Goal: Information Seeking & Learning: Check status

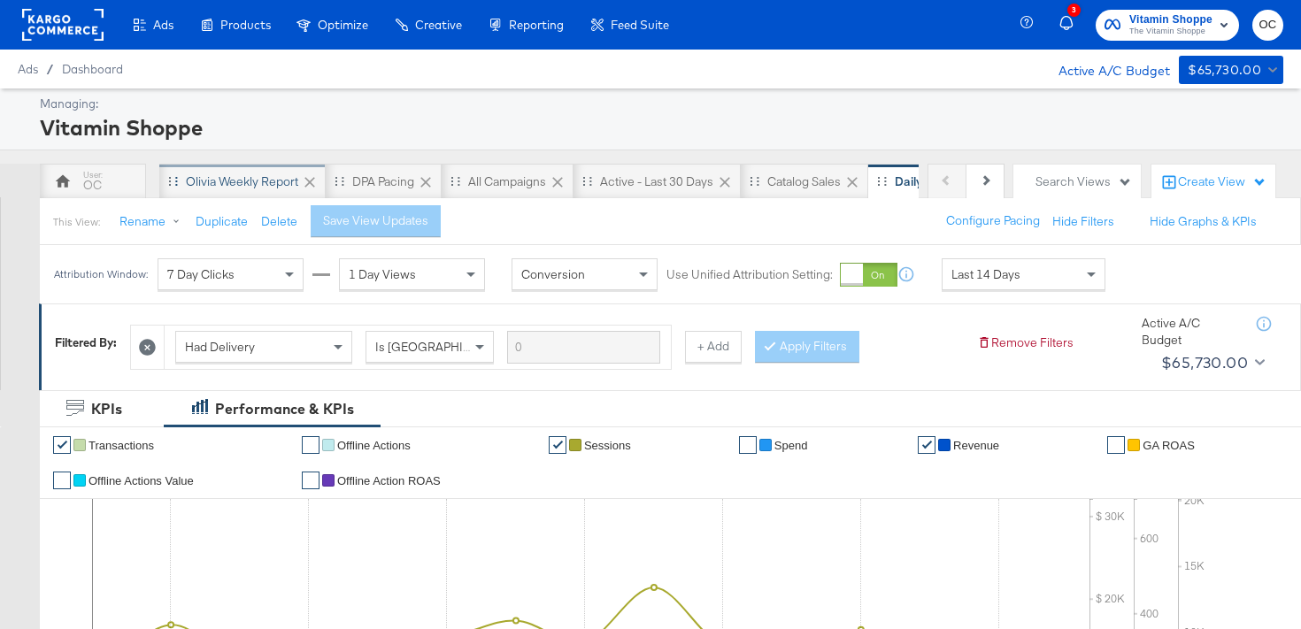
click at [197, 192] on div "Olivia Weekly Report" at bounding box center [242, 181] width 166 height 35
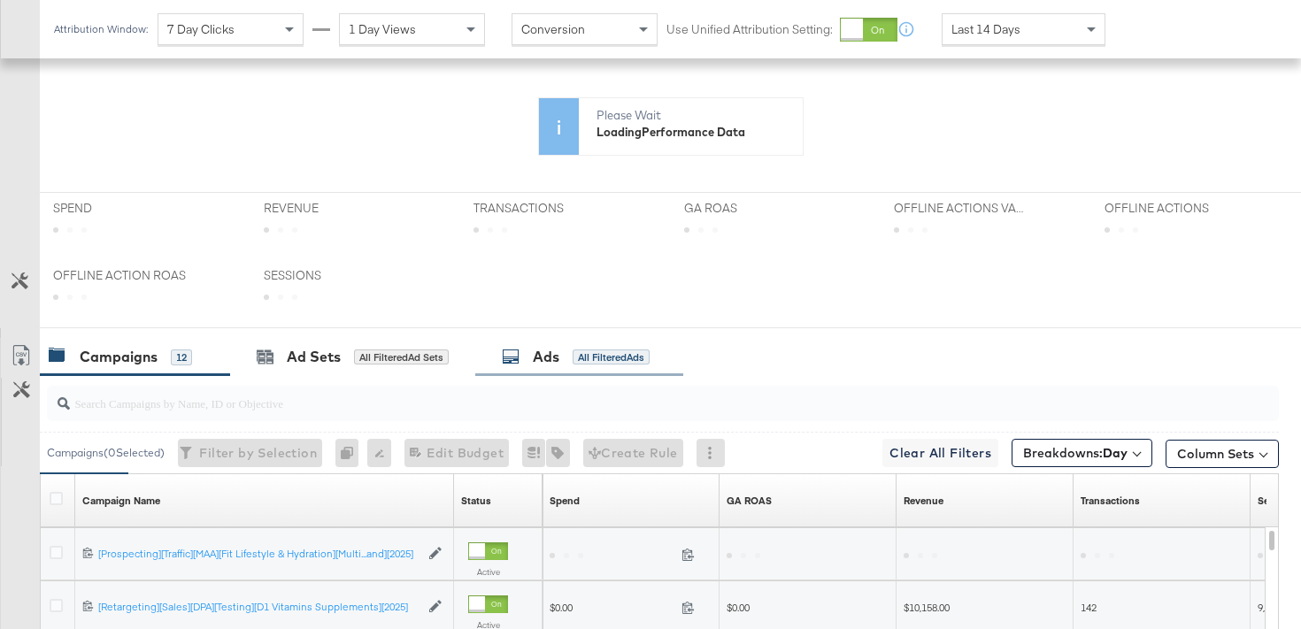
scroll to position [452, 0]
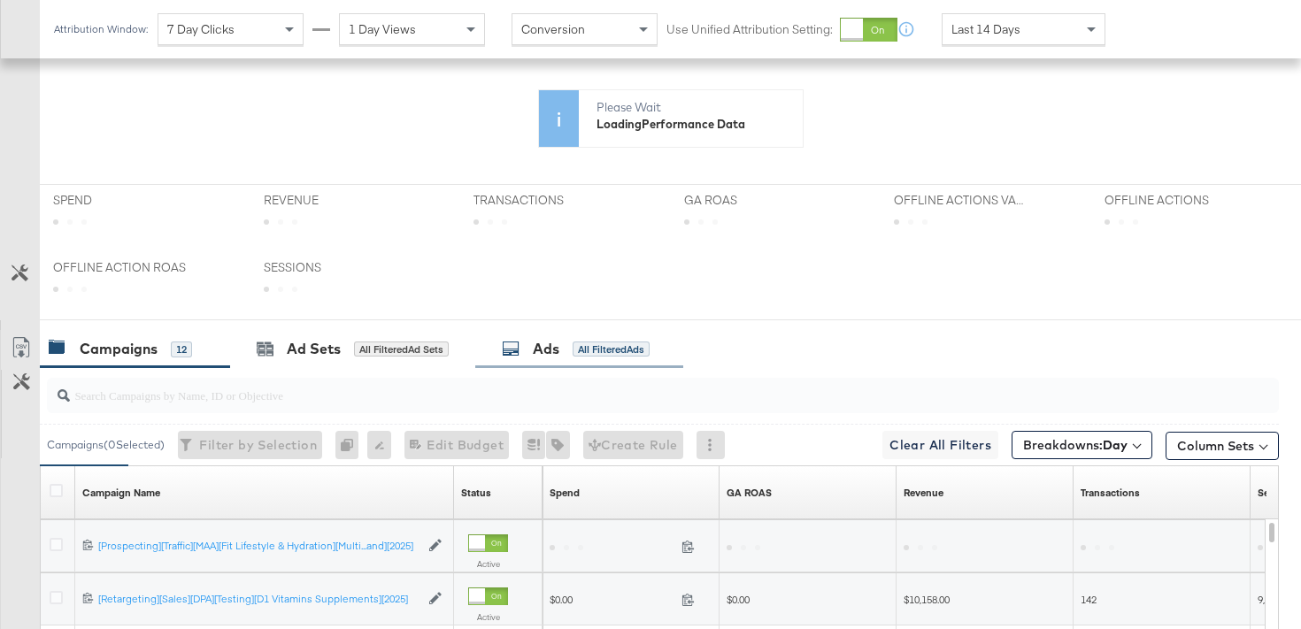
click at [556, 362] on div "Ads All Filtered Ads" at bounding box center [579, 349] width 208 height 38
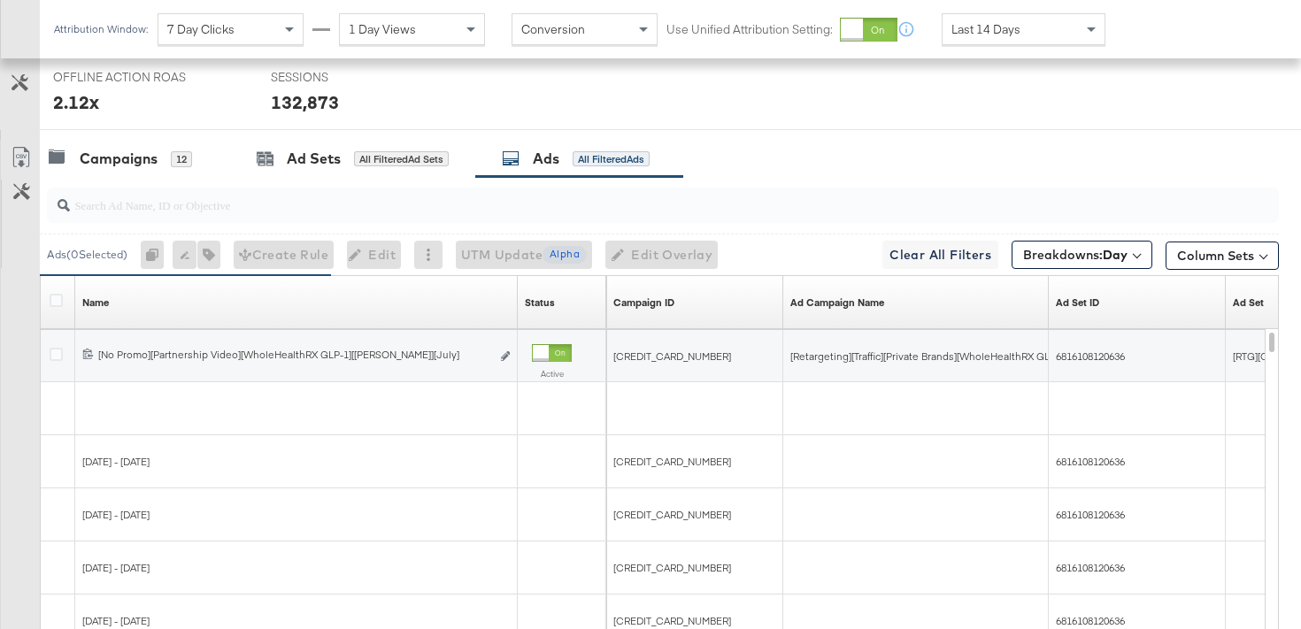
scroll to position [816, 0]
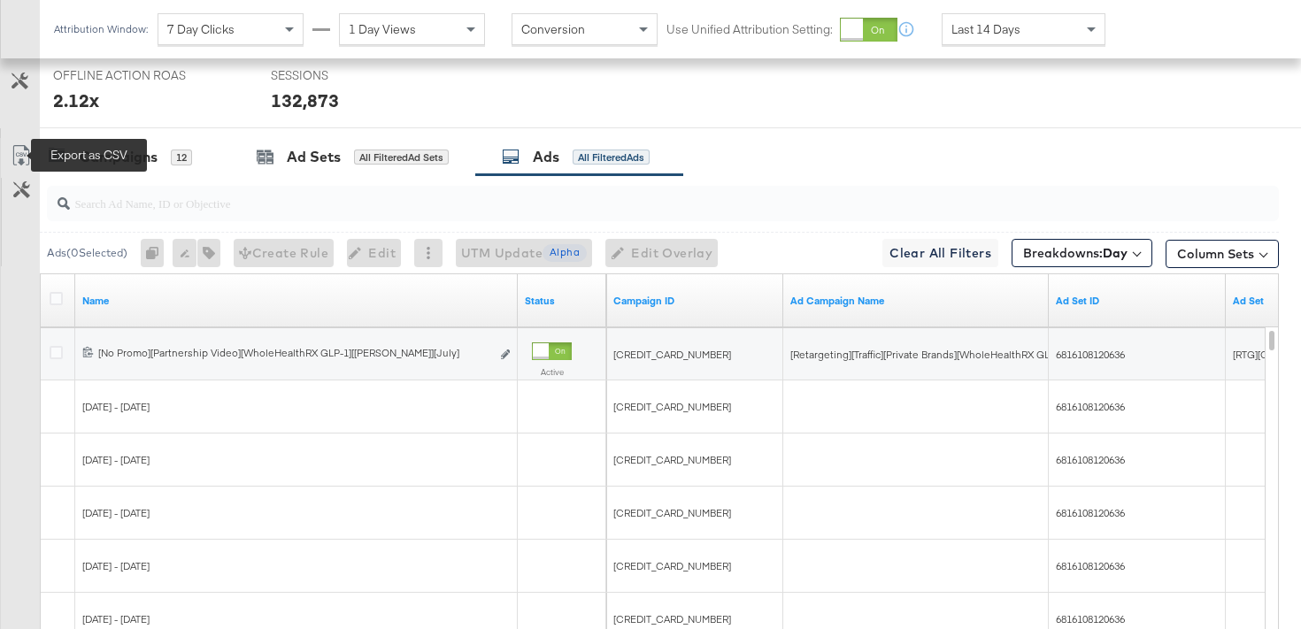
click at [28, 147] on icon at bounding box center [21, 155] width 21 height 21
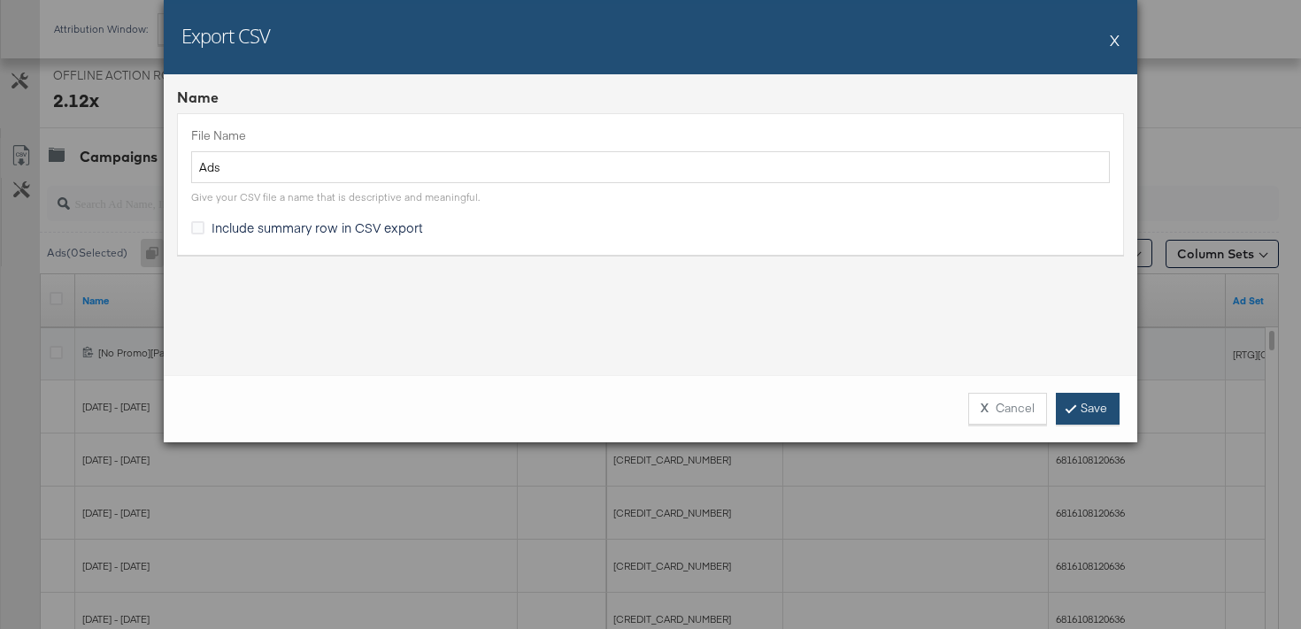
click at [1094, 413] on link "Save" at bounding box center [1088, 409] width 64 height 32
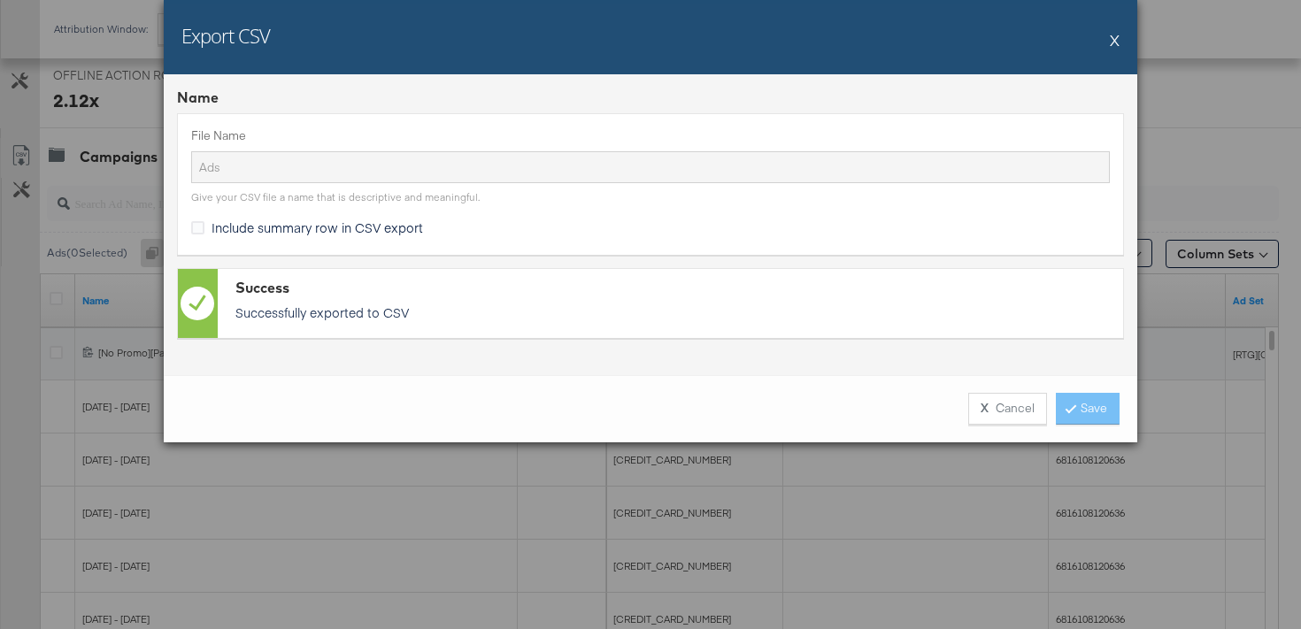
click at [1116, 39] on button "X" at bounding box center [1115, 39] width 10 height 35
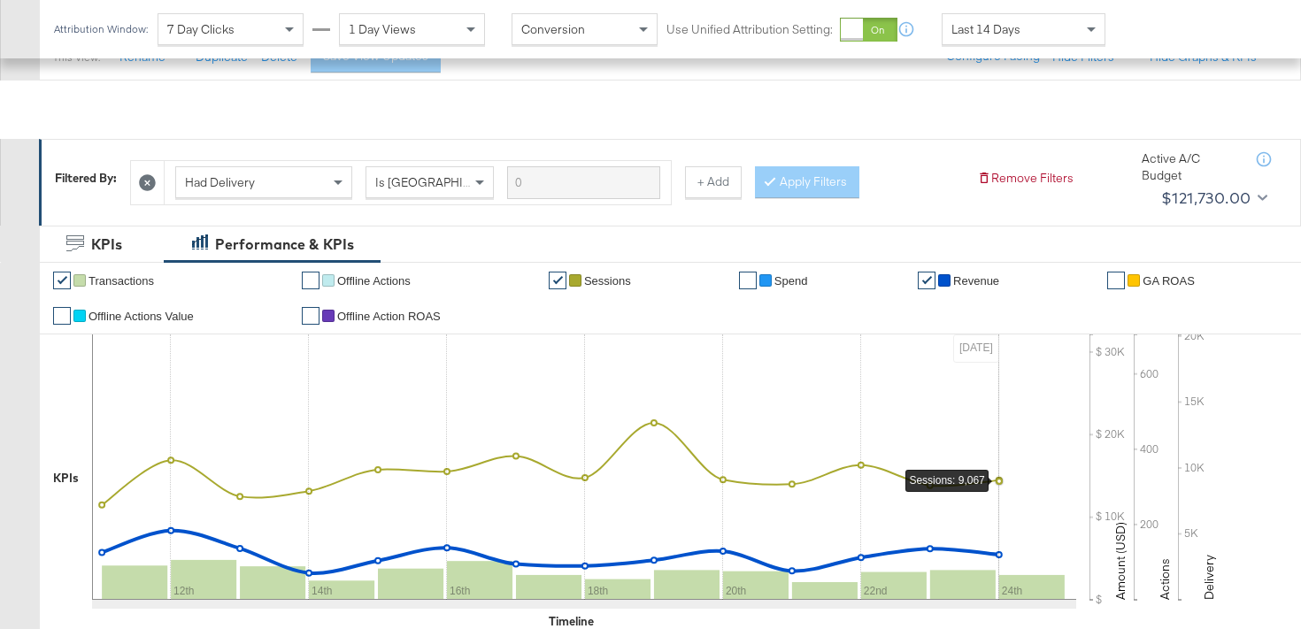
scroll to position [111, 0]
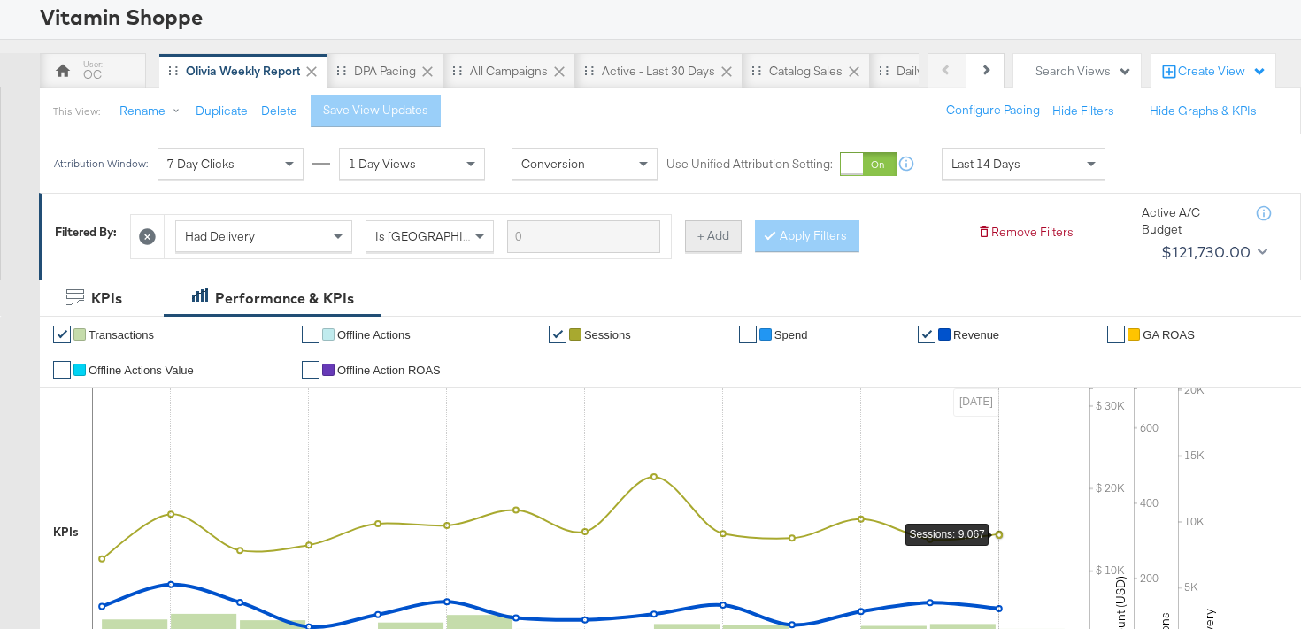
click at [714, 248] on button "+ Add" at bounding box center [713, 236] width 57 height 32
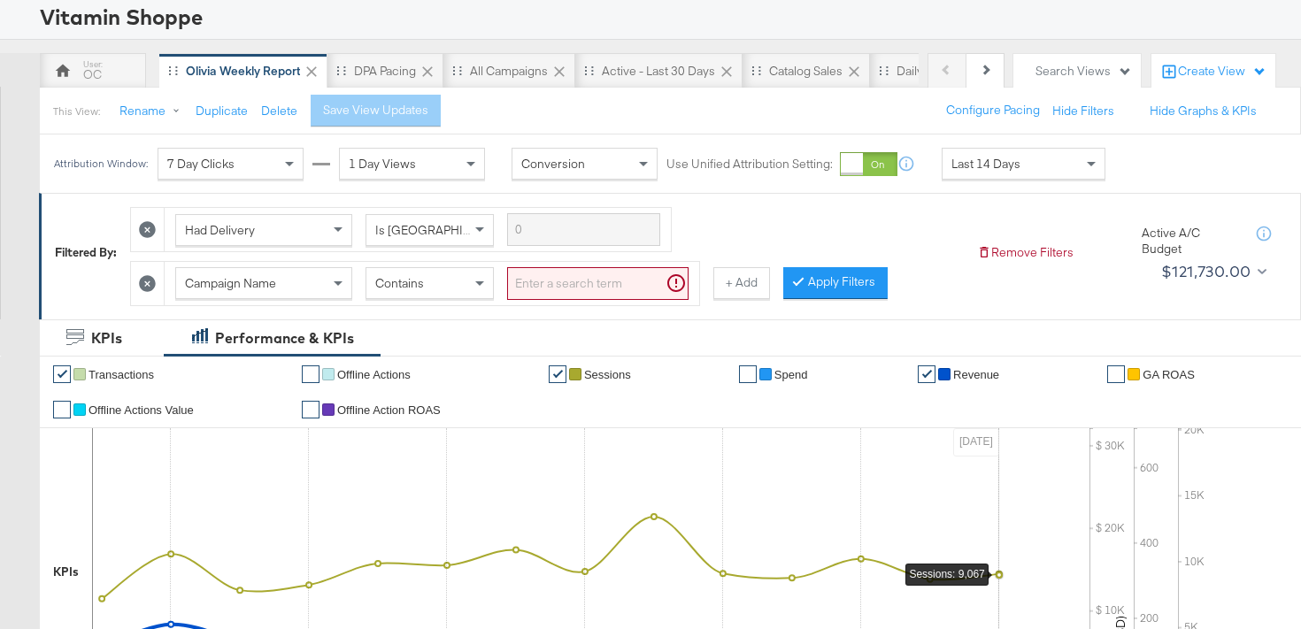
click at [541, 284] on input "search" at bounding box center [597, 283] width 181 height 33
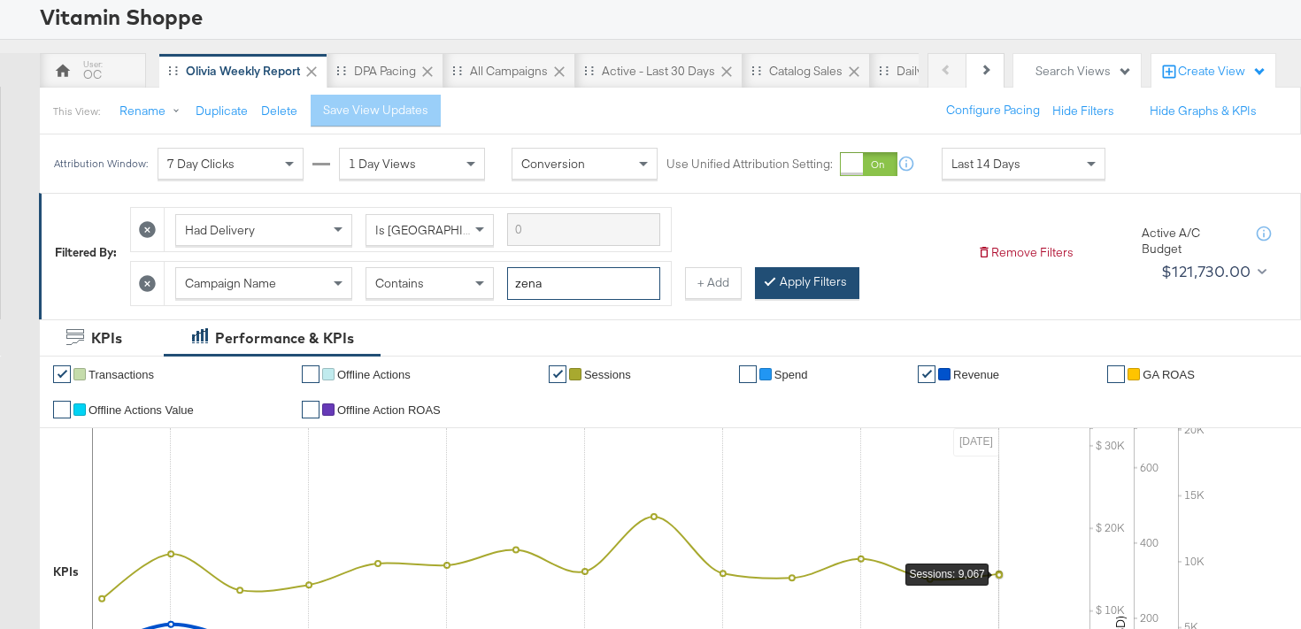
type input "zena"
click at [792, 288] on button "Apply Filters" at bounding box center [807, 283] width 104 height 32
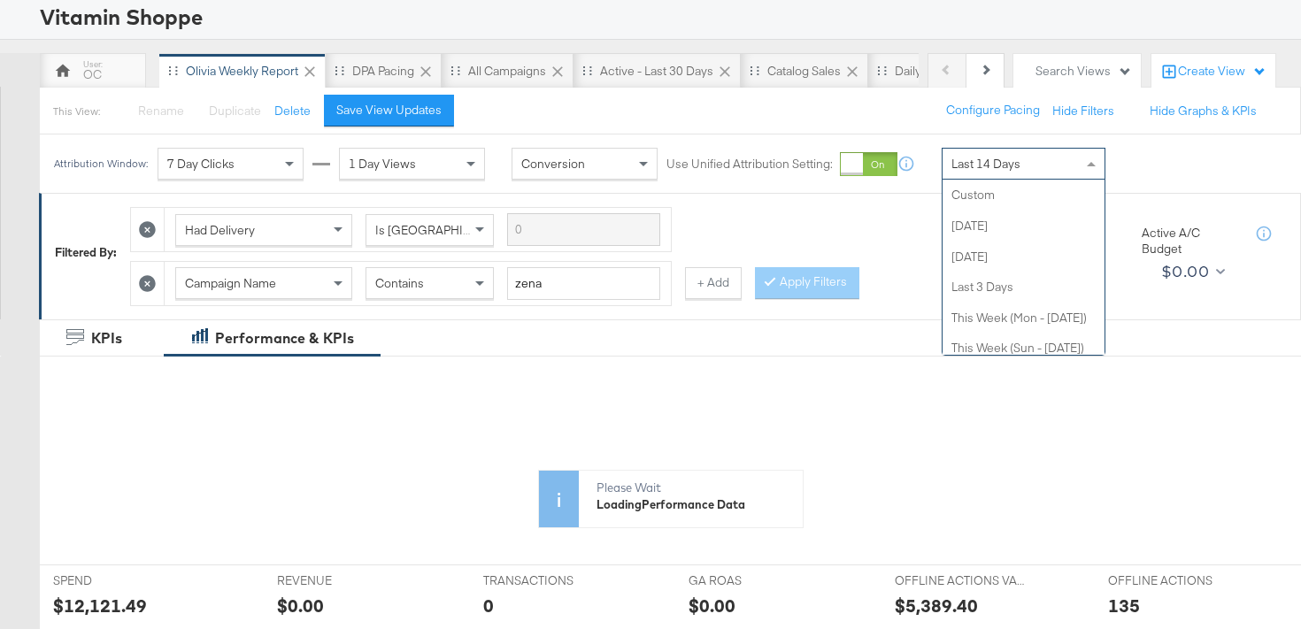
click at [1028, 170] on div "Last 14 Days" at bounding box center [1024, 164] width 162 height 30
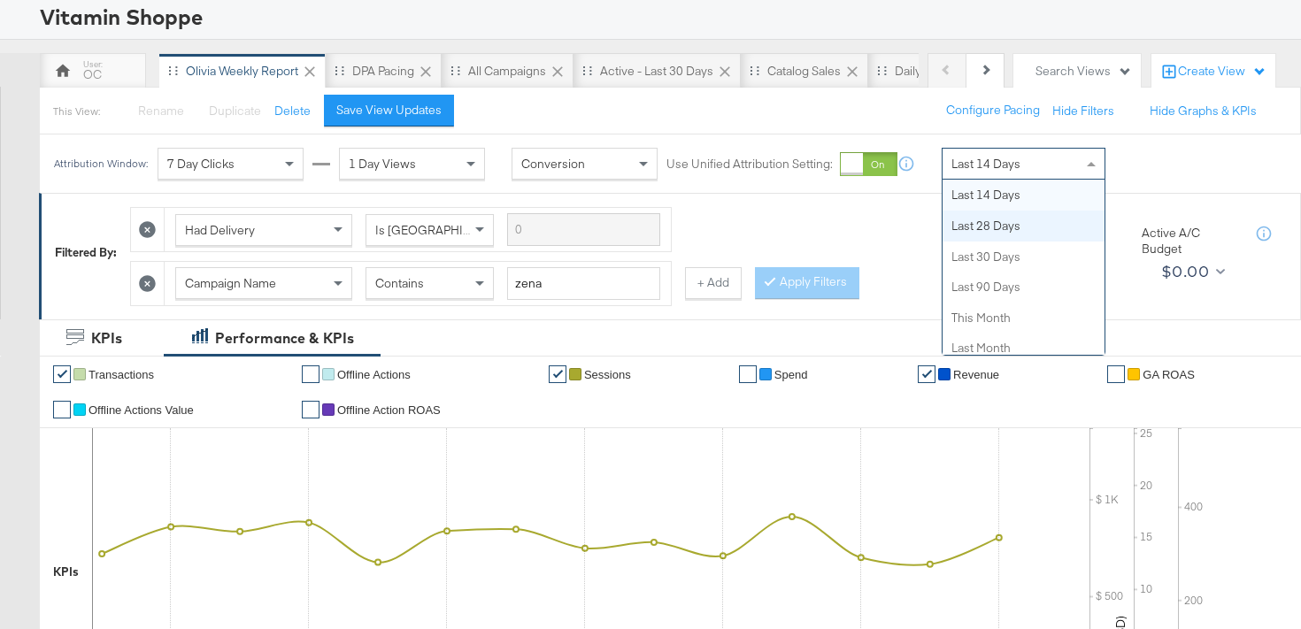
scroll to position [0, 0]
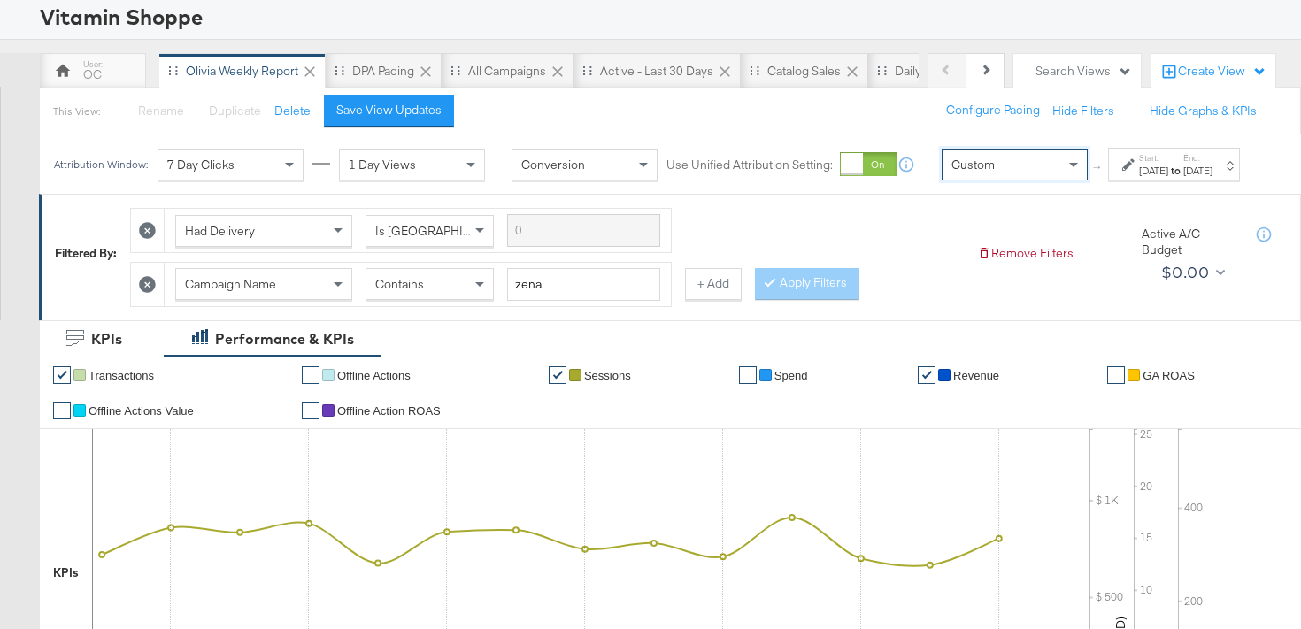
click at [1151, 178] on div "Aug 25th 2025" at bounding box center [1153, 171] width 29 height 14
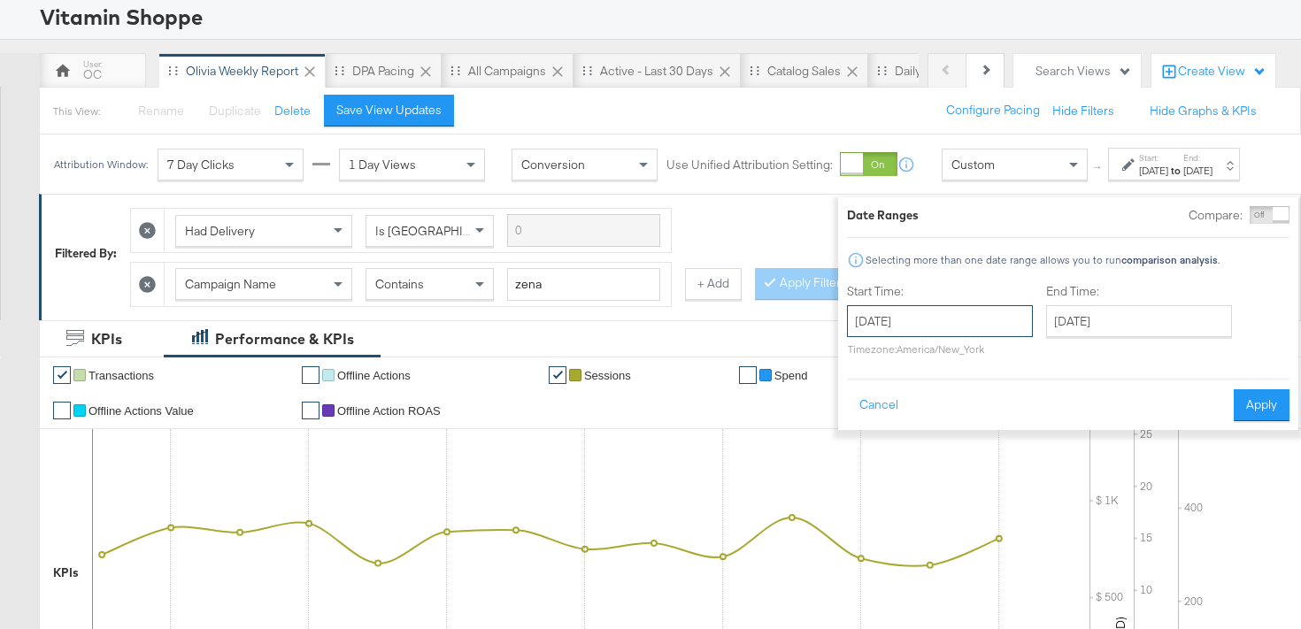
click at [907, 315] on input "August 25th 2025" at bounding box center [940, 321] width 186 height 32
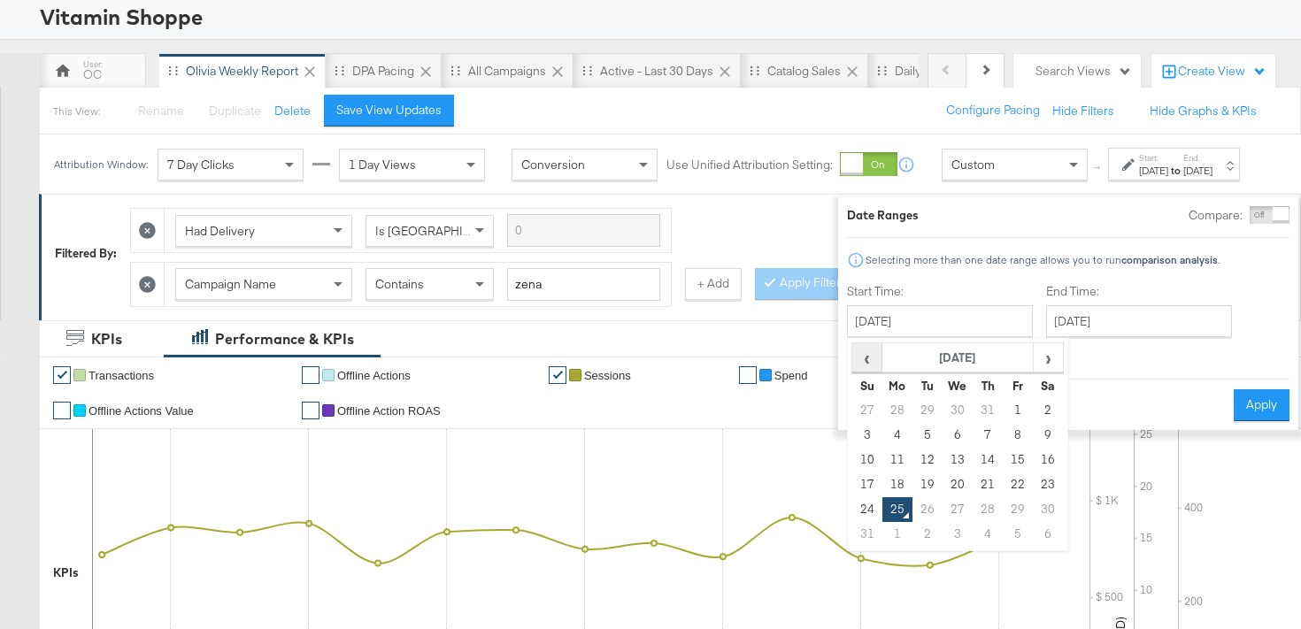
click at [853, 349] on span "‹" at bounding box center [866, 357] width 27 height 27
click at [853, 513] on td "27" at bounding box center [868, 510] width 30 height 25
type input "July 27th 2025"
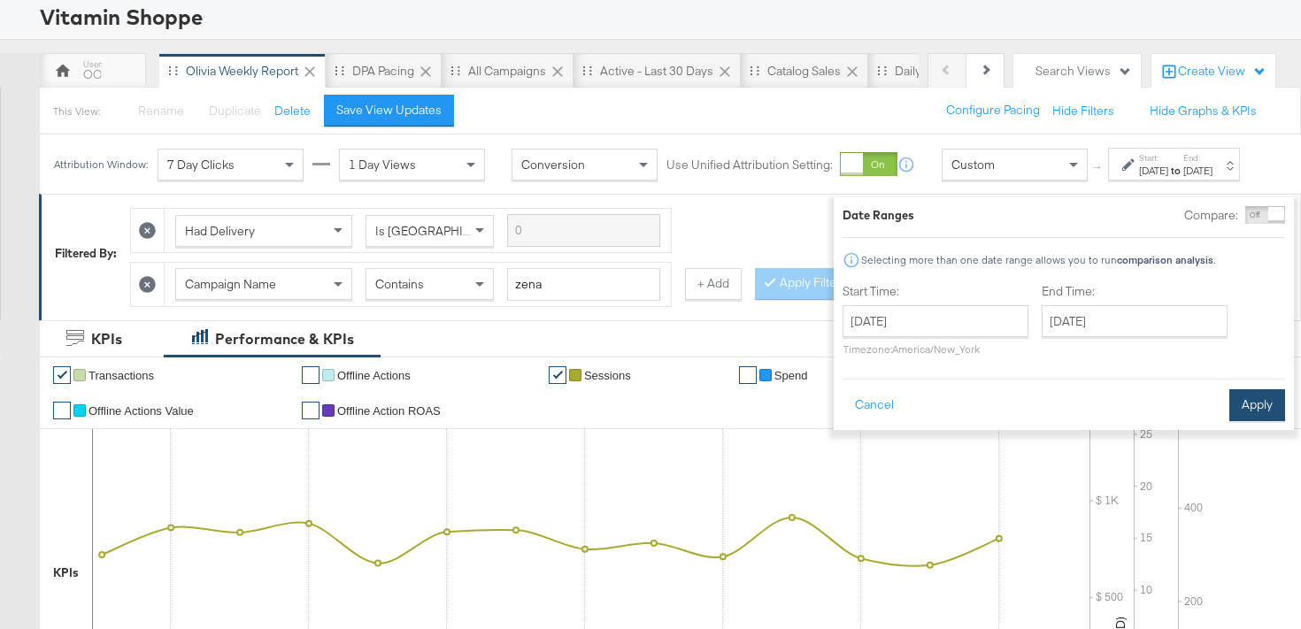
click at [1246, 399] on button "Apply" at bounding box center [1258, 406] width 56 height 32
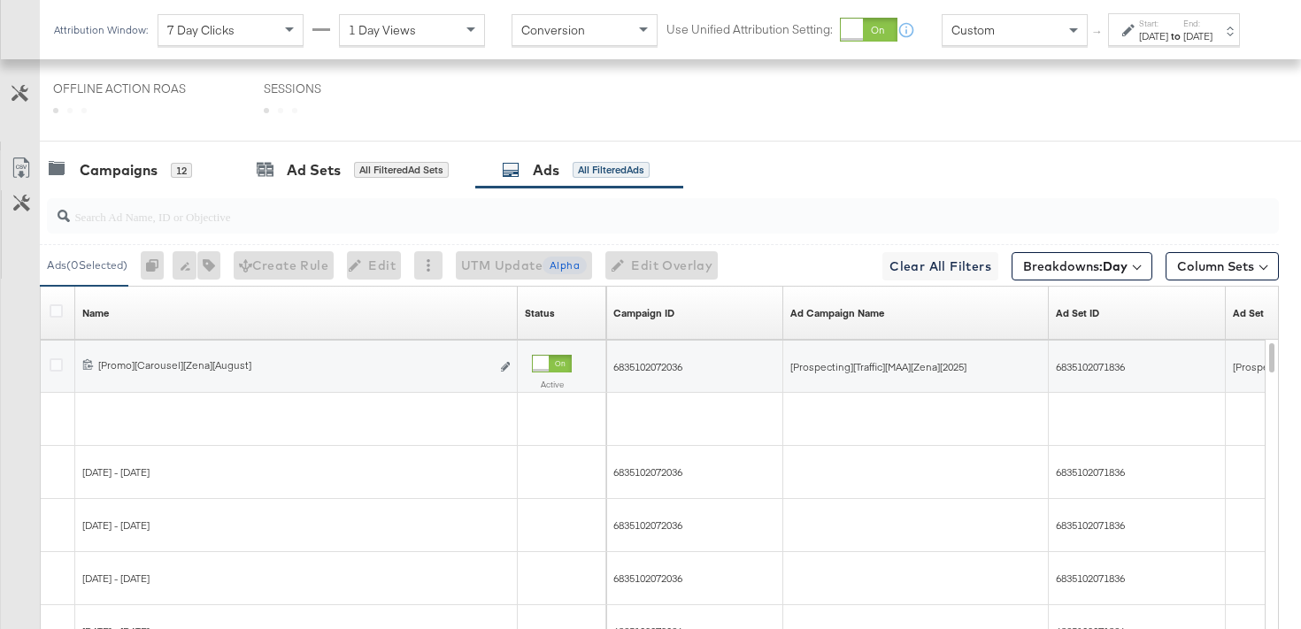
scroll to position [697, 0]
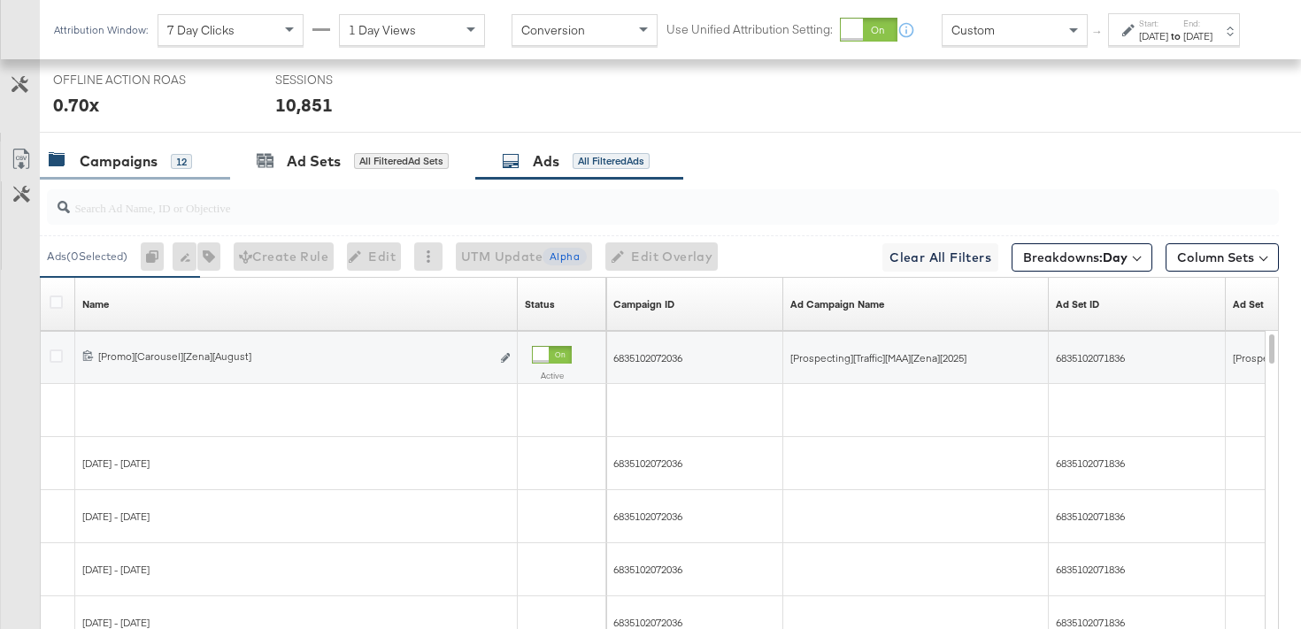
click at [151, 174] on div "Campaigns 12" at bounding box center [135, 162] width 190 height 38
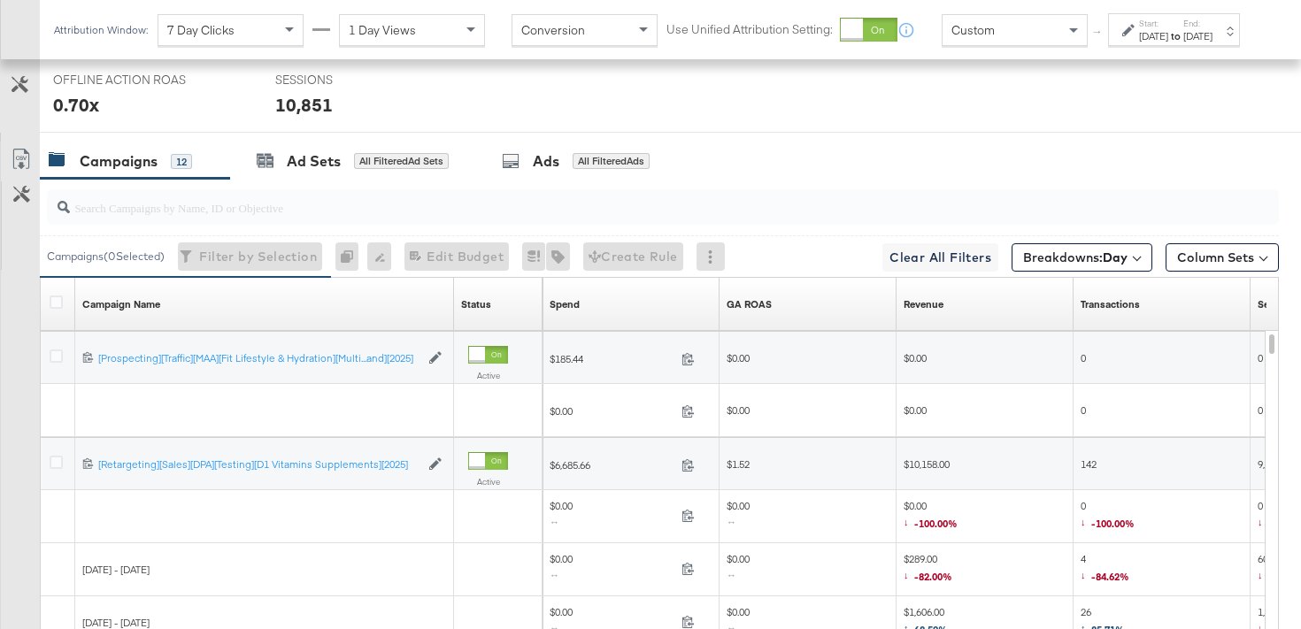
scroll to position [869, 0]
click at [1110, 264] on b "Day" at bounding box center [1115, 258] width 25 height 16
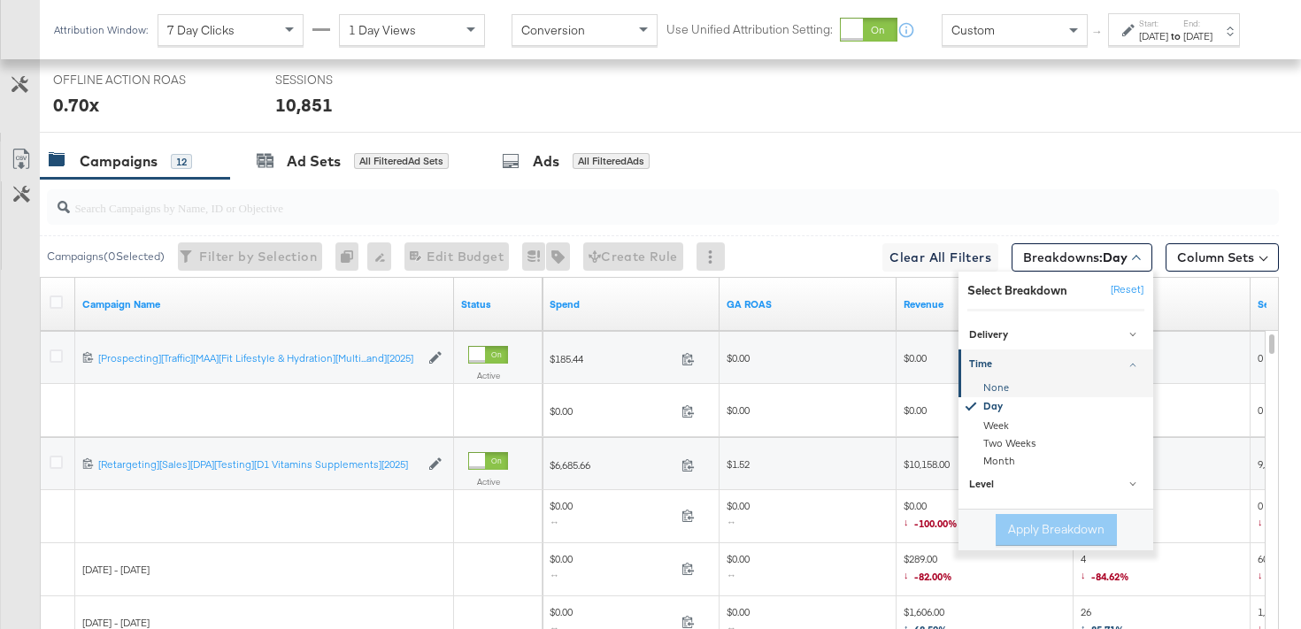
click at [1007, 390] on div "None" at bounding box center [1057, 388] width 192 height 18
click at [1030, 537] on button "Apply Breakdown" at bounding box center [1056, 530] width 121 height 32
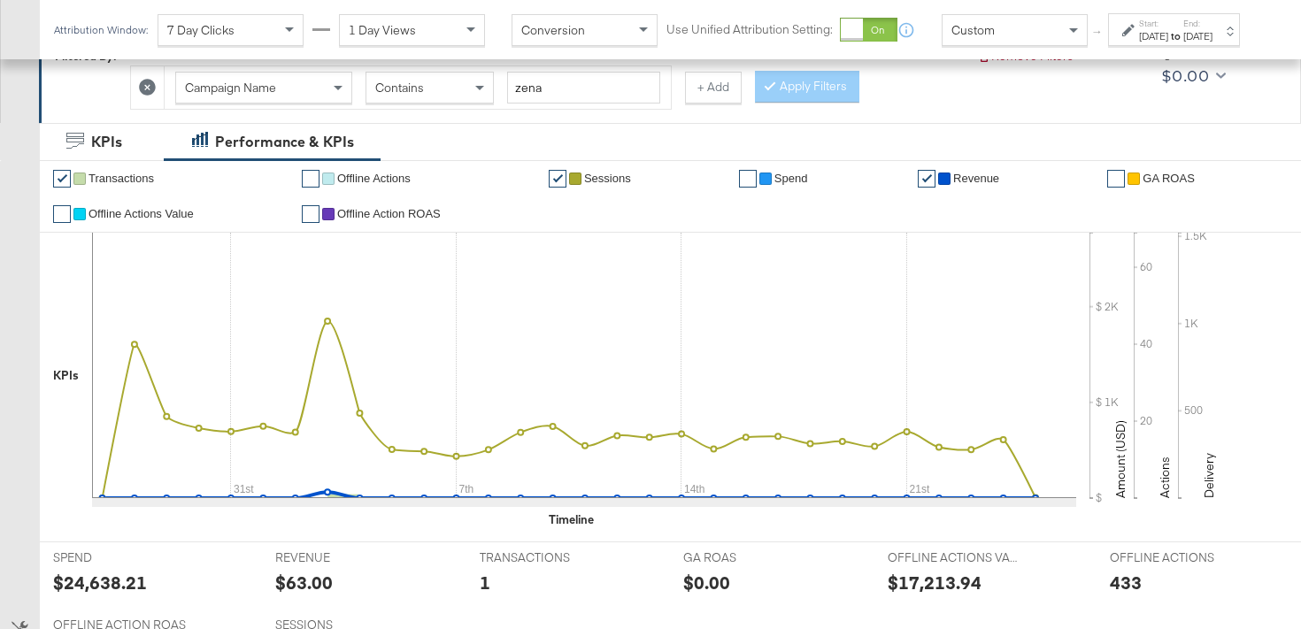
scroll to position [807, 0]
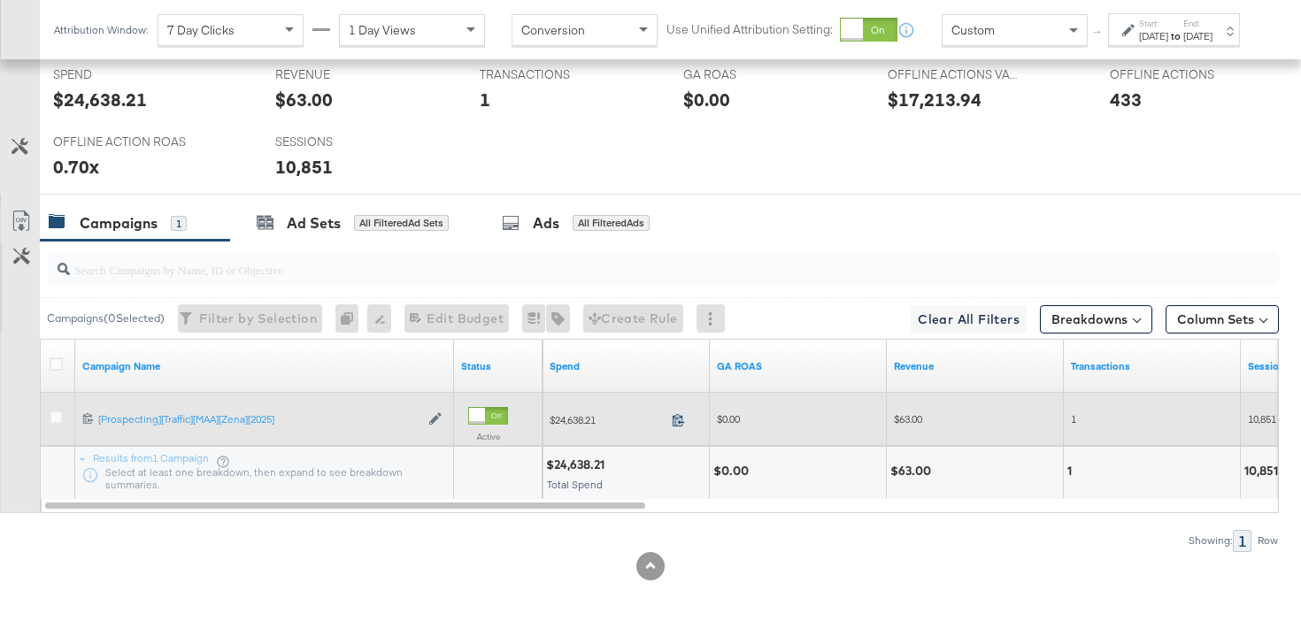
click at [683, 423] on icon at bounding box center [678, 419] width 13 height 13
click at [1189, 325] on button "Column Sets" at bounding box center [1222, 319] width 113 height 28
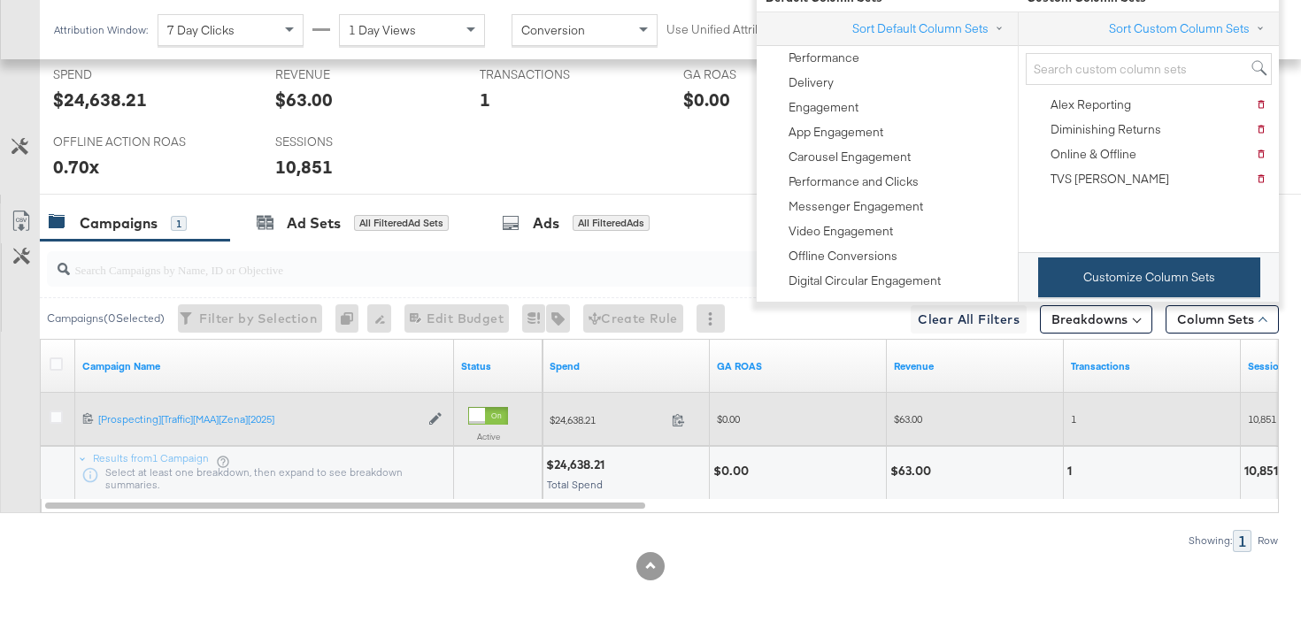
click at [1113, 268] on button "Customize Column Sets" at bounding box center [1149, 278] width 222 height 40
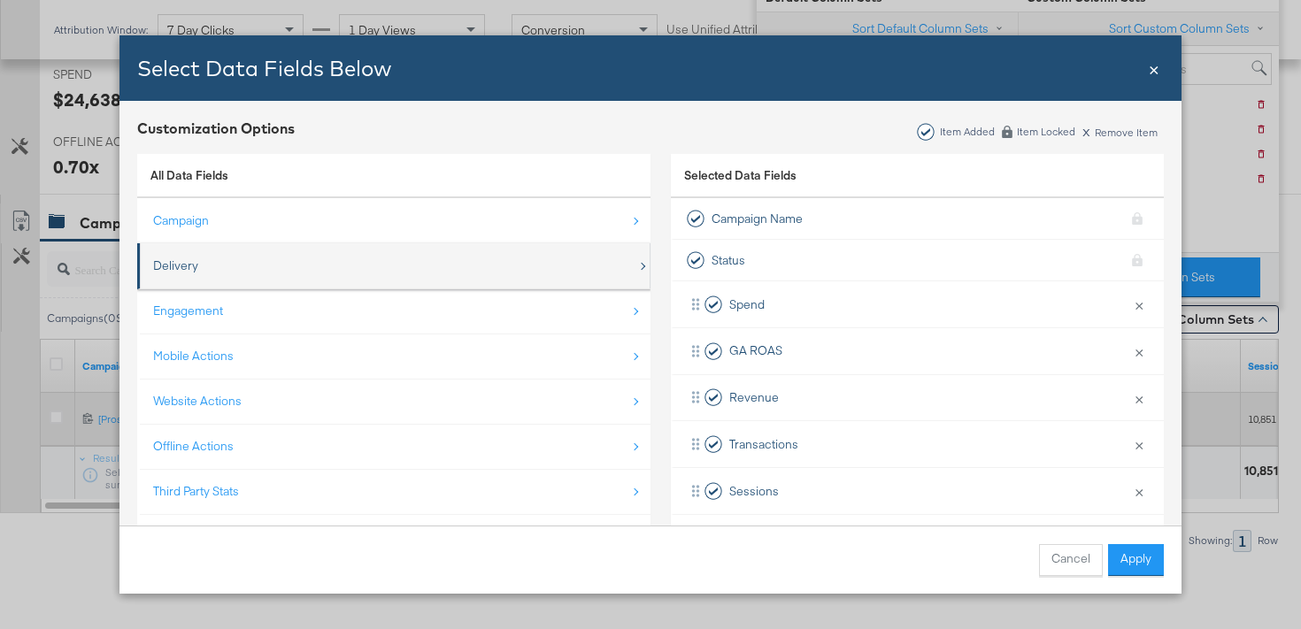
click at [560, 265] on div "Delivery" at bounding box center [395, 266] width 484 height 36
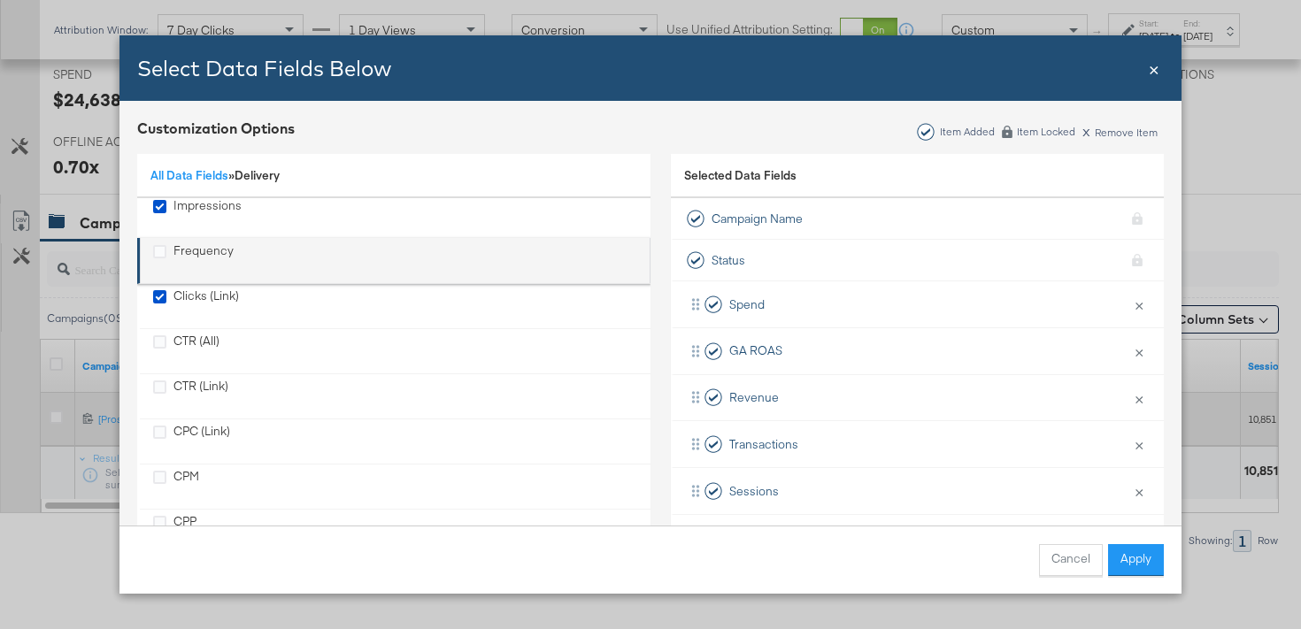
scroll to position [112, 0]
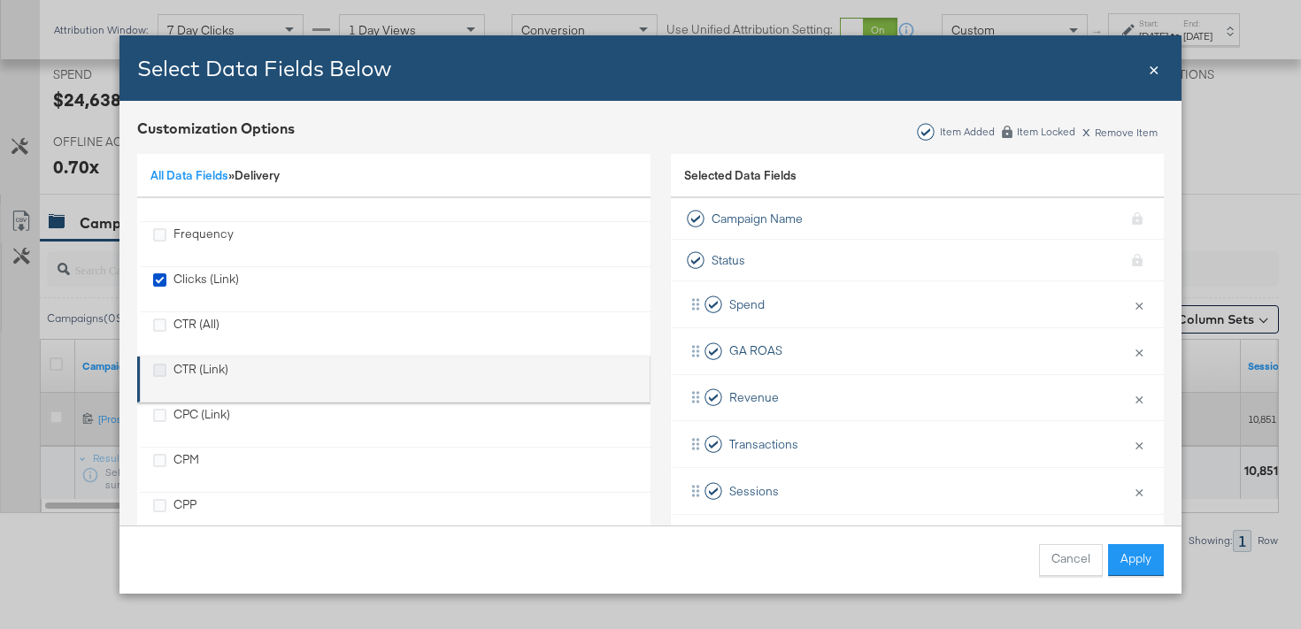
click at [159, 370] on icon "CTR (Link)" at bounding box center [159, 370] width 13 height 13
click at [0, 0] on input "CTR (Link)" at bounding box center [0, 0] width 0 height 0
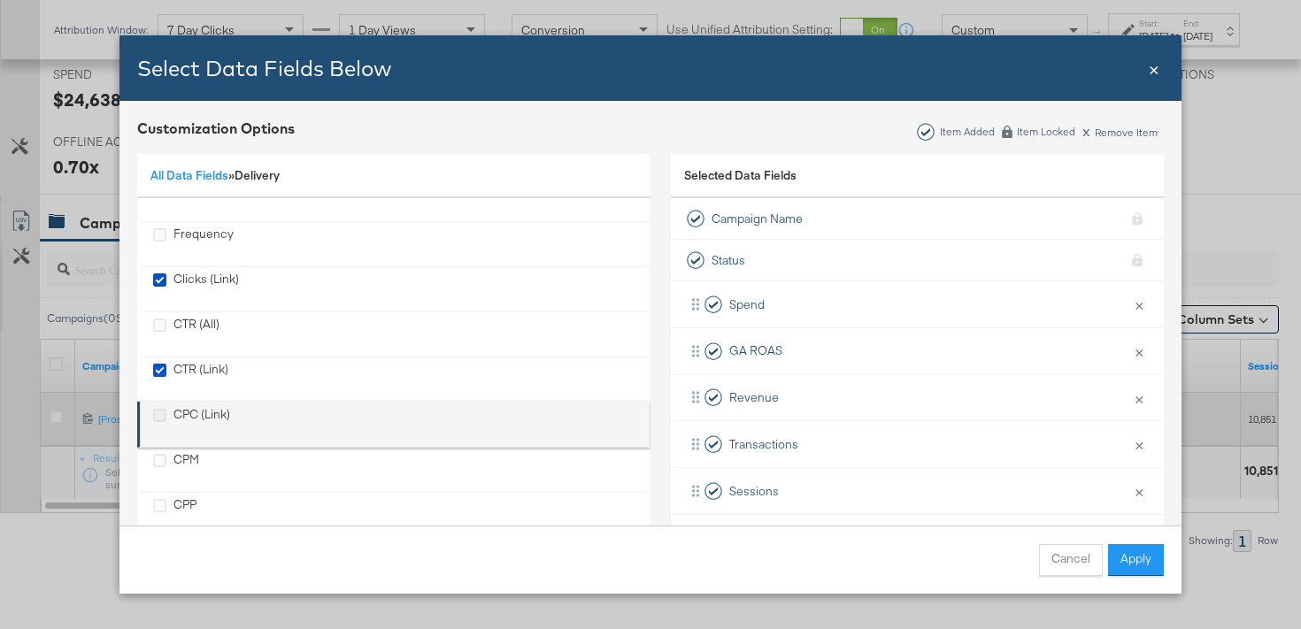
click at [157, 413] on icon "CPC (Link)" at bounding box center [159, 415] width 13 height 13
click at [0, 0] on input "CPC (Link)" at bounding box center [0, 0] width 0 height 0
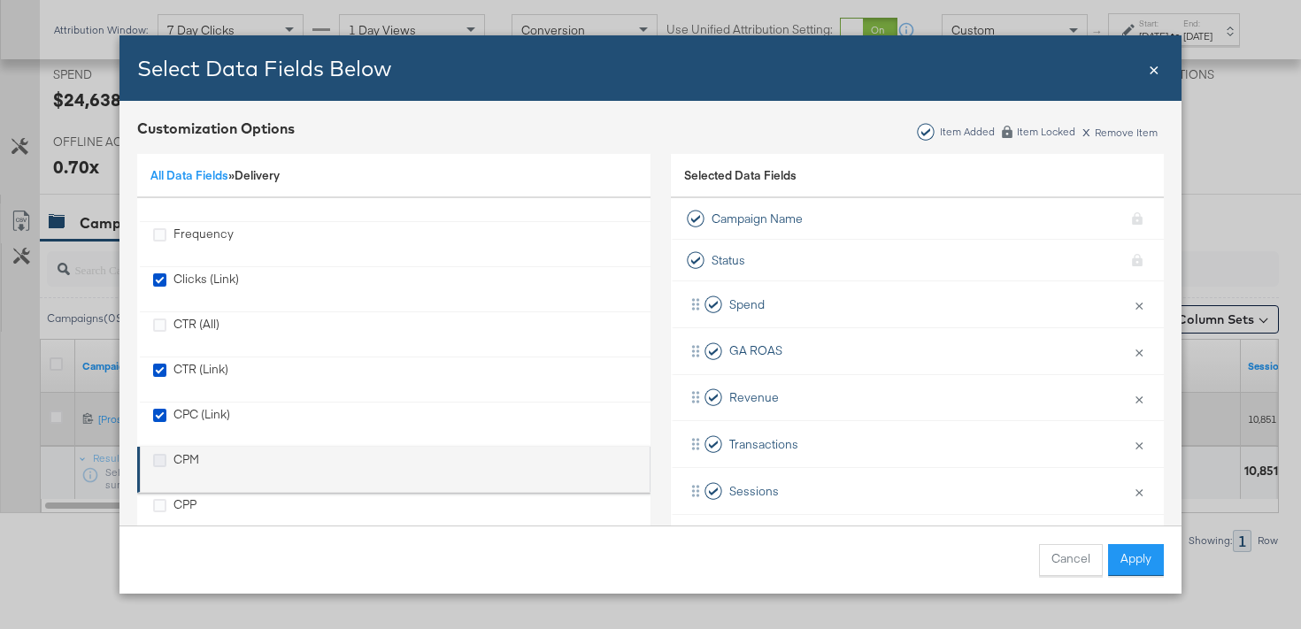
click at [159, 456] on icon "CPM" at bounding box center [159, 460] width 13 height 13
click at [0, 0] on input "CPM" at bounding box center [0, 0] width 0 height 0
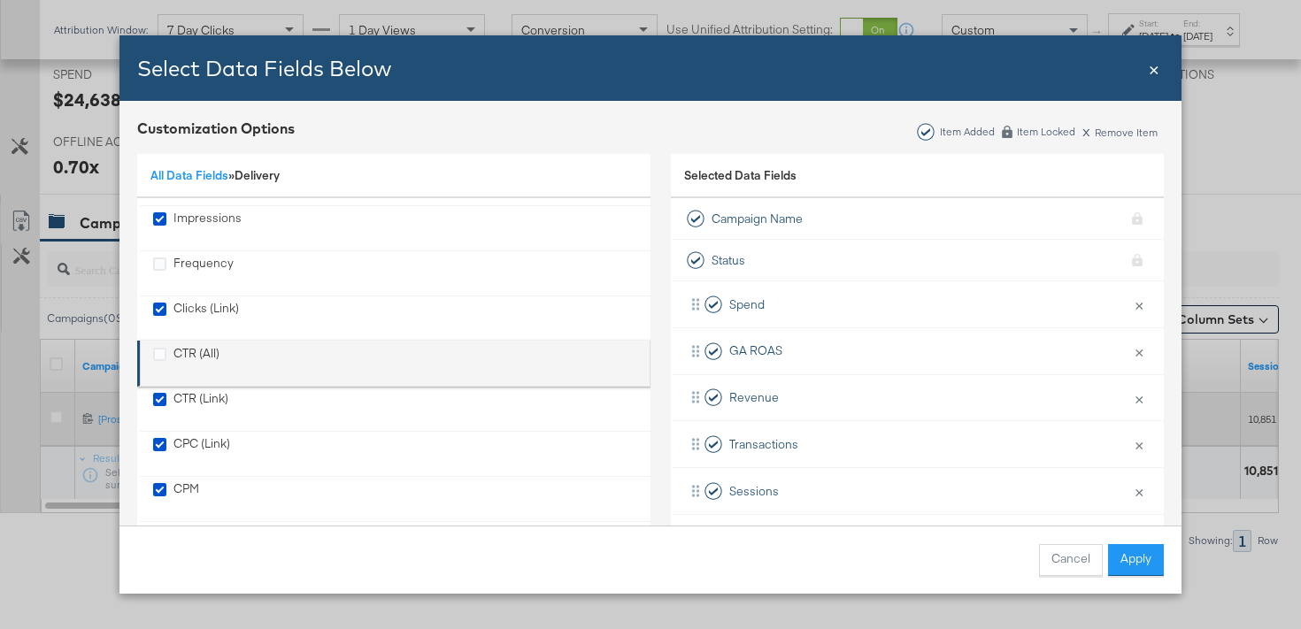
scroll to position [161, 0]
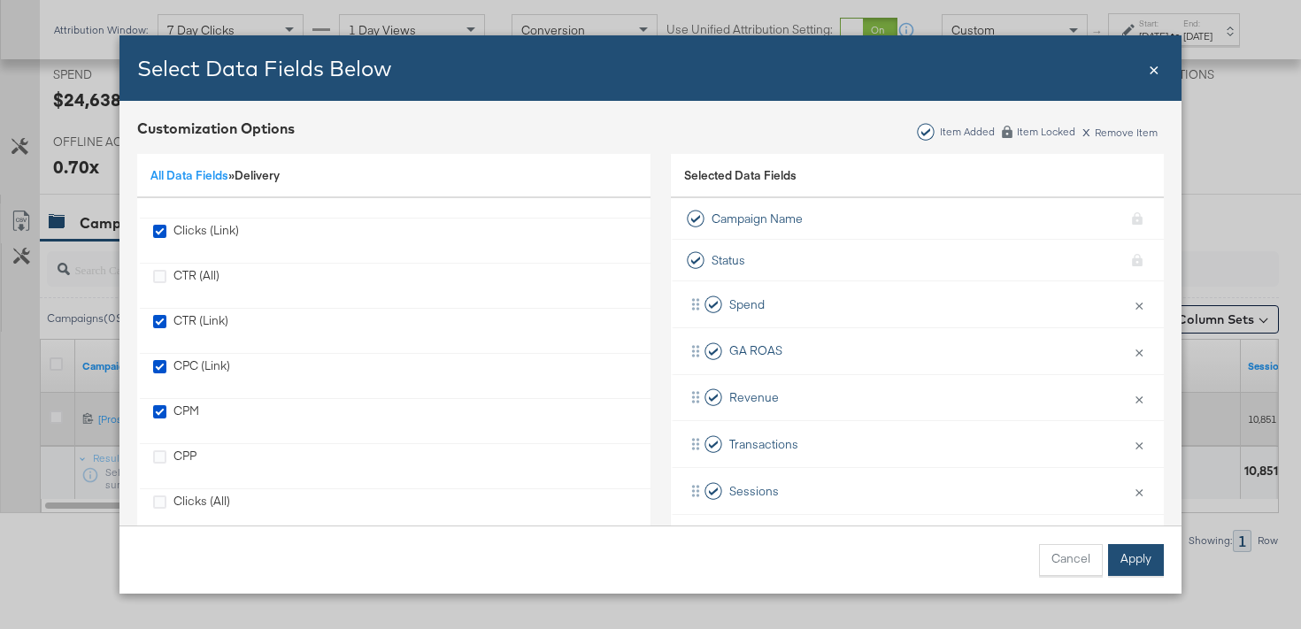
click at [1141, 563] on button "Apply" at bounding box center [1136, 560] width 56 height 32
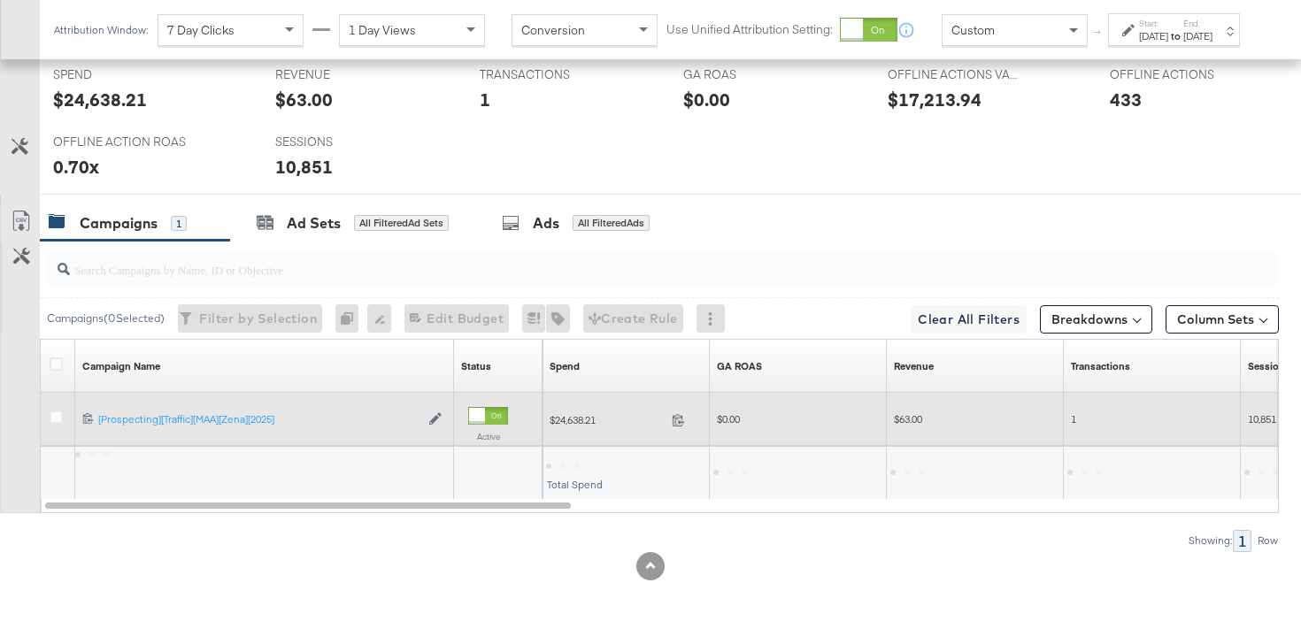
scroll to position [26, 0]
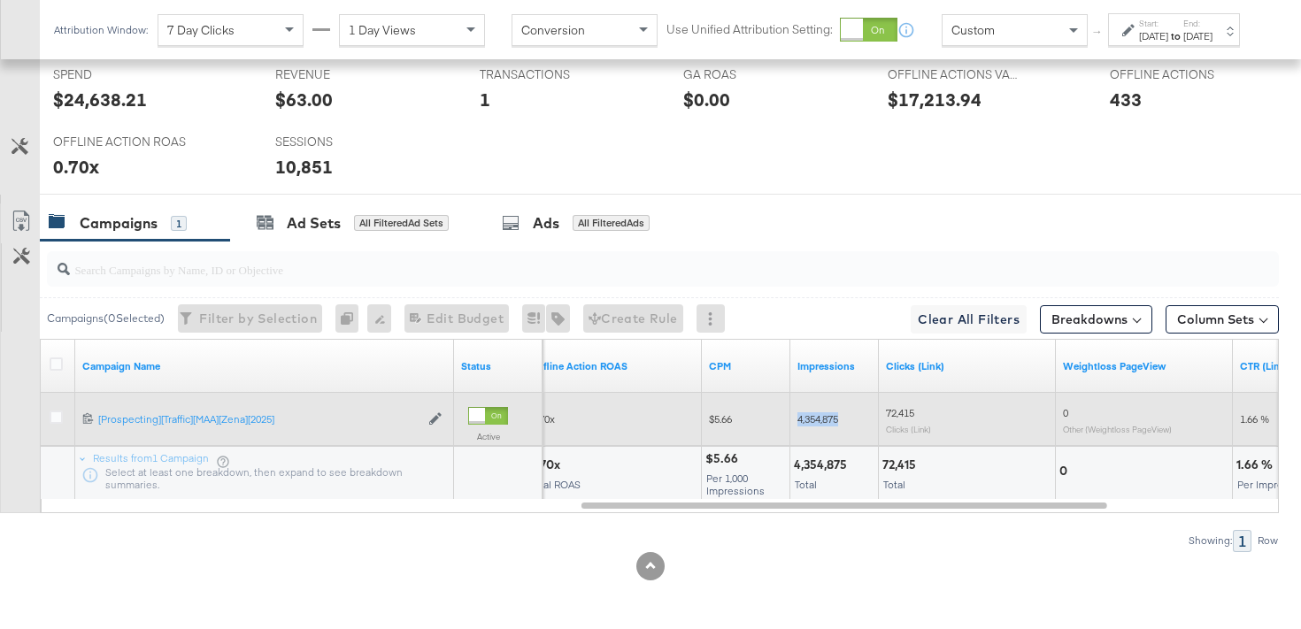
drag, startPoint x: 853, startPoint y: 419, endPoint x: 783, endPoint y: 418, distance: 70.8
click at [783, 418] on div "0.70x $5.66 4,354,875 72,415 Clicks (Link) 0 Other (Weightloss PageView) 1.66 %" at bounding box center [485, 419] width 2381 height 53
copy div "4,354,875"
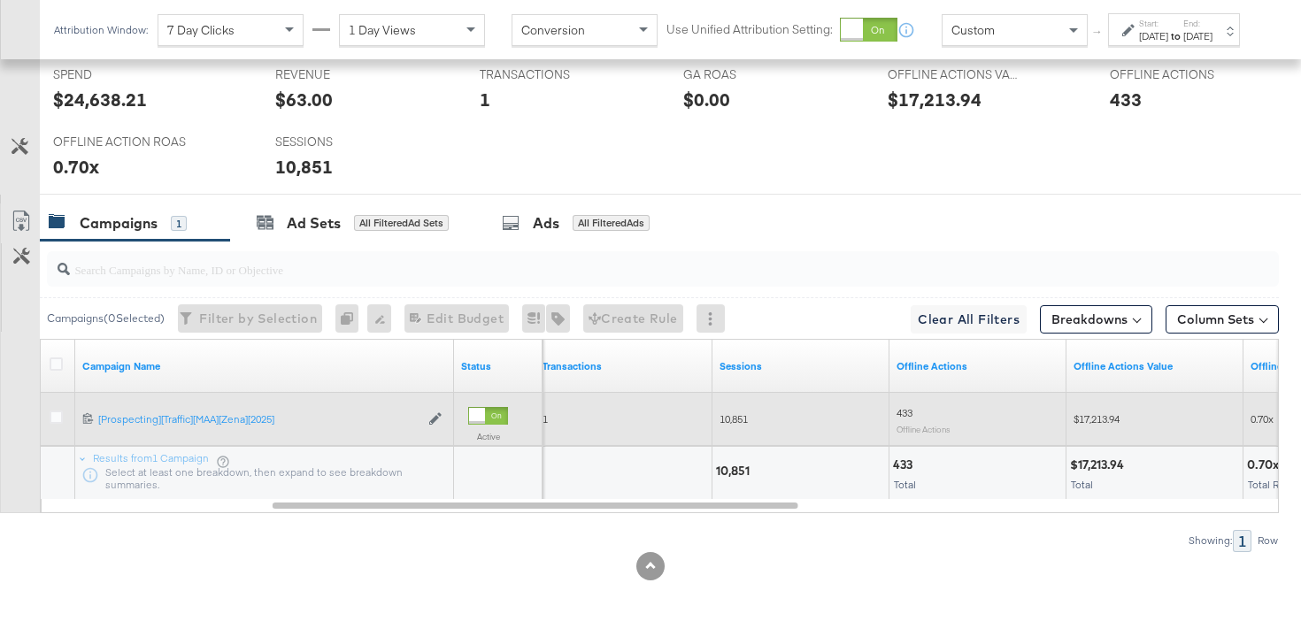
scroll to position [806, 0]
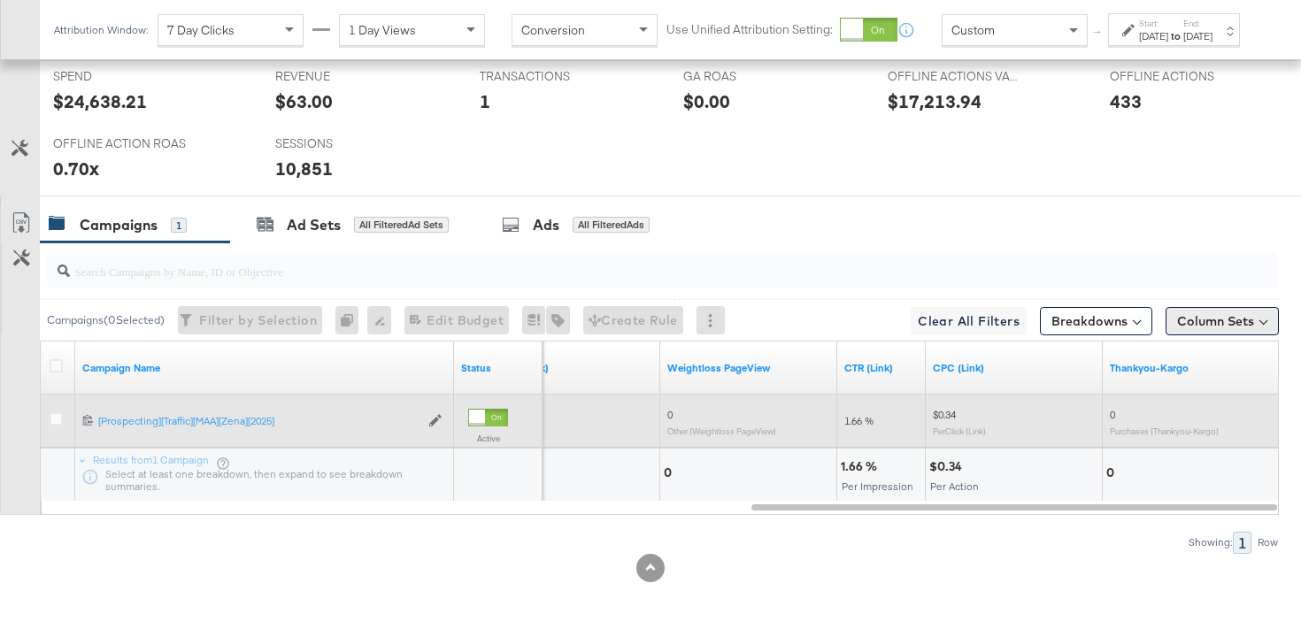
click at [1189, 326] on button "Column Sets" at bounding box center [1222, 321] width 113 height 28
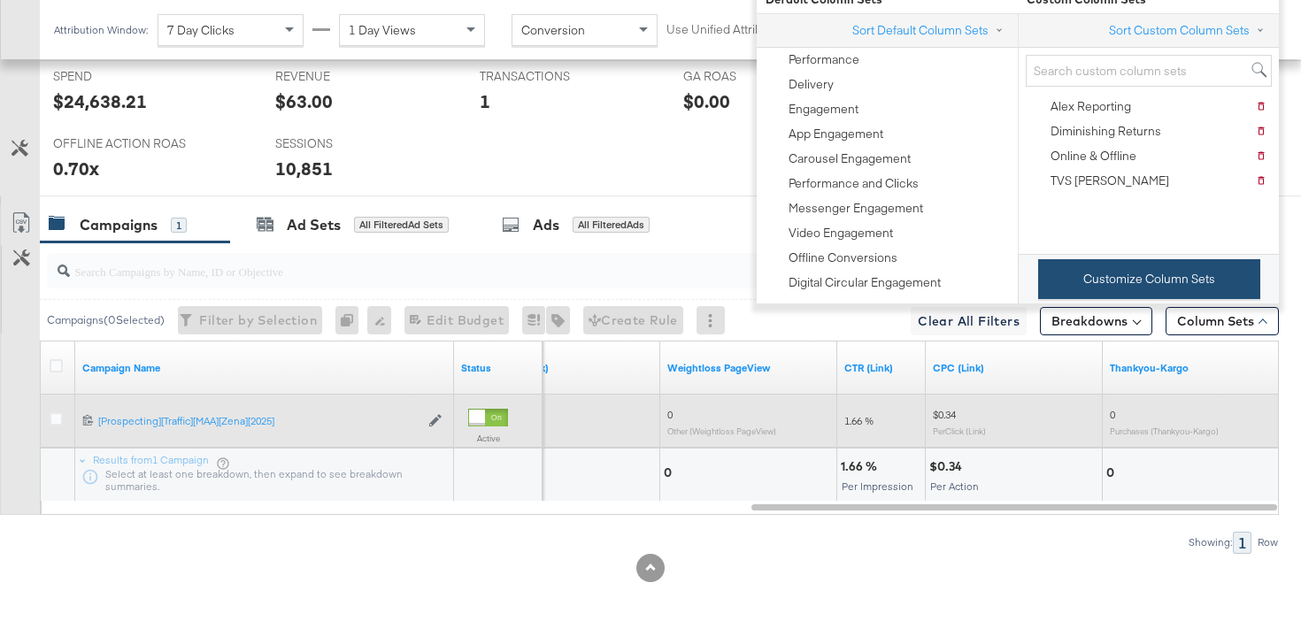
click at [1077, 274] on button "Customize Column Sets" at bounding box center [1149, 279] width 222 height 40
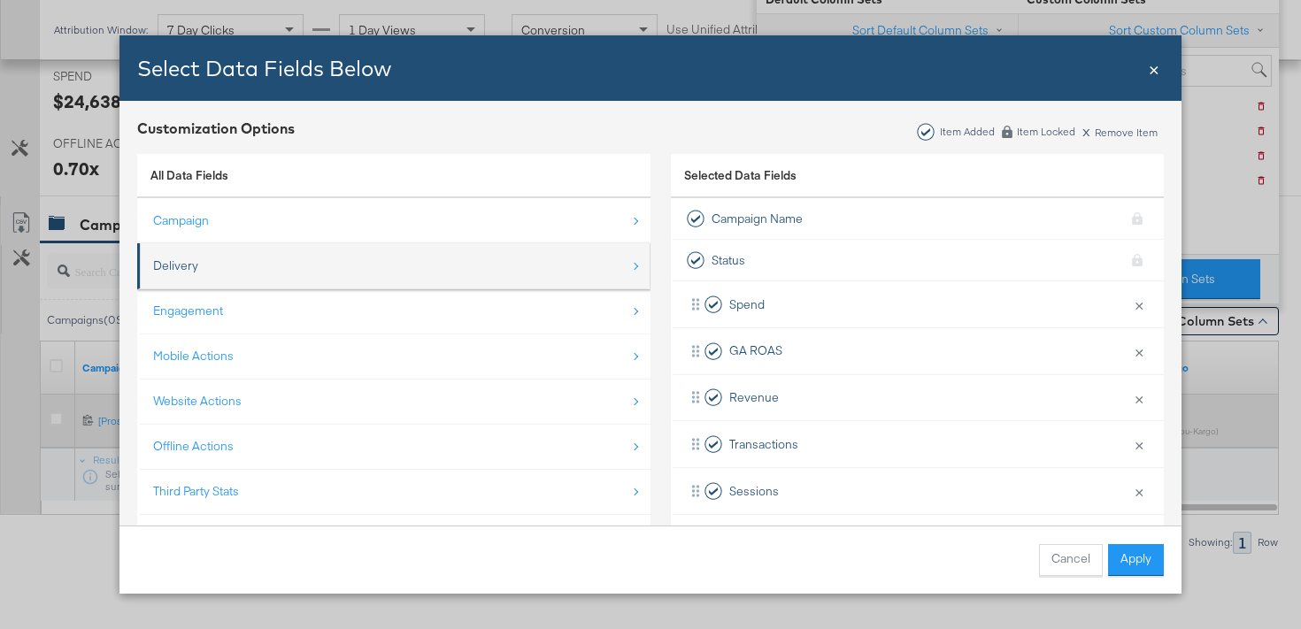
click at [588, 246] on li "Delivery" at bounding box center [393, 266] width 513 height 46
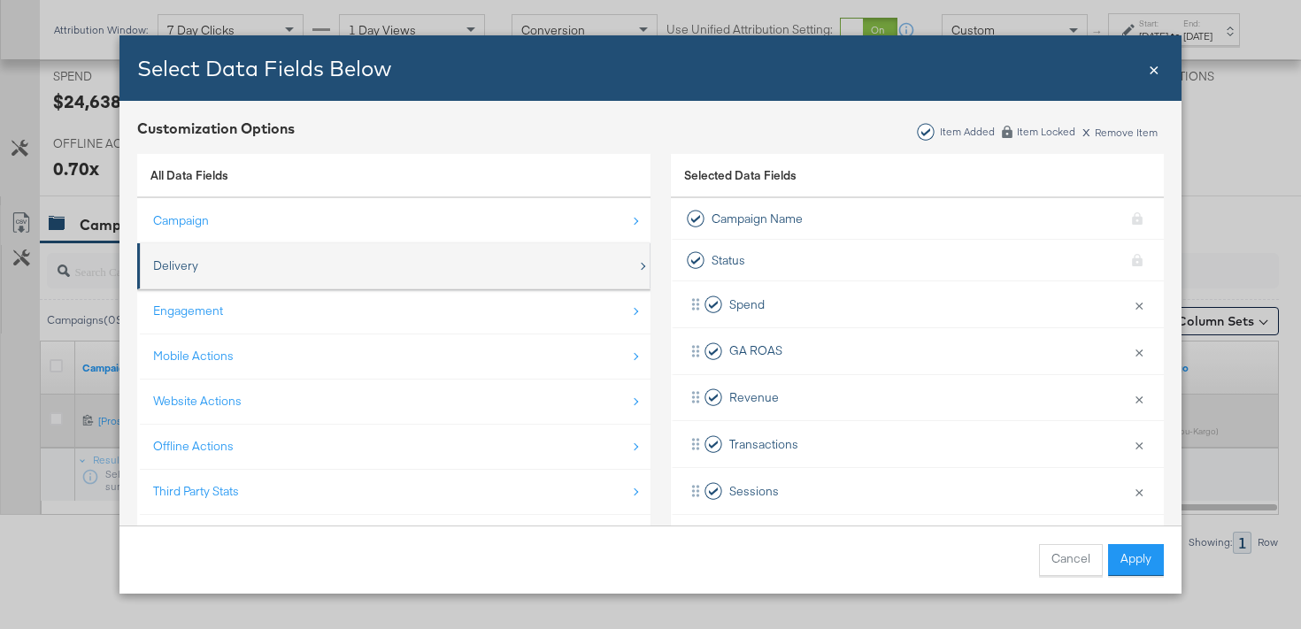
click at [317, 276] on div "Delivery" at bounding box center [395, 266] width 484 height 36
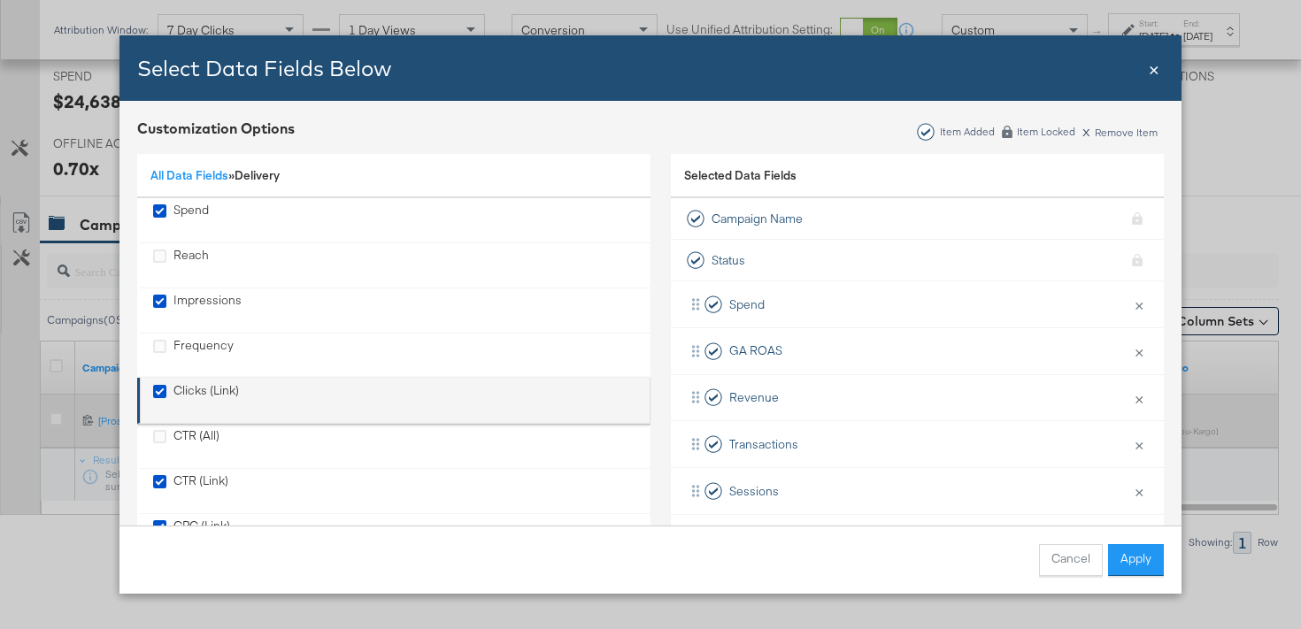
scroll to position [0, 0]
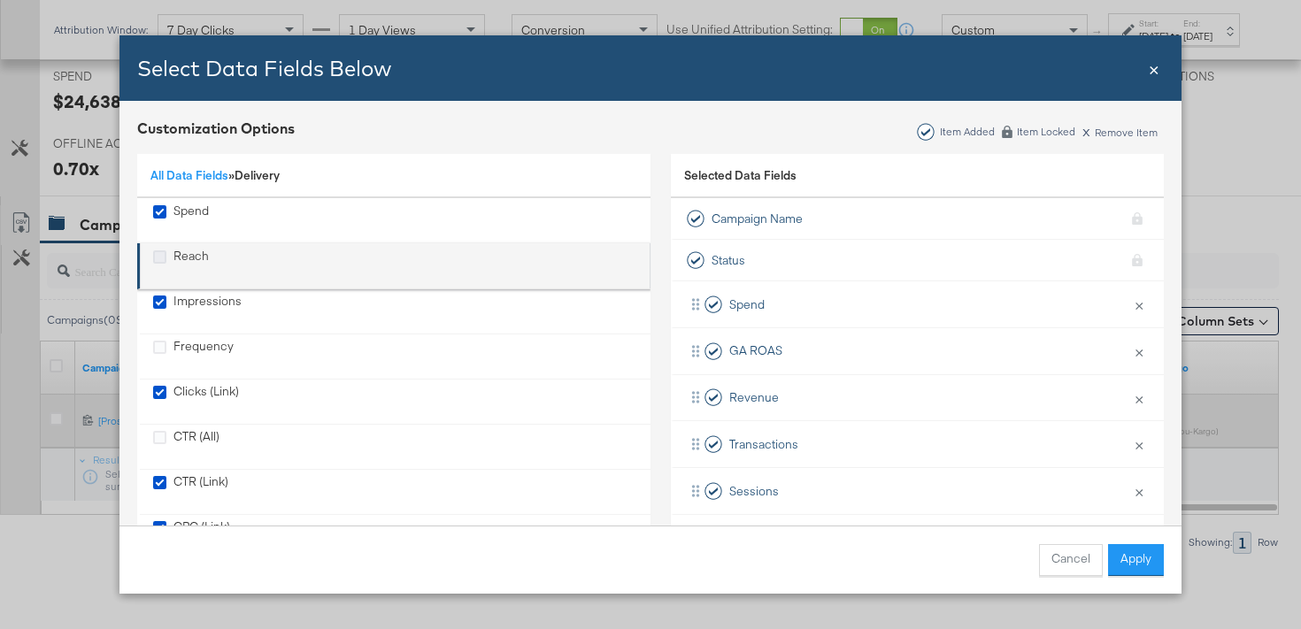
click at [162, 258] on icon "Reach" at bounding box center [159, 257] width 13 height 13
click at [0, 0] on input "Reach" at bounding box center [0, 0] width 0 height 0
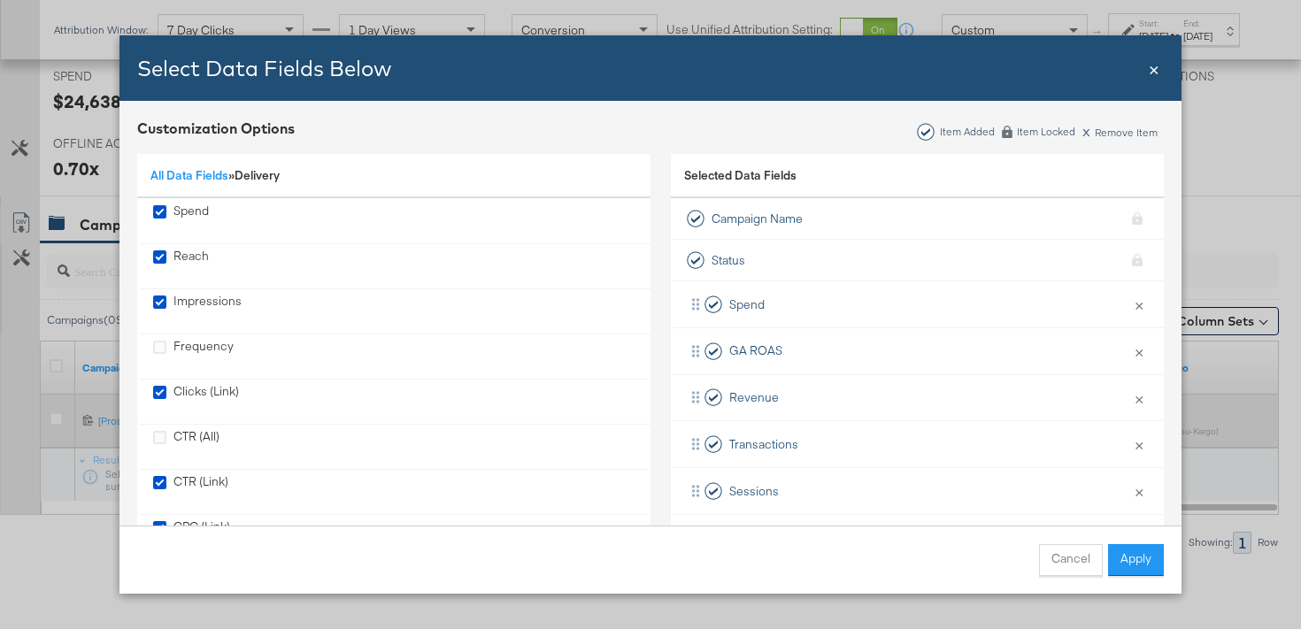
click at [1169, 571] on div "Cancel Apply" at bounding box center [651, 560] width 1062 height 68
click at [1128, 567] on button "Apply" at bounding box center [1136, 560] width 56 height 32
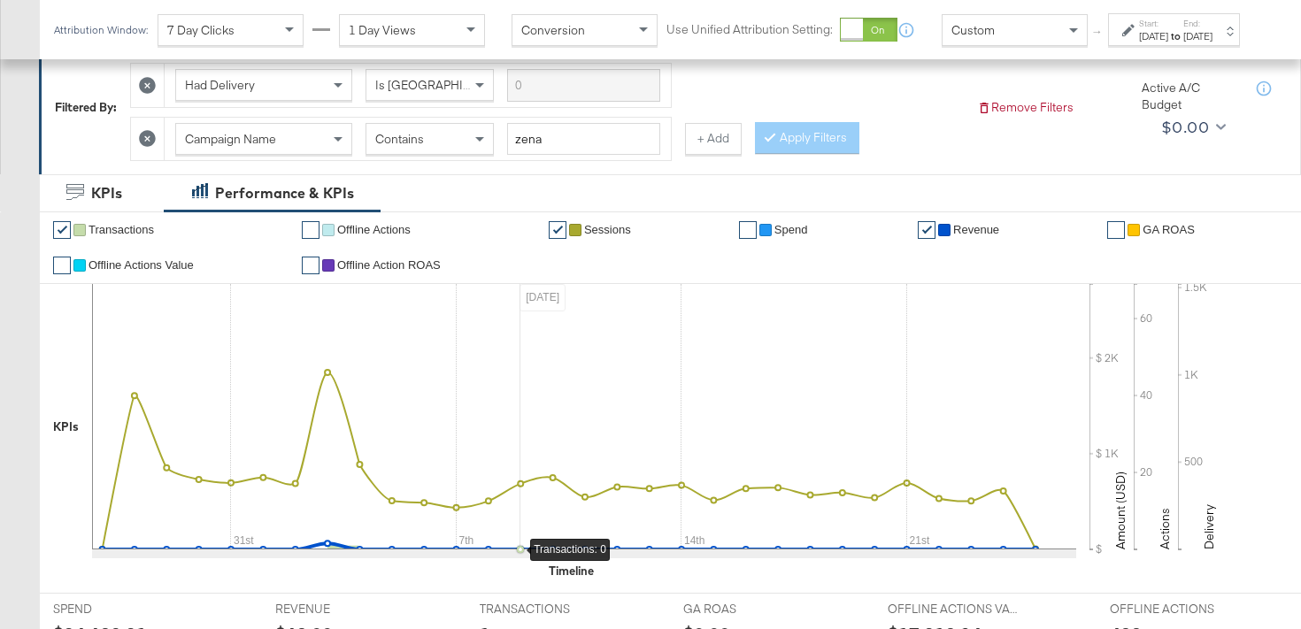
scroll to position [231, 0]
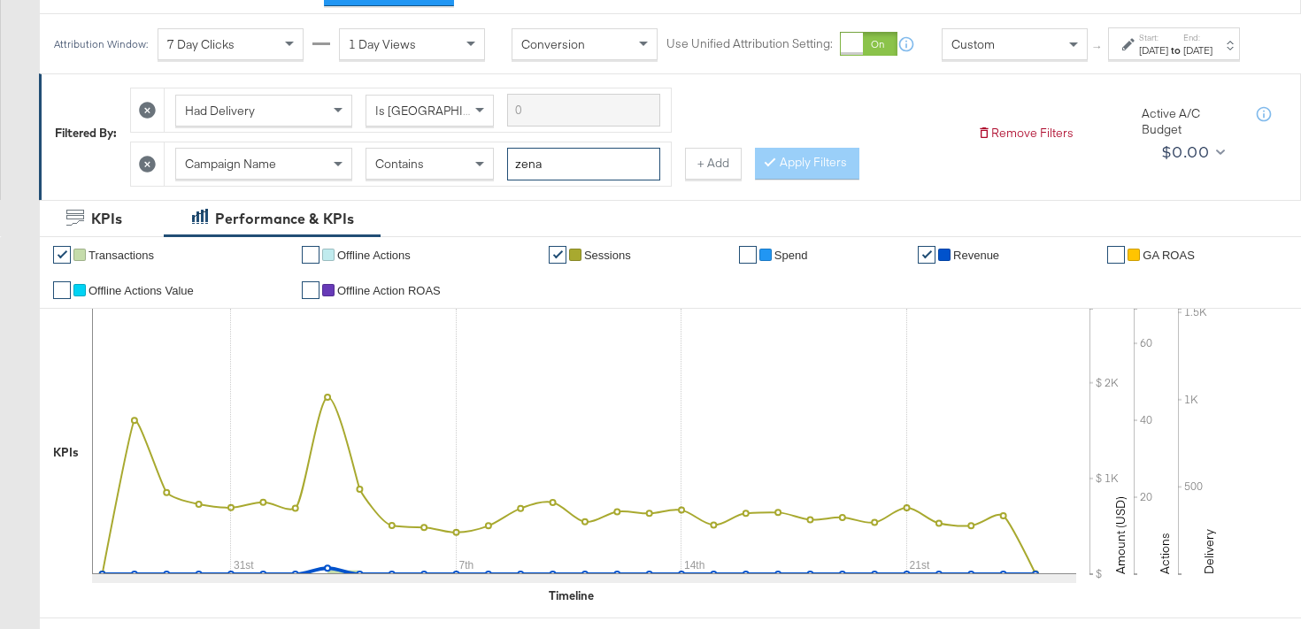
drag, startPoint x: 561, startPoint y: 184, endPoint x: 506, endPoint y: 176, distance: 56.3
click at [506, 178] on div "Campaign Name Contains zena" at bounding box center [417, 164] width 485 height 33
type input "pure"
click at [825, 180] on button "Apply Filters" at bounding box center [807, 164] width 104 height 32
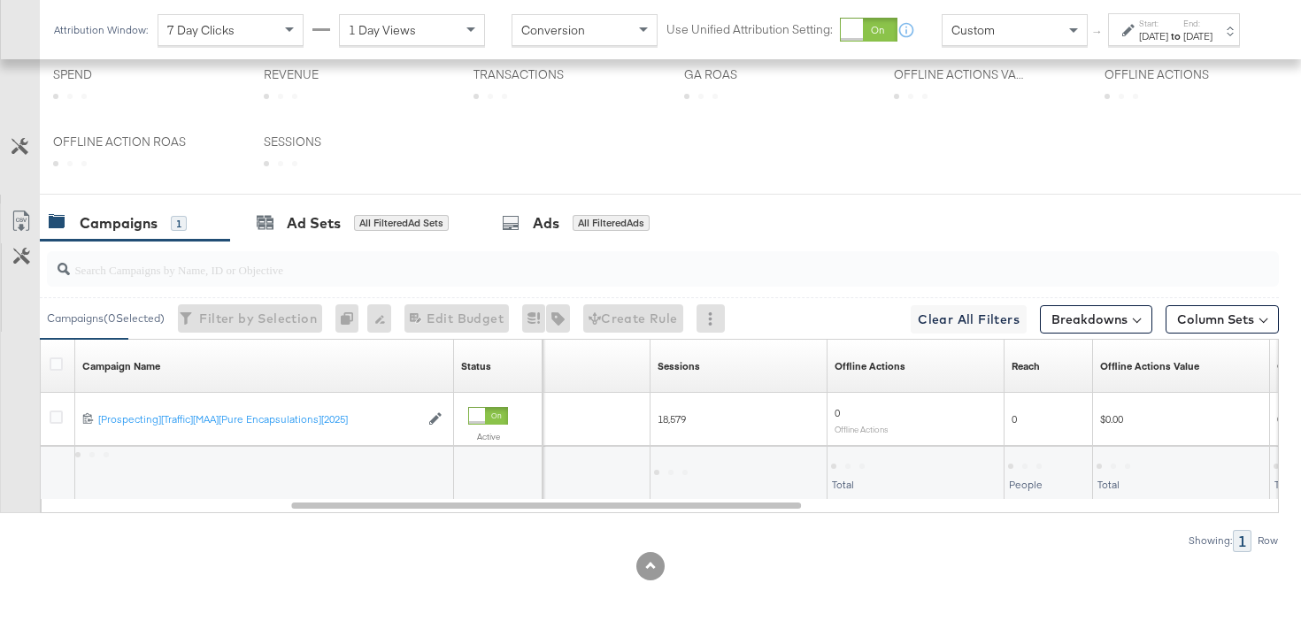
scroll to position [635, 0]
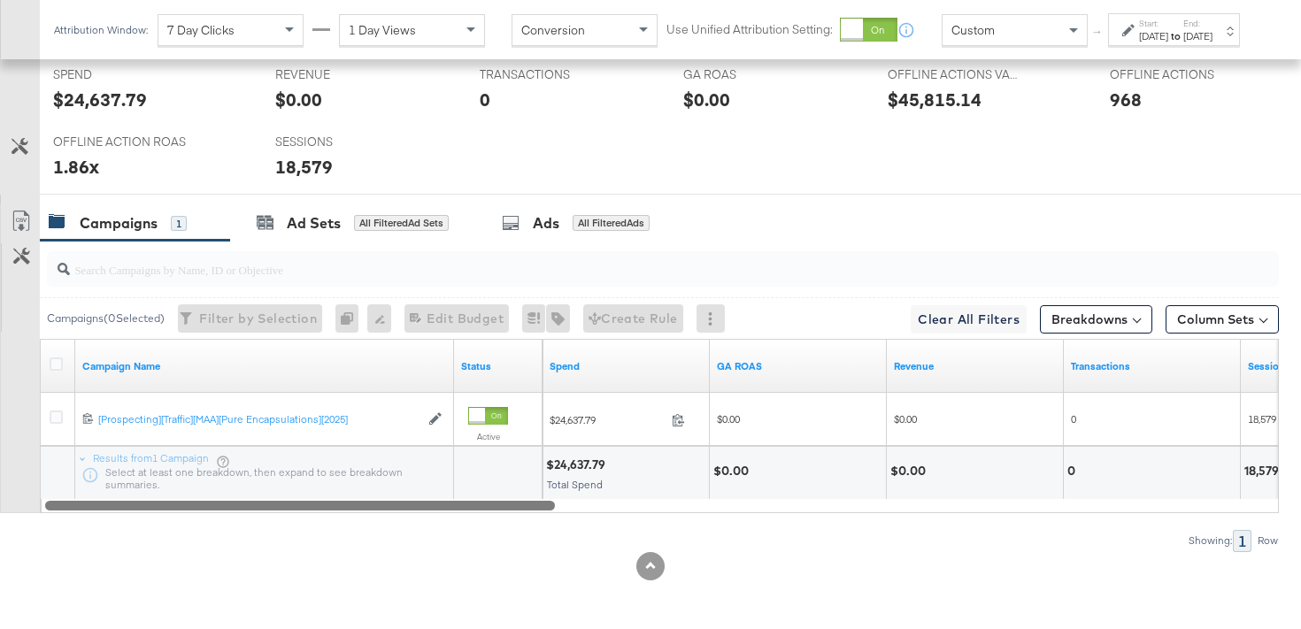
drag, startPoint x: 652, startPoint y: 506, endPoint x: 306, endPoint y: 528, distance: 346.8
click at [306, 528] on div "Campaigns ( 0 Selected) Filter by Selection Filter 0 campaigns 0 Rename 0 campa…" at bounding box center [639, 396] width 1279 height 311
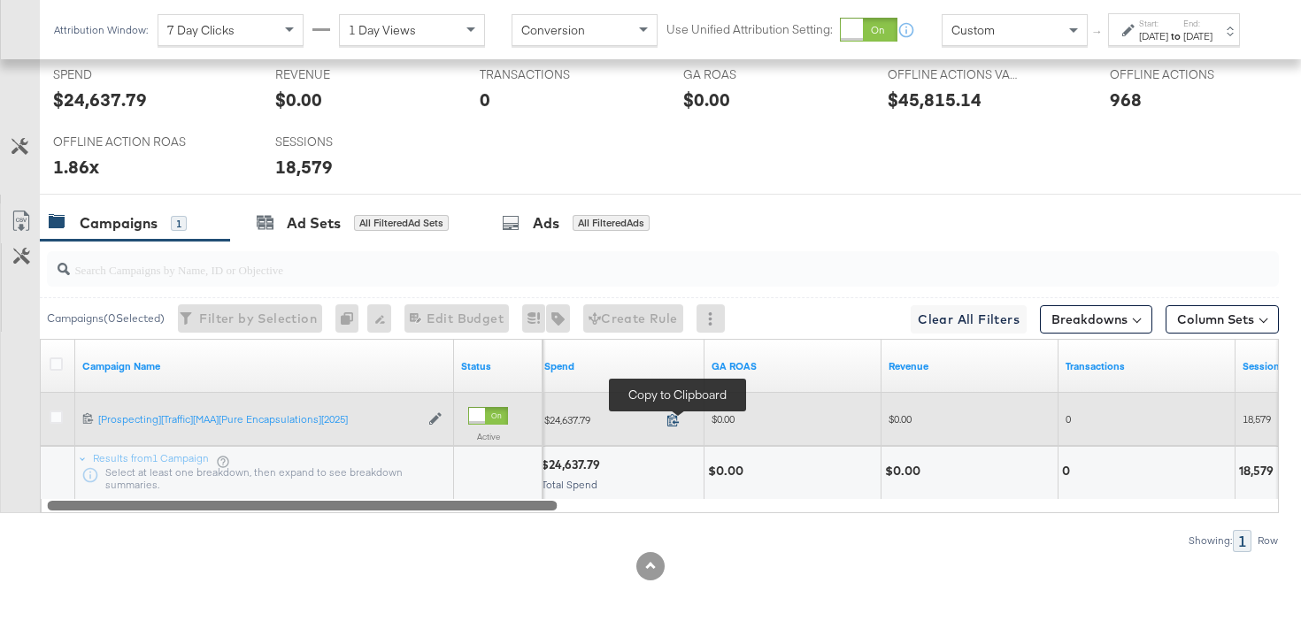
click at [677, 422] on icon at bounding box center [674, 420] width 12 height 12
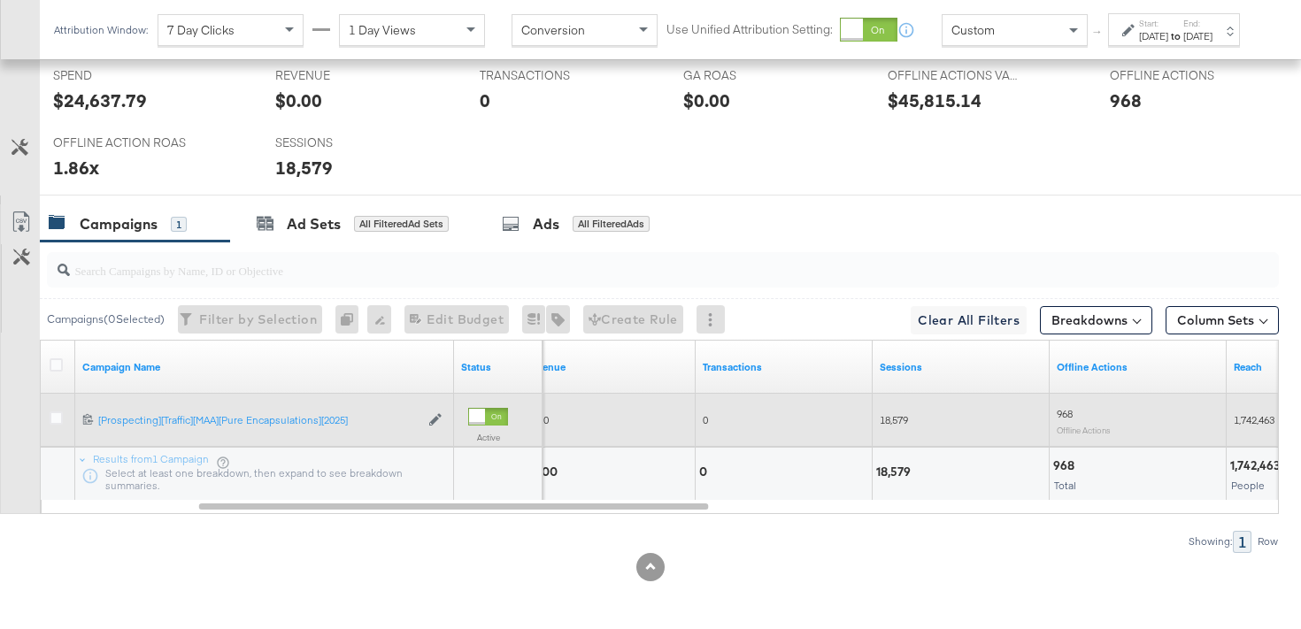
scroll to position [804, 0]
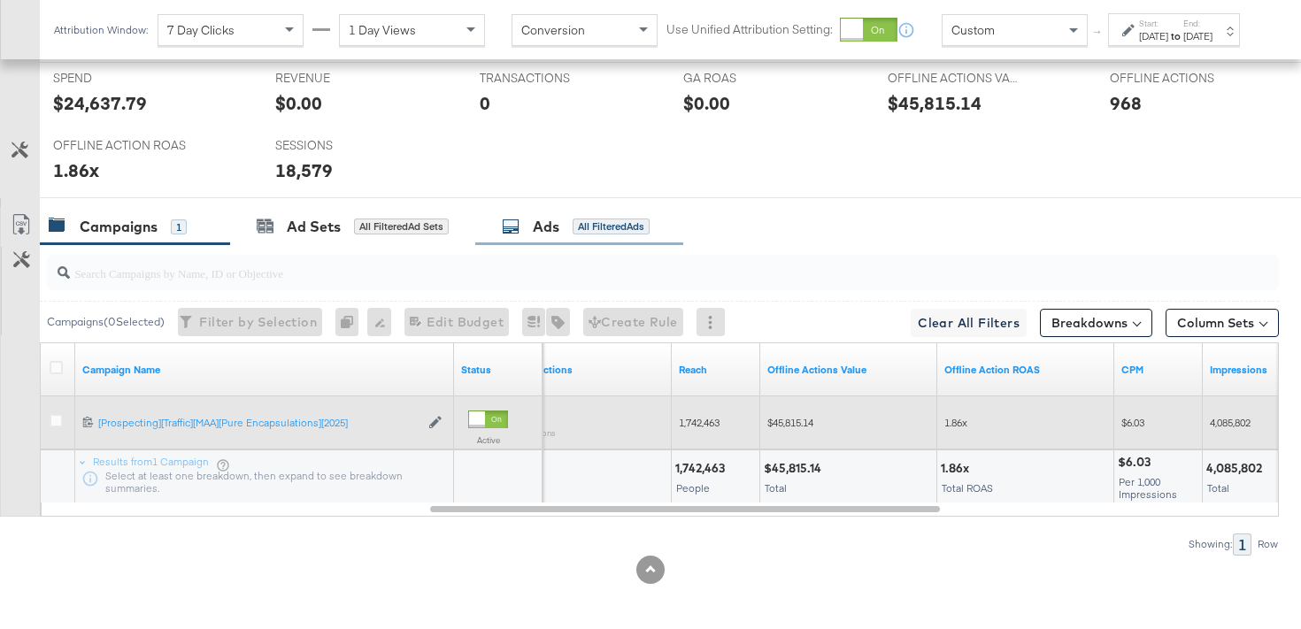
click at [589, 235] on div "Ads All Filtered Ads" at bounding box center [579, 227] width 208 height 38
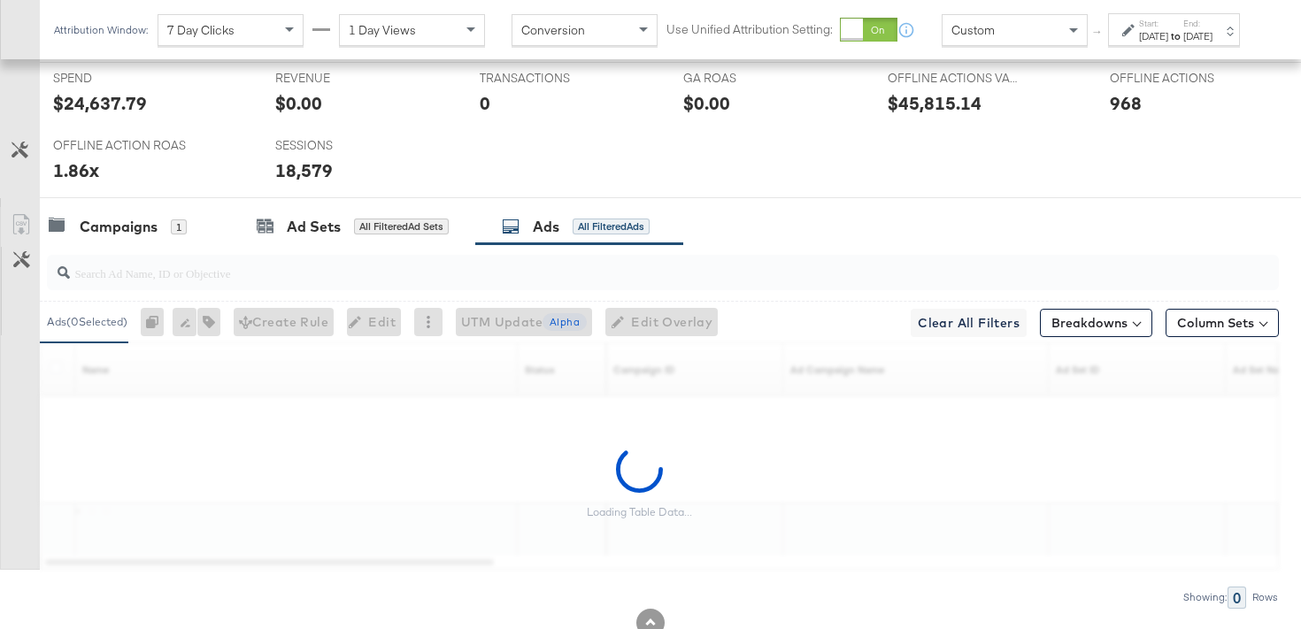
click at [428, 289] on div at bounding box center [663, 272] width 1232 height 35
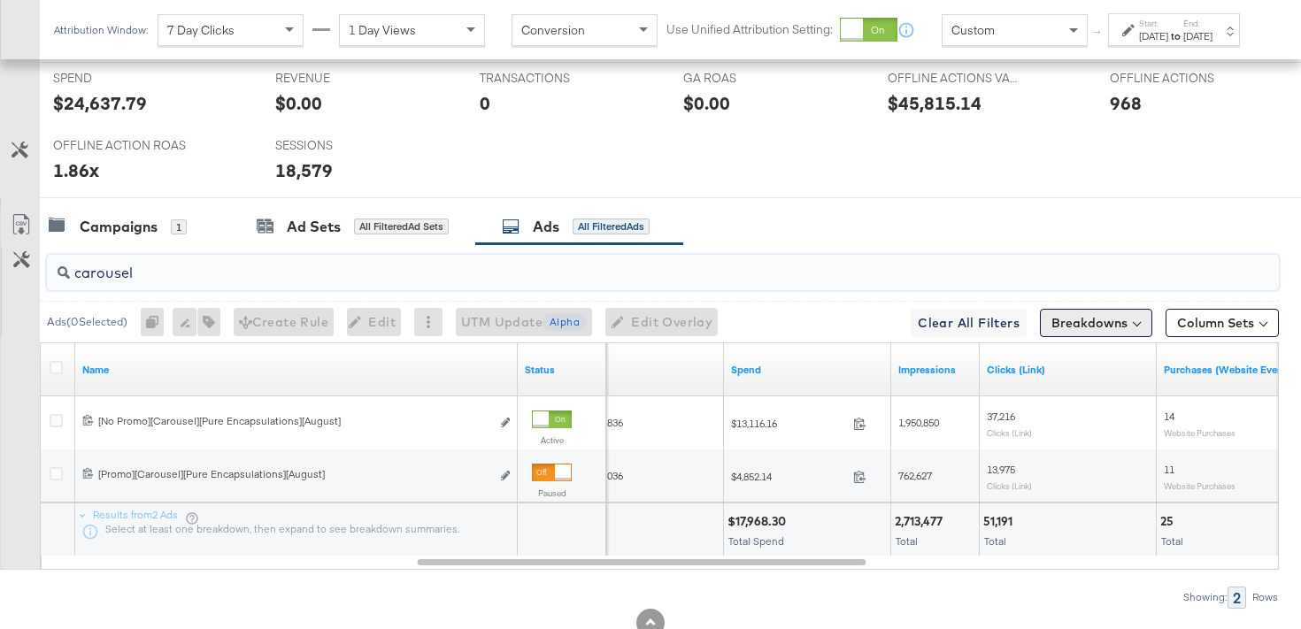
click at [1101, 326] on button "Breakdowns" at bounding box center [1096, 323] width 112 height 28
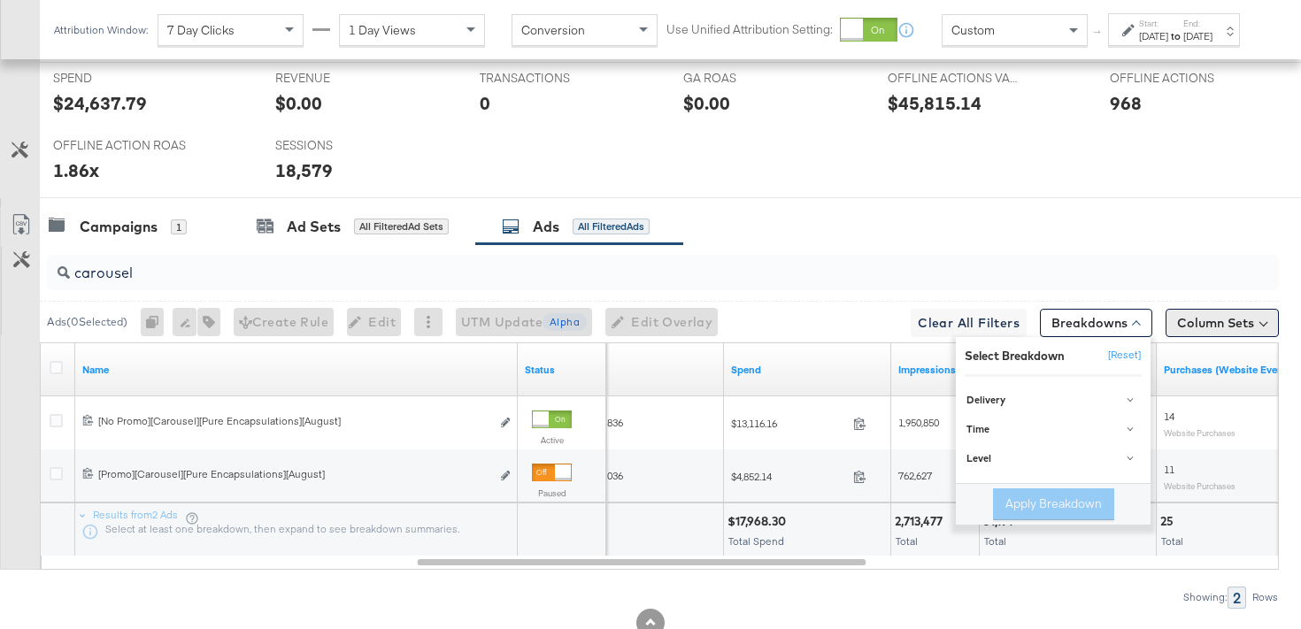
click at [1200, 326] on button "Column Sets" at bounding box center [1222, 323] width 113 height 28
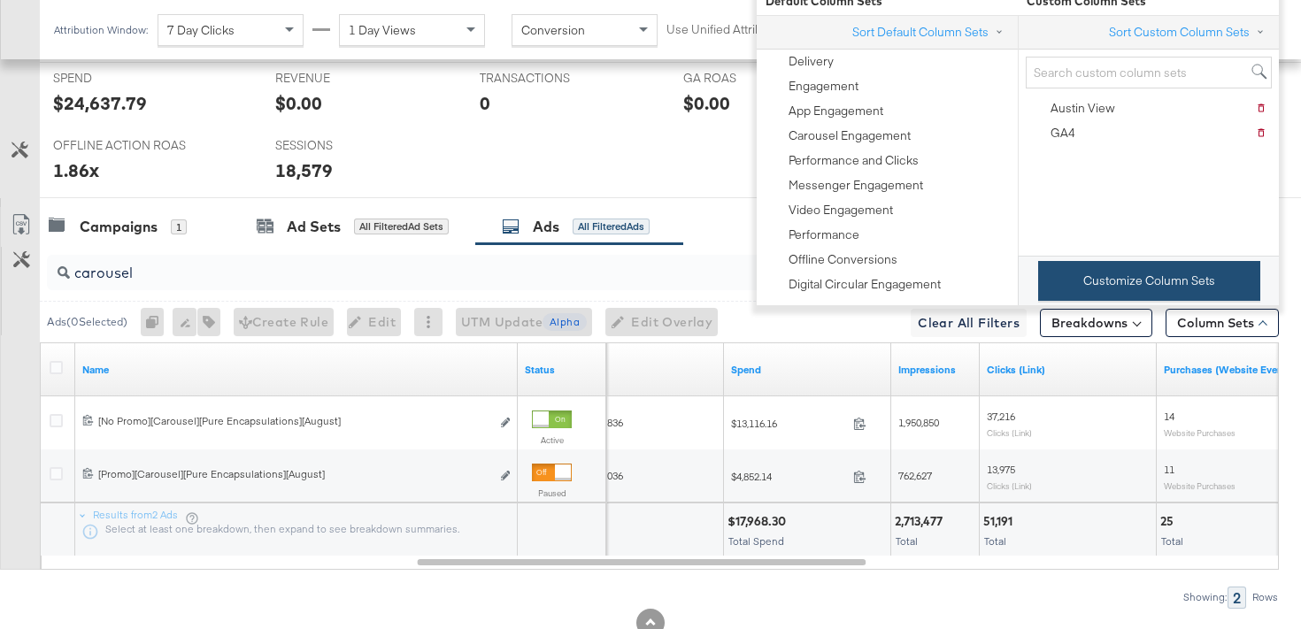
click at [1189, 290] on button "Customize Column Sets" at bounding box center [1149, 281] width 222 height 40
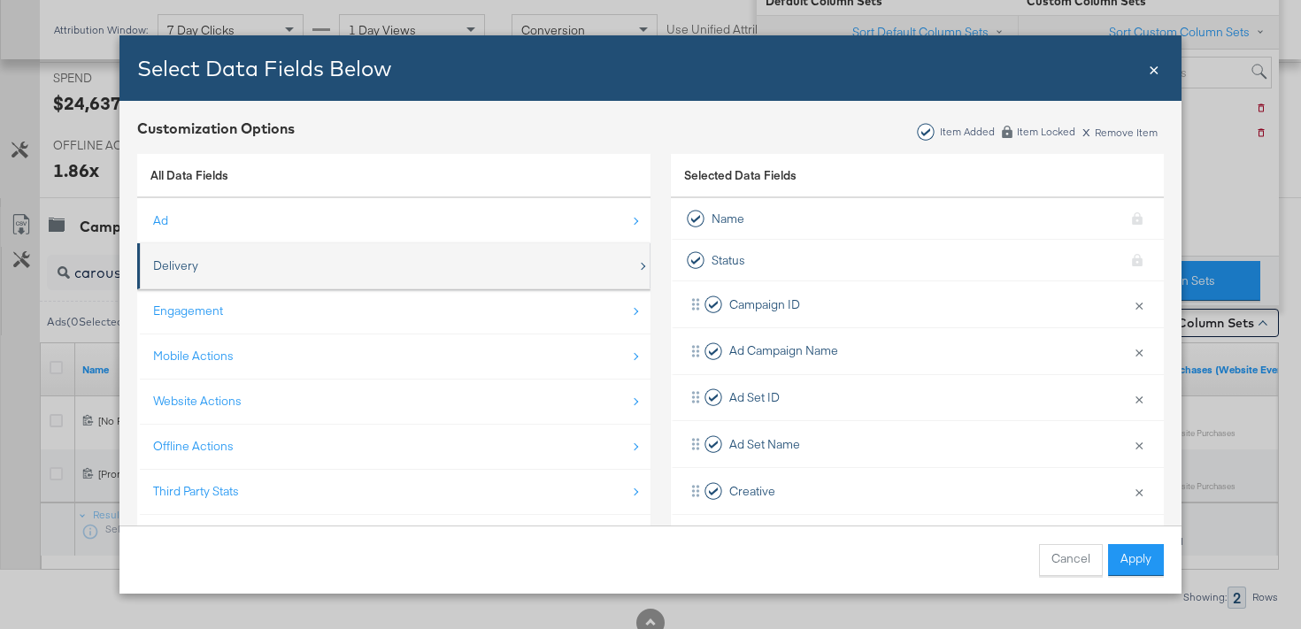
click at [415, 280] on div "Delivery" at bounding box center [395, 266] width 484 height 36
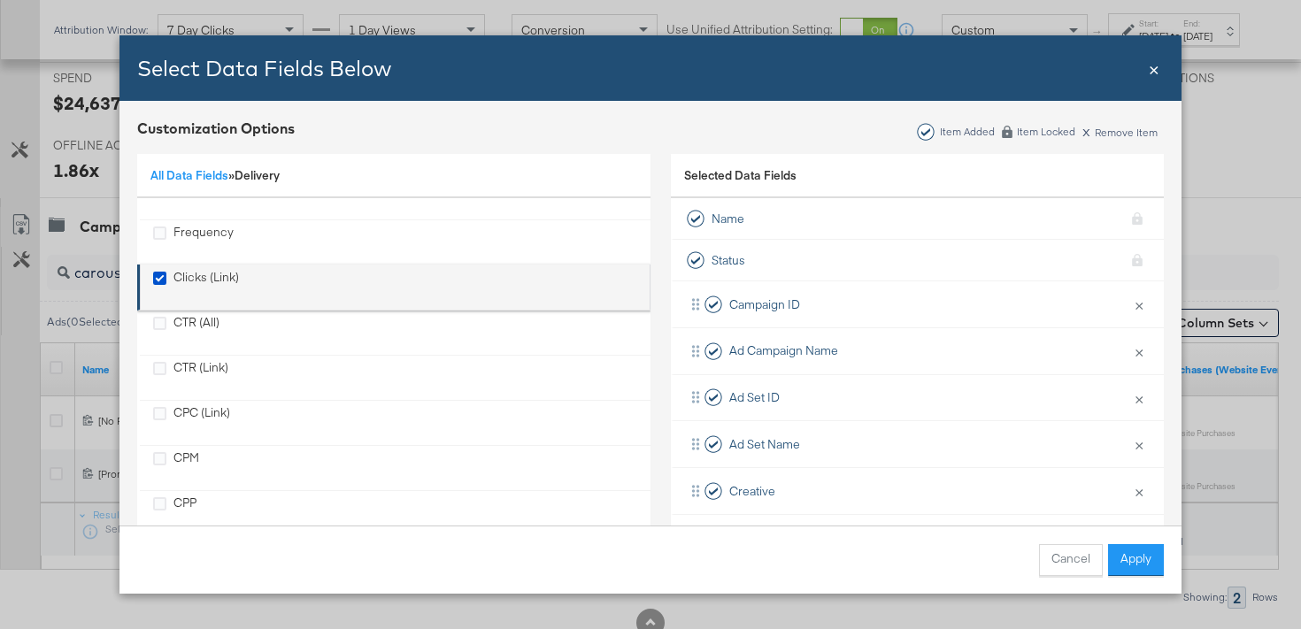
scroll to position [156, 0]
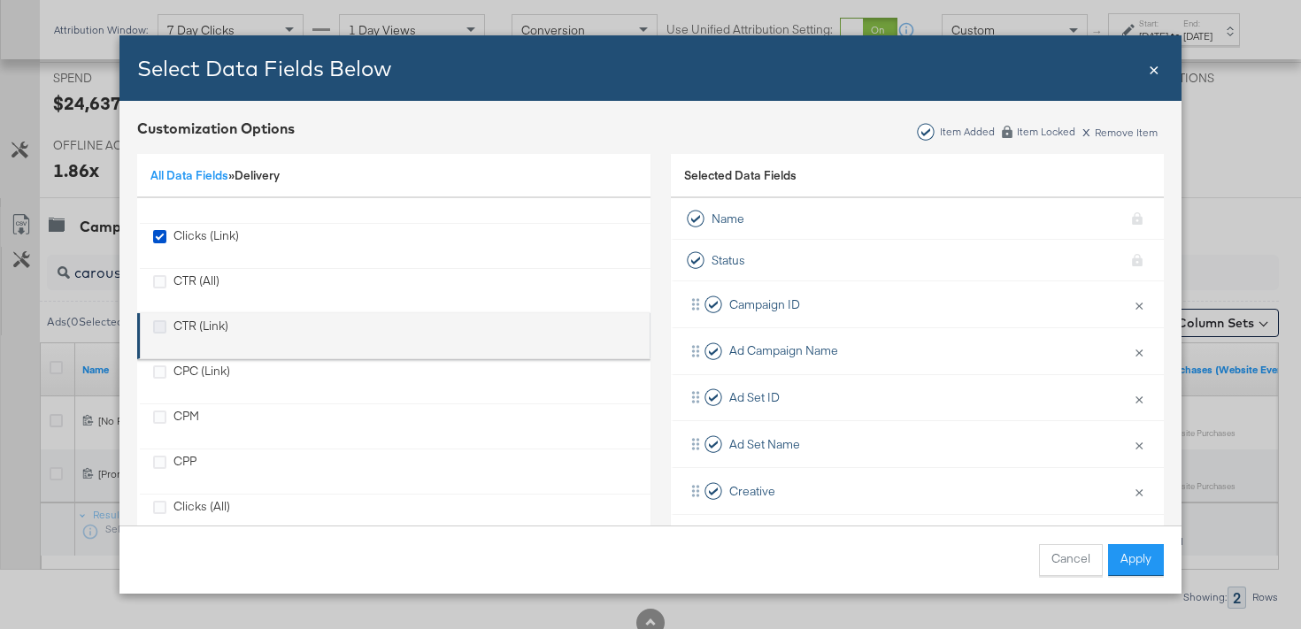
click at [161, 329] on icon "CTR (Link)" at bounding box center [159, 326] width 13 height 13
click at [0, 0] on input "CTR (Link)" at bounding box center [0, 0] width 0 height 0
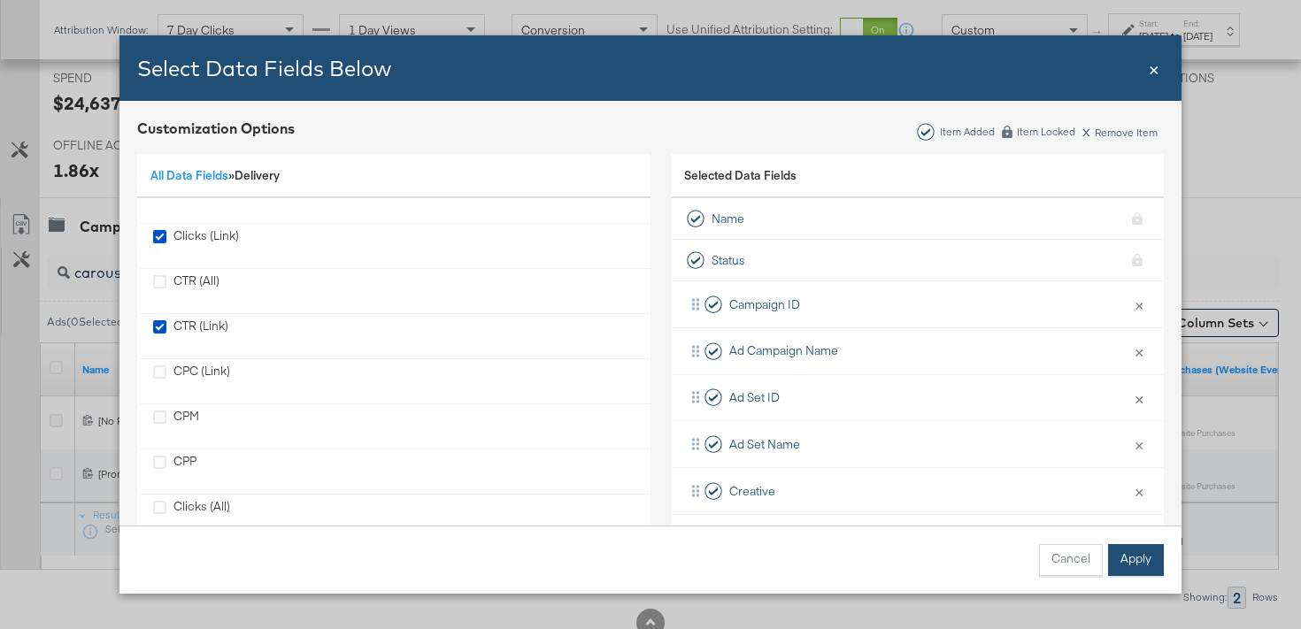
click at [1133, 567] on button "Apply" at bounding box center [1136, 560] width 56 height 32
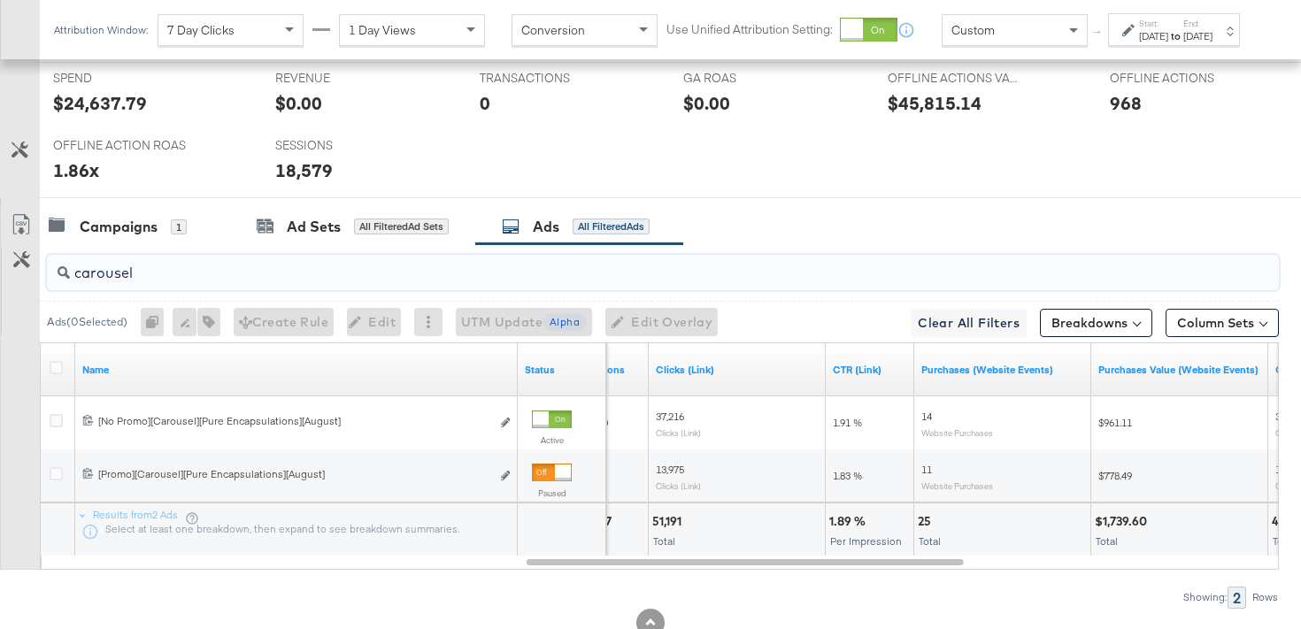
drag, startPoint x: 187, startPoint y: 282, endPoint x: 24, endPoint y: 277, distance: 163.0
click at [25, 278] on div "carousel Ads ( 0 Selected) 0 Rename 0 ads Tags for 0 campaigns Create Rule Edit…" at bounding box center [639, 426] width 1279 height 364
type input "i"
drag, startPoint x: 160, startPoint y: 285, endPoint x: 67, endPoint y: 272, distance: 93.9
click at [67, 272] on div "carousel" at bounding box center [663, 272] width 1232 height 35
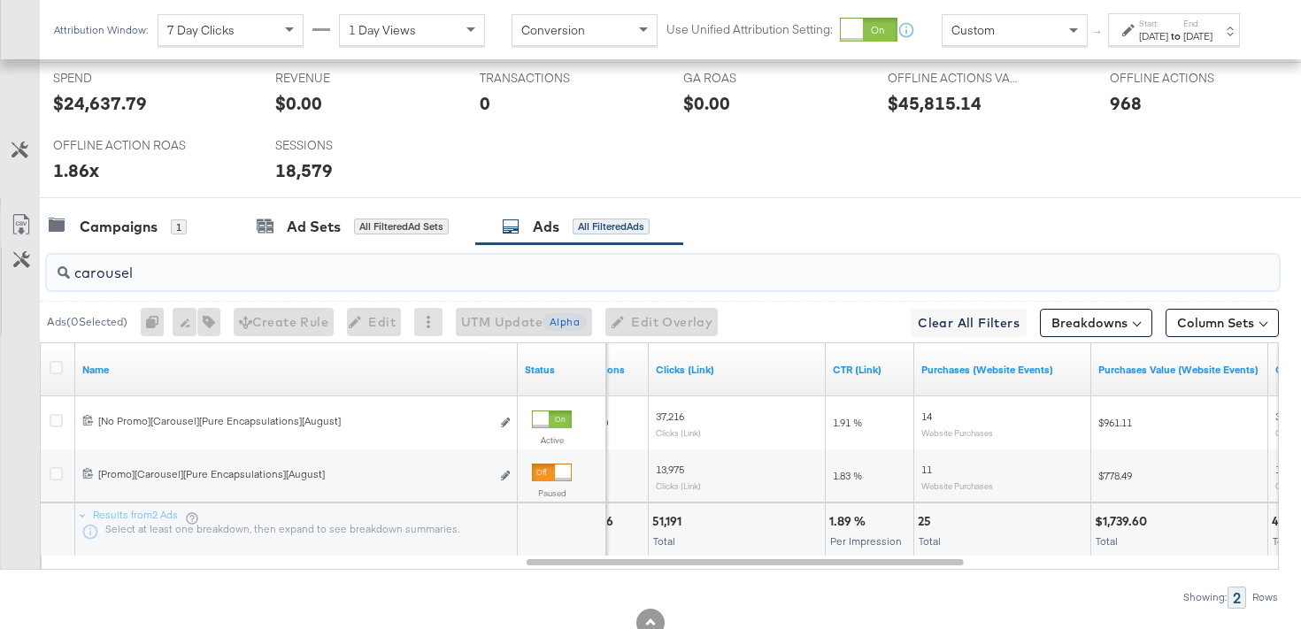
drag, startPoint x: 193, startPoint y: 280, endPoint x: 41, endPoint y: 275, distance: 152.3
click at [42, 276] on div "carousel" at bounding box center [659, 272] width 1239 height 57
type input "single"
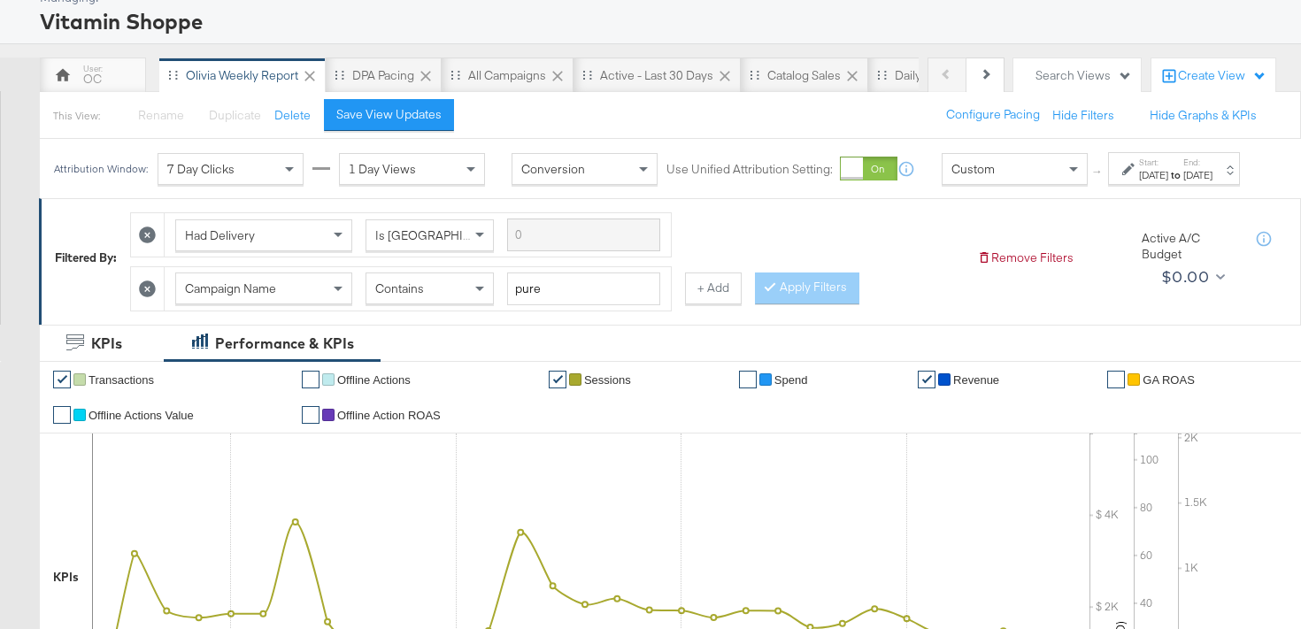
scroll to position [131, 0]
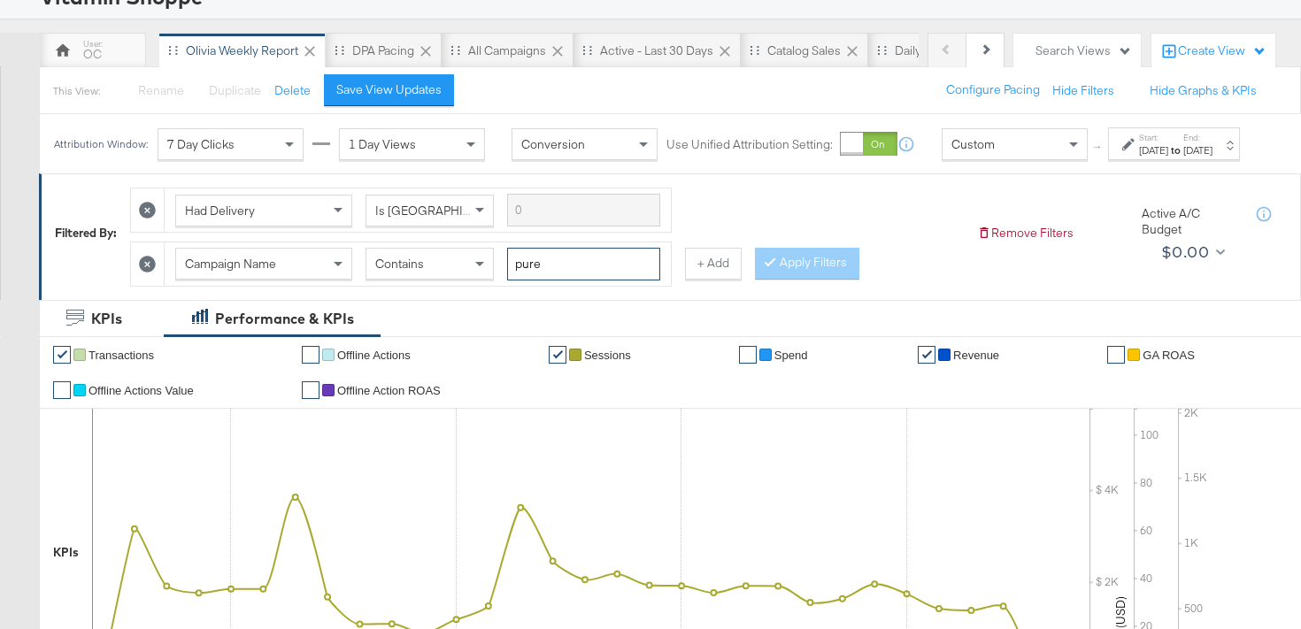
drag, startPoint x: 560, startPoint y: 287, endPoint x: 506, endPoint y: 282, distance: 54.2
click at [506, 281] on div "Campaign Name Contains pure" at bounding box center [417, 264] width 485 height 33
type input "zena"
click at [813, 280] on button "Apply Filters" at bounding box center [807, 264] width 104 height 32
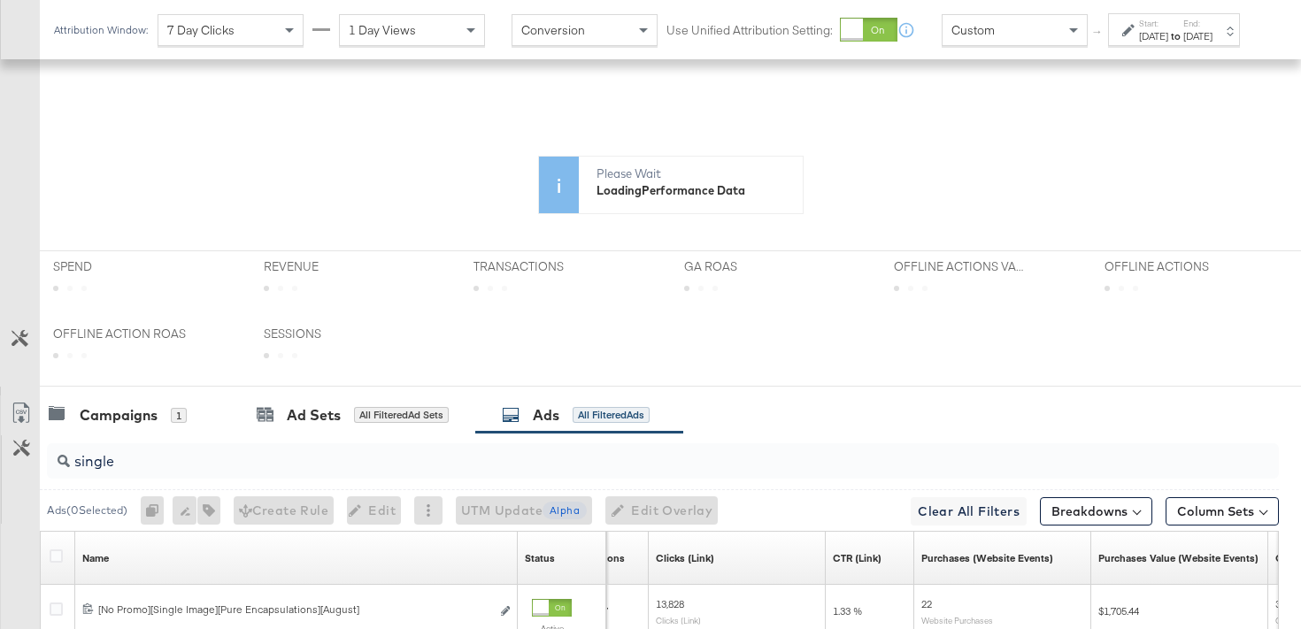
scroll to position [688, 0]
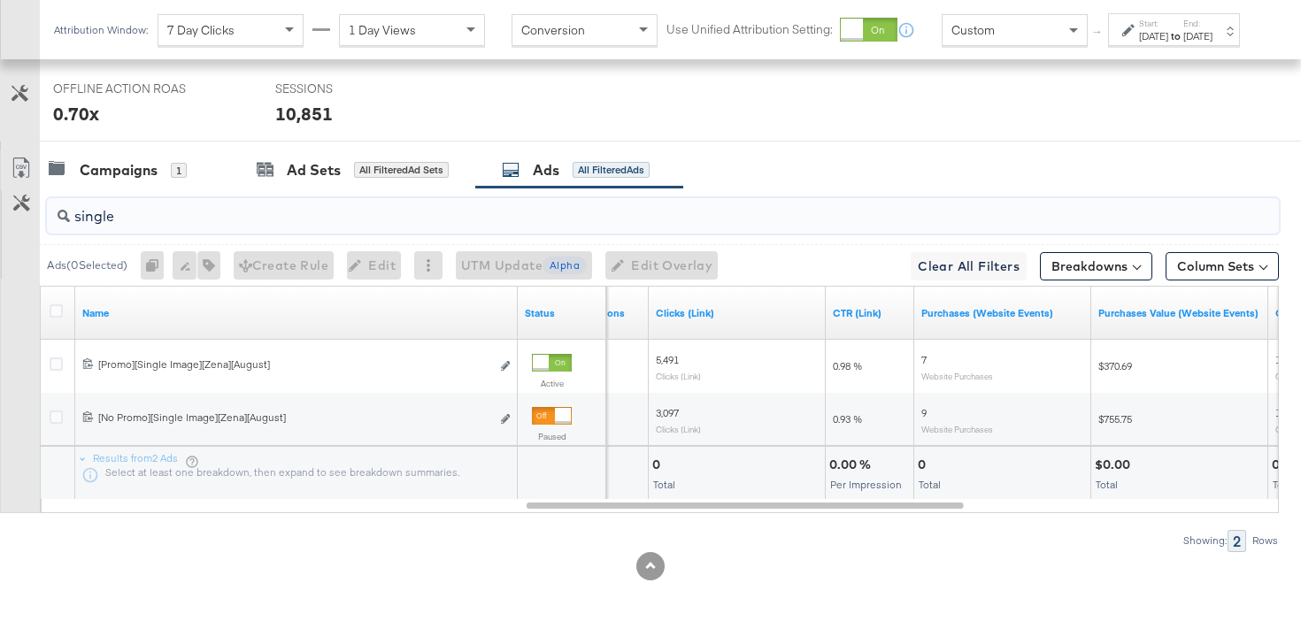
drag, startPoint x: 297, startPoint y: 226, endPoint x: 53, endPoint y: 216, distance: 243.7
click at [53, 216] on div "single" at bounding box center [663, 215] width 1232 height 35
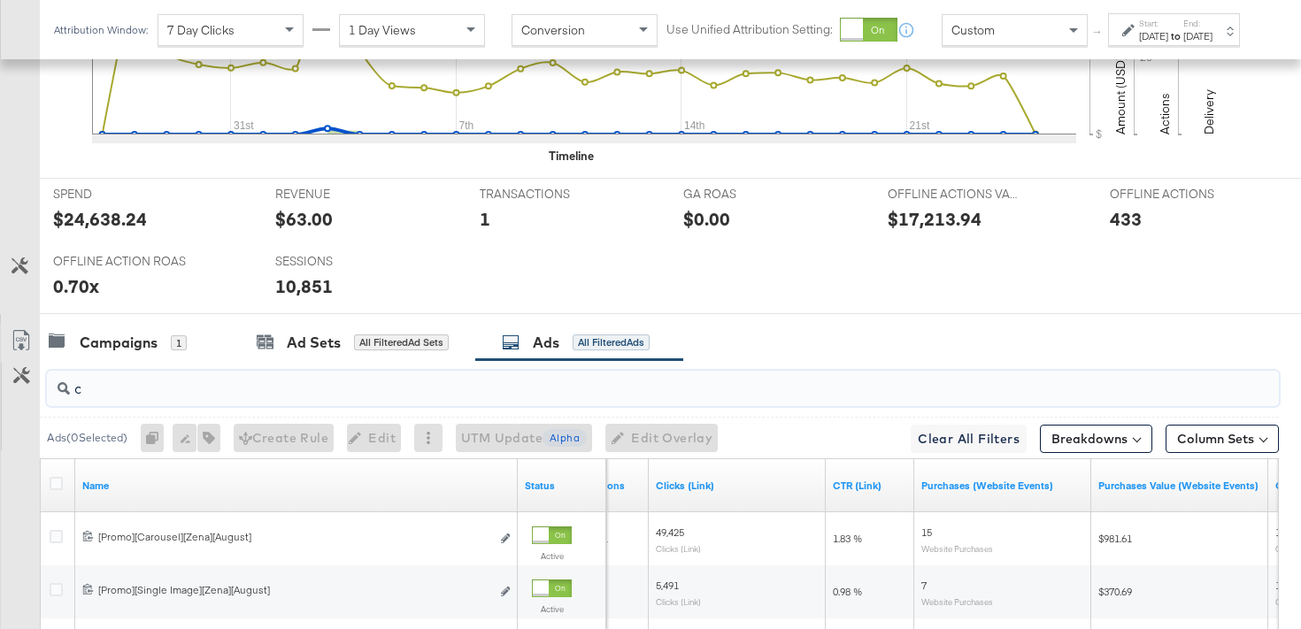
scroll to position [861, 0]
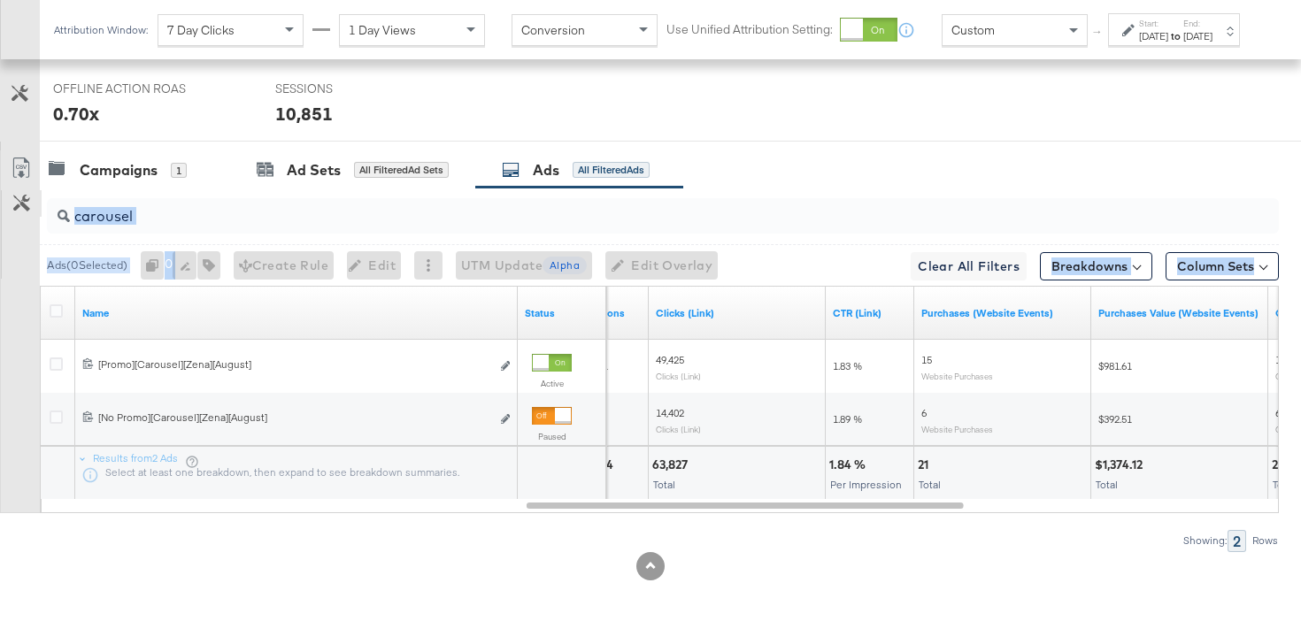
drag, startPoint x: 187, startPoint y: 228, endPoint x: 18, endPoint y: 210, distance: 170.0
click at [18, 212] on div "carousel Ads ( 0 Selected) 0 Rename 0 ads Tags for 0 campaigns Create Rule Edit…" at bounding box center [639, 370] width 1279 height 364
click at [190, 213] on input "carousel" at bounding box center [620, 209] width 1100 height 35
click at [177, 221] on input "carousel" at bounding box center [620, 209] width 1100 height 35
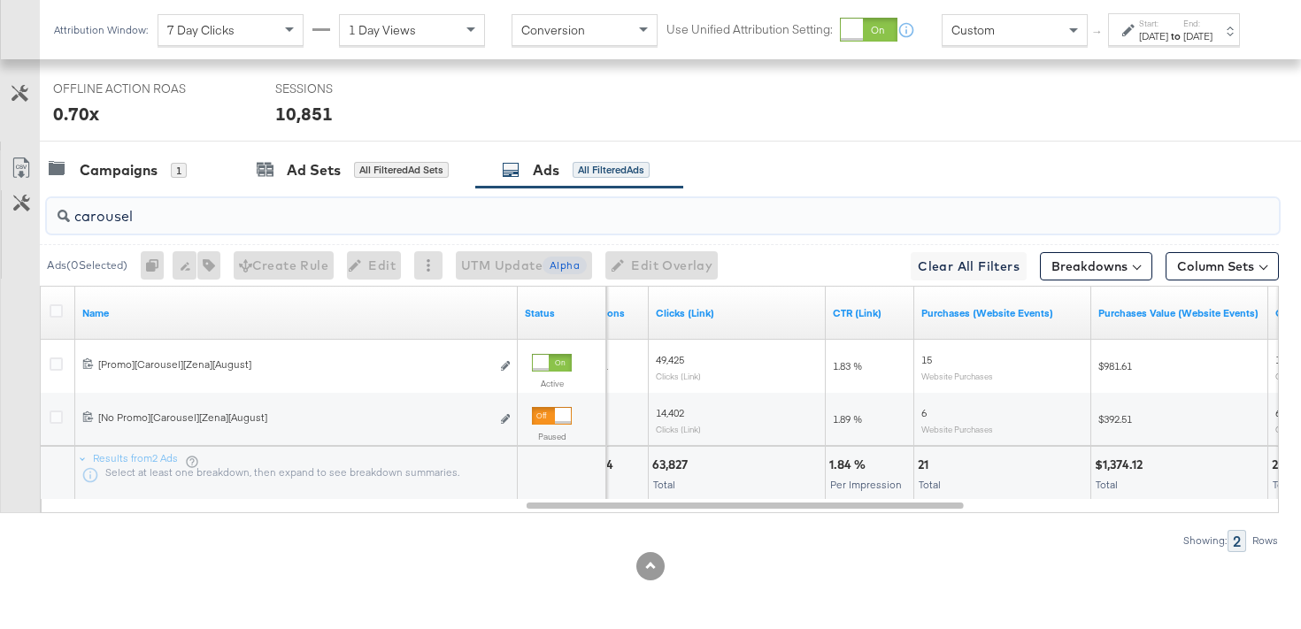
click at [177, 221] on input "carousel" at bounding box center [620, 209] width 1100 height 35
type input "single"
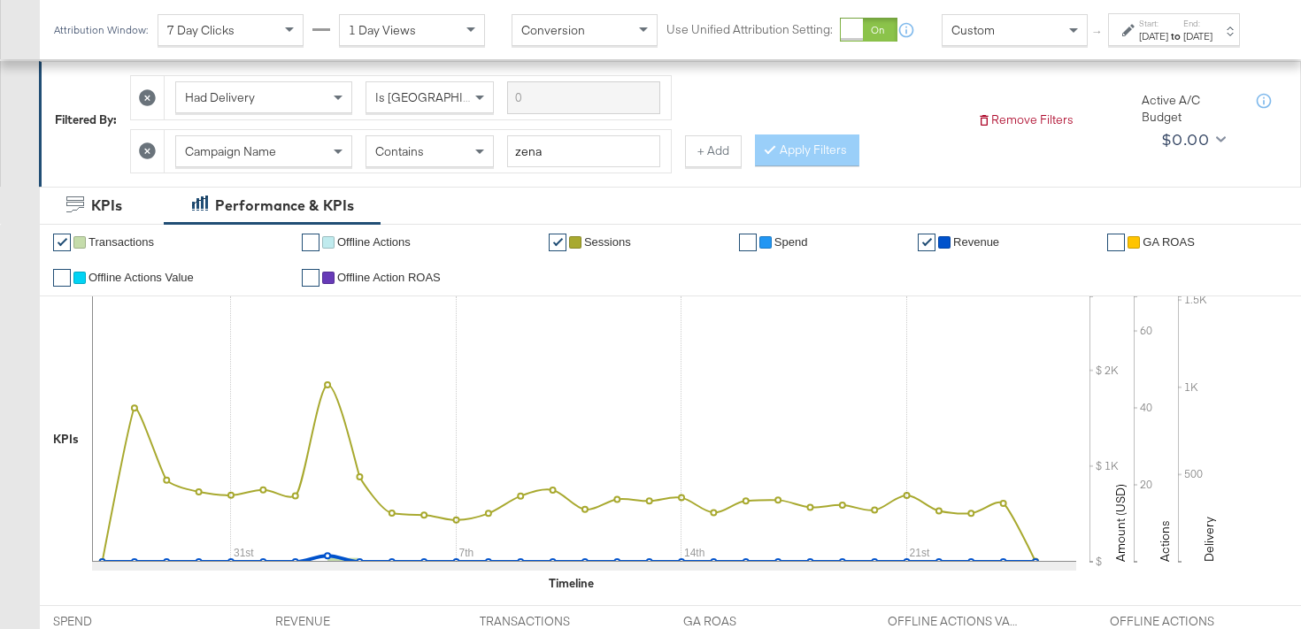
scroll to position [0, 0]
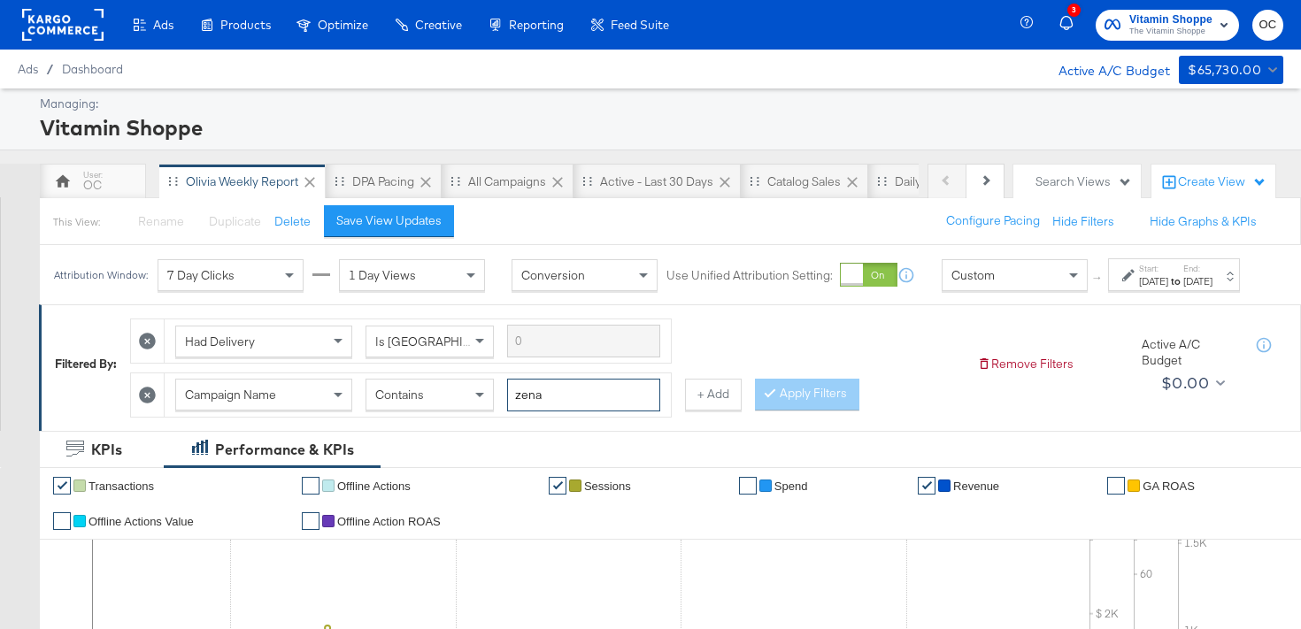
drag, startPoint x: 570, startPoint y: 411, endPoint x: 465, endPoint y: 399, distance: 106.0
click at [465, 399] on div "Campaign Name Contains zena" at bounding box center [417, 395] width 485 height 33
click at [788, 411] on button "Apply Filters" at bounding box center [807, 395] width 104 height 32
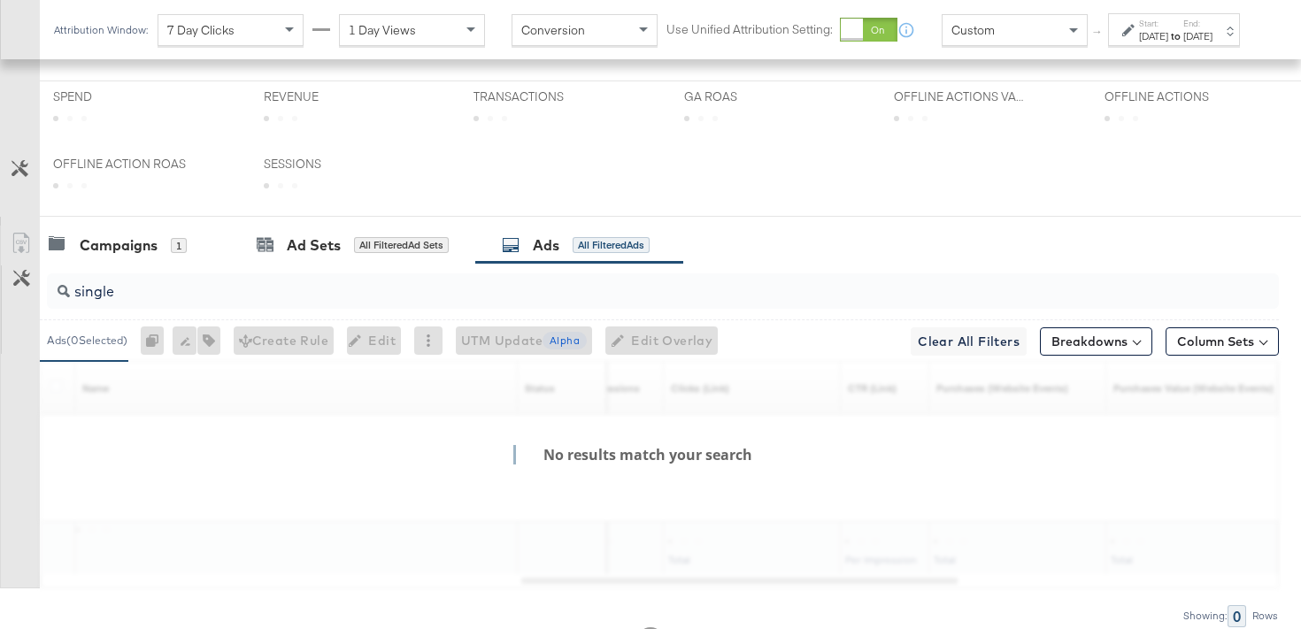
scroll to position [620, 0]
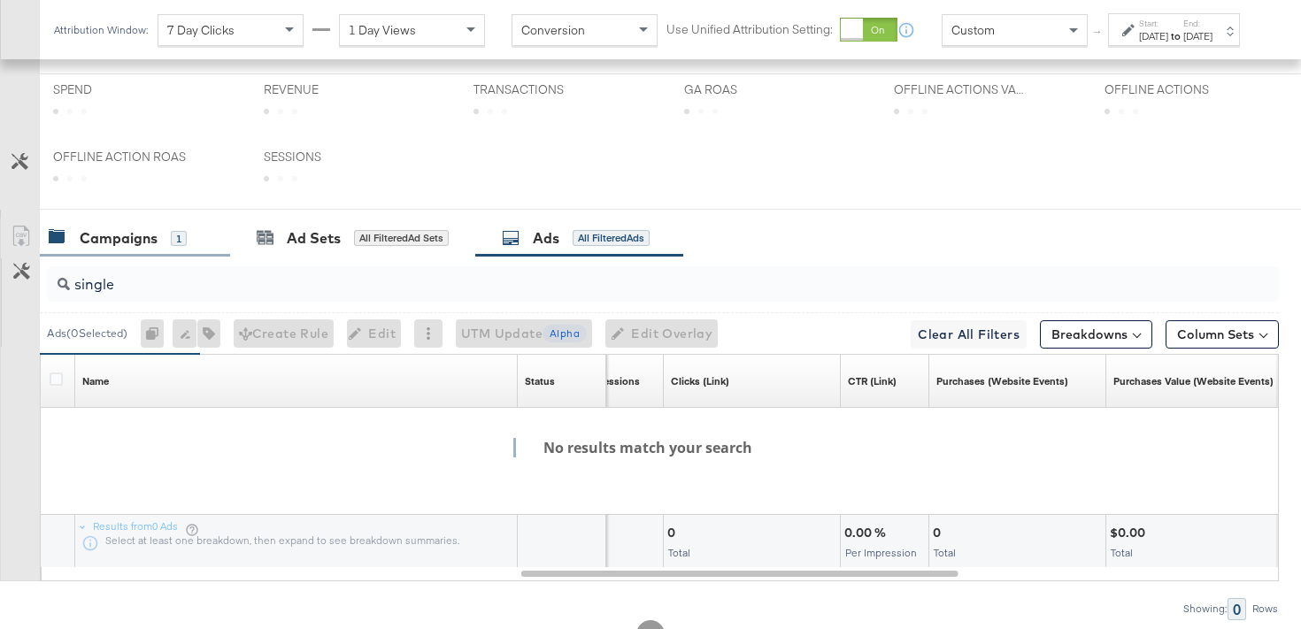
click at [160, 249] on div "Campaigns 1" at bounding box center [135, 239] width 190 height 38
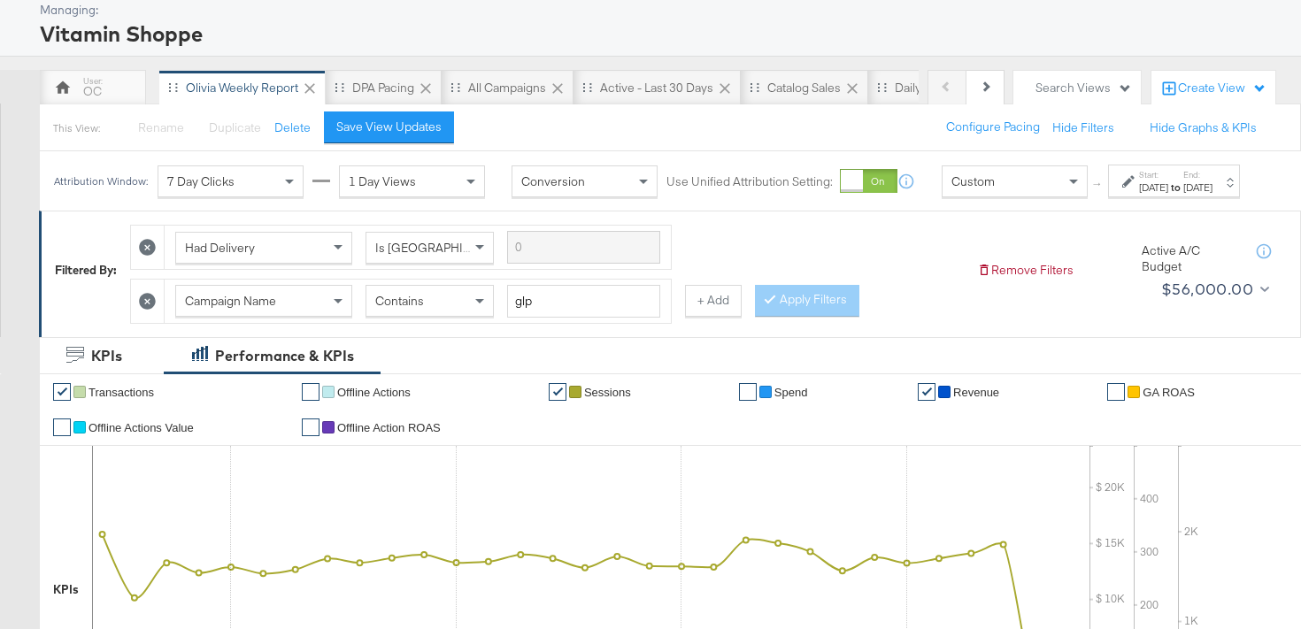
scroll to position [50, 0]
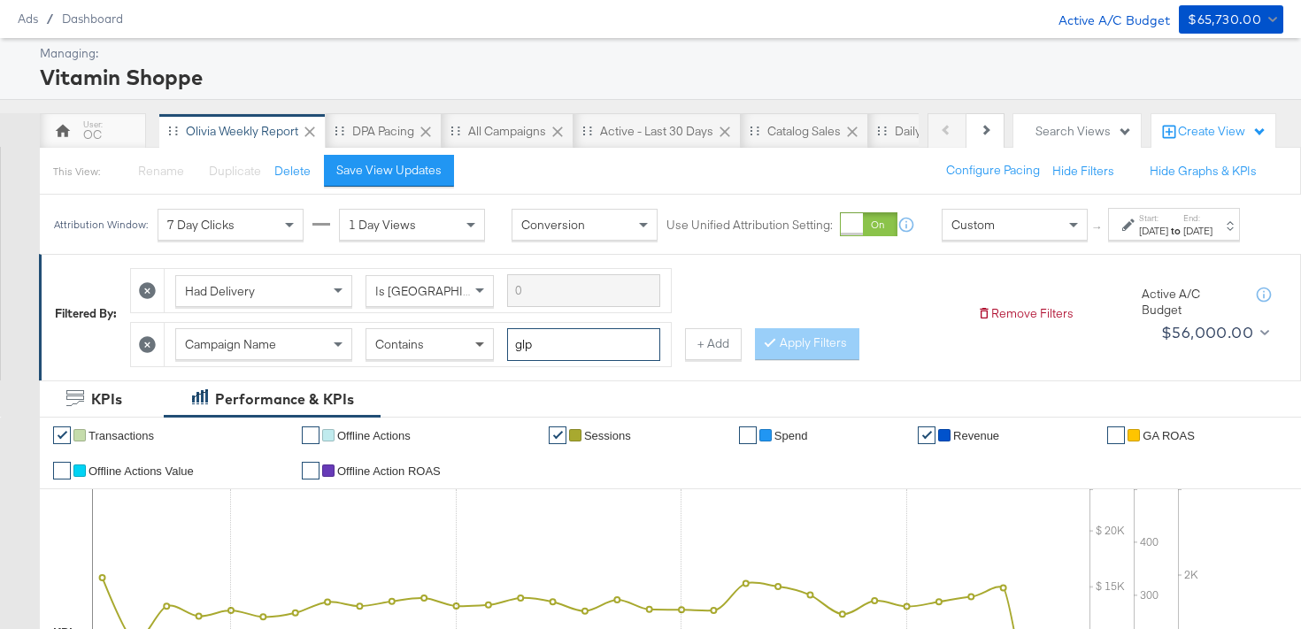
drag, startPoint x: 585, startPoint y: 359, endPoint x: 492, endPoint y: 352, distance: 93.2
click at [492, 352] on div "Campaign Name Contains glp" at bounding box center [417, 344] width 485 height 33
type input "whole health"
click at [829, 360] on button "Apply Filters" at bounding box center [807, 344] width 104 height 32
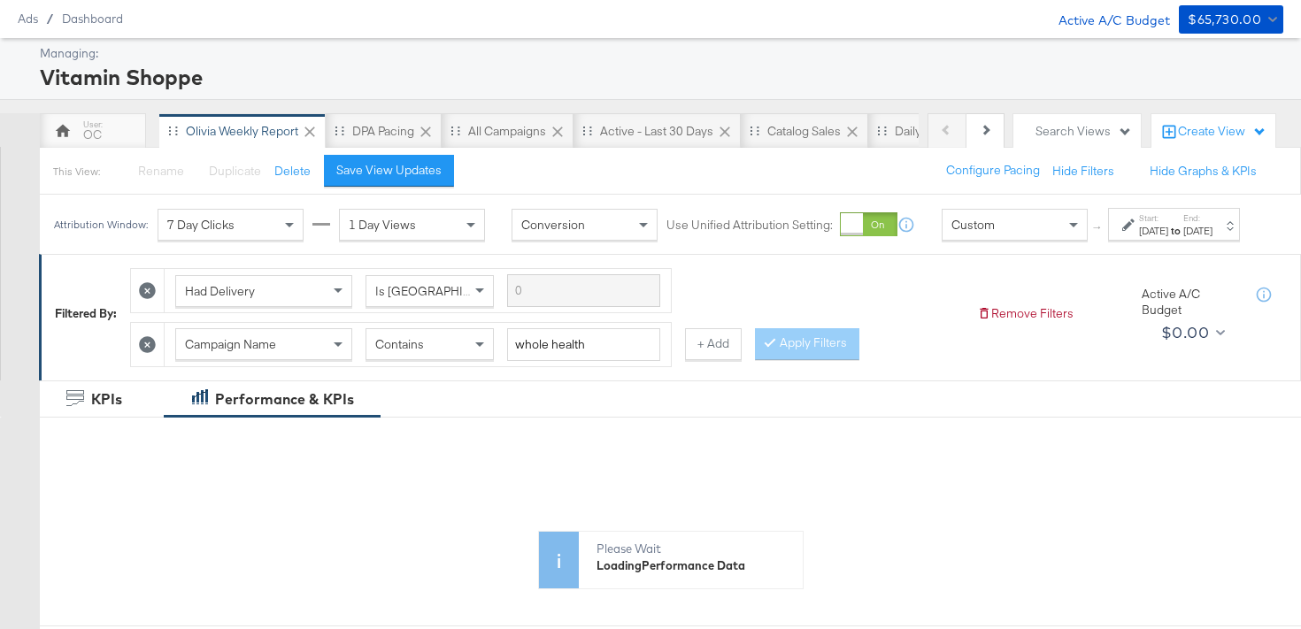
click at [1154, 241] on div "Start: Jul 27th 2025 to End: Aug 25th 2025" at bounding box center [1174, 224] width 132 height 33
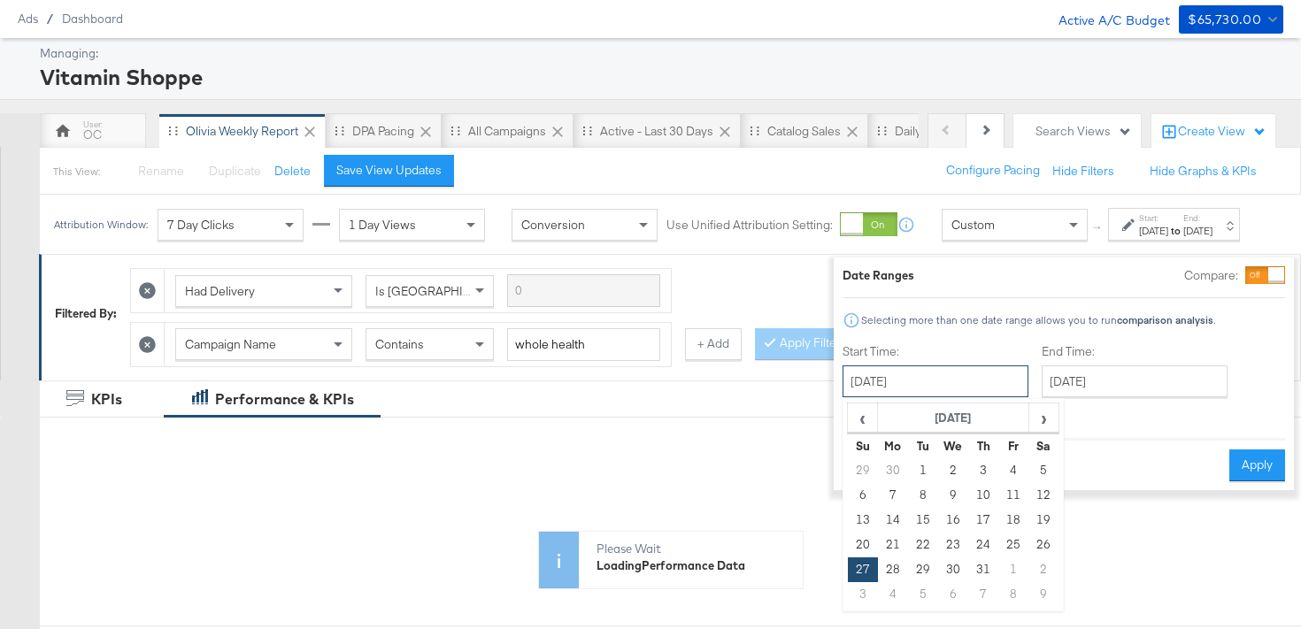
click at [969, 382] on input "July 27th 2025" at bounding box center [936, 382] width 186 height 32
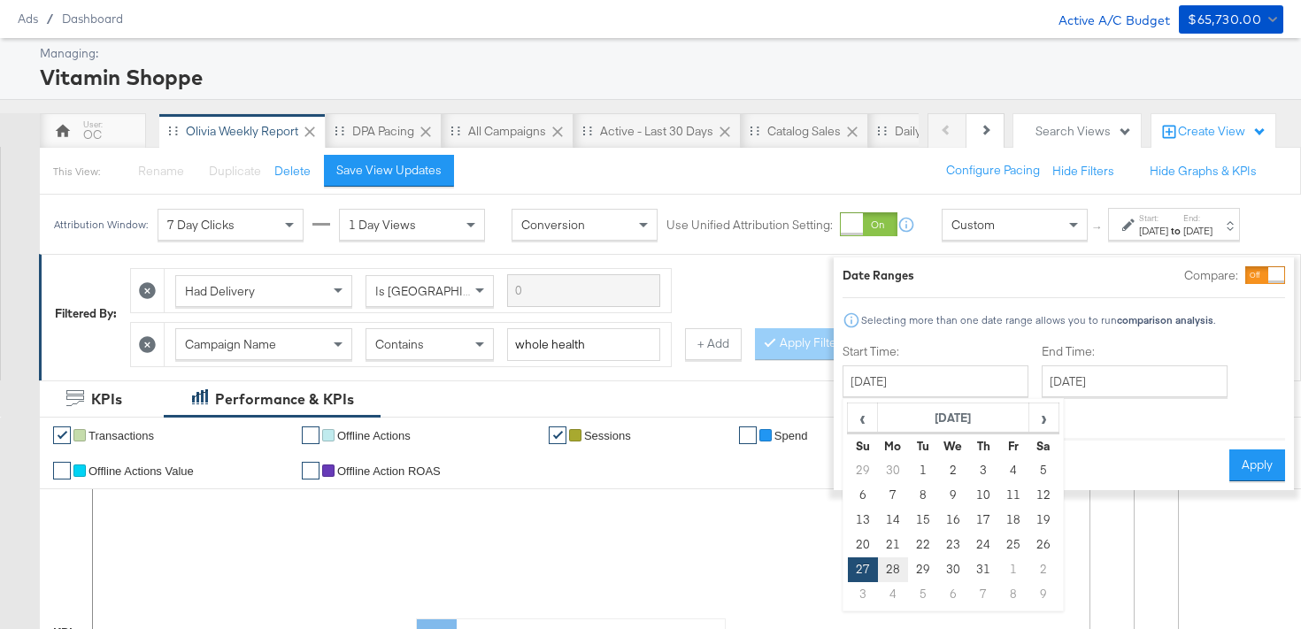
click at [878, 571] on td "28" at bounding box center [893, 570] width 30 height 25
type input "July 28th 2025"
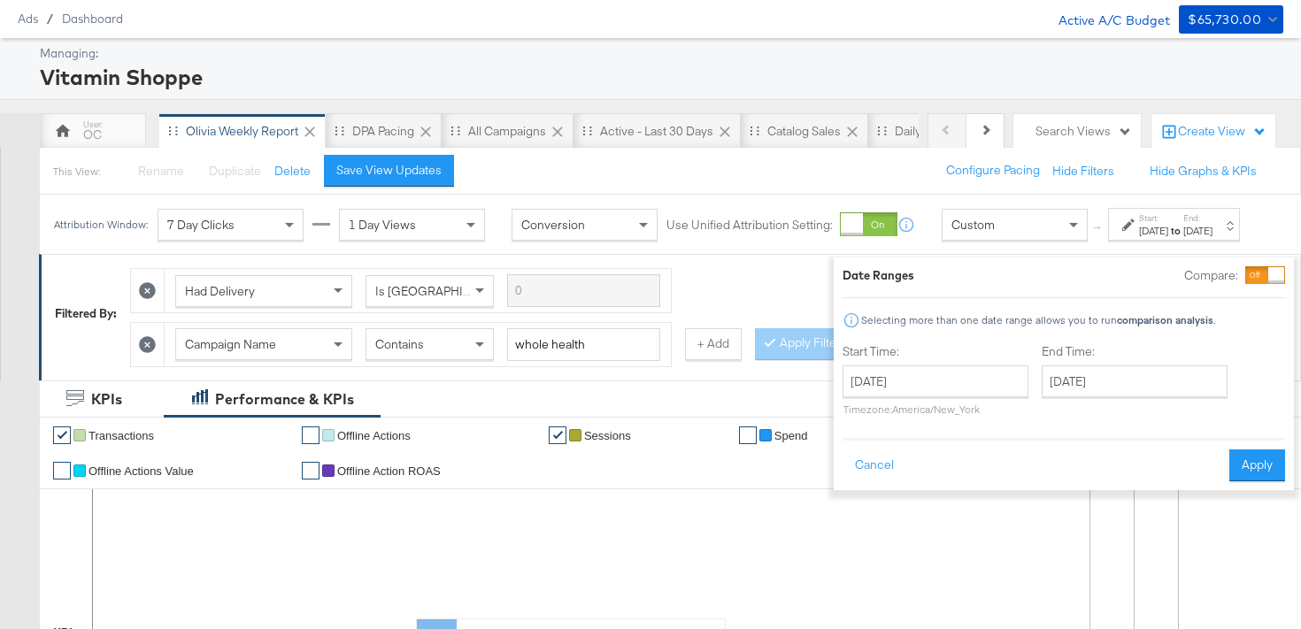
click at [1148, 398] on div "End Time: [DATE] ‹ [DATE] › Su Mo Tu We Th Fr Sa 27 28 29 30 31 1 2 3 4 5 6 7 8…" at bounding box center [1138, 383] width 193 height 81
click at [1149, 385] on input "[DATE]" at bounding box center [1135, 382] width 186 height 32
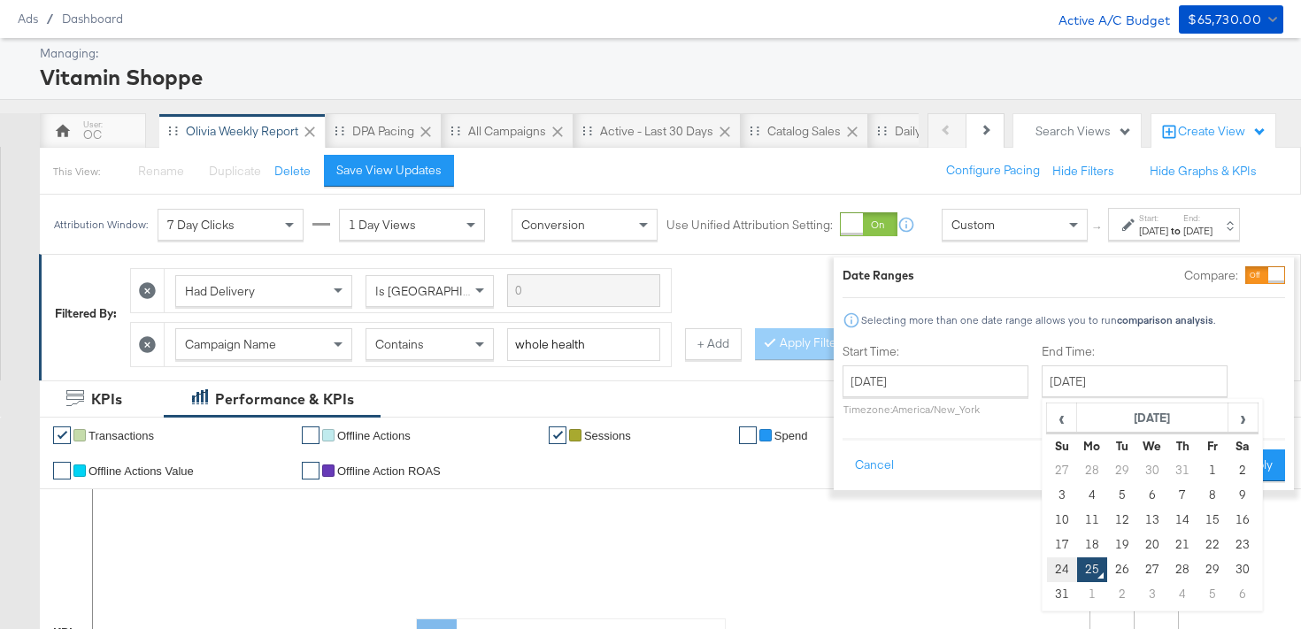
click at [1047, 571] on td "24" at bounding box center [1062, 570] width 30 height 25
type input "[DATE]"
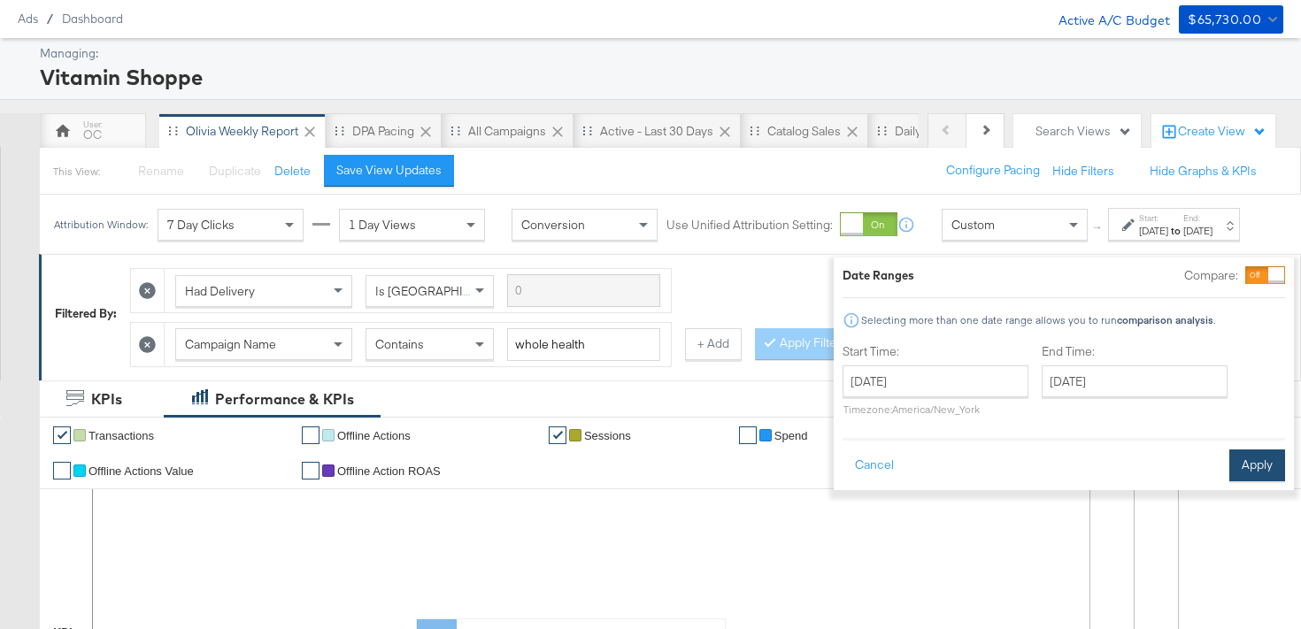
click at [1230, 460] on button "Apply" at bounding box center [1258, 466] width 56 height 32
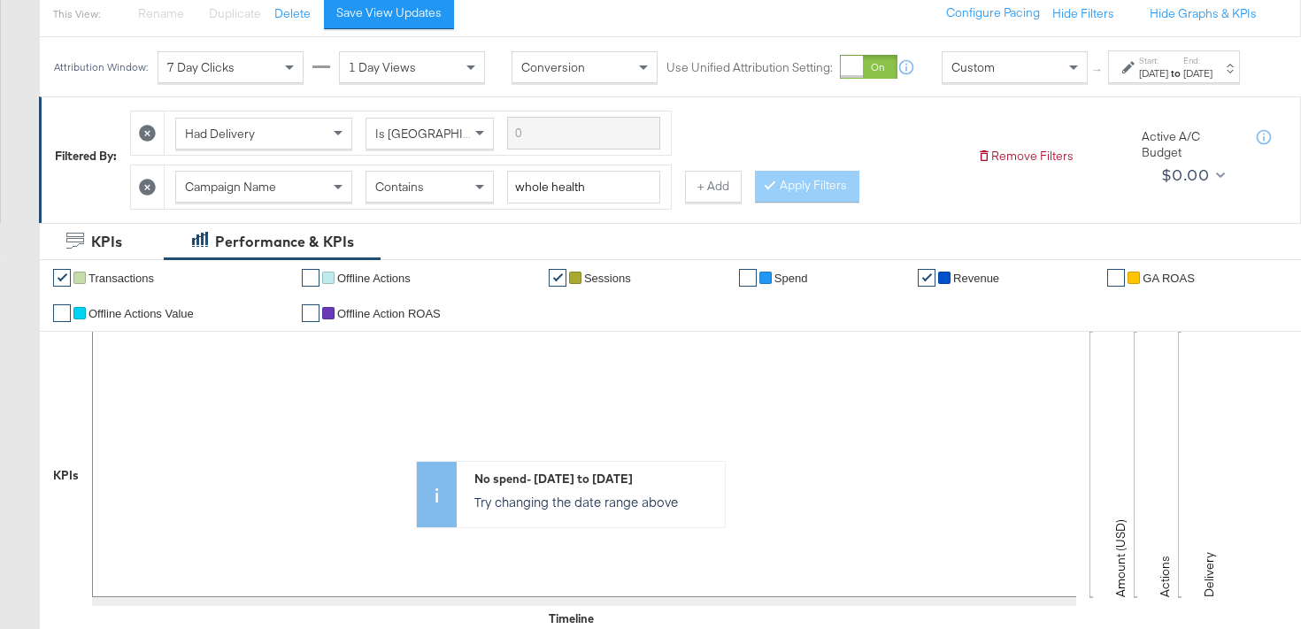
scroll to position [0, 0]
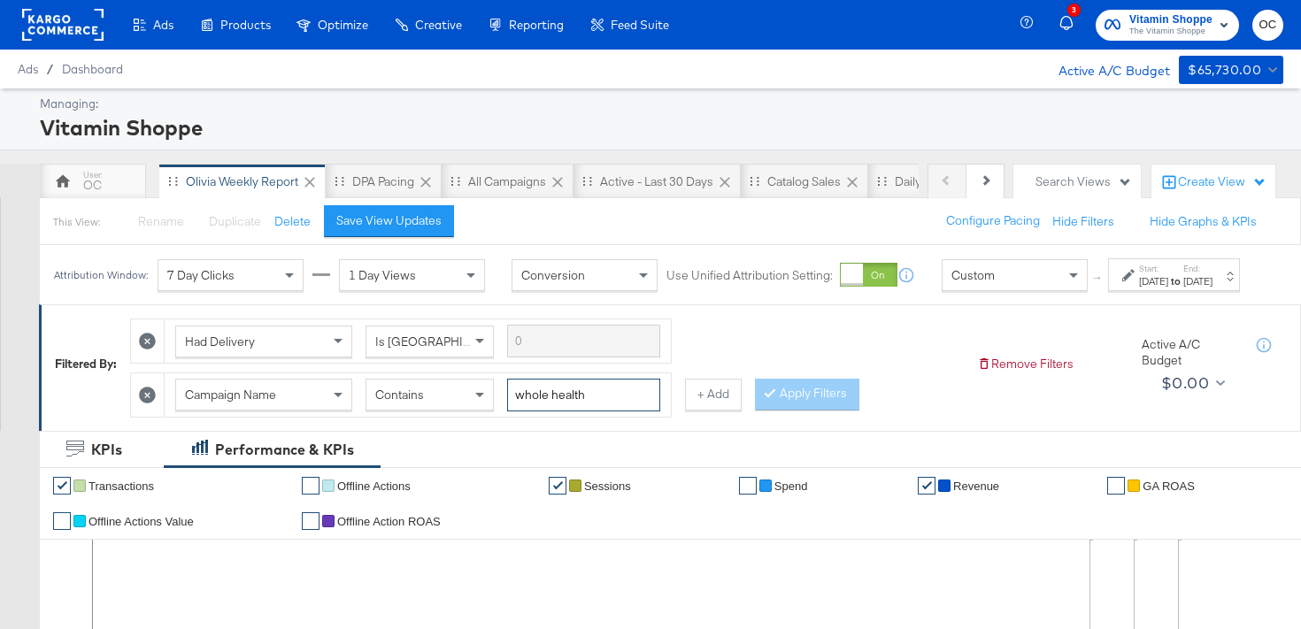
drag, startPoint x: 606, startPoint y: 416, endPoint x: 537, endPoint y: 417, distance: 68.2
click at [537, 412] on input "whole health" at bounding box center [583, 395] width 153 height 33
click at [554, 412] on input "whole health" at bounding box center [583, 395] width 153 height 33
type input "wholehealth"
click at [816, 411] on button "Apply Filters" at bounding box center [807, 395] width 104 height 32
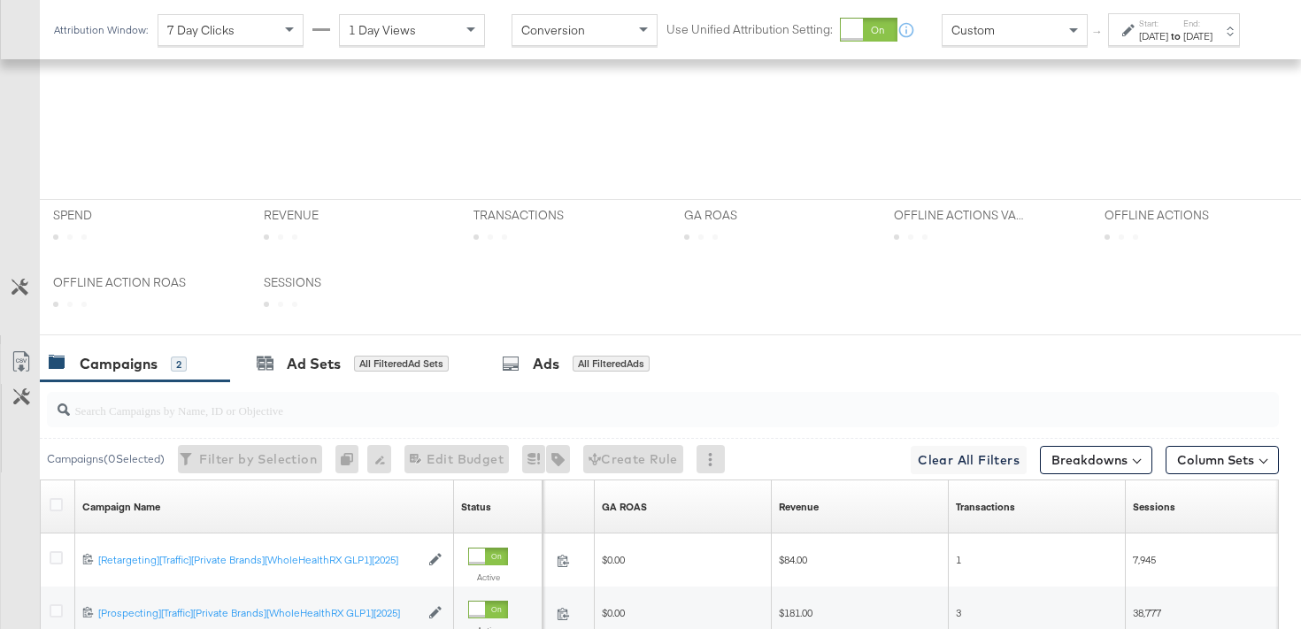
scroll to position [847, 0]
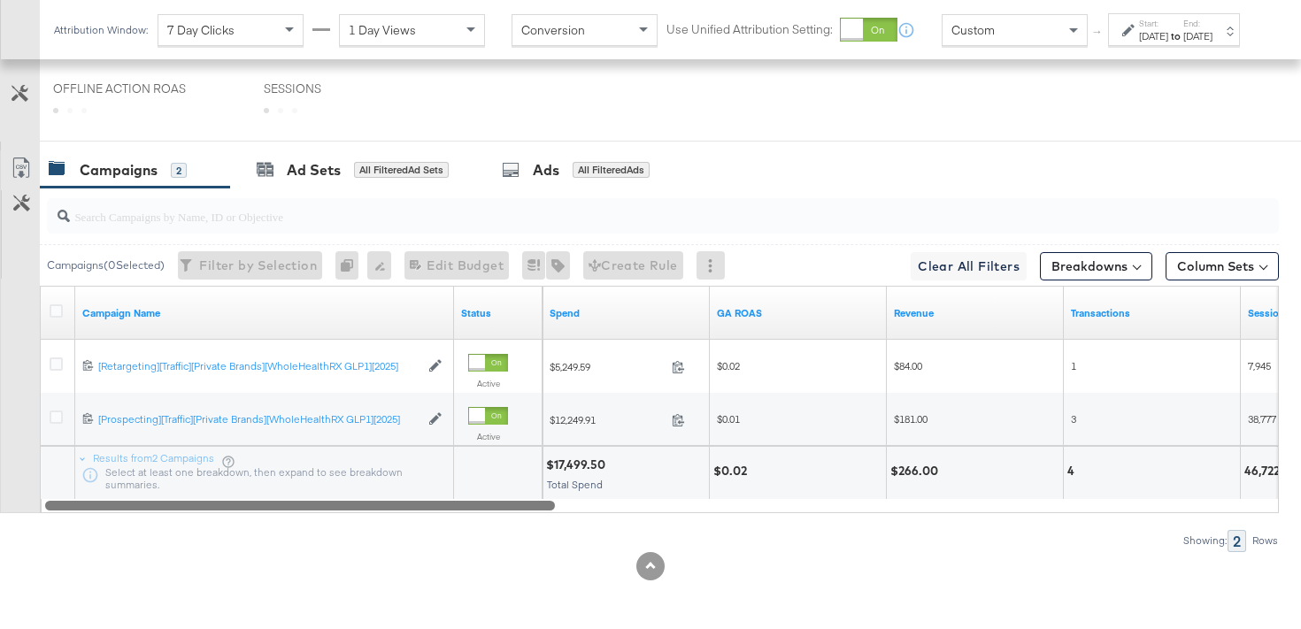
drag, startPoint x: 567, startPoint y: 506, endPoint x: 409, endPoint y: 528, distance: 159.0
click at [409, 528] on div "Campaigns ( 0 Selected) Filter by Selection Filter 0 campaigns 0 Rename 0 campa…" at bounding box center [639, 370] width 1279 height 364
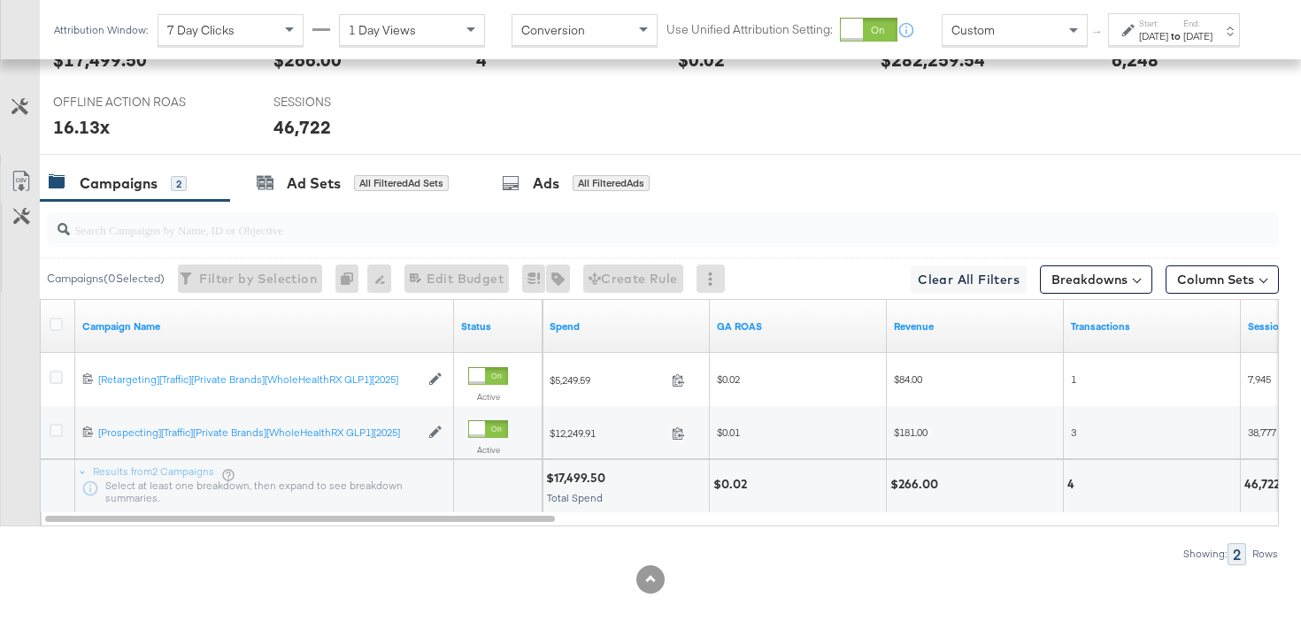
scroll to position [861, 0]
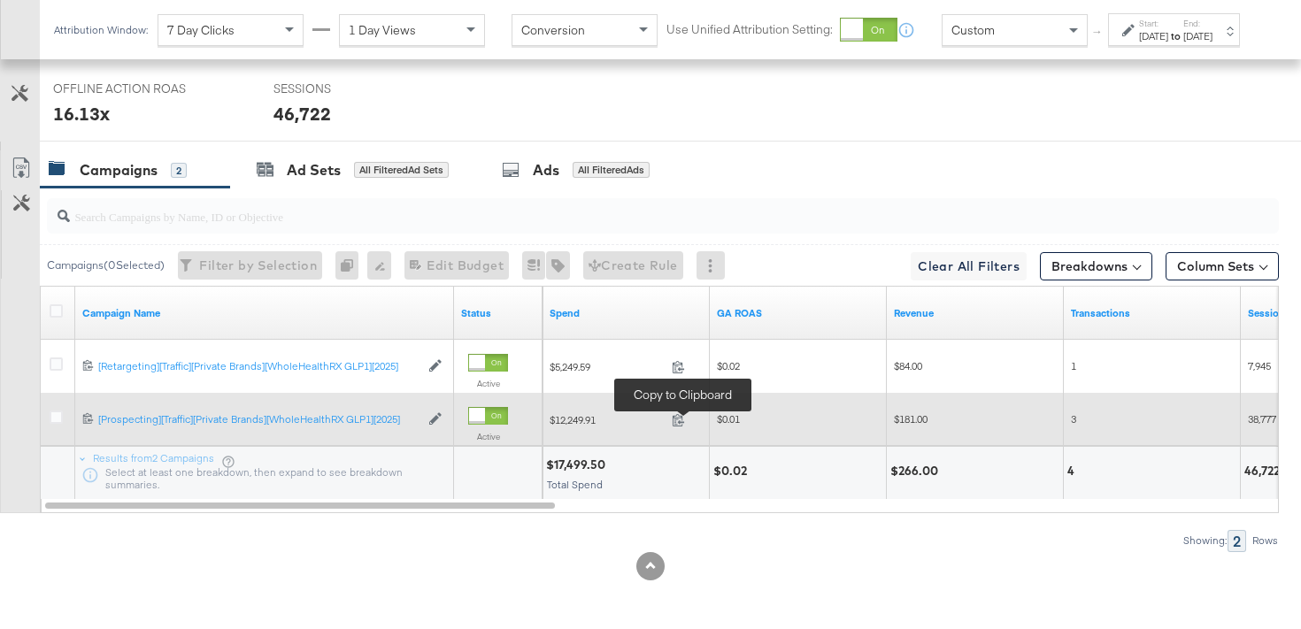
click at [684, 428] on span at bounding box center [684, 422] width 38 height 13
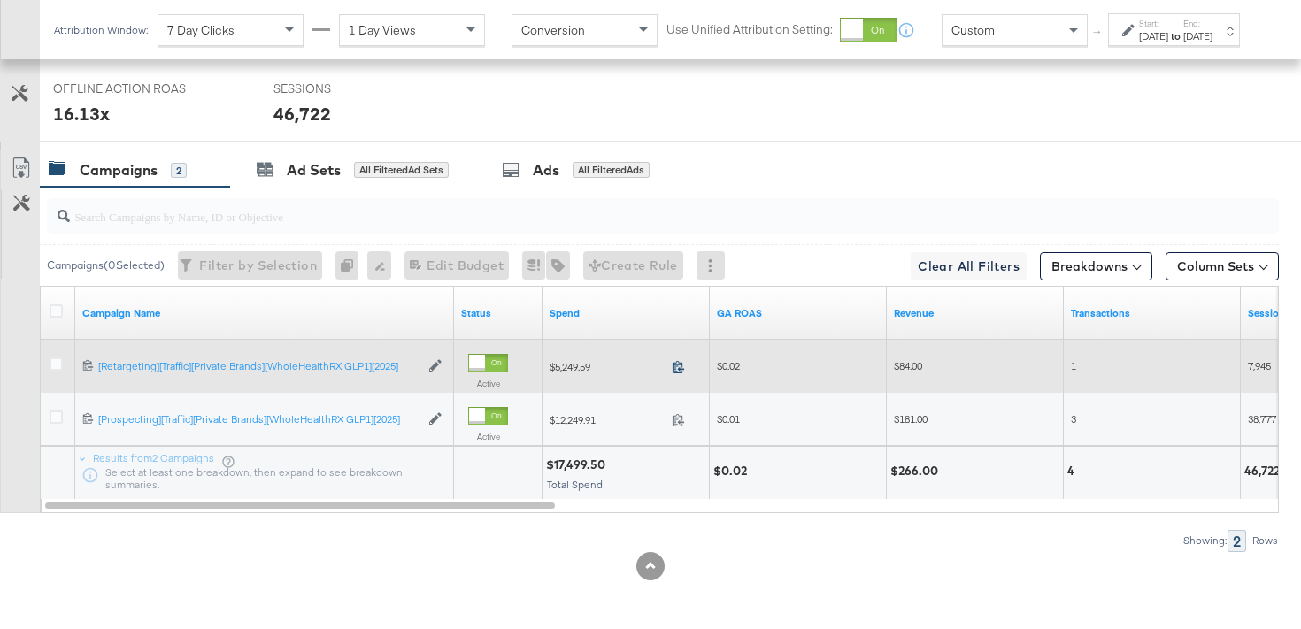
click at [675, 369] on icon at bounding box center [678, 366] width 13 height 13
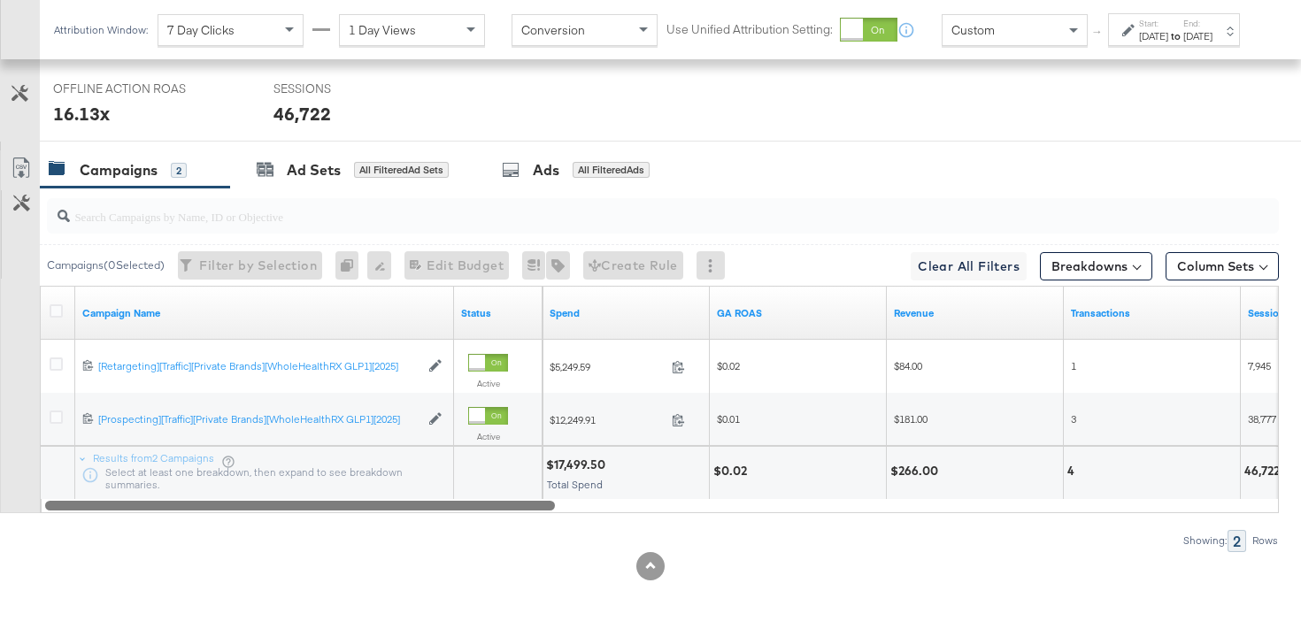
drag, startPoint x: 735, startPoint y: 507, endPoint x: 144, endPoint y: 528, distance: 590.9
click at [144, 528] on div "Campaigns ( 0 Selected) Filter by Selection Filter 0 campaigns 0 Rename 0 campa…" at bounding box center [639, 370] width 1279 height 364
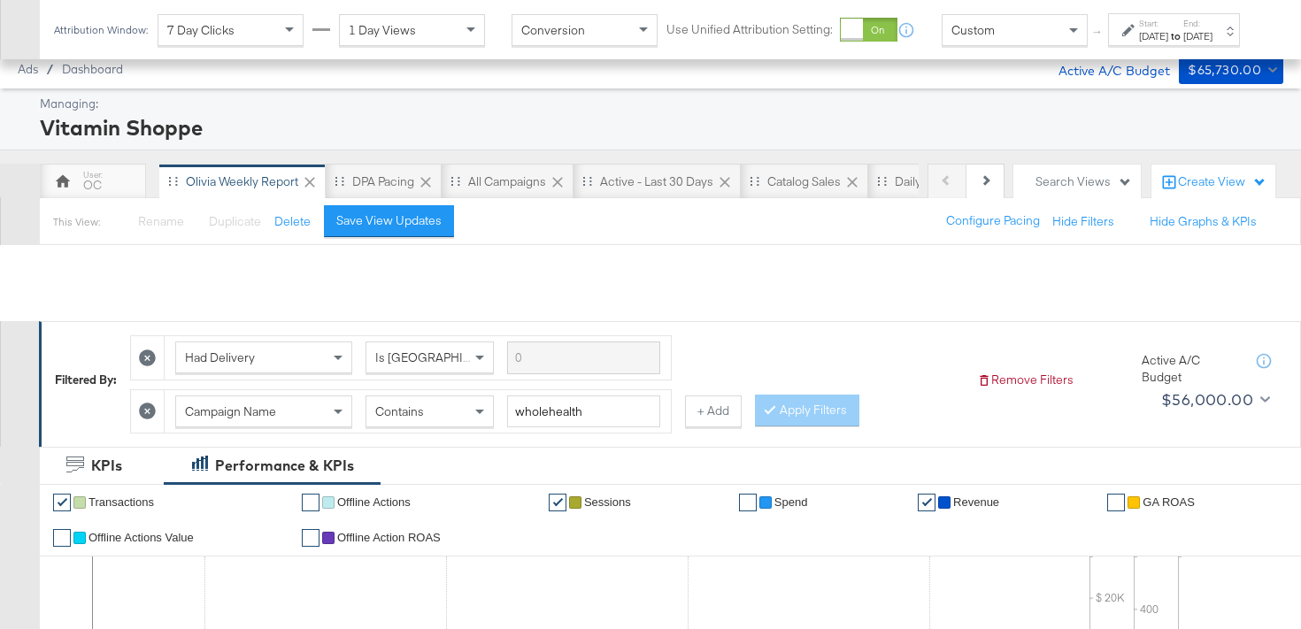
scroll to position [0, 0]
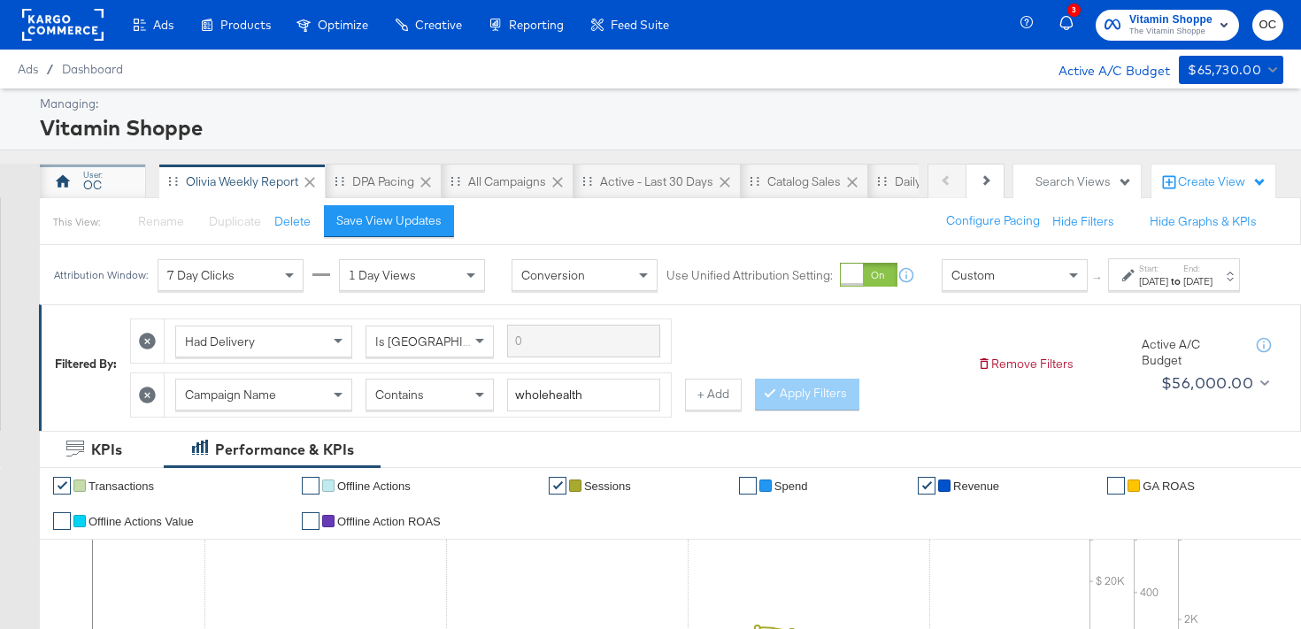
click at [125, 191] on div "OC" at bounding box center [93, 181] width 106 height 35
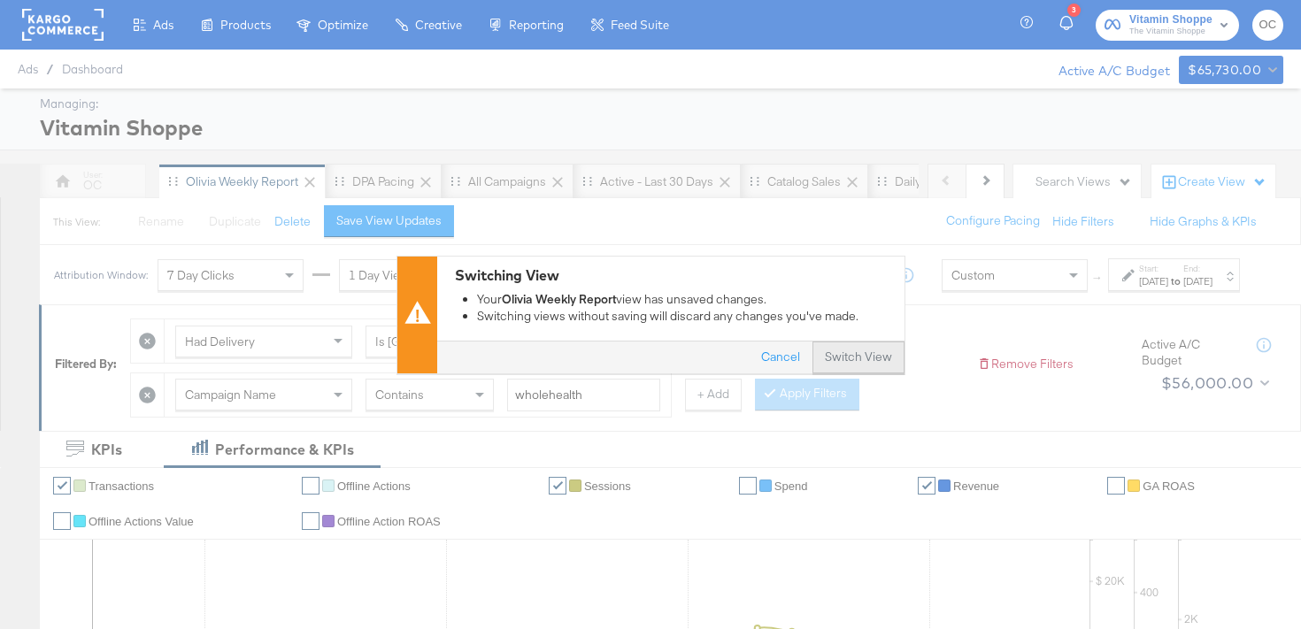
click at [878, 366] on button "Switch View" at bounding box center [859, 358] width 92 height 32
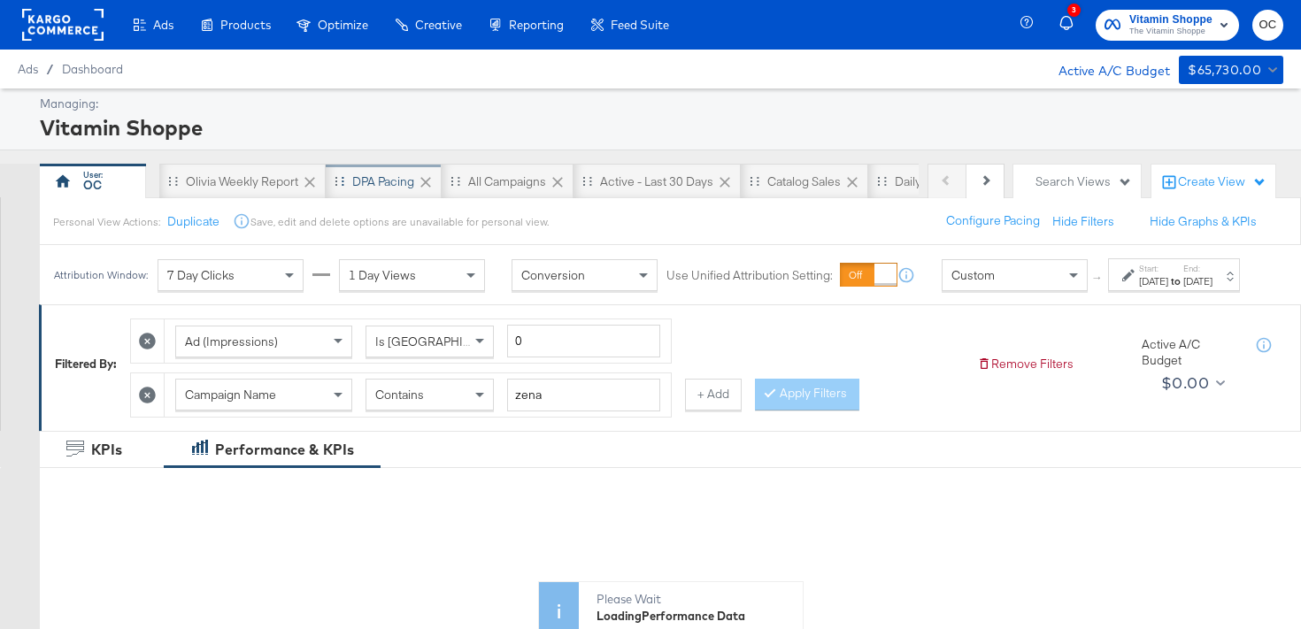
click at [384, 181] on div "DPA Pacing" at bounding box center [383, 182] width 62 height 17
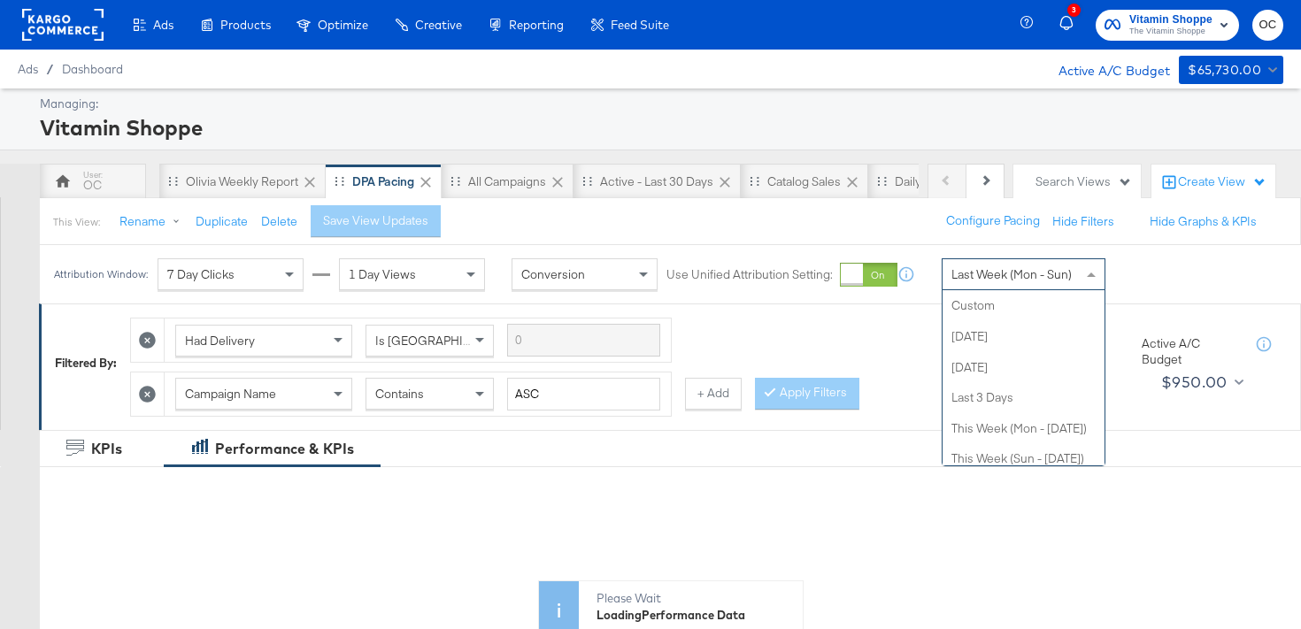
click at [1019, 278] on span "Last Week (Mon - Sun)" at bounding box center [1012, 274] width 120 height 16
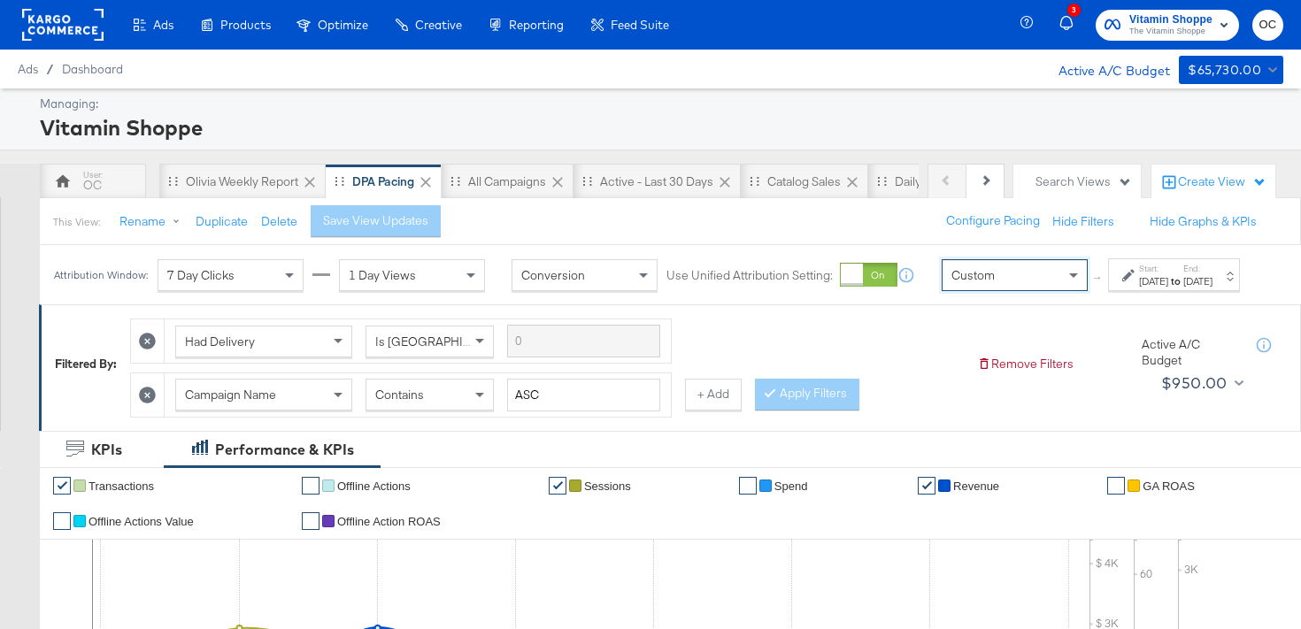
click at [1139, 289] on div "[DATE]" at bounding box center [1153, 281] width 29 height 14
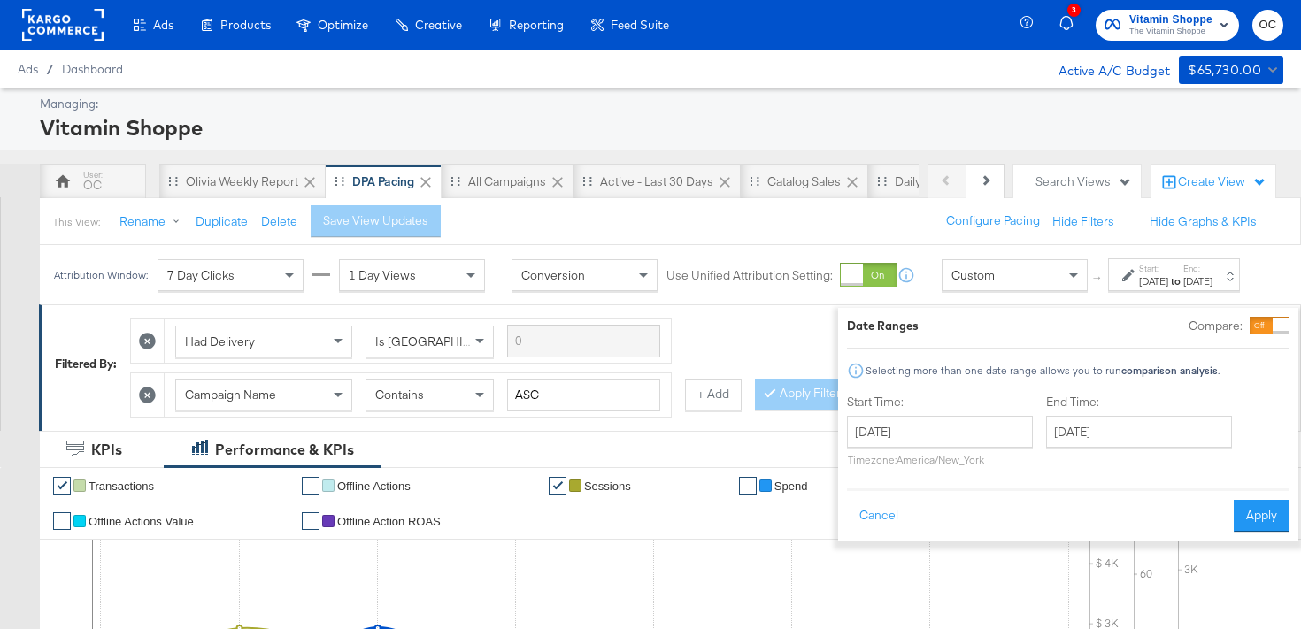
click at [936, 460] on p "Timezone: America/New_York" at bounding box center [940, 459] width 186 height 13
click at [945, 440] on input "[DATE]" at bounding box center [940, 432] width 186 height 32
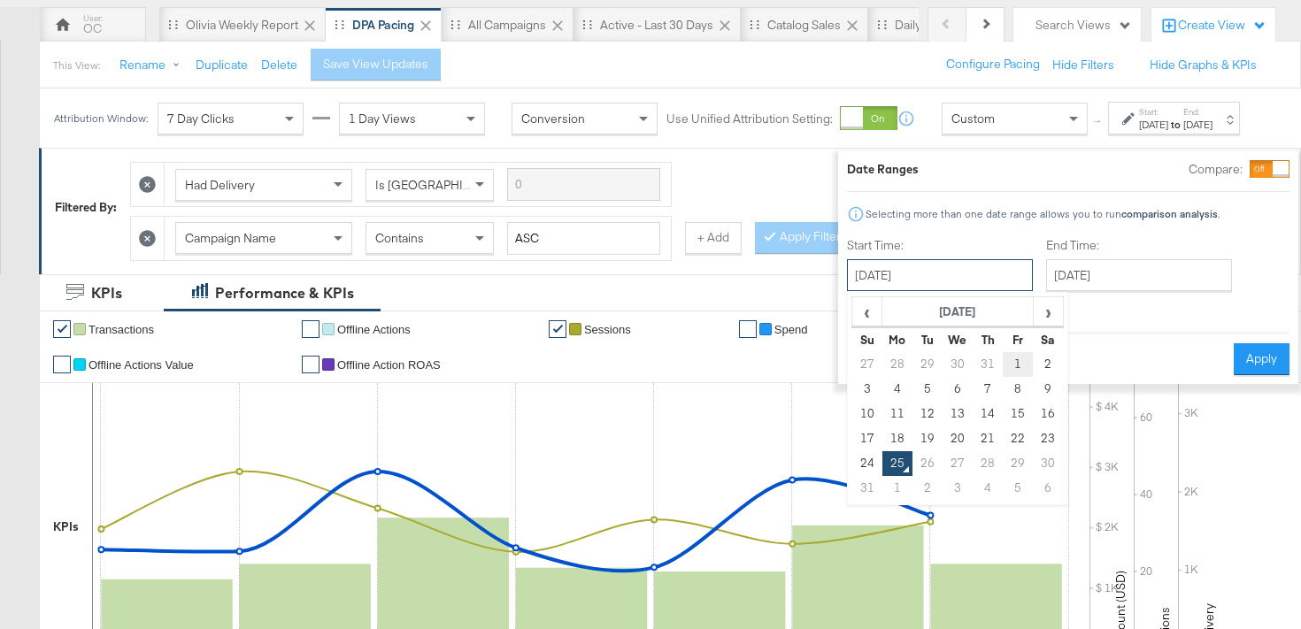
scroll to position [160, 0]
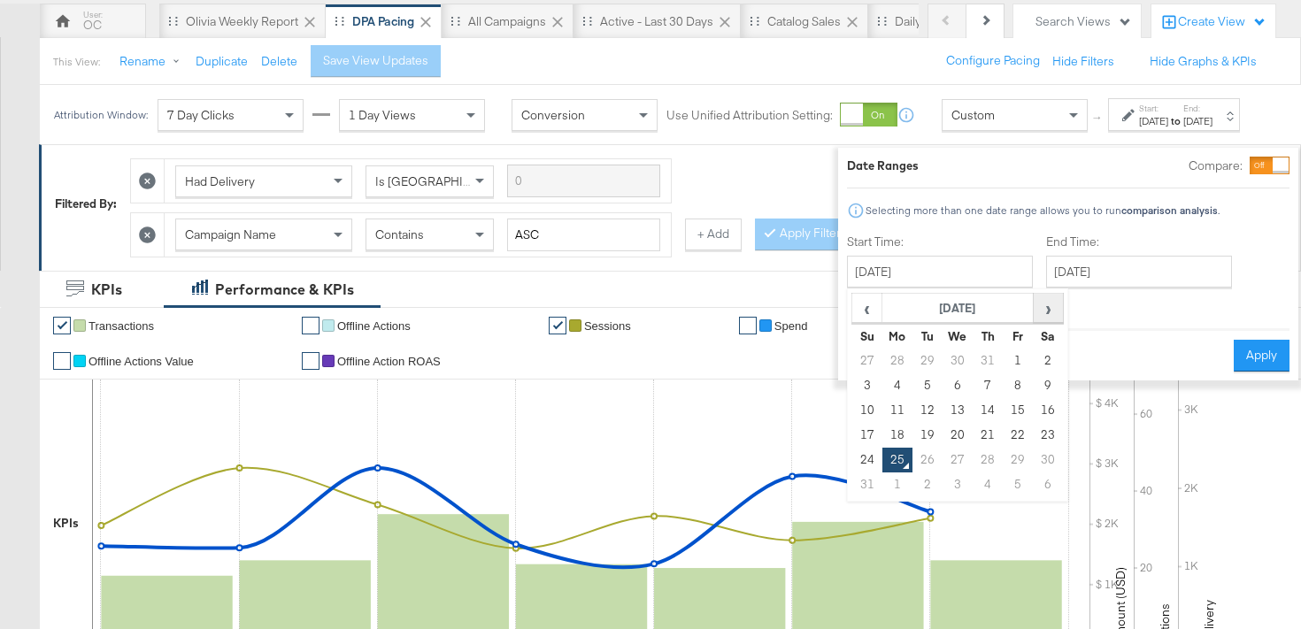
click at [1035, 318] on span "›" at bounding box center [1048, 308] width 27 height 27
click at [853, 313] on span "‹" at bounding box center [866, 308] width 27 height 27
click at [883, 461] on td "28" at bounding box center [898, 460] width 30 height 25
type input "July 28th 2025"
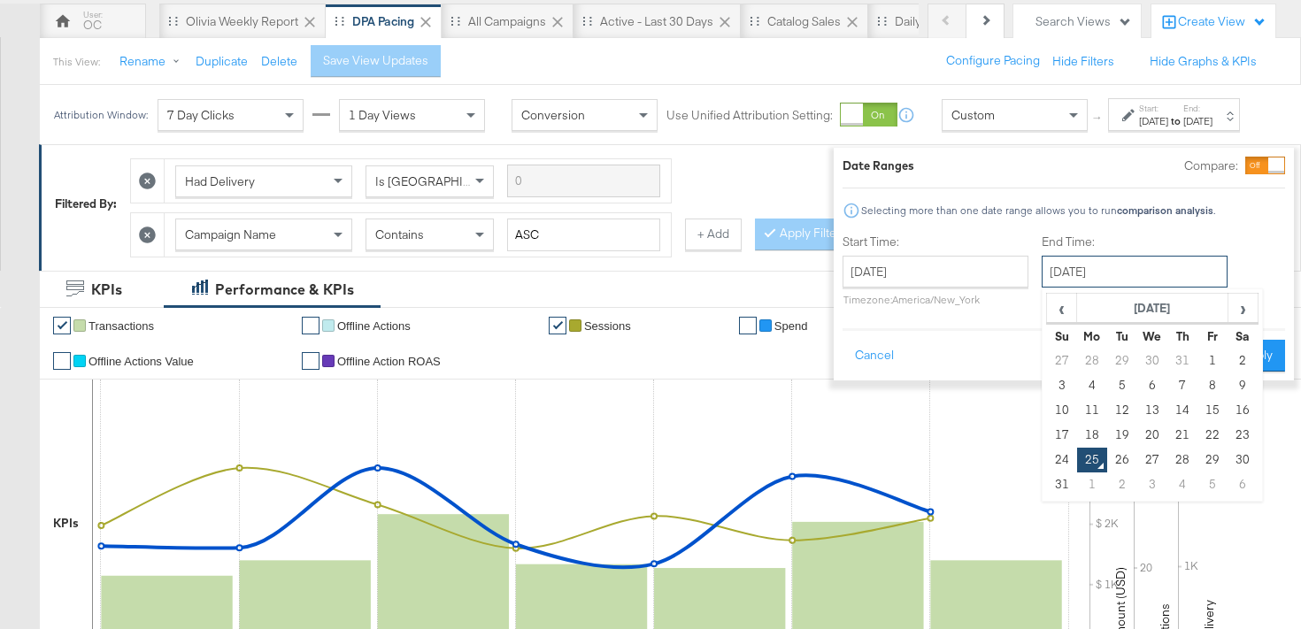
click at [1108, 266] on input "[DATE]" at bounding box center [1135, 272] width 186 height 32
click at [1047, 466] on td "24" at bounding box center [1062, 460] width 30 height 25
type input "[DATE]"
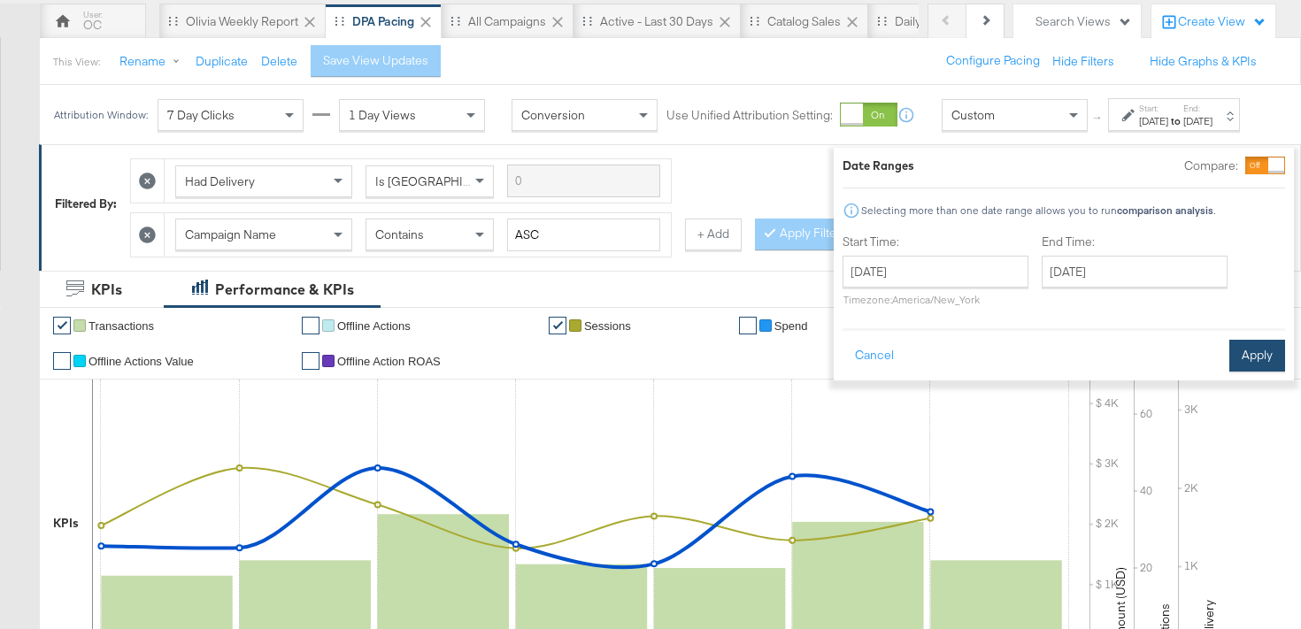
click at [1230, 341] on button "Apply" at bounding box center [1258, 356] width 56 height 32
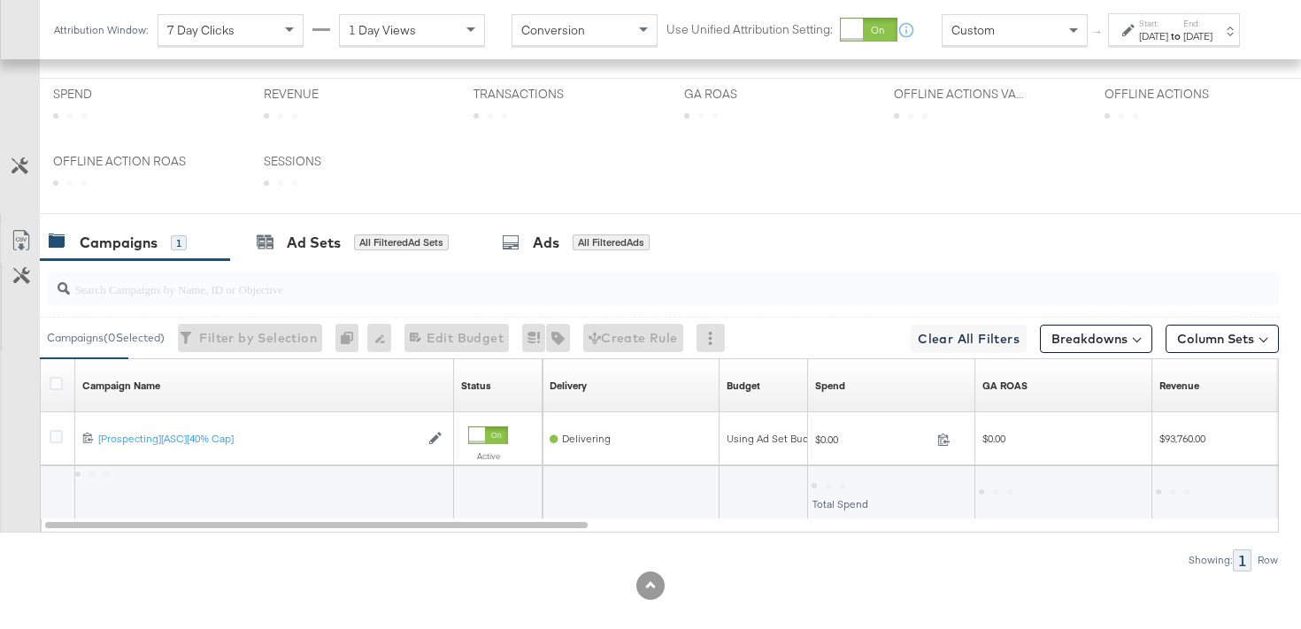
scroll to position [635, 0]
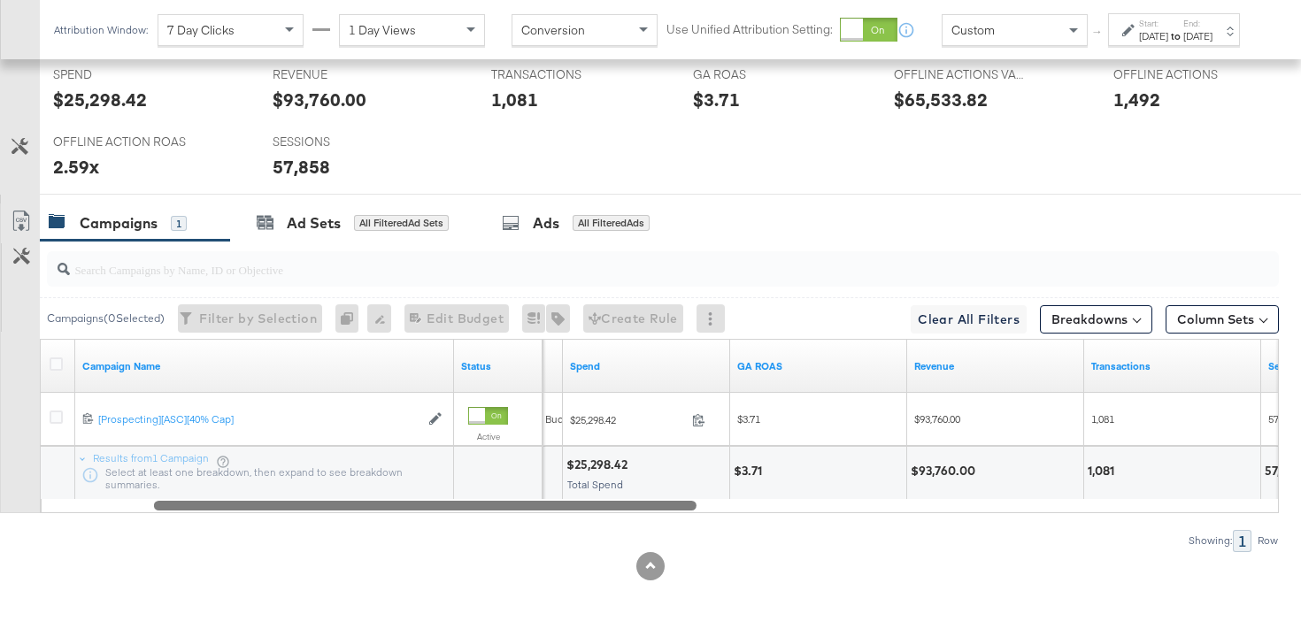
drag, startPoint x: 470, startPoint y: 512, endPoint x: 495, endPoint y: 521, distance: 26.3
click at [495, 521] on div "Campaigns ( 0 Selected) Filter by Selection Filter 0 campaigns 0 Rename 0 campa…" at bounding box center [639, 396] width 1279 height 311
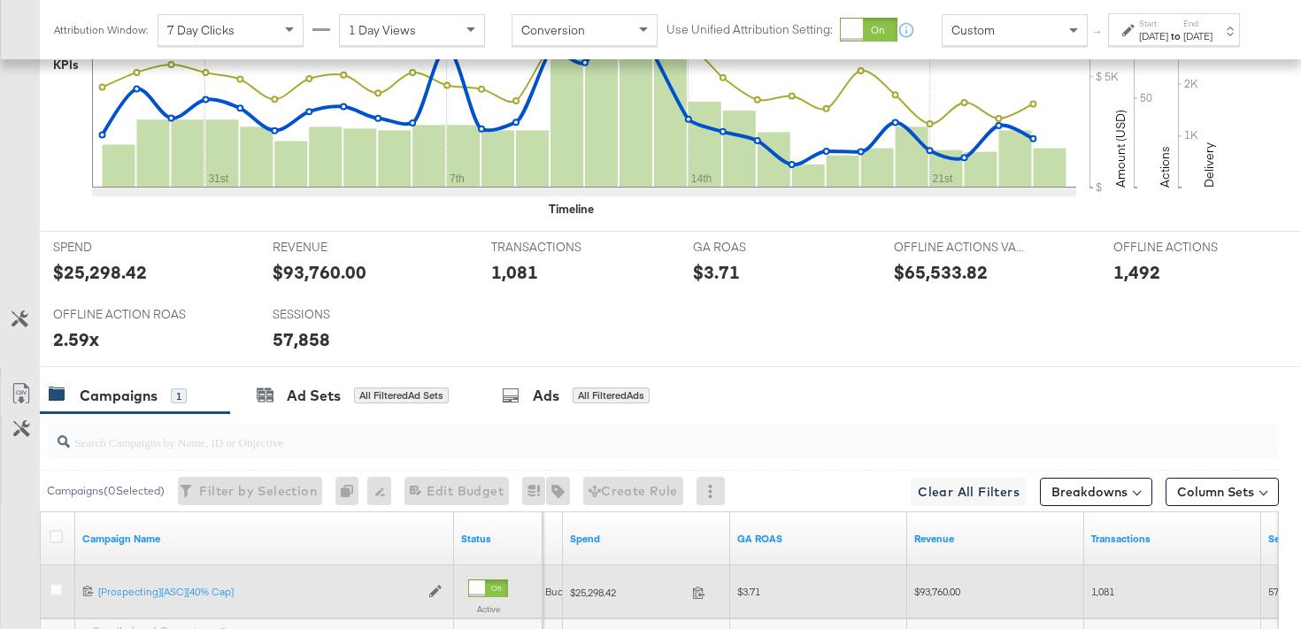
scroll to position [807, 0]
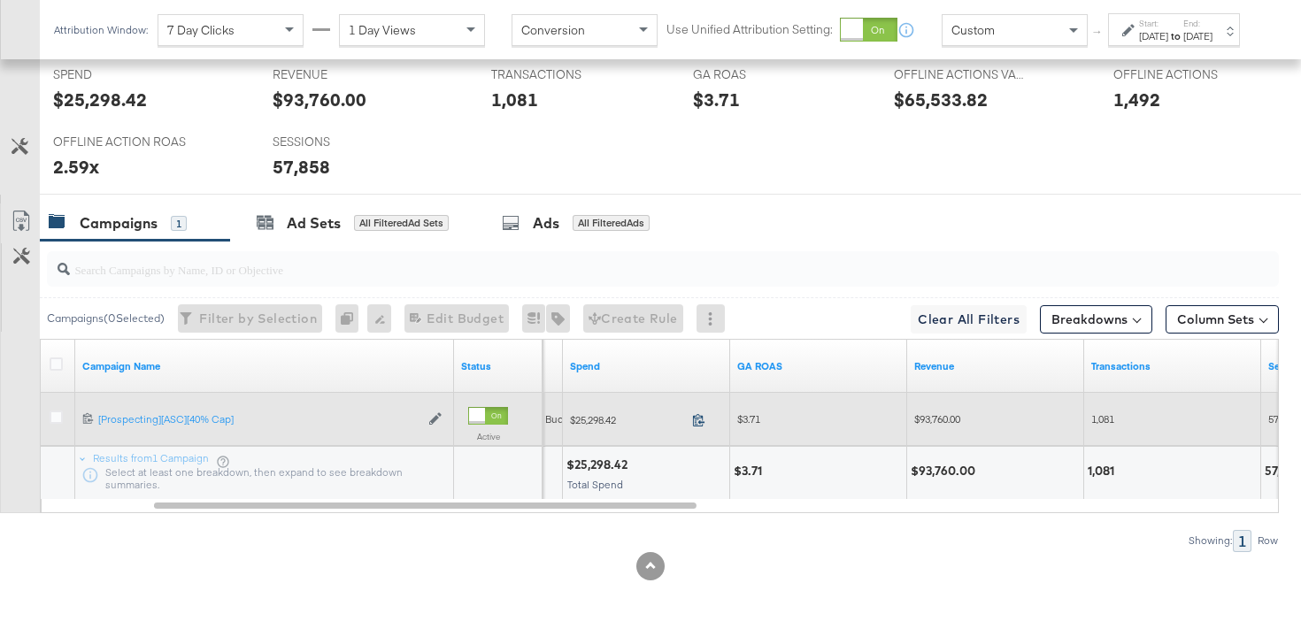
click at [695, 421] on icon at bounding box center [698, 419] width 13 height 13
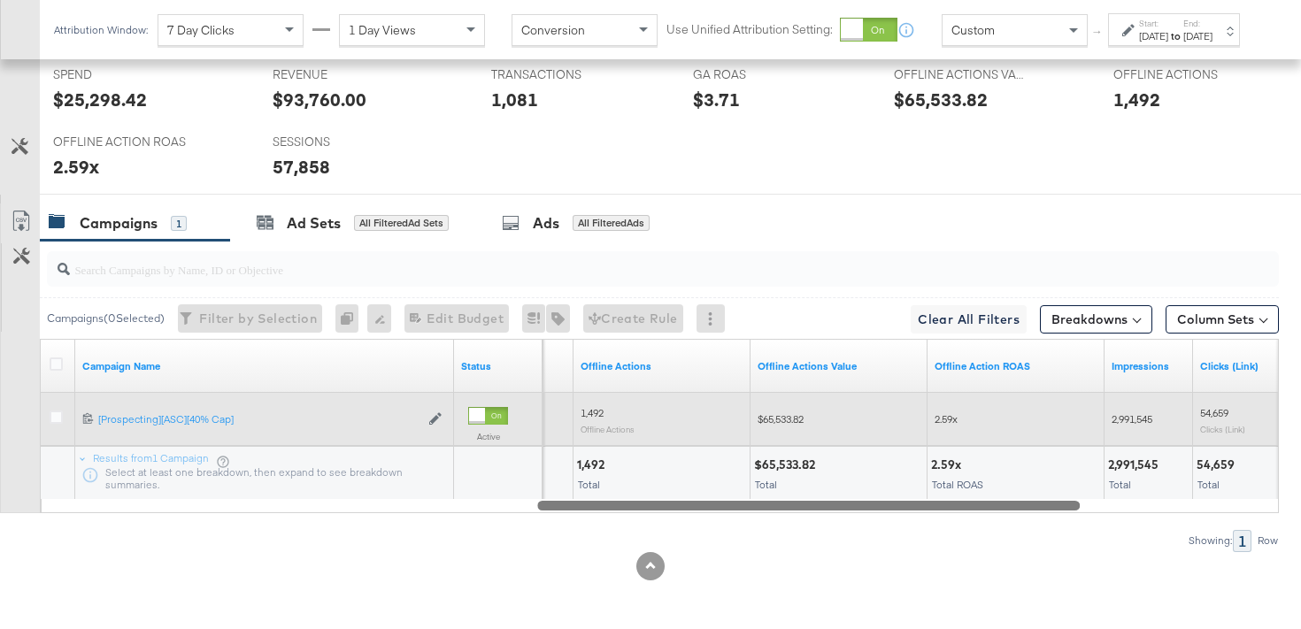
drag, startPoint x: 622, startPoint y: 507, endPoint x: 1017, endPoint y: 434, distance: 401.6
click at [1017, 434] on div "Campaign Name Status Sessions Offline Actions Offline Actions Value Offline Act…" at bounding box center [659, 426] width 1239 height 174
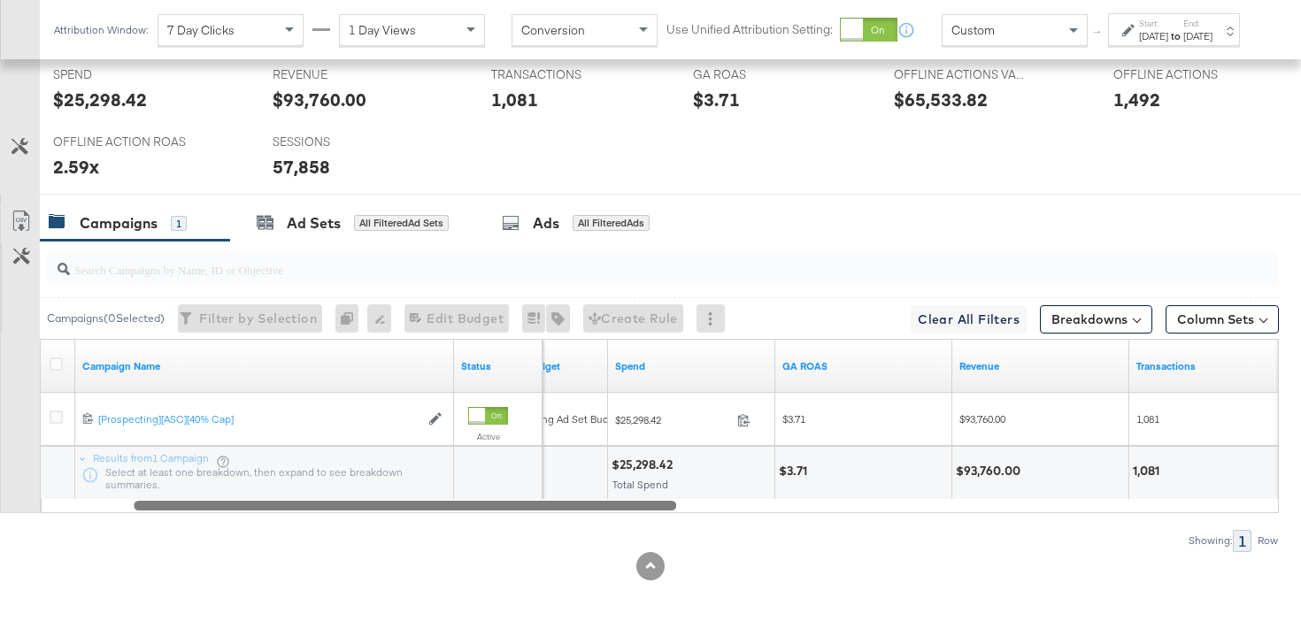
drag, startPoint x: 786, startPoint y: 508, endPoint x: 381, endPoint y: 508, distance: 405.5
click at [381, 508] on div at bounding box center [405, 505] width 543 height 15
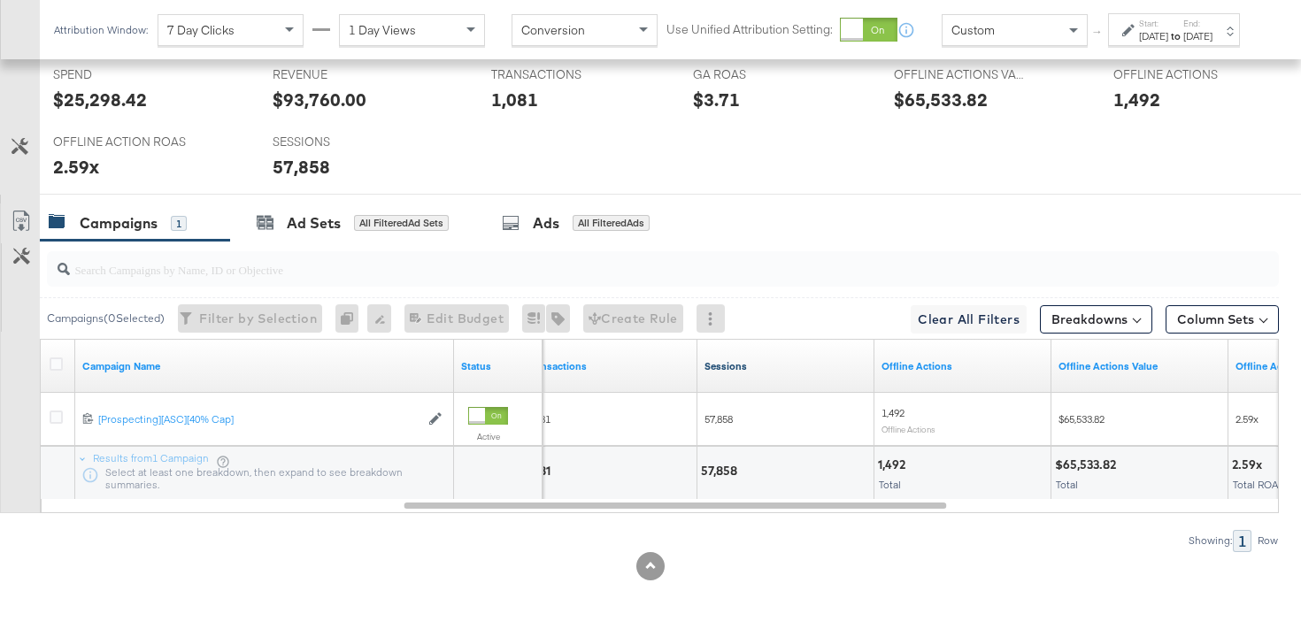
scroll to position [805, 0]
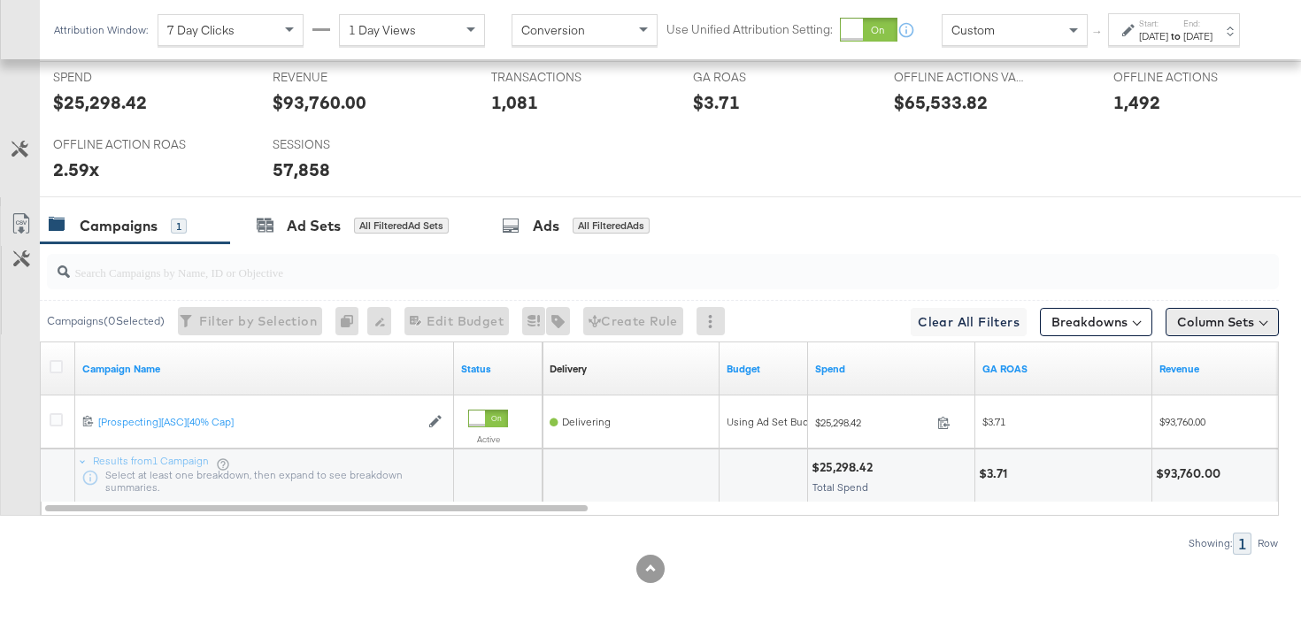
click at [1229, 310] on button "Column Sets" at bounding box center [1222, 322] width 113 height 28
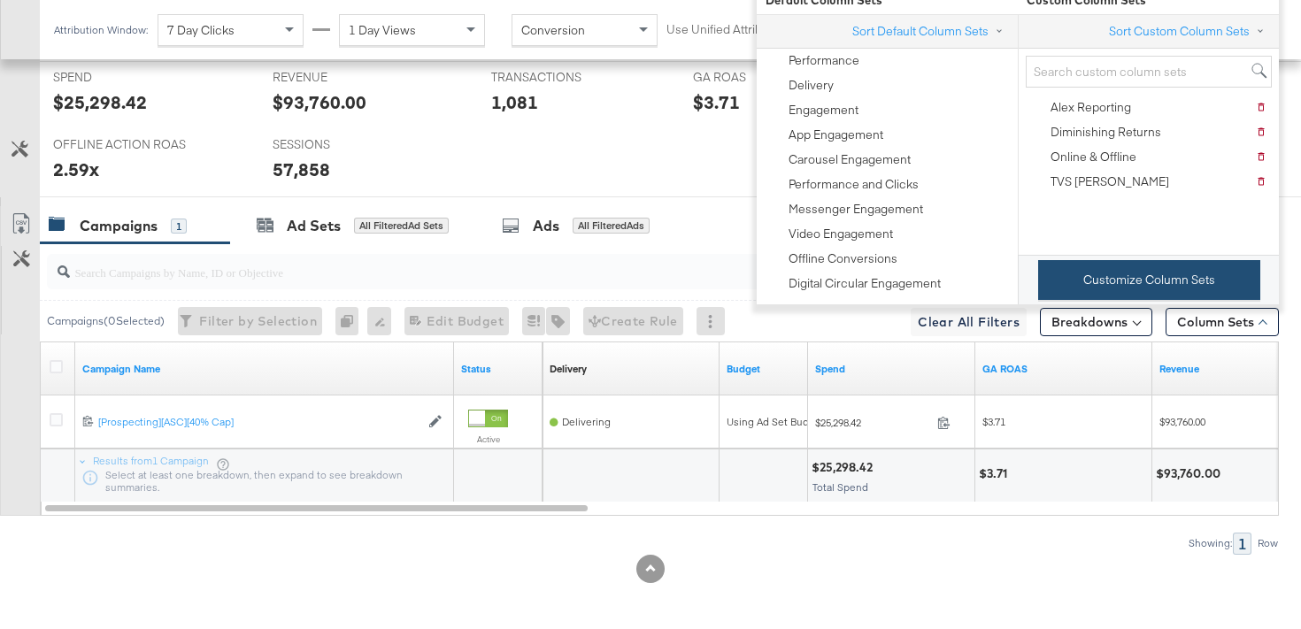
click at [1148, 298] on button "Customize Column Sets" at bounding box center [1149, 280] width 222 height 40
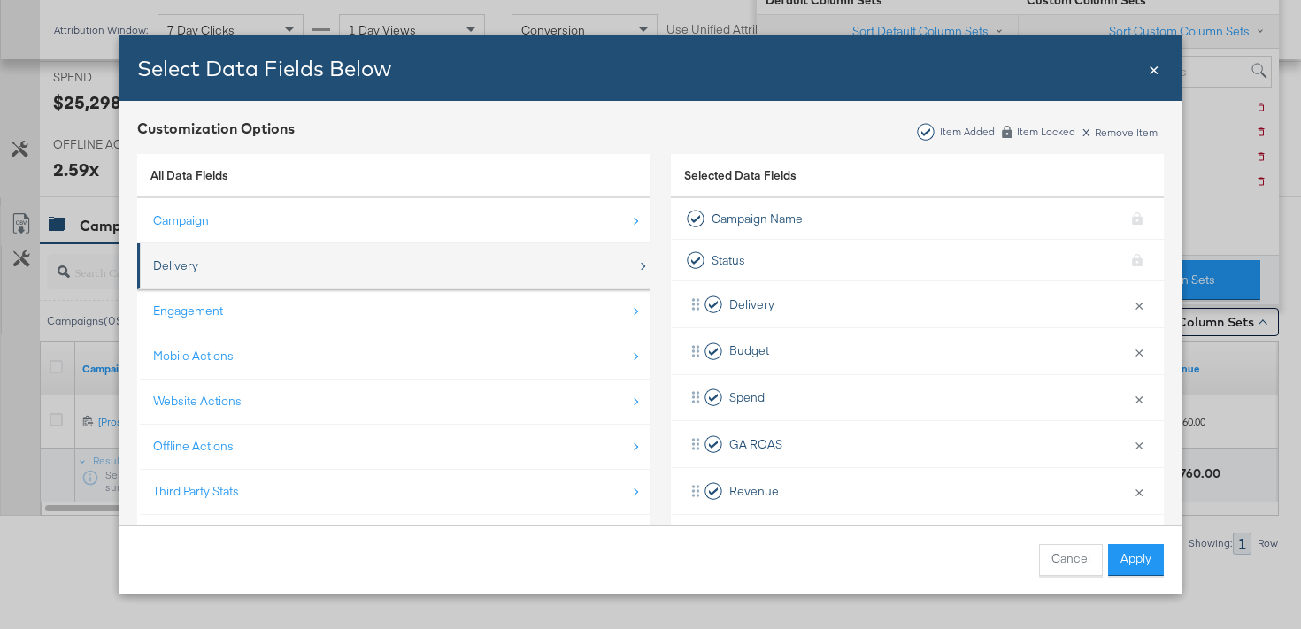
click at [266, 268] on div "Delivery" at bounding box center [395, 266] width 484 height 36
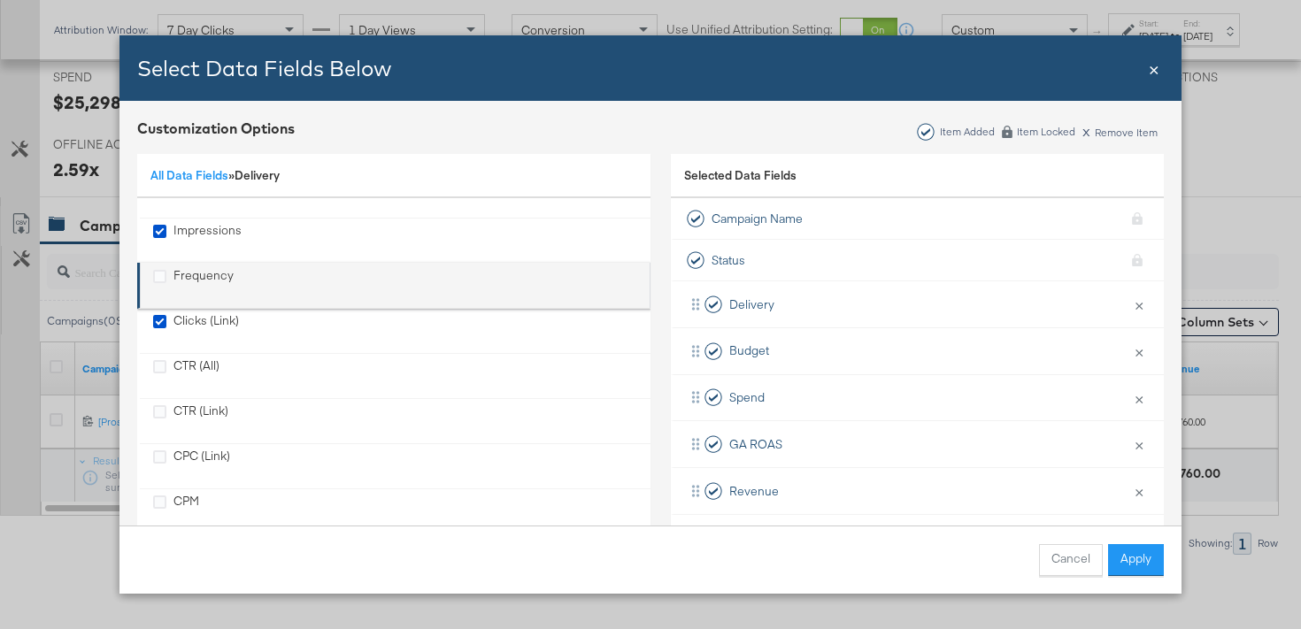
scroll to position [76, 0]
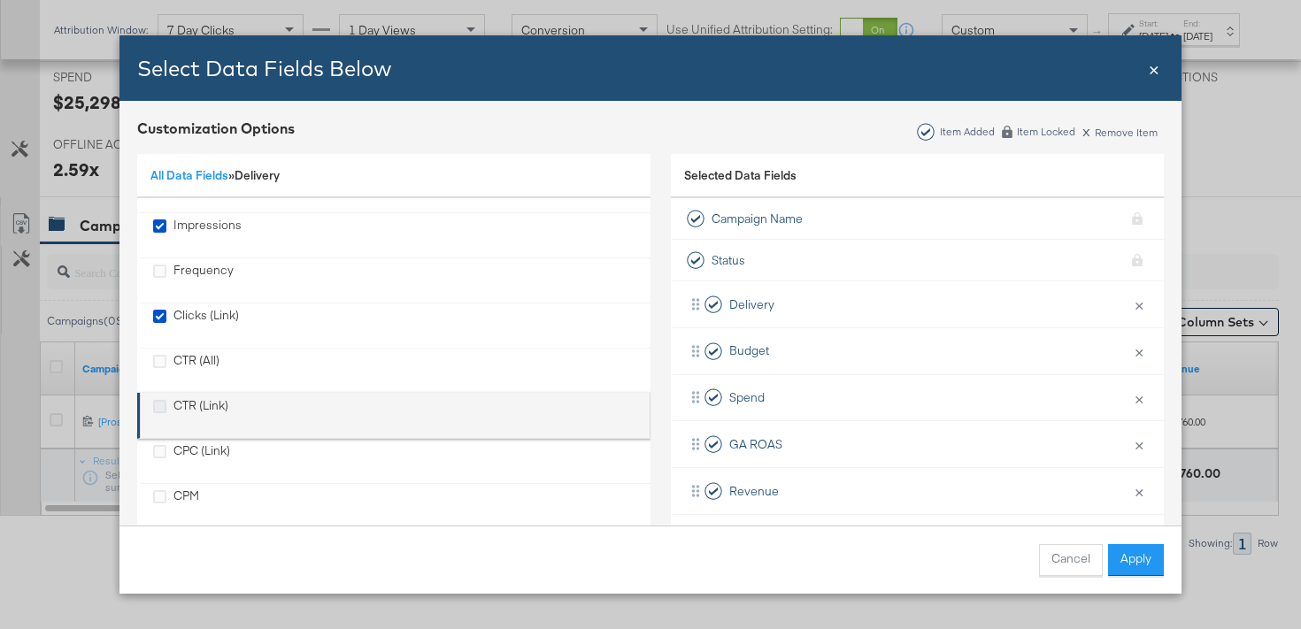
click at [156, 407] on icon "CTR (Link)" at bounding box center [159, 406] width 13 height 13
click at [0, 0] on input "CTR (Link)" at bounding box center [0, 0] width 0 height 0
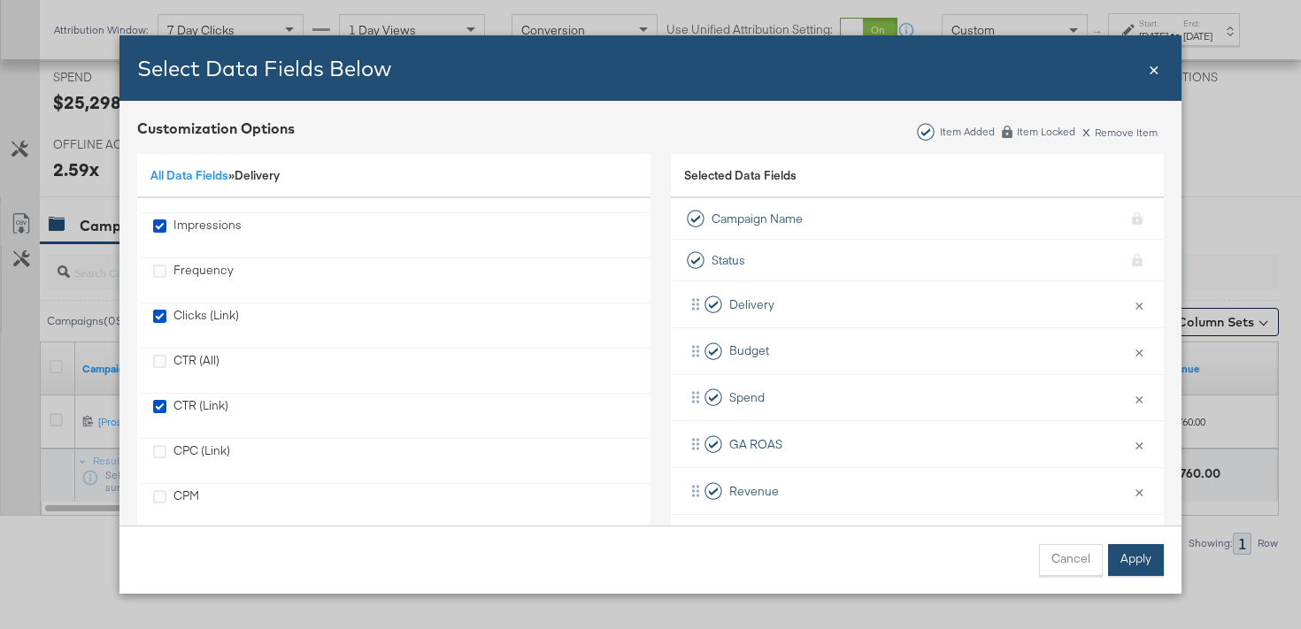
click at [1132, 565] on button "Apply" at bounding box center [1136, 560] width 56 height 32
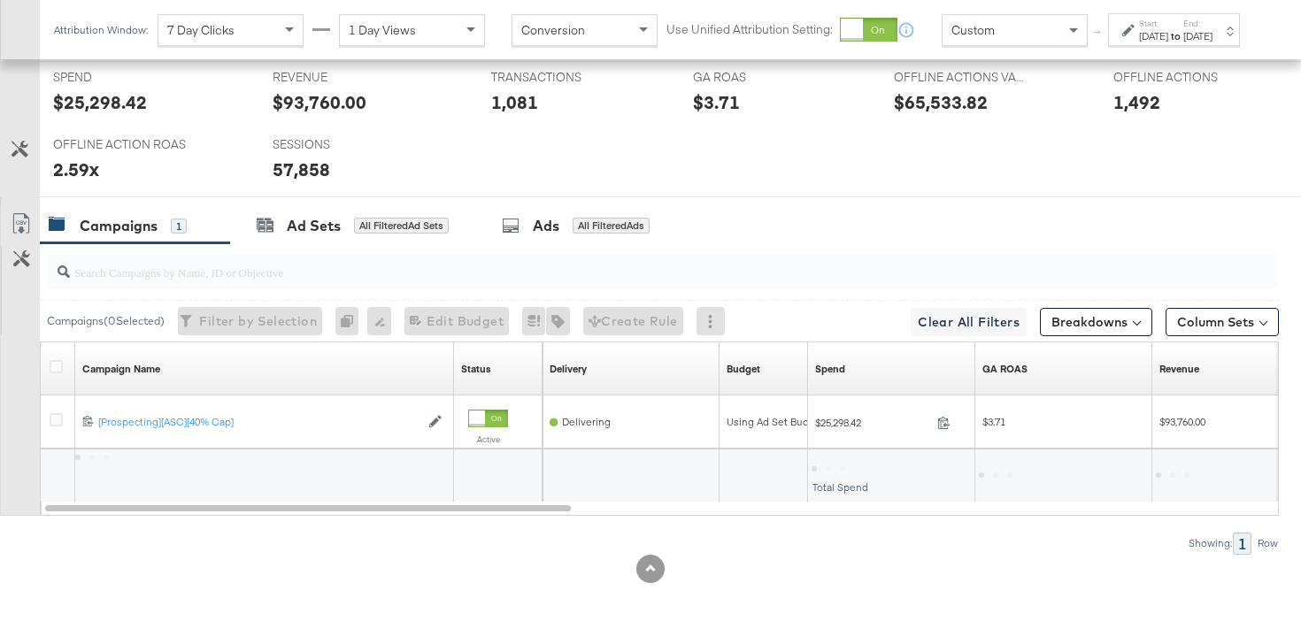
scroll to position [26, 0]
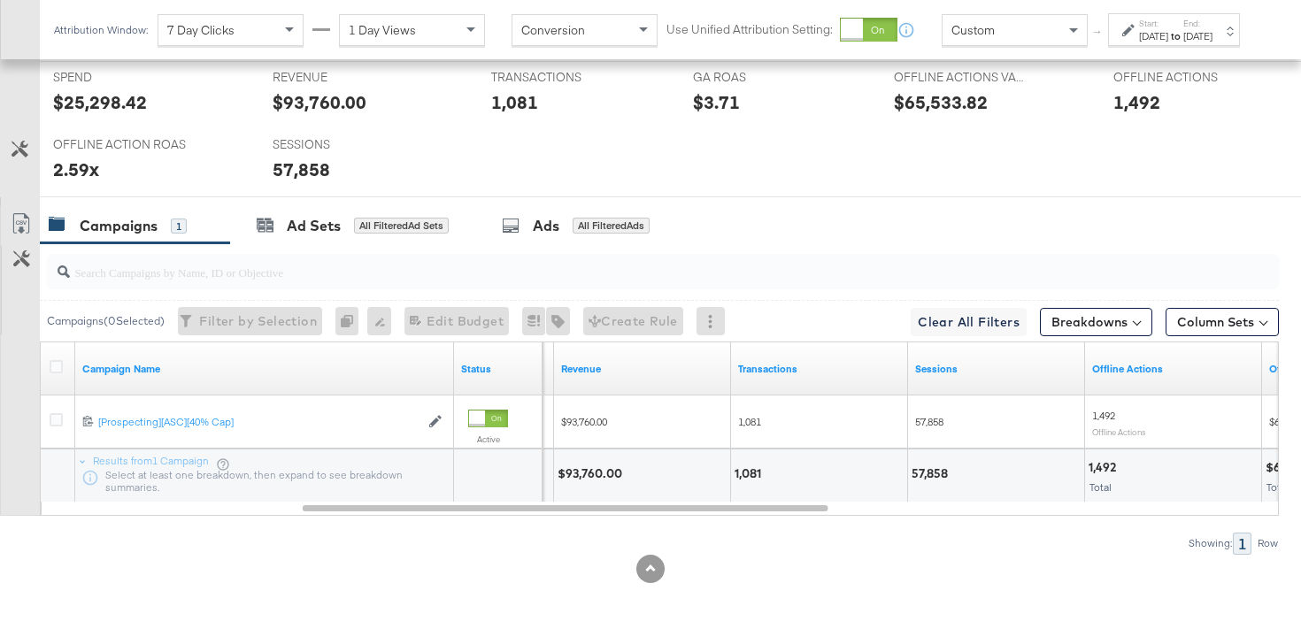
click at [1264, 322] on span at bounding box center [1263, 322] width 8 height 8
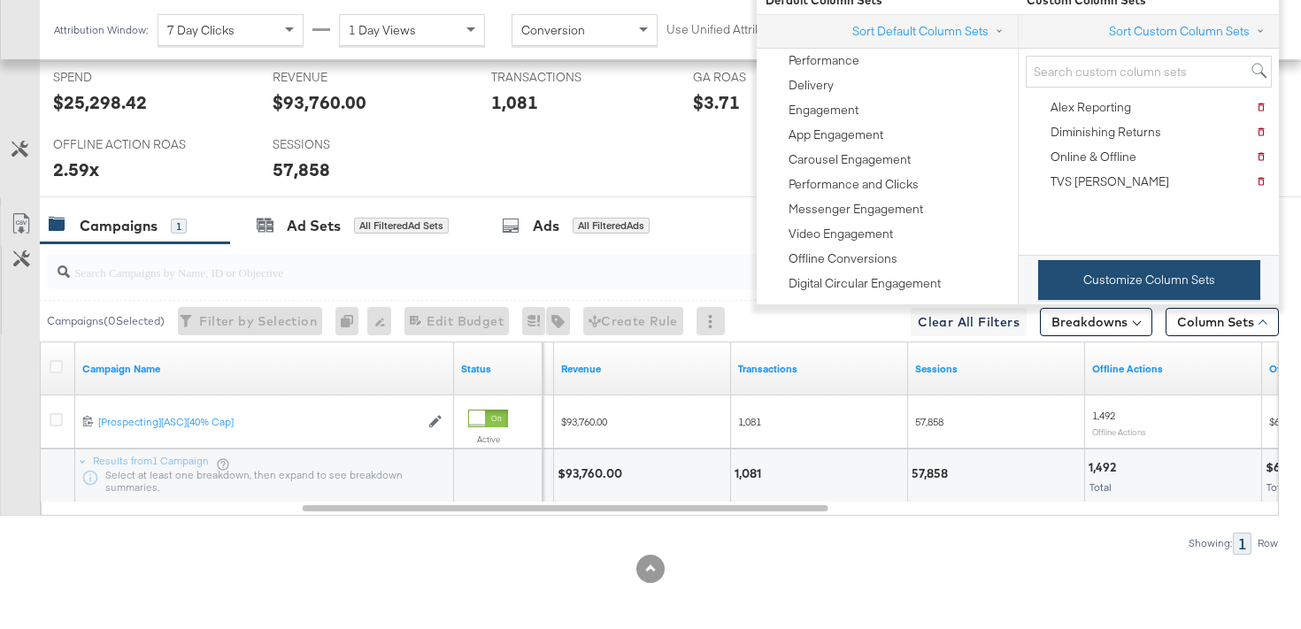
click at [1231, 285] on button "Customize Column Sets" at bounding box center [1149, 280] width 222 height 40
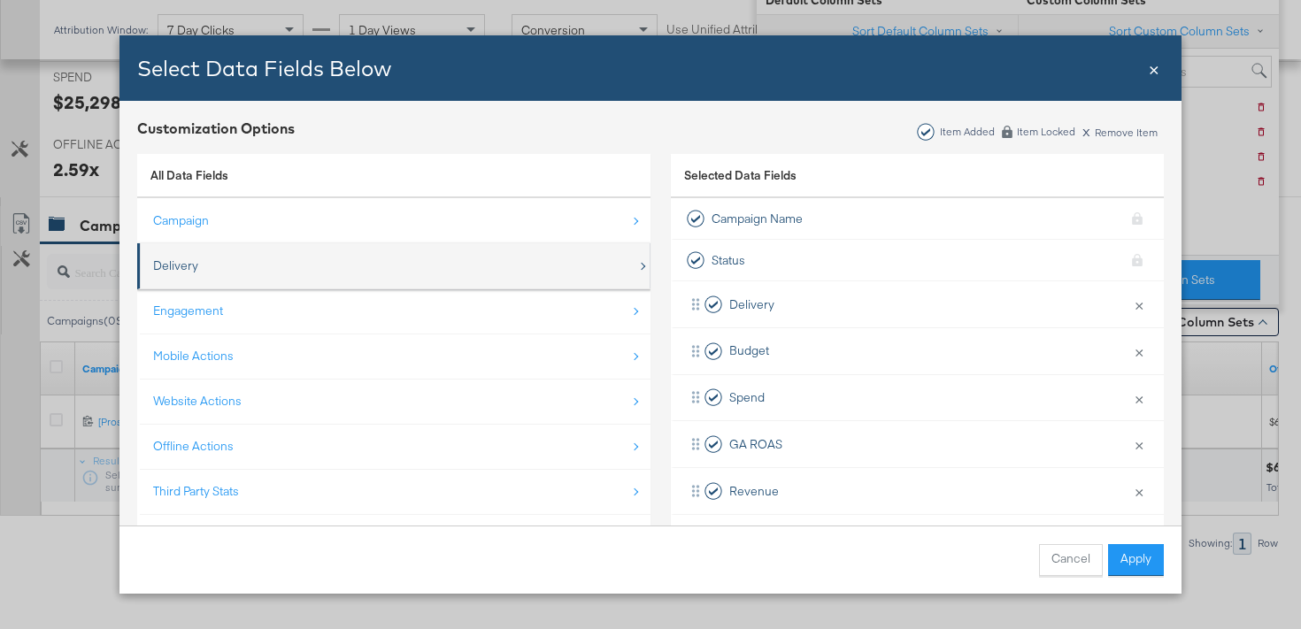
click at [306, 268] on div "Delivery" at bounding box center [395, 266] width 484 height 36
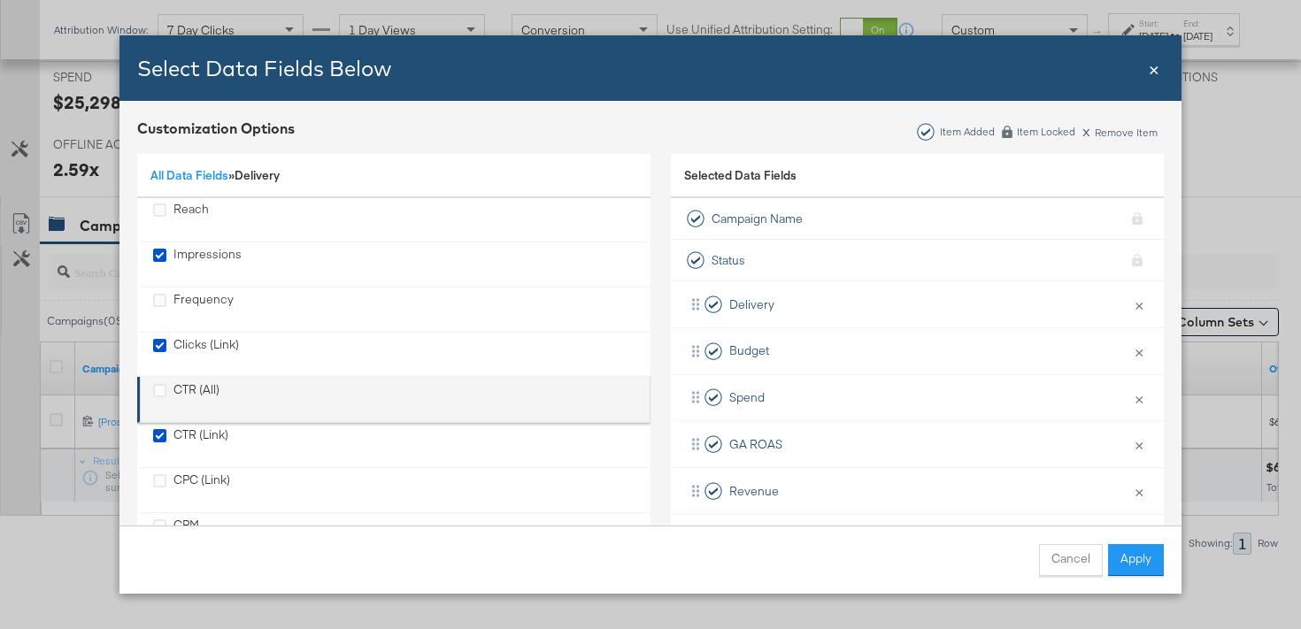
scroll to position [88, 0]
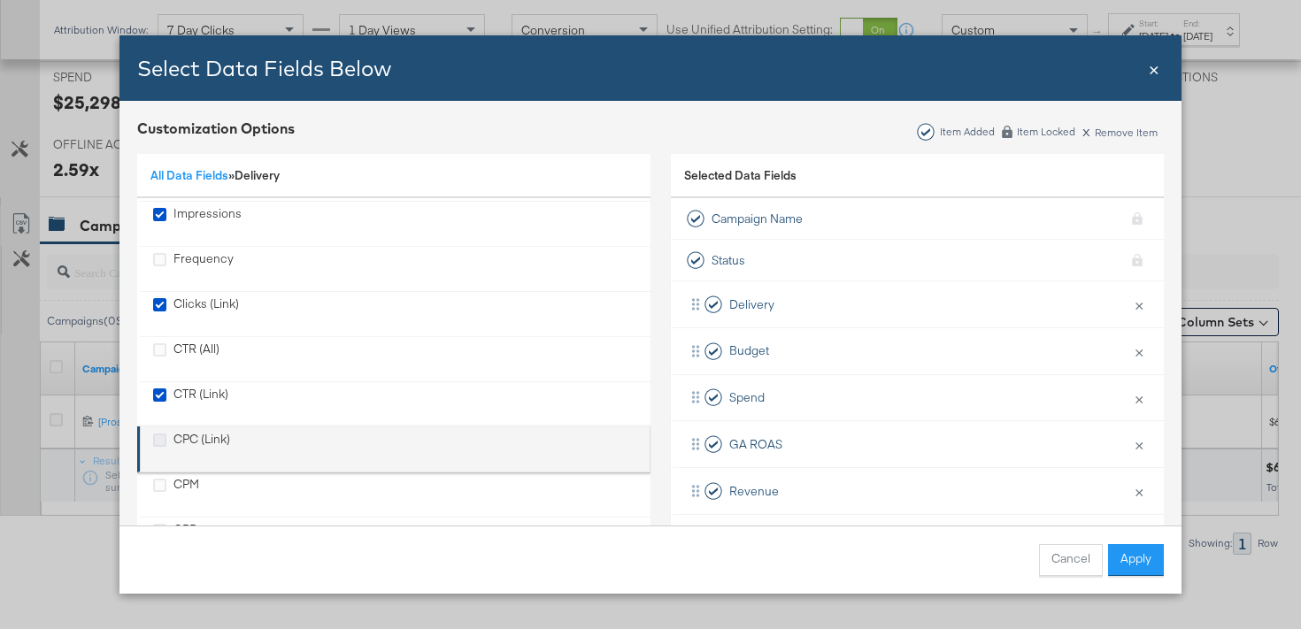
click at [162, 443] on icon "CPC (Link)" at bounding box center [159, 440] width 13 height 13
click at [0, 0] on input "CPC (Link)" at bounding box center [0, 0] width 0 height 0
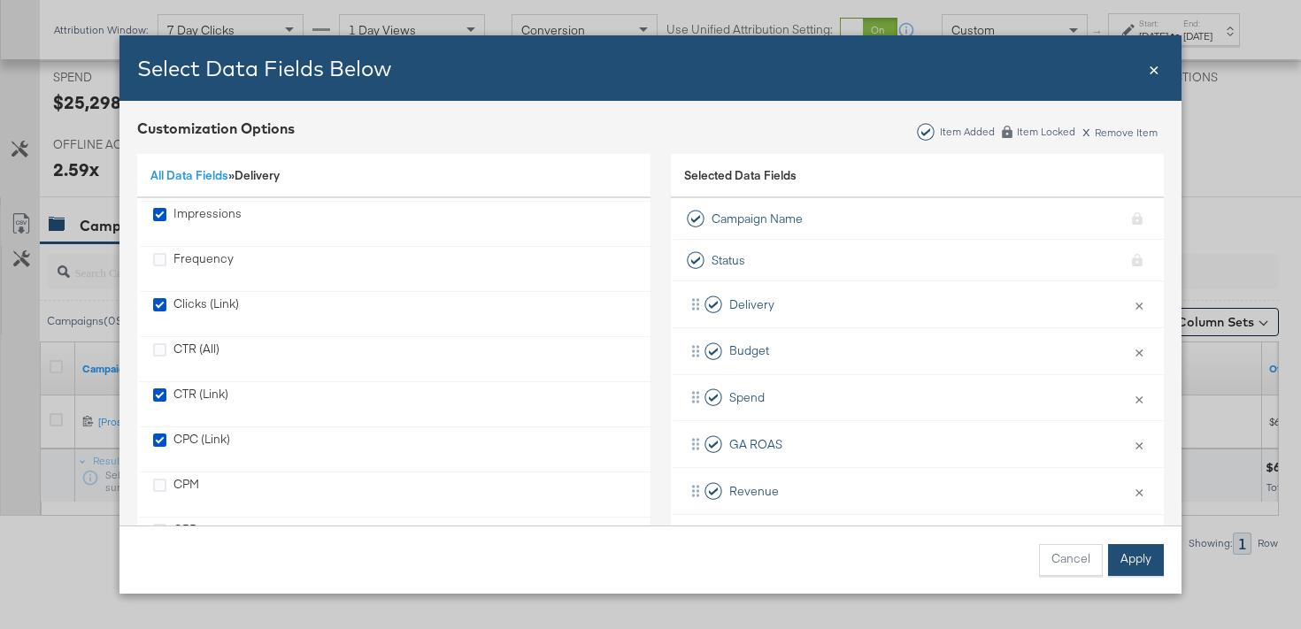
click at [1154, 565] on button "Apply" at bounding box center [1136, 560] width 56 height 32
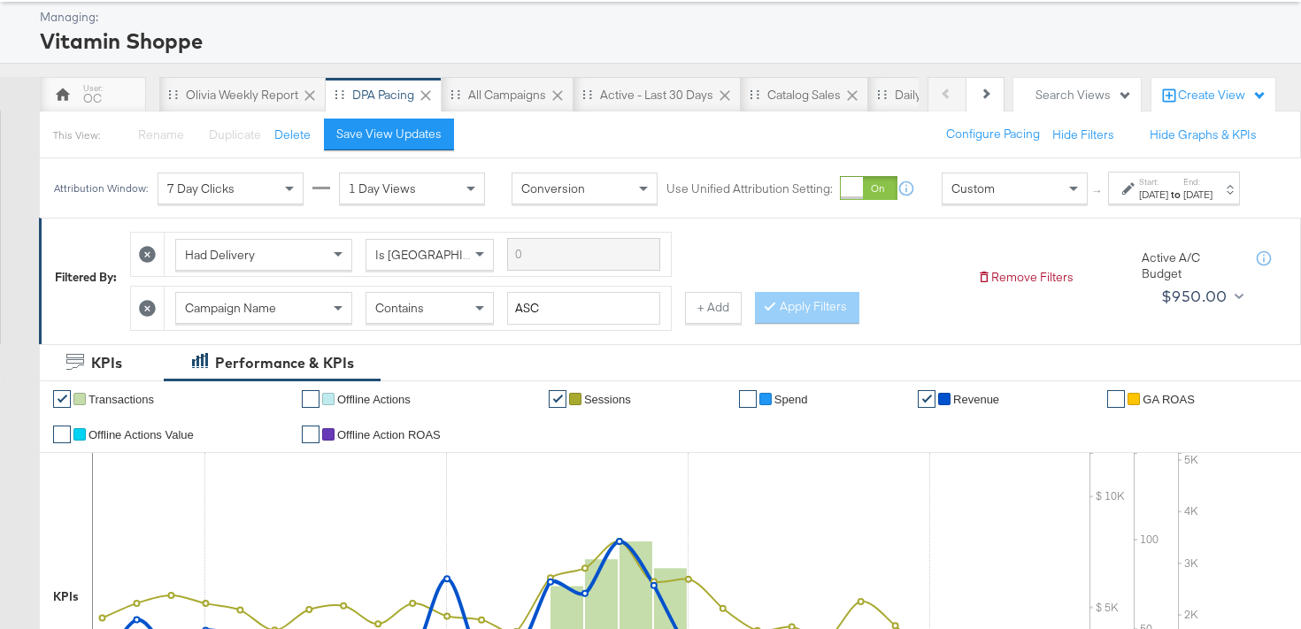
scroll to position [21, 0]
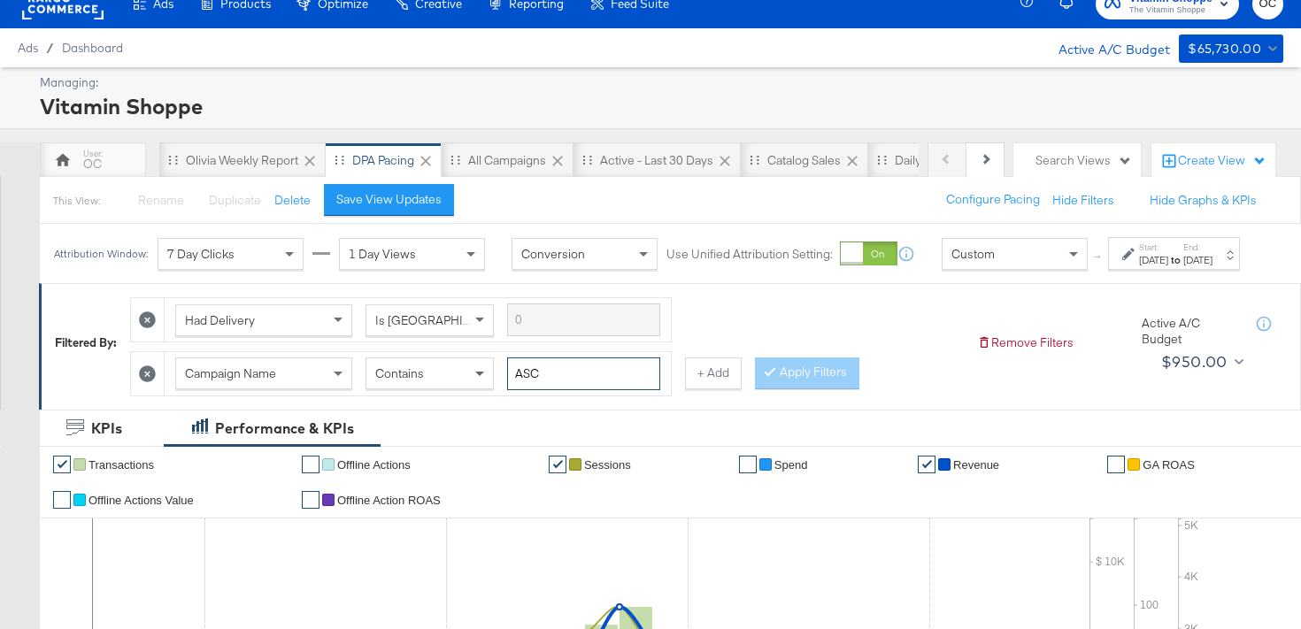
drag, startPoint x: 579, startPoint y: 387, endPoint x: 490, endPoint y: 386, distance: 88.5
click at [490, 386] on div "Campaign Name Contains ASC" at bounding box center [417, 374] width 485 height 33
type input "creatine"
click at [805, 390] on button "Apply Filters" at bounding box center [807, 374] width 104 height 32
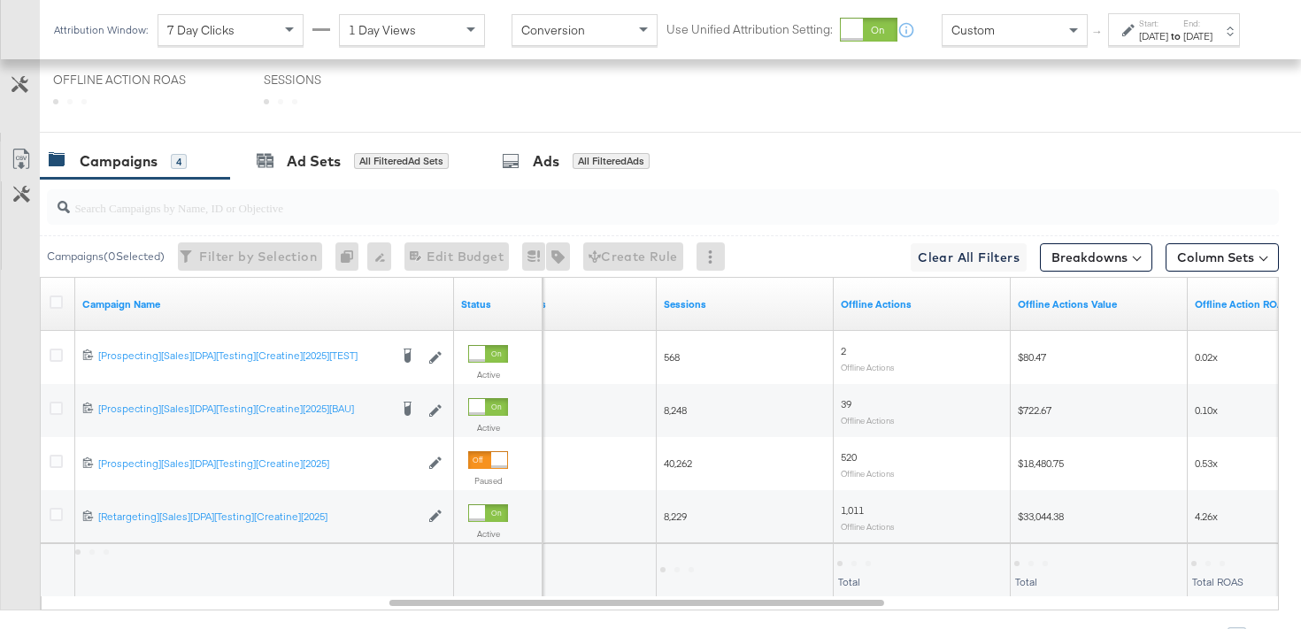
scroll to position [794, 0]
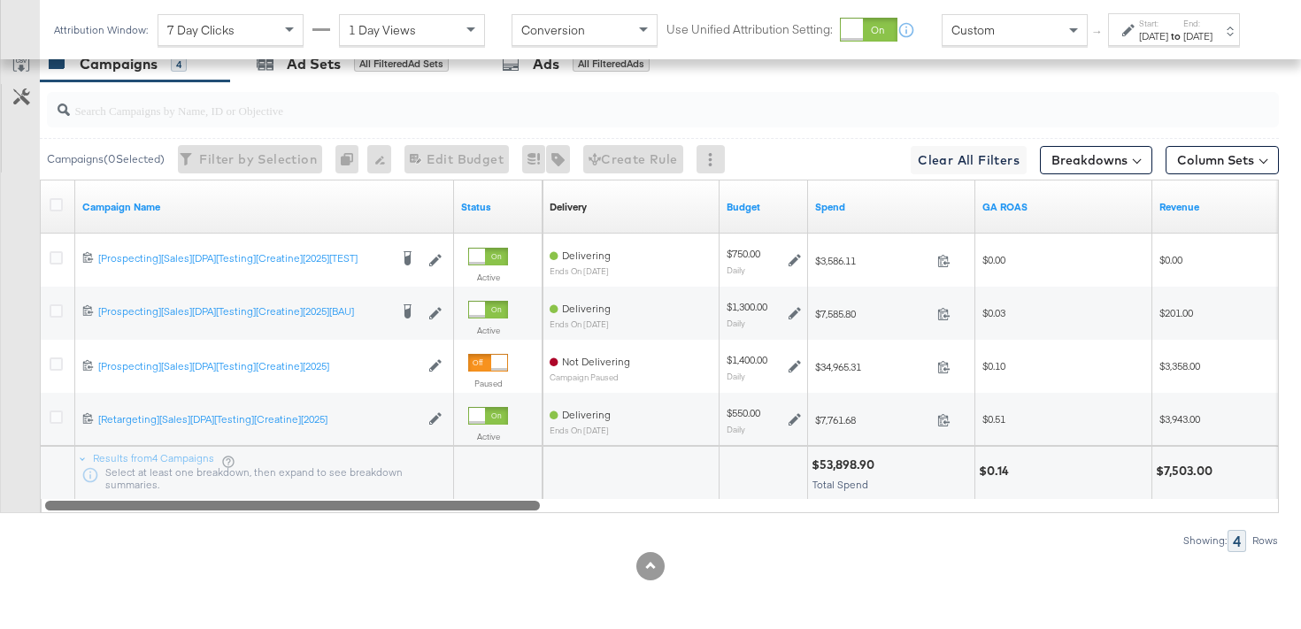
drag, startPoint x: 714, startPoint y: 505, endPoint x: 209, endPoint y: 573, distance: 509.2
click at [209, 573] on div "KPIs Performance & KPIs Customize KPIs ✔ Transactions ✔ Offline Actions ✔ Sessi…" at bounding box center [650, 141] width 1301 height 976
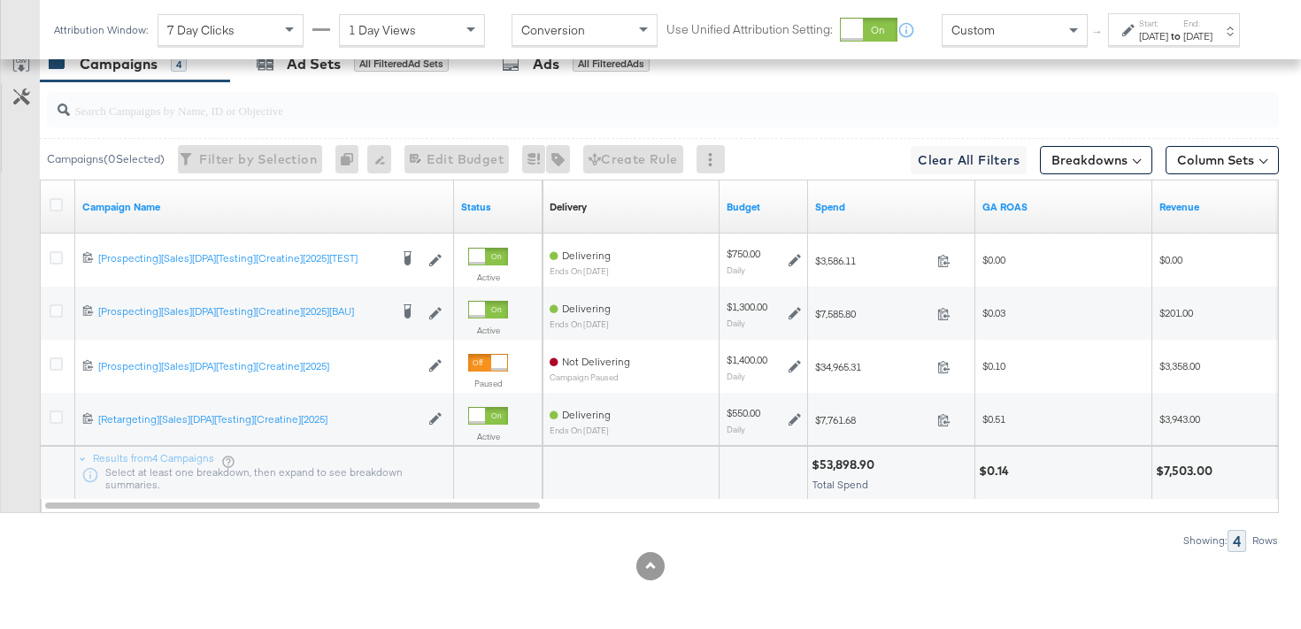
scroll to position [967, 0]
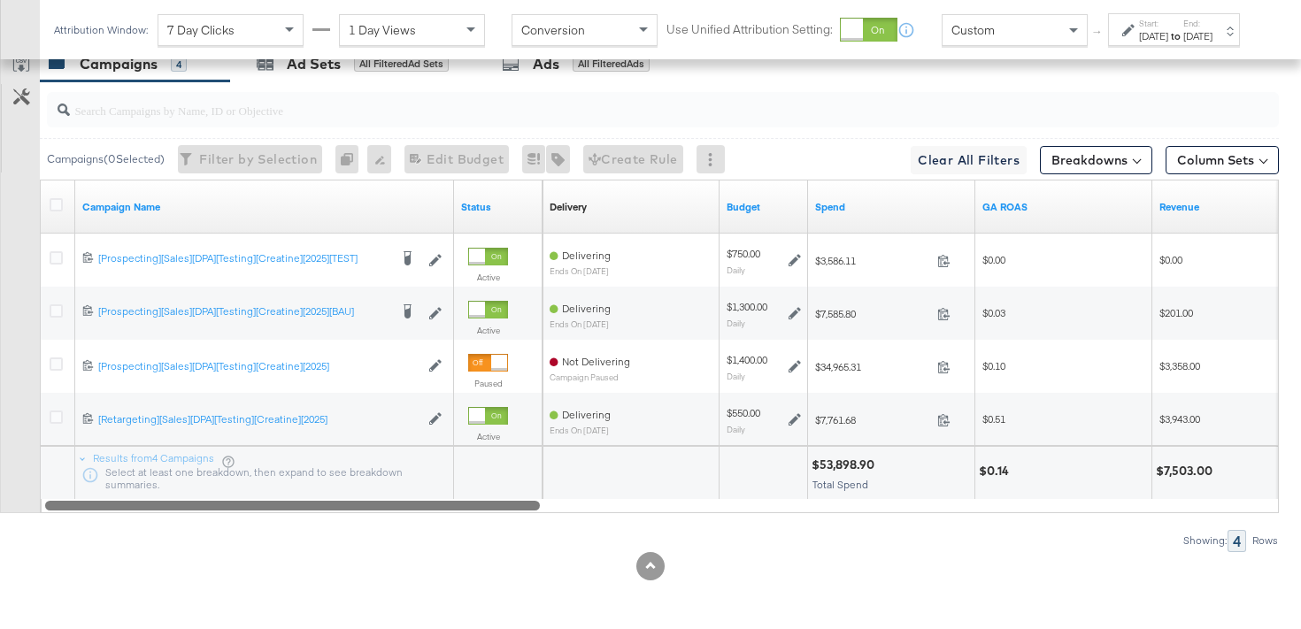
drag, startPoint x: 521, startPoint y: 503, endPoint x: 574, endPoint y: 503, distance: 52.2
click at [540, 503] on div at bounding box center [292, 505] width 495 height 15
drag, startPoint x: 533, startPoint y: 507, endPoint x: 433, endPoint y: 513, distance: 100.2
click at [433, 513] on div "Campaign Name Status Delivery Sorting Unavailable Budget Spend GA ROAS Revenue …" at bounding box center [659, 347] width 1239 height 334
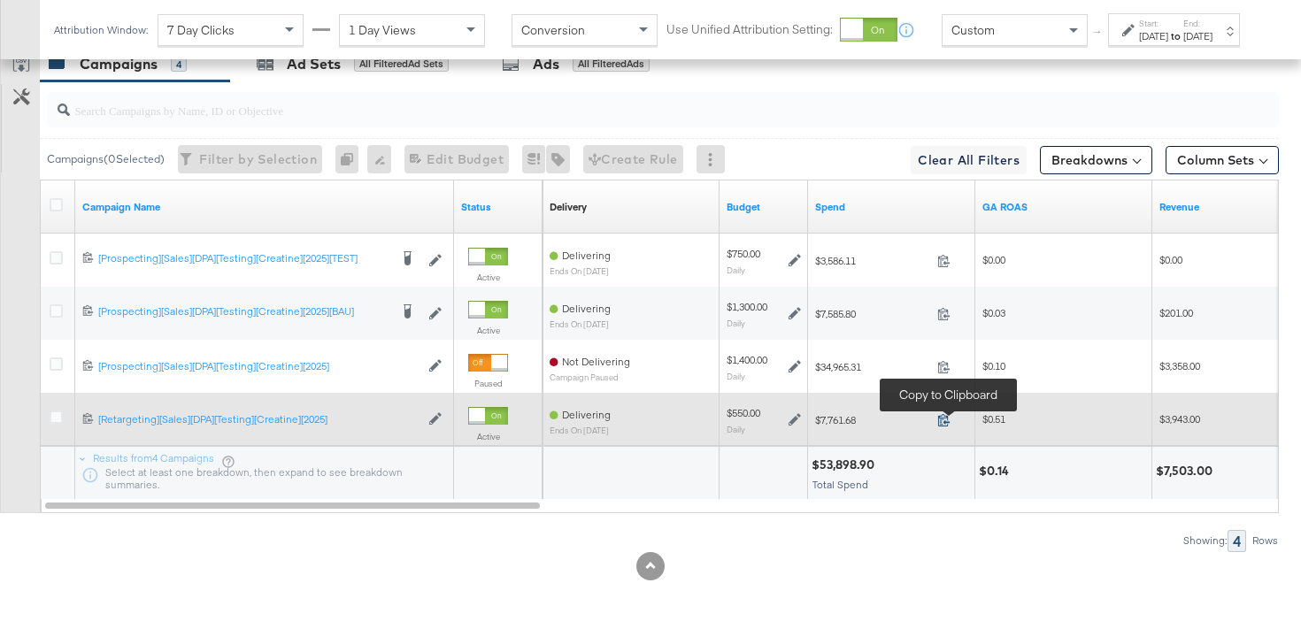
click at [946, 421] on icon at bounding box center [944, 419] width 13 height 13
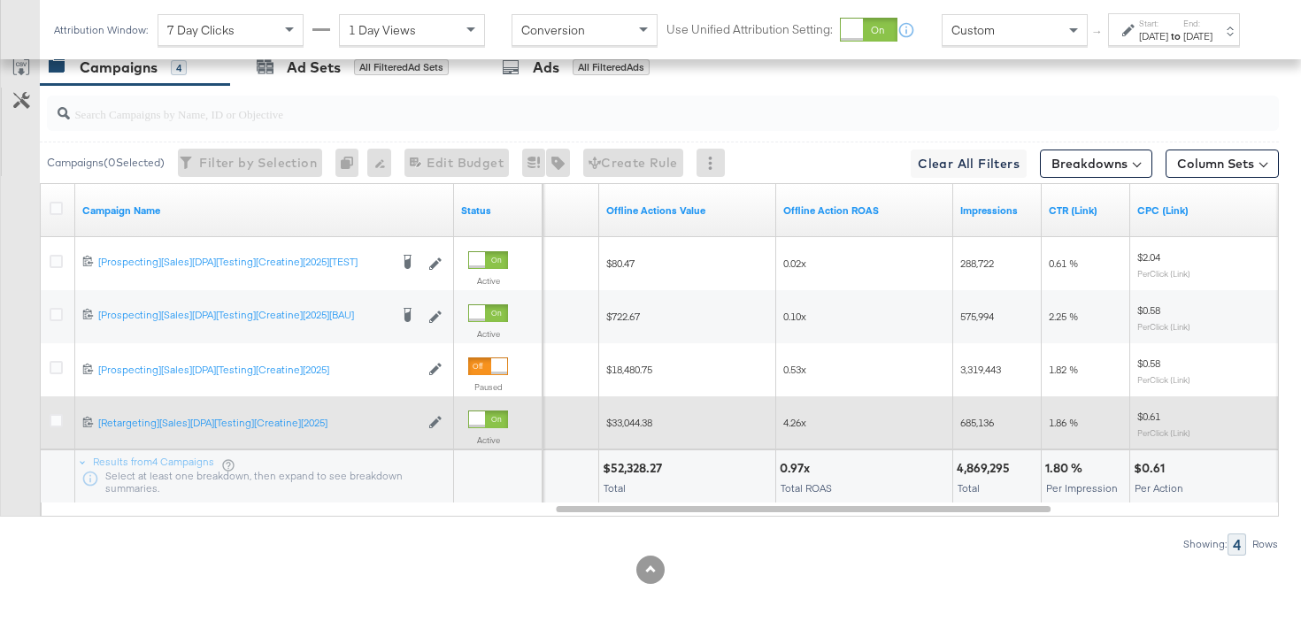
scroll to position [962, 0]
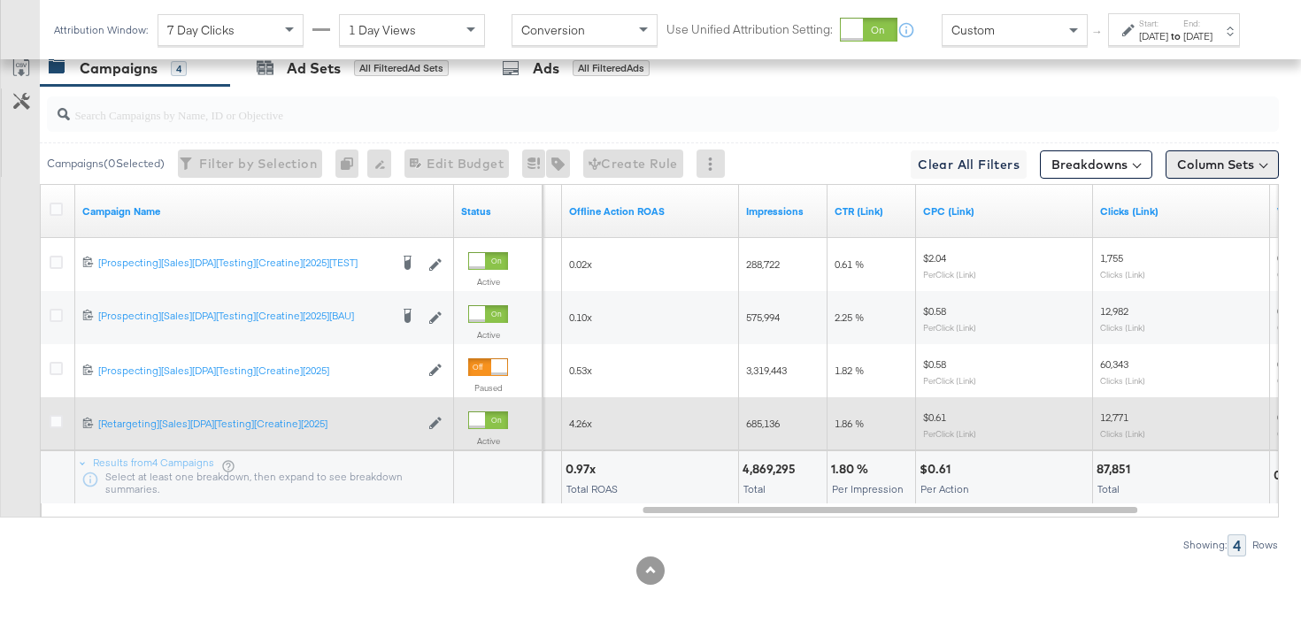
click at [1194, 165] on button "Column Sets" at bounding box center [1222, 165] width 113 height 28
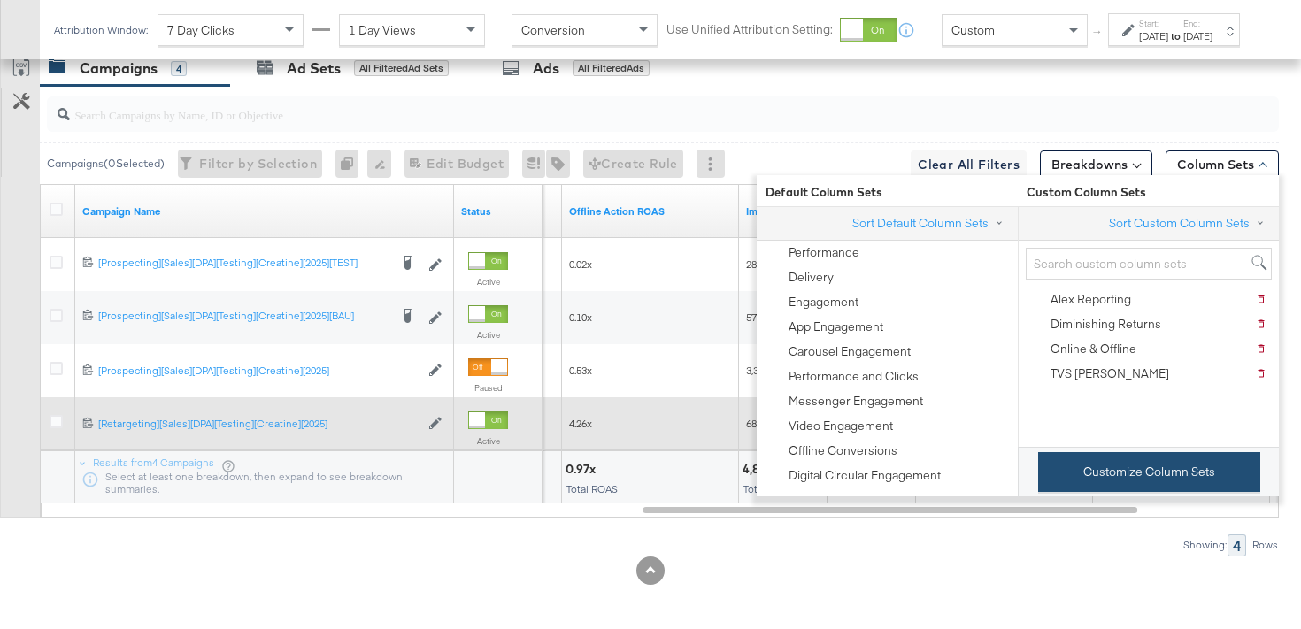
click at [1101, 453] on button "Customize Column Sets" at bounding box center [1149, 472] width 222 height 40
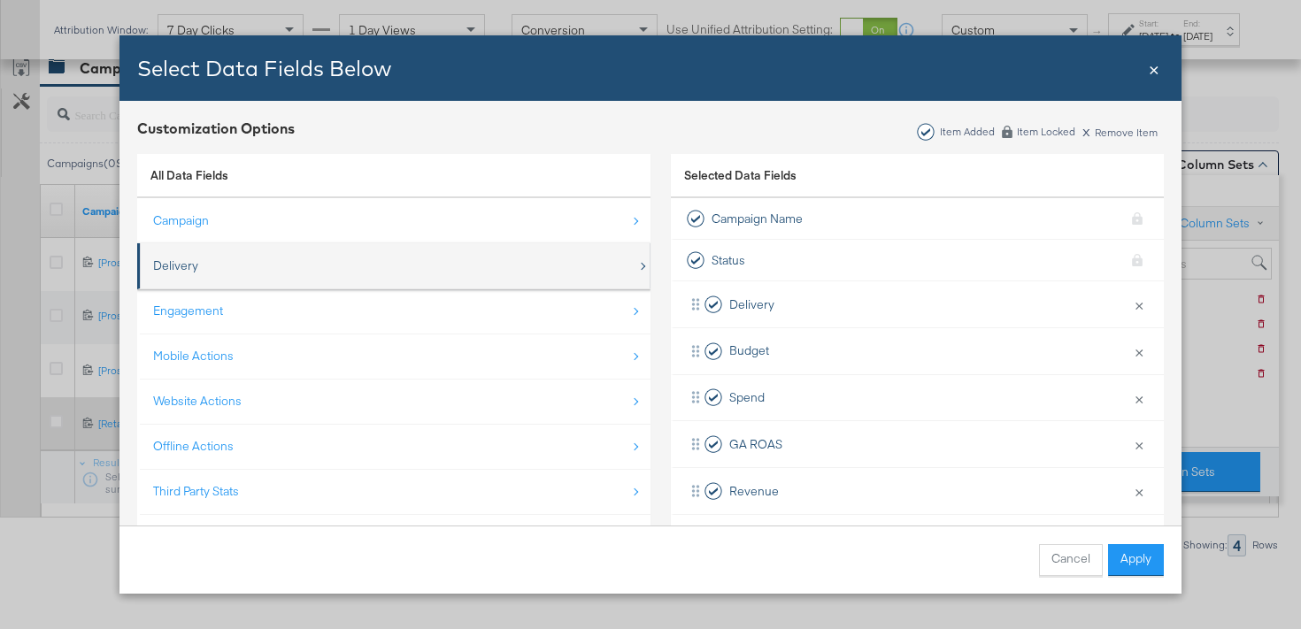
click at [353, 257] on div "Delivery" at bounding box center [395, 266] width 484 height 36
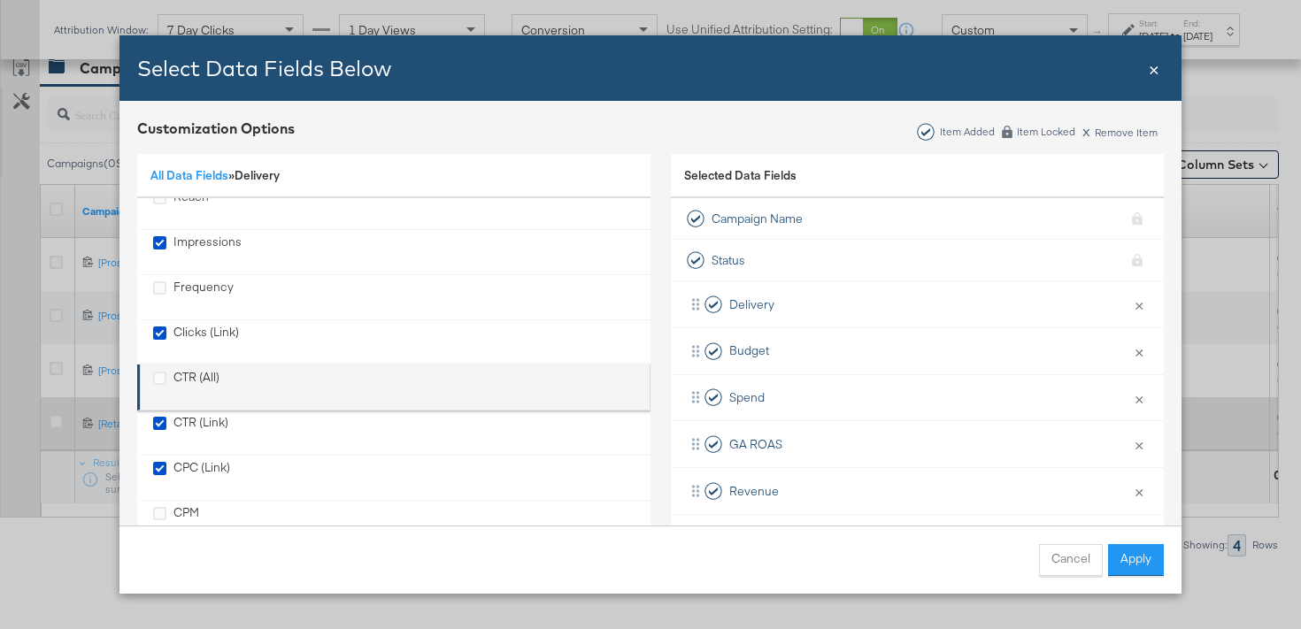
scroll to position [71, 0]
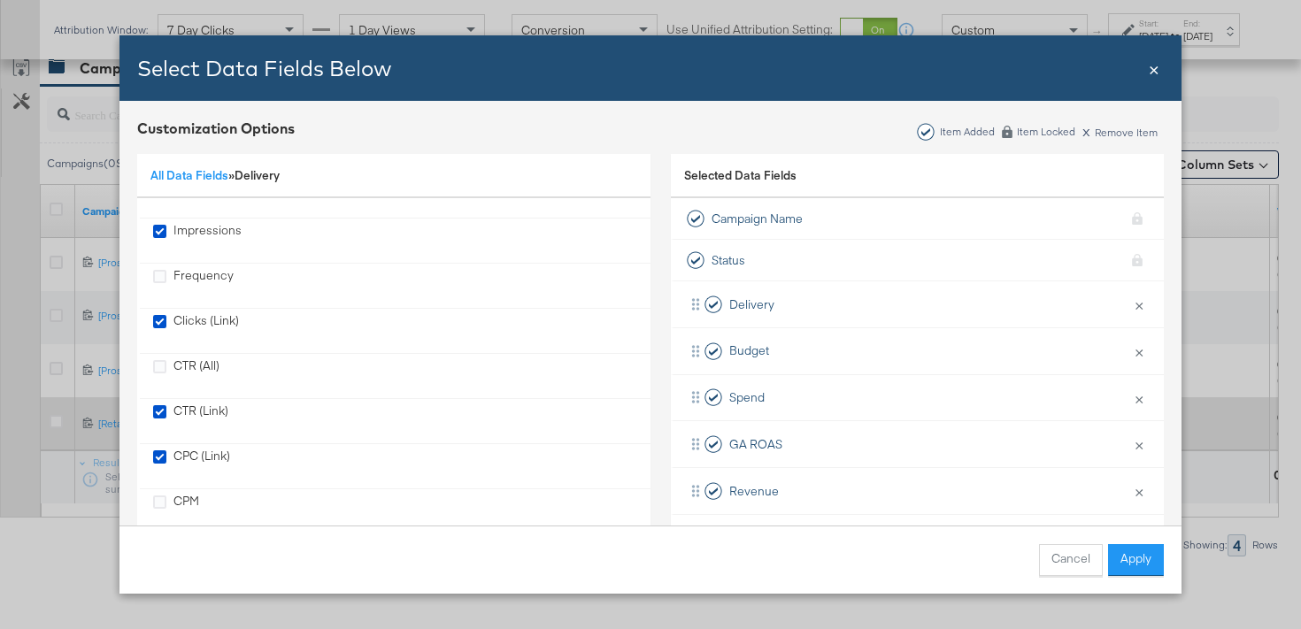
click at [1156, 65] on span "×" at bounding box center [1154, 68] width 11 height 24
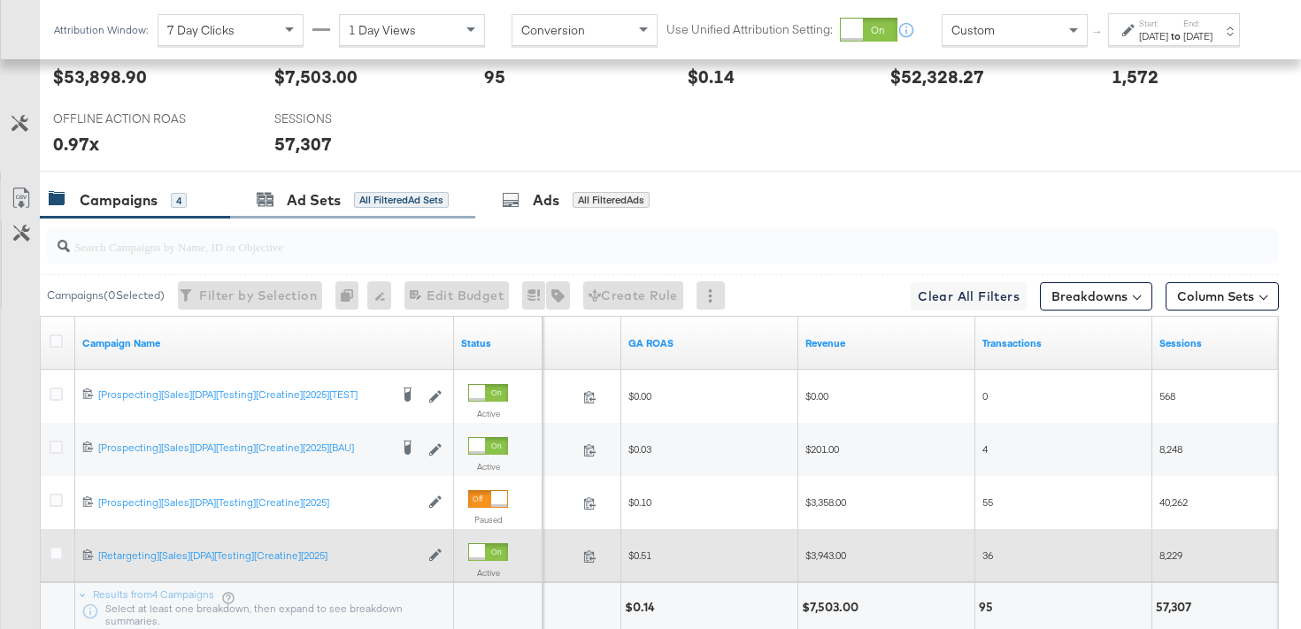
scroll to position [768, 0]
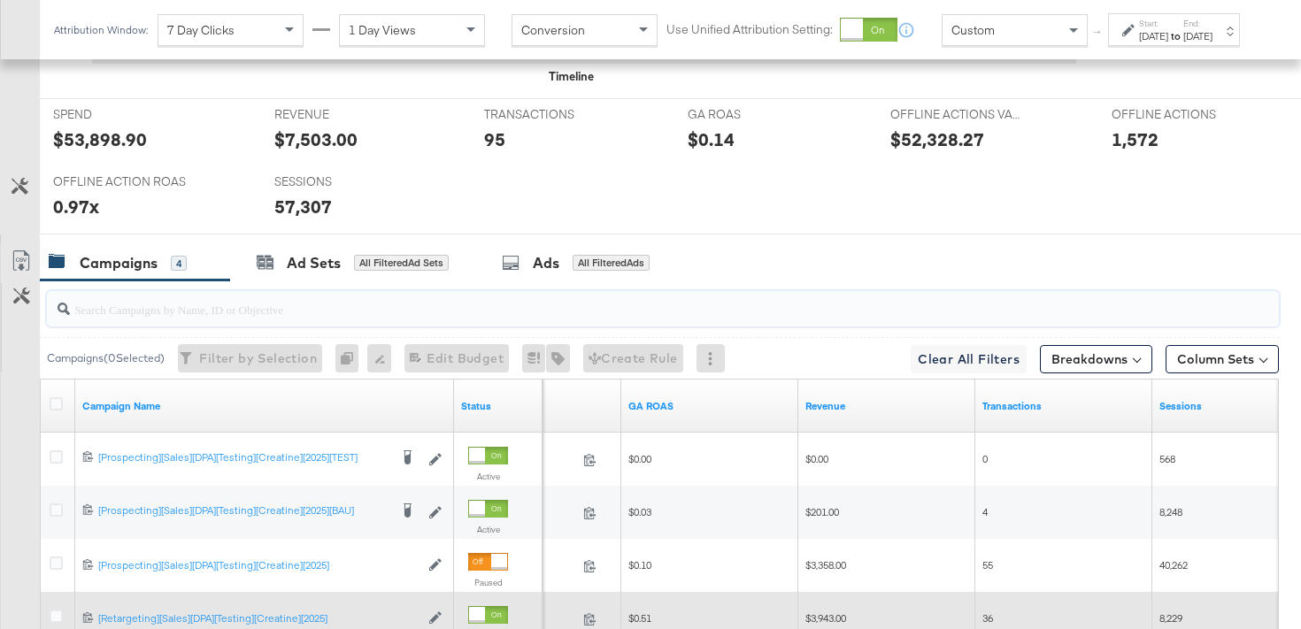
click at [266, 316] on input "search" at bounding box center [620, 302] width 1100 height 35
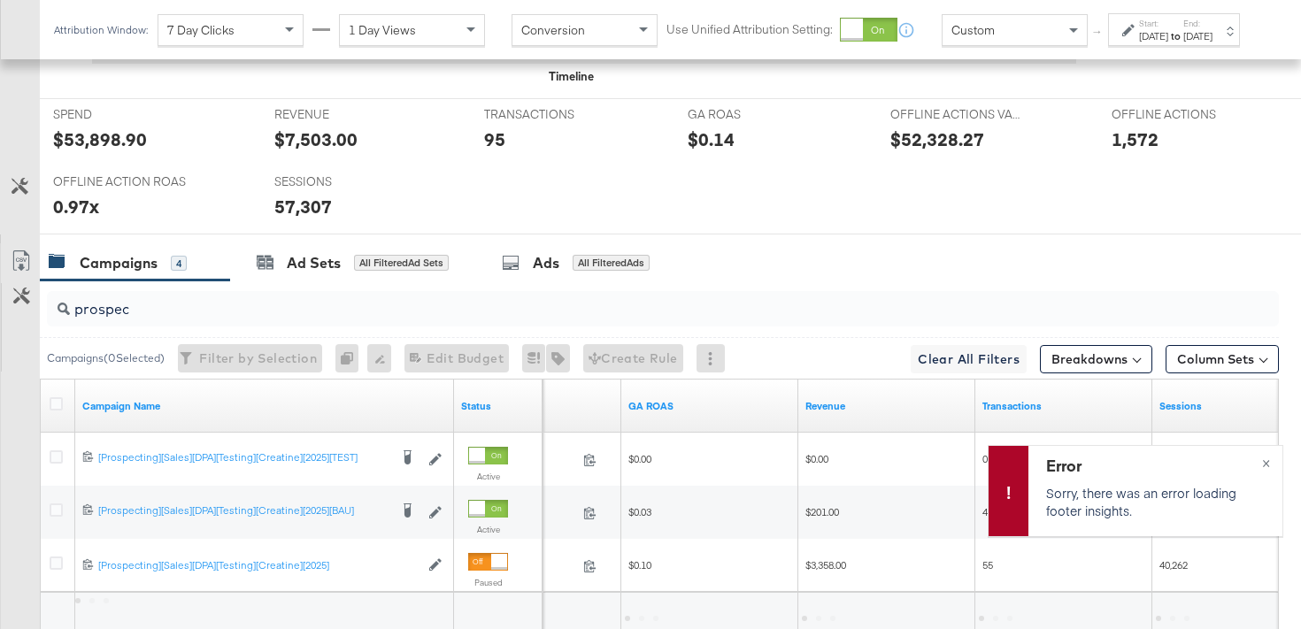
click at [174, 320] on div "prospec" at bounding box center [663, 308] width 1232 height 35
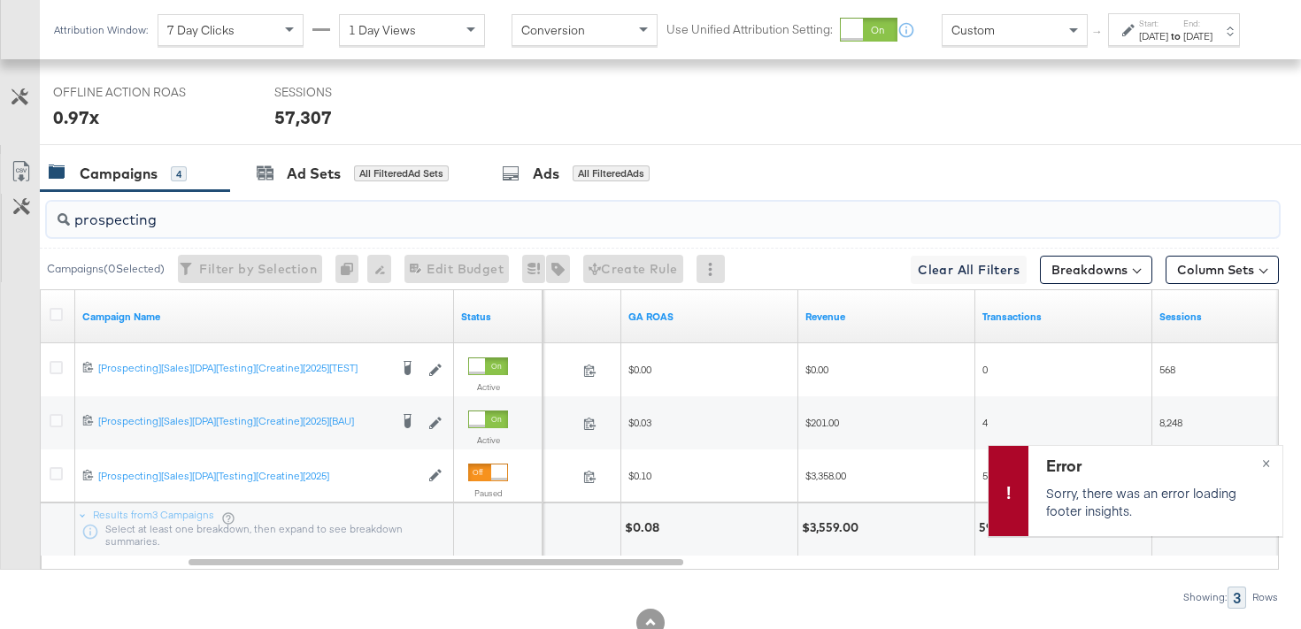
scroll to position [914, 0]
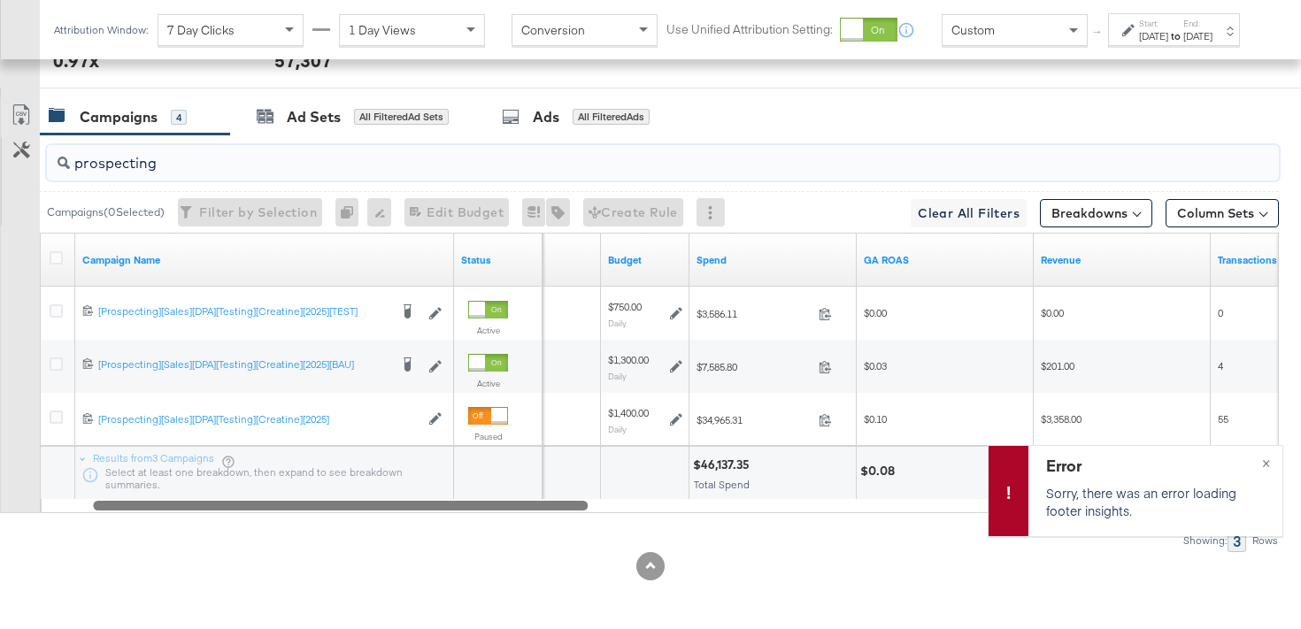
drag, startPoint x: 610, startPoint y: 506, endPoint x: 358, endPoint y: 560, distance: 257.8
click at [358, 560] on div "KPIs Performance & KPIs Customize KPIs ✔ Transactions ✔ Offline Actions ✔ Sessi…" at bounding box center [650, 81] width 1301 height 1096
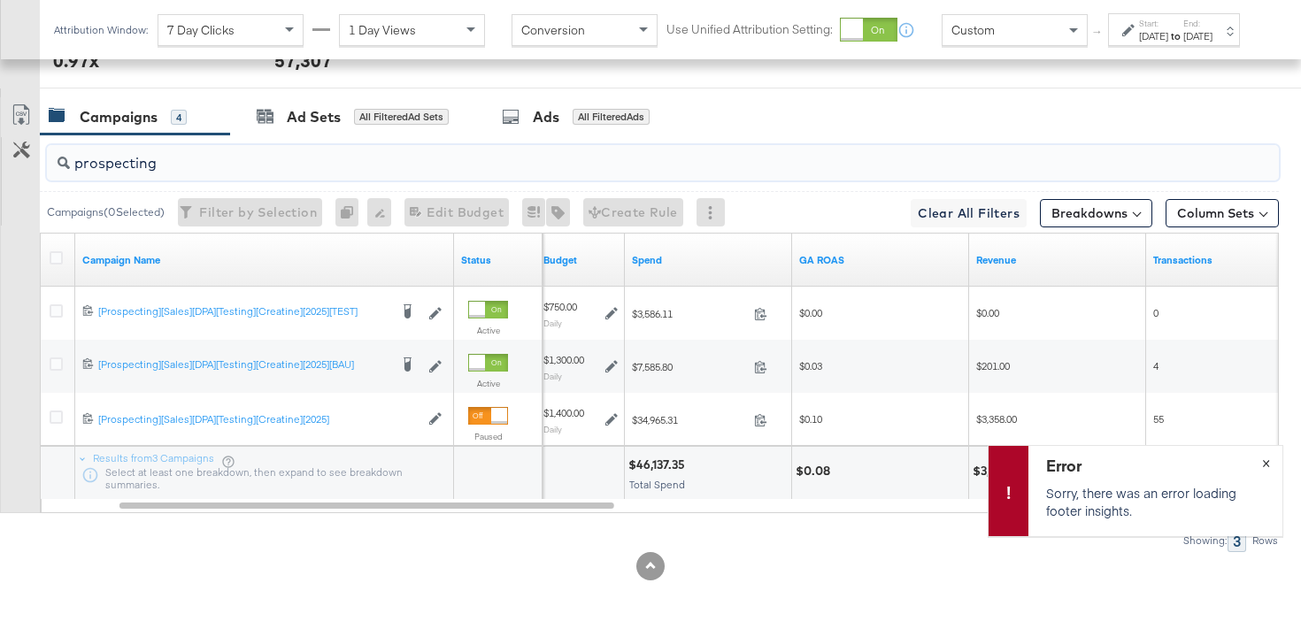
click at [1268, 467] on span "×" at bounding box center [1266, 462] width 8 height 20
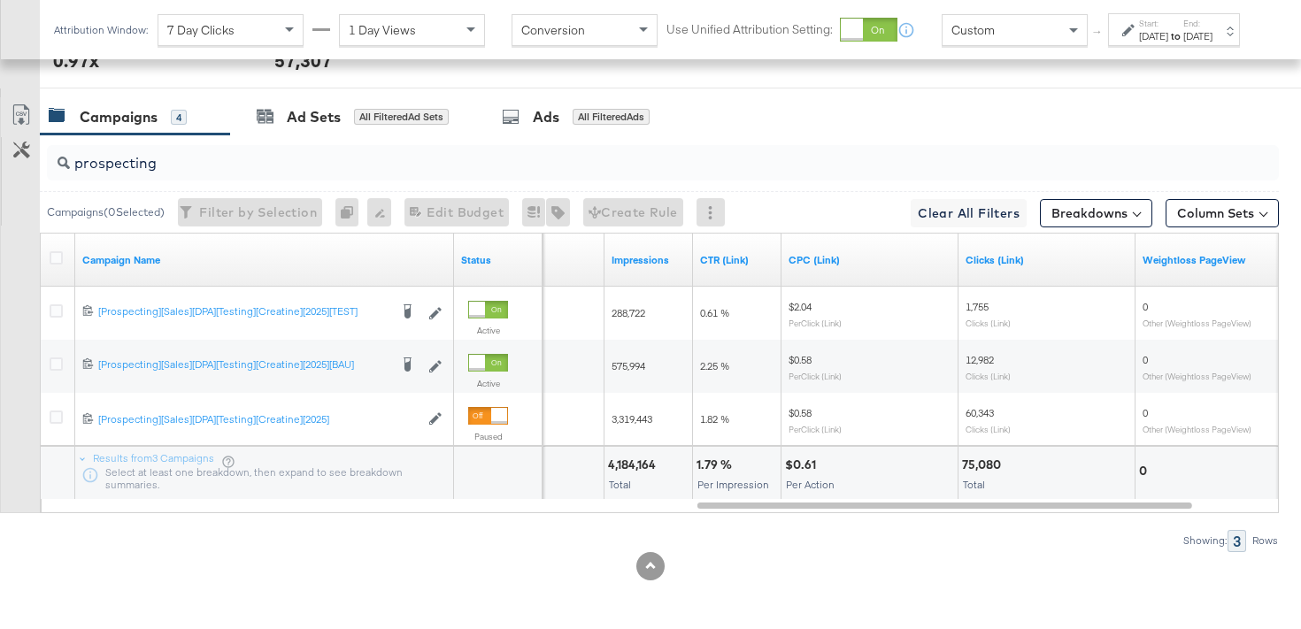
click at [275, 174] on div "prospecting" at bounding box center [663, 162] width 1232 height 35
type input "p"
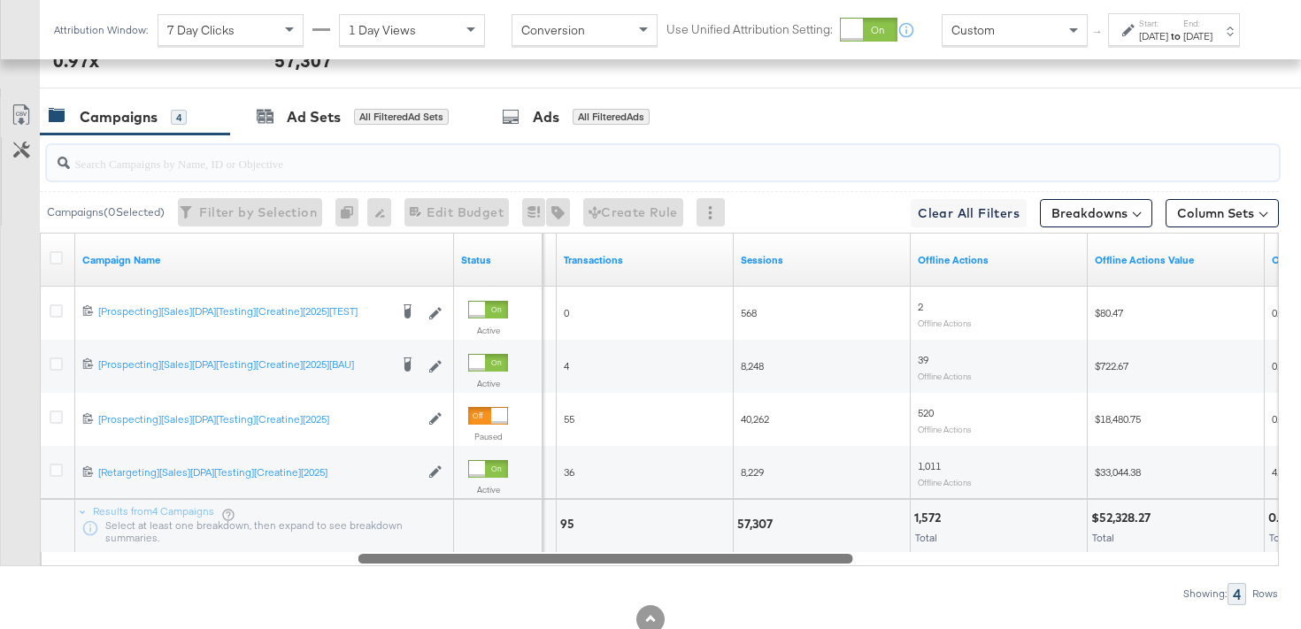
drag, startPoint x: 802, startPoint y: 556, endPoint x: 462, endPoint y: 569, distance: 340.2
click at [462, 569] on div "Campaigns ( 0 Selected) Filter by Selection Filter 0 campaigns 0 Rename 0 campa…" at bounding box center [639, 370] width 1279 height 470
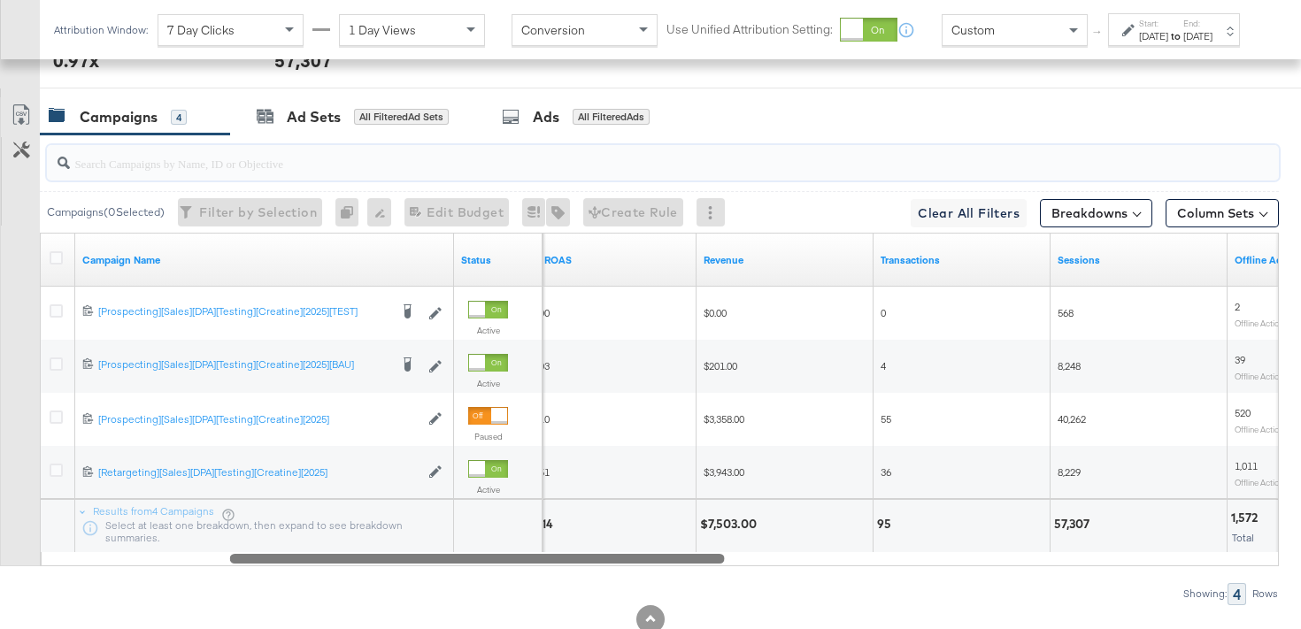
drag, startPoint x: 539, startPoint y: 562, endPoint x: 403, endPoint y: 551, distance: 136.8
click at [402, 552] on div "Campaign Name Status GA ROAS Revenue Transactions Sessions Offline Actions 6847…" at bounding box center [659, 400] width 1239 height 334
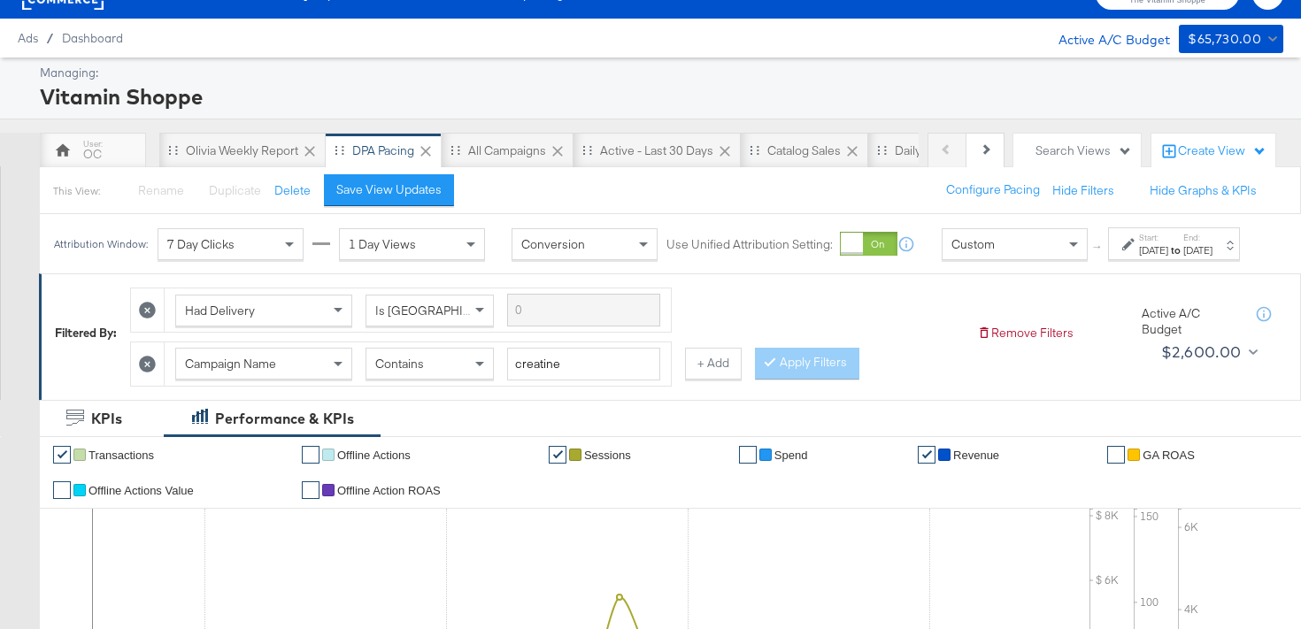
scroll to position [0, 0]
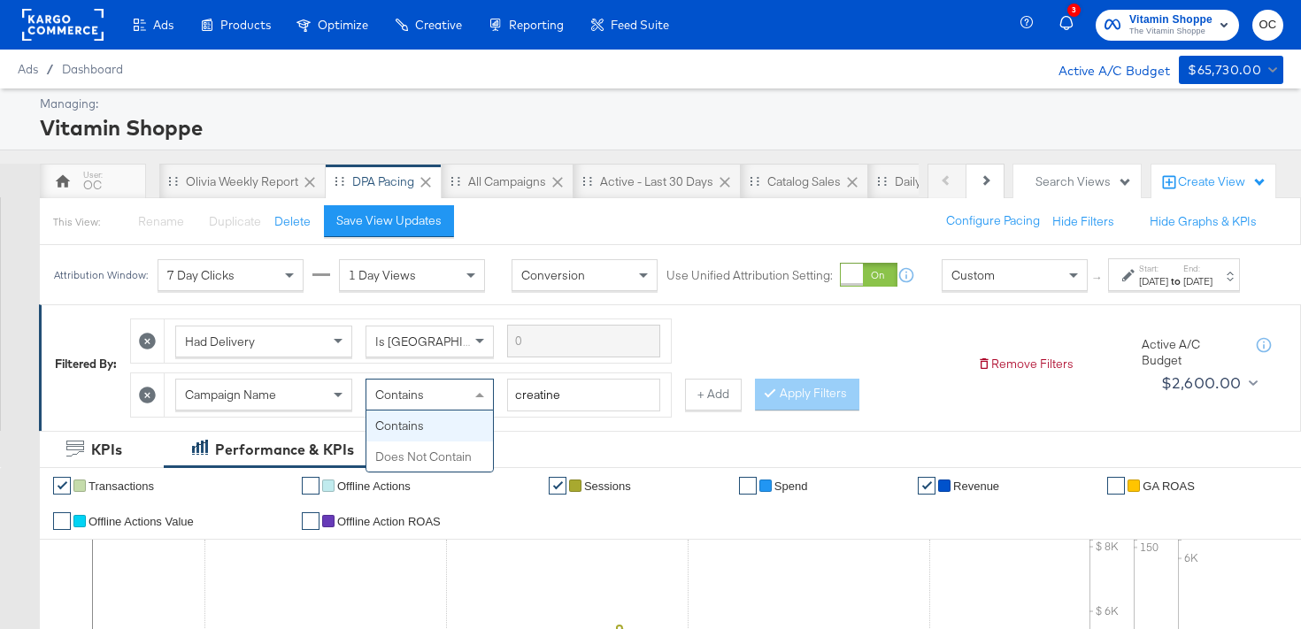
click at [494, 411] on div "Contains" at bounding box center [430, 395] width 128 height 32
drag, startPoint x: 590, startPoint y: 409, endPoint x: 483, endPoint y: 408, distance: 106.2
click at [483, 408] on div "Campaign Name Contains creatine" at bounding box center [417, 395] width 485 height 33
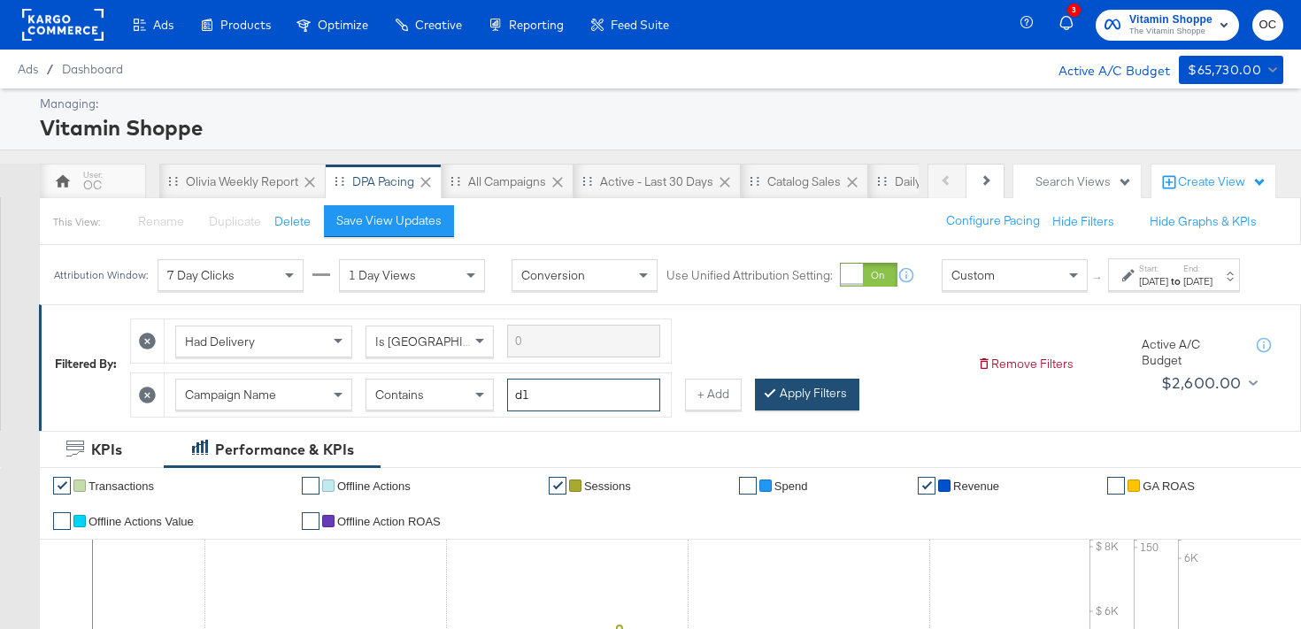
type input "d1"
click at [789, 409] on button "Apply Filters" at bounding box center [807, 395] width 104 height 32
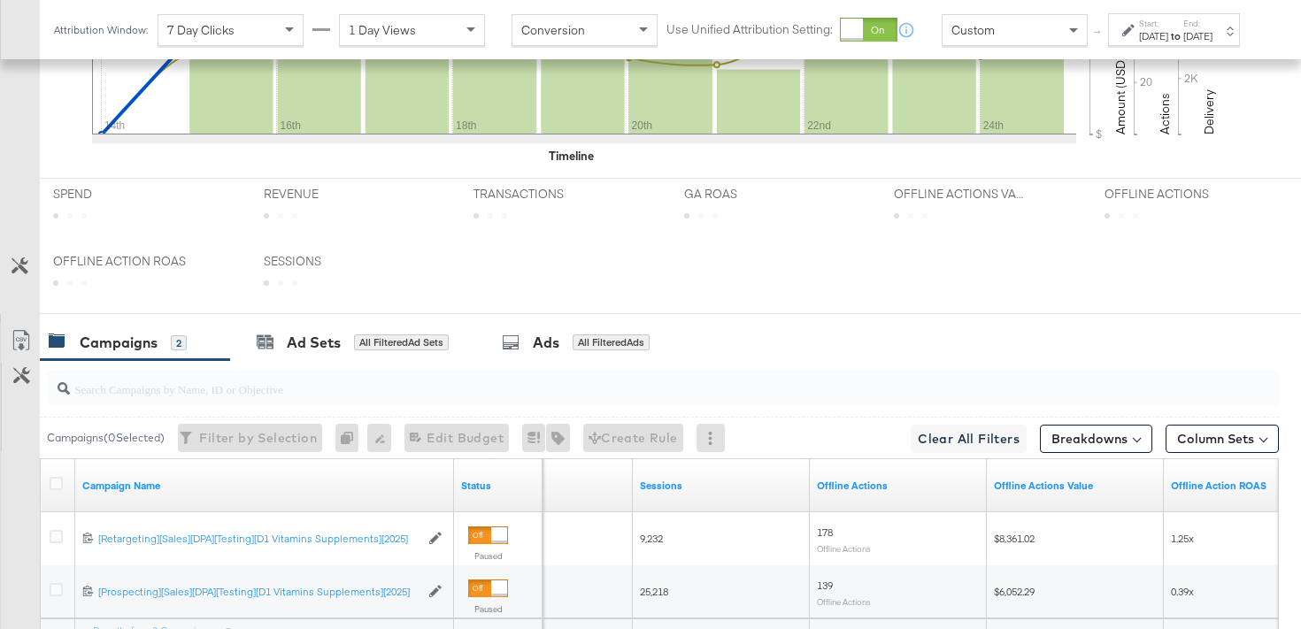
scroll to position [861, 0]
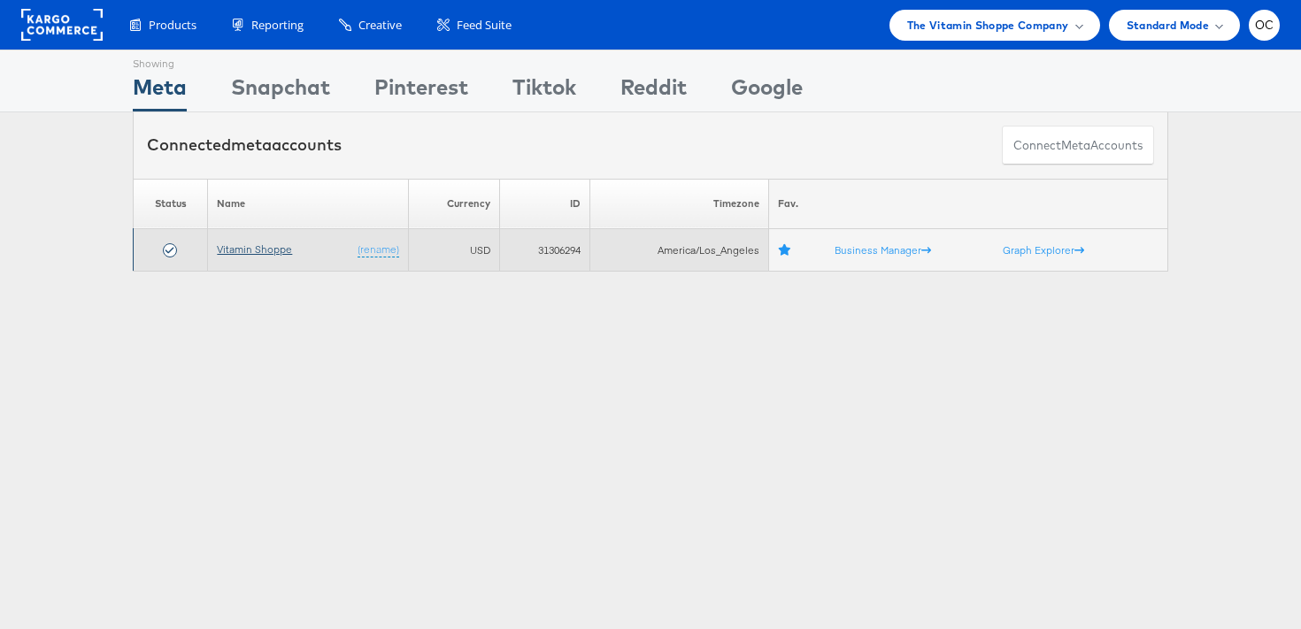
click at [260, 251] on link "Vitamin Shoppe" at bounding box center [254, 249] width 75 height 13
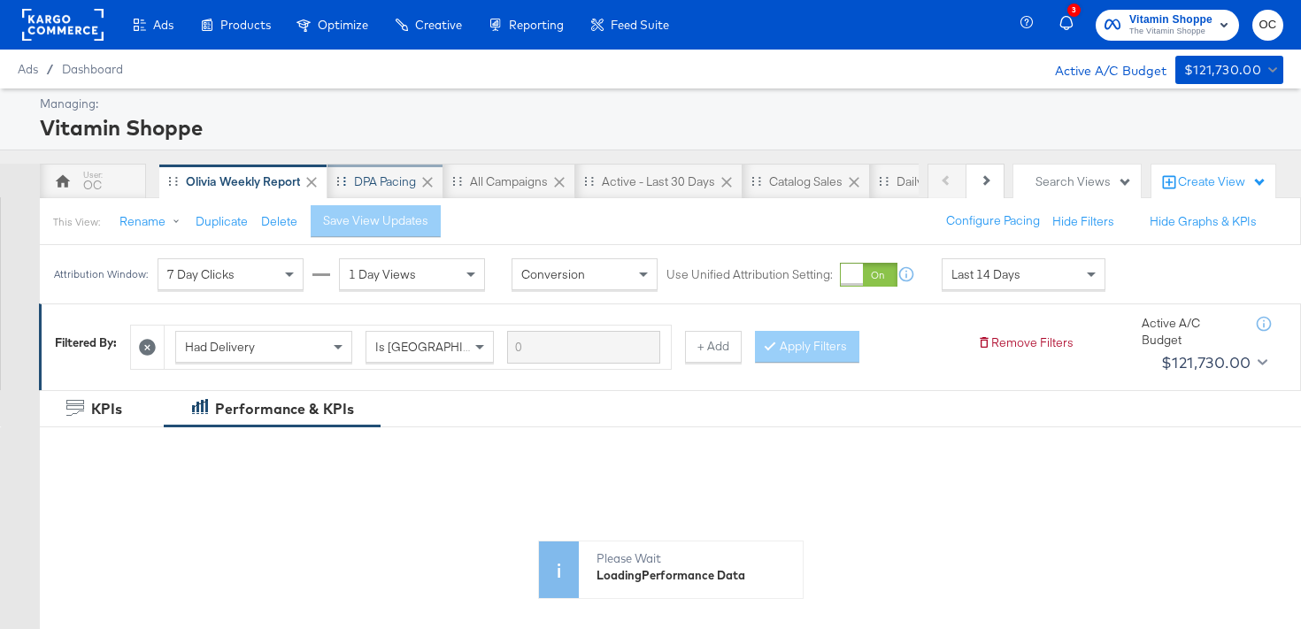
click at [393, 186] on div "DPA Pacing" at bounding box center [385, 182] width 62 height 17
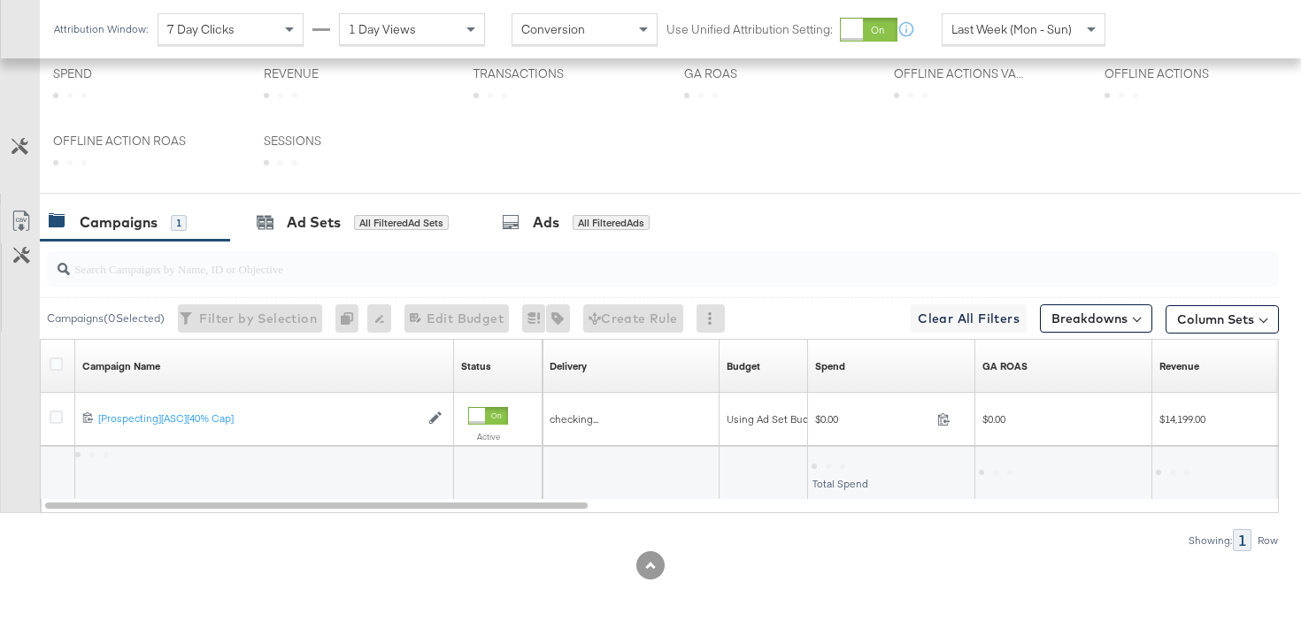
scroll to position [618, 0]
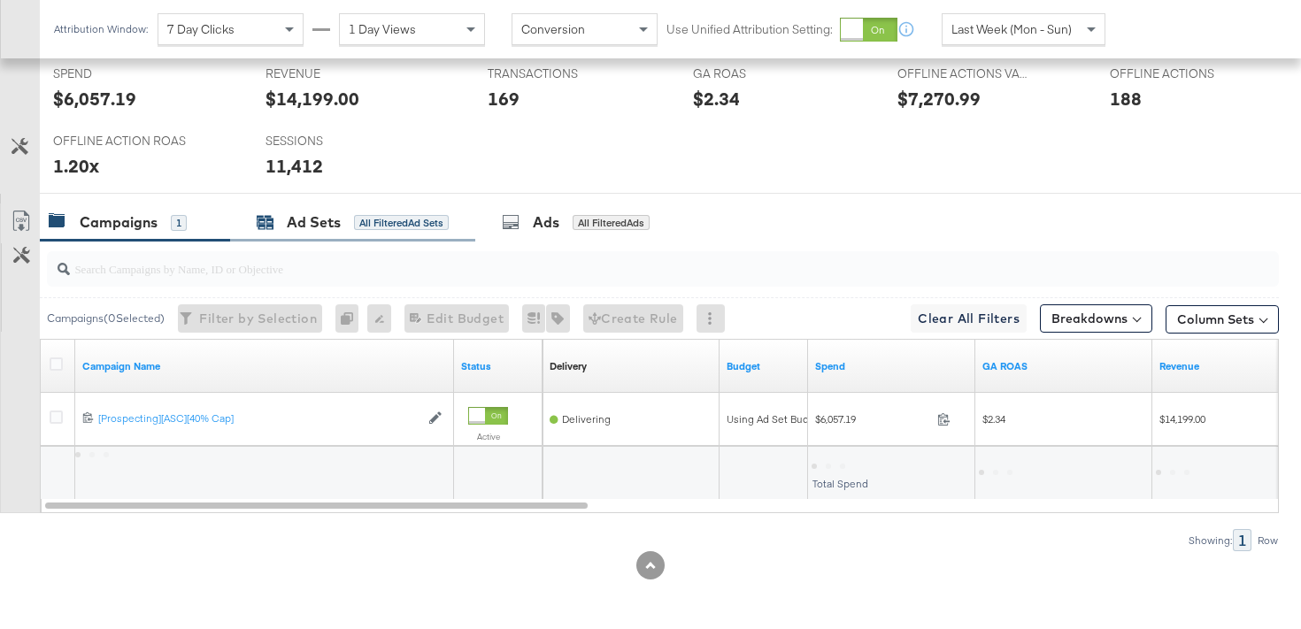
click at [375, 216] on div "All Filtered Ad Sets" at bounding box center [401, 223] width 95 height 16
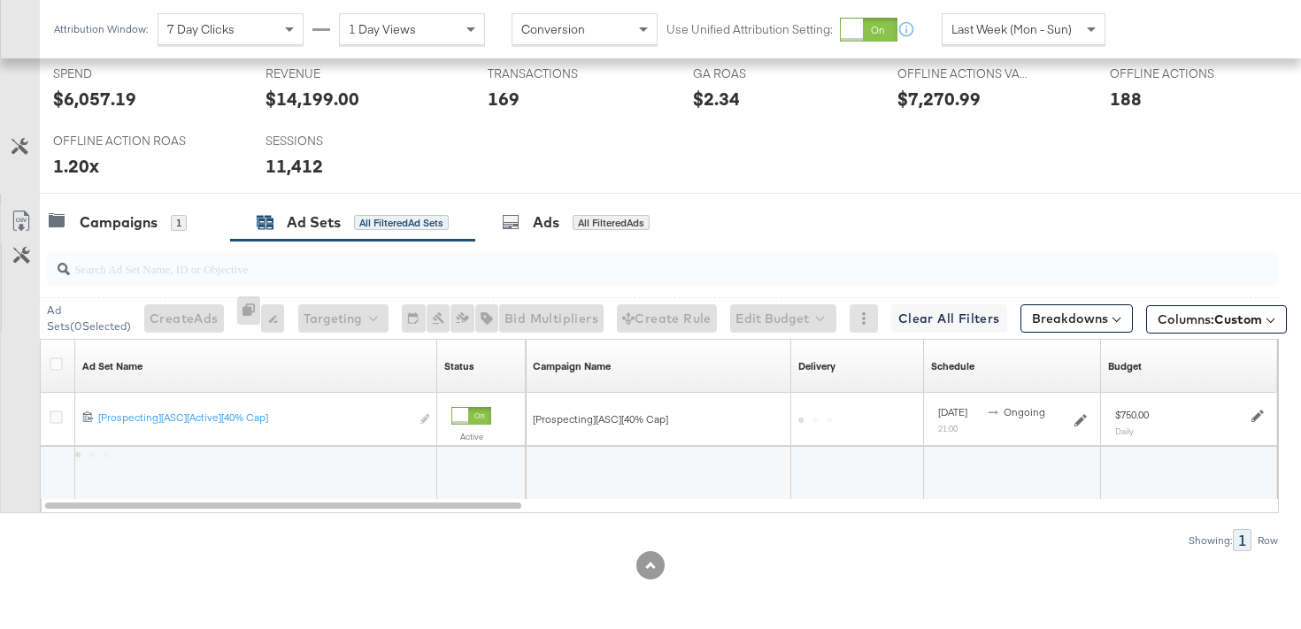
scroll to position [791, 0]
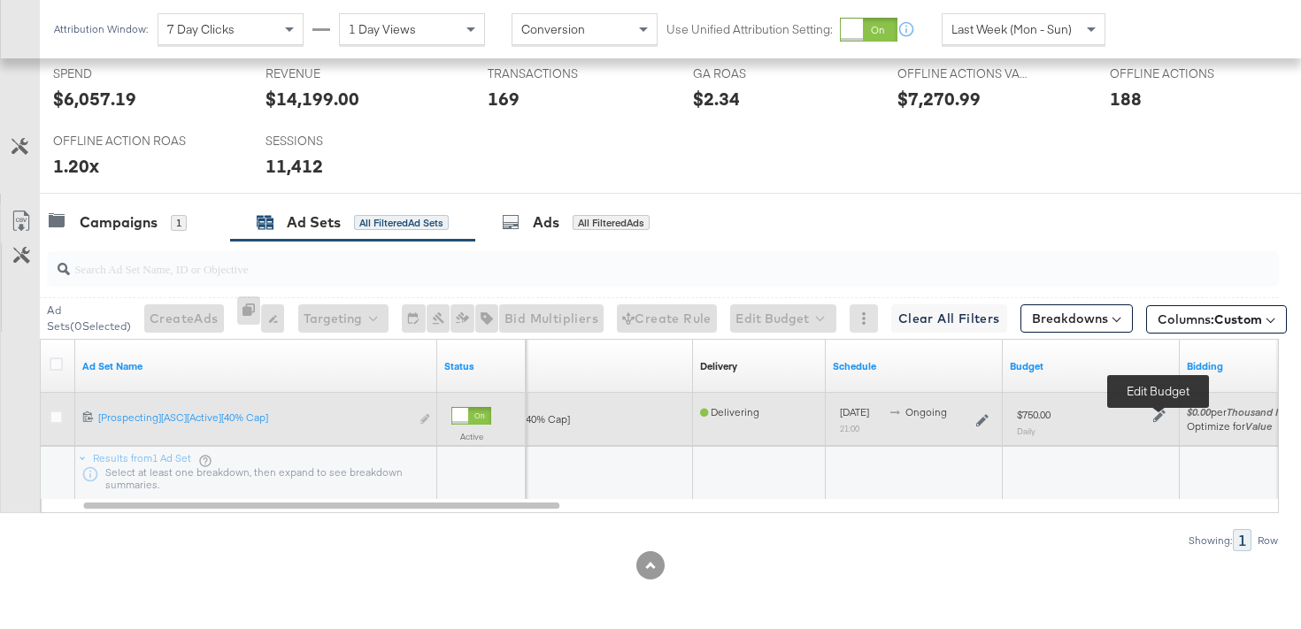
click at [1156, 416] on icon at bounding box center [1160, 416] width 12 height 12
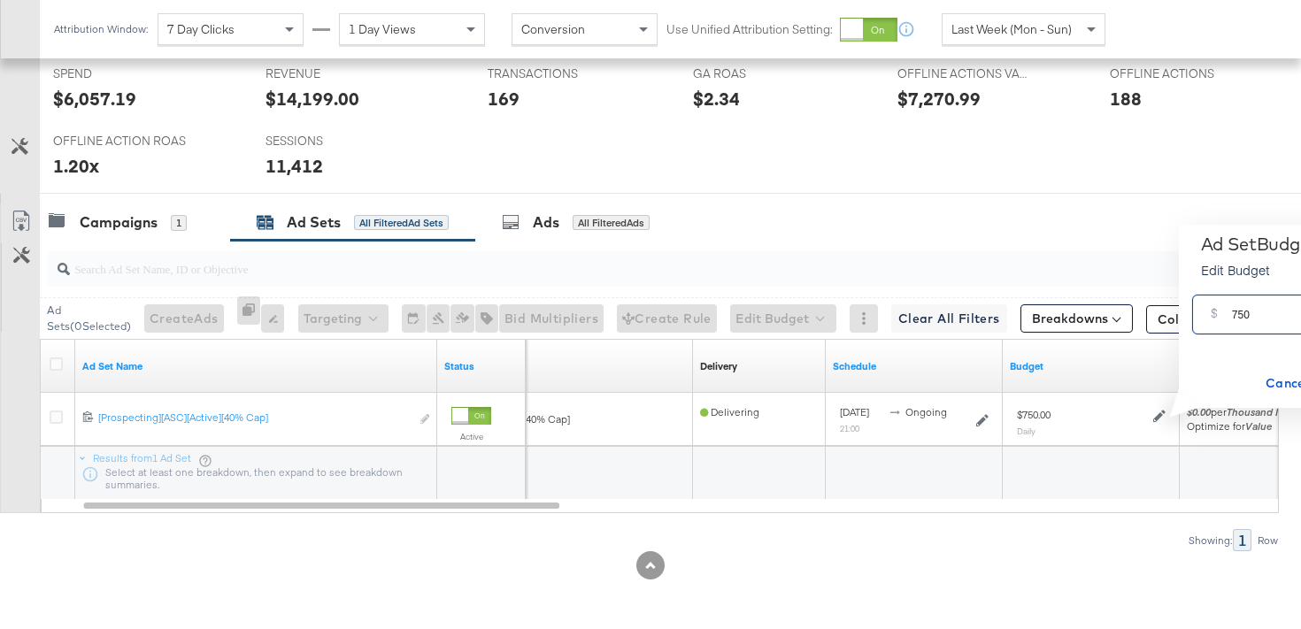
drag, startPoint x: 1241, startPoint y: 317, endPoint x: 1227, endPoint y: 313, distance: 14.6
click at [1227, 313] on div "$ 750 USD" at bounding box center [1311, 315] width 237 height 40
click at [1240, 314] on input "750" at bounding box center [1302, 308] width 140 height 38
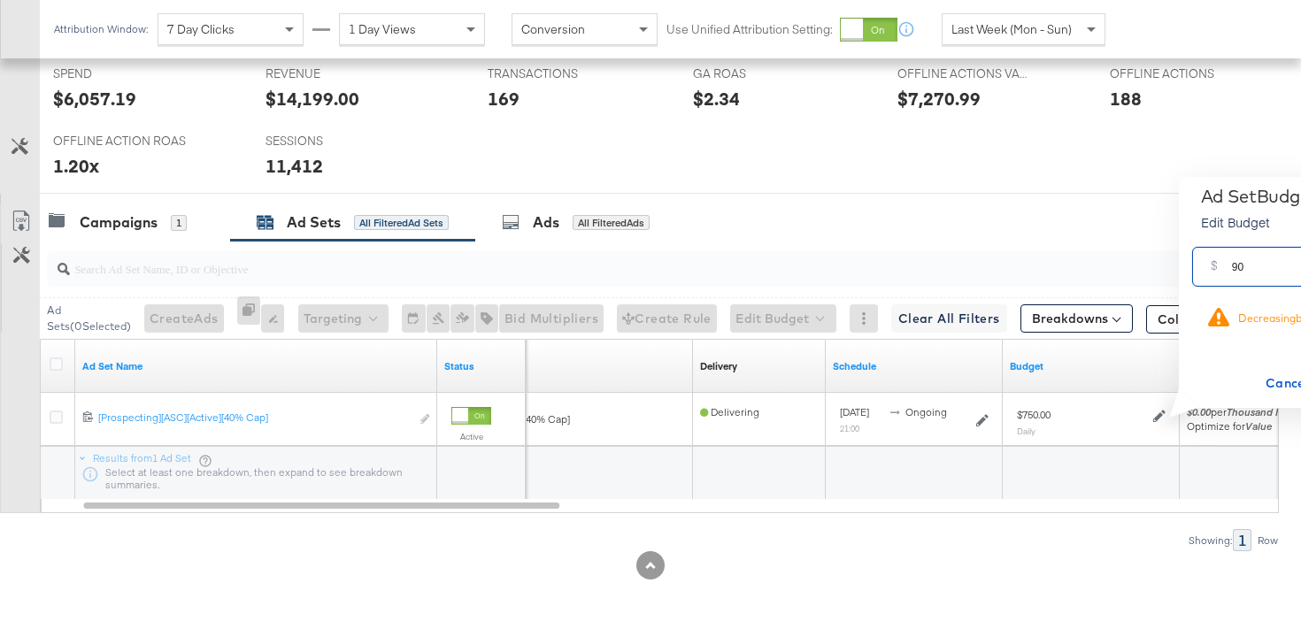
type input "950"
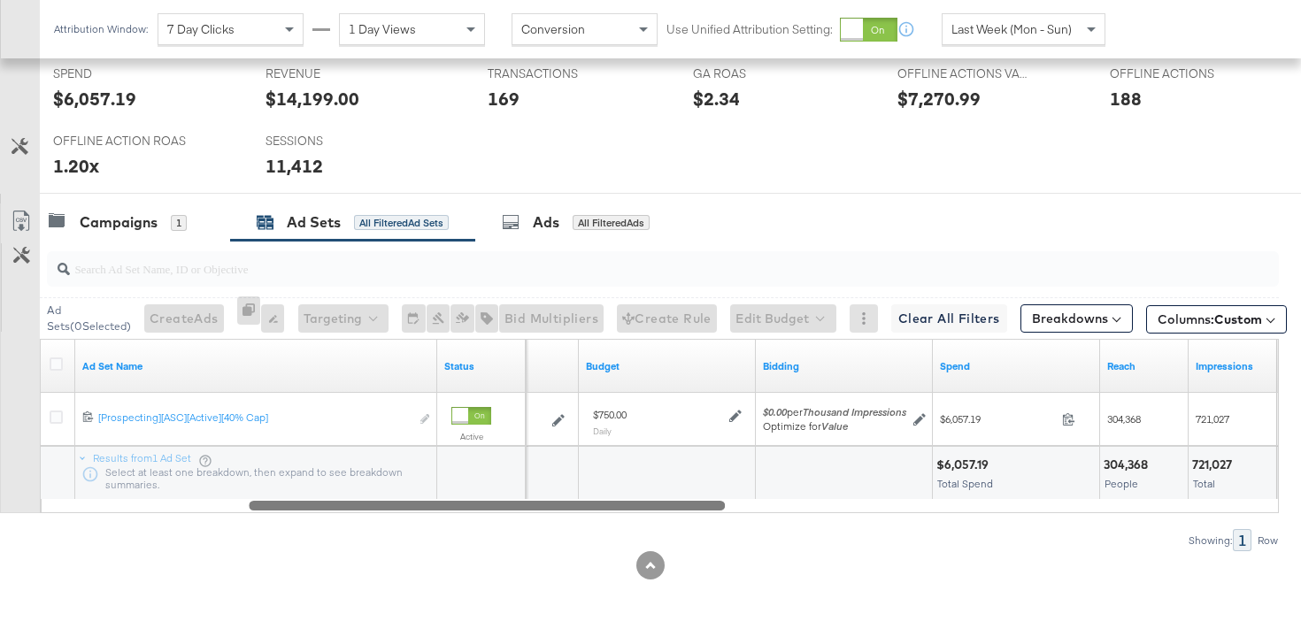
drag, startPoint x: 527, startPoint y: 509, endPoint x: 691, endPoint y: 514, distance: 164.8
click at [691, 514] on div "Ad Sets ( 0 Selected) Create Ads At least one ad set must be selected 0 Rename …" at bounding box center [639, 396] width 1279 height 311
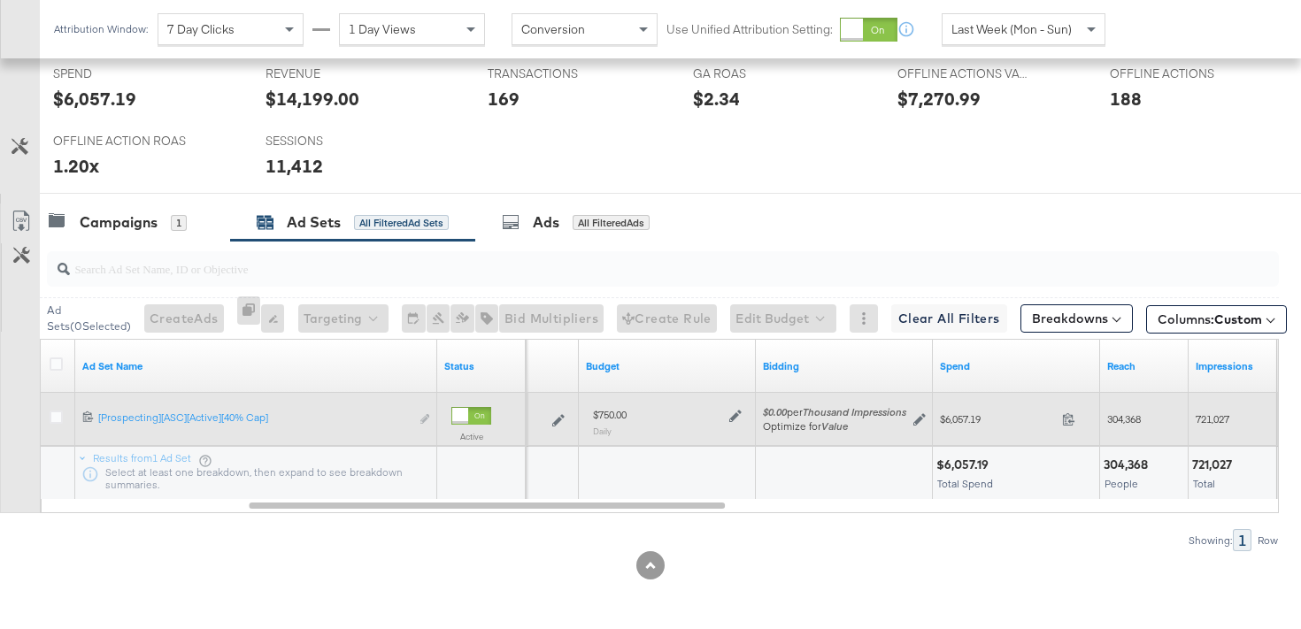
click at [730, 420] on icon at bounding box center [735, 416] width 12 height 12
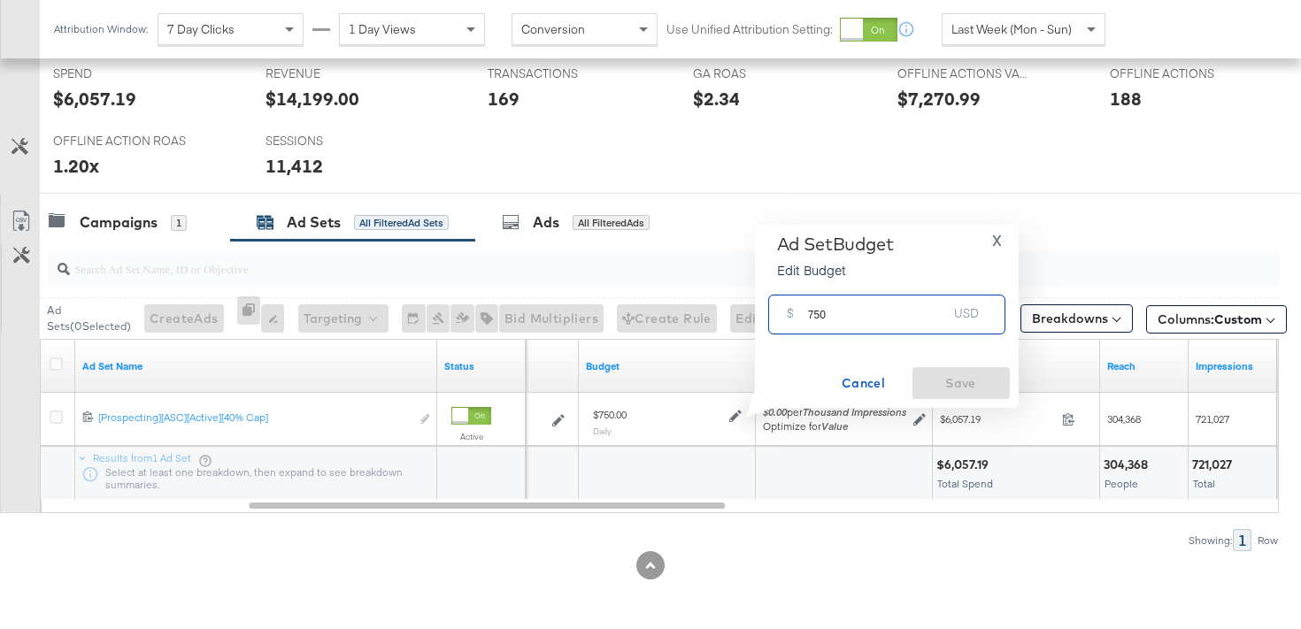
click at [814, 311] on input "750" at bounding box center [878, 308] width 140 height 38
type input "950"
click at [939, 384] on span "Save" at bounding box center [961, 384] width 83 height 22
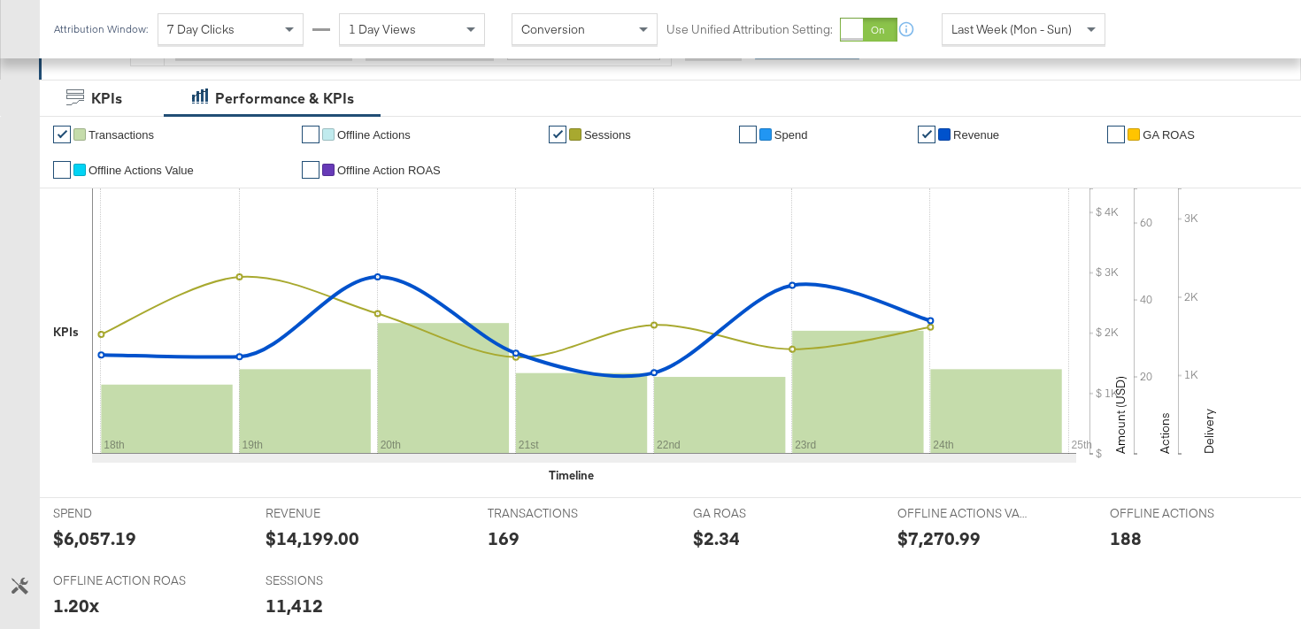
scroll to position [0, 0]
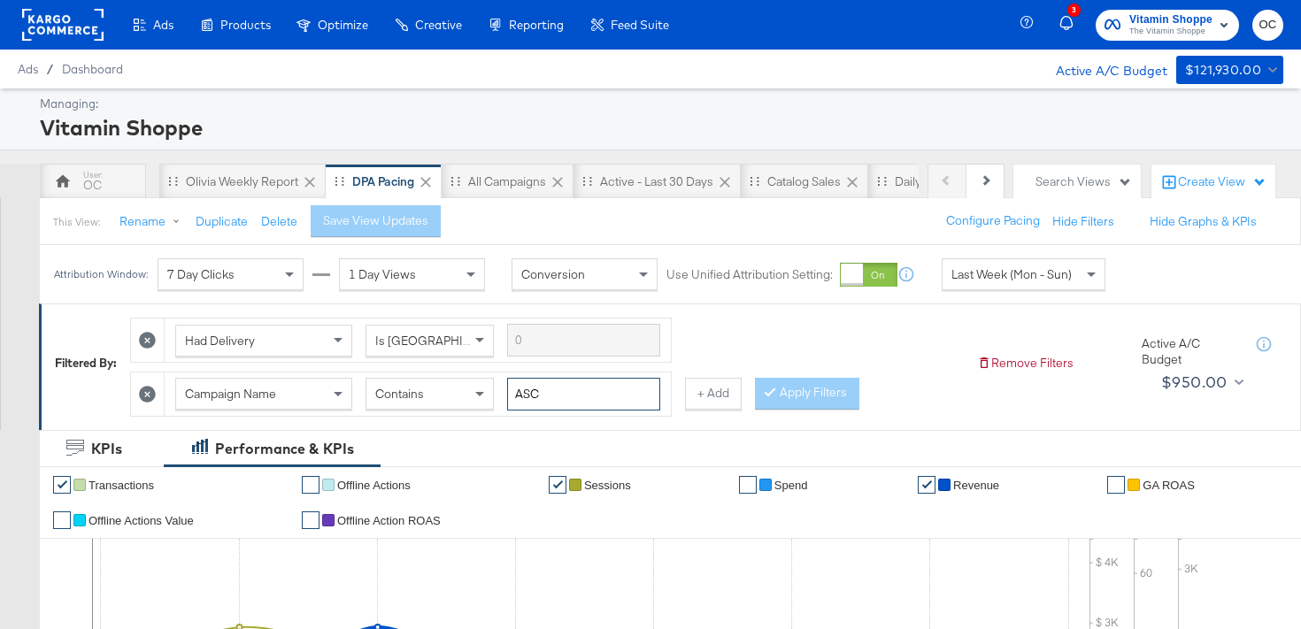
drag, startPoint x: 561, startPoint y: 377, endPoint x: 523, endPoint y: 381, distance: 38.2
click at [522, 381] on input "ASC" at bounding box center [583, 394] width 153 height 33
drag, startPoint x: 589, startPoint y: 403, endPoint x: 458, endPoint y: 398, distance: 131.1
click at [458, 398] on div "Campaign Name Contains ASC" at bounding box center [417, 394] width 485 height 33
click at [768, 408] on button "Apply Filters" at bounding box center [807, 394] width 104 height 32
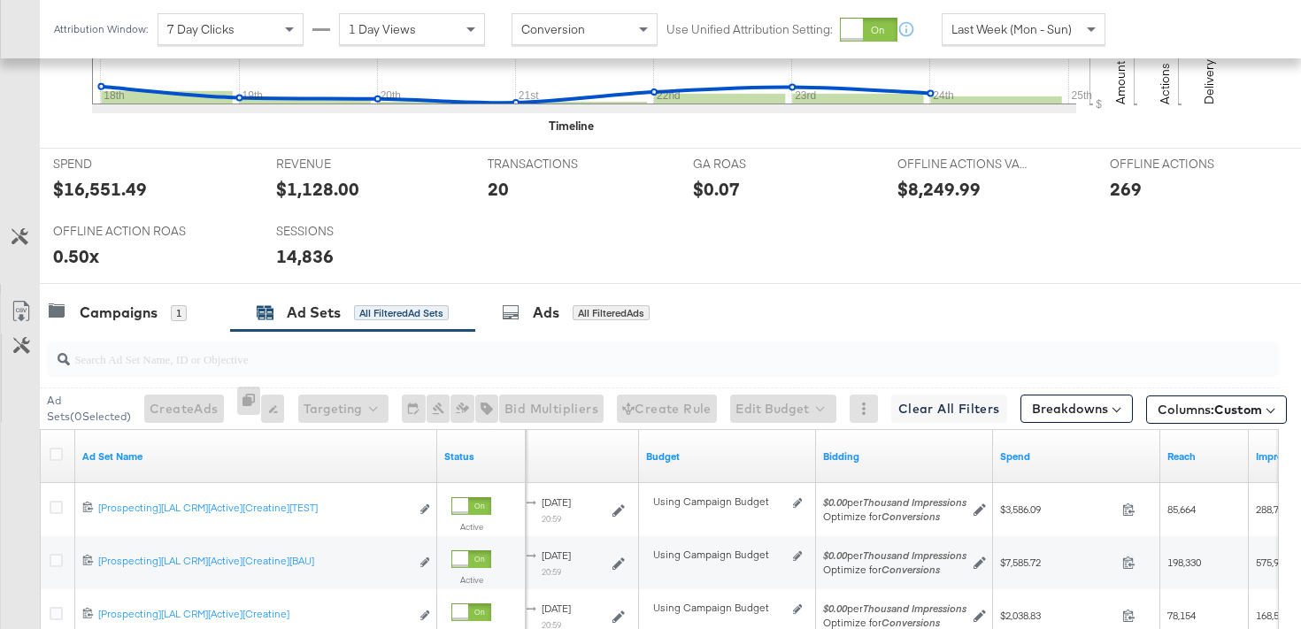
scroll to position [873, 0]
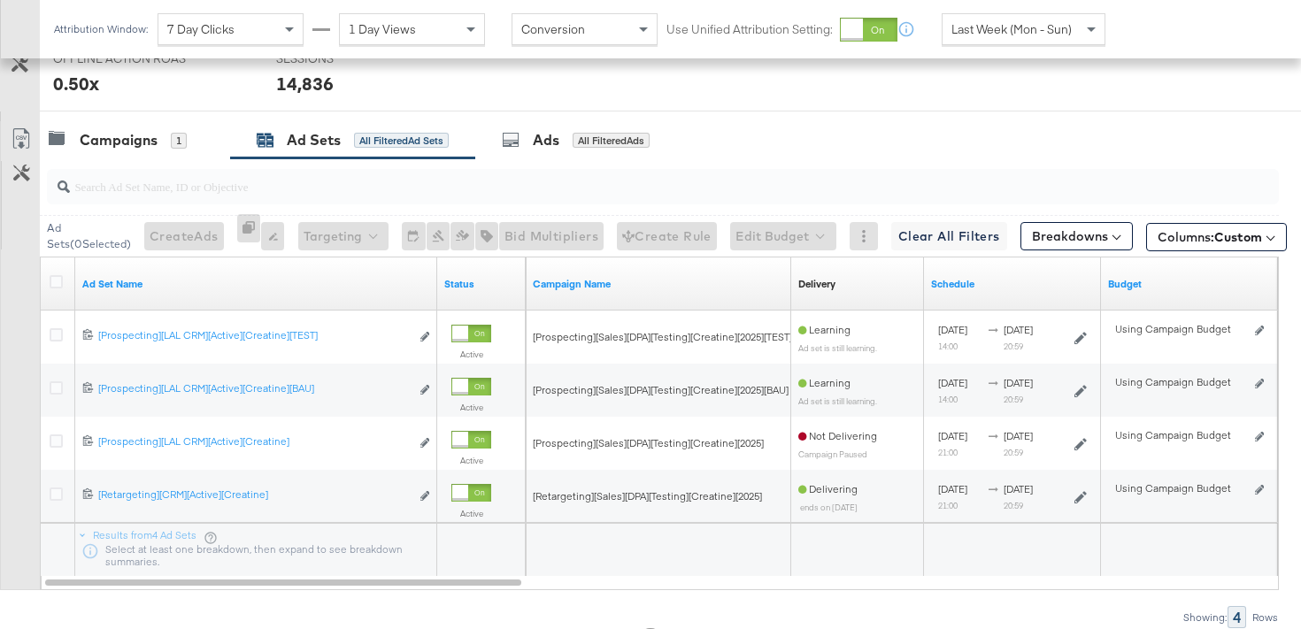
click at [1025, 29] on span "Last Week (Mon - Sun)" at bounding box center [1012, 29] width 120 height 16
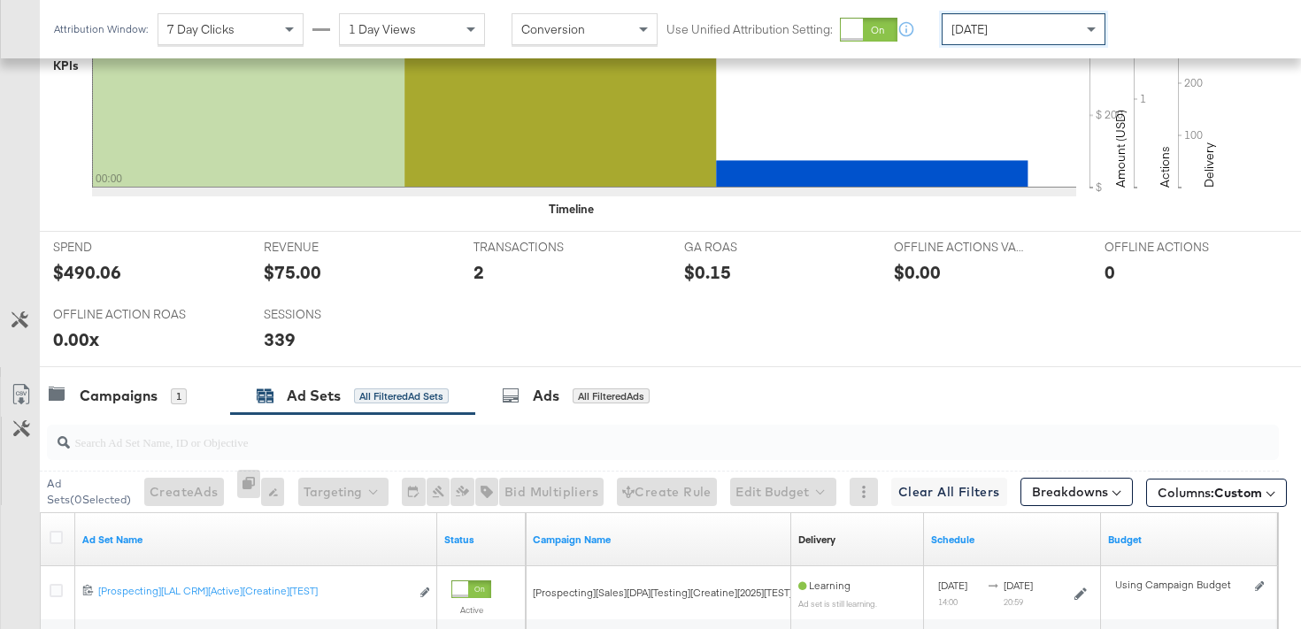
scroll to position [897, 0]
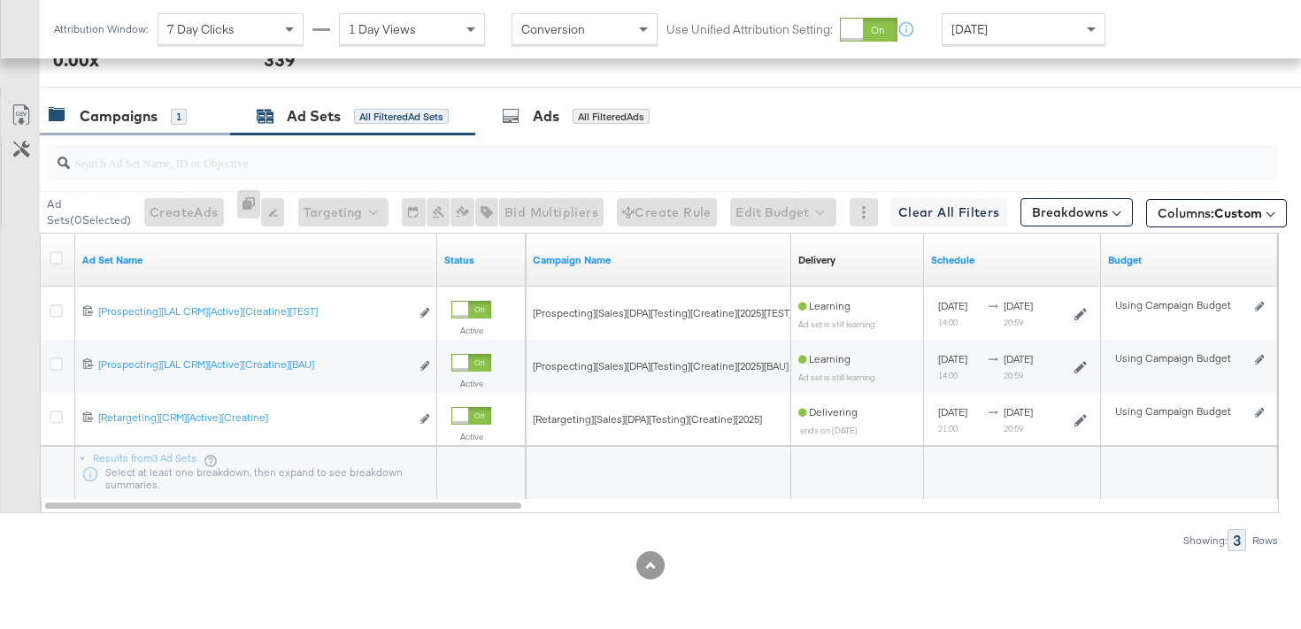
click at [181, 126] on div "Campaigns 1" at bounding box center [135, 116] width 190 height 38
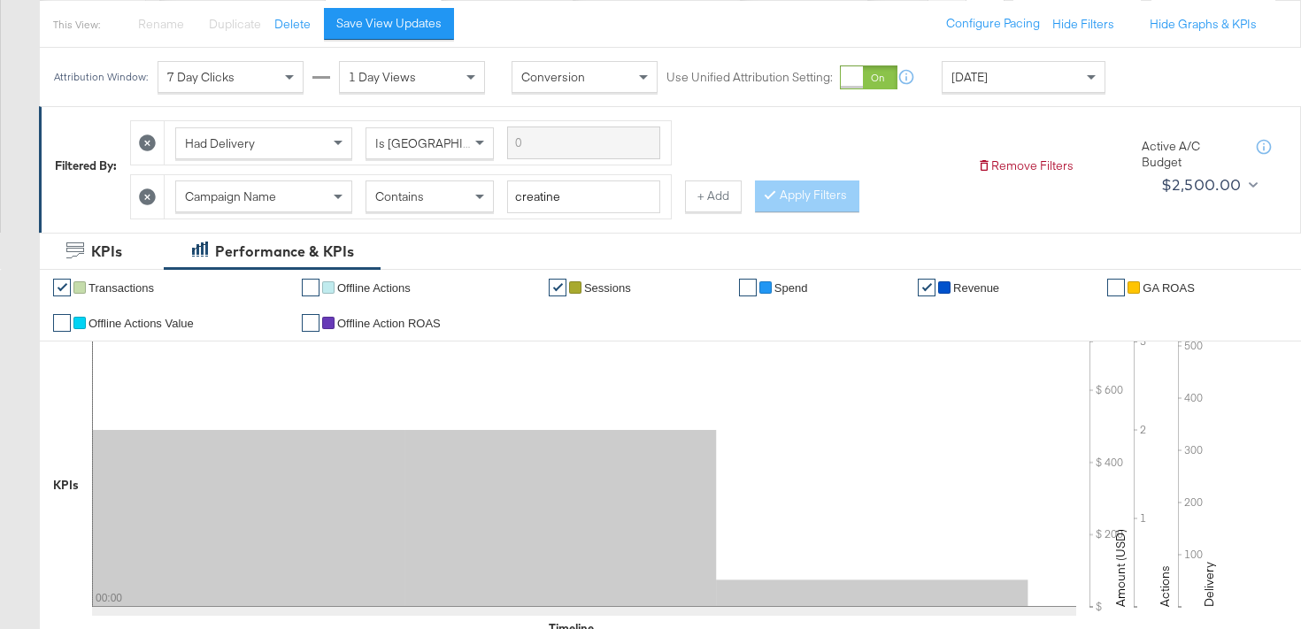
scroll to position [0, 0]
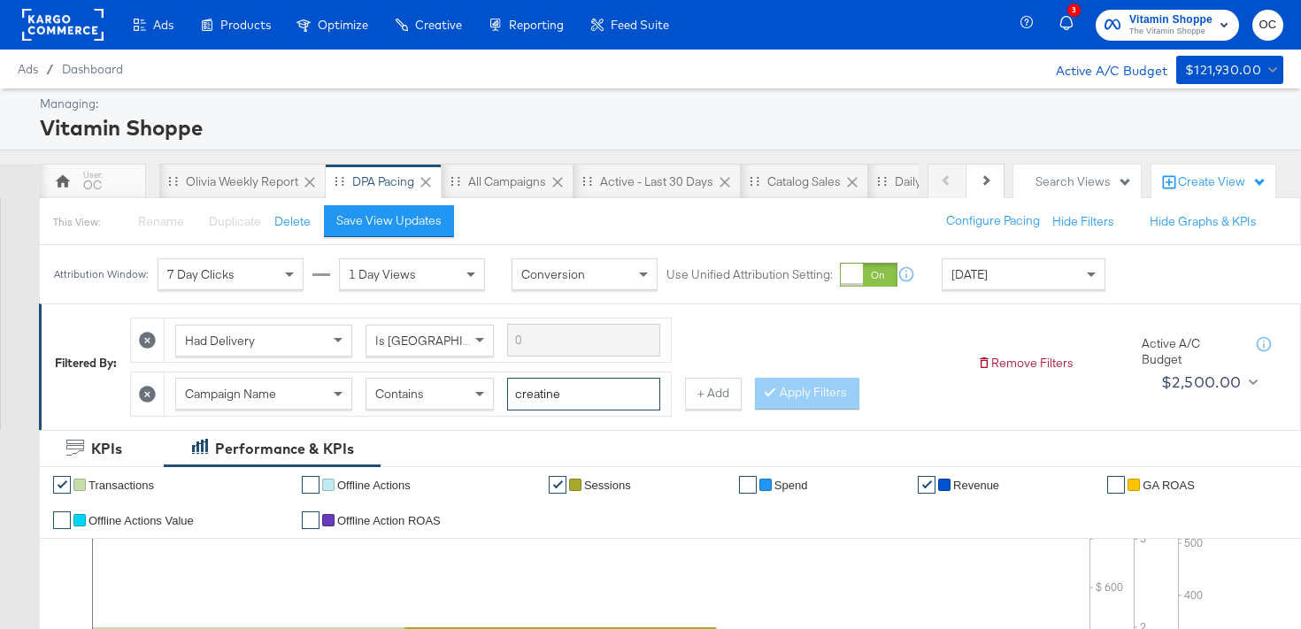
drag, startPoint x: 575, startPoint y: 392, endPoint x: 566, endPoint y: 391, distance: 8.9
click at [567, 392] on input "creatine" at bounding box center [583, 394] width 153 height 33
type input "c"
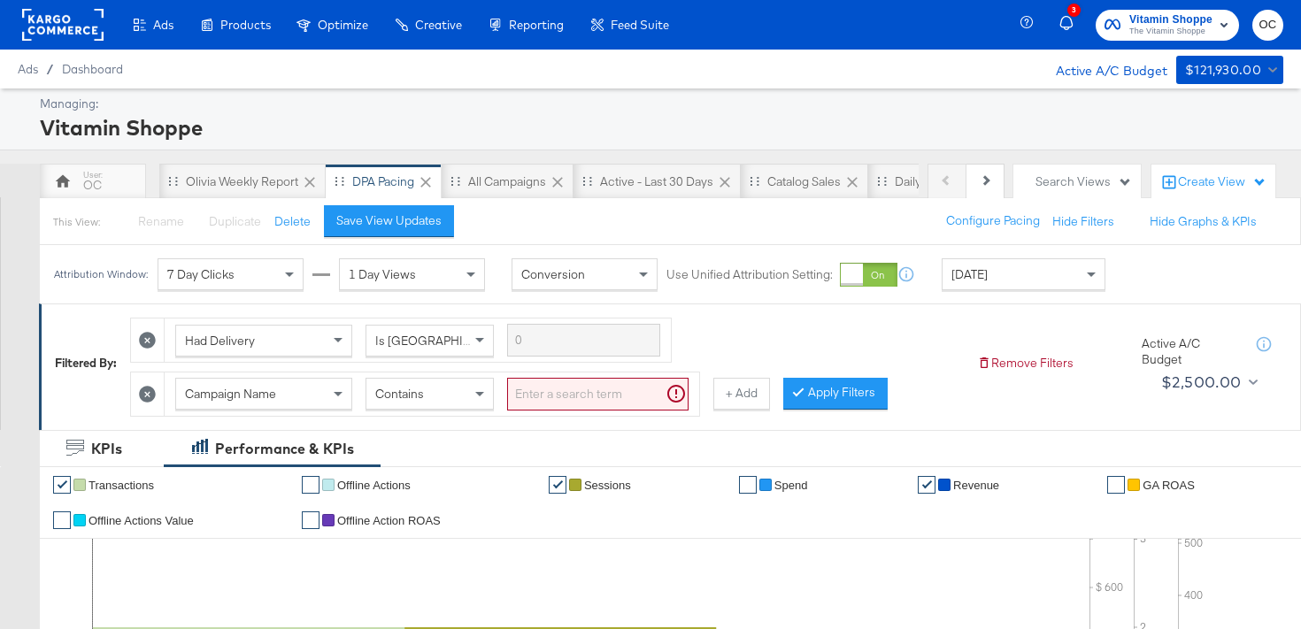
click at [143, 401] on icon at bounding box center [147, 394] width 17 height 17
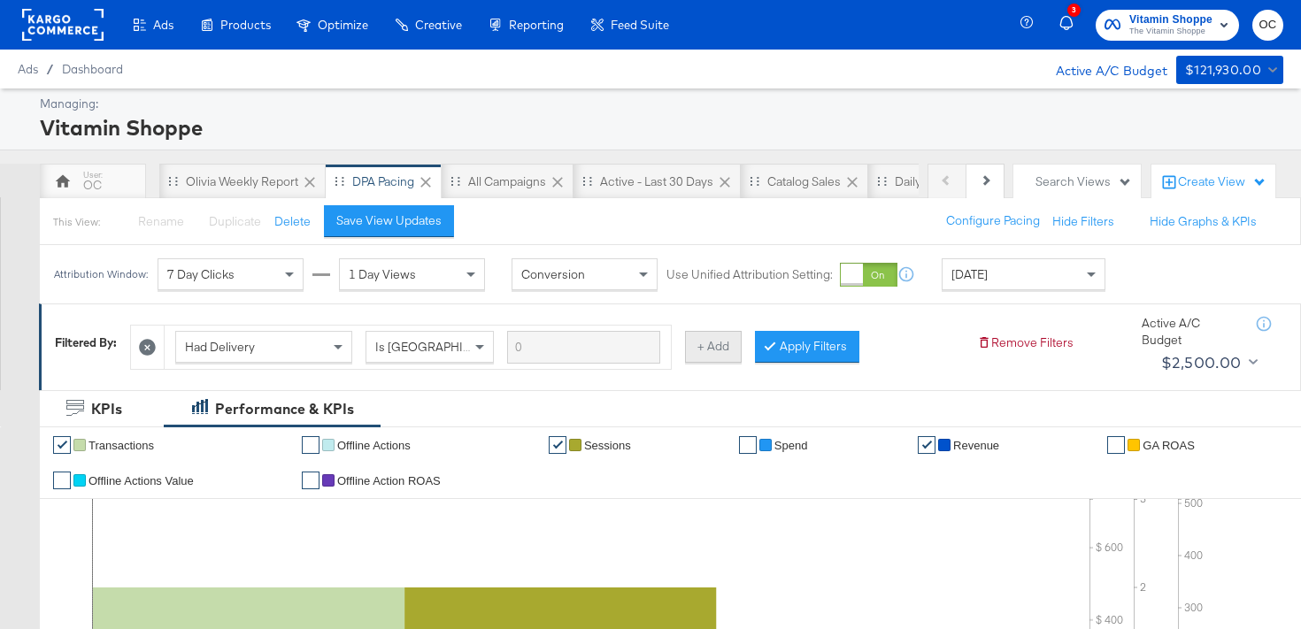
click at [717, 362] on button "+ Add" at bounding box center [713, 347] width 57 height 32
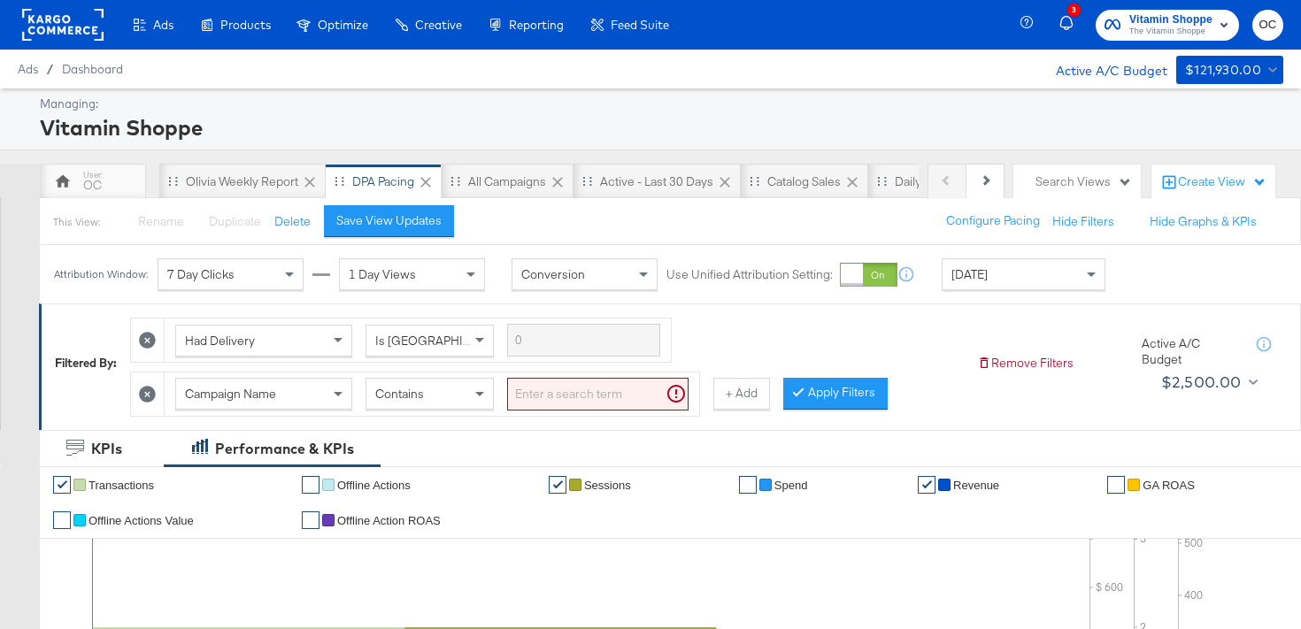
click at [593, 390] on input "search" at bounding box center [597, 394] width 181 height 33
type input "r"
type input "x"
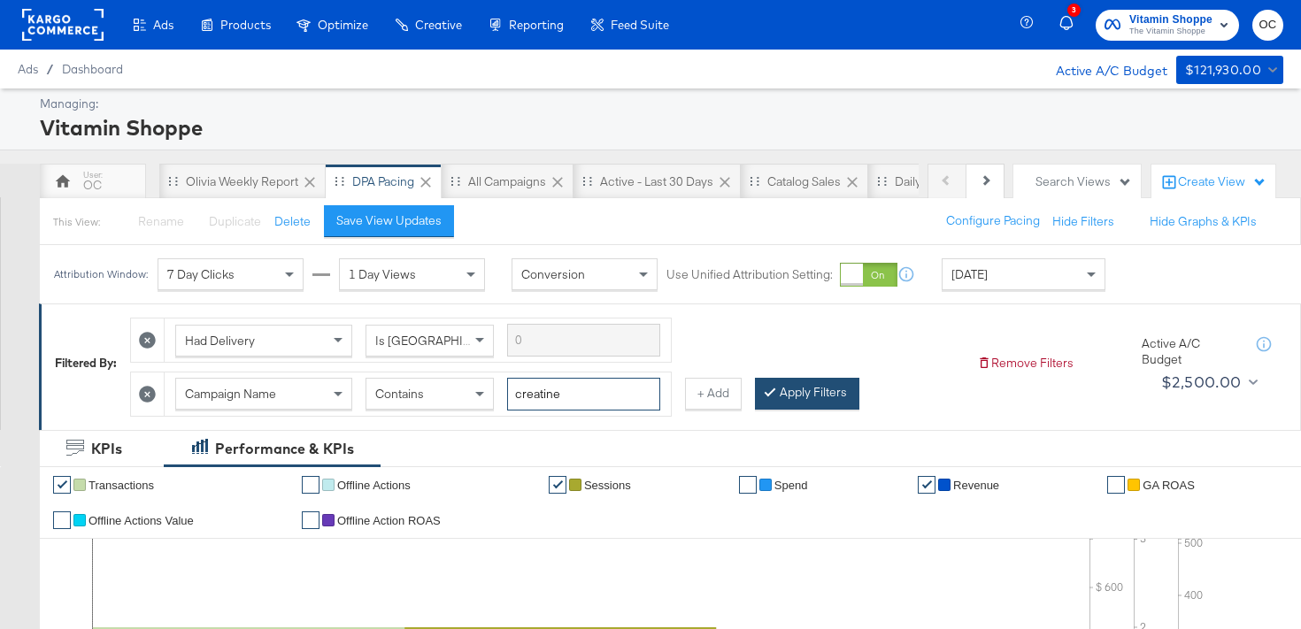
type input "creatine"
click at [797, 390] on button "Apply Filters" at bounding box center [807, 394] width 104 height 32
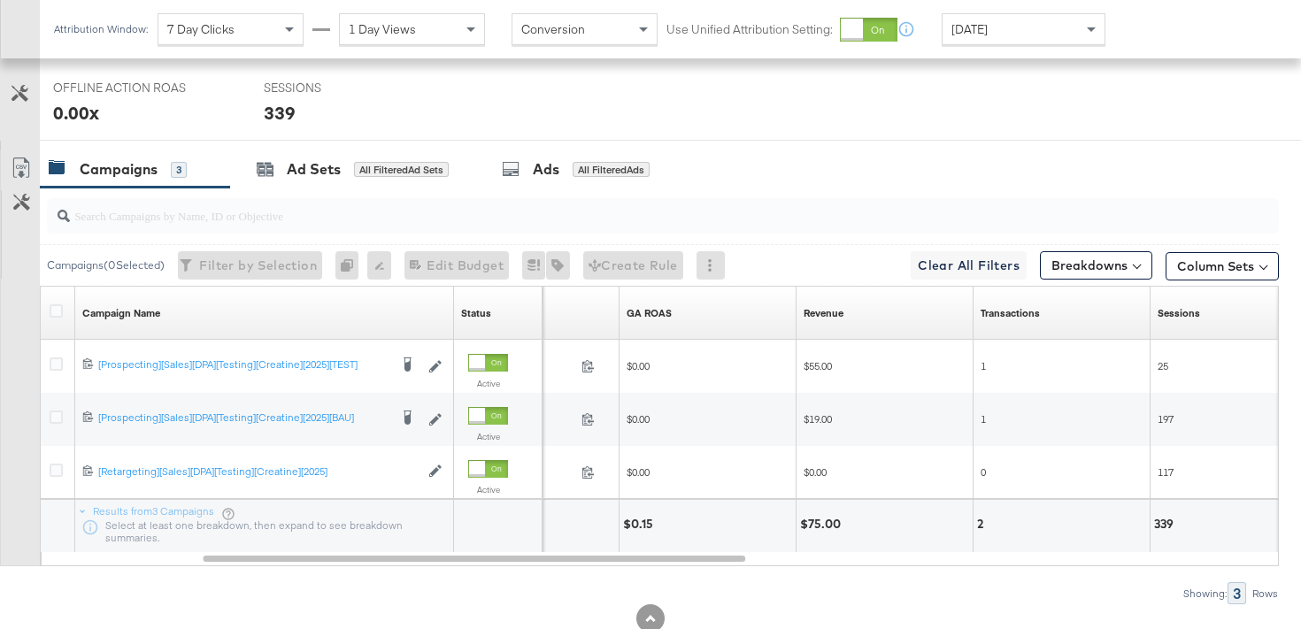
scroll to position [897, 0]
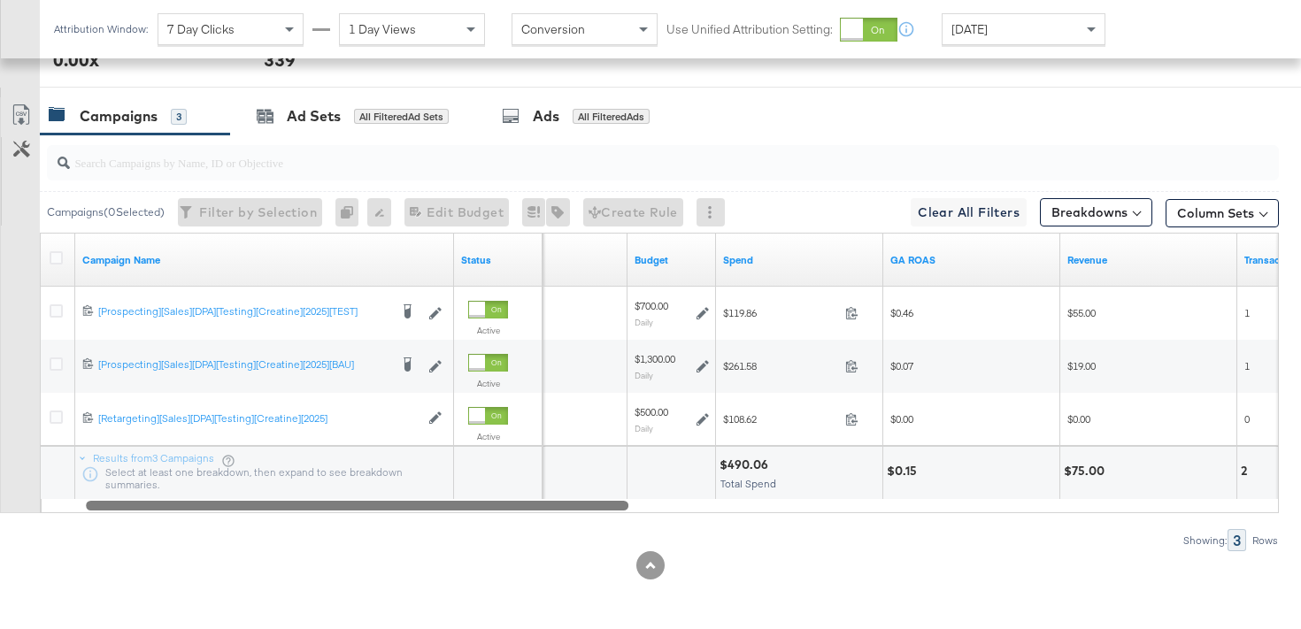
drag, startPoint x: 600, startPoint y: 509, endPoint x: 336, endPoint y: 513, distance: 263.9
click at [336, 513] on div "Campaigns ( 0 Selected) Filter by Selection Filter 0 campaigns 0 Rename 0 campa…" at bounding box center [639, 343] width 1279 height 417
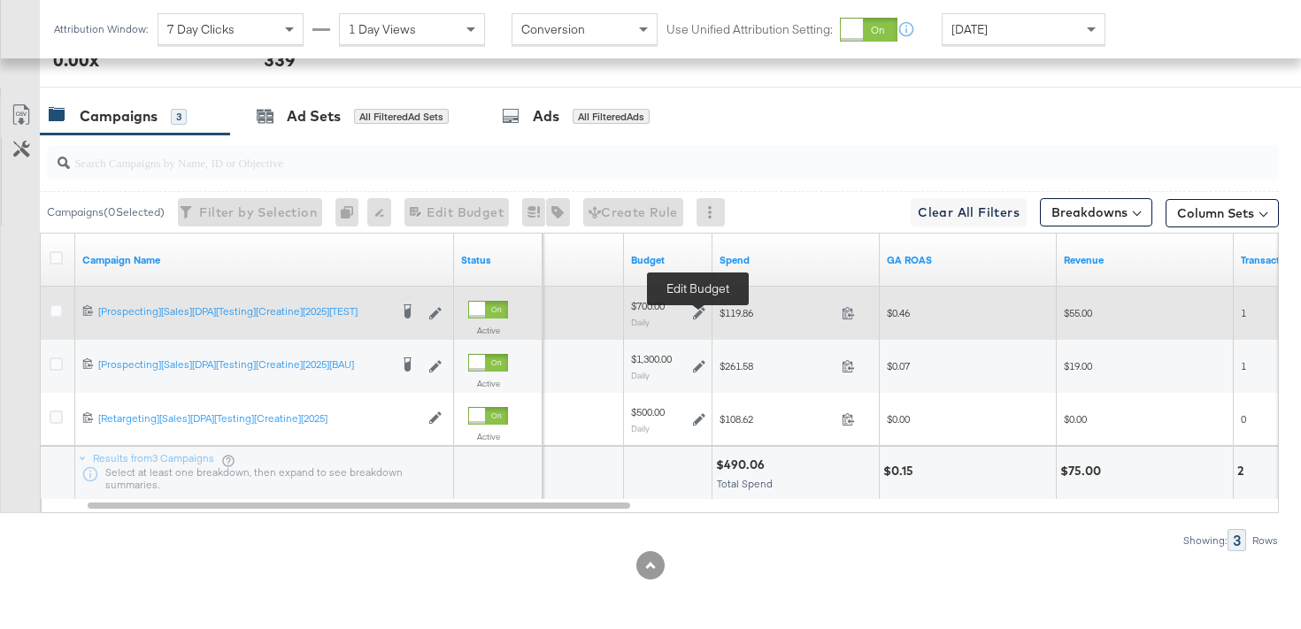
click at [701, 313] on icon at bounding box center [699, 313] width 12 height 12
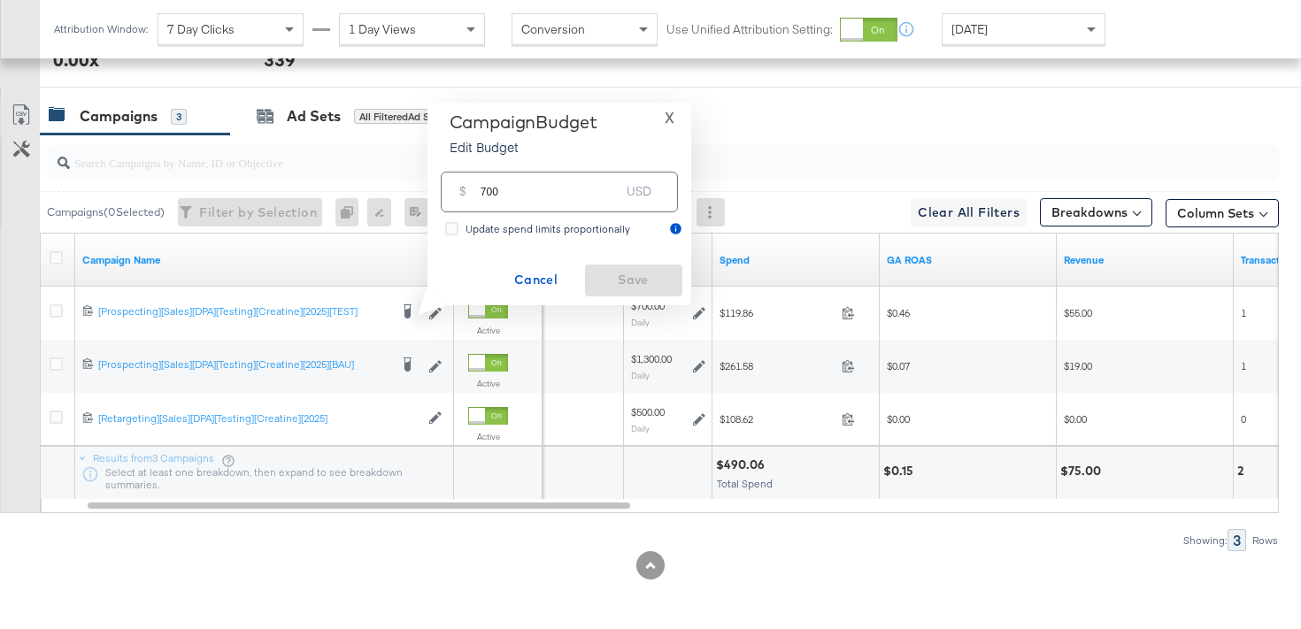
click at [491, 195] on input "700" at bounding box center [551, 185] width 140 height 38
type input "750"
click at [612, 282] on span "Save" at bounding box center [633, 280] width 83 height 22
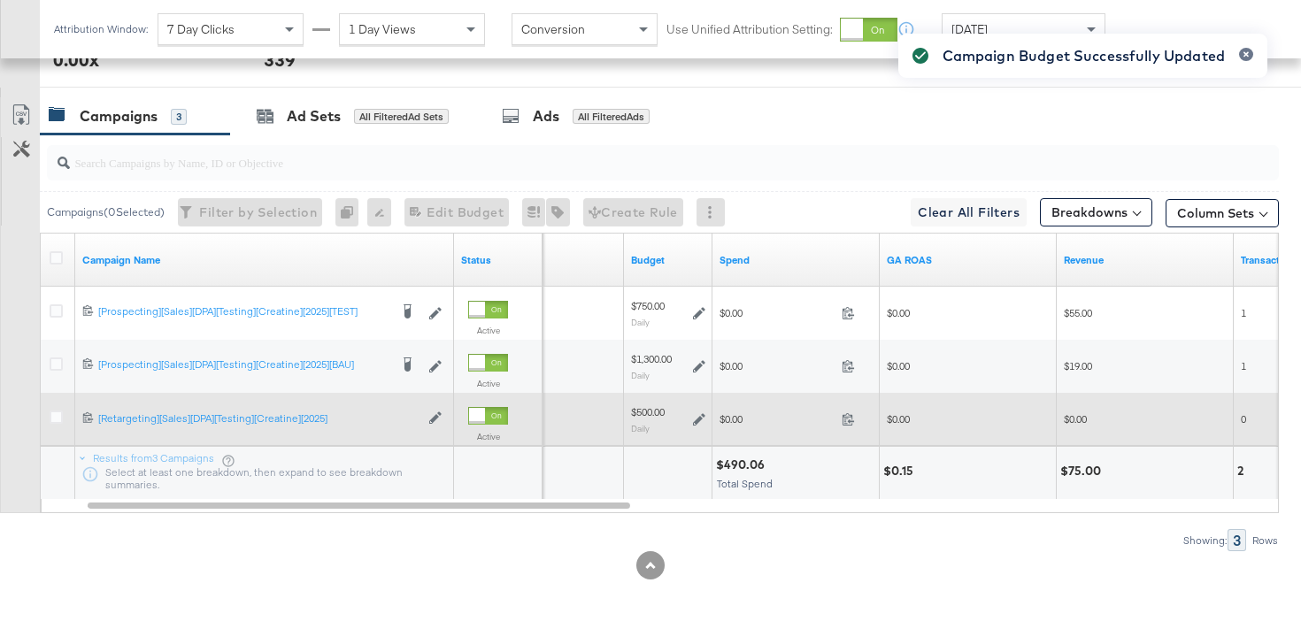
click at [699, 426] on div "$500.00 Daily" at bounding box center [668, 418] width 74 height 27
click at [699, 417] on icon at bounding box center [699, 419] width 12 height 12
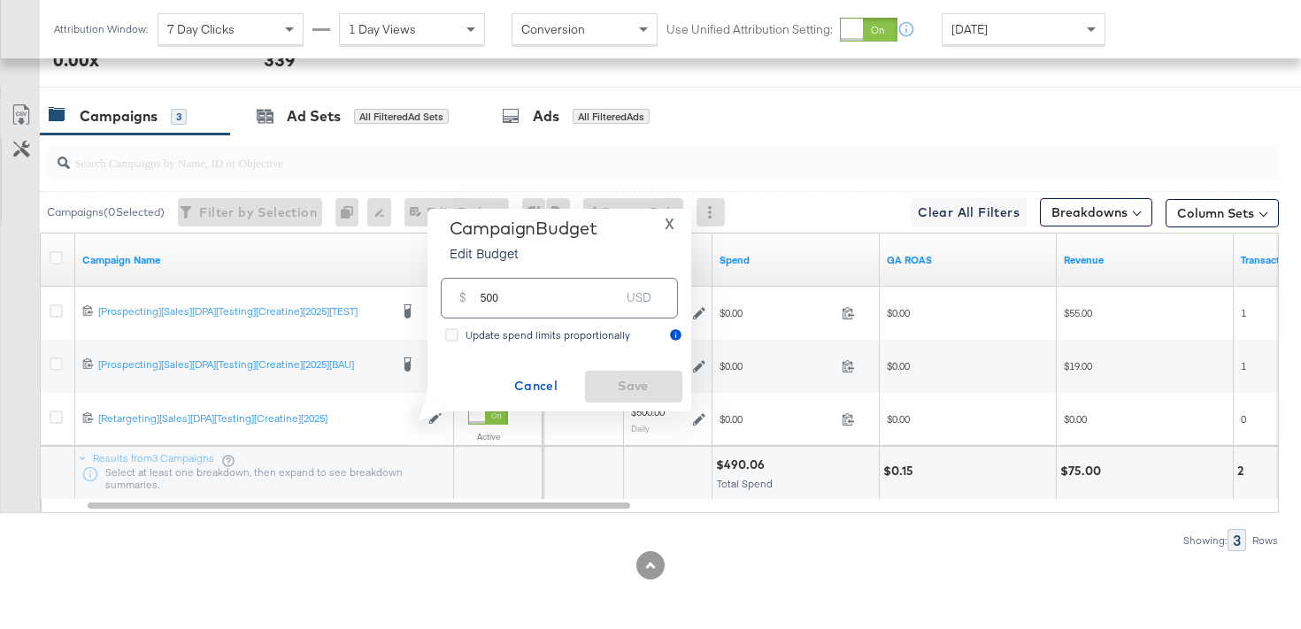
click at [487, 300] on input "500" at bounding box center [551, 291] width 140 height 38
click at [493, 298] on input "500" at bounding box center [551, 291] width 140 height 38
type input "550"
click at [614, 388] on span "Save" at bounding box center [633, 386] width 83 height 22
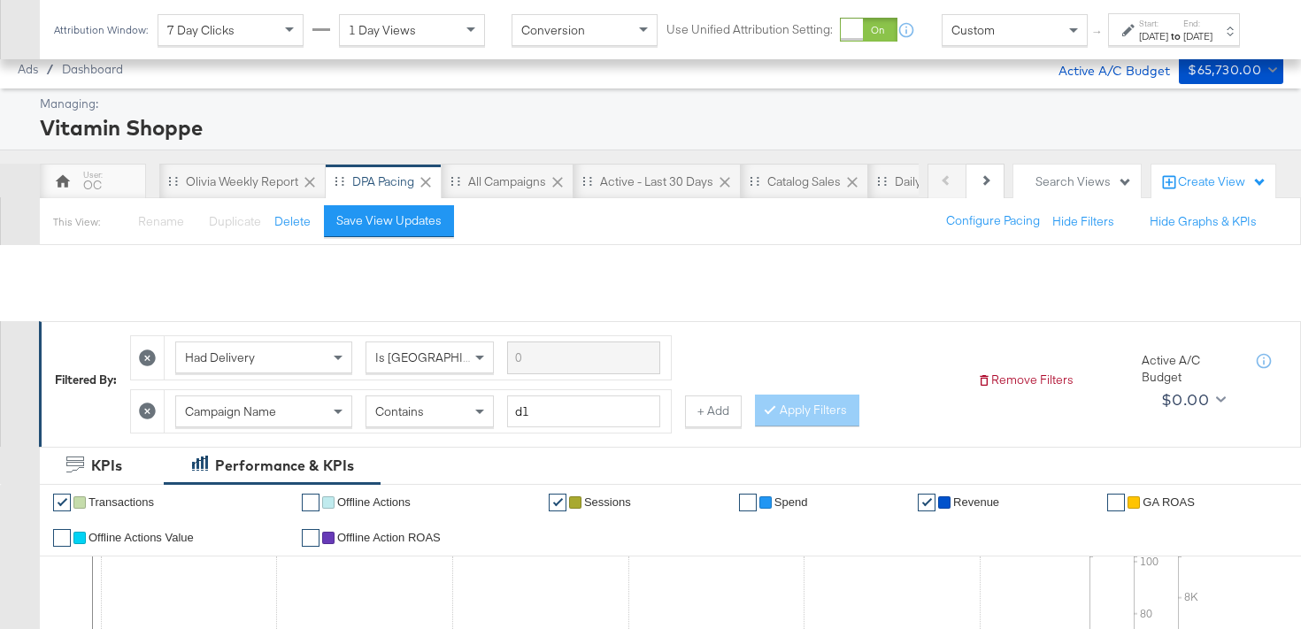
scroll to position [861, 0]
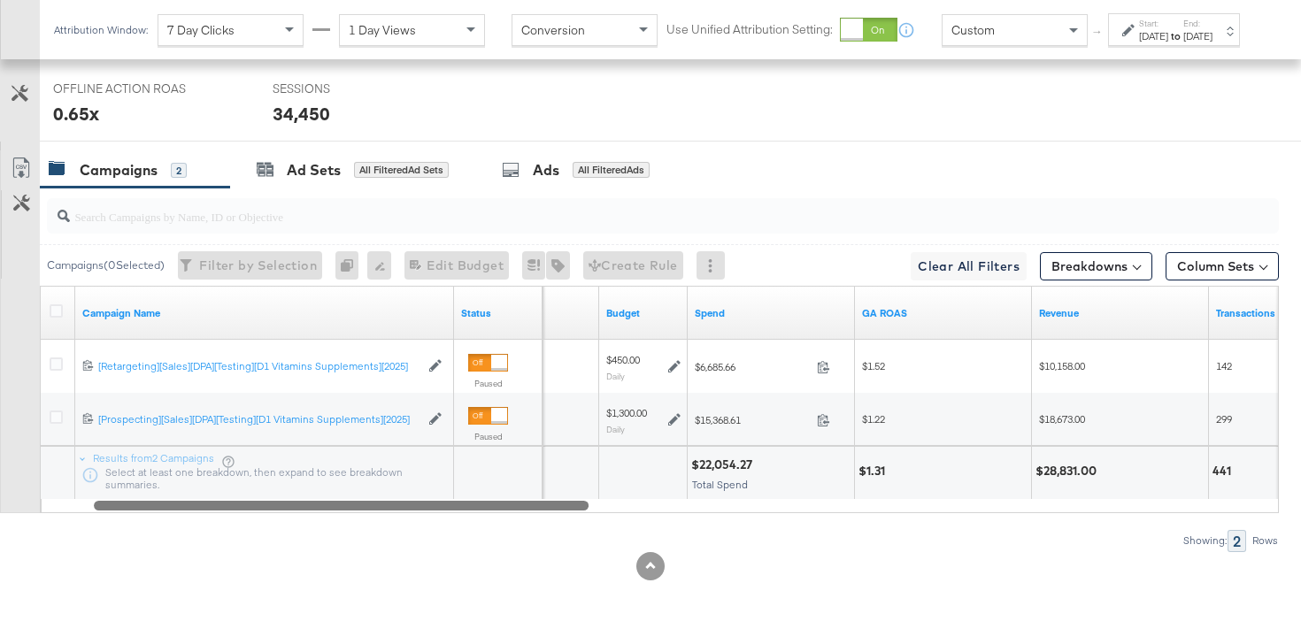
click at [402, 508] on div at bounding box center [341, 505] width 495 height 15
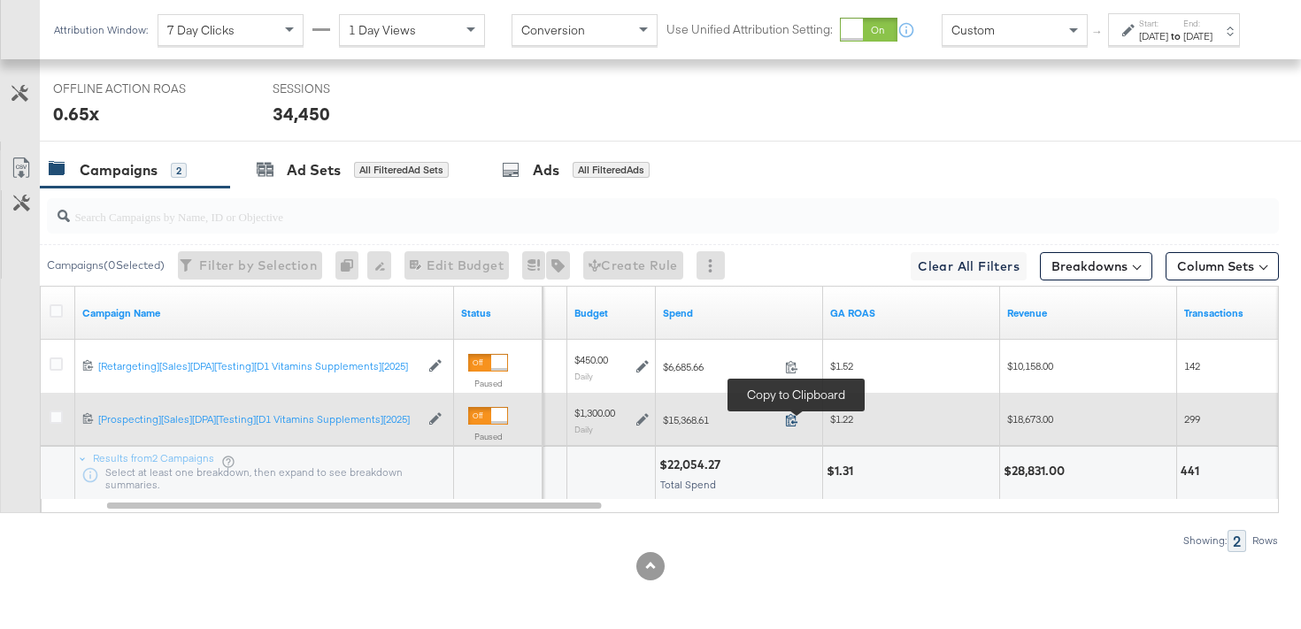
click at [786, 423] on icon at bounding box center [791, 419] width 13 height 13
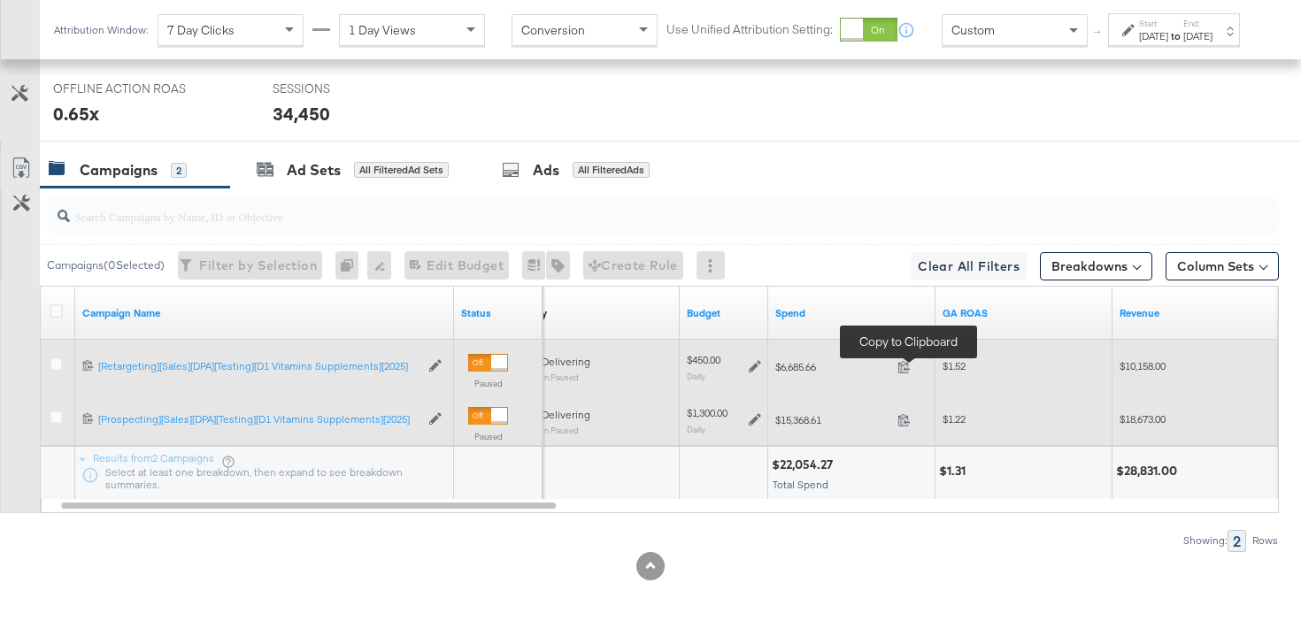
click at [912, 369] on span at bounding box center [910, 369] width 38 height 13
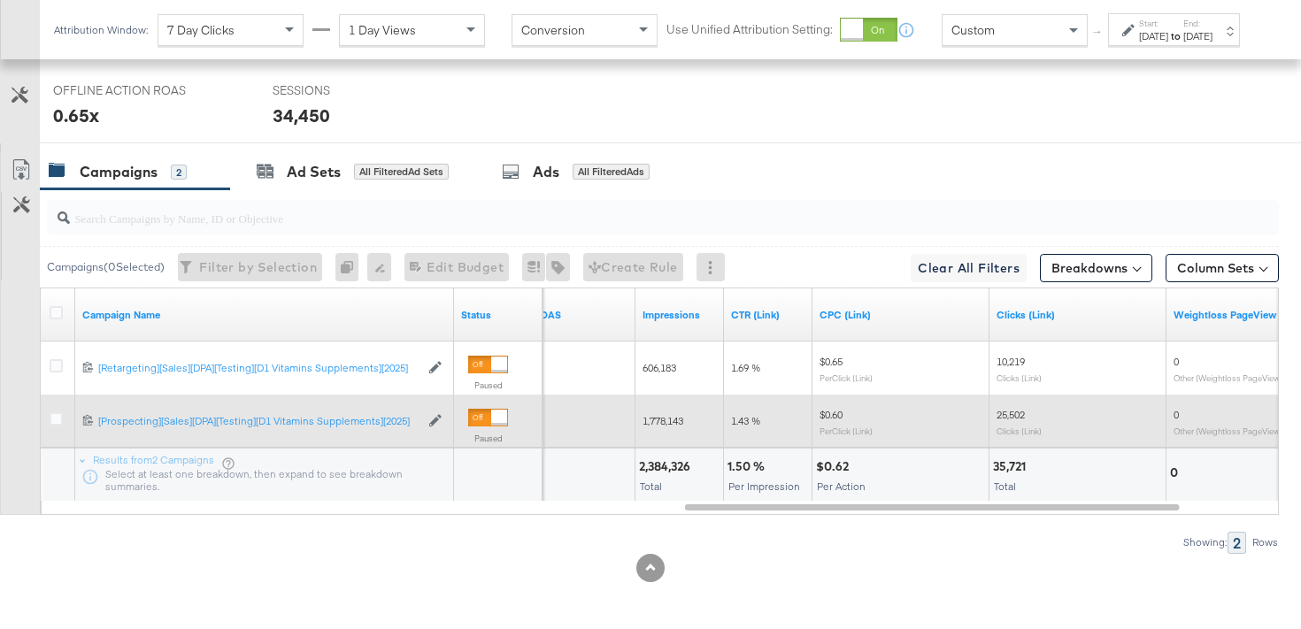
scroll to position [857, 0]
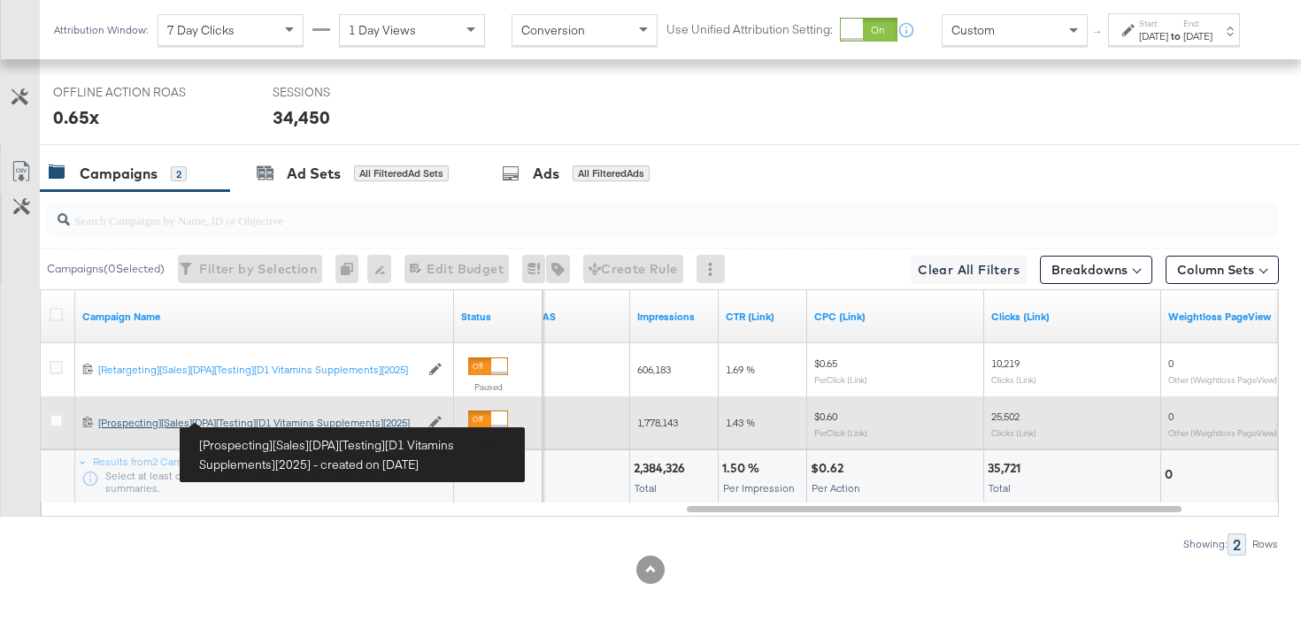
click at [246, 421] on div "[Prospecting][Sales][DPA][Testing][D1 Vitamins Supplements][2025] [Prospecting]…" at bounding box center [258, 423] width 321 height 14
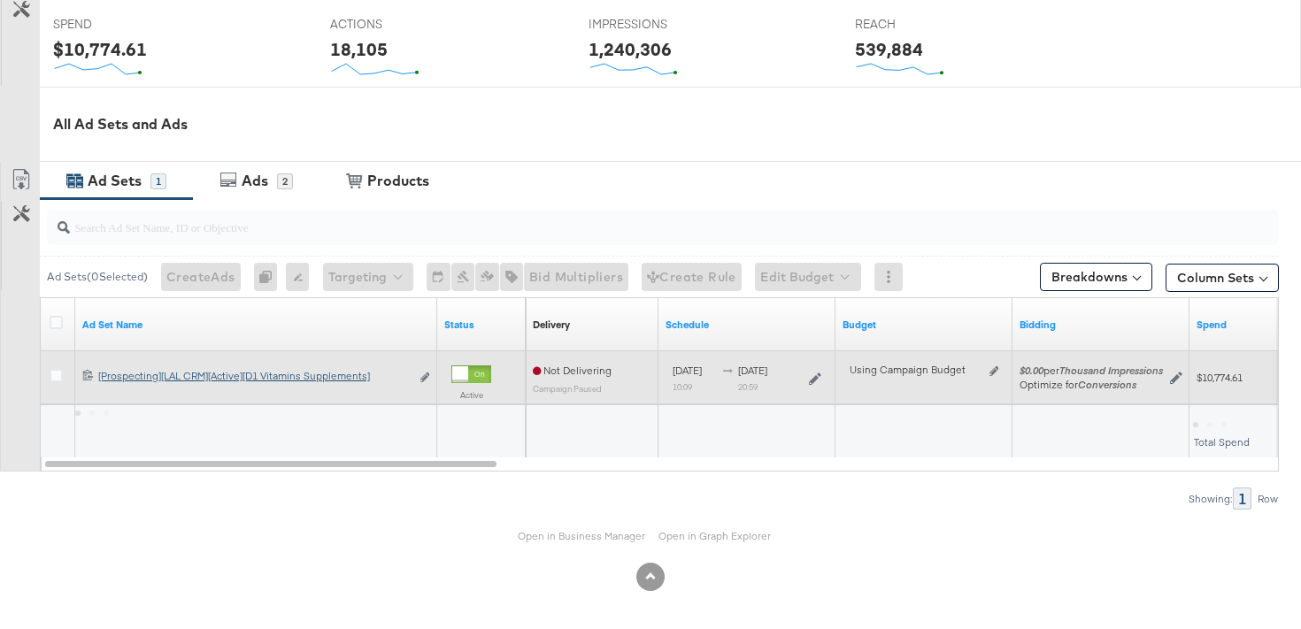
scroll to position [724, 0]
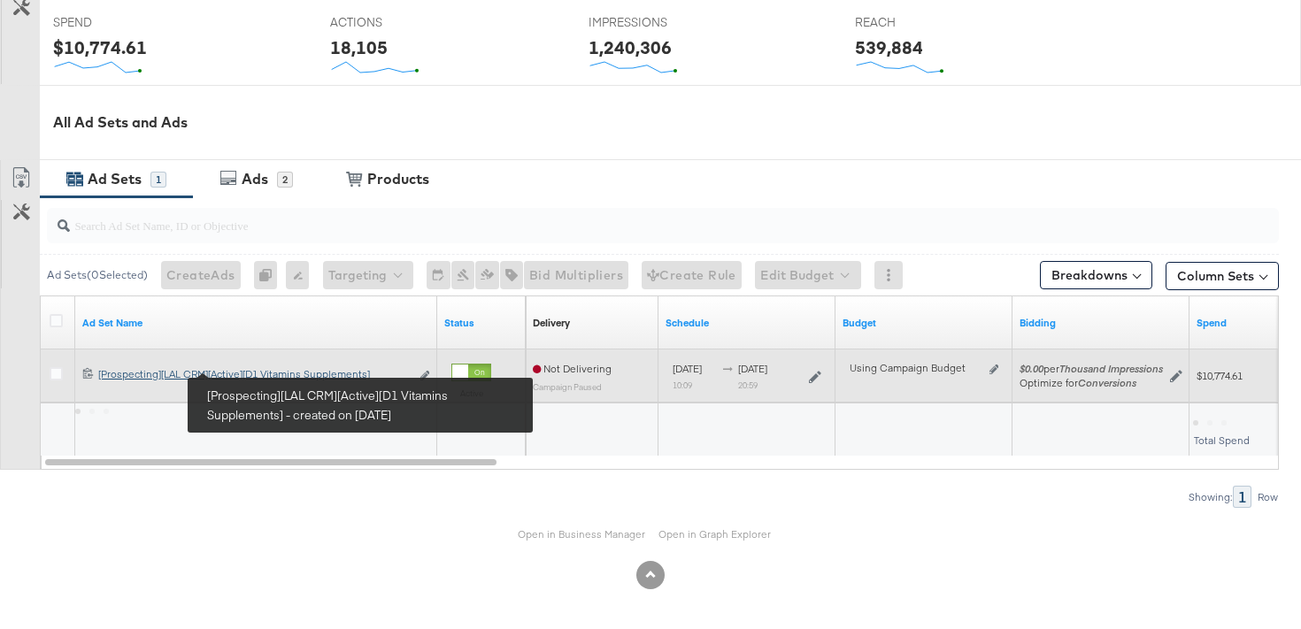
click at [289, 371] on div "[Prospecting][LAL CRM][Active][D1 Vitamins Supplements] [Prospecting][LAL CRM][…" at bounding box center [254, 374] width 312 height 14
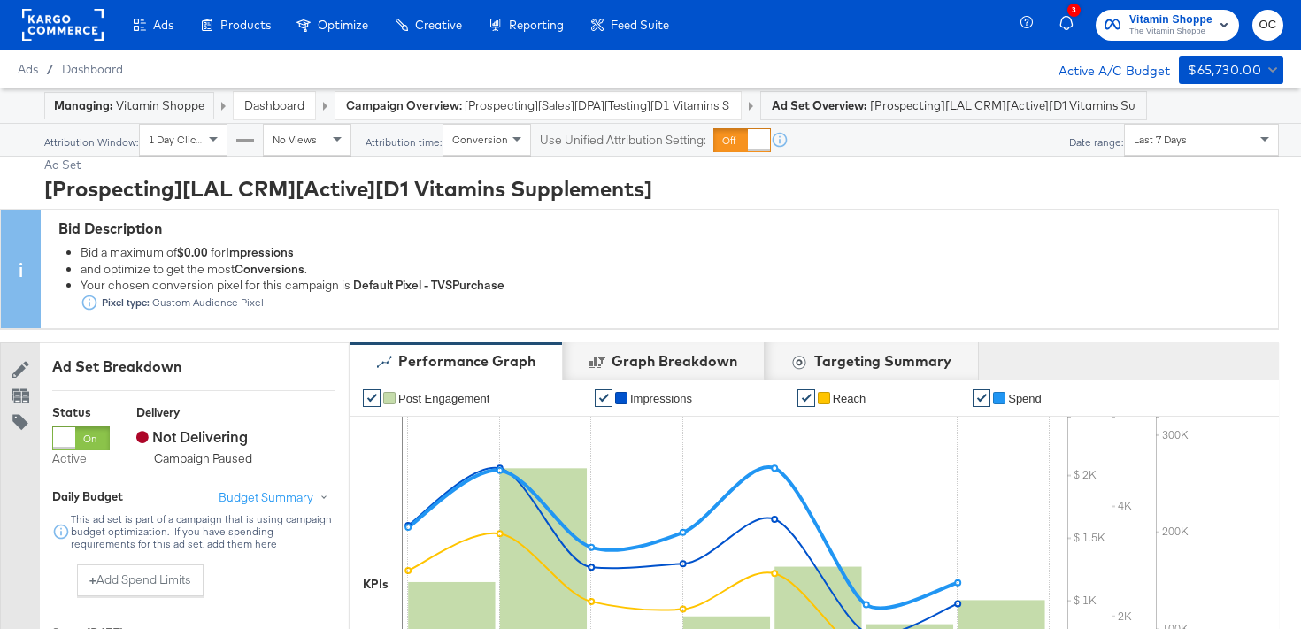
click at [1205, 127] on div "Last 7 Days" at bounding box center [1201, 140] width 153 height 30
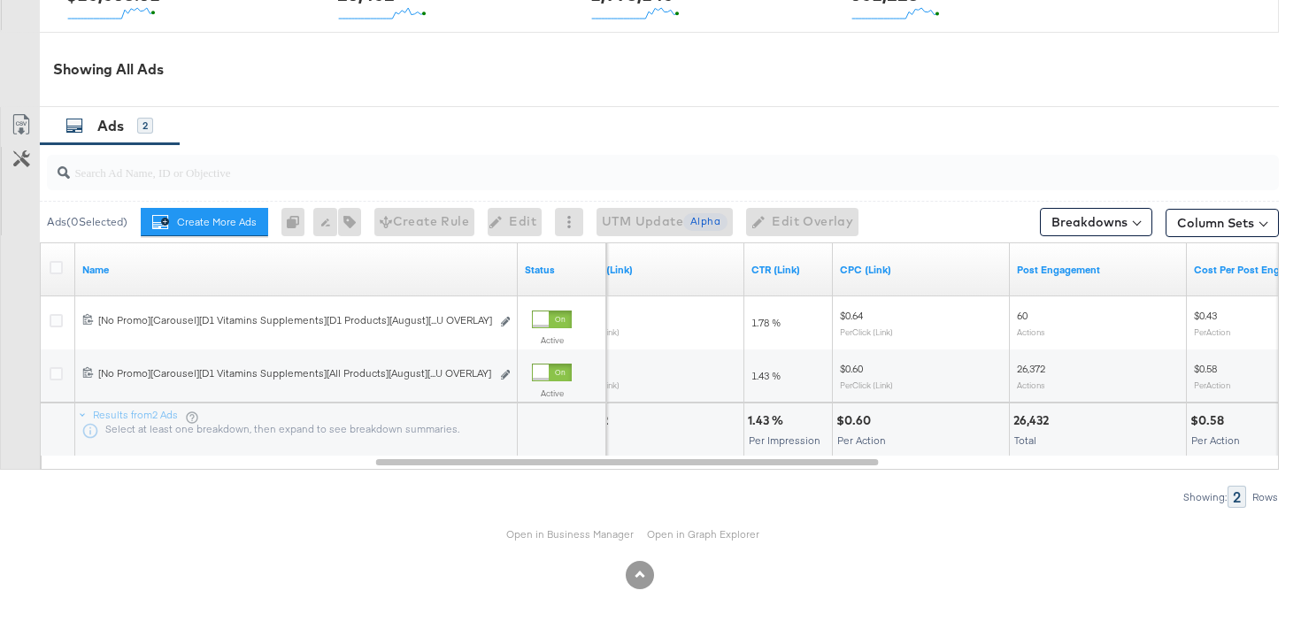
scroll to position [861, 0]
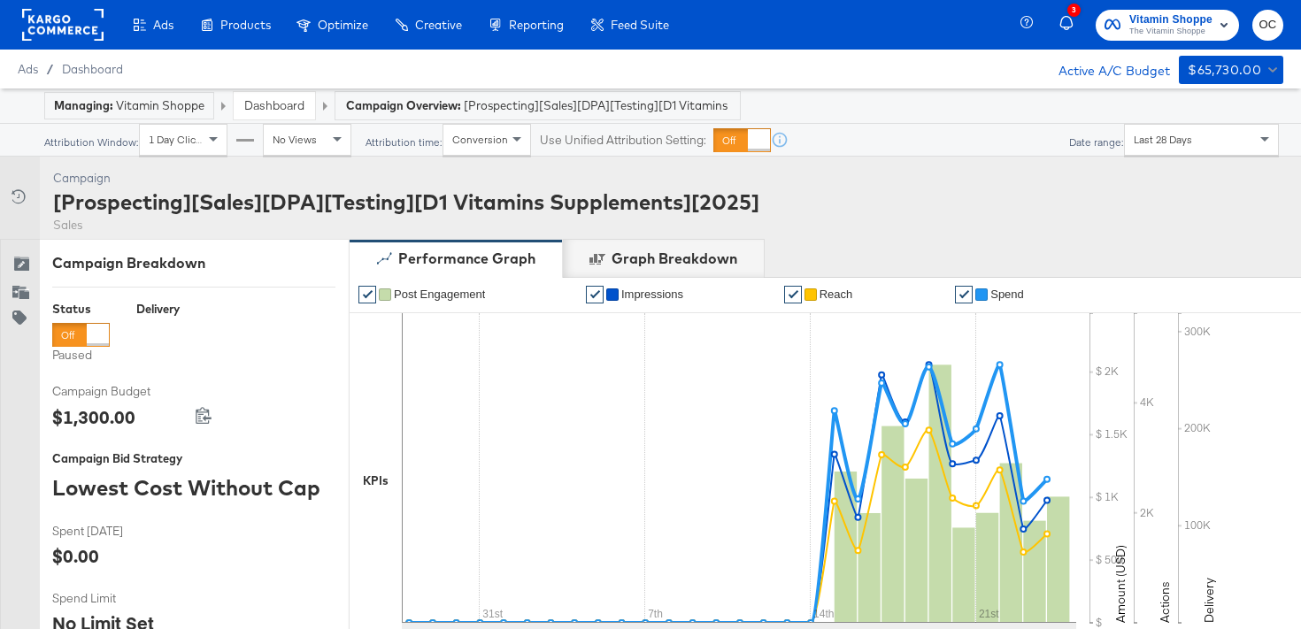
click at [288, 112] on link "Dashboard" at bounding box center [274, 105] width 60 height 16
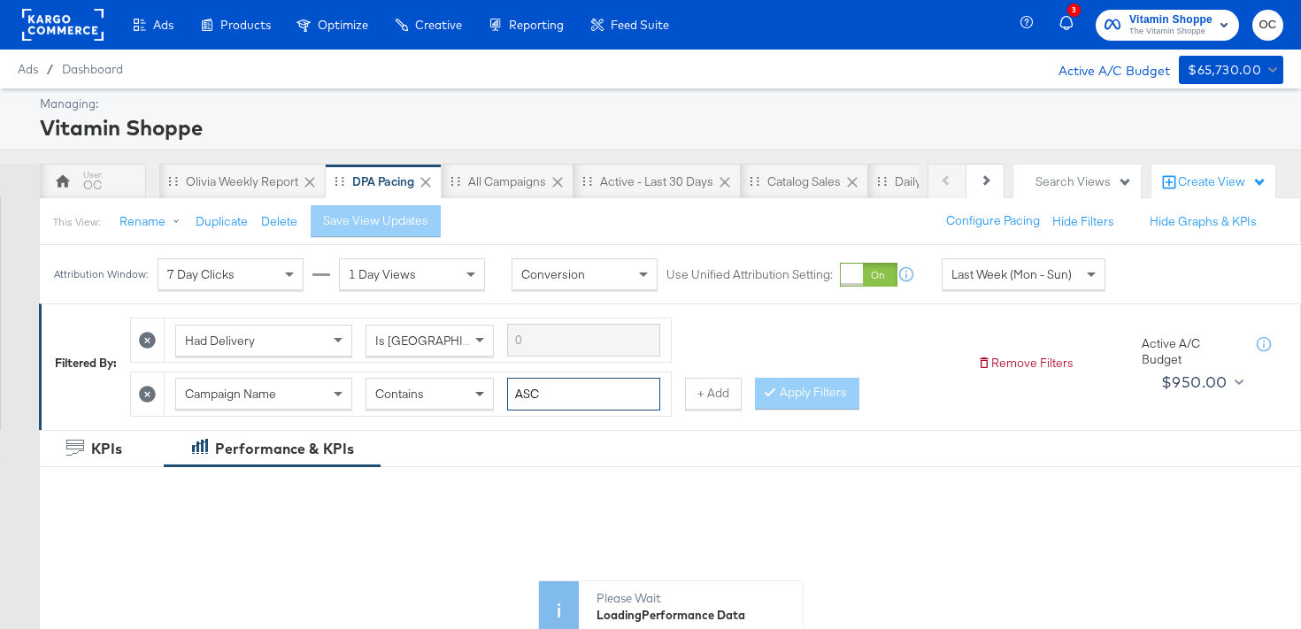
drag, startPoint x: 564, startPoint y: 392, endPoint x: 472, endPoint y: 391, distance: 92.1
click at [472, 391] on div "Campaign Name Contains ASC" at bounding box center [417, 394] width 485 height 33
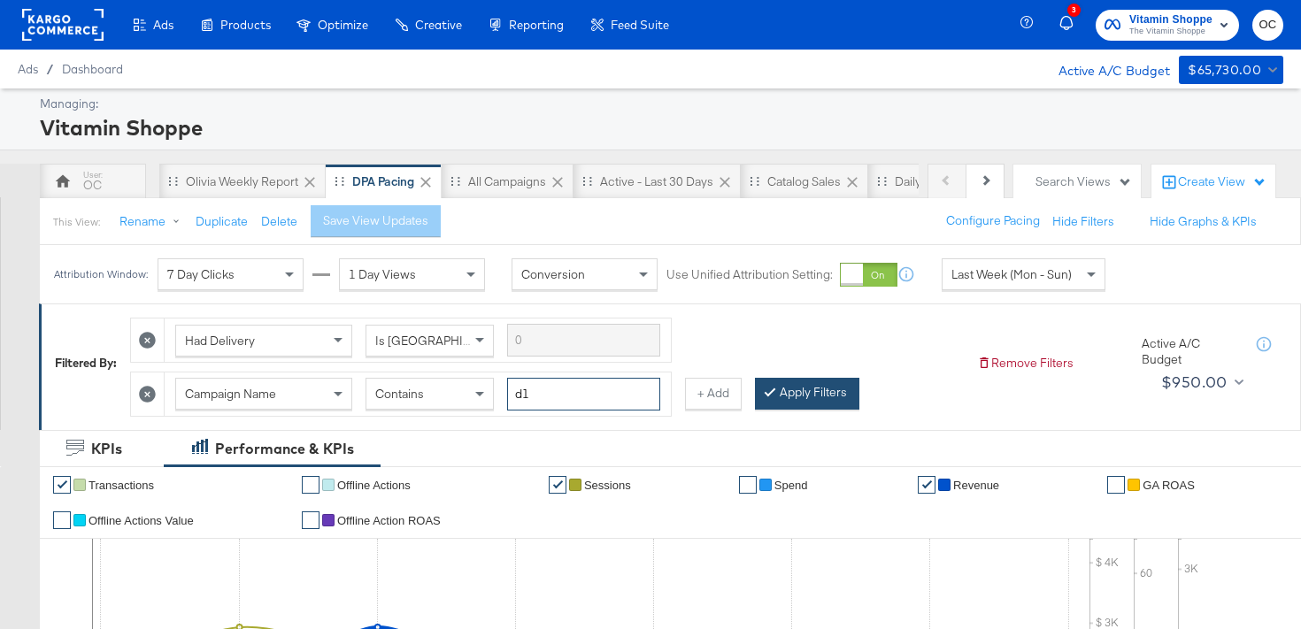
type input "d1"
click at [836, 402] on button "Apply Filters" at bounding box center [807, 394] width 104 height 32
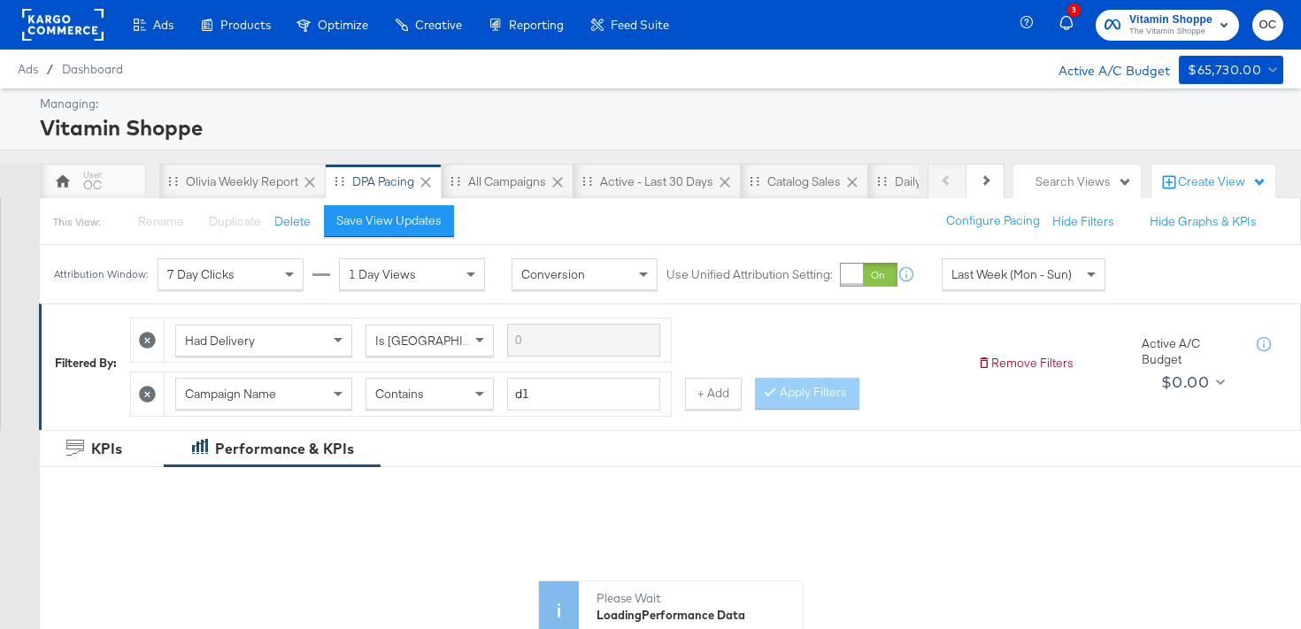
click at [1005, 289] on div "Last Week (Mon - Sun)" at bounding box center [1024, 274] width 162 height 30
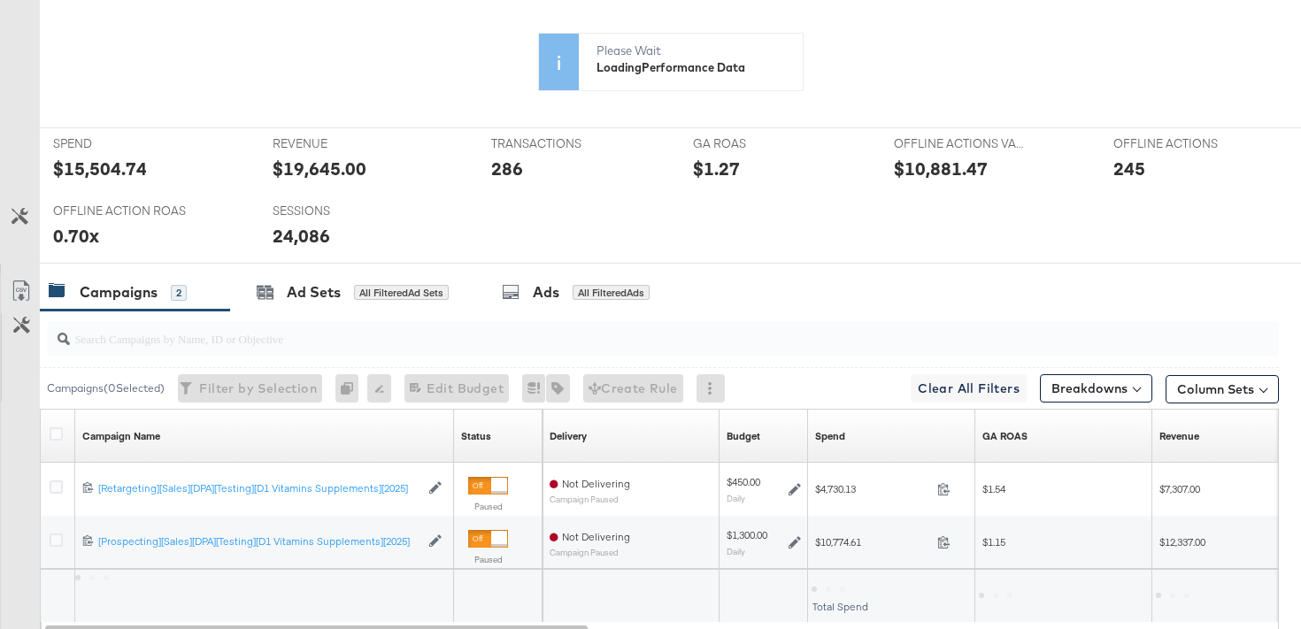
scroll to position [844, 0]
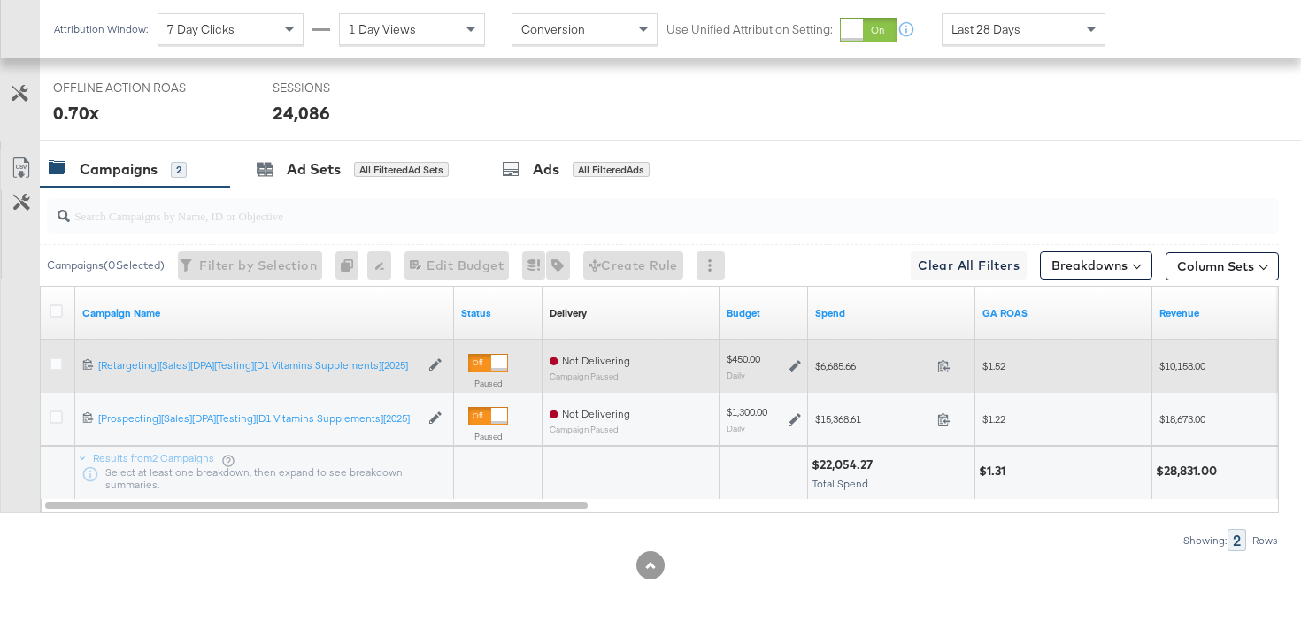
click at [375, 374] on div "6848629396636 [Retargeting][Sales][DPA][Testing][D1 Vitamins Supplements][2025]…" at bounding box center [264, 365] width 379 height 29
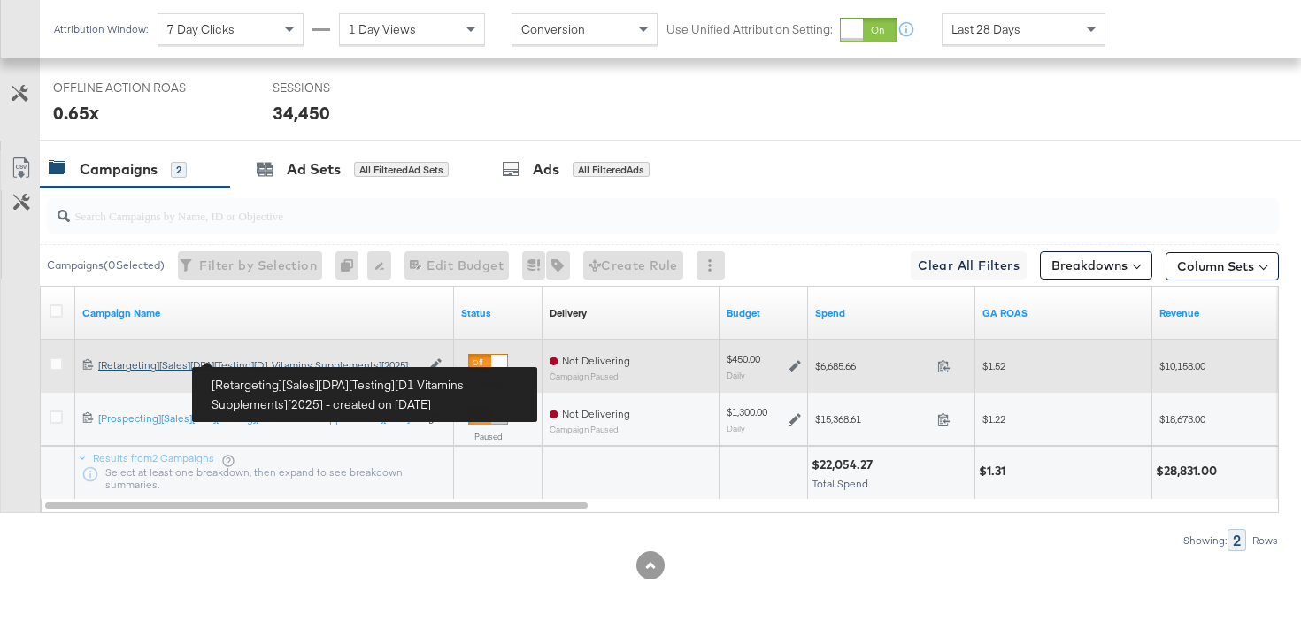
click at [376, 369] on div "[Retargeting][Sales][DPA][Testing][D1 Vitamins Supplements][2025] [Retargeting]…" at bounding box center [258, 366] width 321 height 14
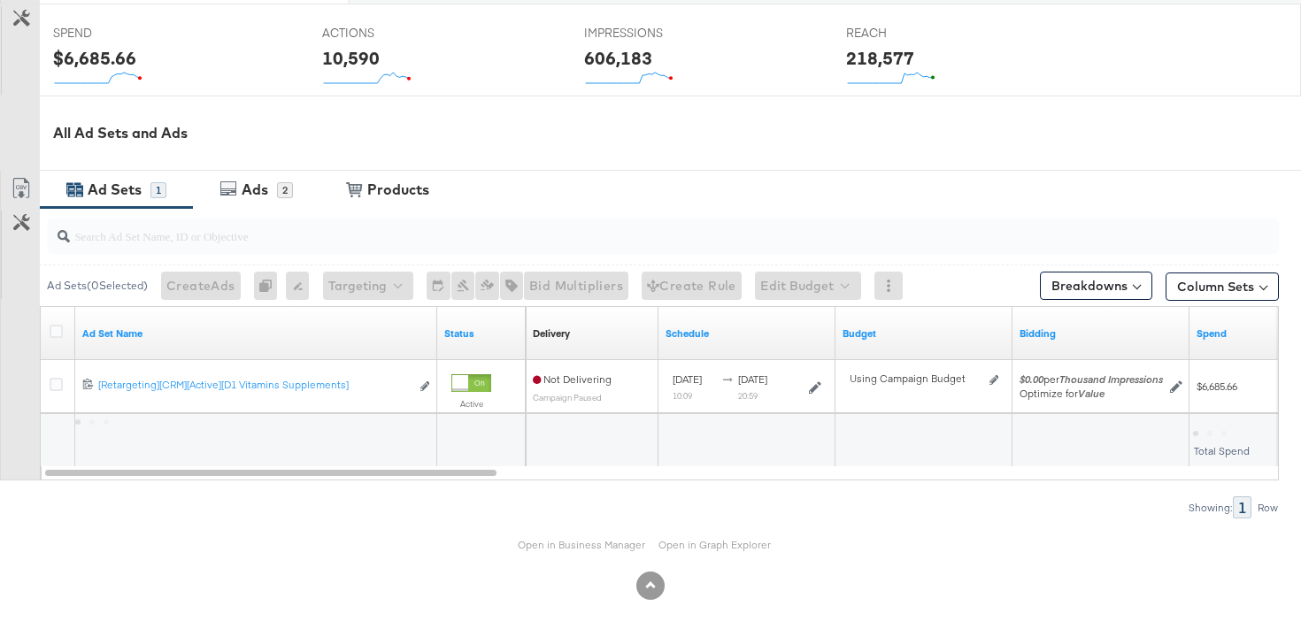
scroll to position [724, 0]
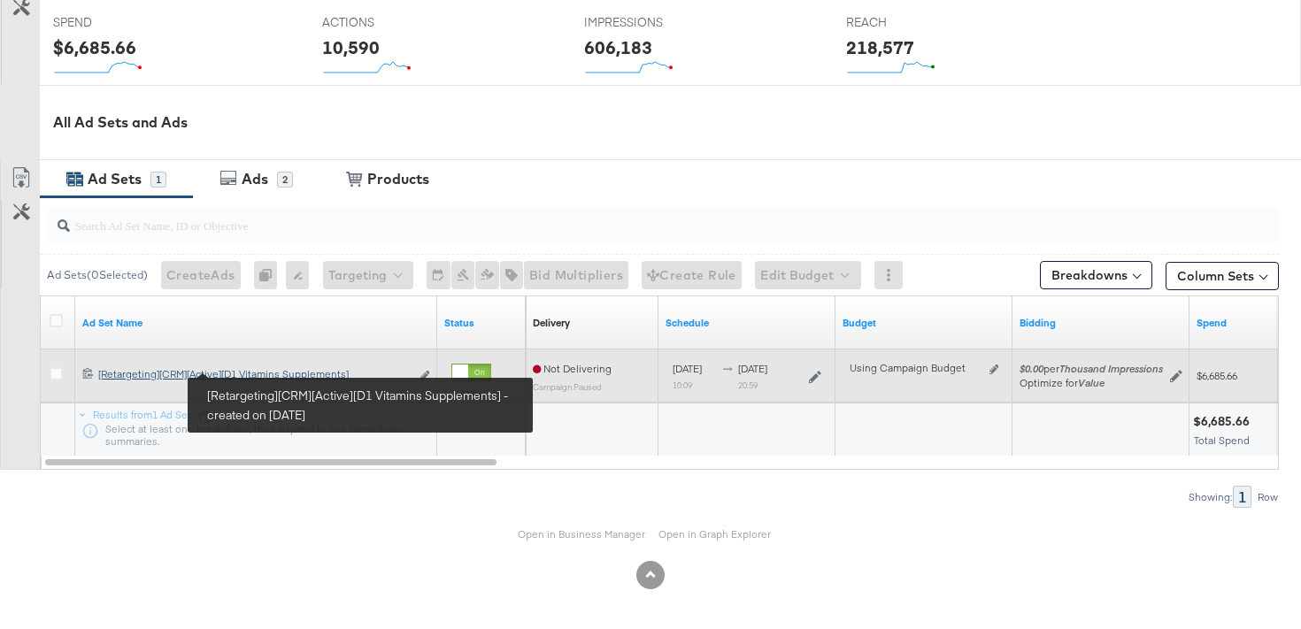
click at [304, 376] on div "[Retargeting][CRM][Active][D1 Vitamins Supplements] [Retargeting][CRM][Active][…" at bounding box center [254, 374] width 312 height 14
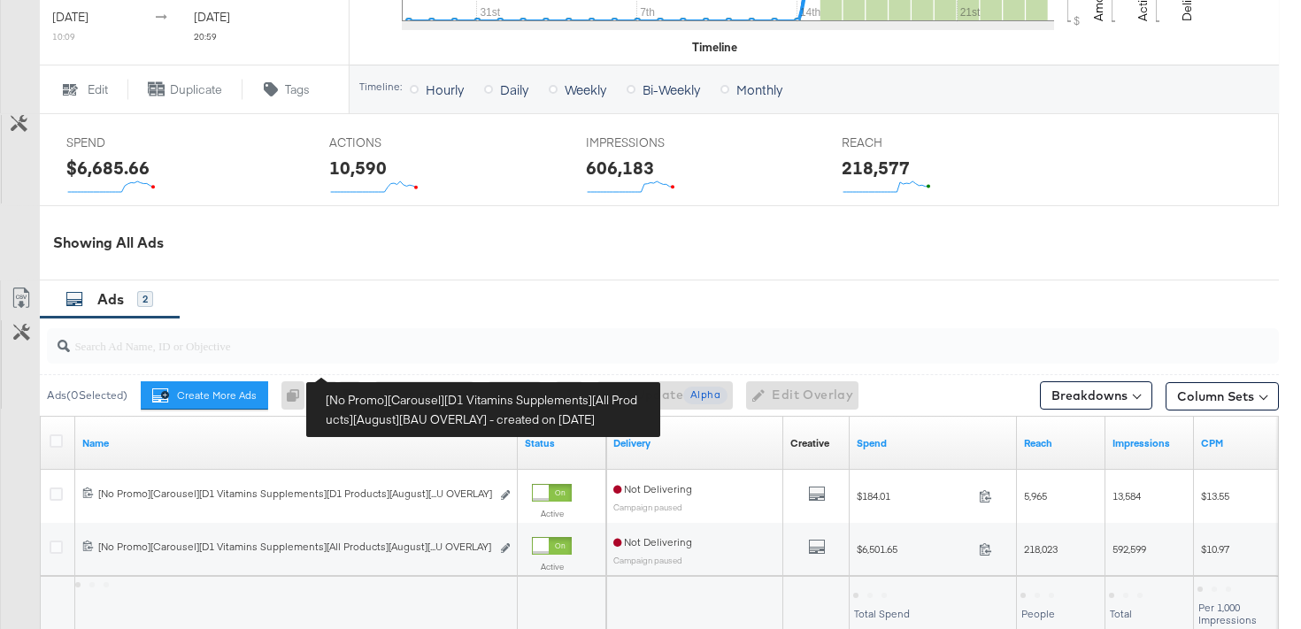
scroll to position [879, 0]
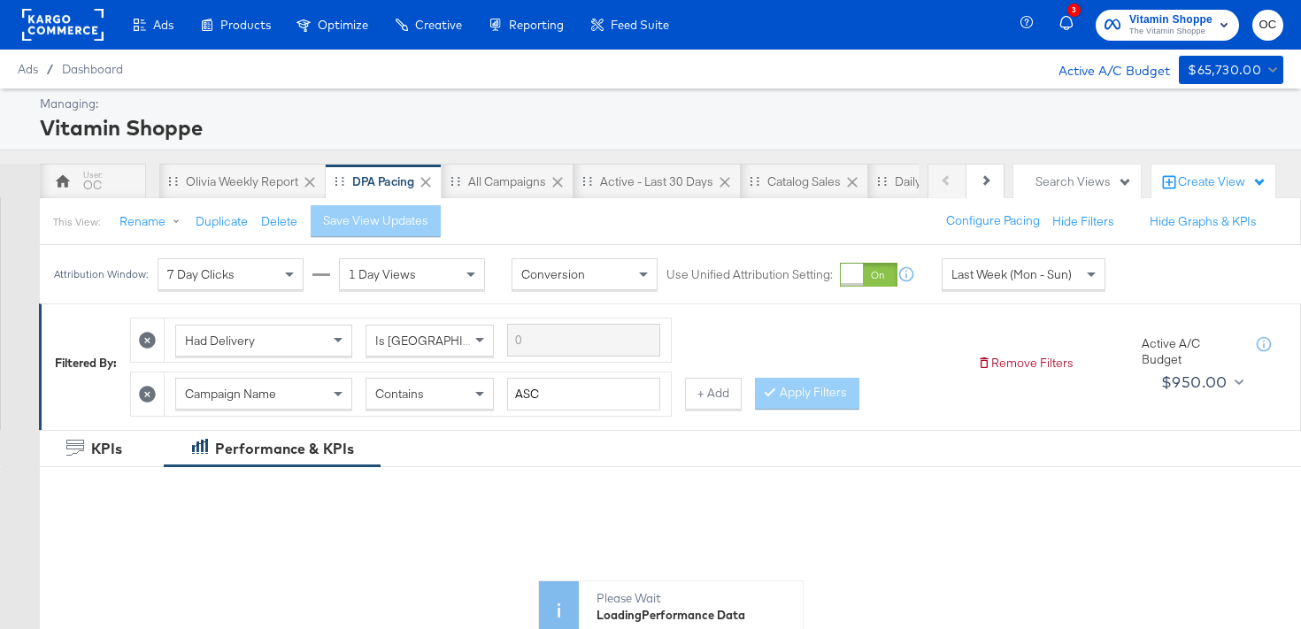
scroll to position [12, 0]
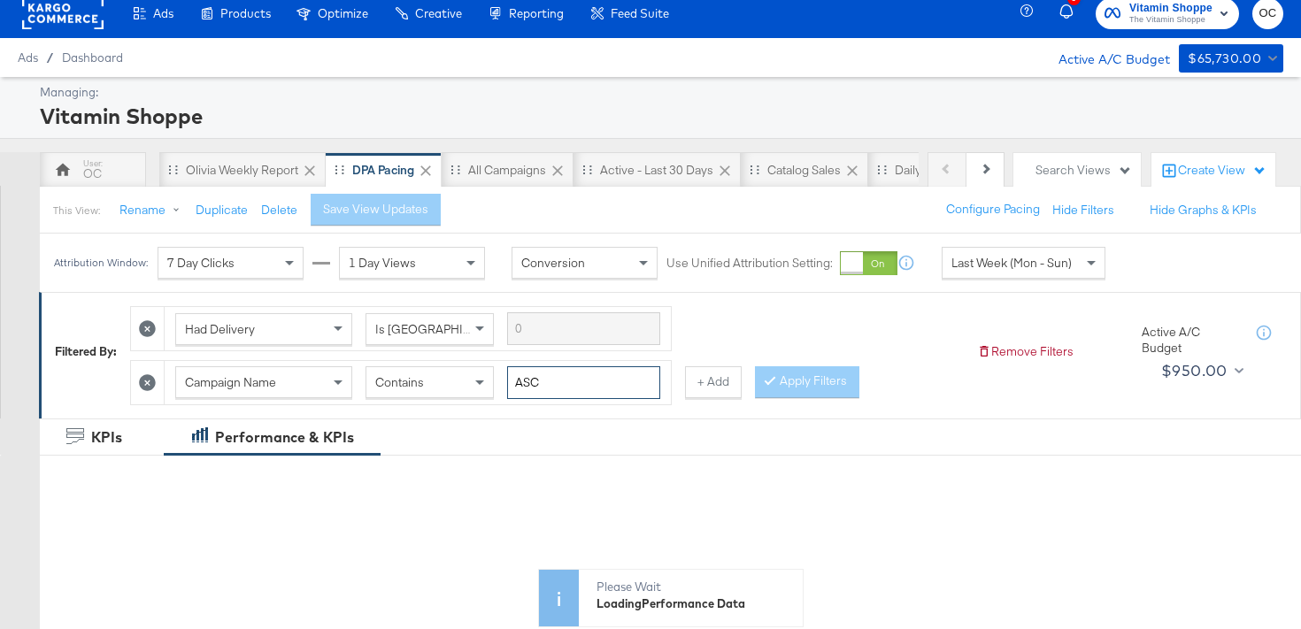
click at [559, 373] on input "ASC" at bounding box center [583, 383] width 153 height 33
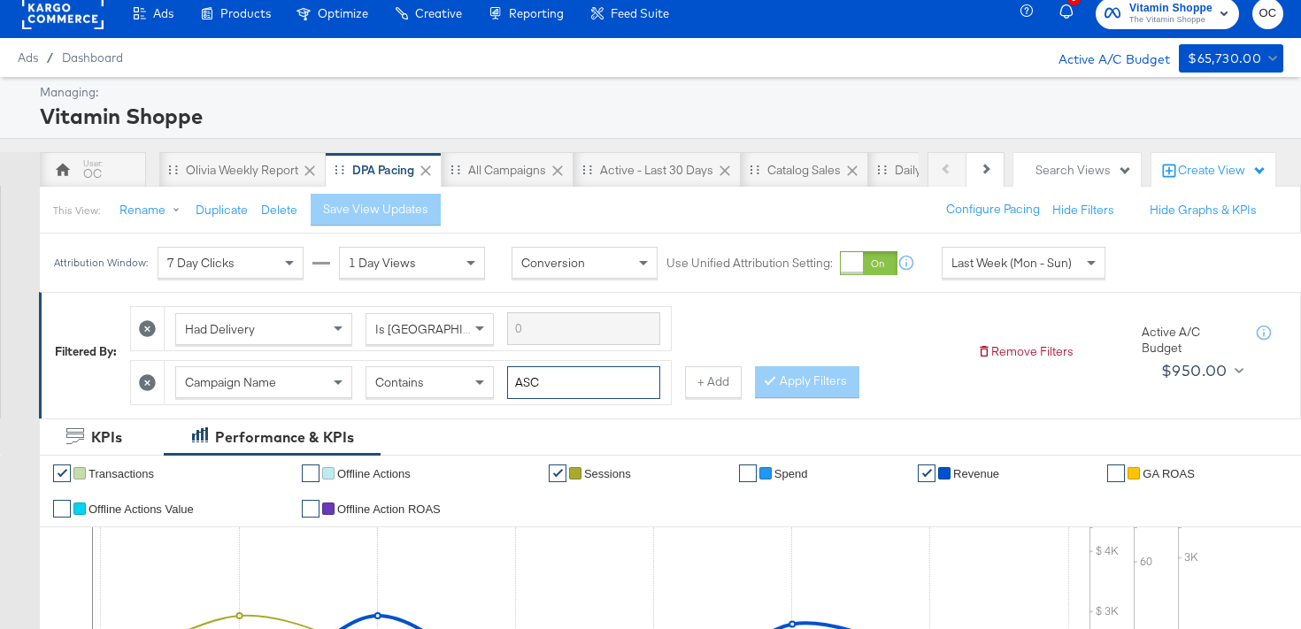
drag, startPoint x: 557, startPoint y: 392, endPoint x: 510, endPoint y: 391, distance: 46.9
click at [511, 391] on input "ASC" at bounding box center [583, 383] width 153 height 33
click at [510, 391] on input "ASC" at bounding box center [583, 383] width 153 height 33
drag, startPoint x: 576, startPoint y: 395, endPoint x: 486, endPoint y: 388, distance: 90.6
click at [486, 388] on div "Campaign Name Contains ASCd" at bounding box center [417, 383] width 485 height 33
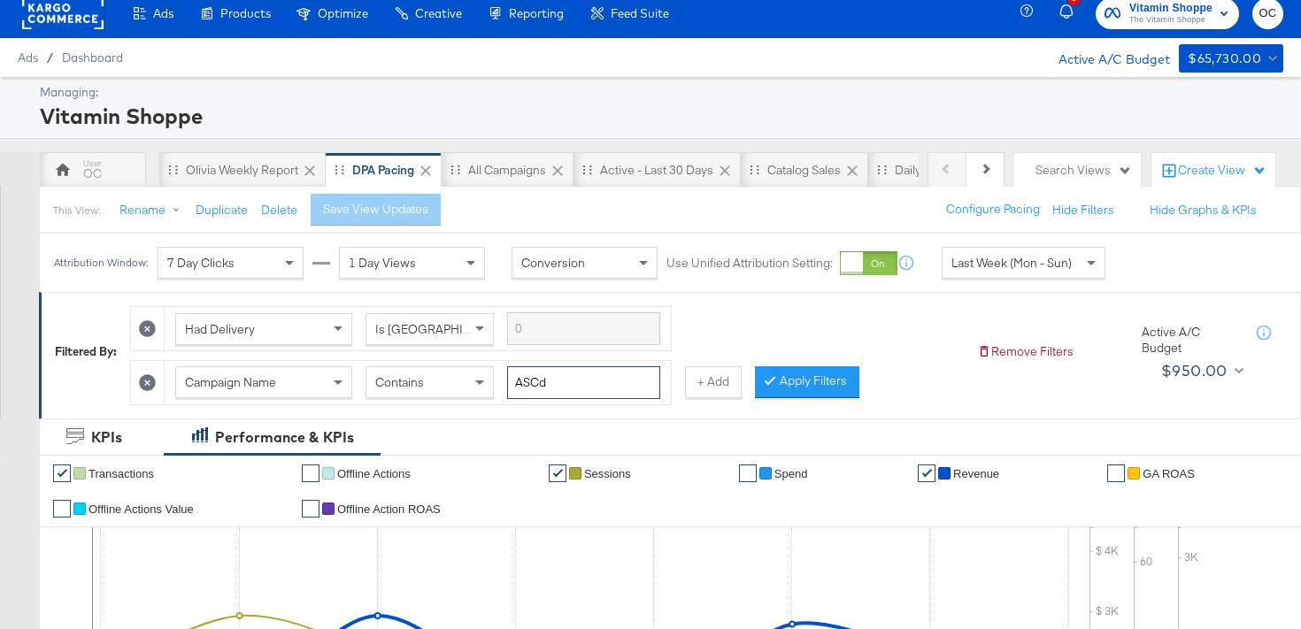
type input "1"
type input "d1"
click at [834, 367] on button "Apply Filters" at bounding box center [807, 383] width 104 height 32
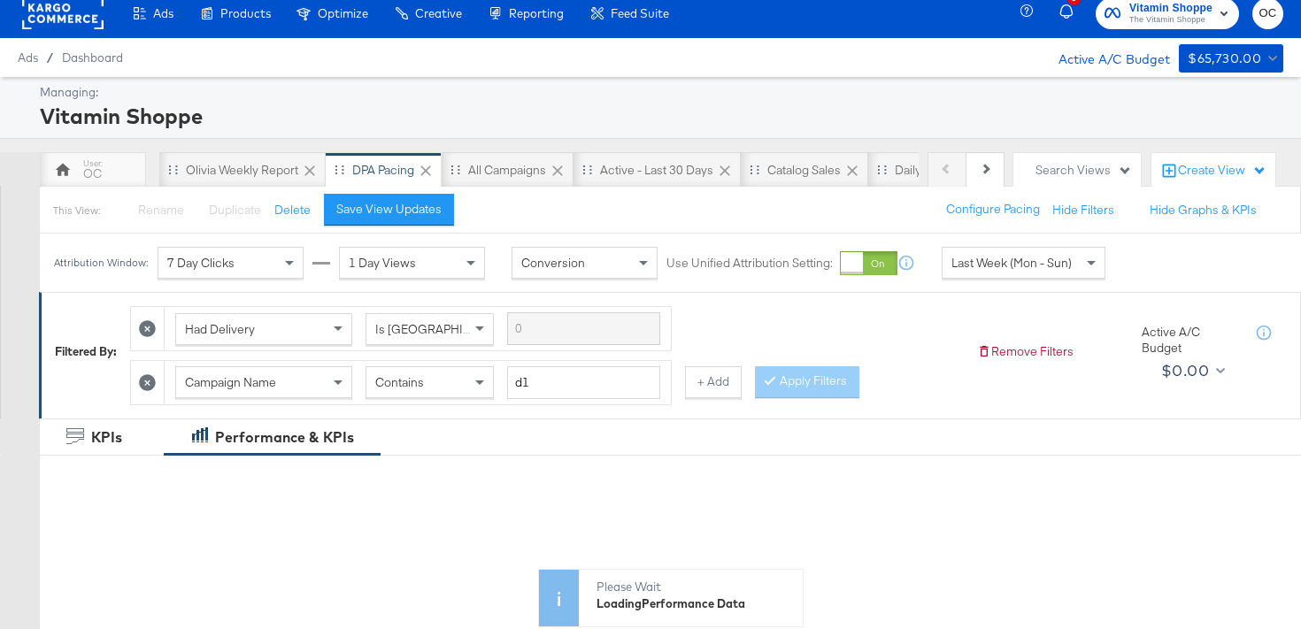
click at [1020, 282] on div "Attribution Window: 7 Day Clicks 1 Day Views Conversion Use Unified Attribution…" at bounding box center [584, 263] width 1088 height 58
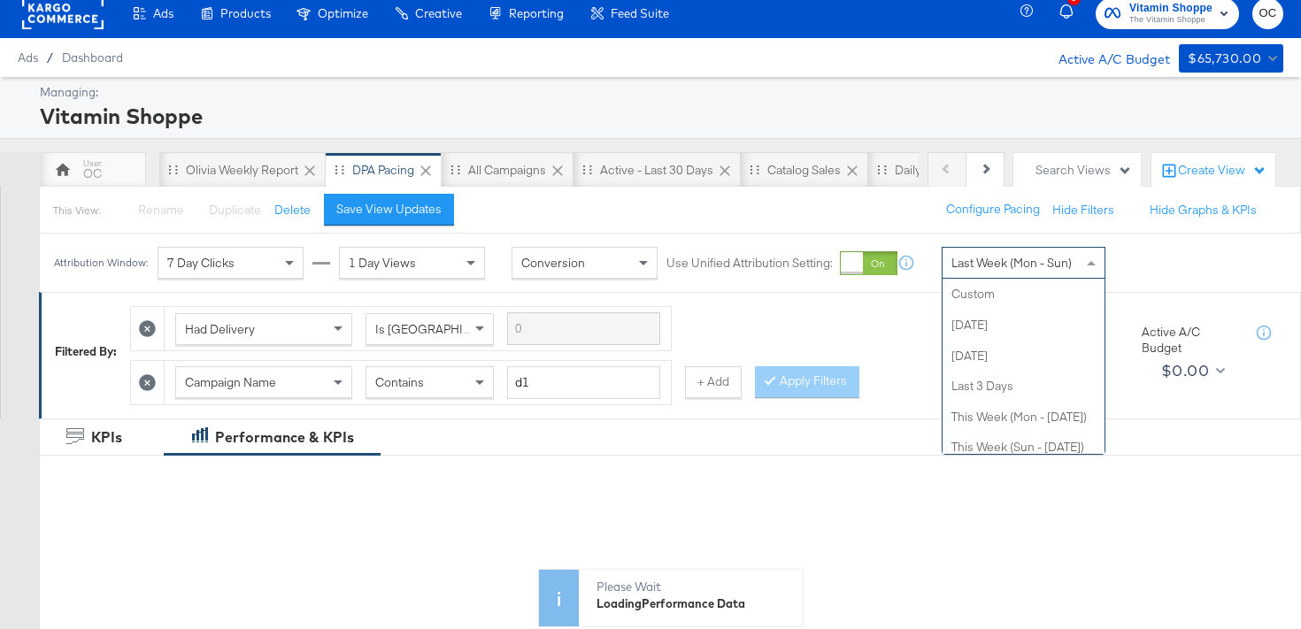
click at [1023, 266] on span "Last Week (Mon - Sun)" at bounding box center [1012, 263] width 120 height 16
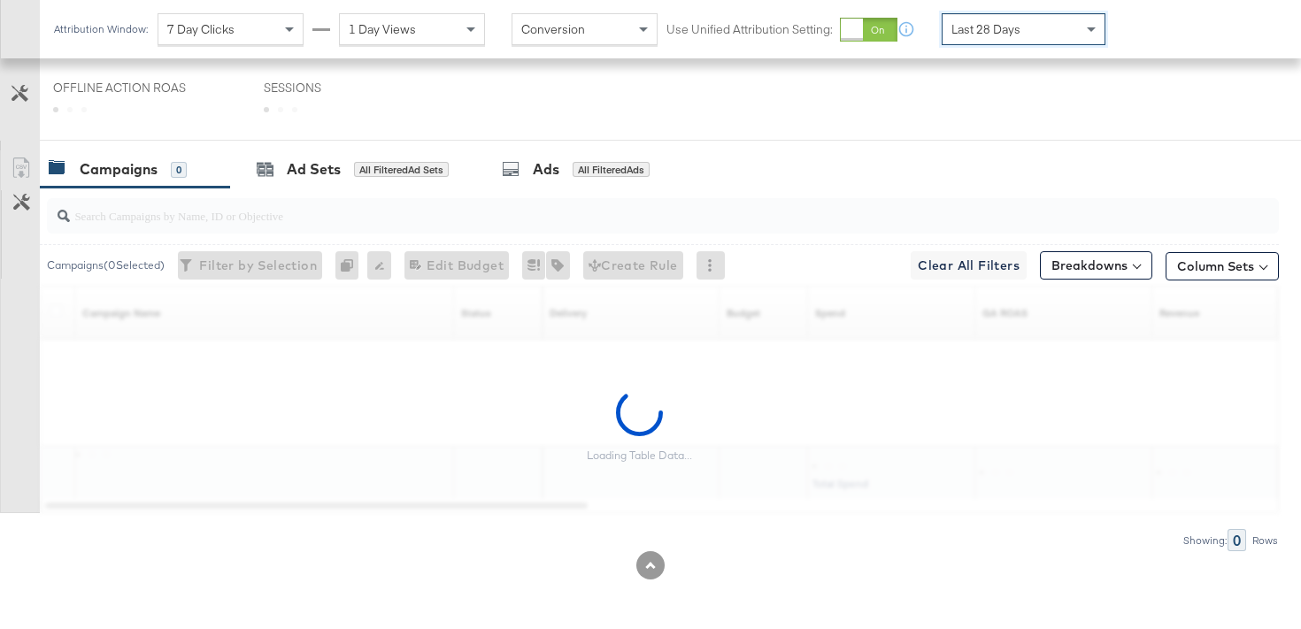
scroll to position [844, 0]
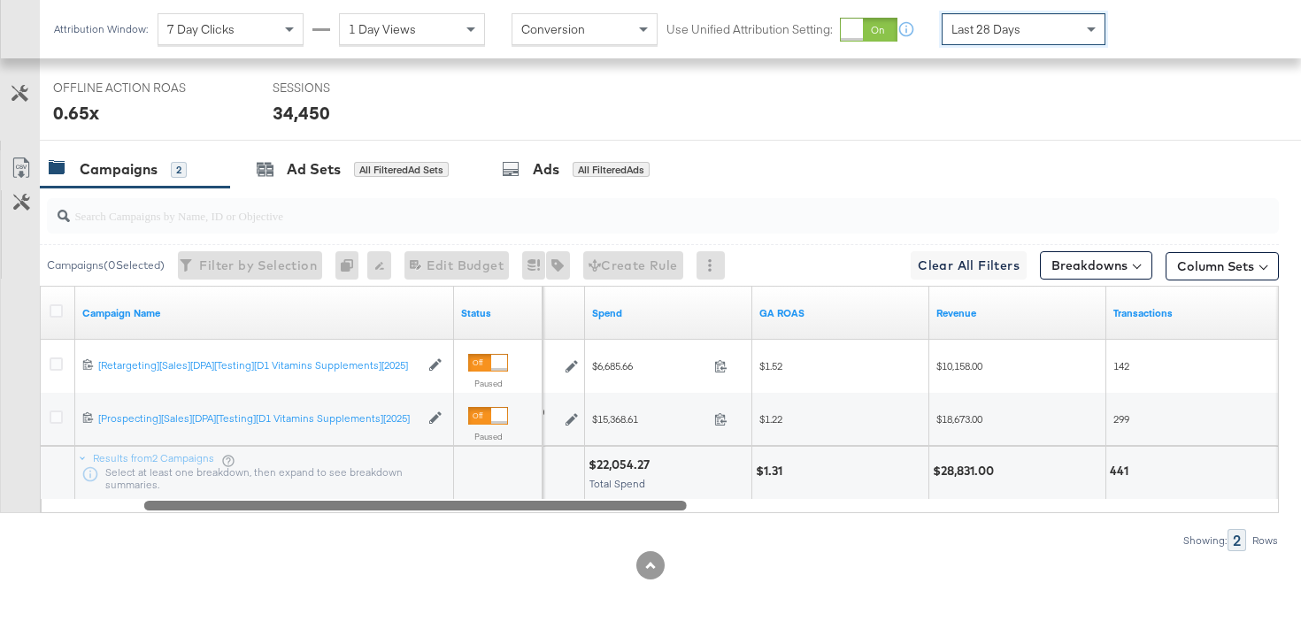
drag, startPoint x: 583, startPoint y: 506, endPoint x: 681, endPoint y: 507, distance: 98.3
click at [681, 507] on div at bounding box center [415, 505] width 543 height 15
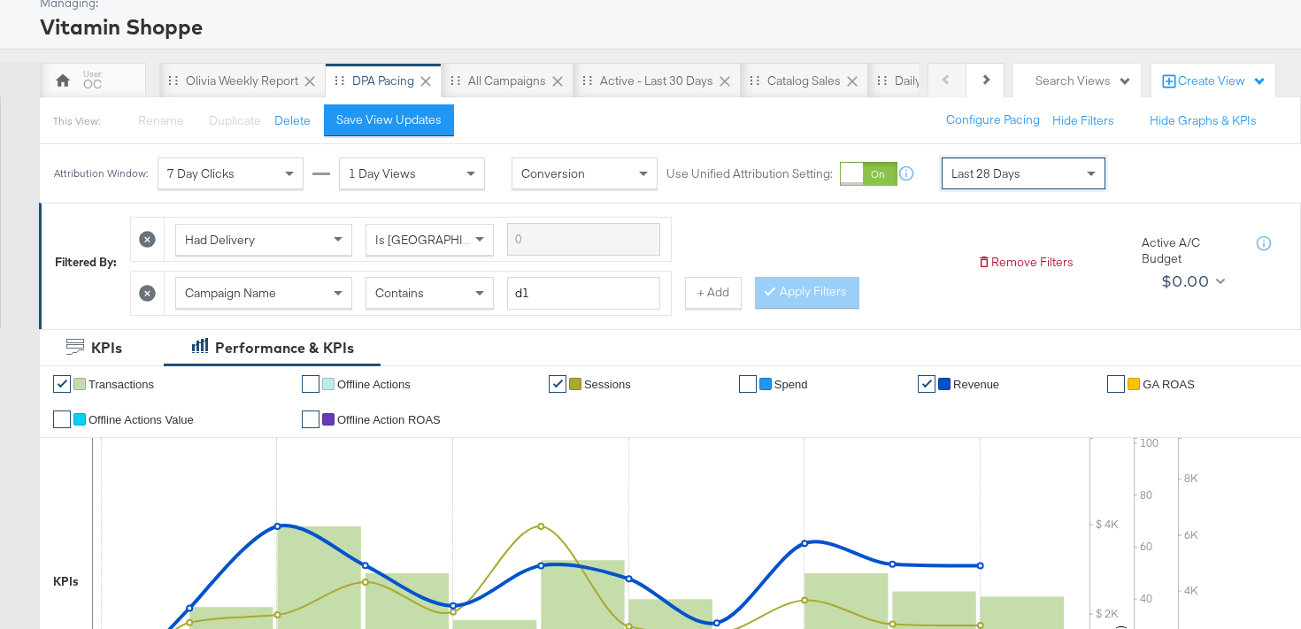
scroll to position [0, 0]
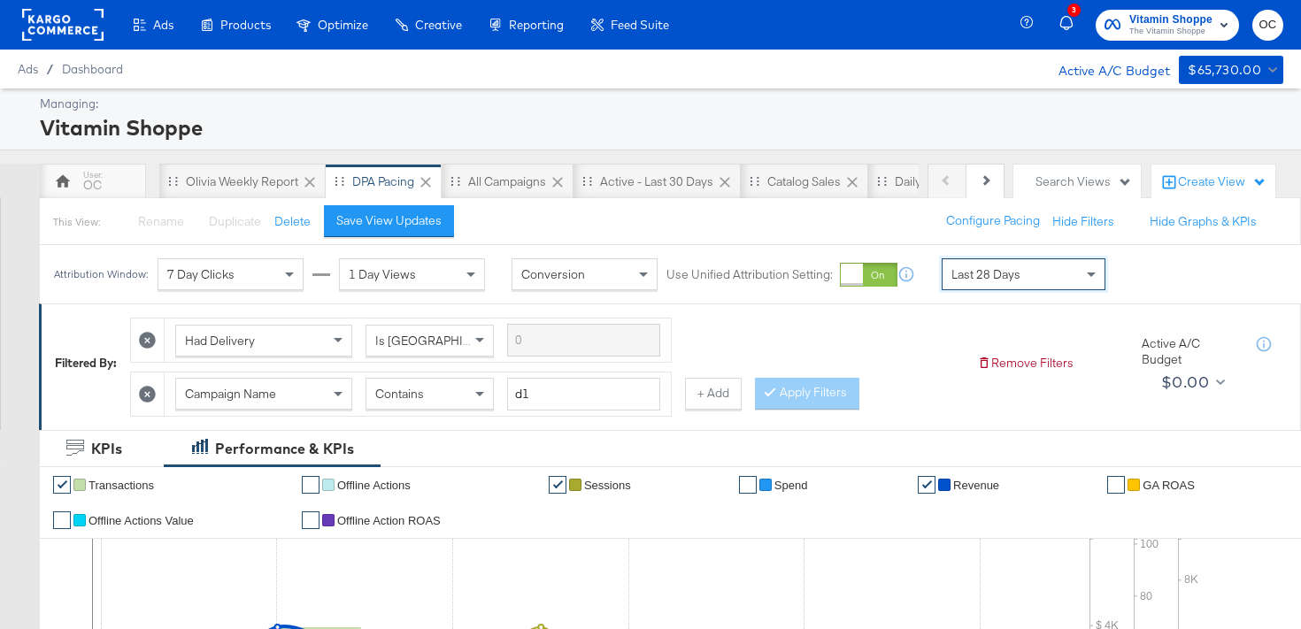
click at [89, 45] on div at bounding box center [62, 25] width 81 height 50
click at [96, 34] on rect at bounding box center [62, 25] width 81 height 32
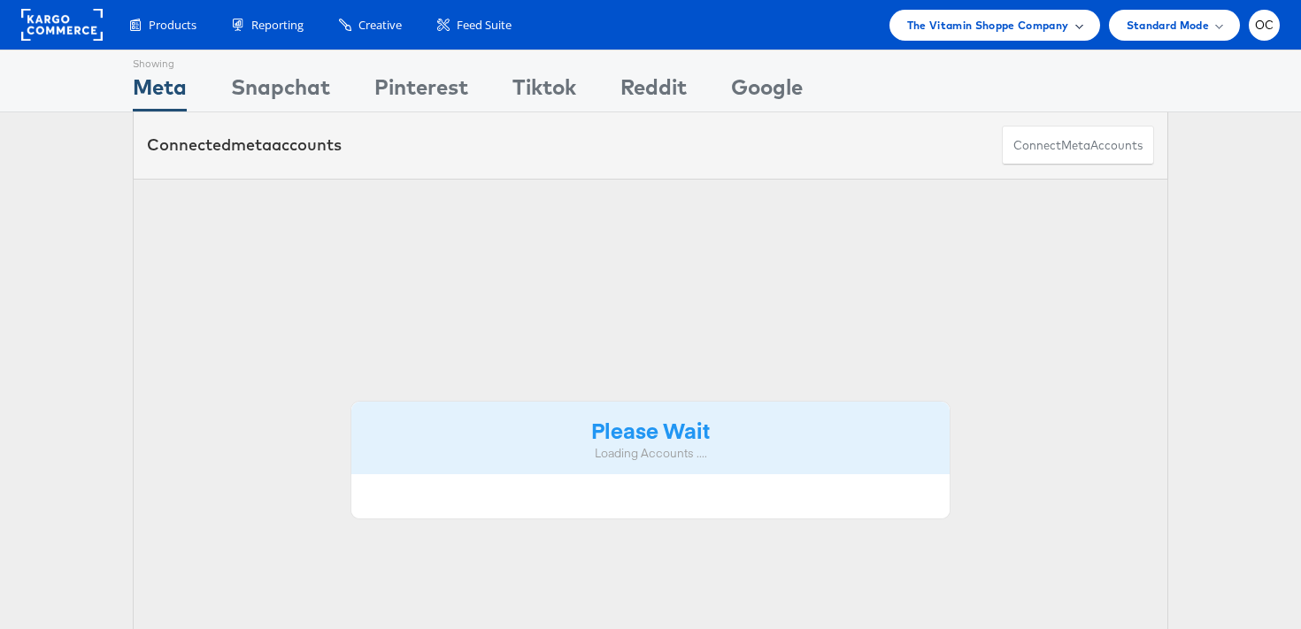
click at [976, 34] on div "The Vitamin Shoppe Company" at bounding box center [995, 25] width 211 height 31
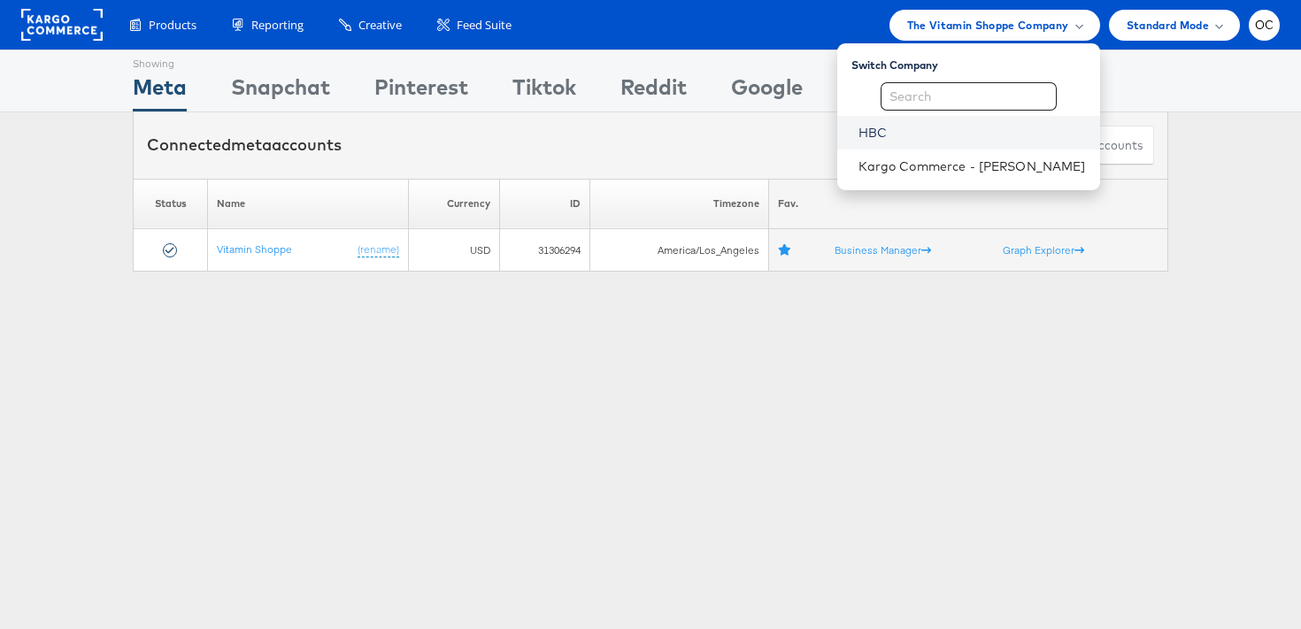
click at [928, 138] on link "HBC" at bounding box center [973, 133] width 228 height 18
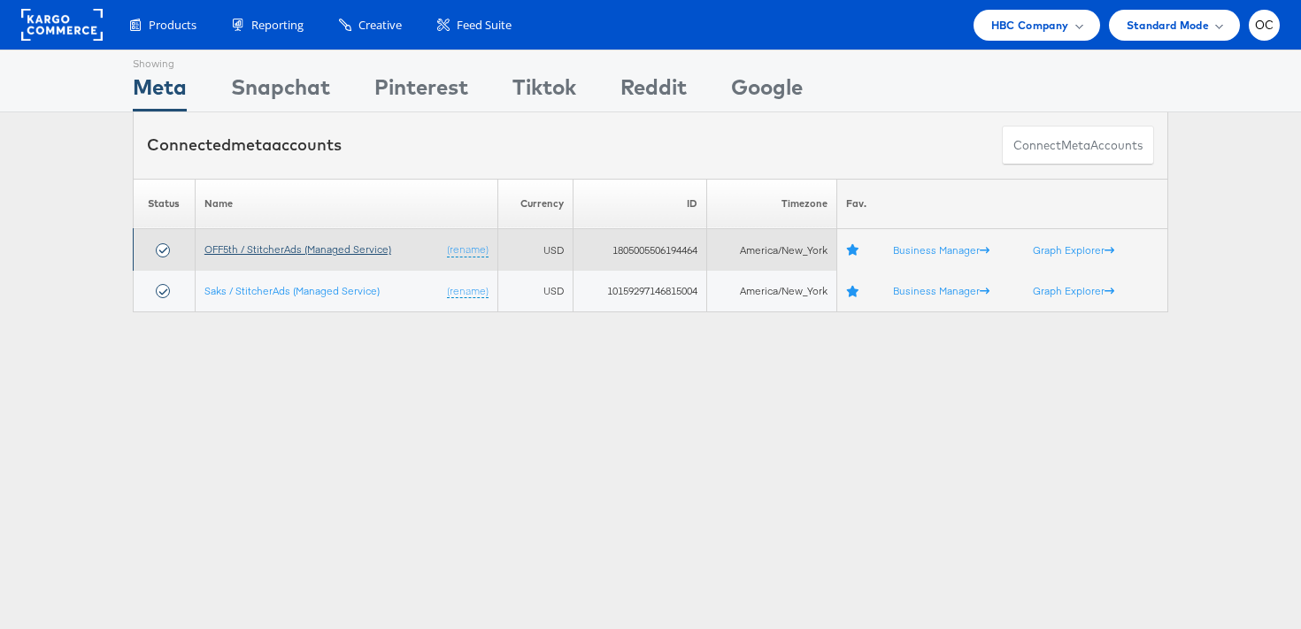
click at [309, 247] on link "OFF5th / StitcherAds (Managed Service)" at bounding box center [298, 249] width 187 height 13
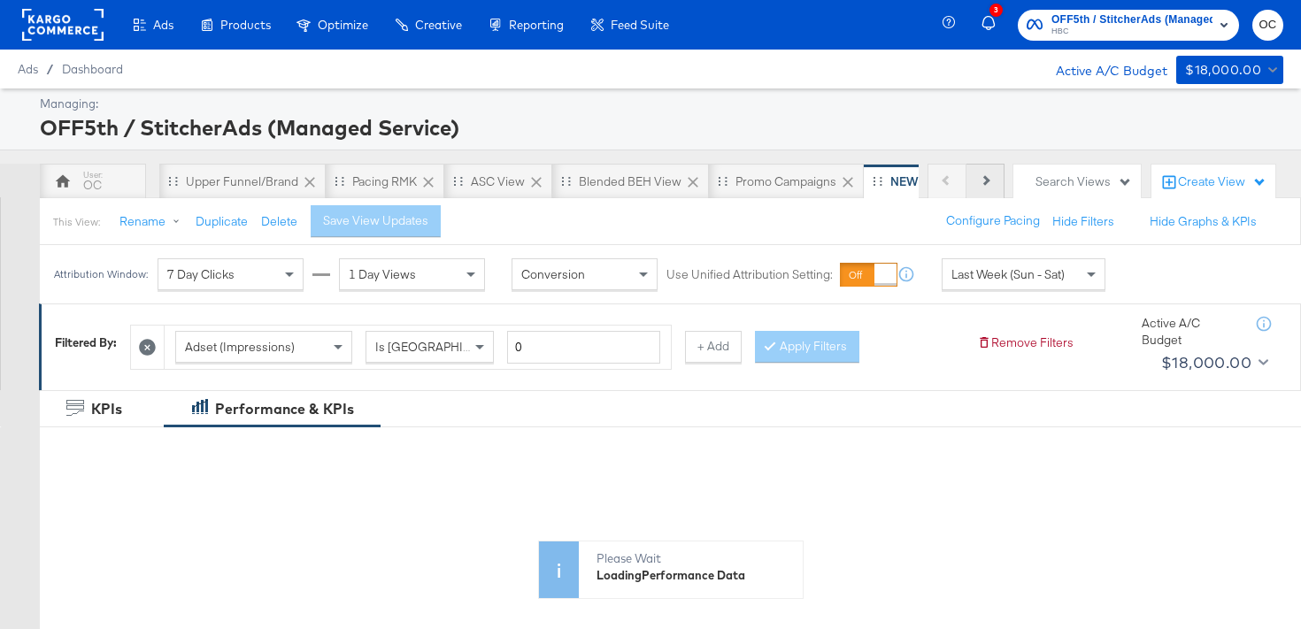
click at [974, 189] on button "Next" at bounding box center [986, 181] width 38 height 35
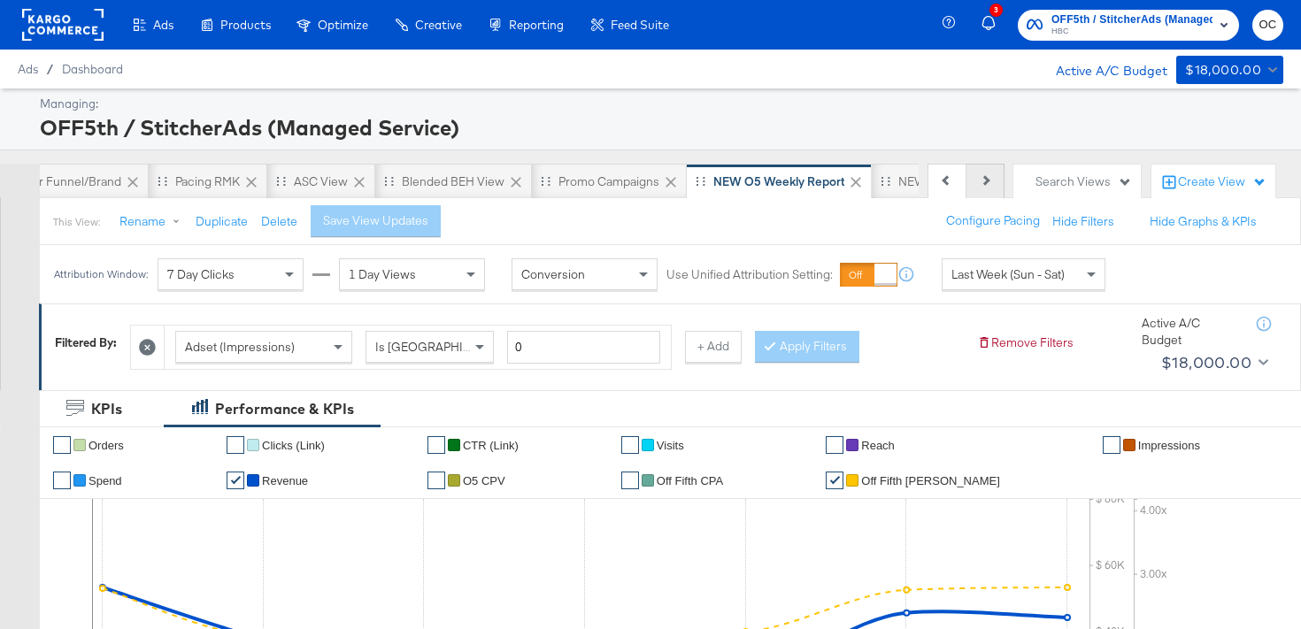
click at [974, 189] on button "Next" at bounding box center [986, 181] width 38 height 35
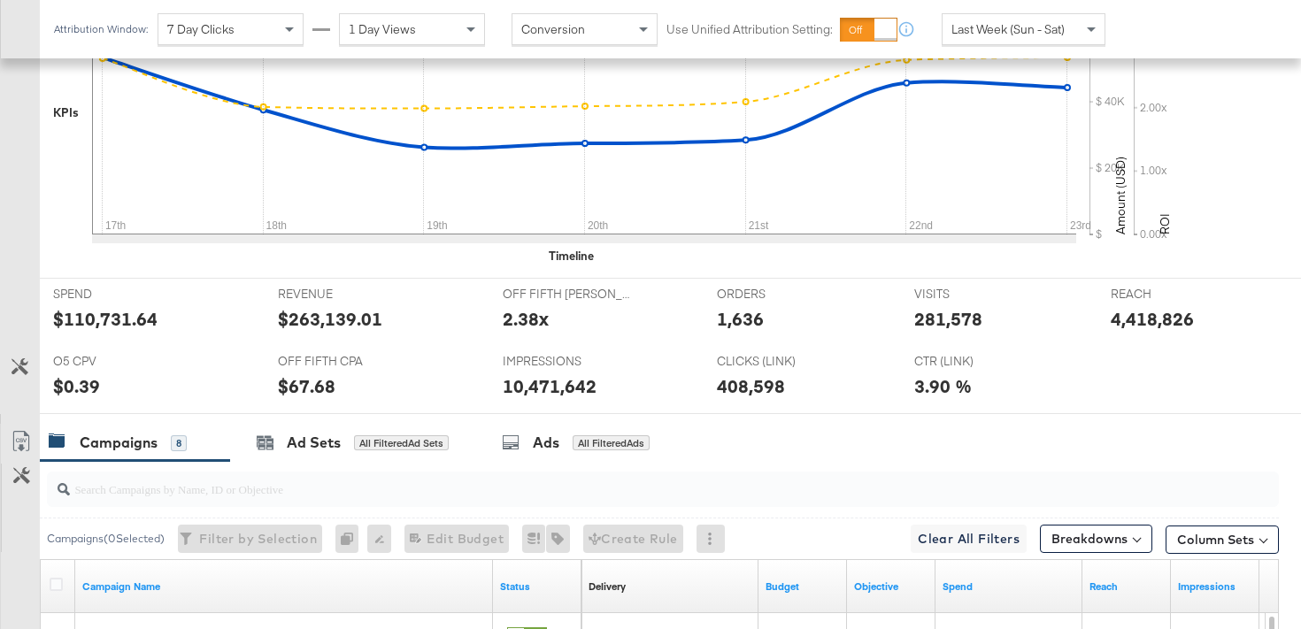
scroll to position [535, 0]
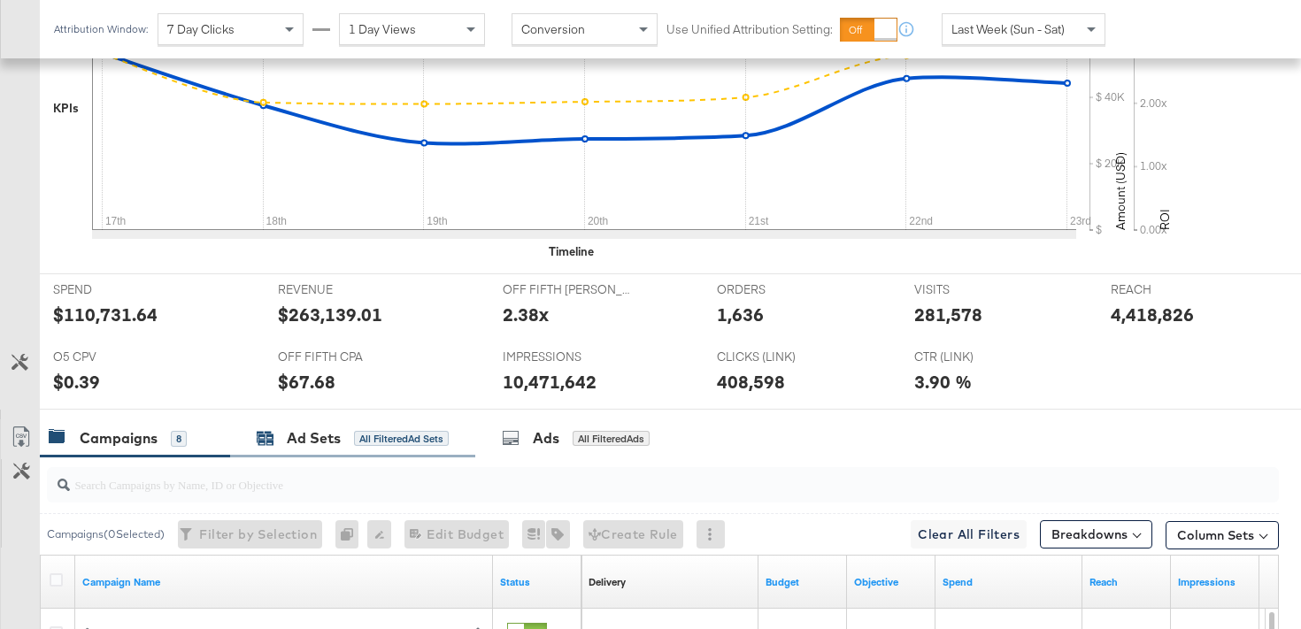
click at [371, 444] on div "All Filtered Ad Sets" at bounding box center [401, 439] width 95 height 16
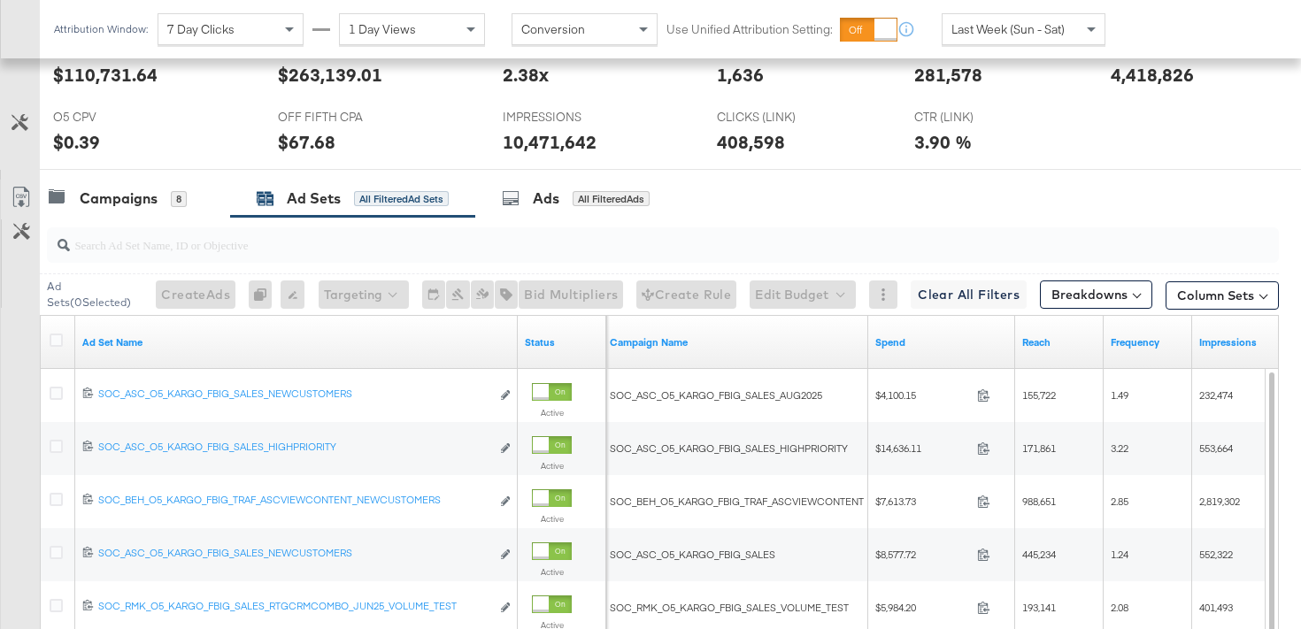
scroll to position [723, 0]
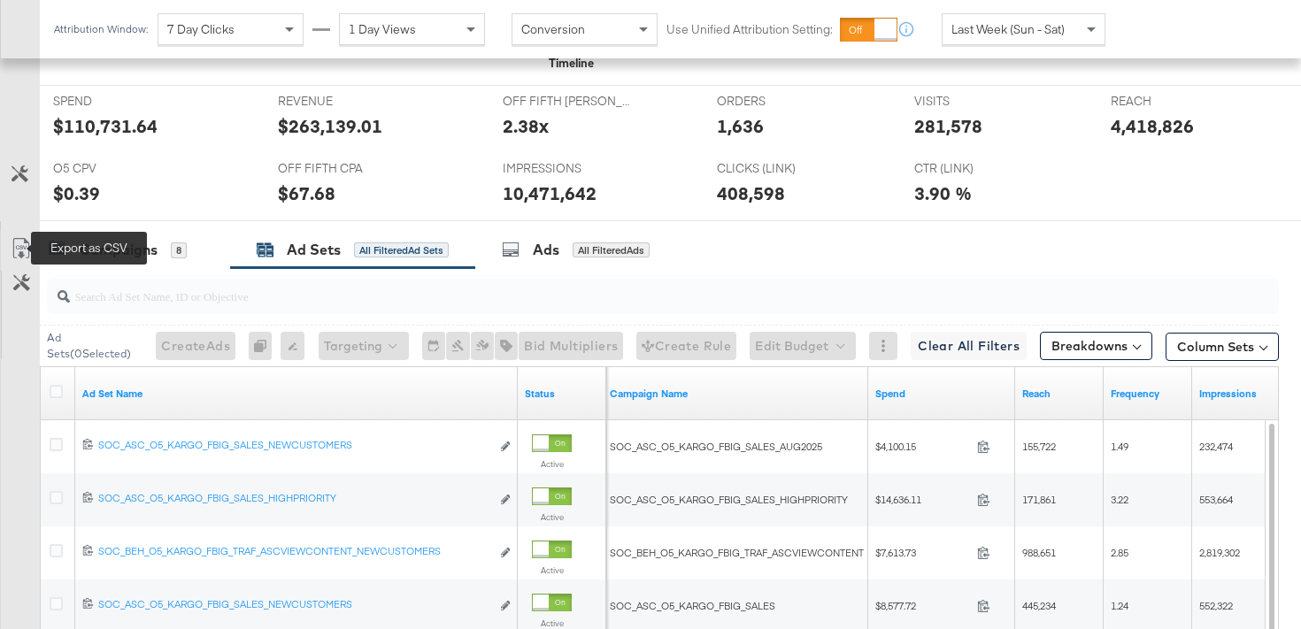
click at [27, 244] on icon at bounding box center [21, 248] width 21 height 21
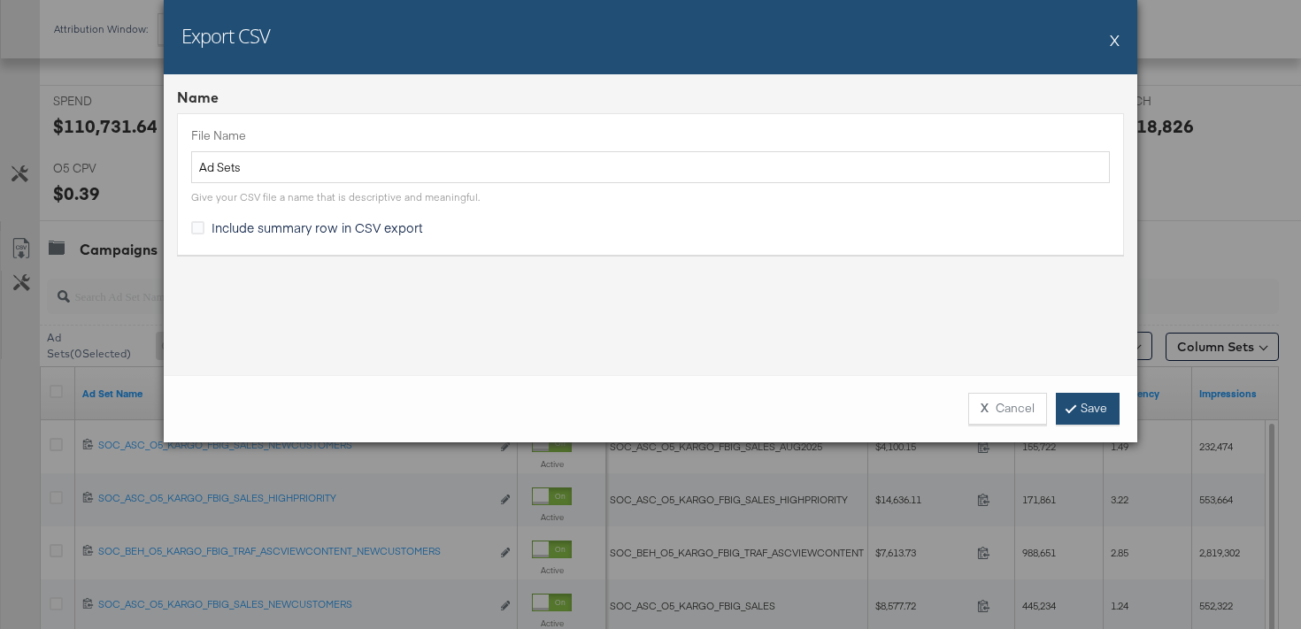
click at [1094, 400] on link "Save" at bounding box center [1088, 409] width 64 height 32
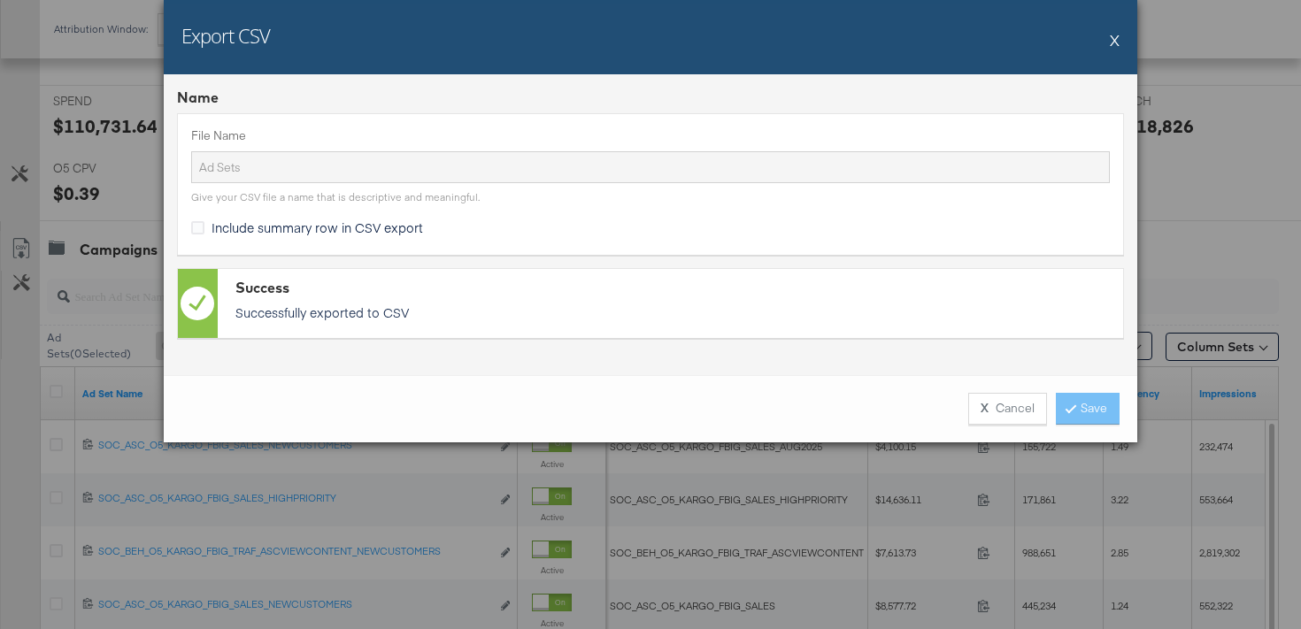
click at [1119, 43] on button "X" at bounding box center [1115, 39] width 10 height 35
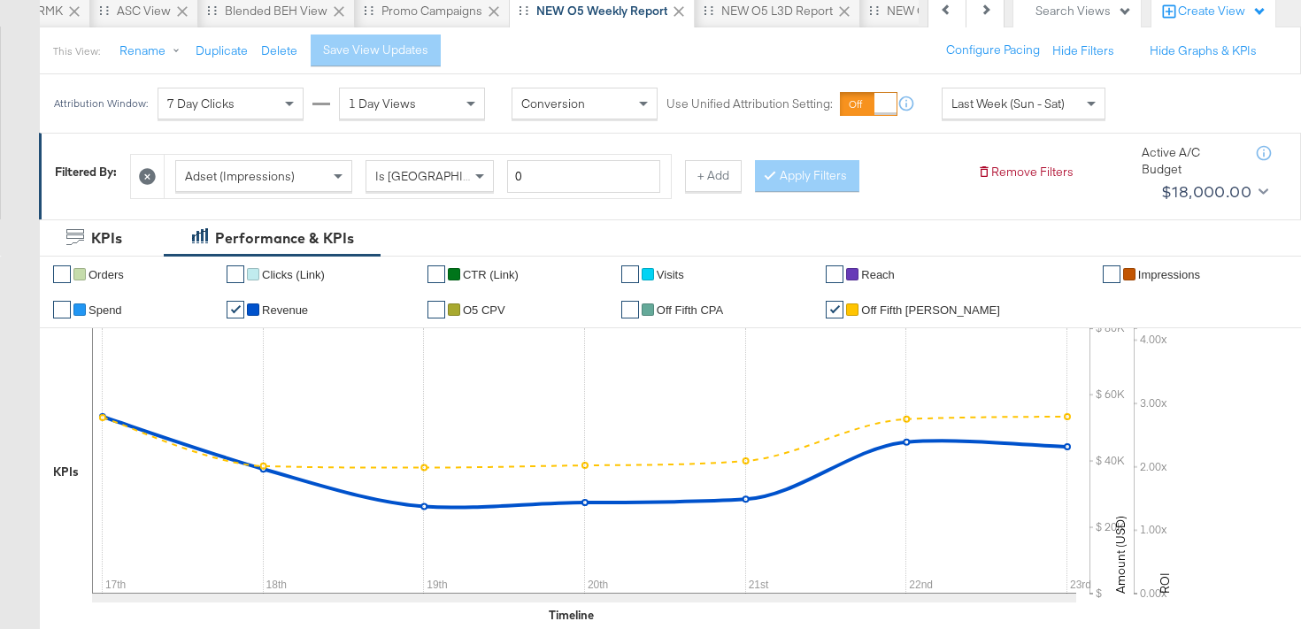
scroll to position [0, 0]
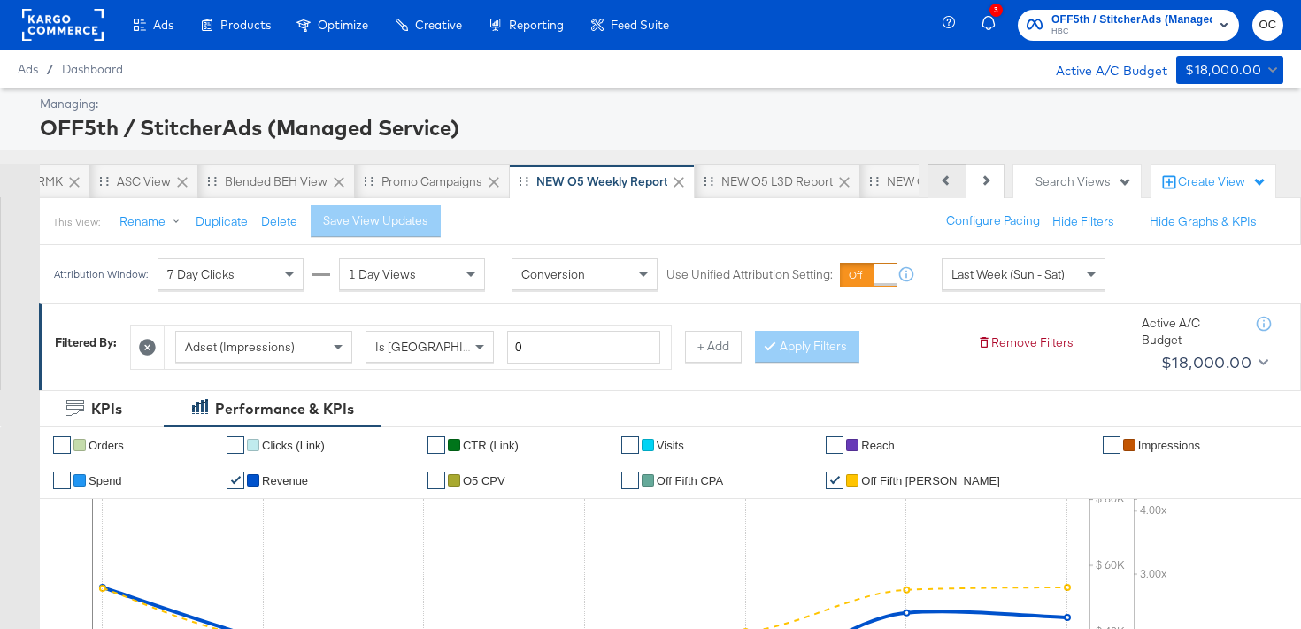
click at [945, 177] on button "Previous" at bounding box center [947, 181] width 39 height 35
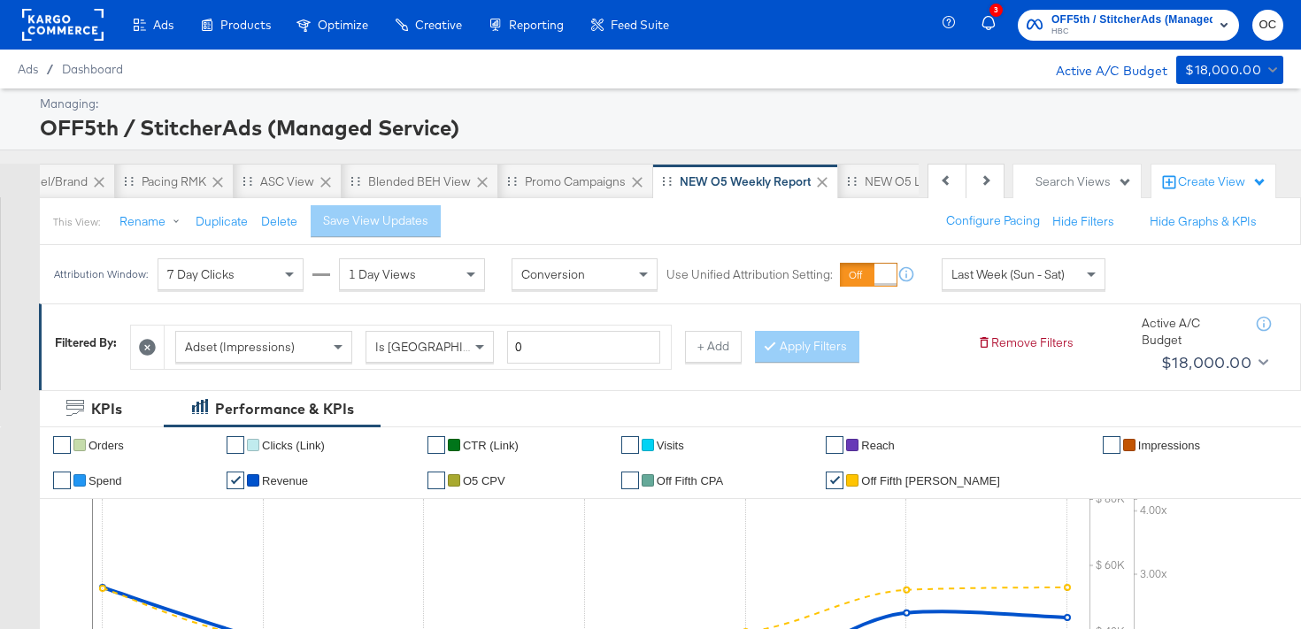
scroll to position [0, 177]
click at [343, 178] on div "ASC View" at bounding box center [321, 182] width 54 height 17
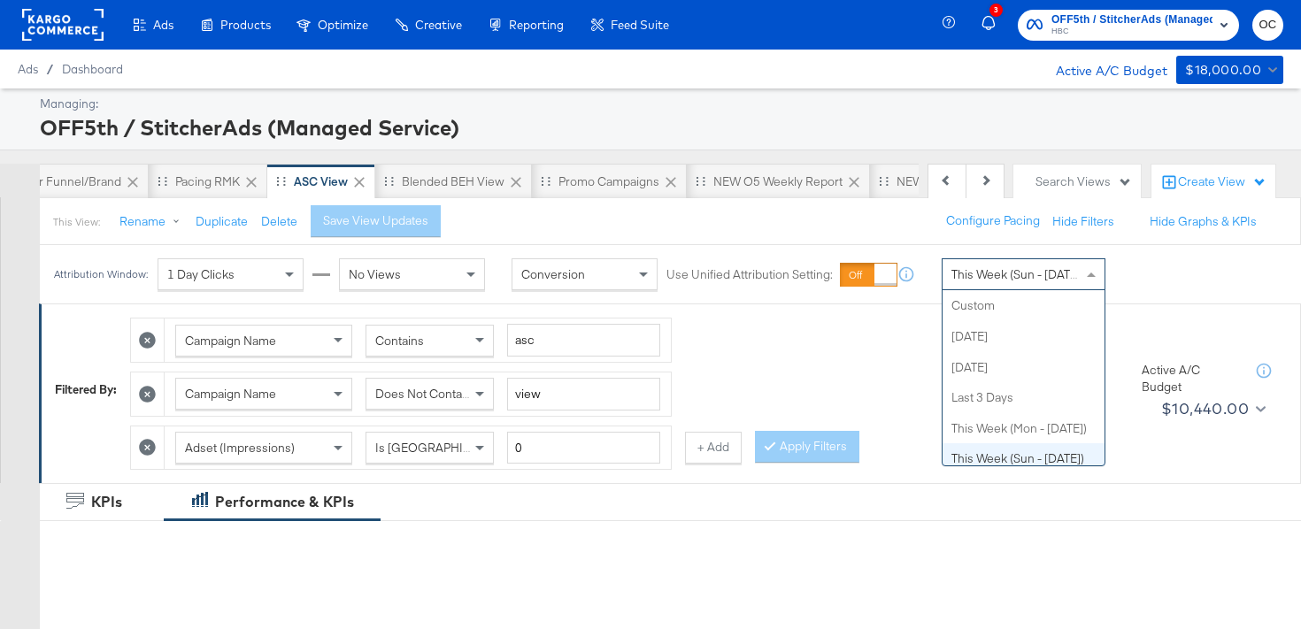
click at [999, 276] on span "This Week (Sun - [DATE])" at bounding box center [1018, 274] width 133 height 16
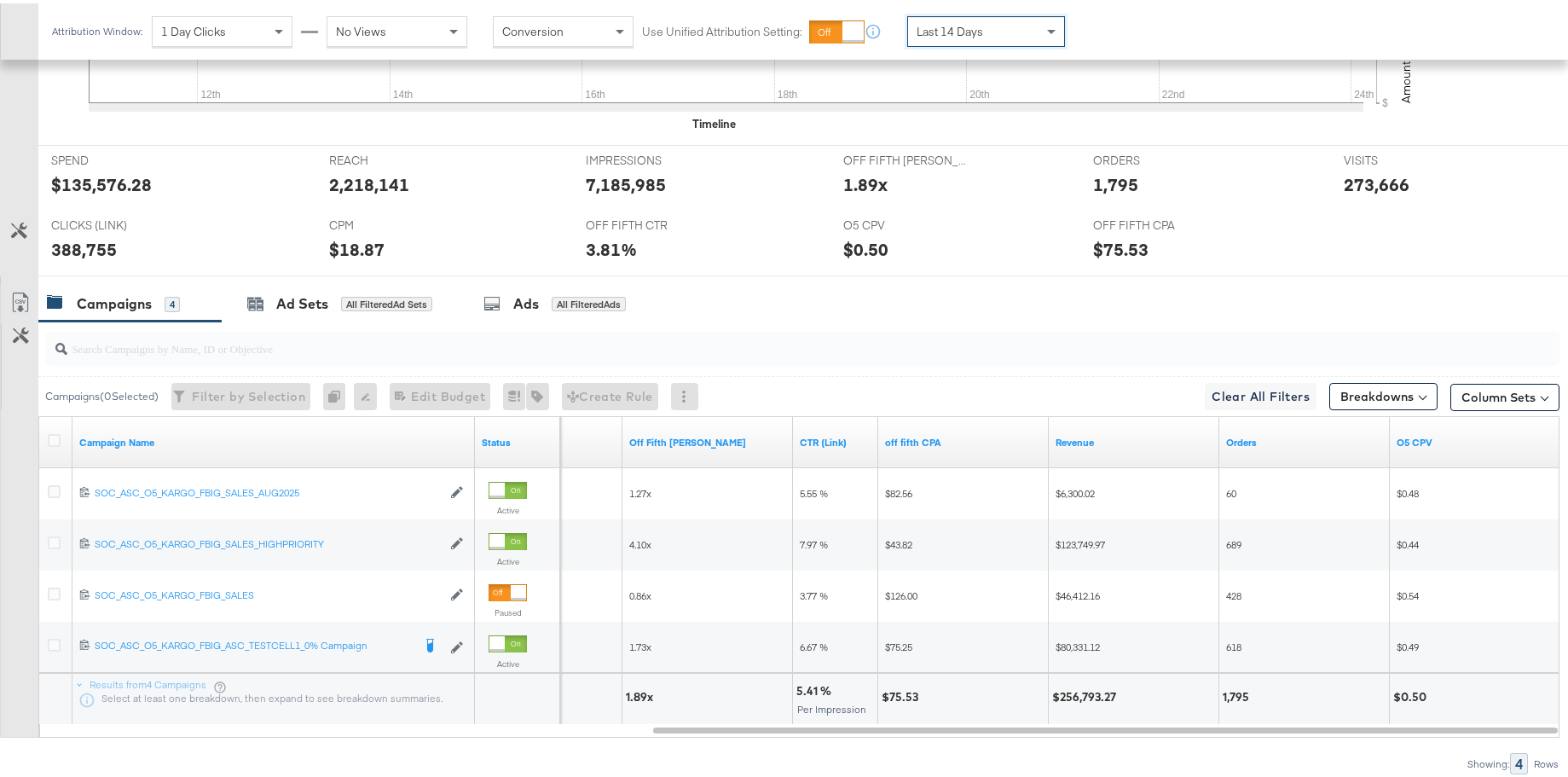
scroll to position [679, 0]
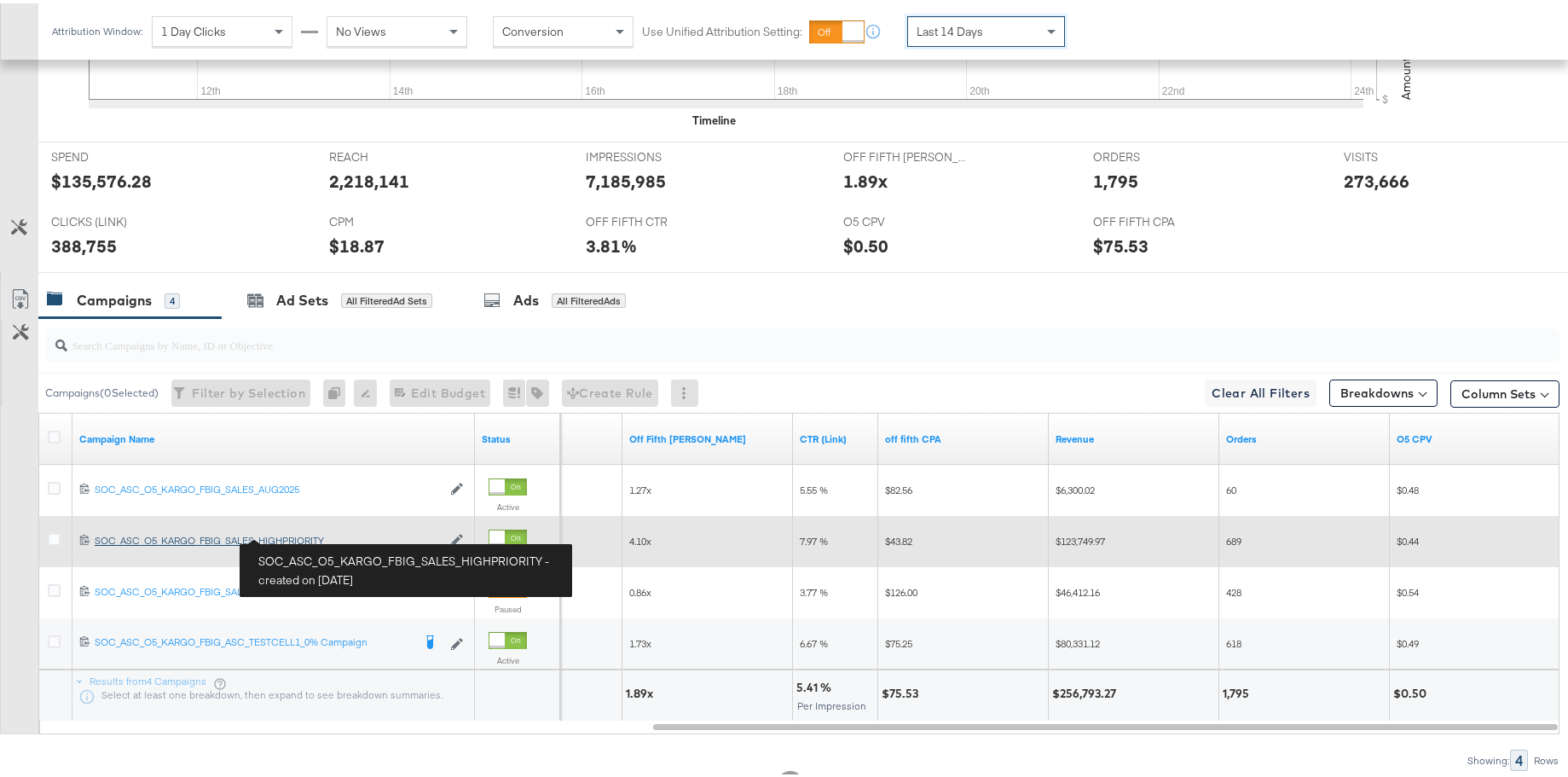
click at [301, 535] on div "SOC_ASC_O5_KARGO_FBIG_SALES_HIGHPRIORITY SOC_ASC_O5_KARGO_FBIG_SALES_HIGHPRIORI…" at bounding box center [268, 537] width 347 height 13
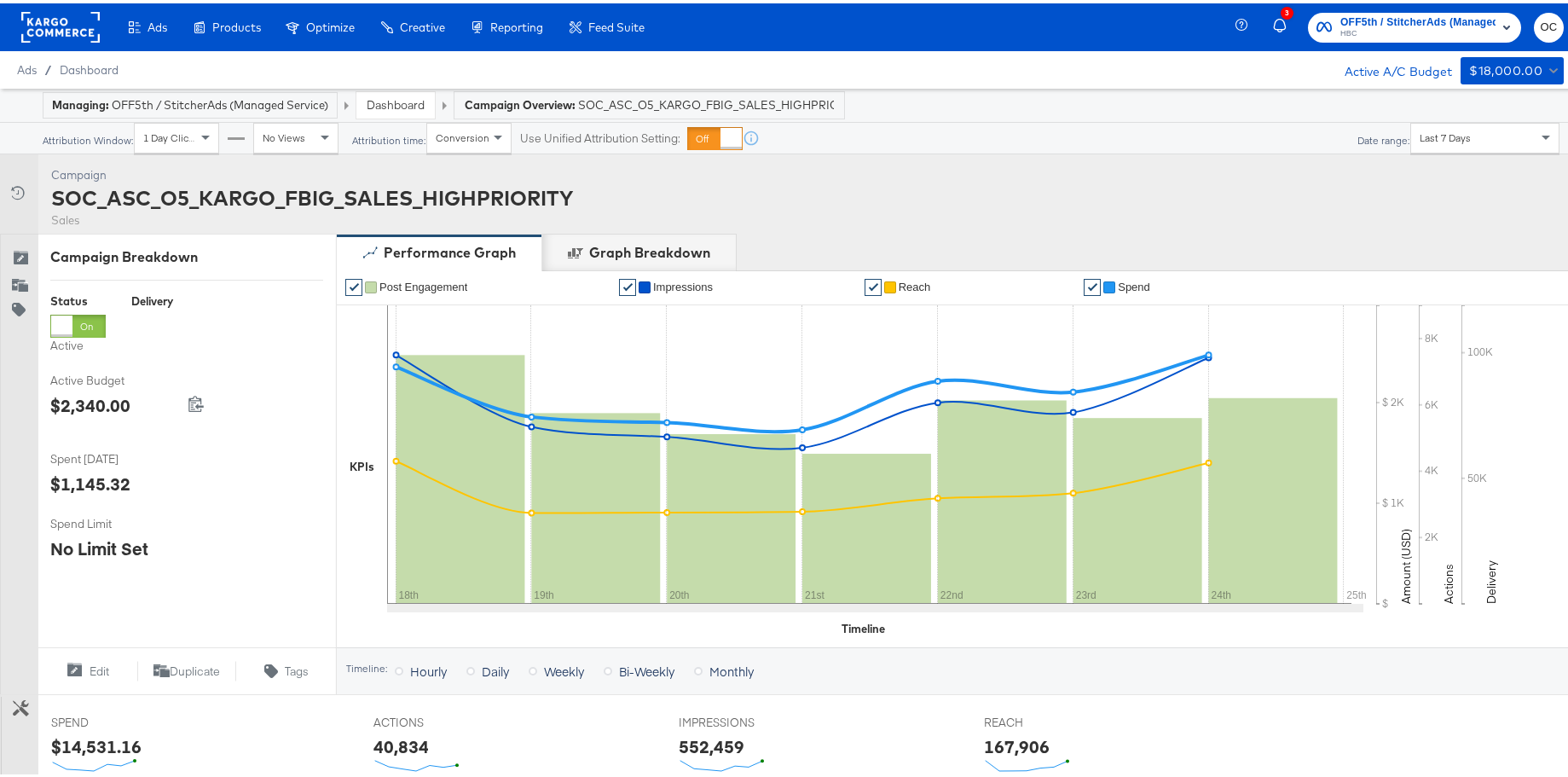
scroll to position [528, 0]
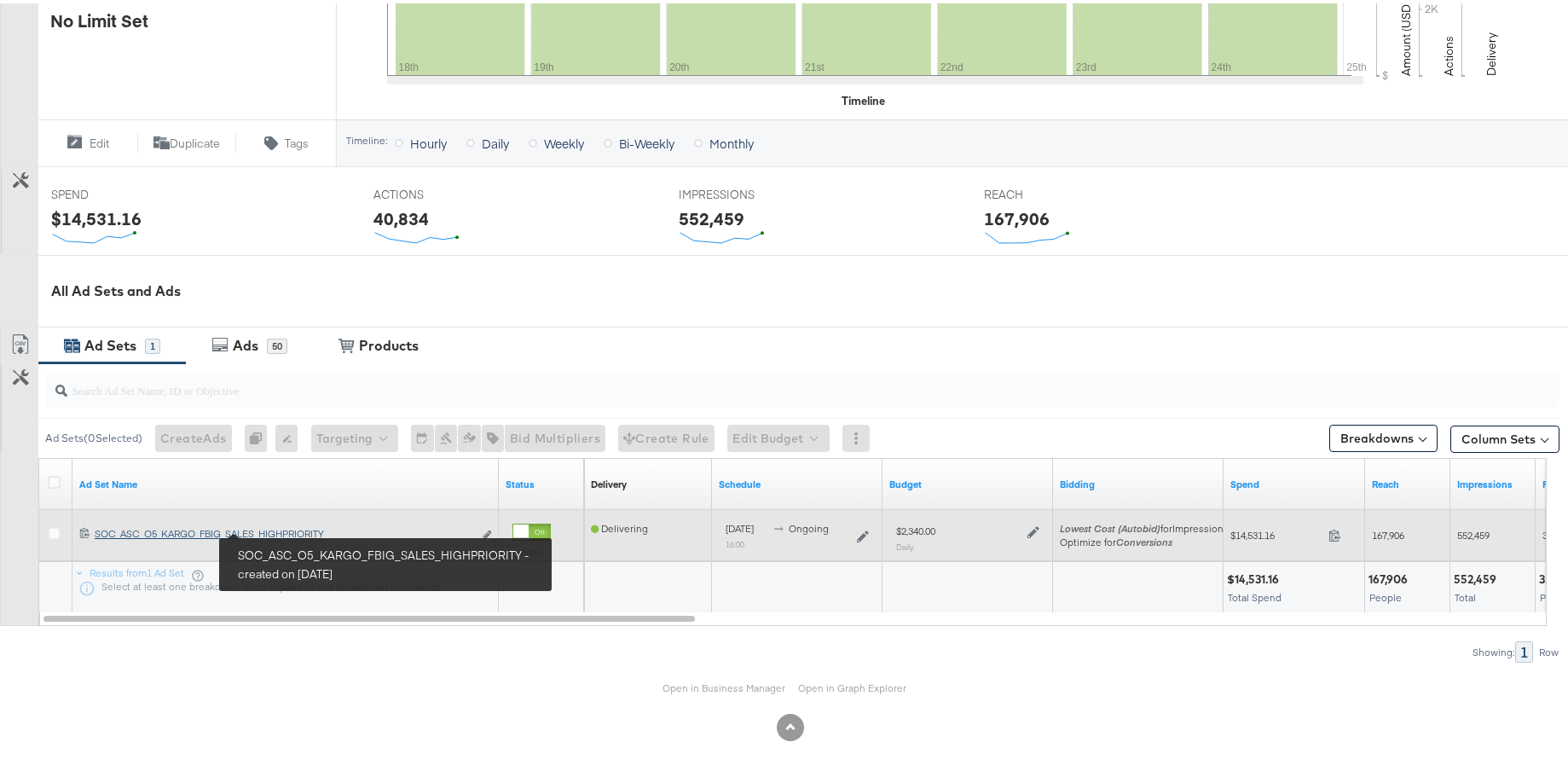
click at [246, 531] on div "SOC_ASC_O5_KARGO_FBIG_SALES_HIGHPRIORITY SOC_ASC_O5_KARGO_FBIG_SALES_HIGHPRIORI…" at bounding box center [283, 531] width 378 height 13
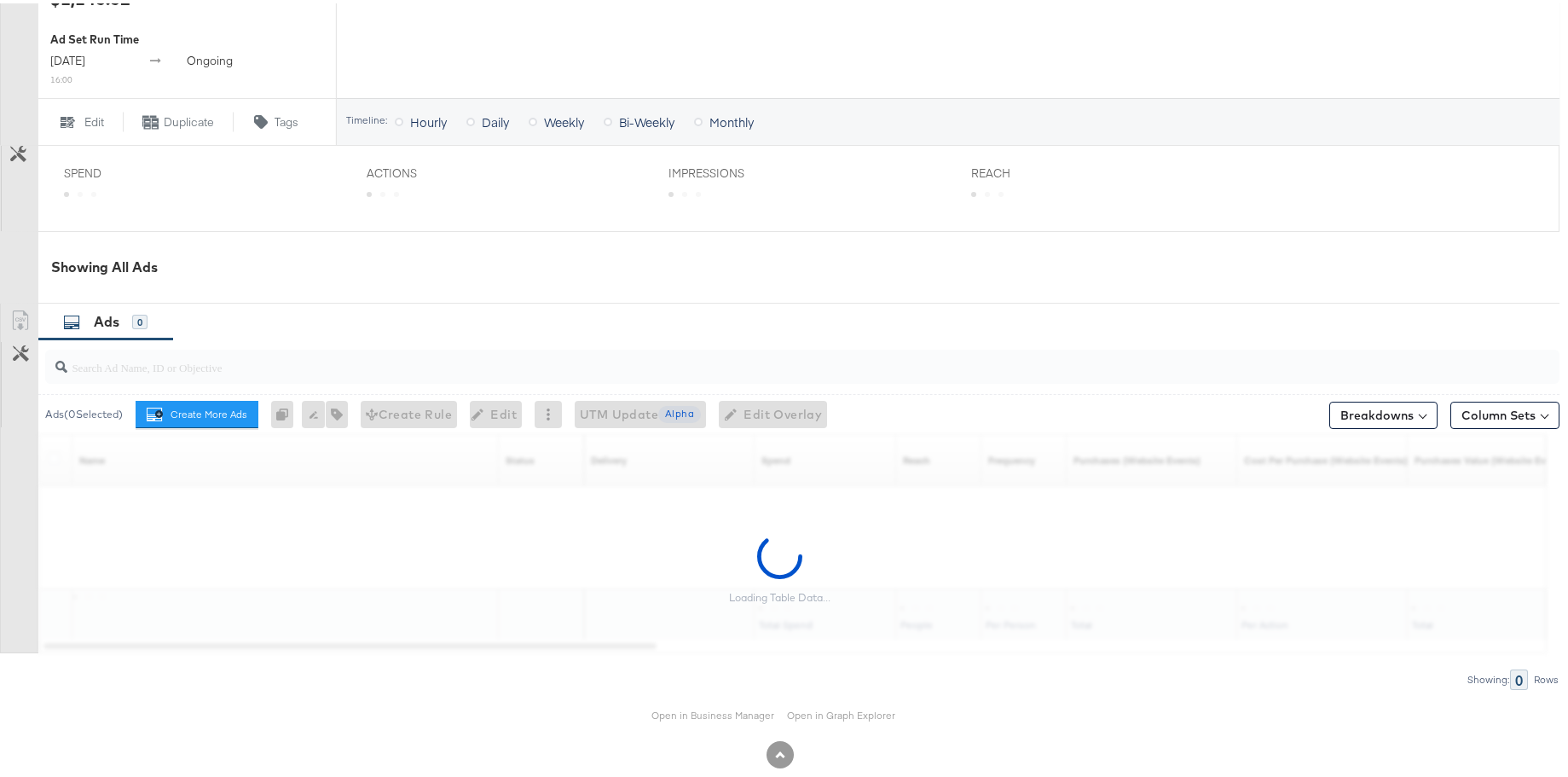
scroll to position [630, 0]
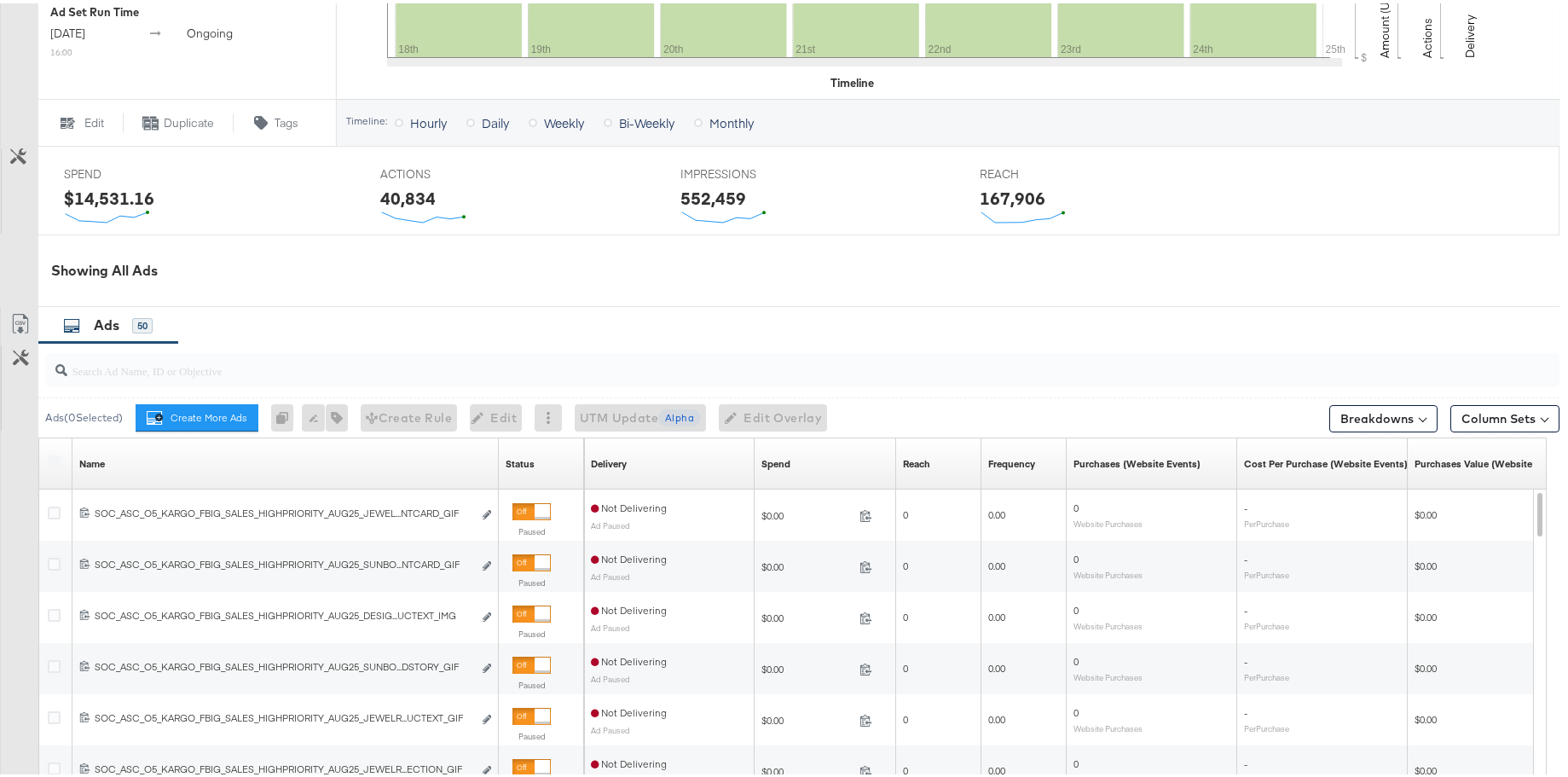
click at [241, 378] on div at bounding box center [802, 366] width 1514 height 34
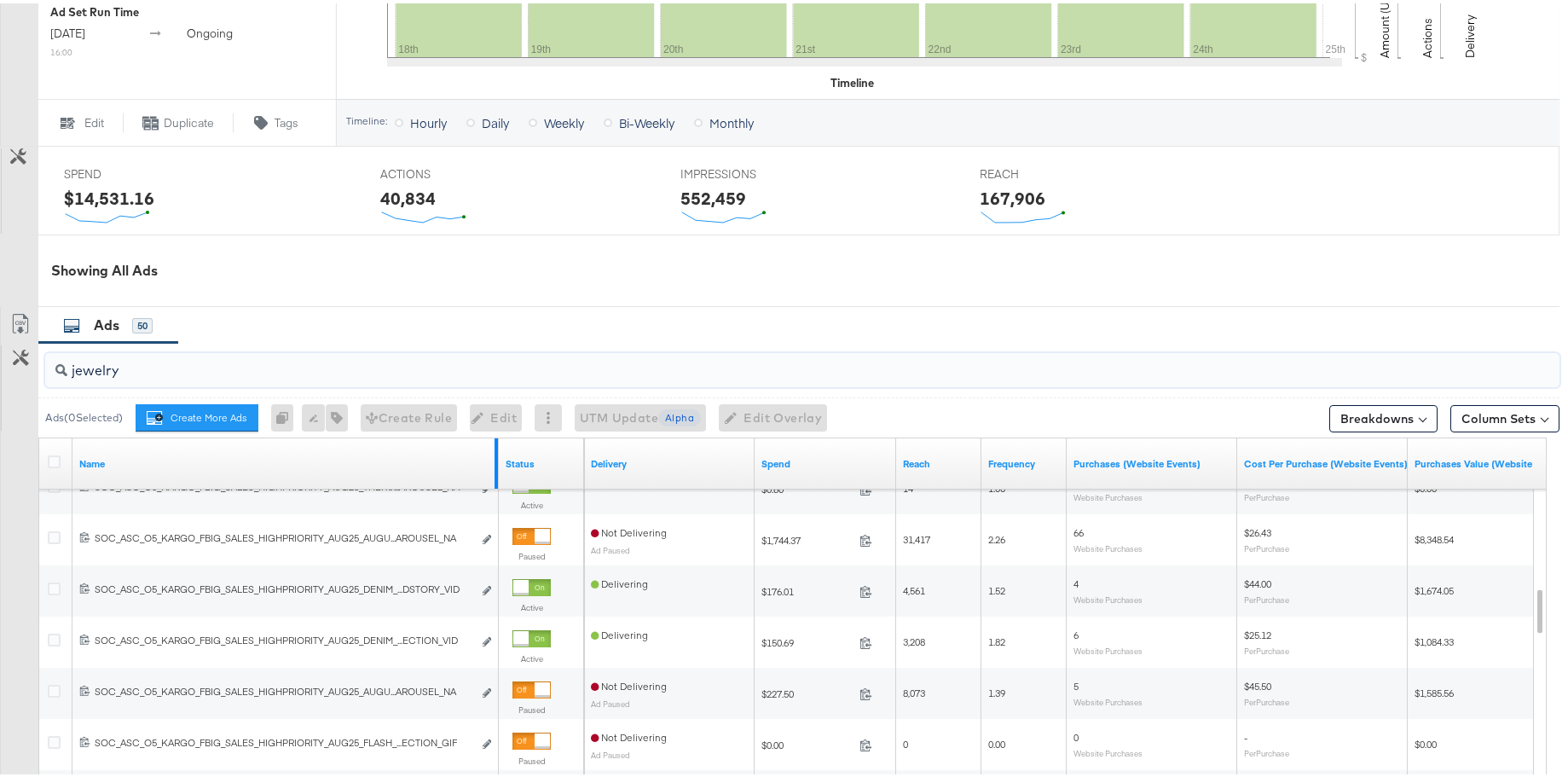
type input "jewelry"
drag, startPoint x: 494, startPoint y: 447, endPoint x: 647, endPoint y: 457, distance: 153.3
click at [39, 435] on div "Name Status Delivery Spend Reach Frequency Purchases (Website Events) Cost Per …" at bounding box center [39, 435] width 0 height 0
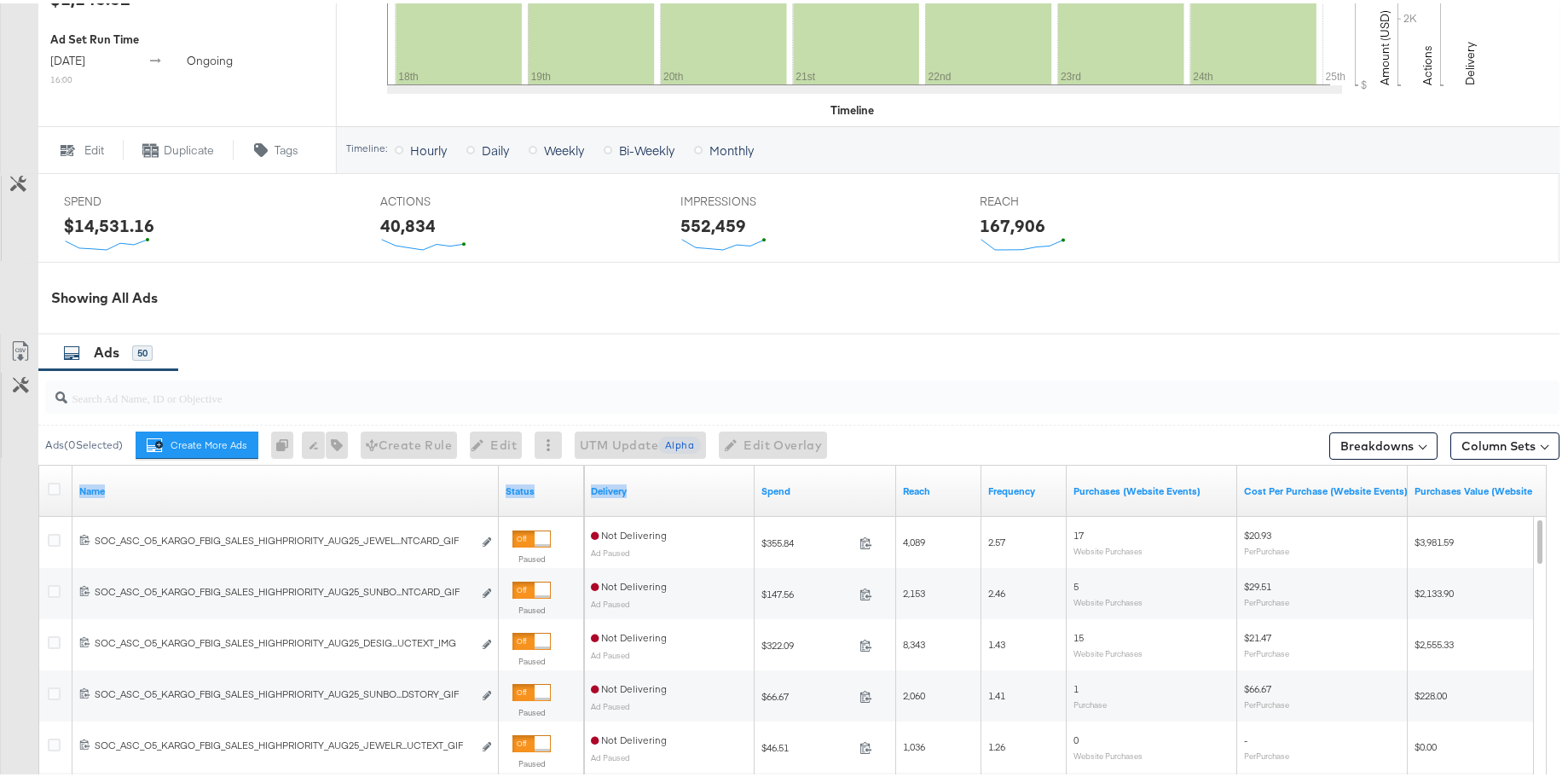
scroll to position [917, 0]
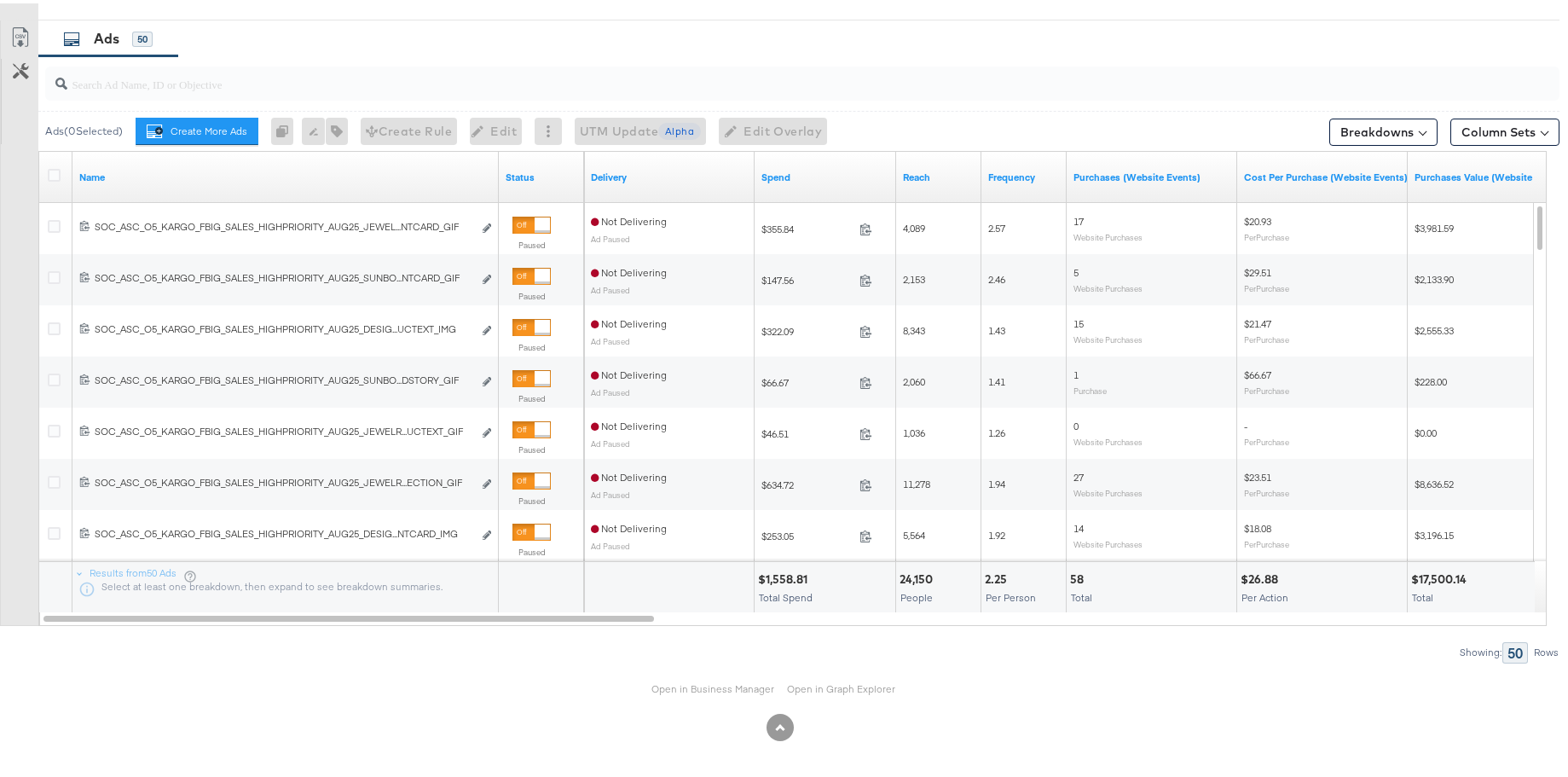
click at [168, 80] on input "search" at bounding box center [745, 73] width 1354 height 34
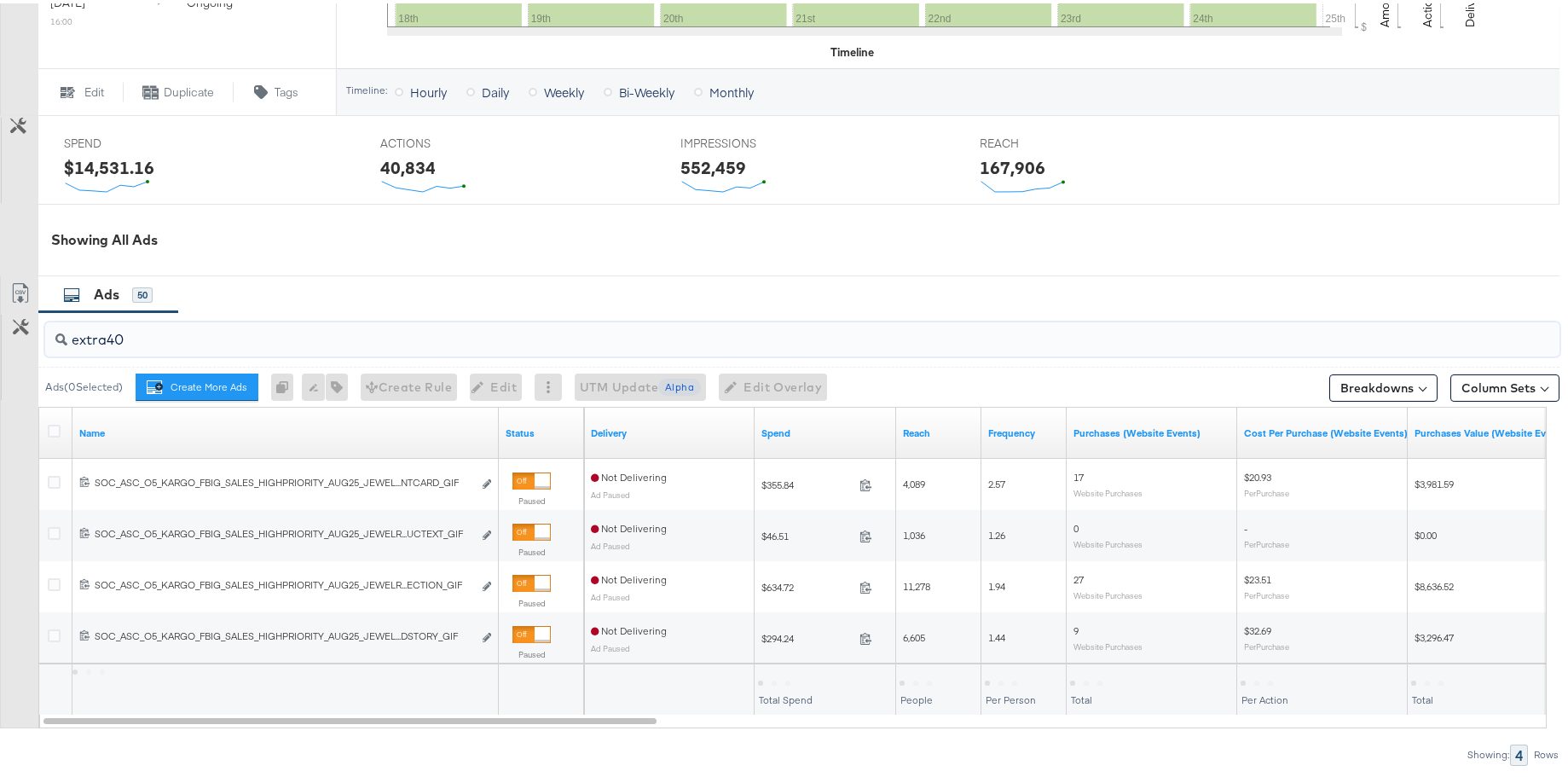
scroll to position [763, 0]
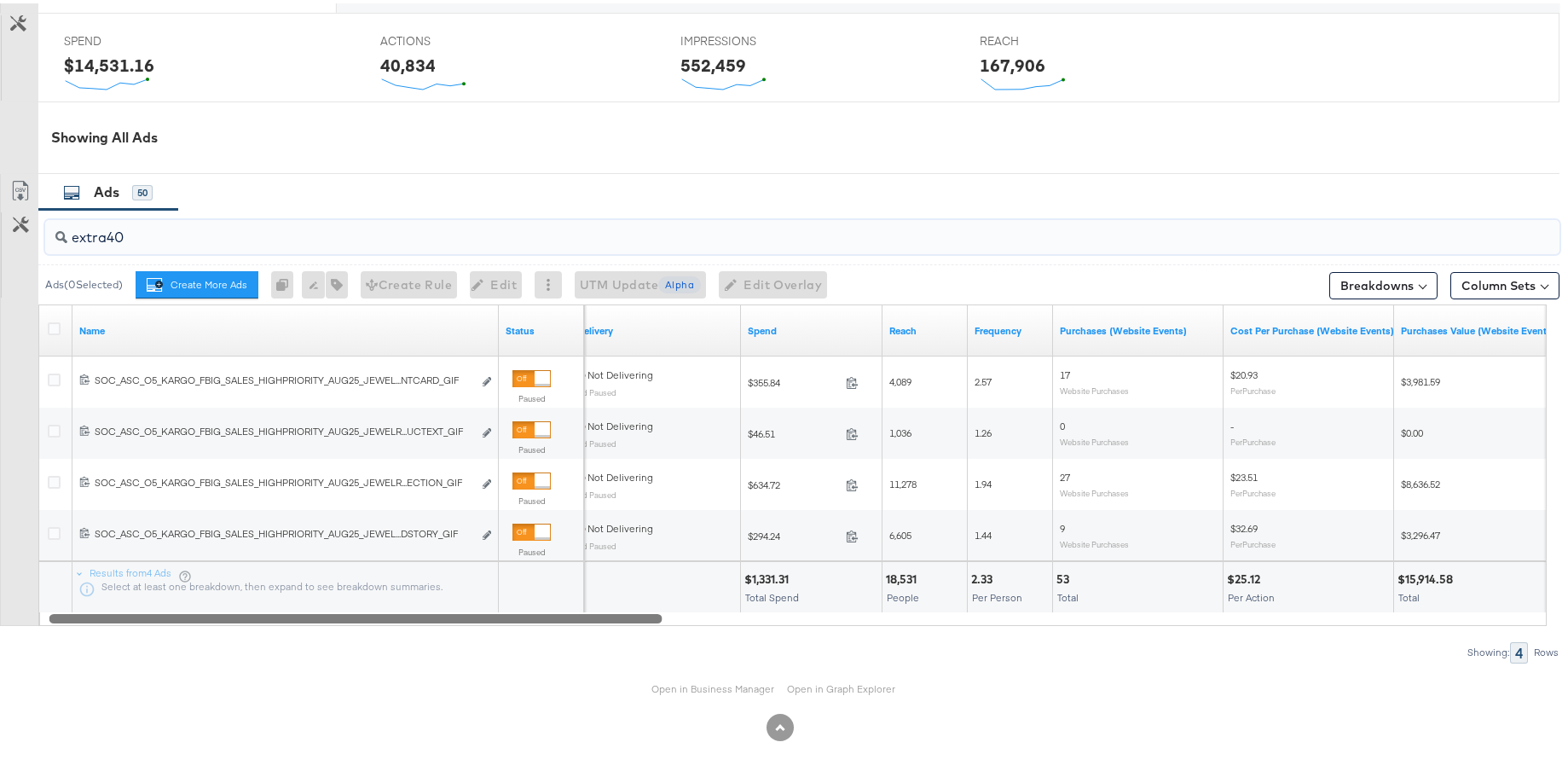
drag, startPoint x: 528, startPoint y: 613, endPoint x: 488, endPoint y: 615, distance: 40.0
click at [488, 606] on div at bounding box center [355, 613] width 614 height 14
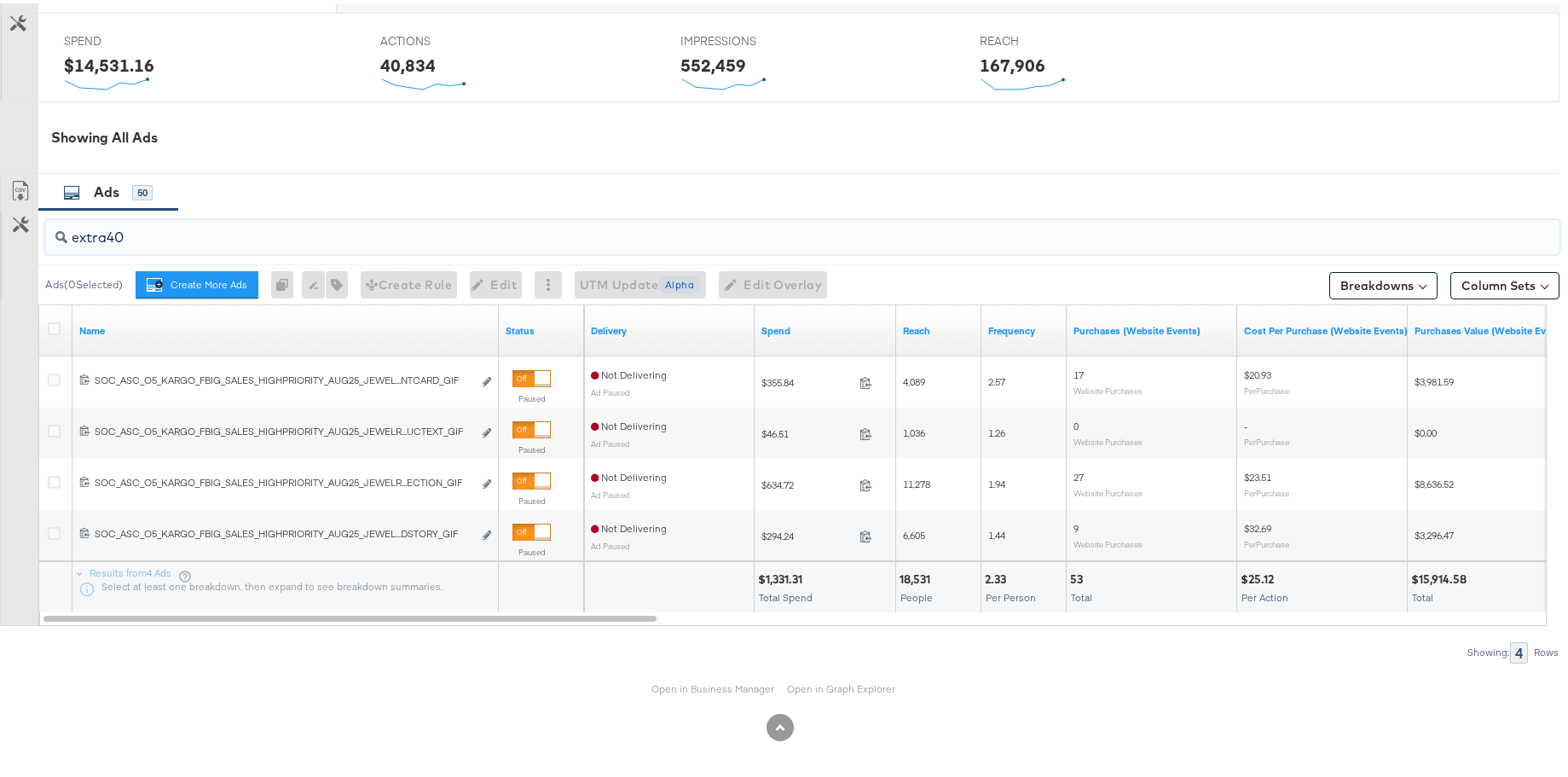
drag, startPoint x: 252, startPoint y: 238, endPoint x: 40, endPoint y: 238, distance: 212.0
click at [40, 238] on div "extra40" at bounding box center [798, 233] width 1521 height 55
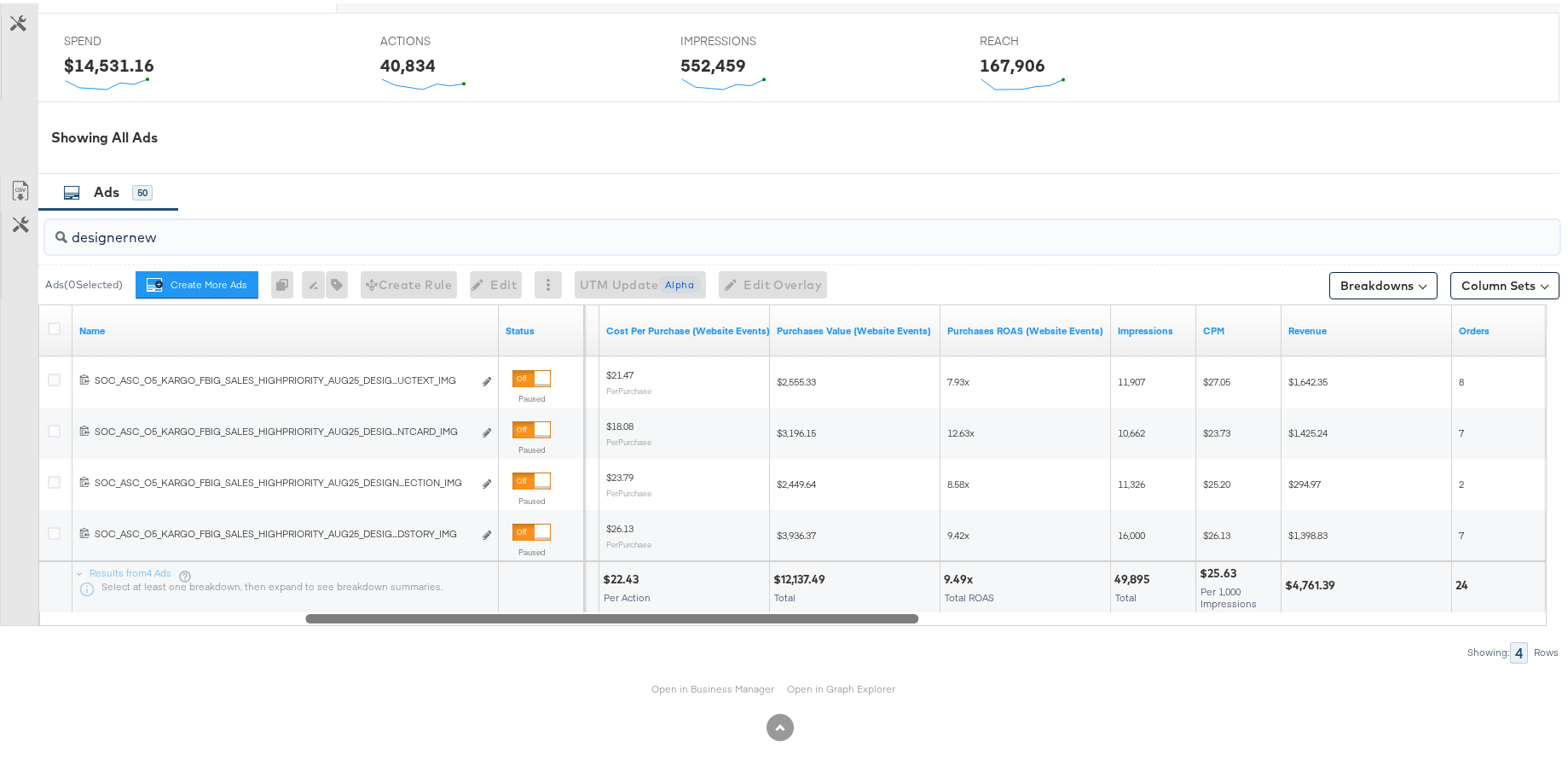
drag, startPoint x: 635, startPoint y: 615, endPoint x: 897, endPoint y: 613, distance: 262.0
click at [897, 606] on div at bounding box center [612, 613] width 614 height 14
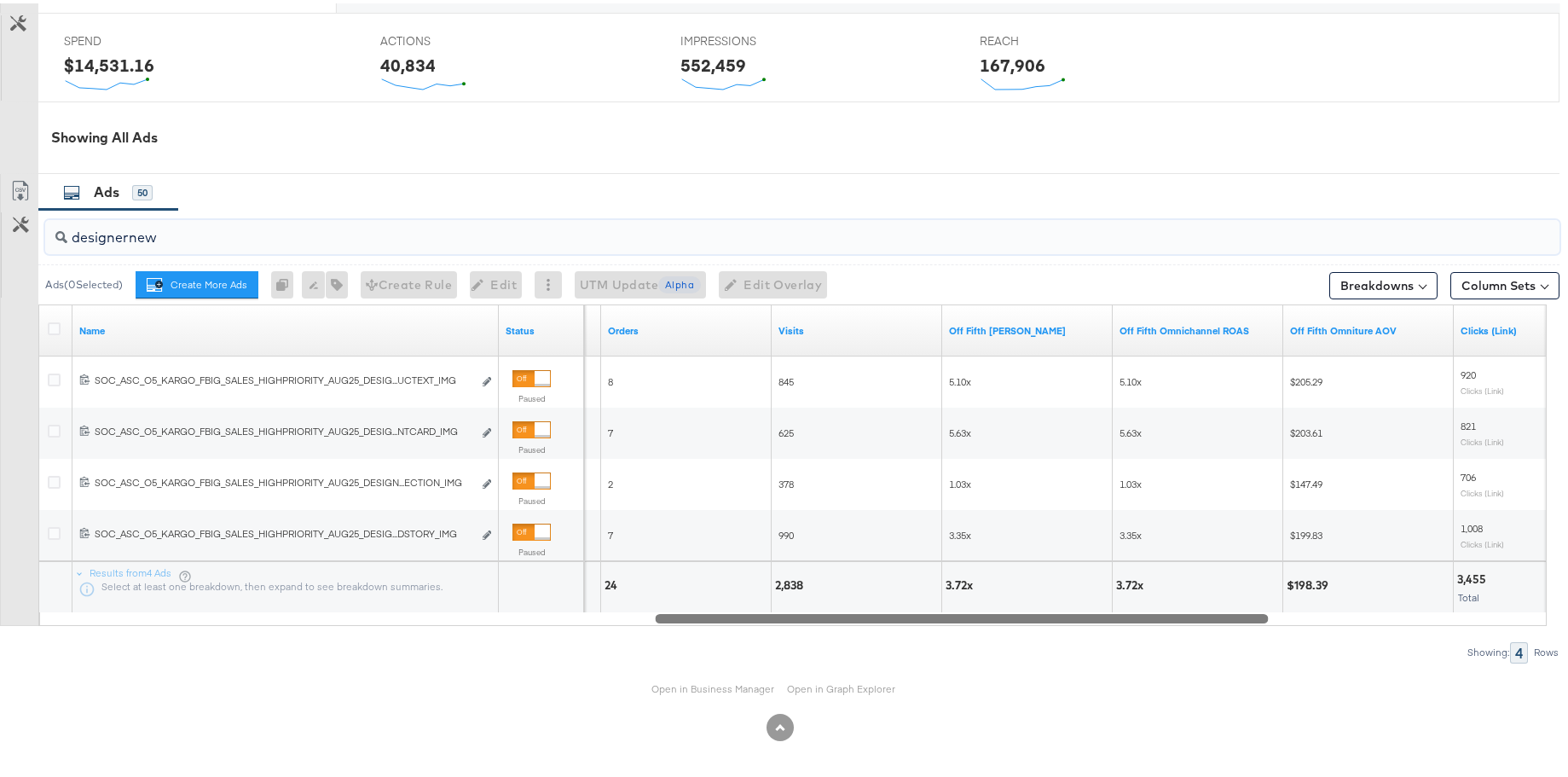
drag, startPoint x: 744, startPoint y: 609, endPoint x: 1093, endPoint y: 619, distance: 349.1
click at [1093, 606] on div at bounding box center [961, 613] width 614 height 14
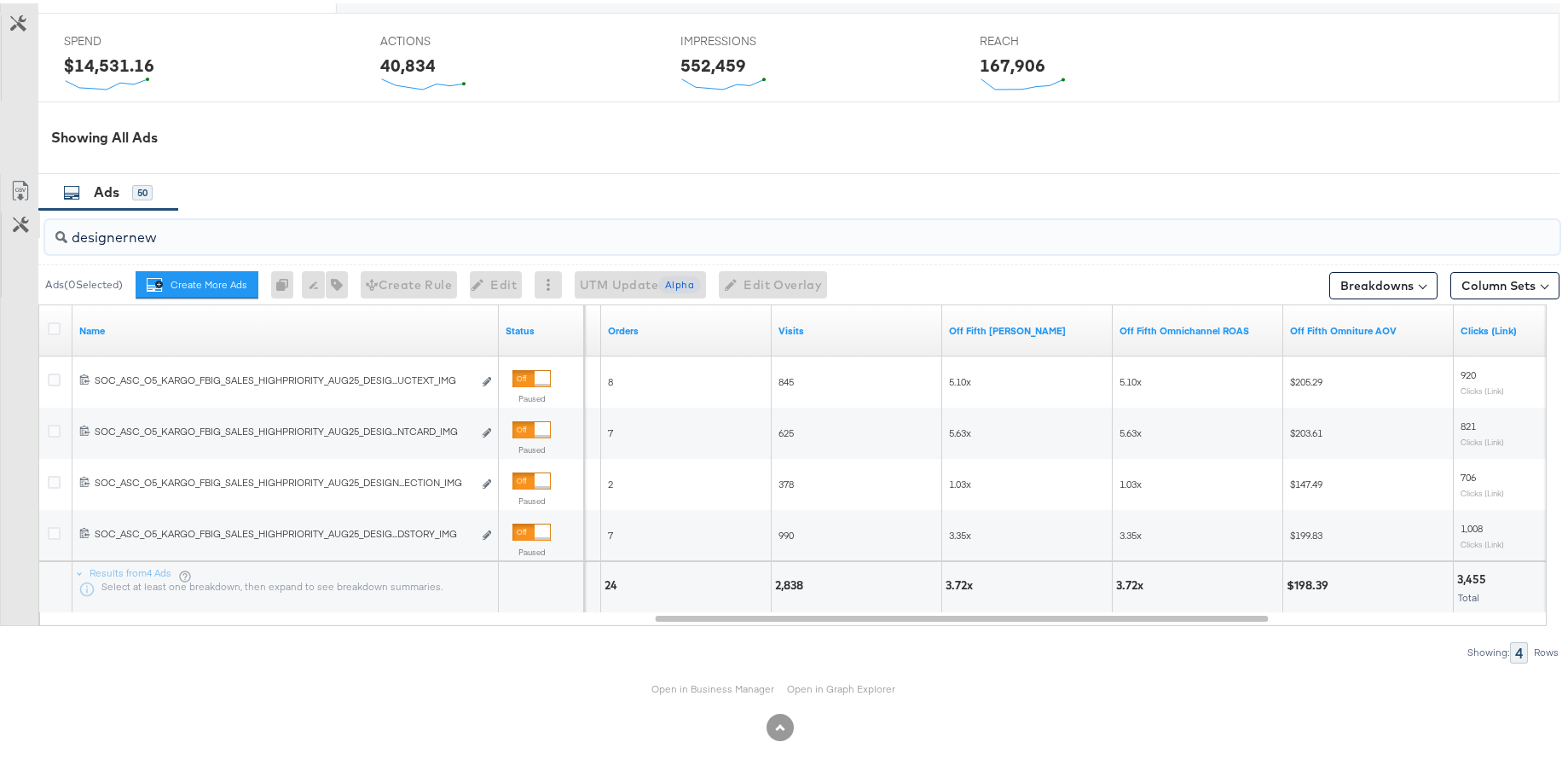
drag, startPoint x: 188, startPoint y: 241, endPoint x: 22, endPoint y: 222, distance: 167.1
click at [22, 222] on div "designernew Ads ( 0 Selected) Create More Ads Create more ads for this ad set 0…" at bounding box center [779, 432] width 1559 height 453
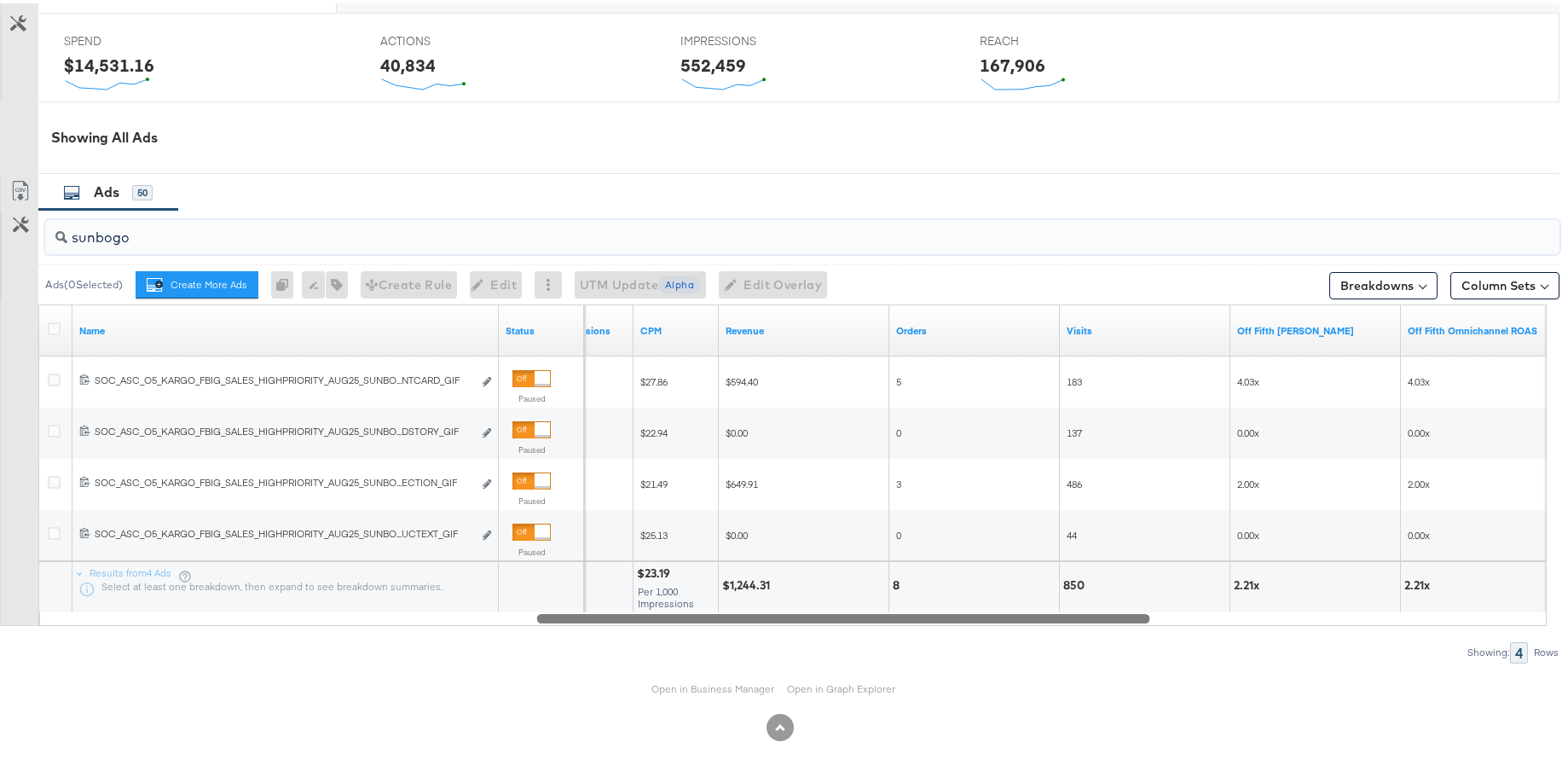
drag, startPoint x: 970, startPoint y: 615, endPoint x: 851, endPoint y: 608, distance: 119.2
click at [851, 606] on div "Name Status Impressions CPM Revenue Orders Visits Off Fifth [PERSON_NAME] Off F…" at bounding box center [793, 462] width 1508 height 322
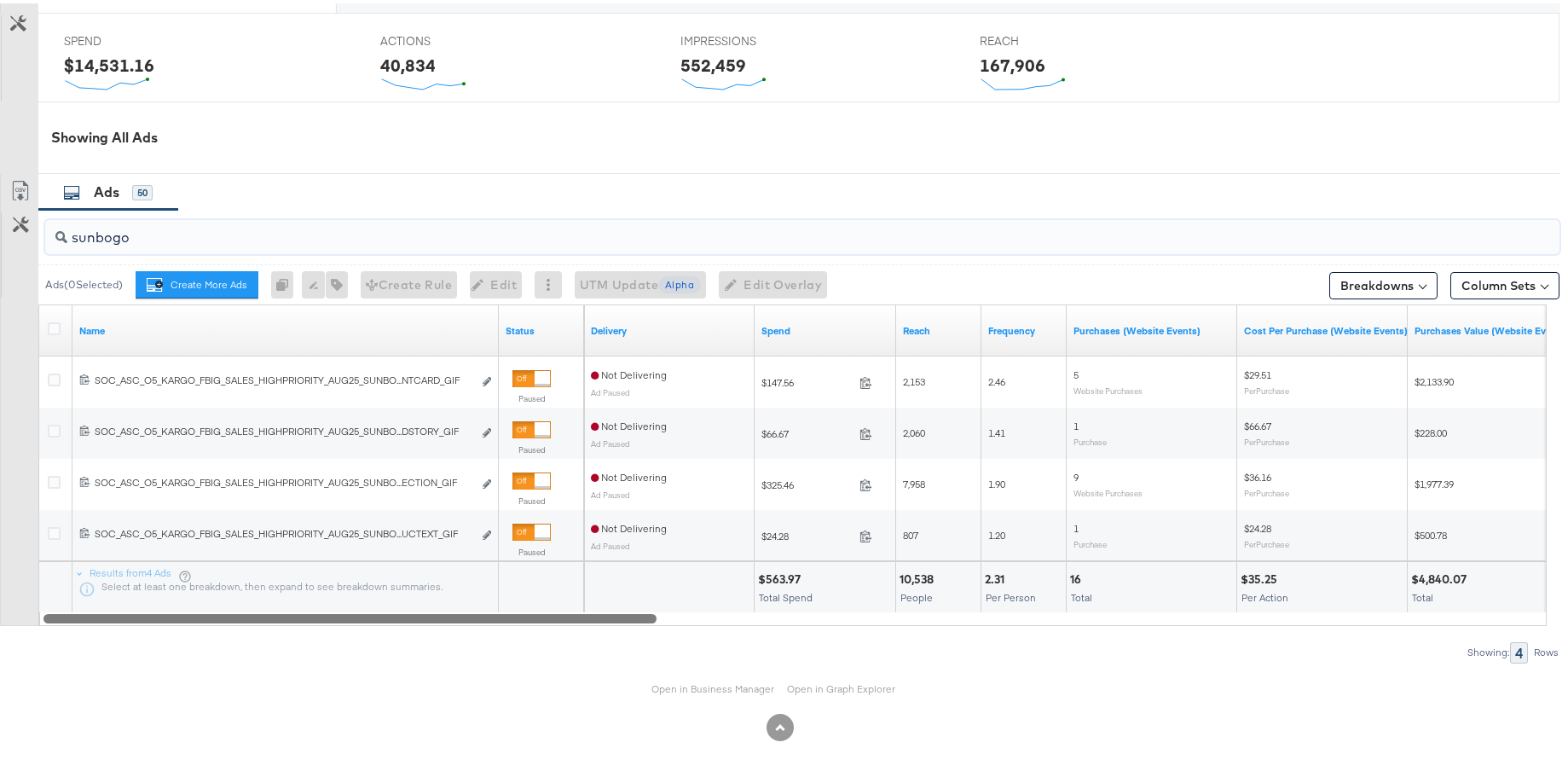
drag, startPoint x: 961, startPoint y: 616, endPoint x: 262, endPoint y: 601, distance: 699.2
click at [262, 601] on div "Name Status Delivery Spend Reach Frequency Purchases (Website Events) Cost Per …" at bounding box center [793, 462] width 1508 height 322
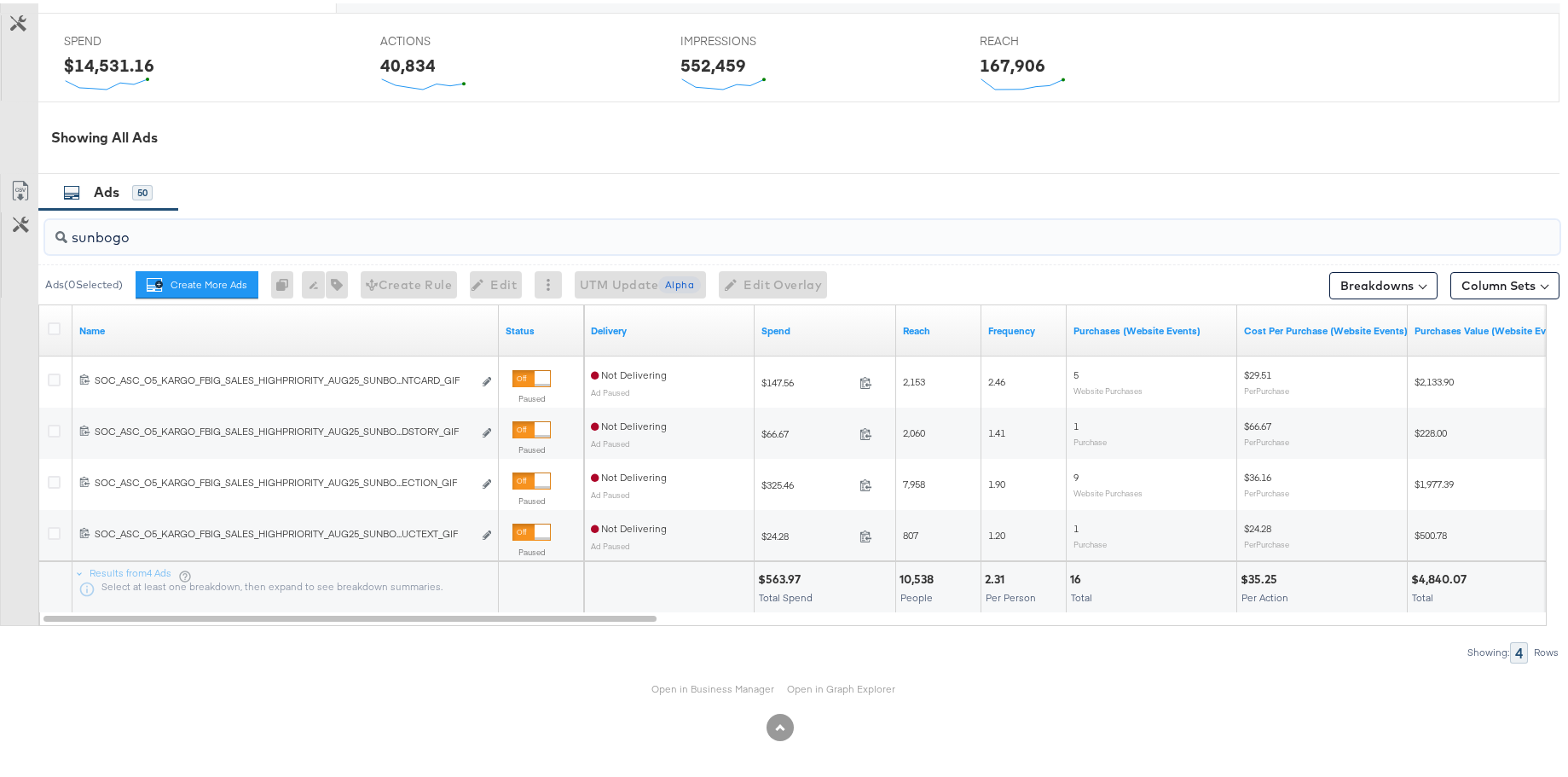
type input "sunbogo"
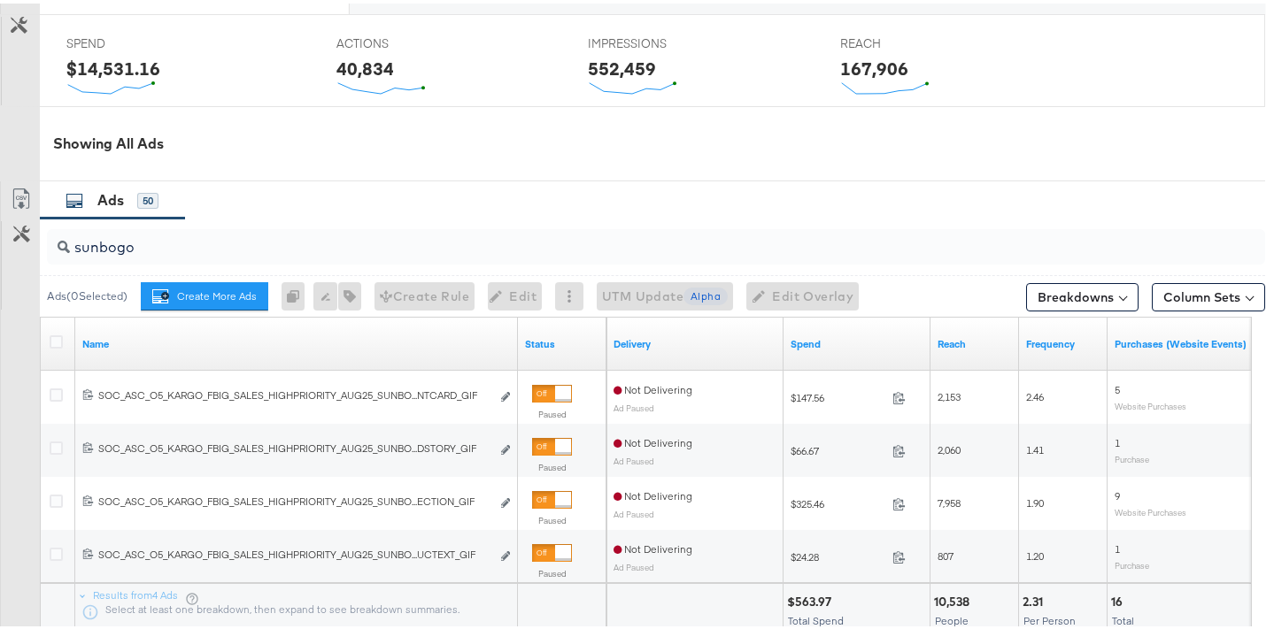
scroll to position [0, 0]
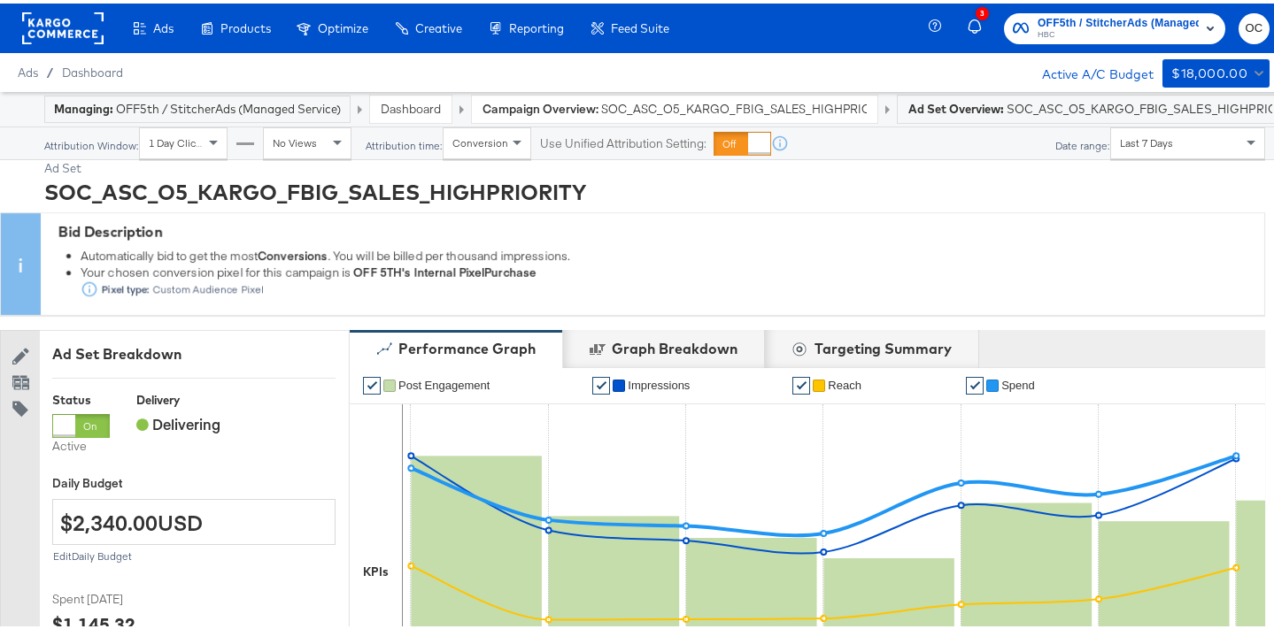
click at [391, 105] on link "Dashboard" at bounding box center [411, 105] width 60 height 16
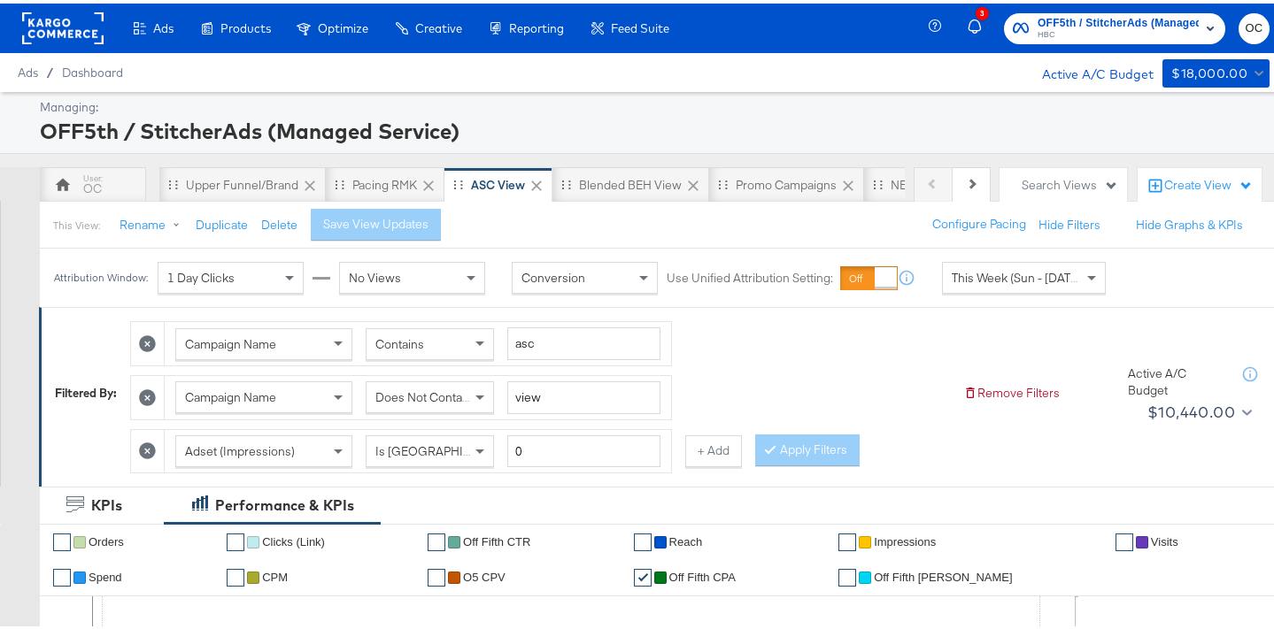
click at [1035, 283] on div "This Week (Sun - [DATE])" at bounding box center [1024, 274] width 162 height 30
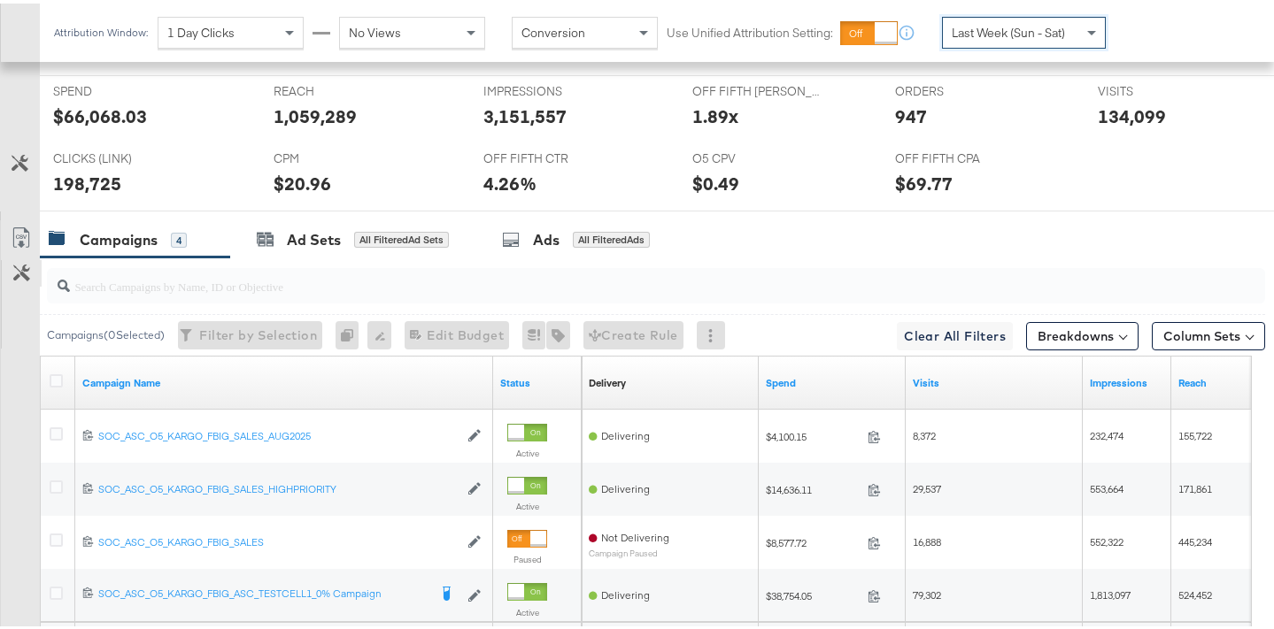
scroll to position [1003, 0]
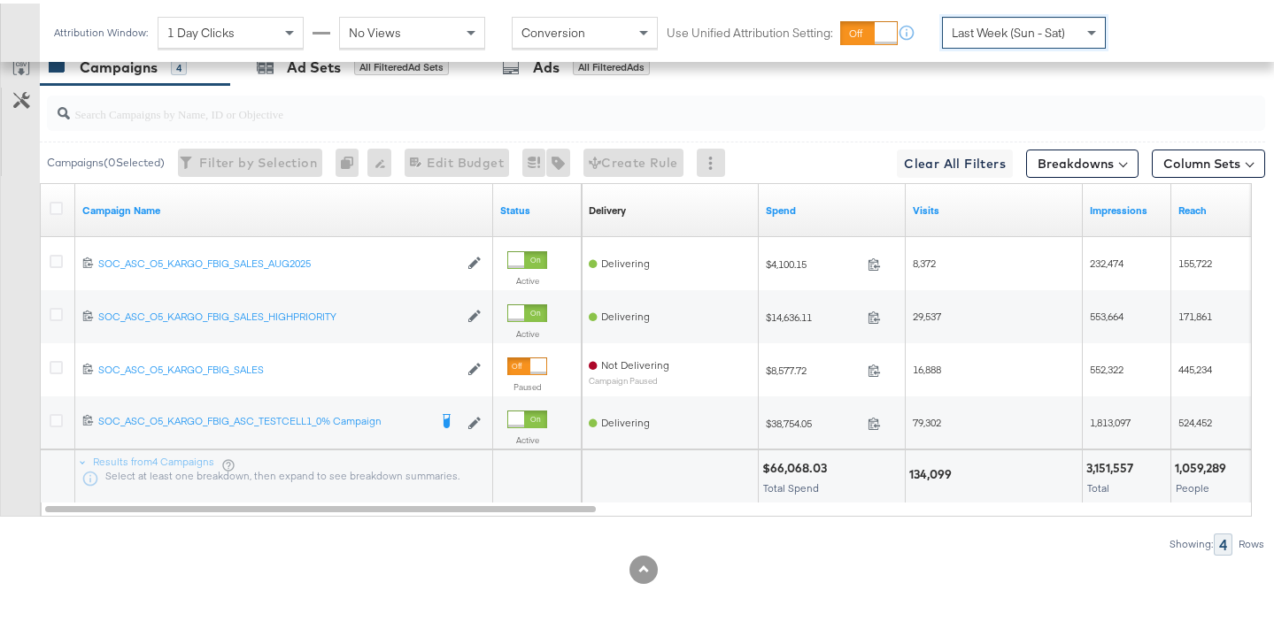
click at [1000, 36] on span "Last Week (Sun - Sat)" at bounding box center [1008, 29] width 113 height 16
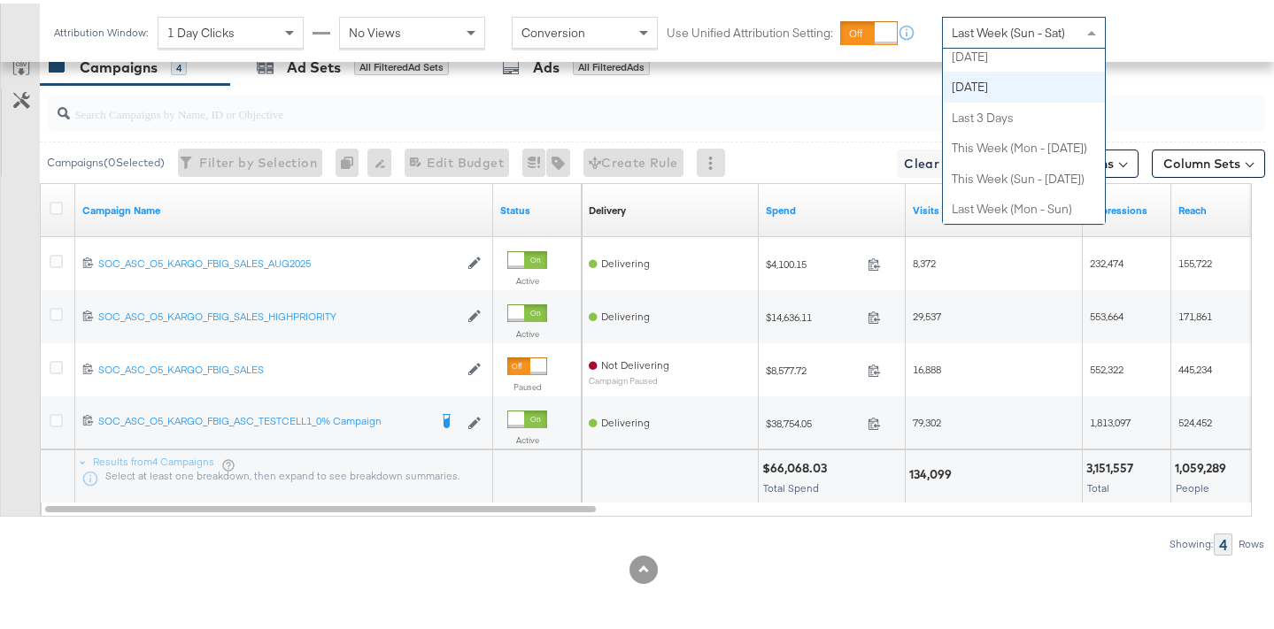
scroll to position [0, 0]
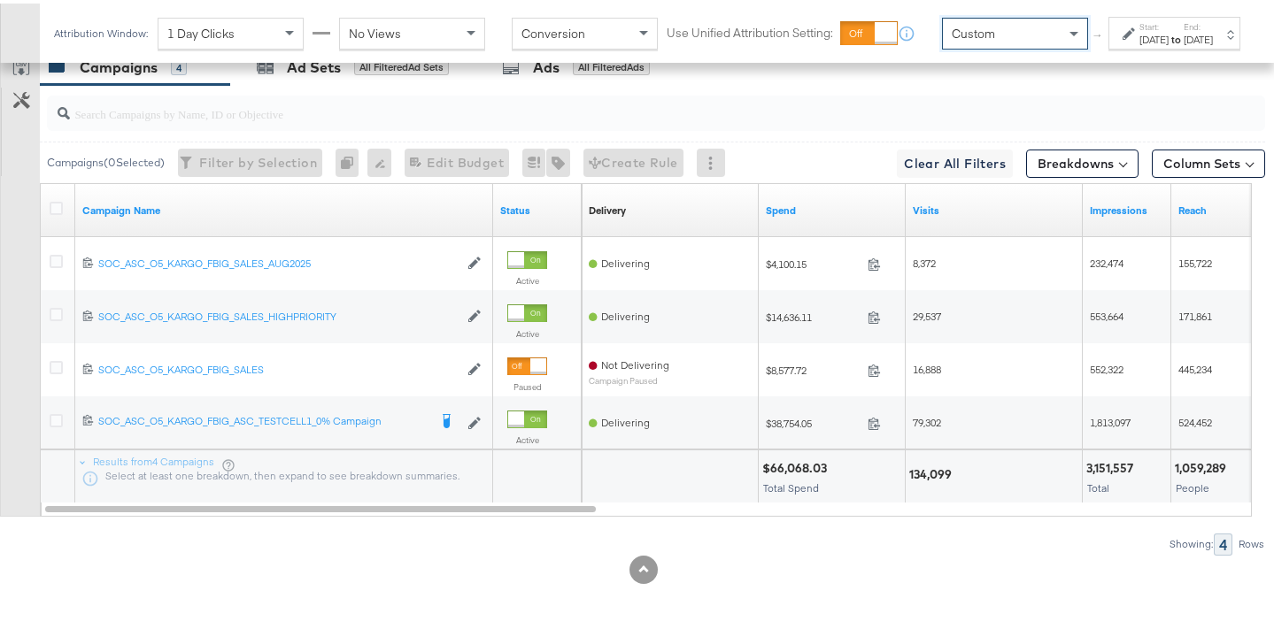
click at [1139, 43] on div "[DATE]" at bounding box center [1153, 36] width 29 height 14
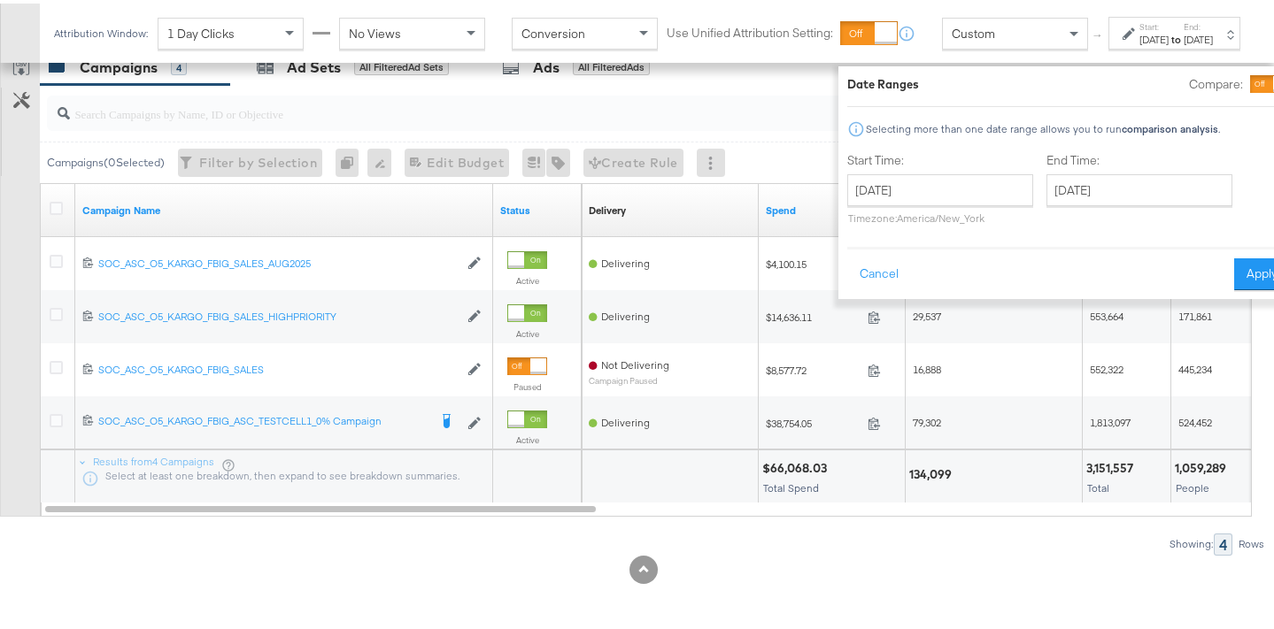
click at [1197, 88] on div "Compare:" at bounding box center [1239, 81] width 101 height 18
click at [1201, 86] on div "Compare:" at bounding box center [1239, 81] width 101 height 18
click at [1273, 82] on div at bounding box center [1281, 81] width 16 height 16
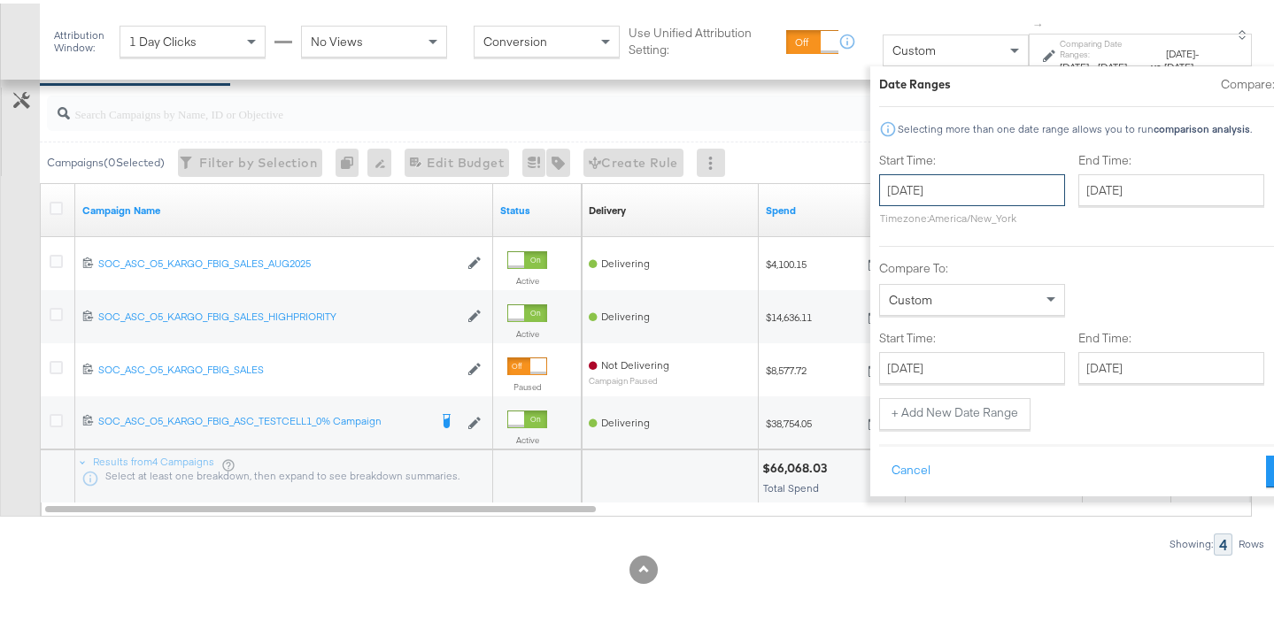
click at [943, 188] on input "[DATE]" at bounding box center [972, 187] width 186 height 32
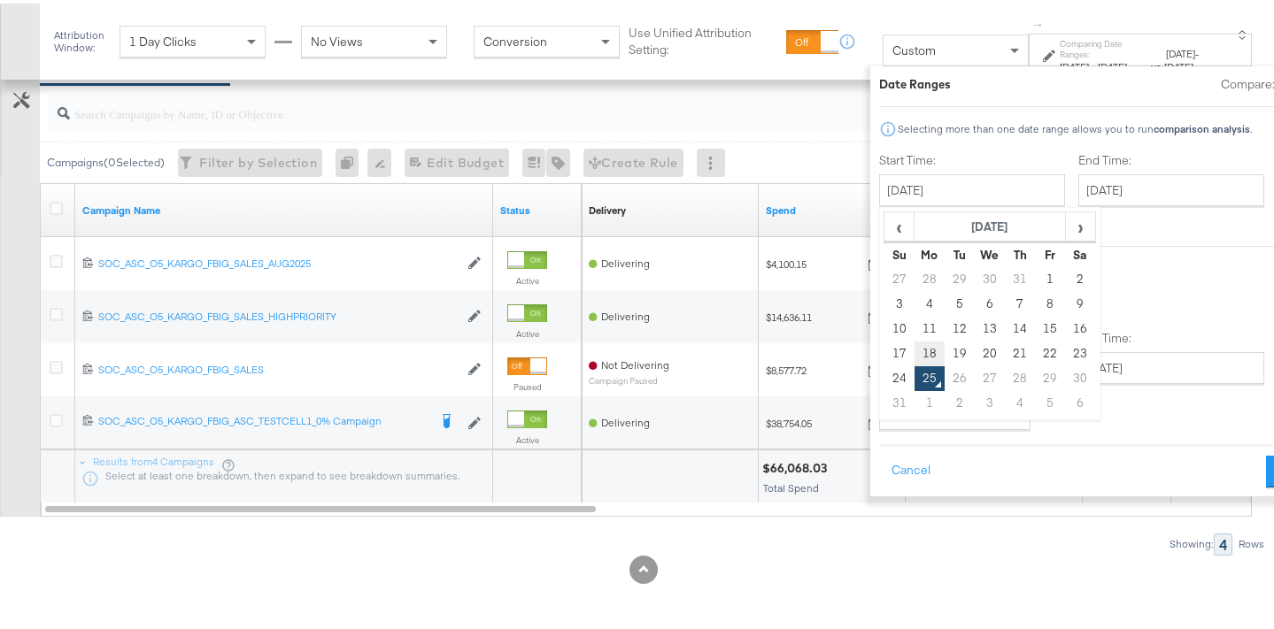
click at [914, 352] on td "18" at bounding box center [929, 350] width 30 height 25
type input "[DATE]"
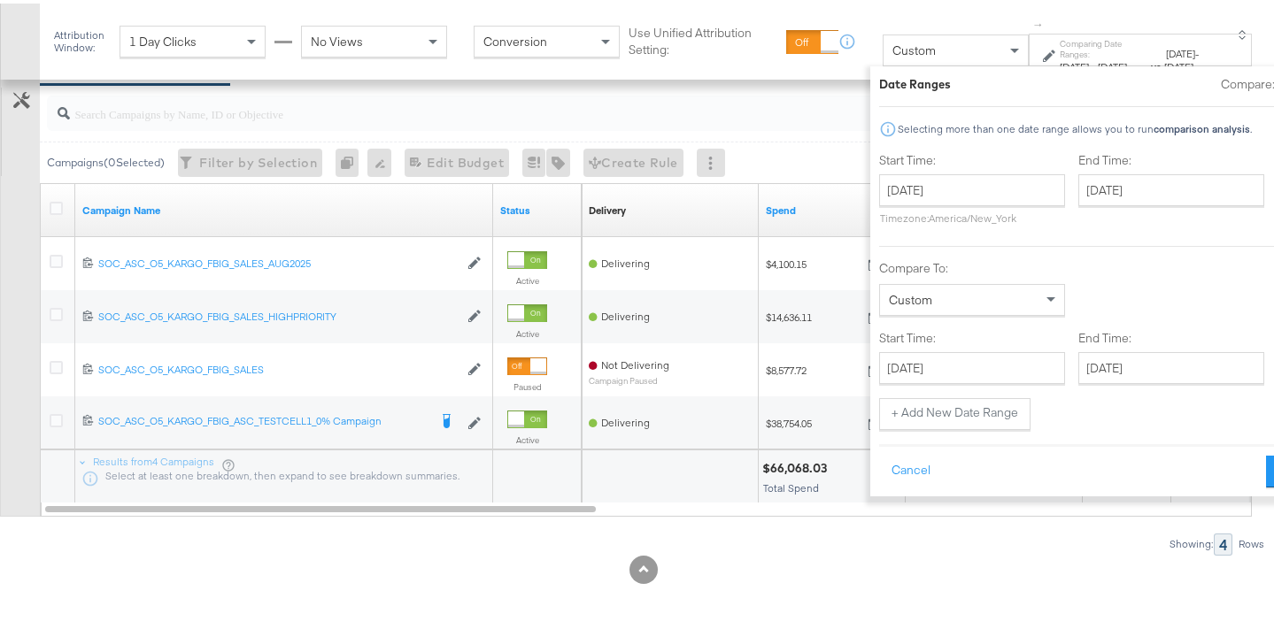
click at [1078, 203] on div "End Time: [DATE] ‹ [DATE] › Su Mo Tu We Th Fr Sa 27 28 29 30 31 1 2 3 4 5 6 7 8…" at bounding box center [1174, 189] width 193 height 81
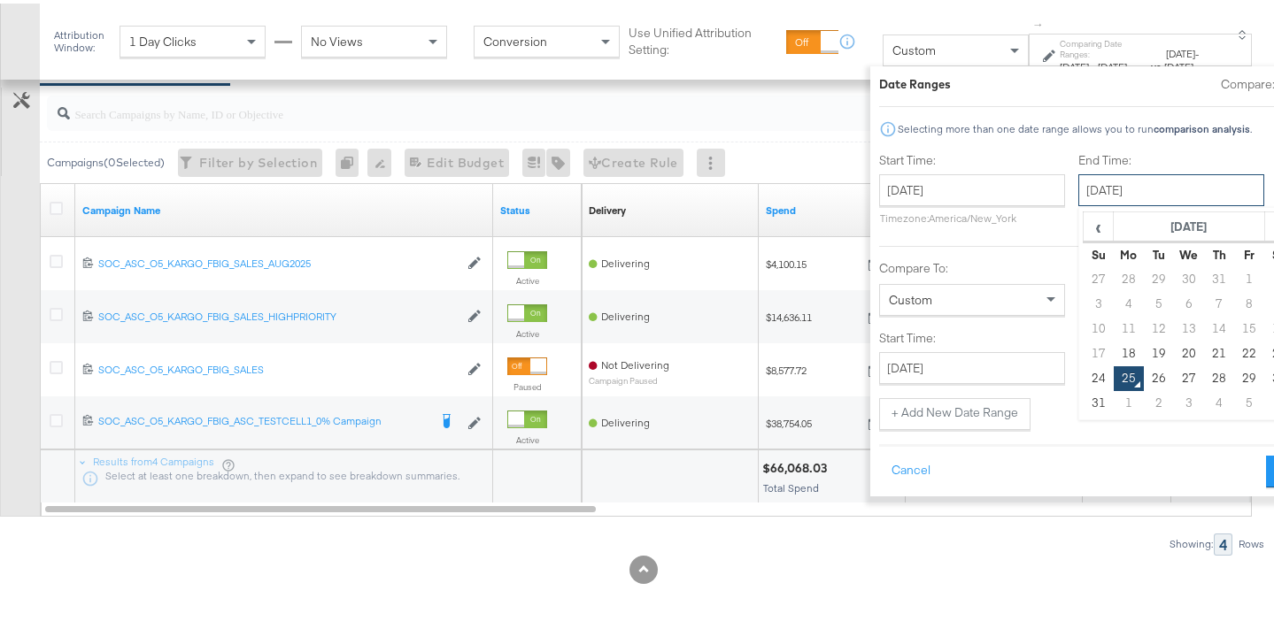
click at [1096, 197] on input "[DATE]" at bounding box center [1171, 187] width 186 height 32
click at [1113, 344] on td "18" at bounding box center [1128, 350] width 30 height 25
type input "[DATE]"
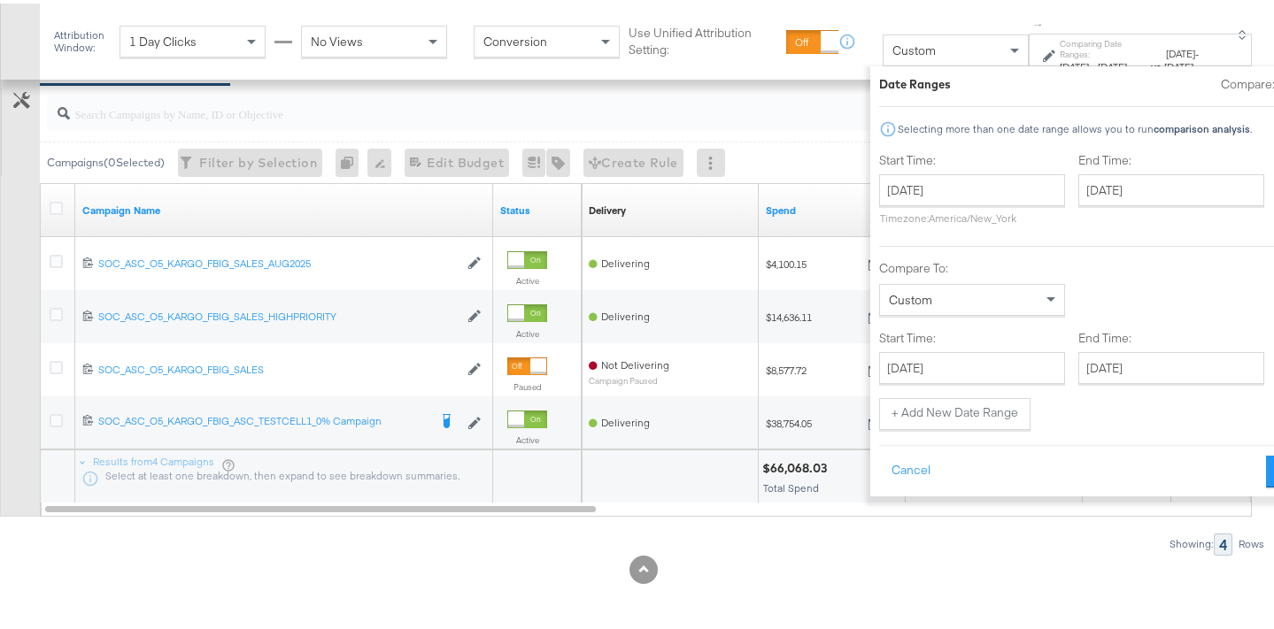
click at [918, 382] on div "Start Time: [DATE] ‹ [DATE] › Su Mo Tu We Th Fr Sa 27 28 29 30 31 1 2 3 4 5 6 7…" at bounding box center [1100, 288] width 443 height 279
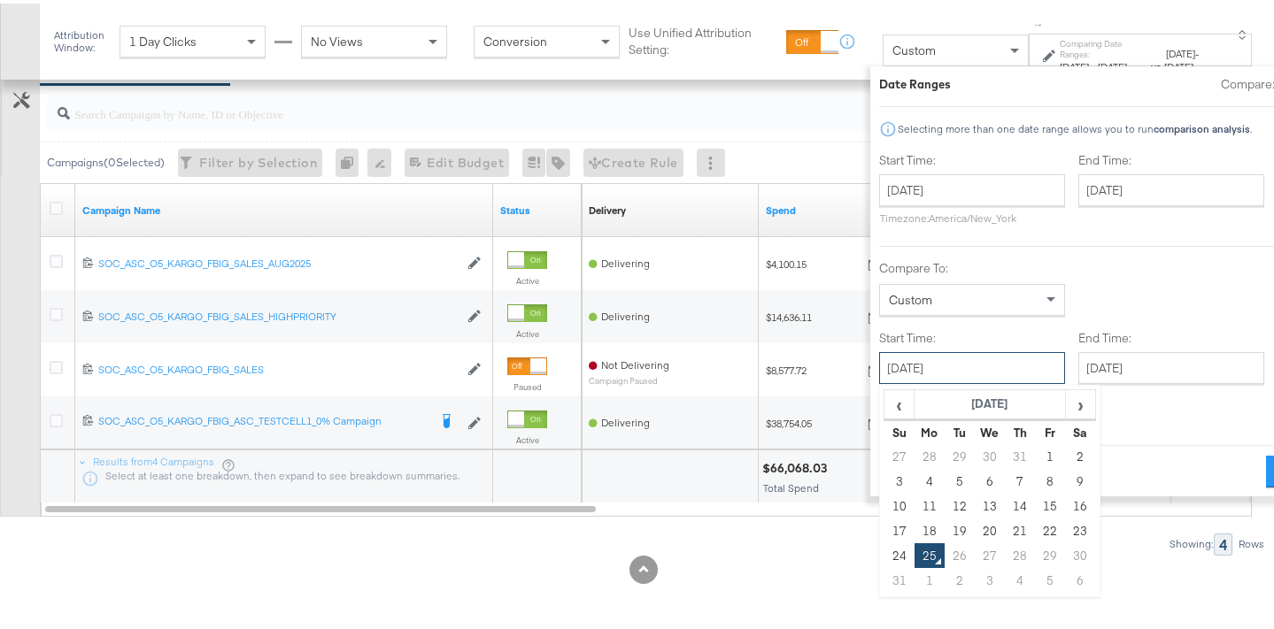
click at [918, 372] on input "[DATE]" at bounding box center [972, 365] width 186 height 32
click at [945, 526] on td "19" at bounding box center [960, 527] width 30 height 25
type input "[DATE]"
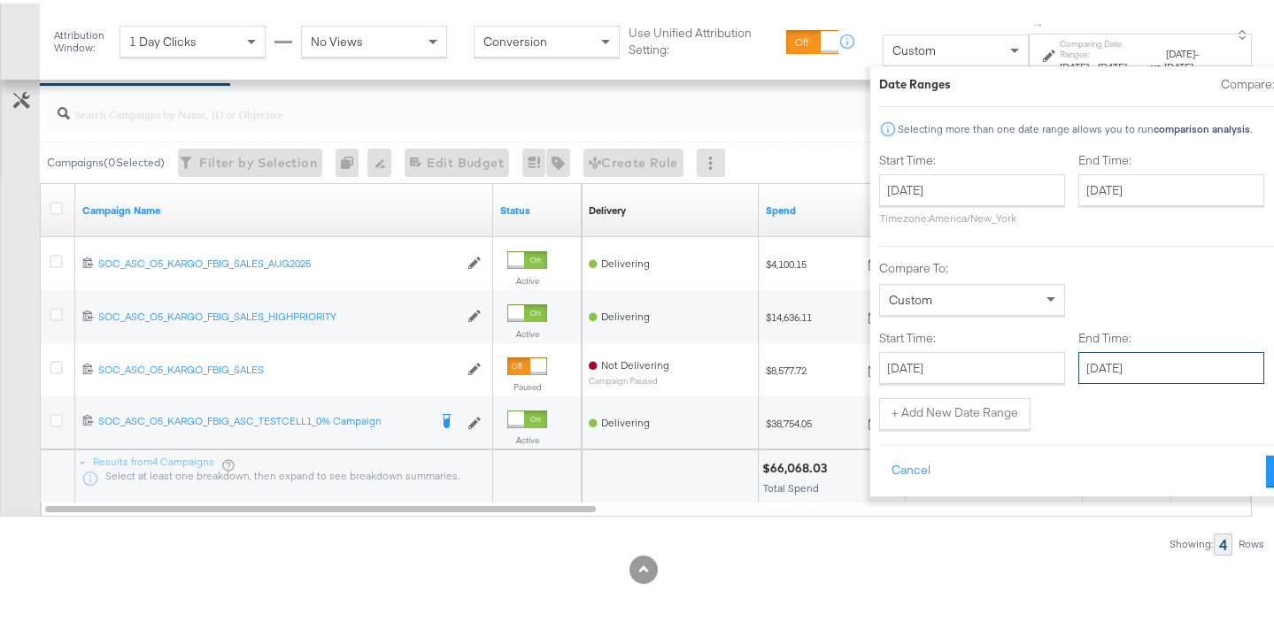
click at [1110, 376] on input "[DATE]" at bounding box center [1171, 365] width 186 height 32
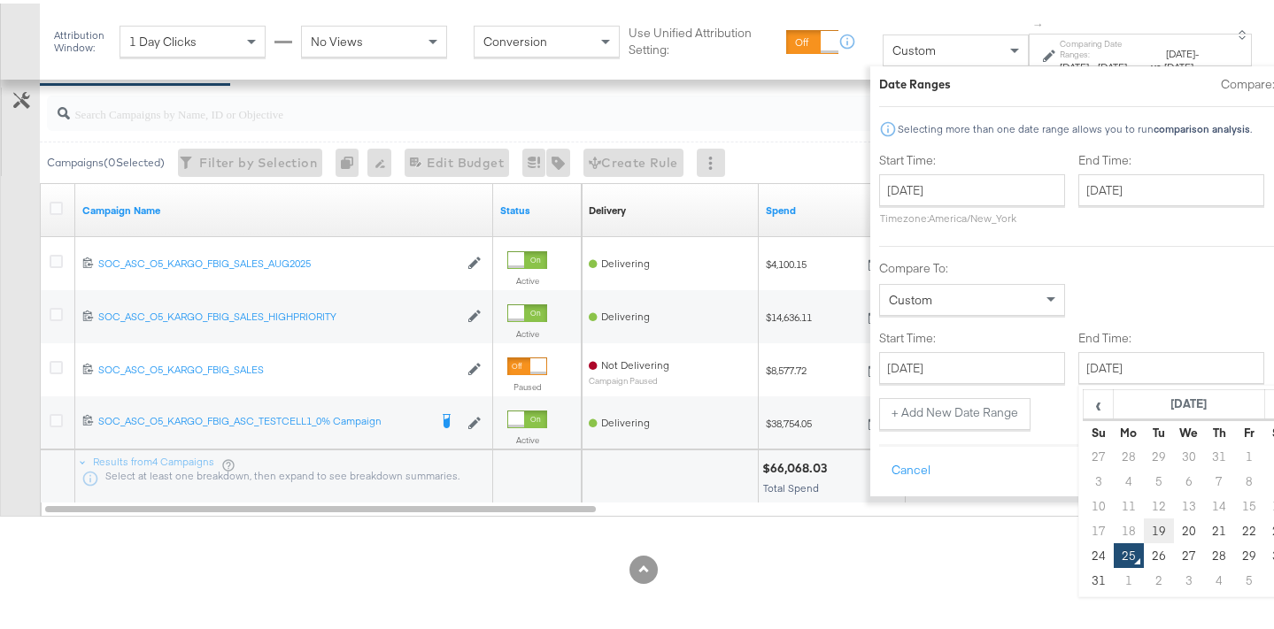
click at [1144, 518] on td "19" at bounding box center [1159, 527] width 30 height 25
type input "[DATE]"
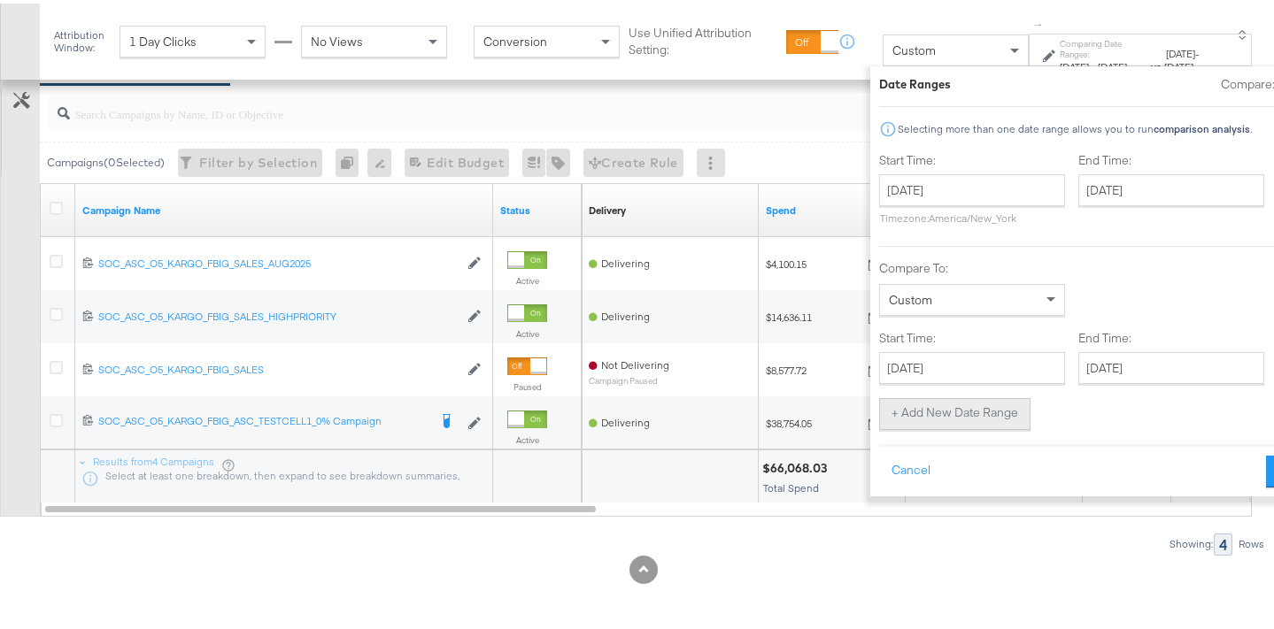
click at [915, 414] on button "+ Add New Date Range" at bounding box center [954, 411] width 151 height 32
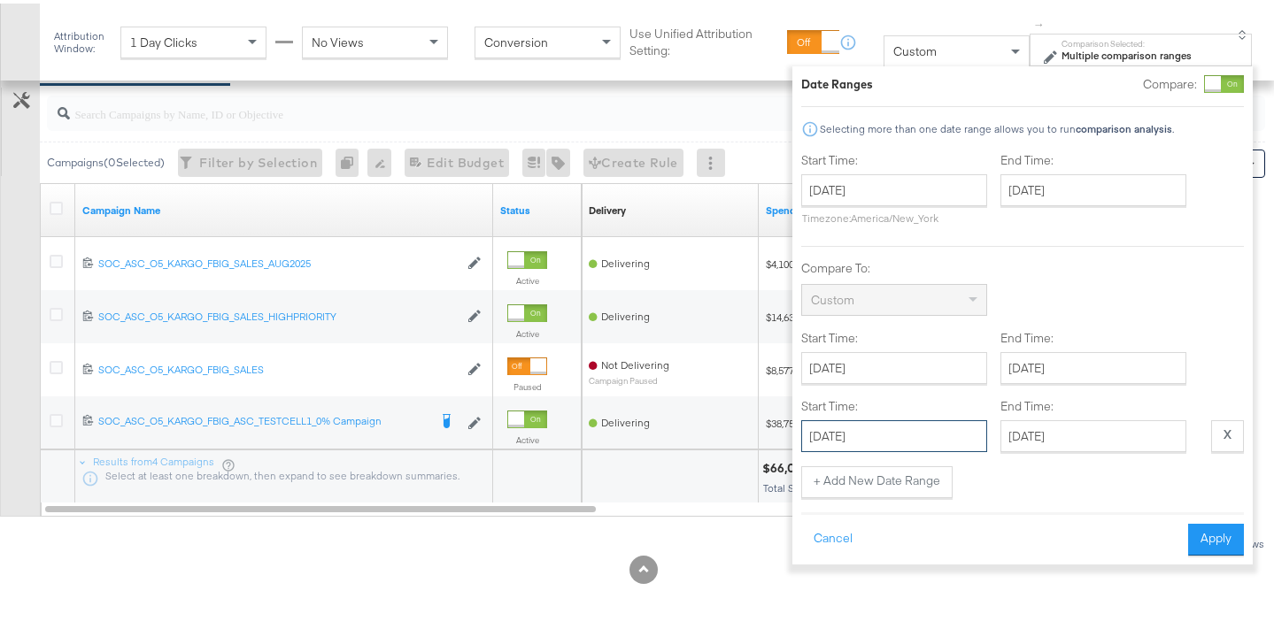
click at [903, 428] on input "[DATE]" at bounding box center [894, 433] width 186 height 32
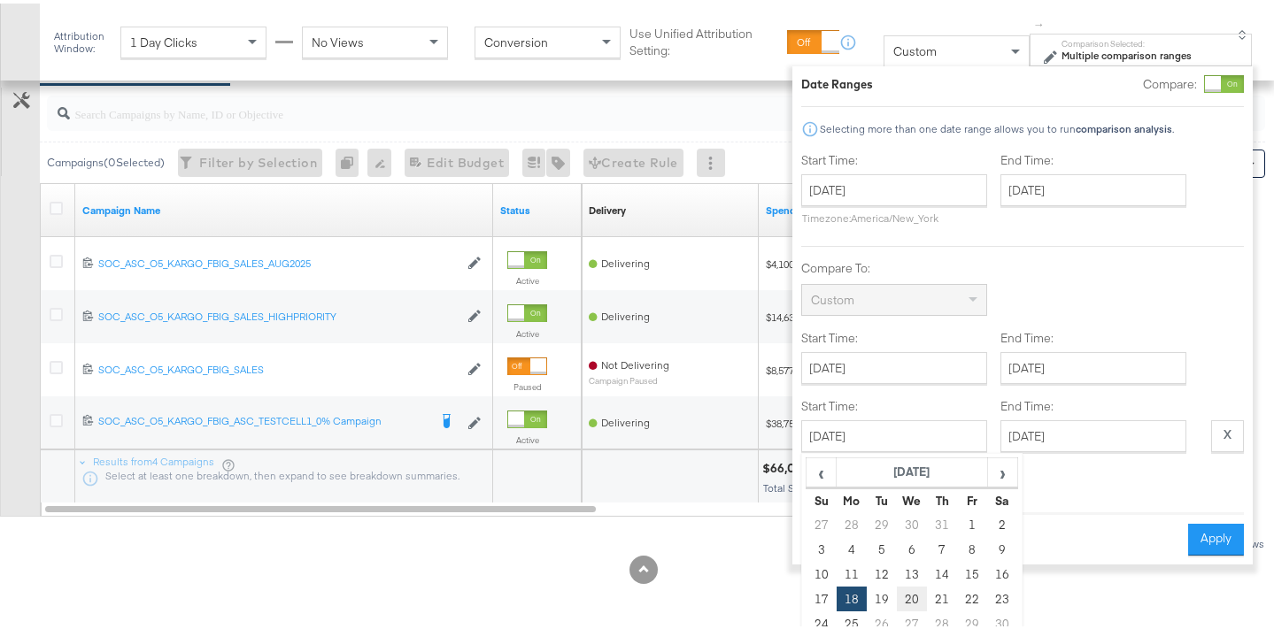
click at [920, 591] on td "20" at bounding box center [912, 595] width 30 height 25
type input "[DATE]"
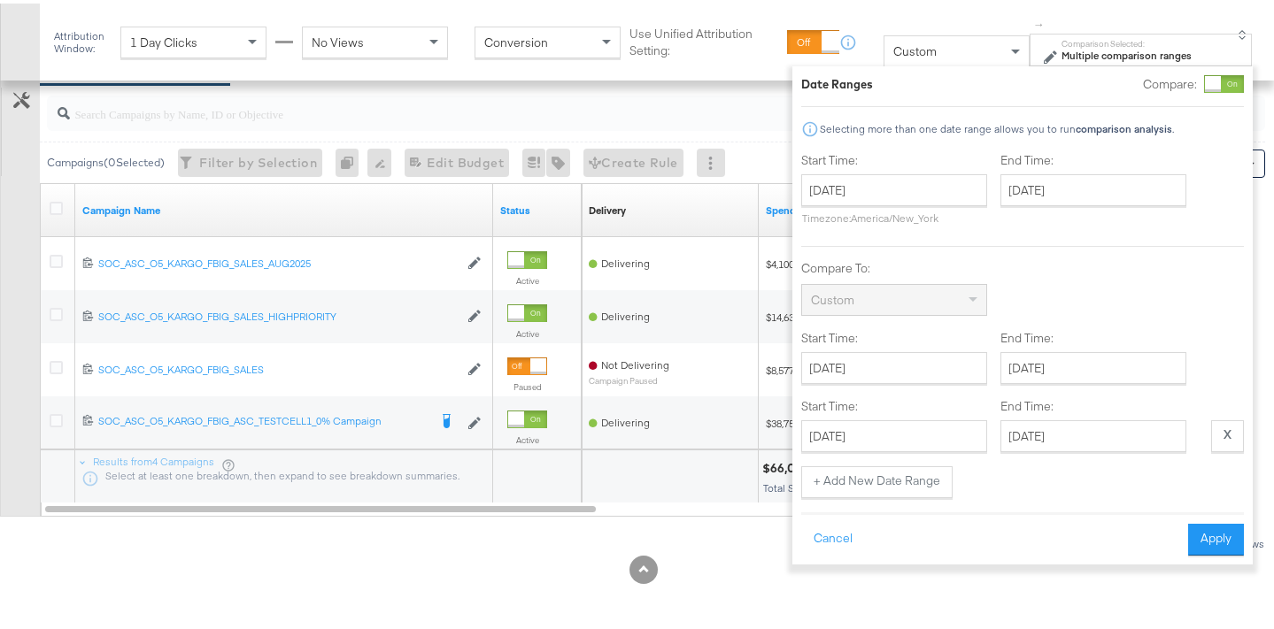
click at [908, 496] on div "Date Ranges Compare: Selecting more than one date range allows you to run compa…" at bounding box center [1022, 312] width 443 height 481
click at [914, 477] on button "+ Add New Date Range" at bounding box center [876, 479] width 151 height 32
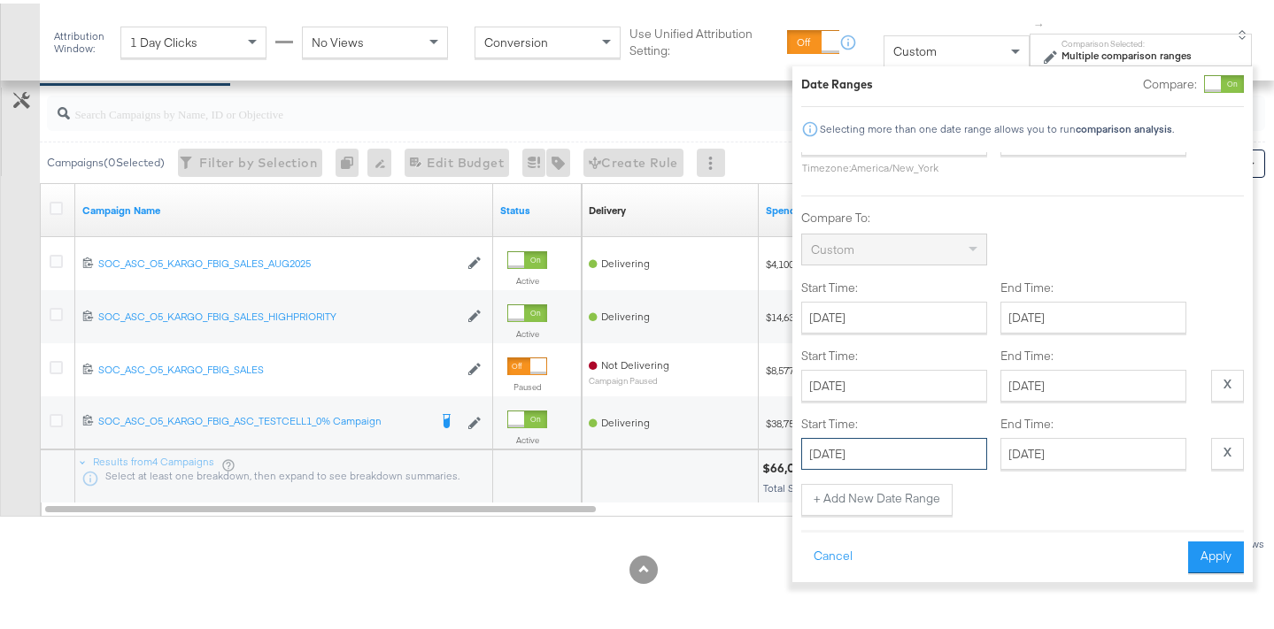
click at [929, 435] on input "[DATE]" at bounding box center [894, 451] width 186 height 32
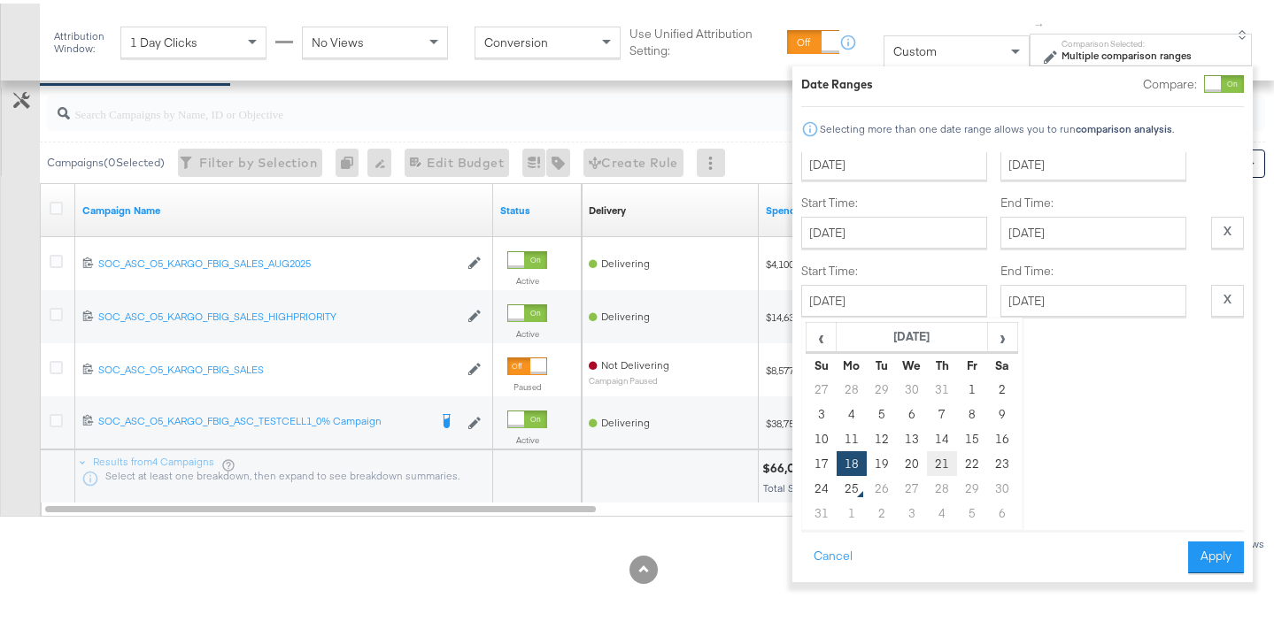
click at [942, 448] on td "21" at bounding box center [942, 460] width 30 height 25
type input "[DATE]"
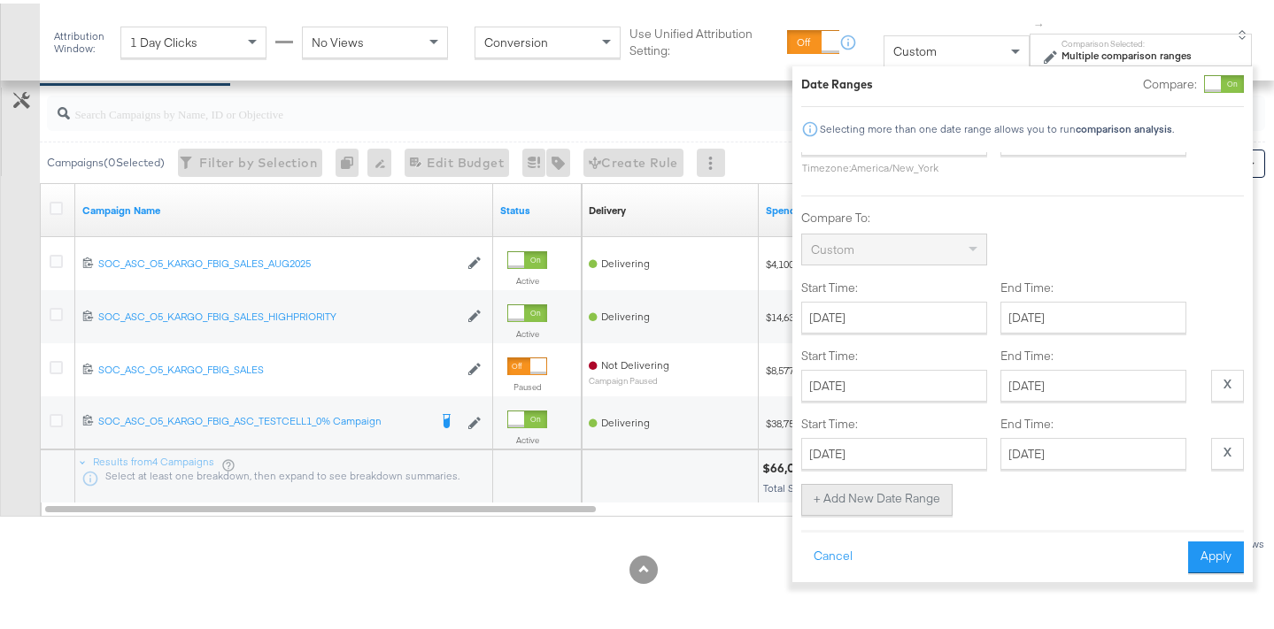
click at [932, 481] on button "+ Add New Date Range" at bounding box center [876, 497] width 151 height 32
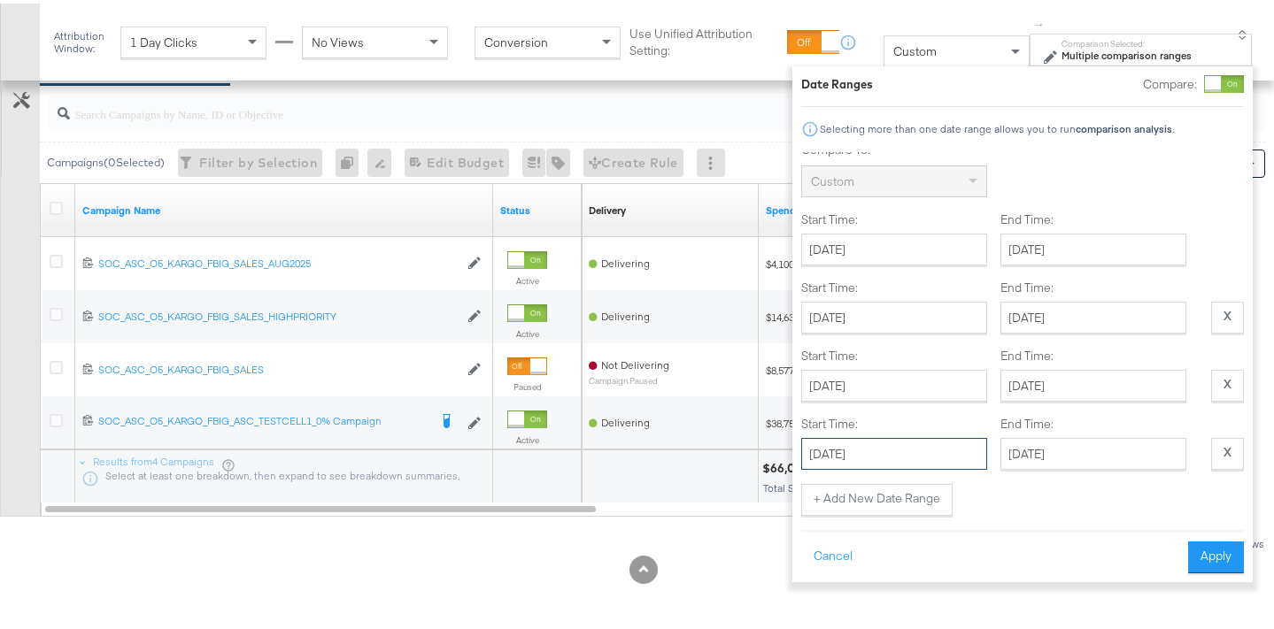
click at [941, 447] on input "[DATE]" at bounding box center [894, 451] width 186 height 32
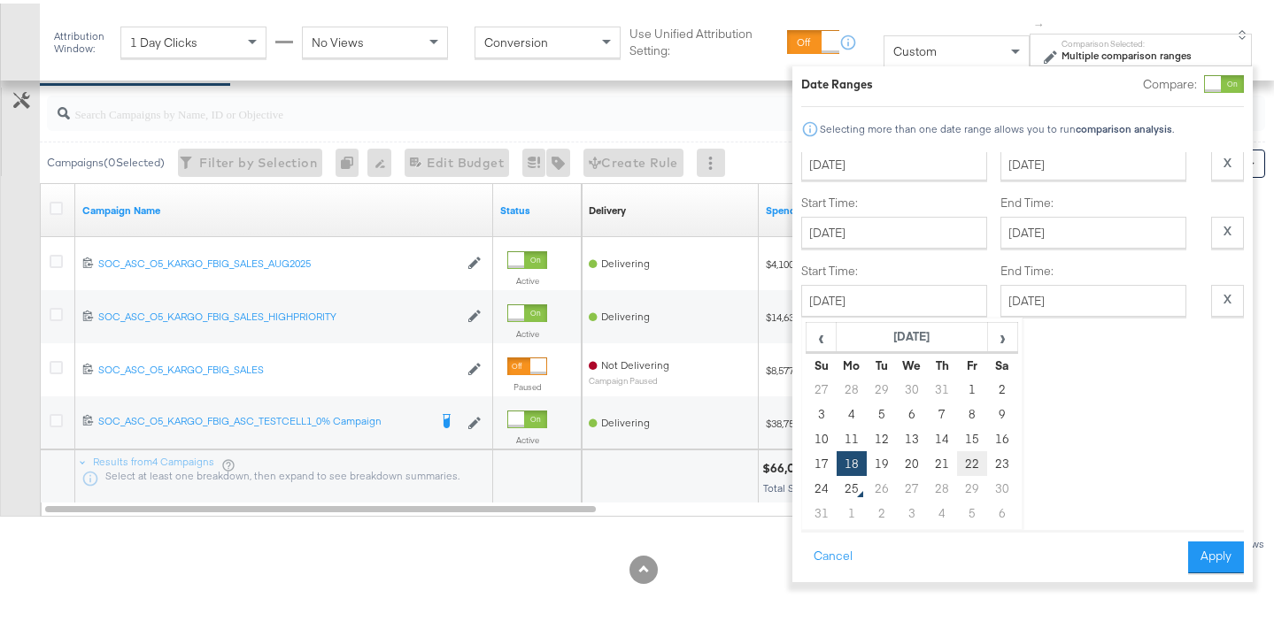
click at [975, 448] on td "22" at bounding box center [972, 460] width 30 height 25
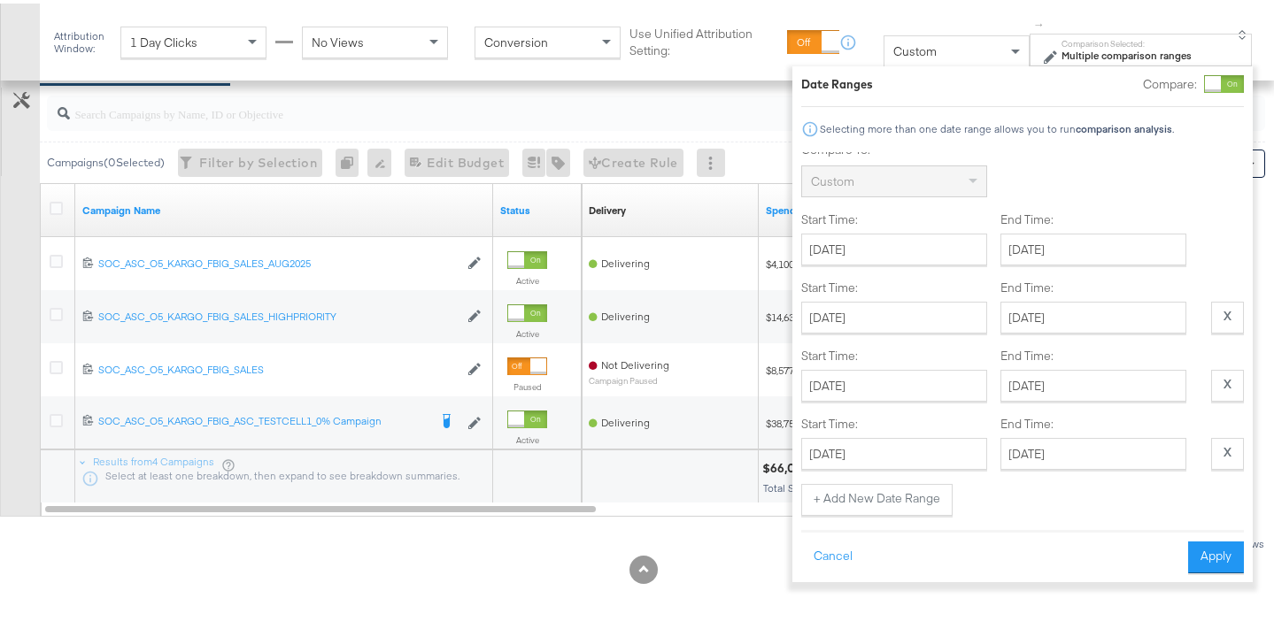
type input "[DATE]"
click at [927, 481] on button "+ Add New Date Range" at bounding box center [876, 497] width 151 height 32
click at [941, 451] on input "[DATE]" at bounding box center [894, 451] width 186 height 32
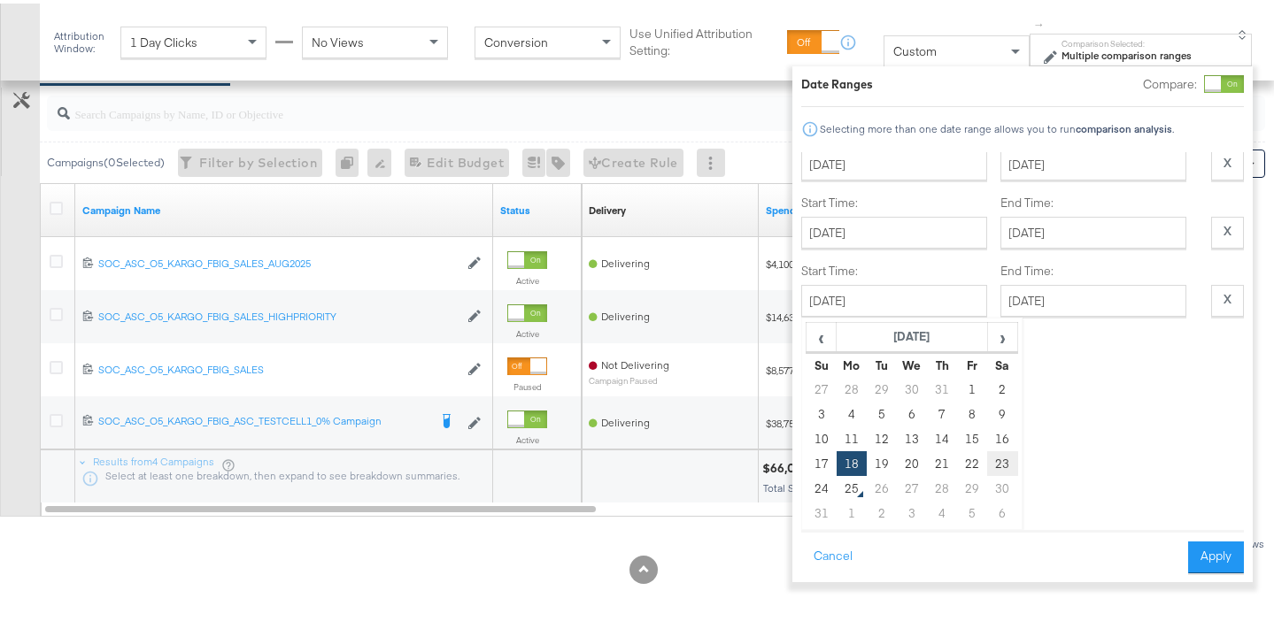
click at [994, 448] on td "23" at bounding box center [1002, 460] width 30 height 25
type input "[DATE]"
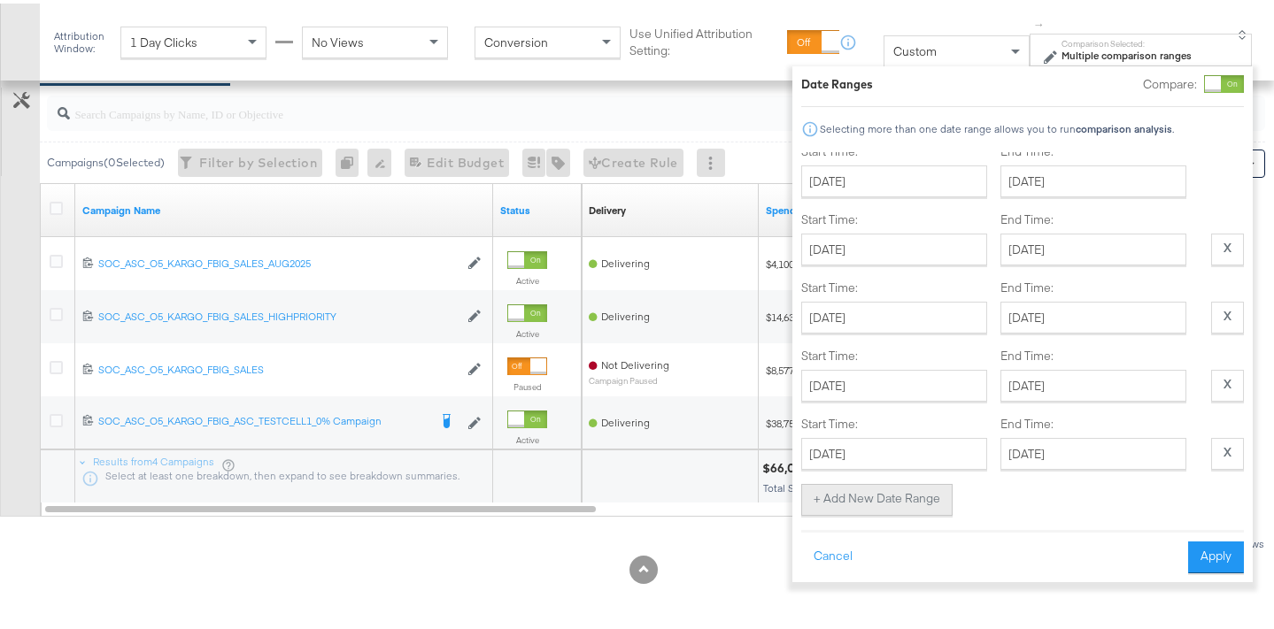
click at [923, 481] on button "+ Add New Date Range" at bounding box center [876, 497] width 151 height 32
click at [949, 449] on input "[DATE]" at bounding box center [894, 451] width 186 height 32
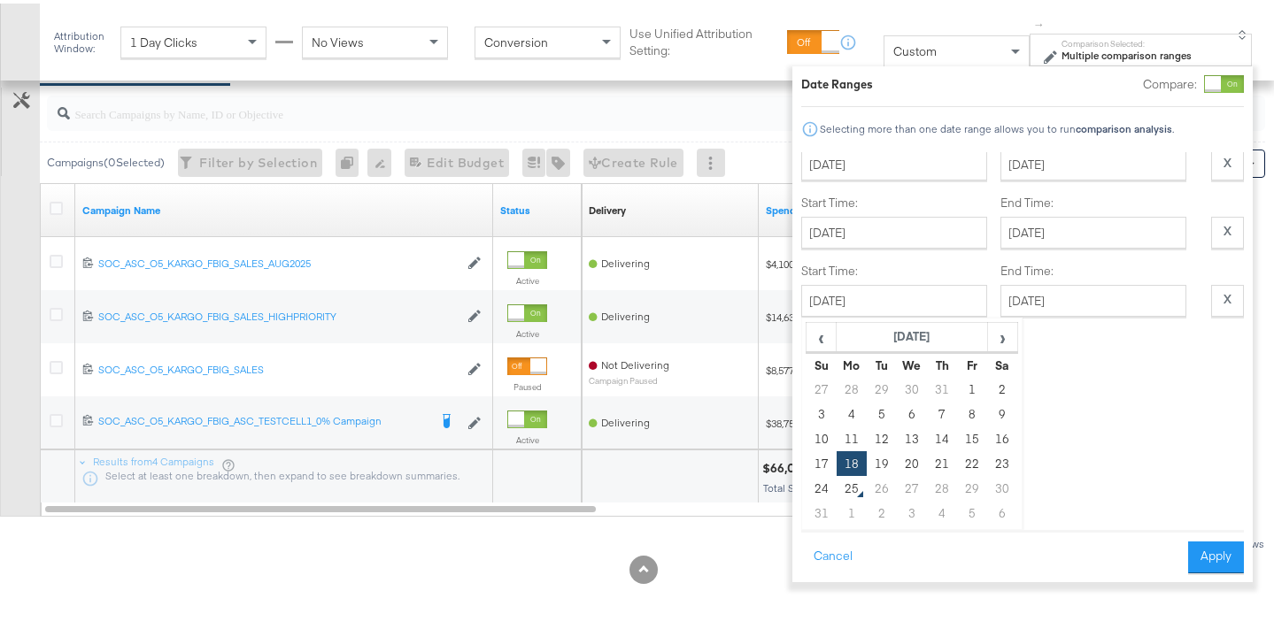
drag, startPoint x: 830, startPoint y: 469, endPoint x: 882, endPoint y: 480, distance: 53.3
click at [830, 473] on td "24" at bounding box center [822, 485] width 30 height 25
type input "[DATE]"
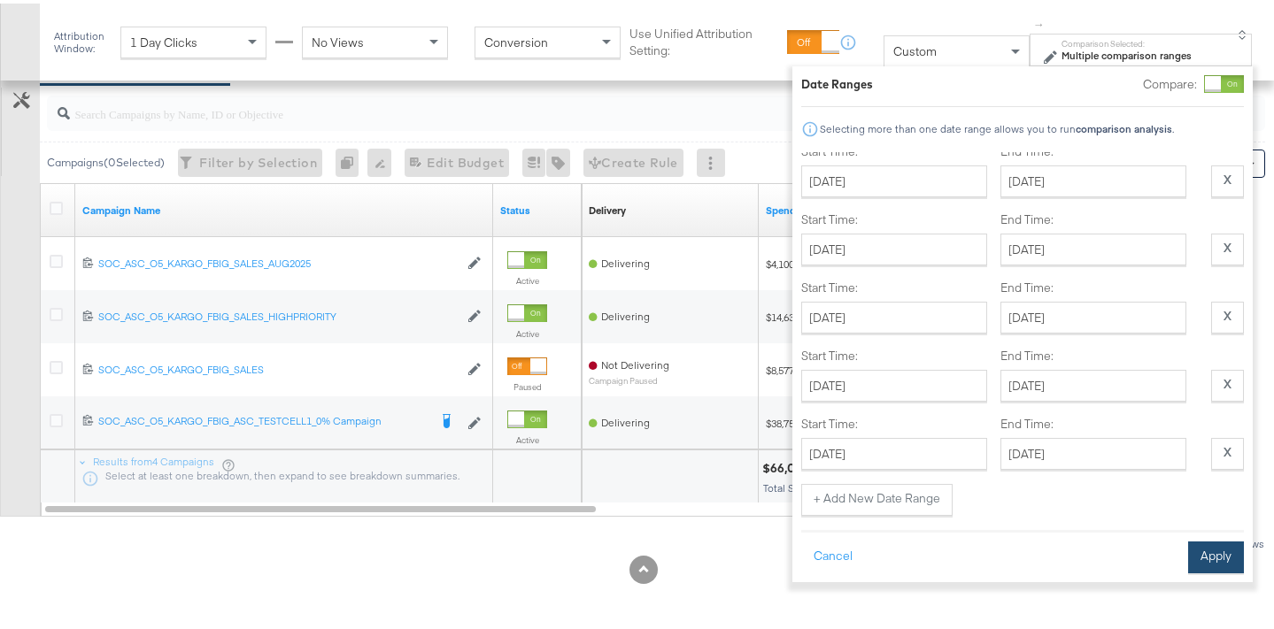
scroll to position [268, 0]
click at [1234, 557] on button "Apply" at bounding box center [1216, 554] width 56 height 32
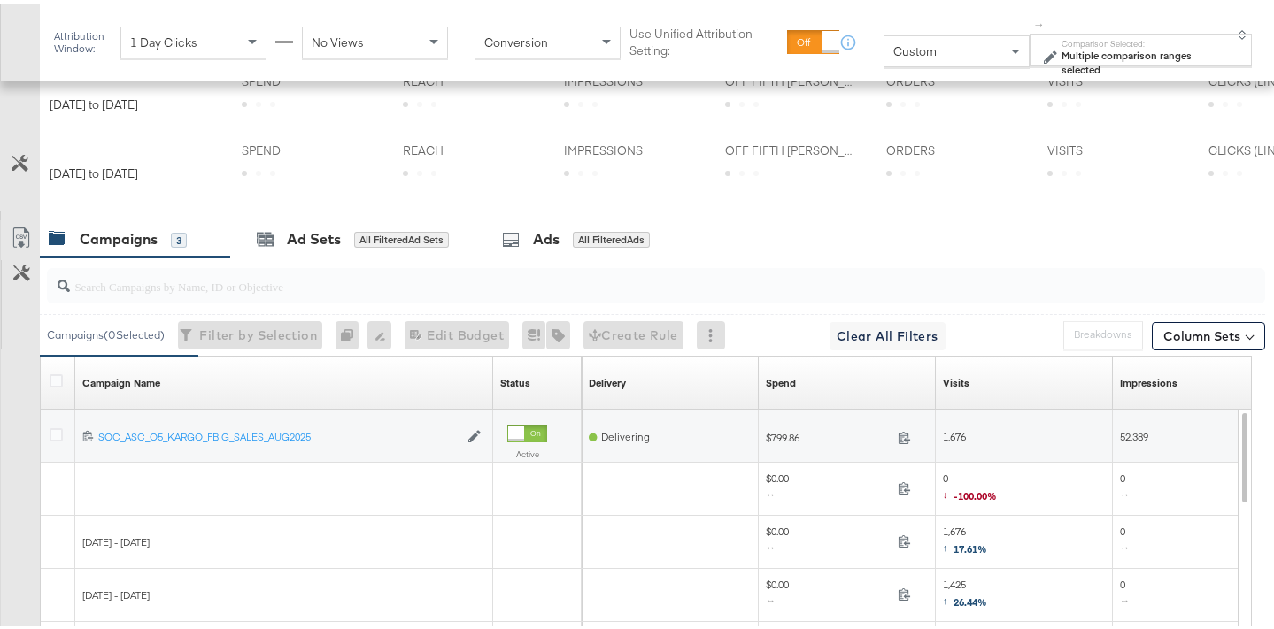
scroll to position [1169, 0]
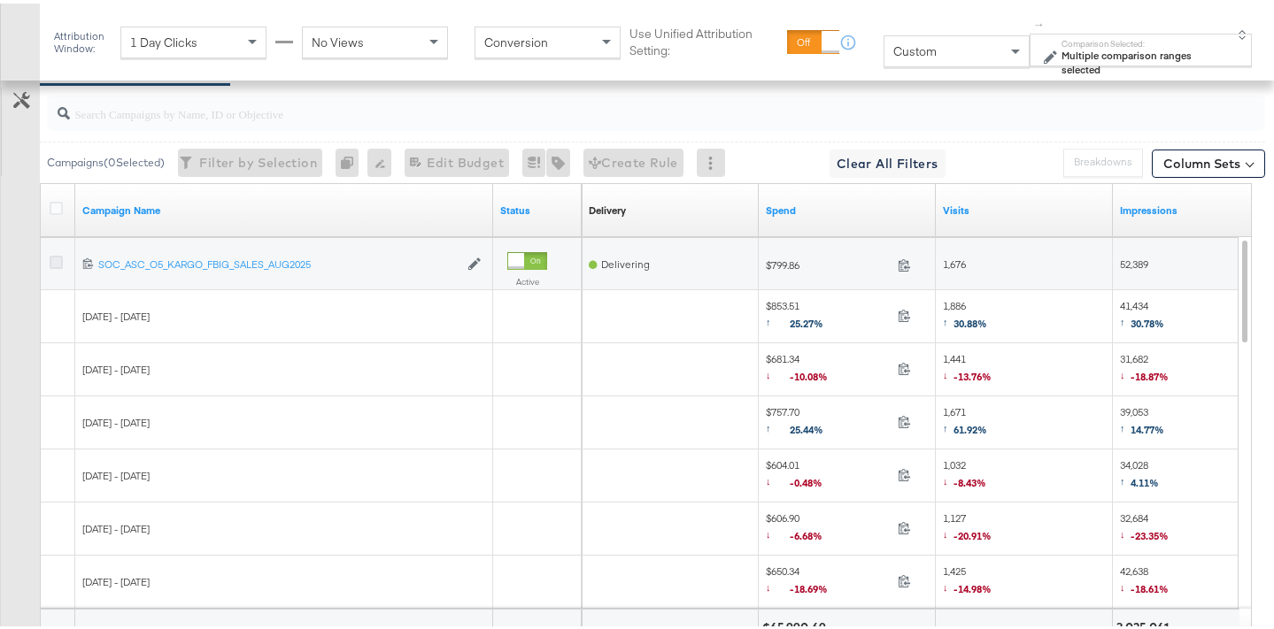
click at [58, 257] on icon at bounding box center [56, 258] width 13 height 13
click at [0, 0] on input "checkbox" at bounding box center [0, 0] width 0 height 0
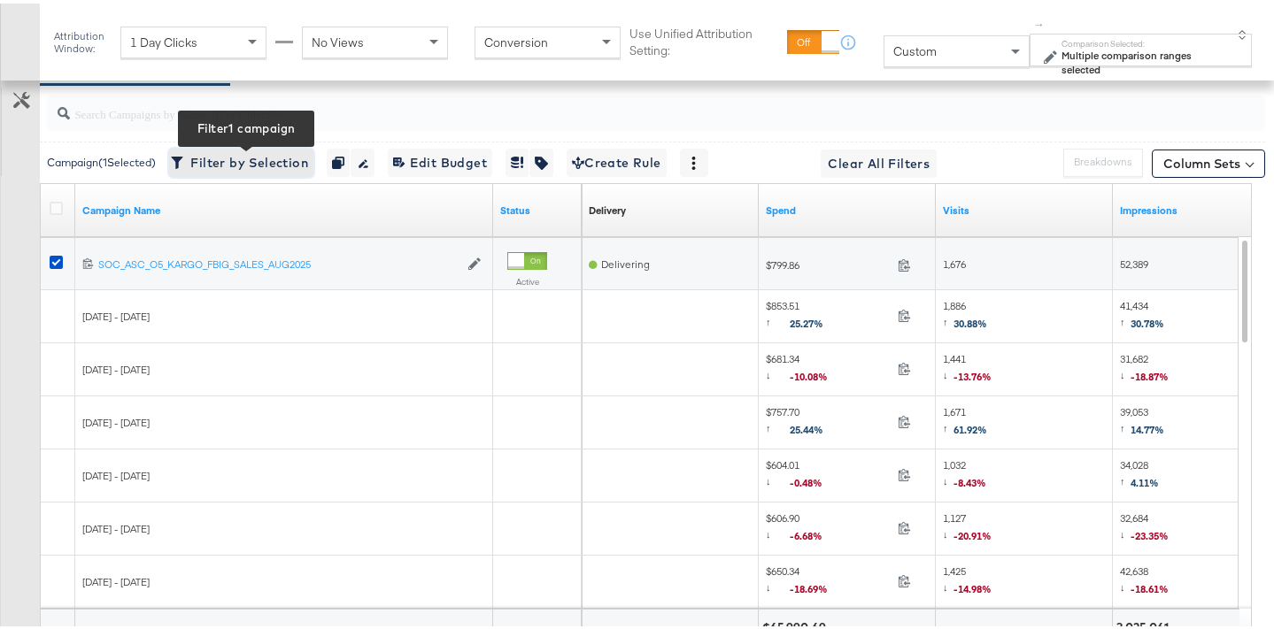
click at [272, 163] on span "Filter by Selection Filter 1 campaign" at bounding box center [241, 160] width 134 height 22
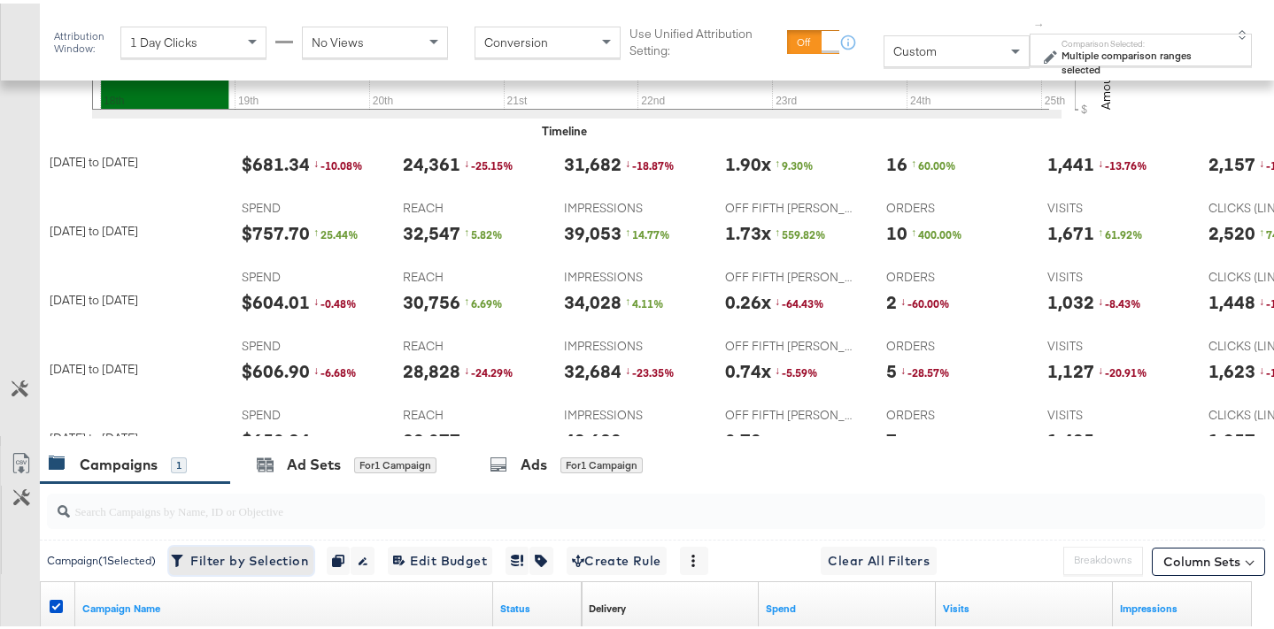
scroll to position [0, 0]
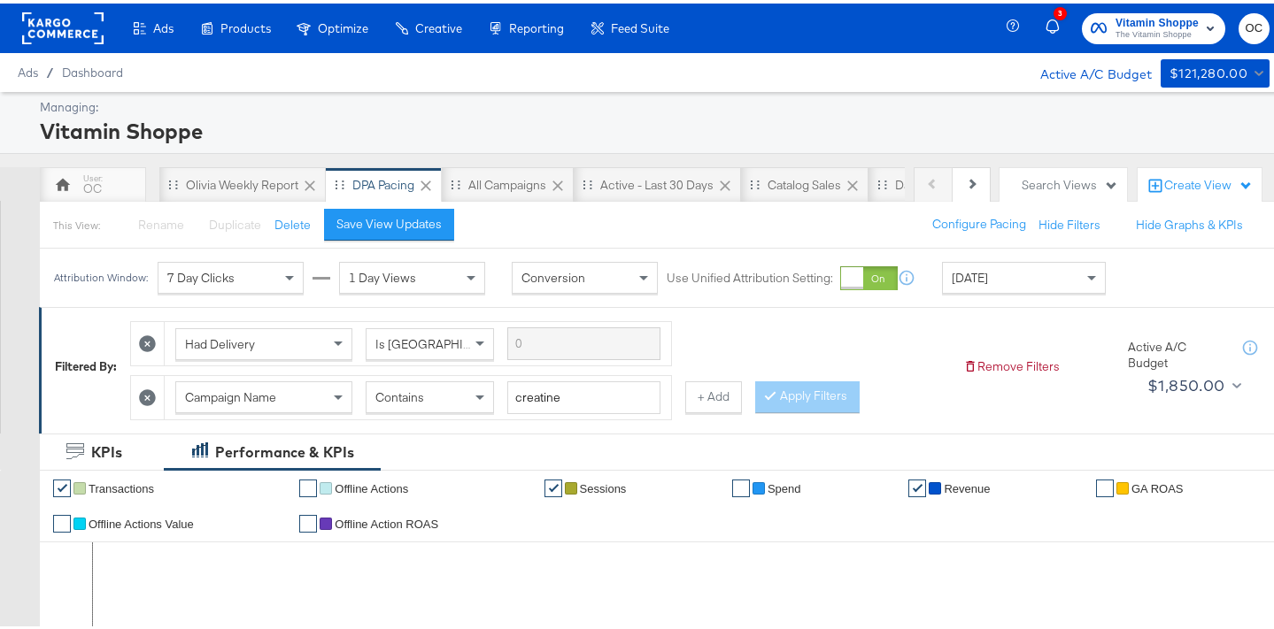
click at [83, 27] on rect at bounding box center [62, 25] width 81 height 32
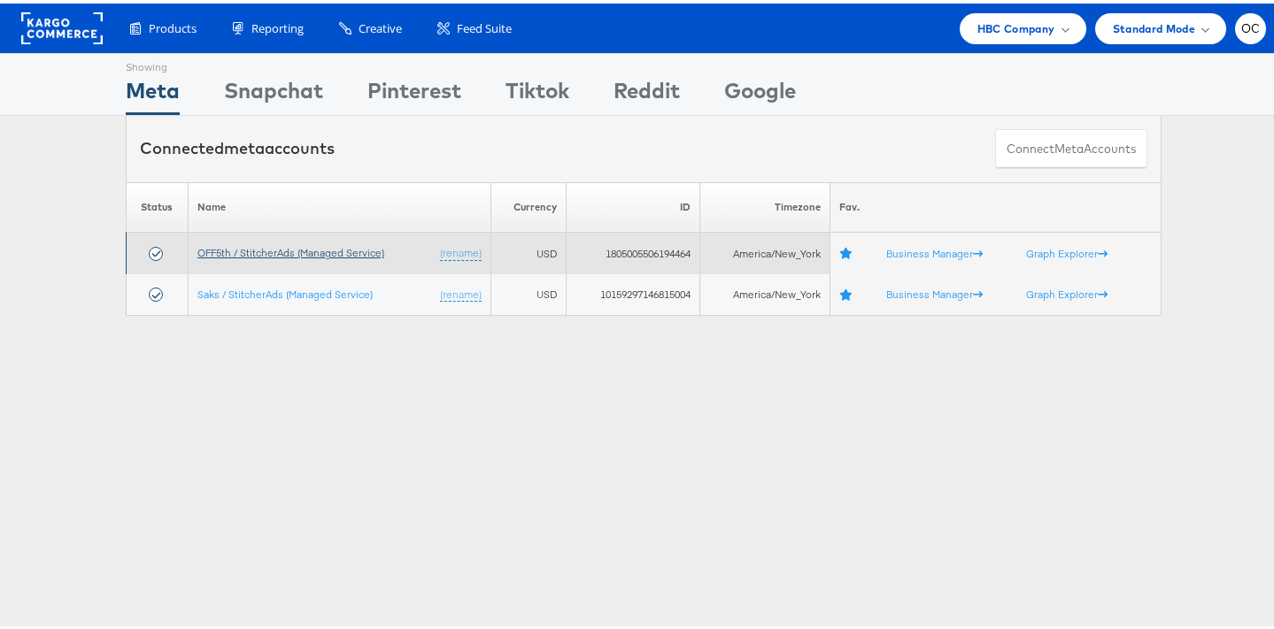
click at [270, 249] on link "OFF5th / StitcherAds (Managed Service)" at bounding box center [290, 249] width 187 height 13
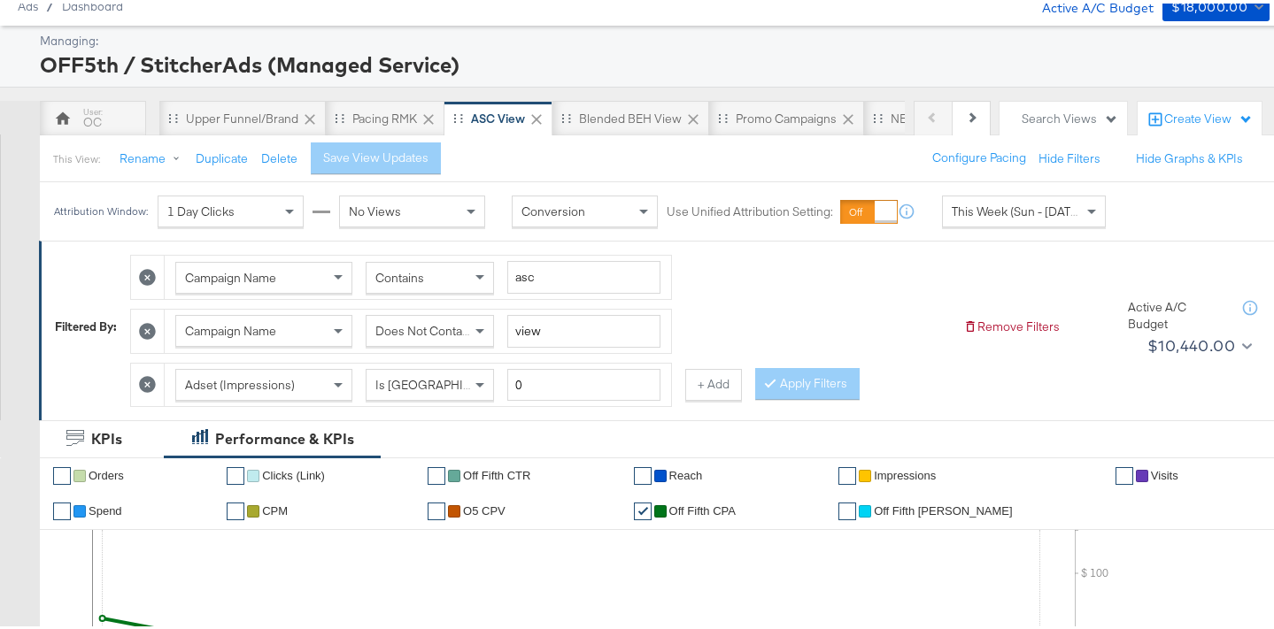
scroll to position [85, 0]
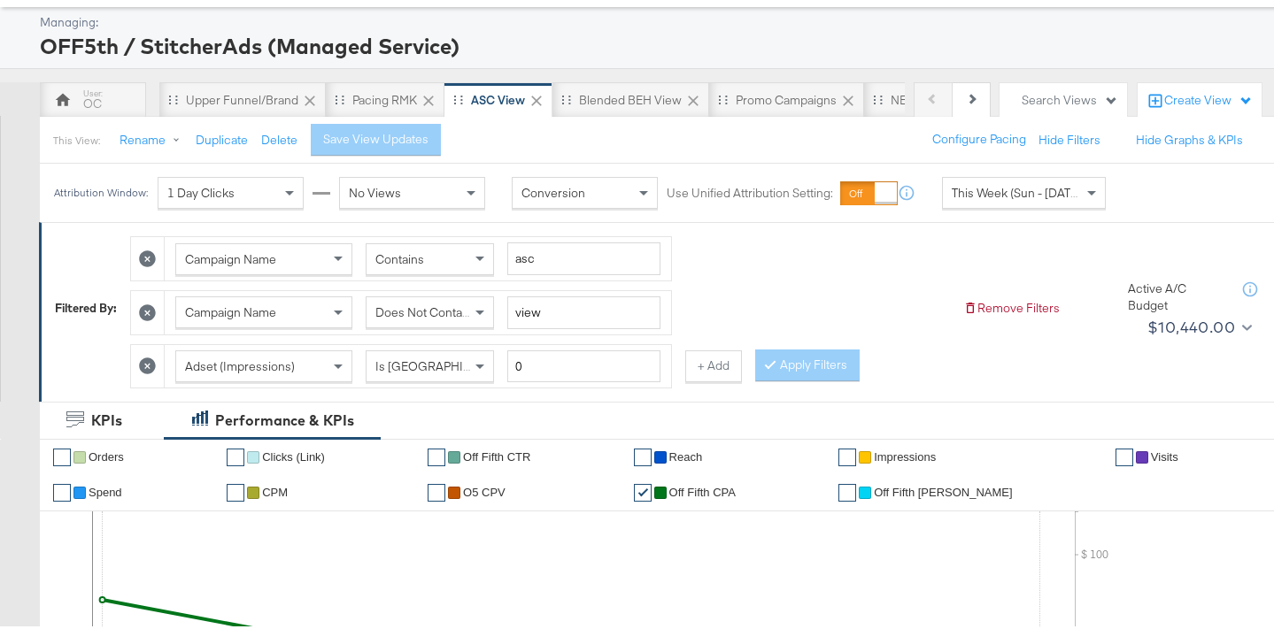
click at [1026, 193] on span "This Week (Sun - [DATE])" at bounding box center [1018, 189] width 133 height 16
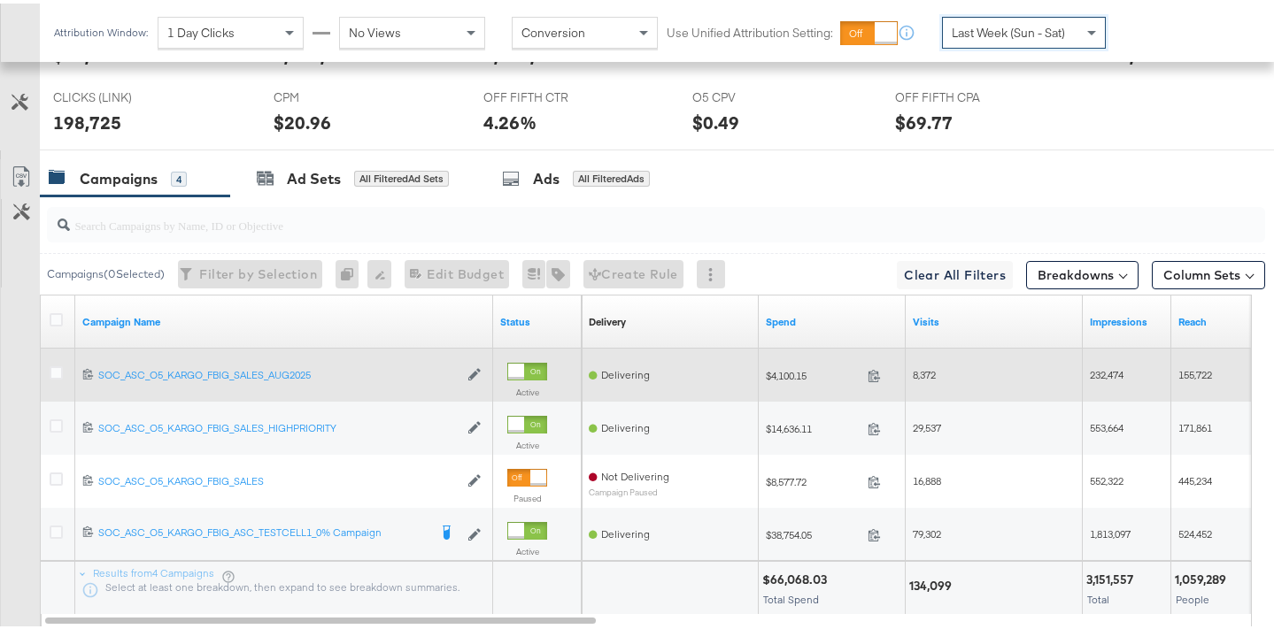
scroll to position [1003, 0]
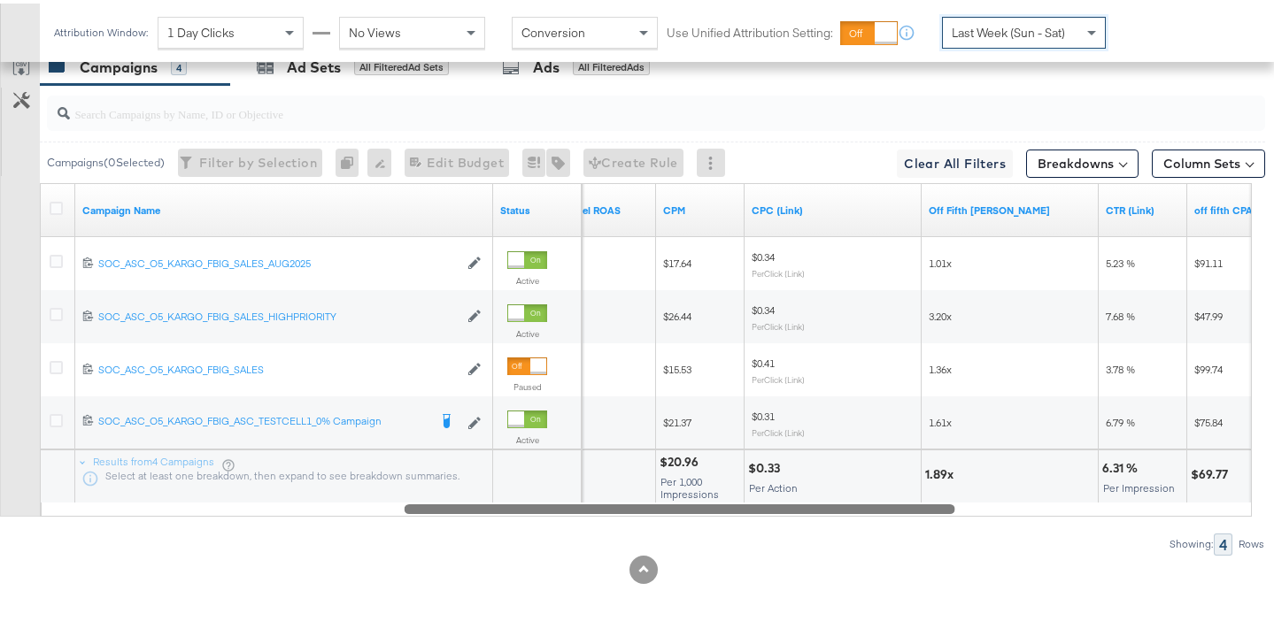
drag, startPoint x: 473, startPoint y: 504, endPoint x: 828, endPoint y: 492, distance: 355.2
click at [827, 491] on div "Campaign Name Status Off Fifth Omnichannel ROAS CPM CPC (Link) Off Fifth [PERSO…" at bounding box center [646, 347] width 1212 height 334
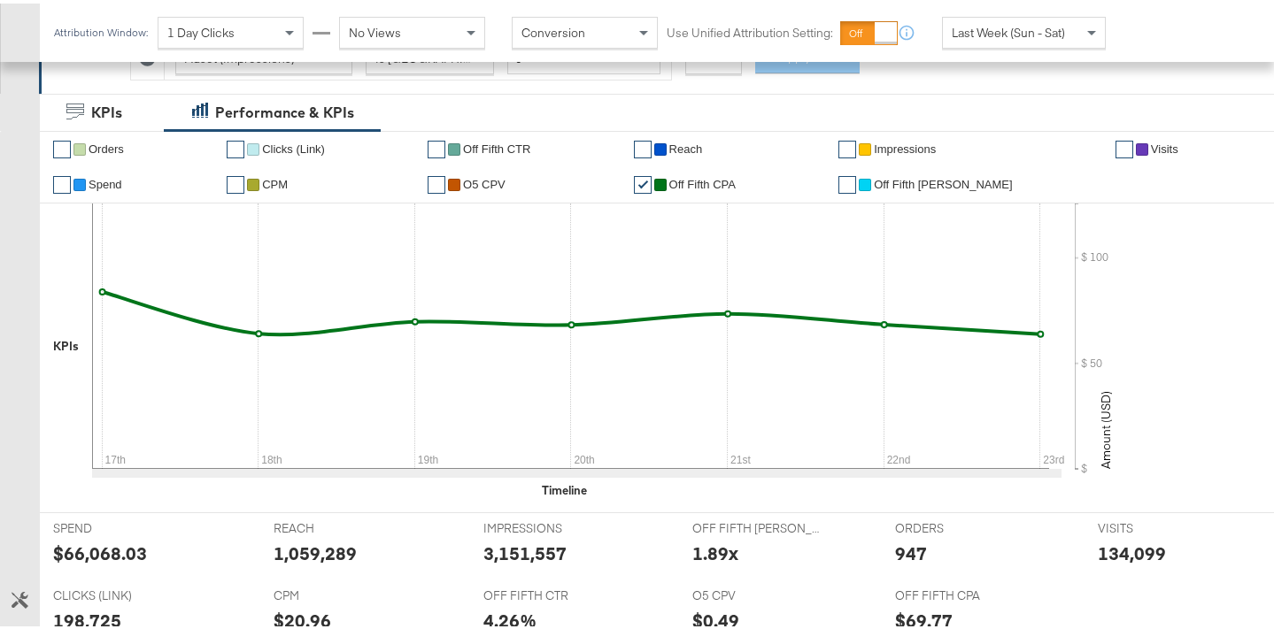
scroll to position [270, 0]
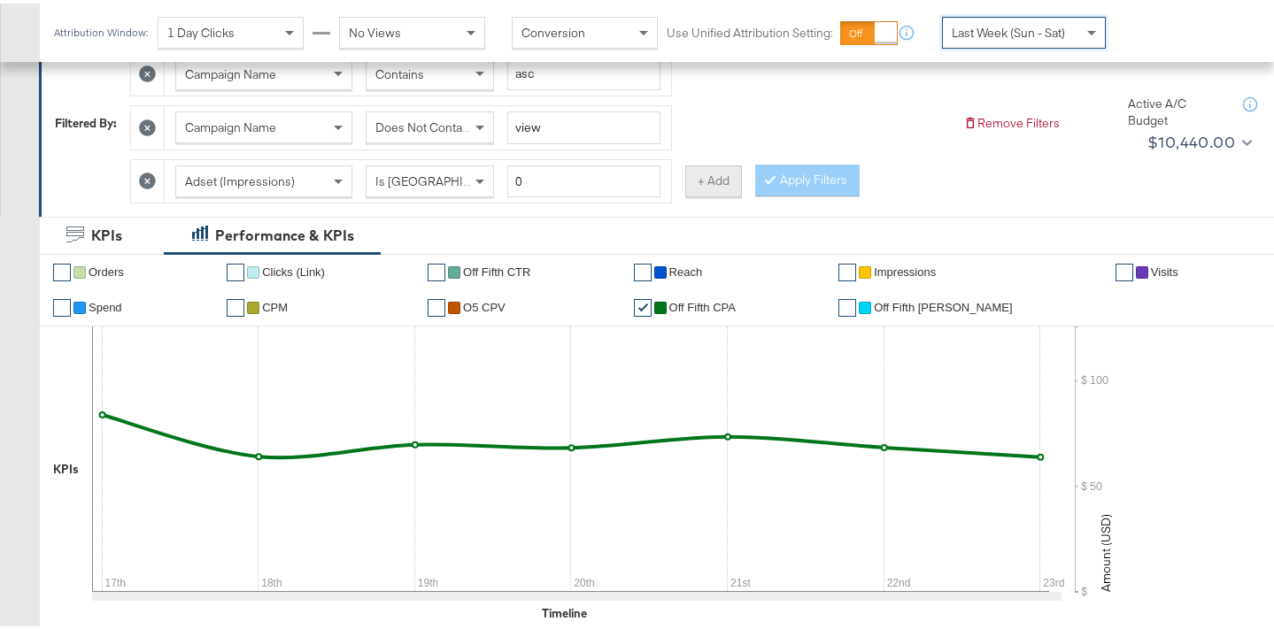
click at [724, 185] on button "+ Add" at bounding box center [713, 178] width 57 height 32
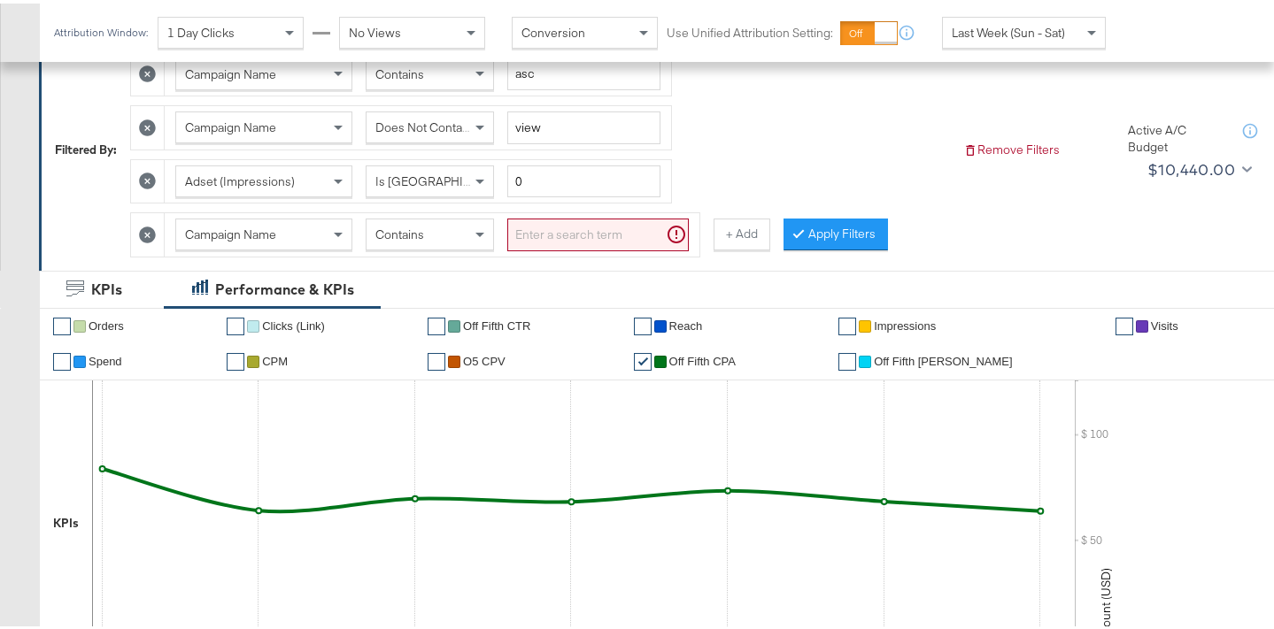
click at [558, 236] on input "search" at bounding box center [597, 231] width 181 height 33
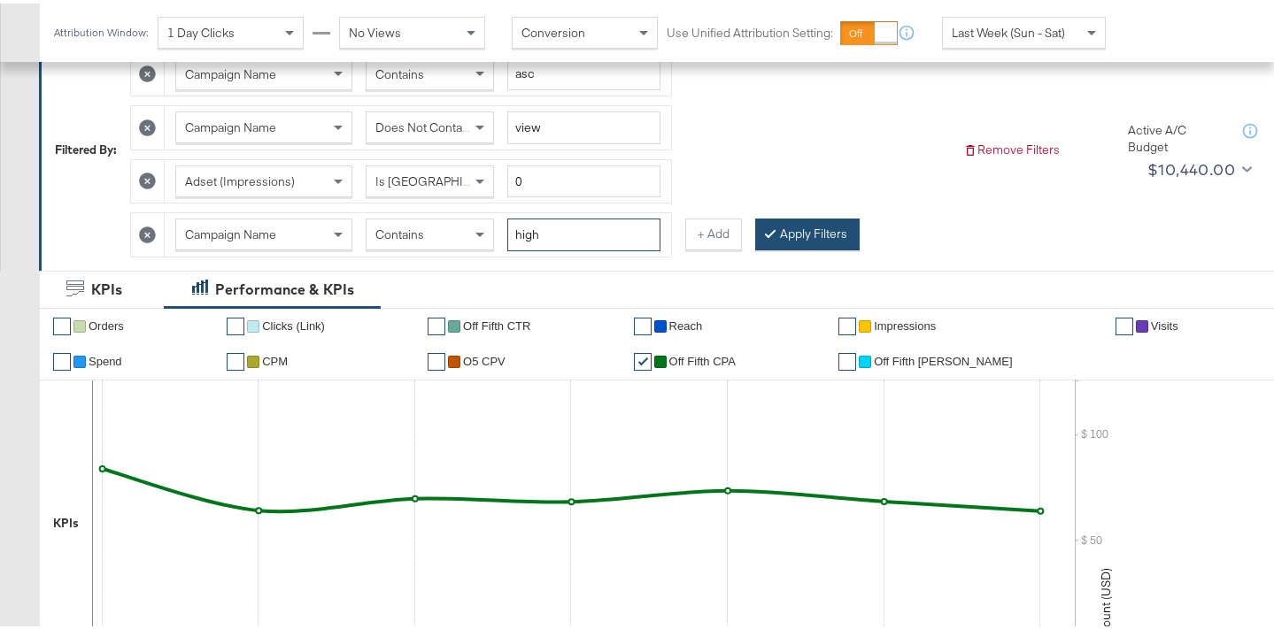
type input "high"
click at [768, 233] on icon at bounding box center [770, 229] width 5 height 11
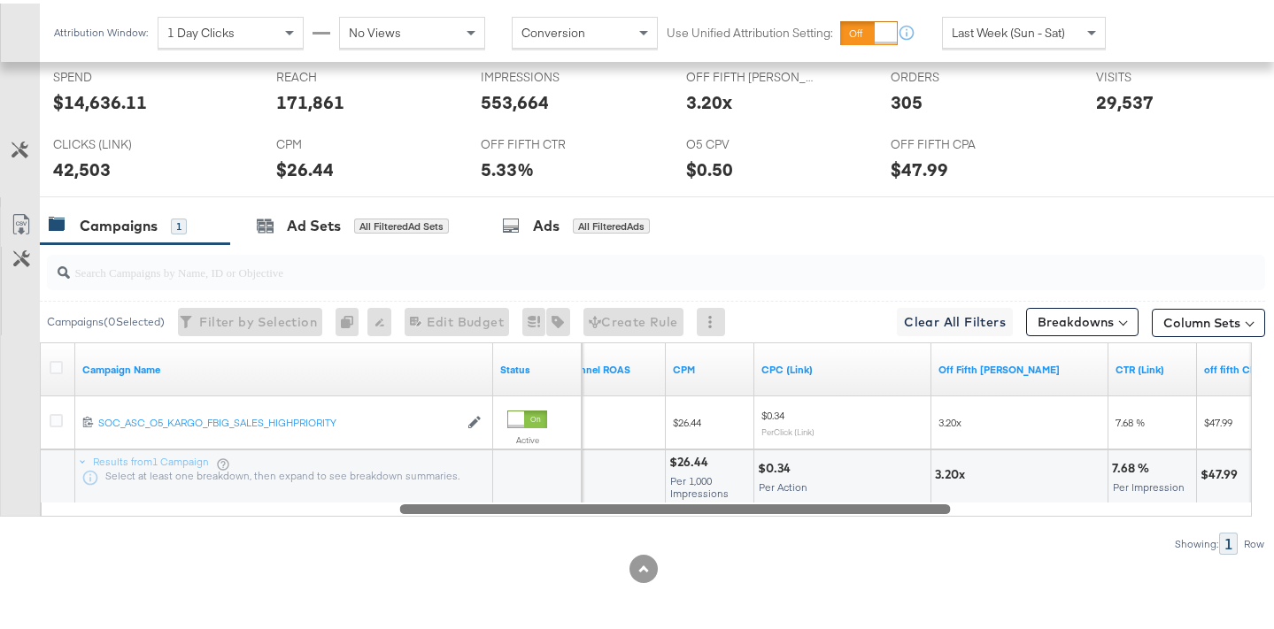
scroll to position [898, 0]
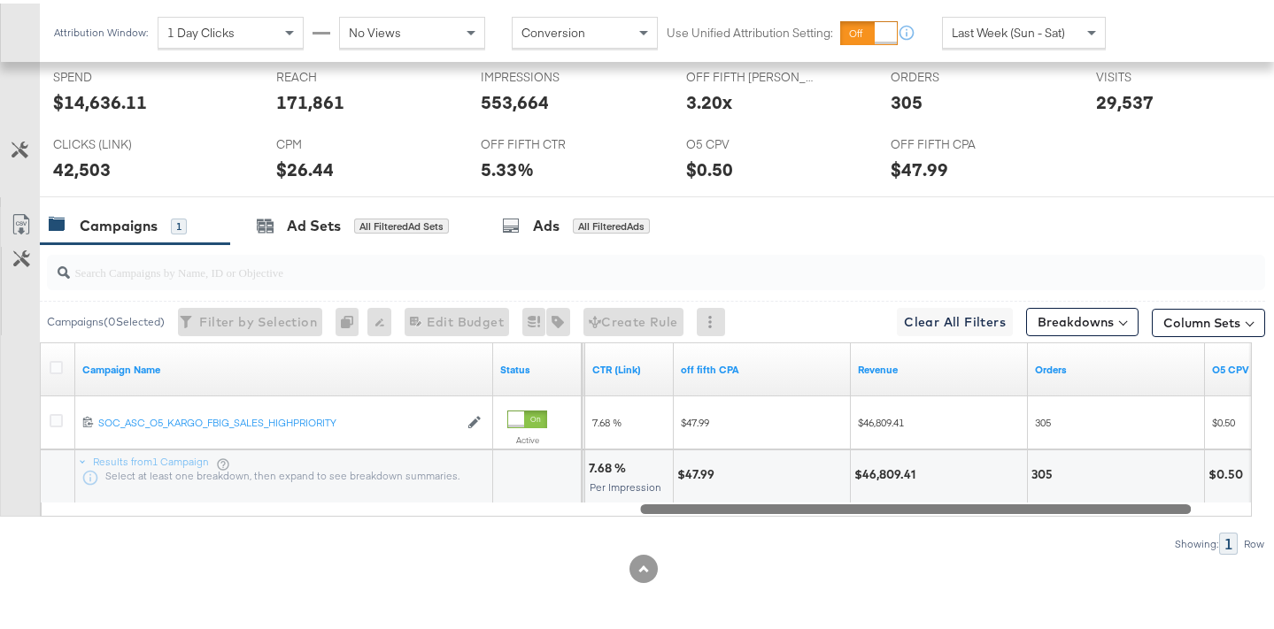
drag, startPoint x: 841, startPoint y: 510, endPoint x: 1199, endPoint y: 513, distance: 357.7
click at [1199, 513] on div "Campaigns ( 0 Selected) Filter by Selection Filter 0 campaigns 0 Rename 0 campa…" at bounding box center [632, 396] width 1265 height 311
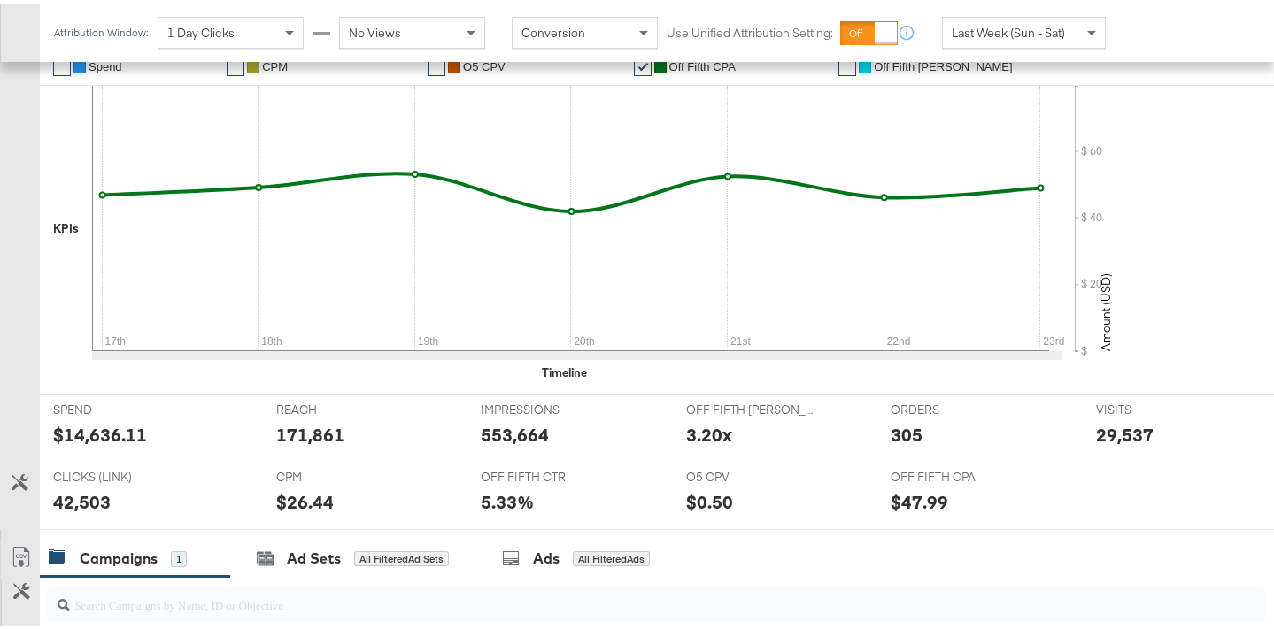
scroll to position [212, 0]
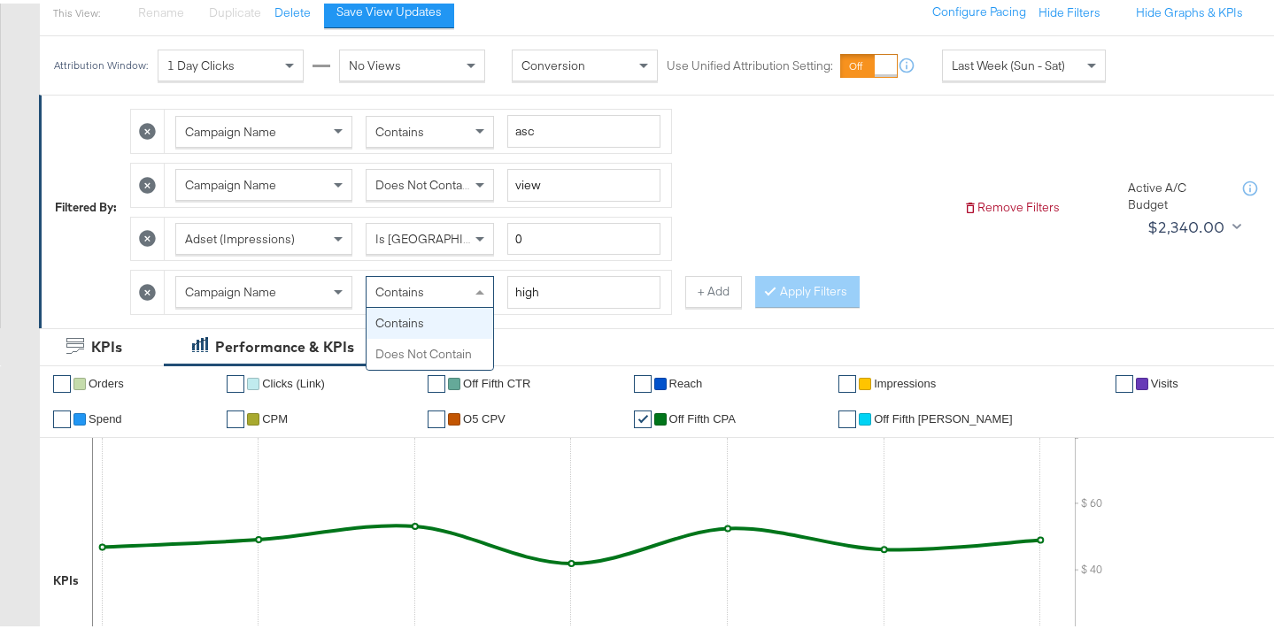
click at [446, 293] on div "Contains" at bounding box center [430, 289] width 127 height 30
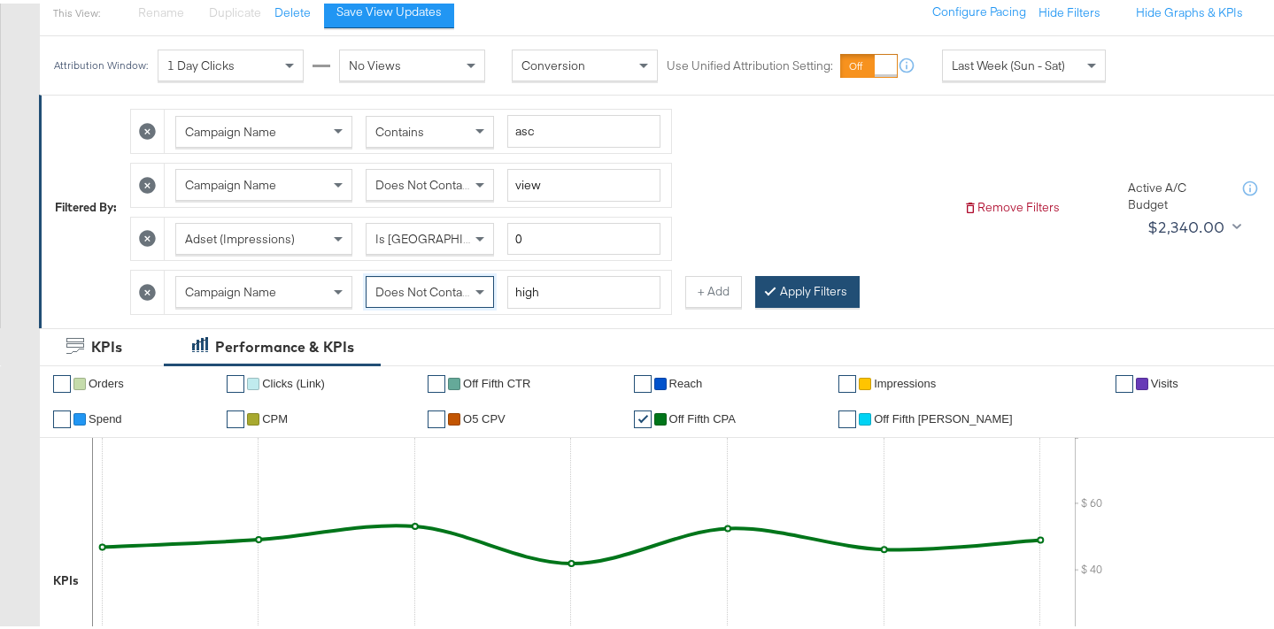
click at [812, 285] on button "Apply Filters" at bounding box center [807, 289] width 104 height 32
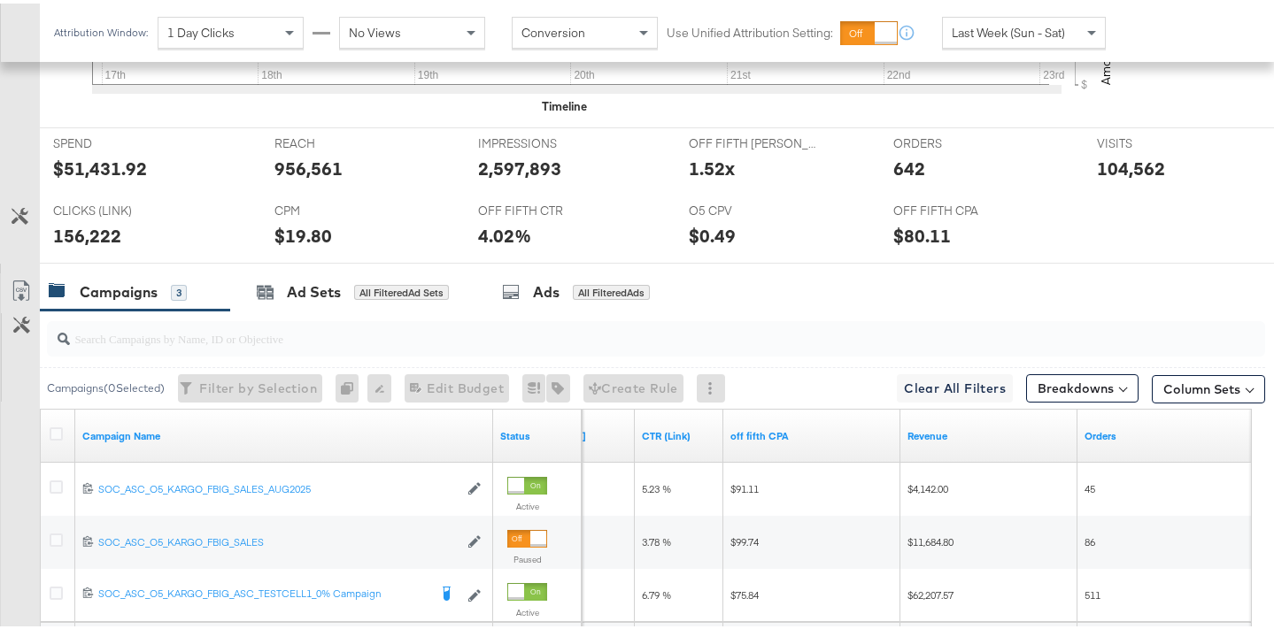
scroll to position [1004, 0]
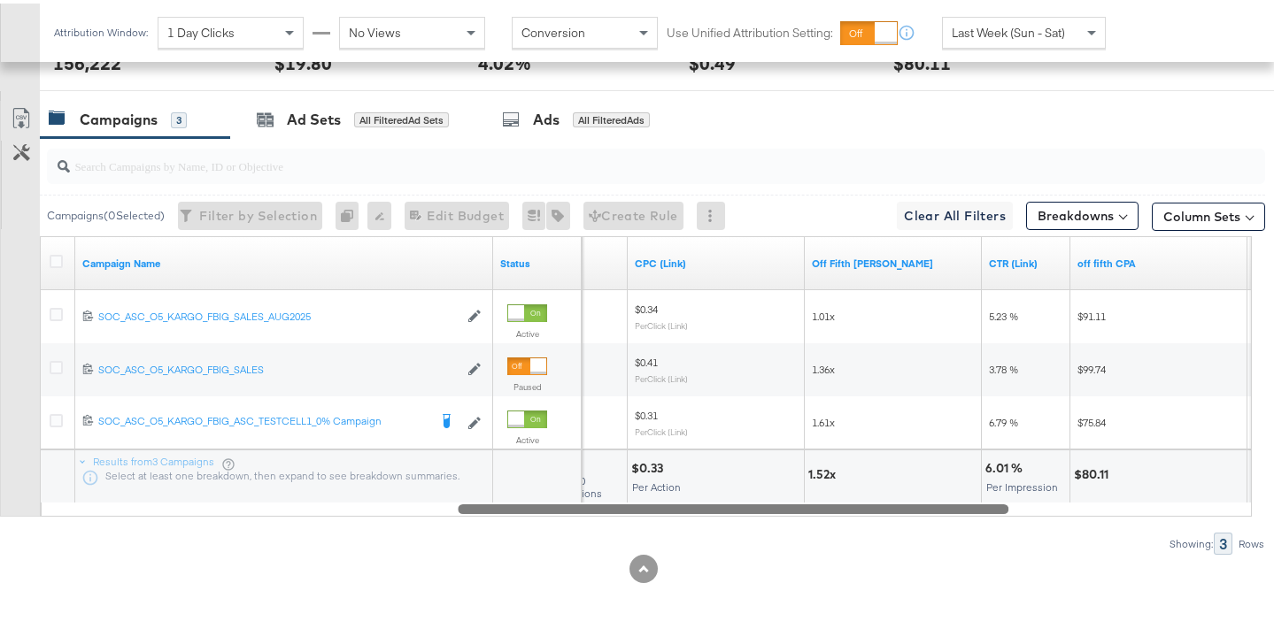
drag, startPoint x: 852, startPoint y: 507, endPoint x: 714, endPoint y: 507, distance: 138.1
click at [714, 507] on div at bounding box center [733, 505] width 551 height 15
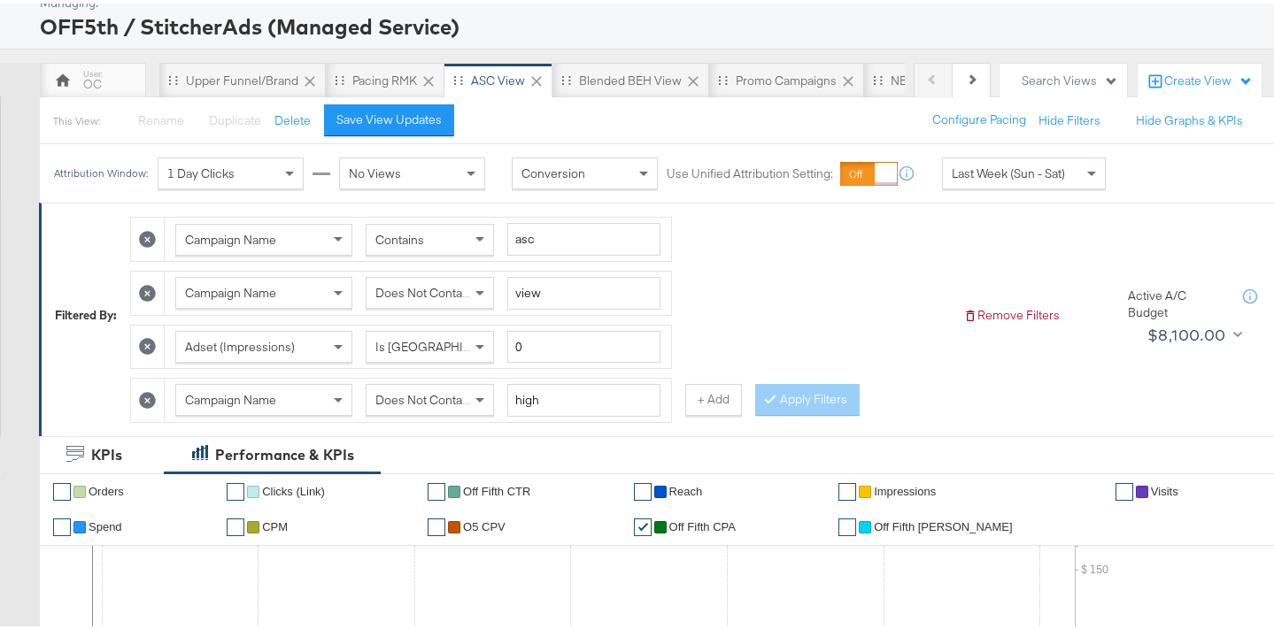
scroll to position [63, 0]
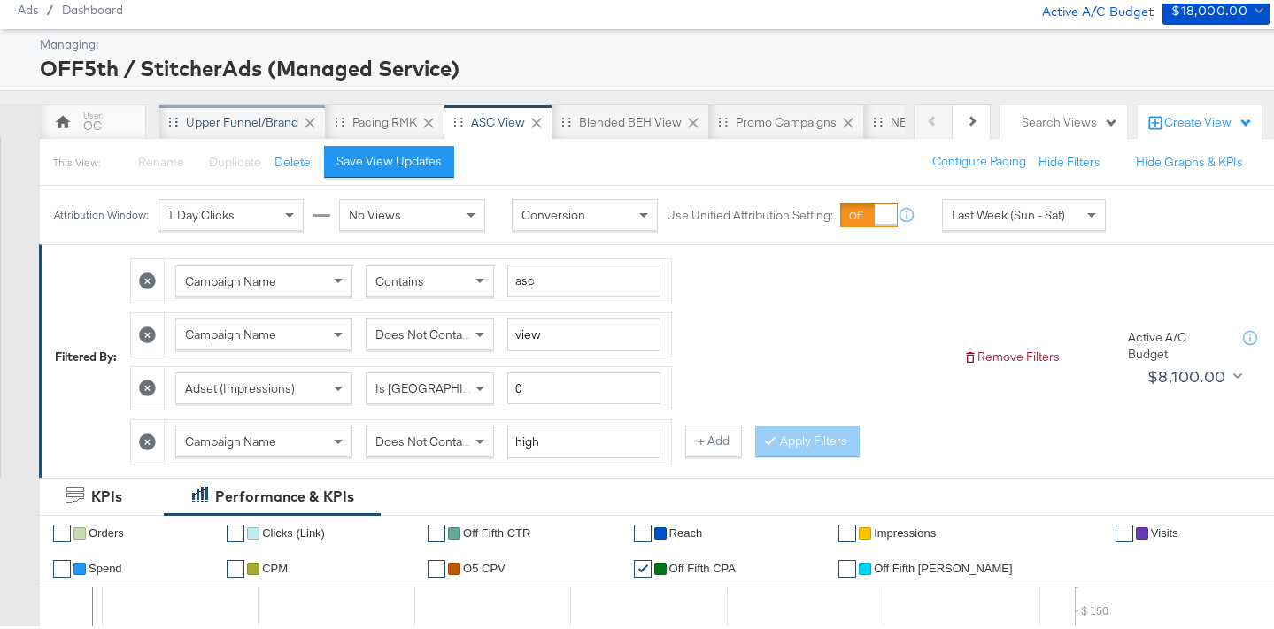
click at [287, 125] on div "Upper Funnel/Brand" at bounding box center [242, 119] width 112 height 17
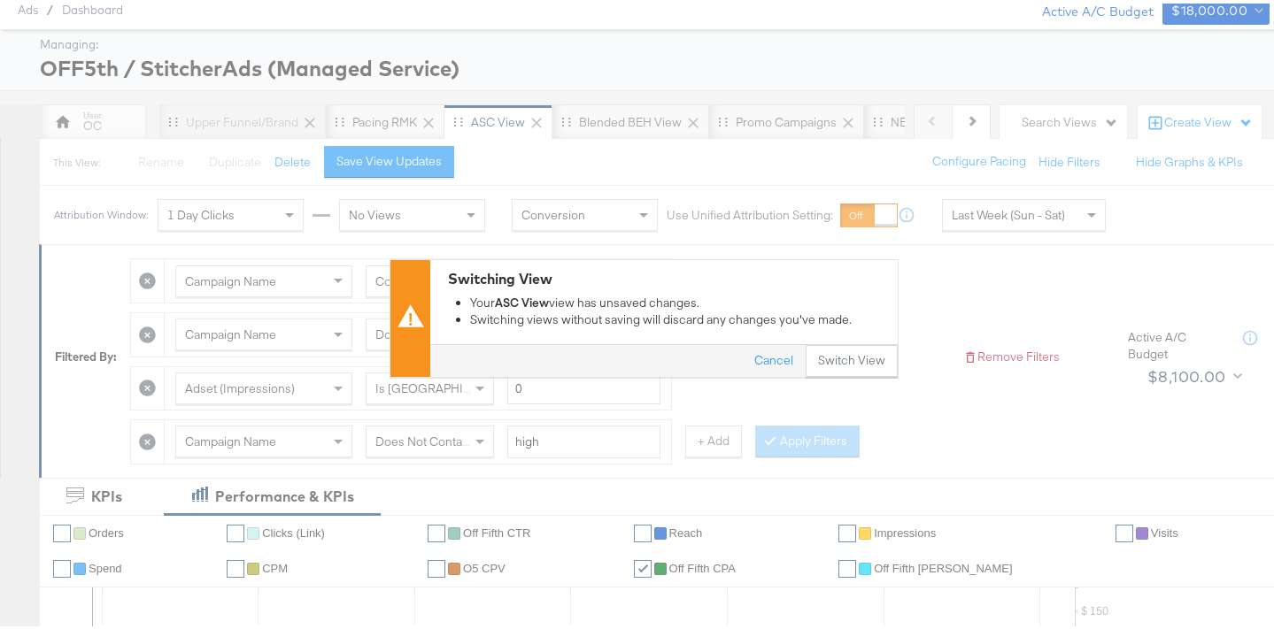
click at [876, 376] on div "Switching View Your ASC View view has unsaved changes. Switching views without …" at bounding box center [643, 314] width 1287 height 629
click at [866, 365] on button "Switch View" at bounding box center [852, 358] width 92 height 32
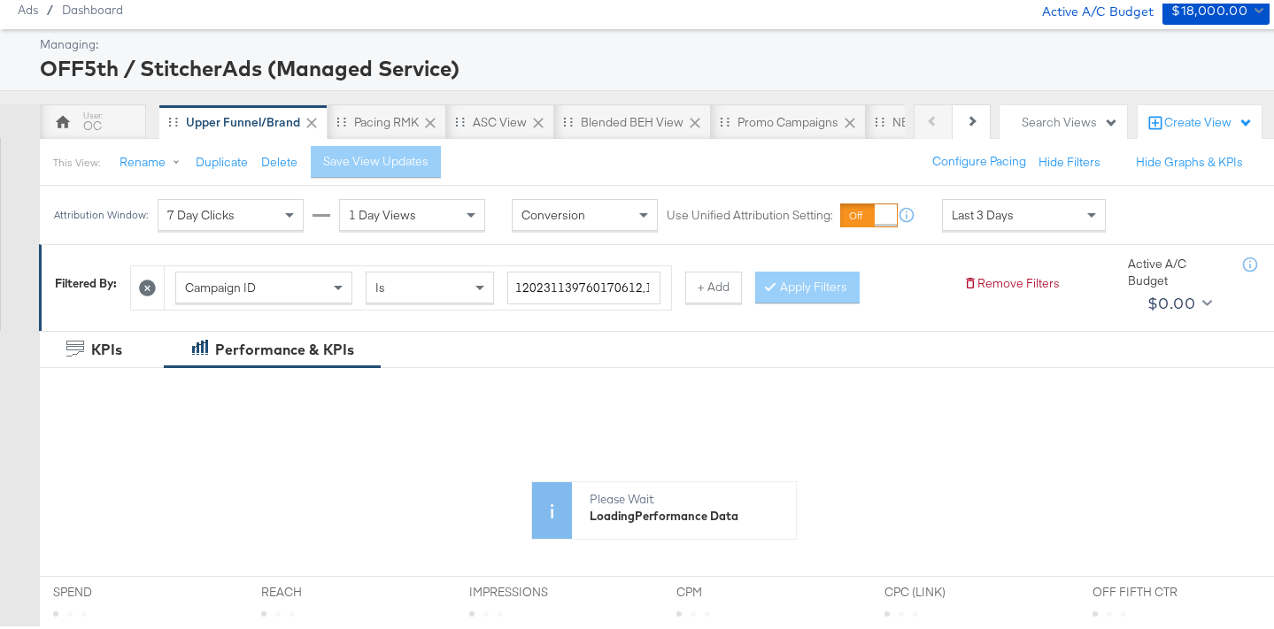
click at [1046, 220] on div "Last 3 Days" at bounding box center [1024, 212] width 162 height 30
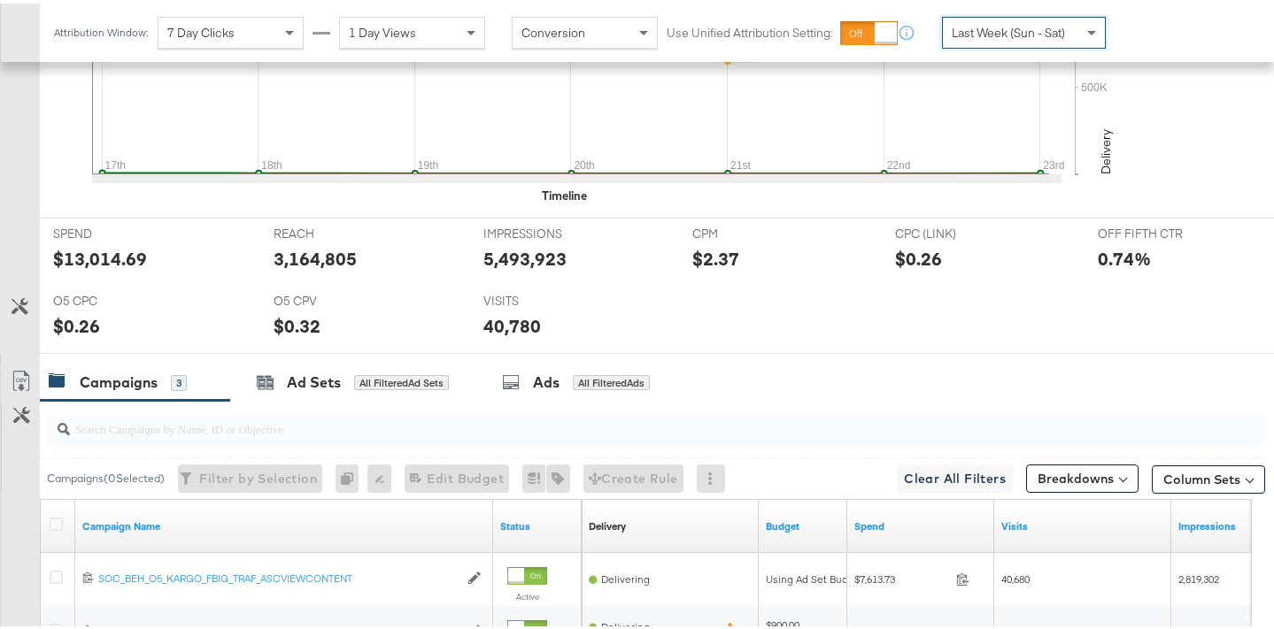
scroll to position [728, 0]
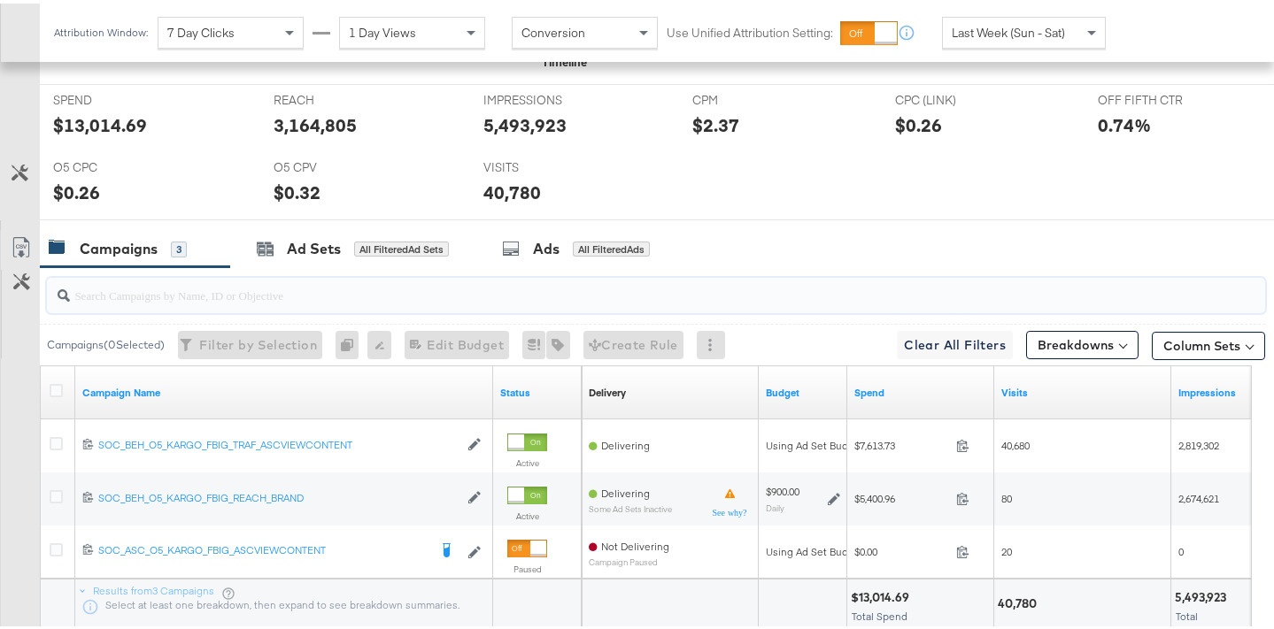
click at [348, 289] on input "search" at bounding box center [613, 284] width 1087 height 35
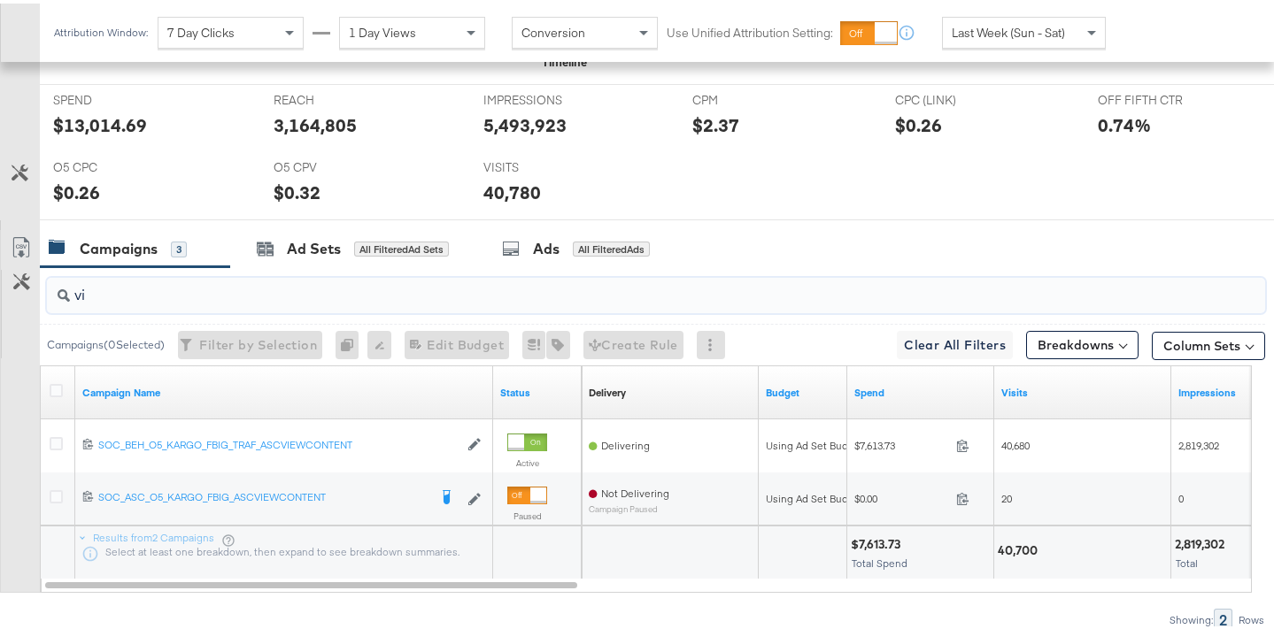
type input "v"
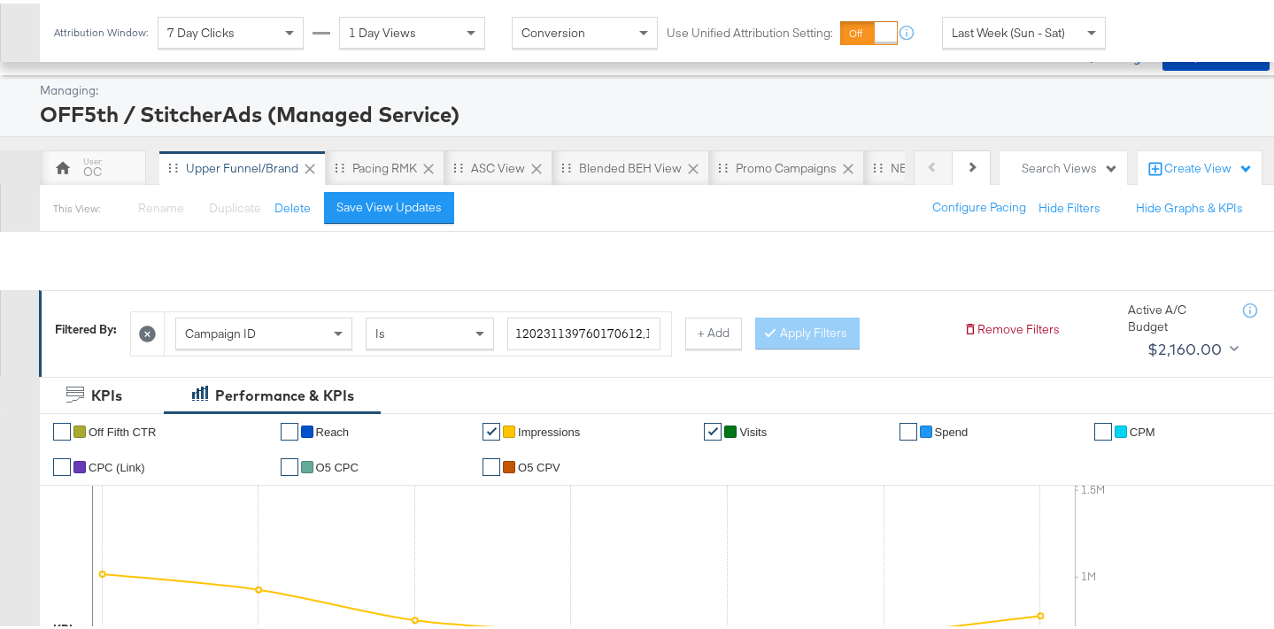
scroll to position [0, 0]
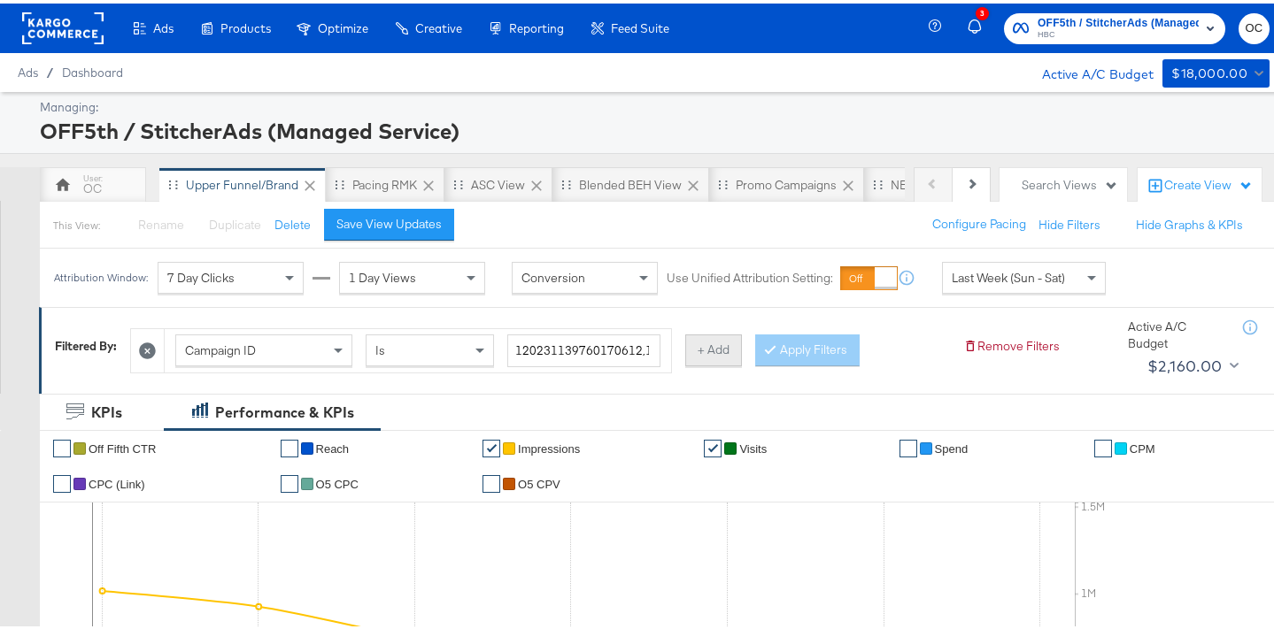
click at [699, 354] on button "+ Add" at bounding box center [713, 347] width 57 height 32
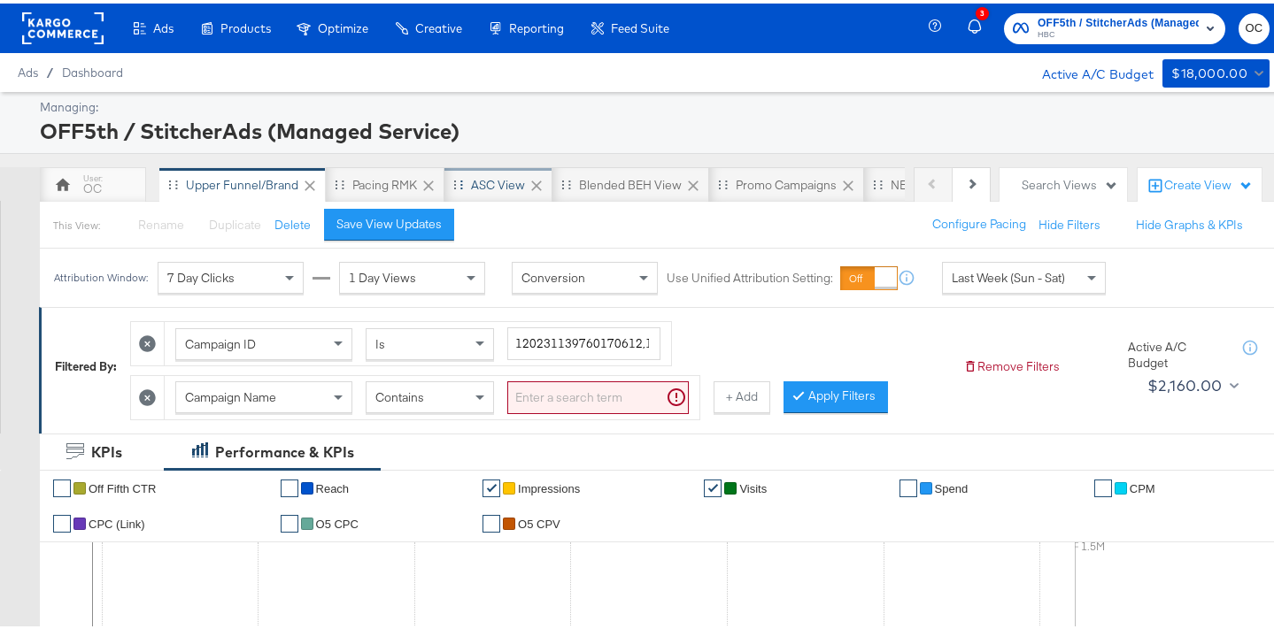
click at [494, 193] on div "ASC View" at bounding box center [498, 181] width 108 height 35
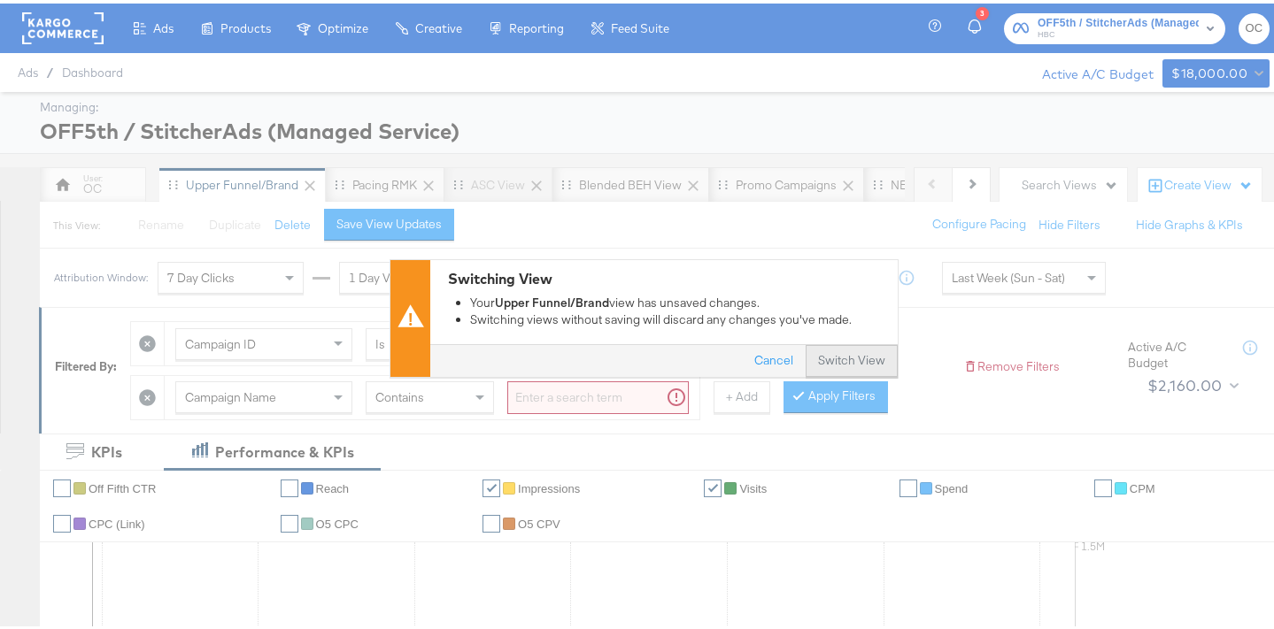
click at [842, 366] on button "Switch View" at bounding box center [852, 358] width 92 height 32
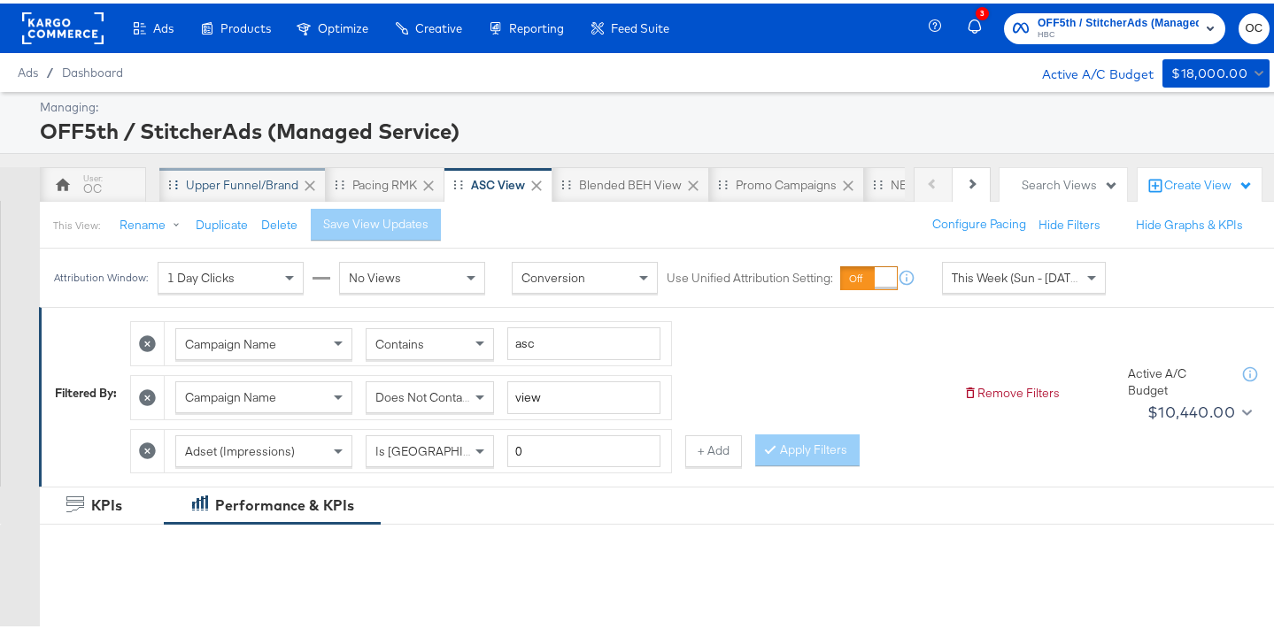
click at [241, 184] on div "Upper Funnel/Brand" at bounding box center [242, 182] width 112 height 17
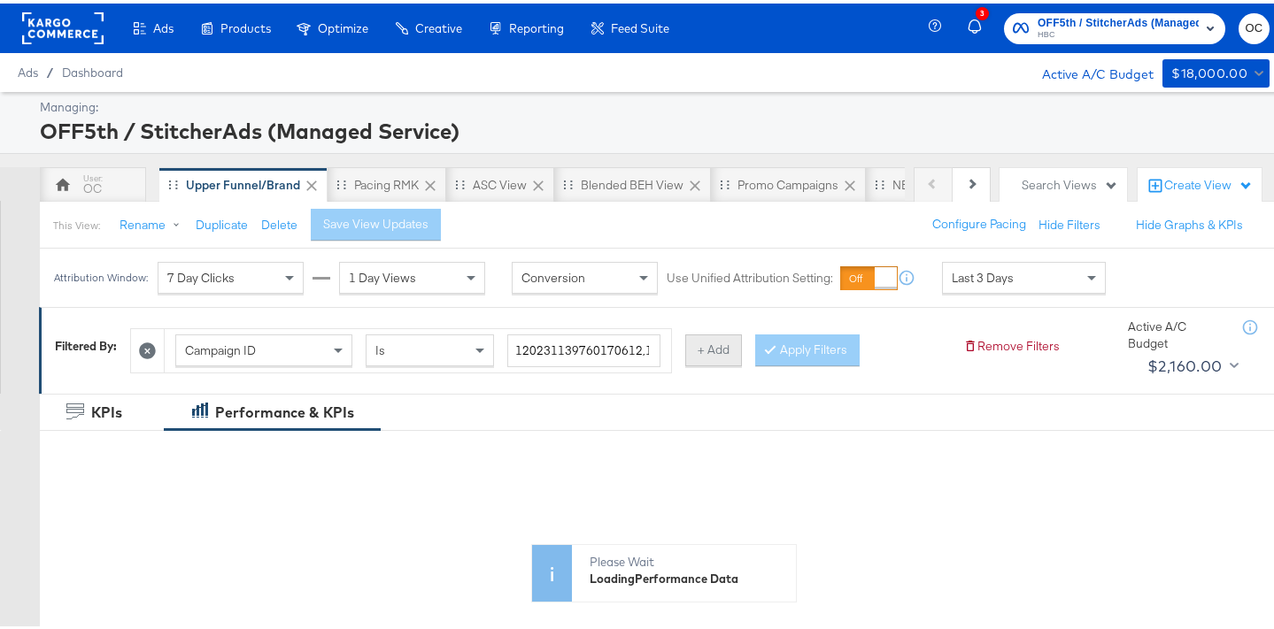
click at [703, 356] on button "+ Add" at bounding box center [713, 347] width 57 height 32
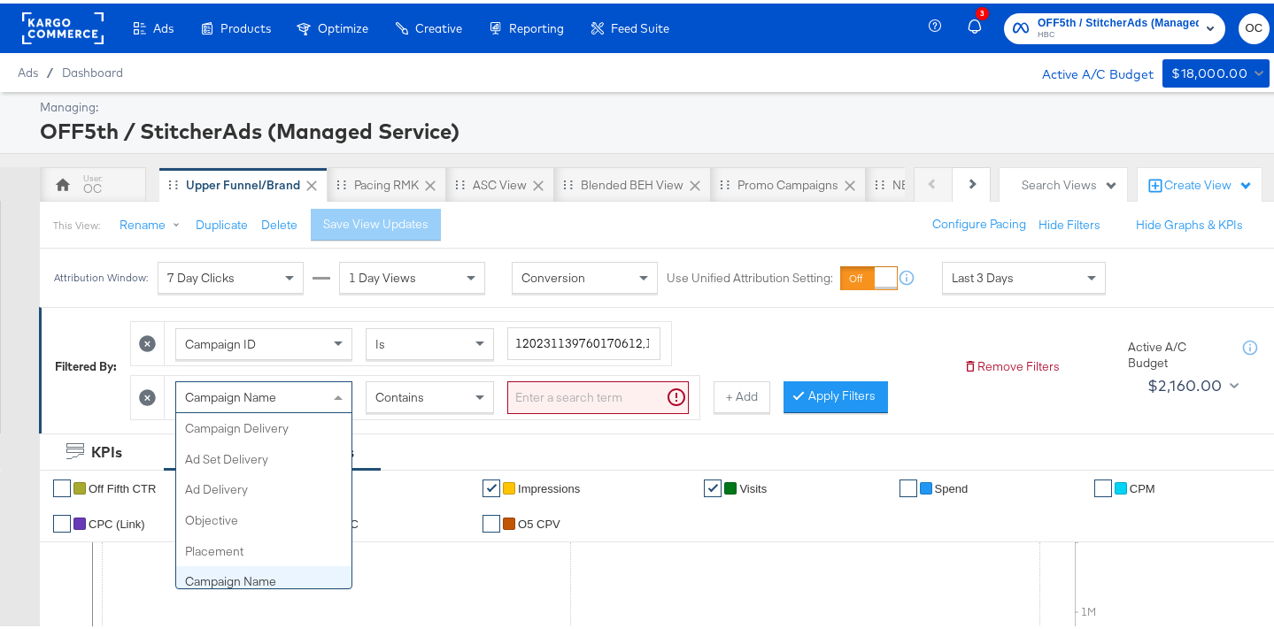
click at [295, 400] on div "Campaign Name" at bounding box center [263, 394] width 175 height 30
type input "ads"
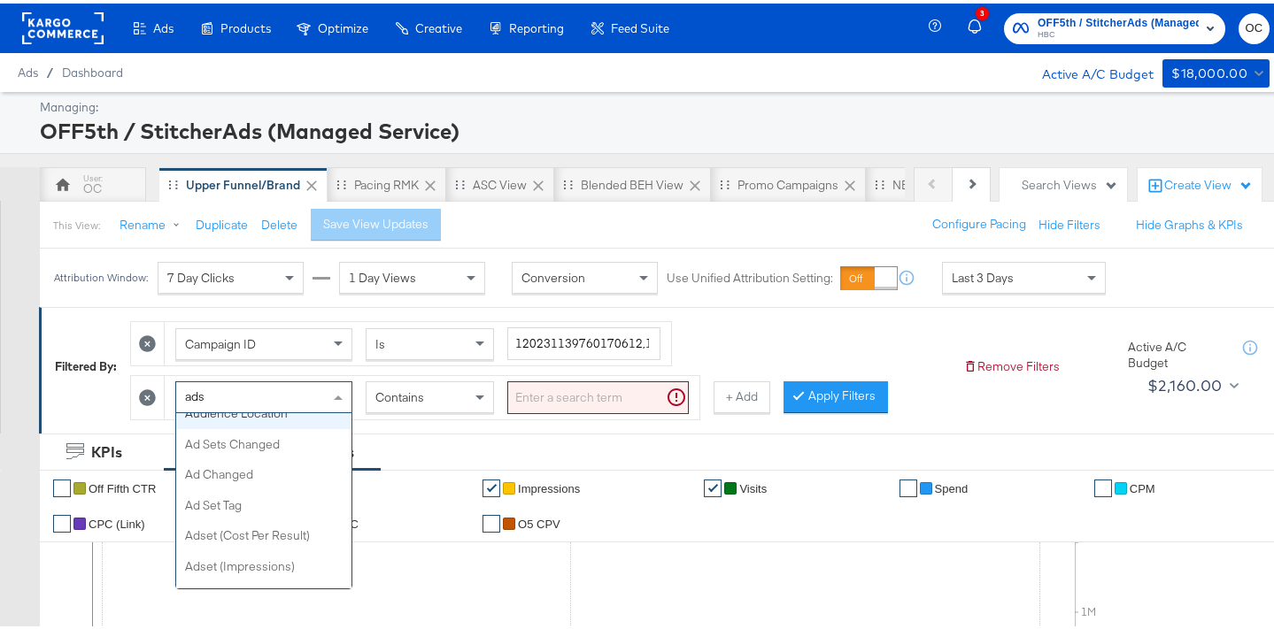
scroll to position [297, 0]
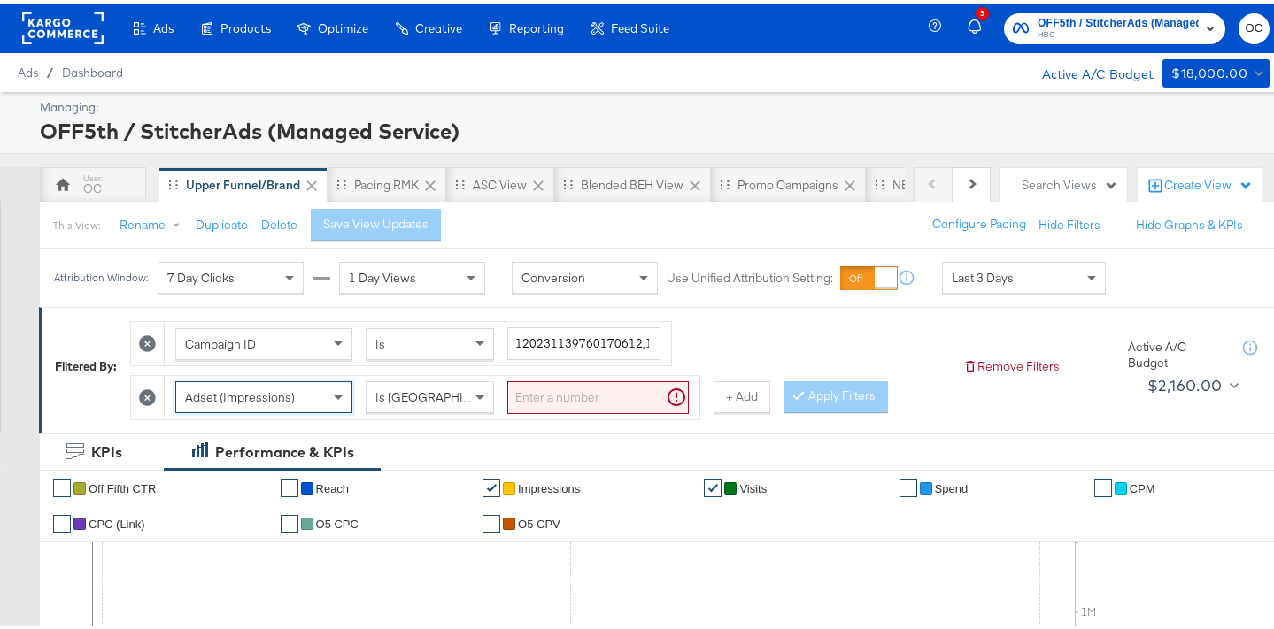
click at [579, 396] on input "search" at bounding box center [597, 394] width 181 height 33
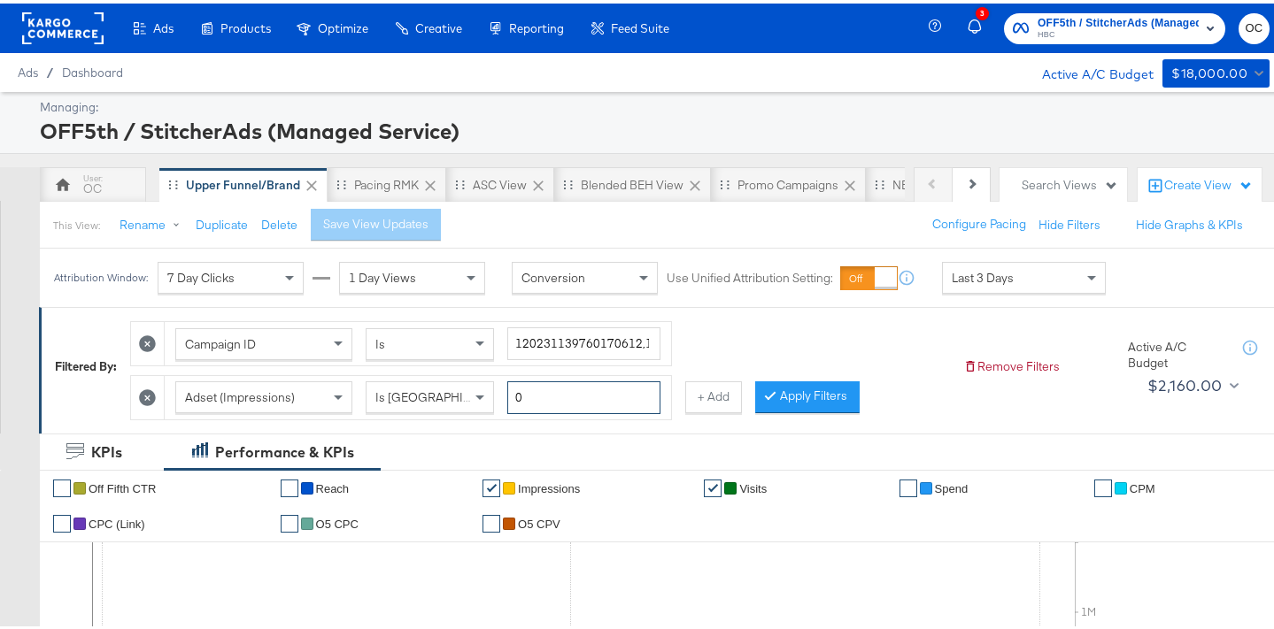
type input "0"
click at [813, 401] on button "Apply Filters" at bounding box center [807, 394] width 104 height 32
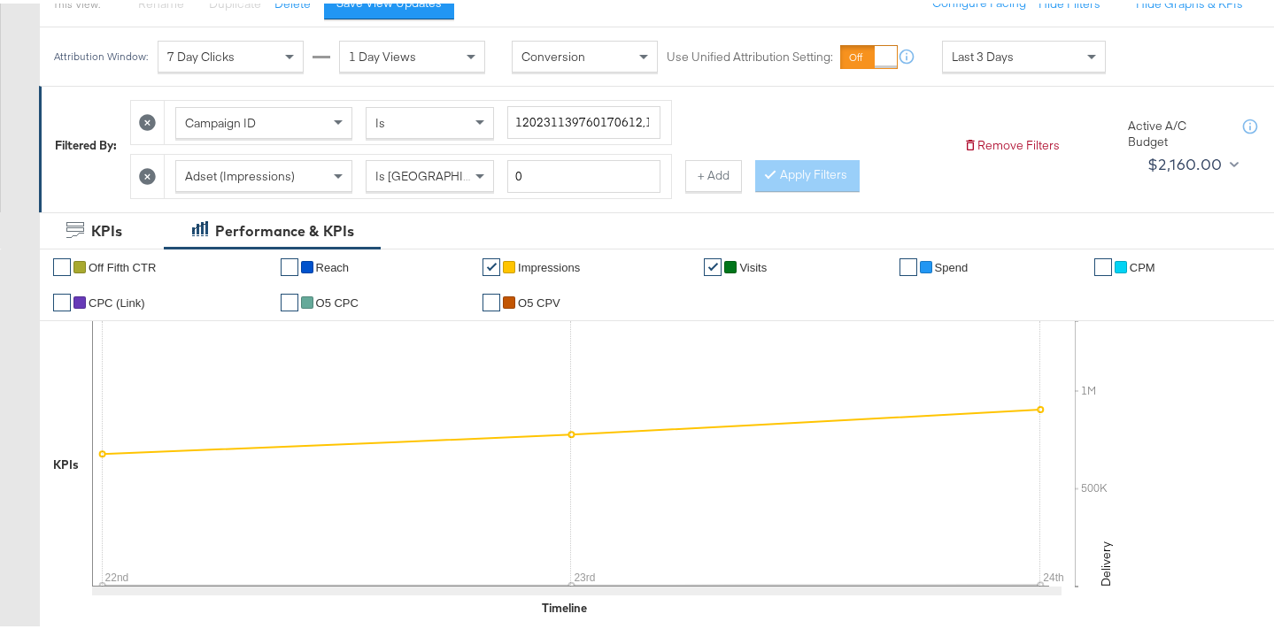
scroll to position [57, 0]
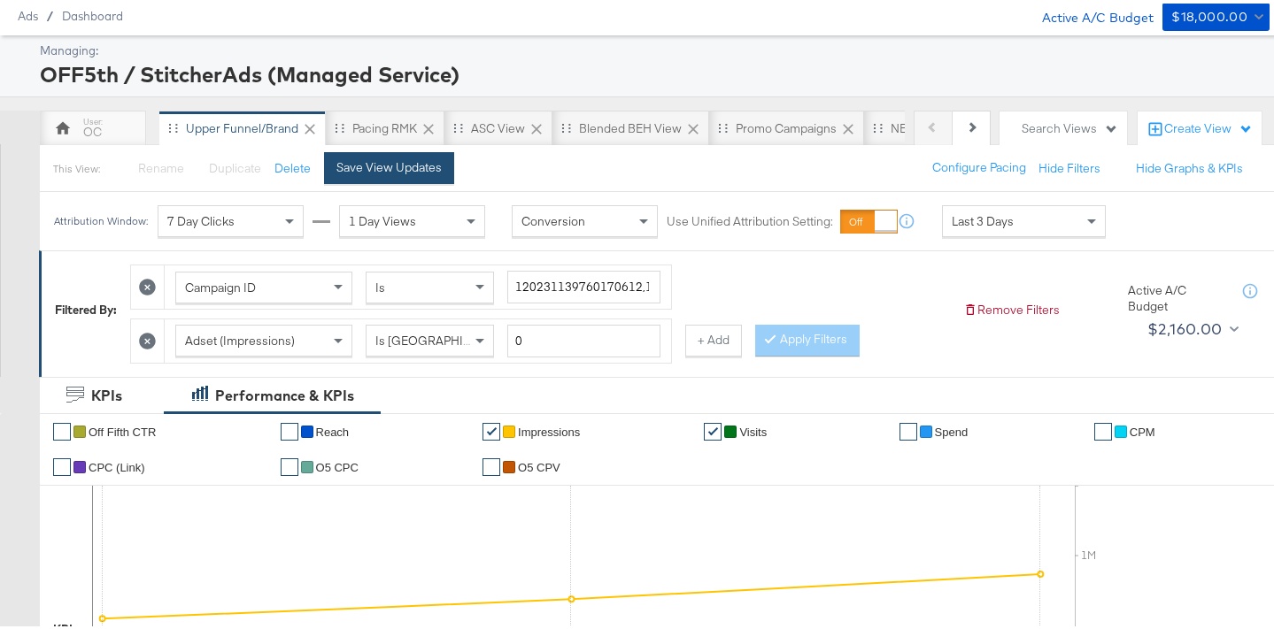
click at [448, 162] on button "Save View Updates" at bounding box center [389, 165] width 130 height 32
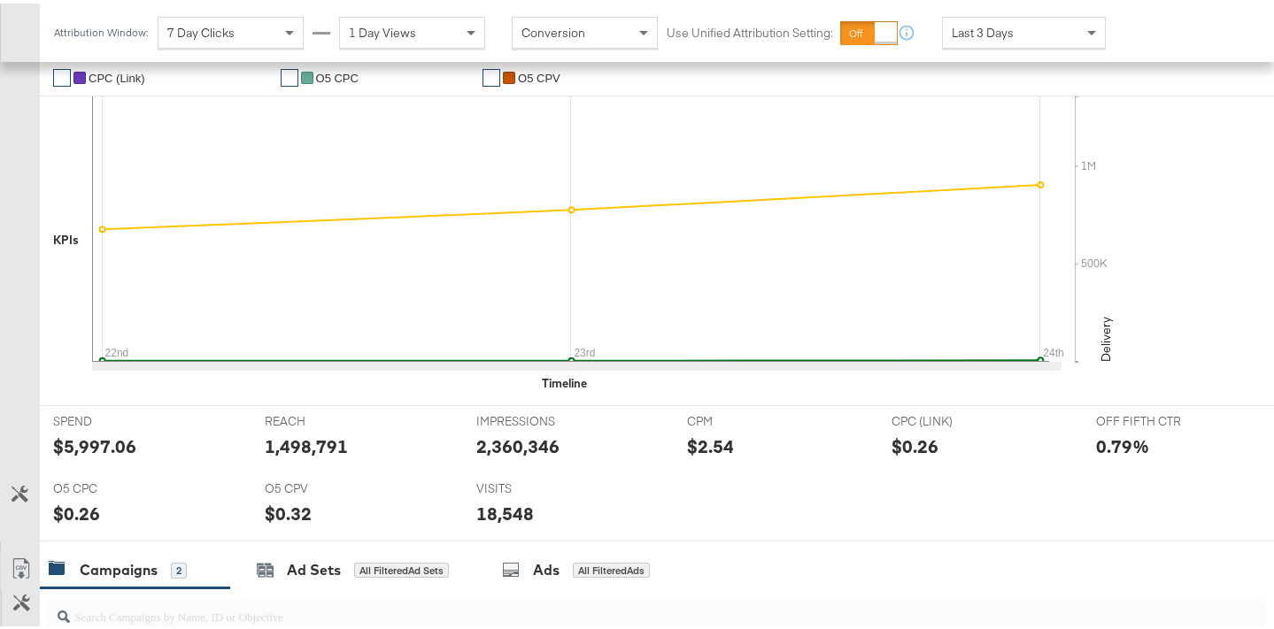
scroll to position [374, 0]
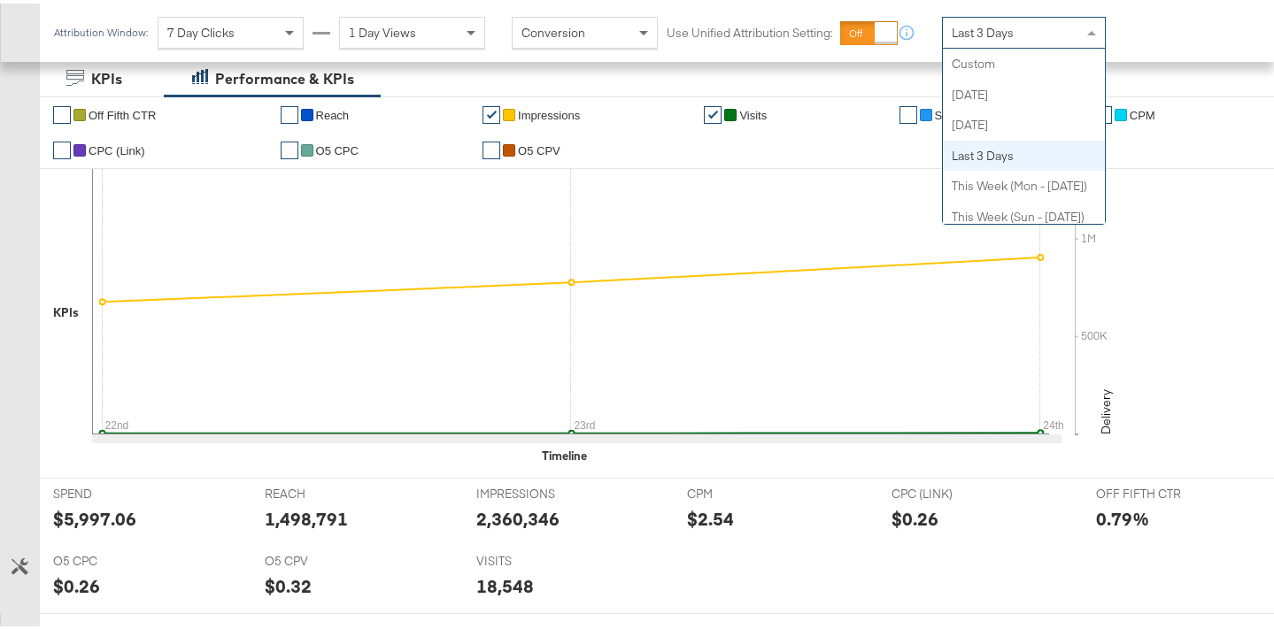
click at [953, 38] on div "Last 3 Days" at bounding box center [1024, 29] width 162 height 30
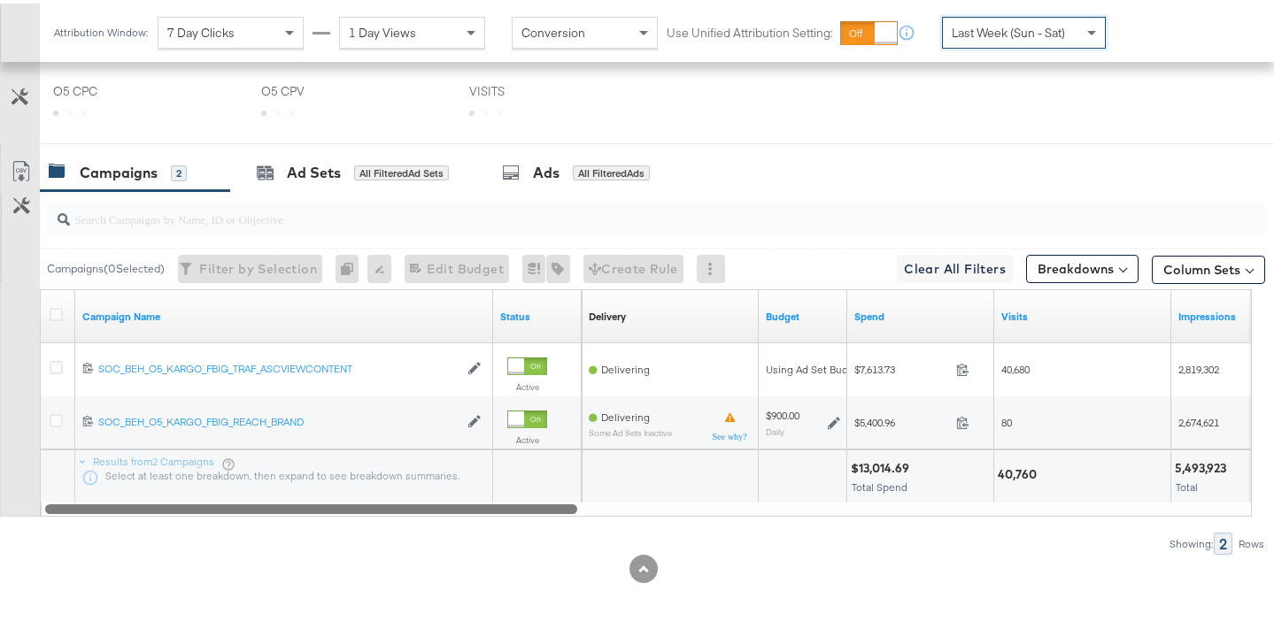
scroll to position [844, 0]
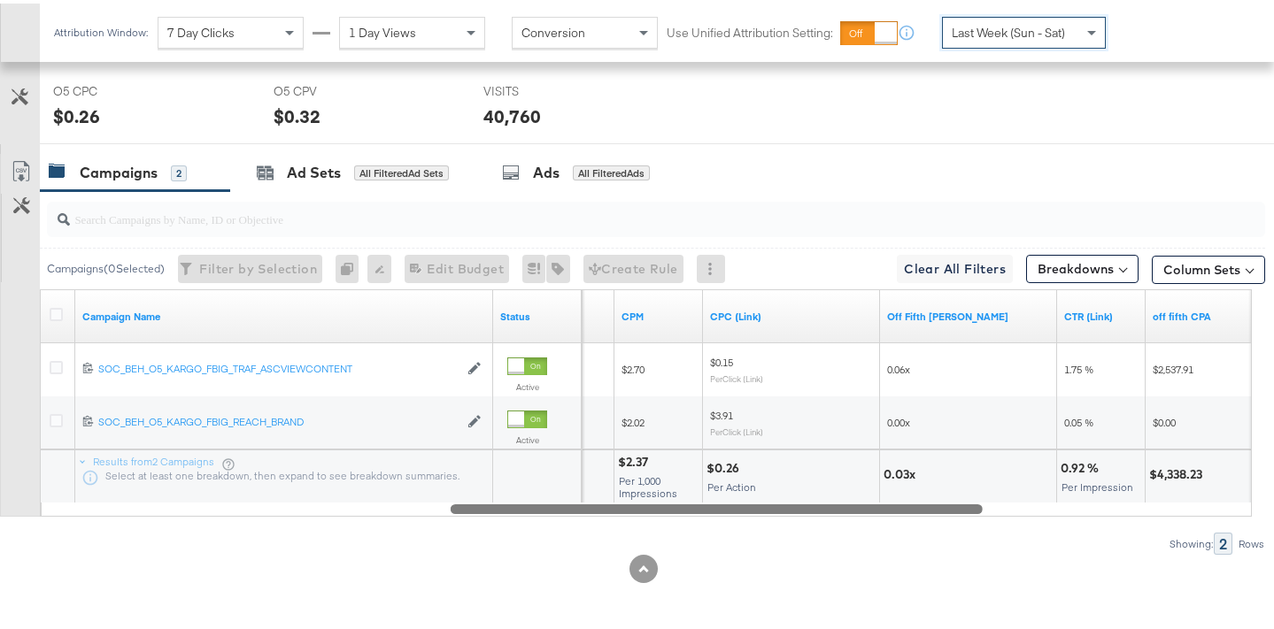
drag, startPoint x: 492, startPoint y: 504, endPoint x: 874, endPoint y: 502, distance: 381.6
click at [874, 502] on div at bounding box center [717, 505] width 532 height 15
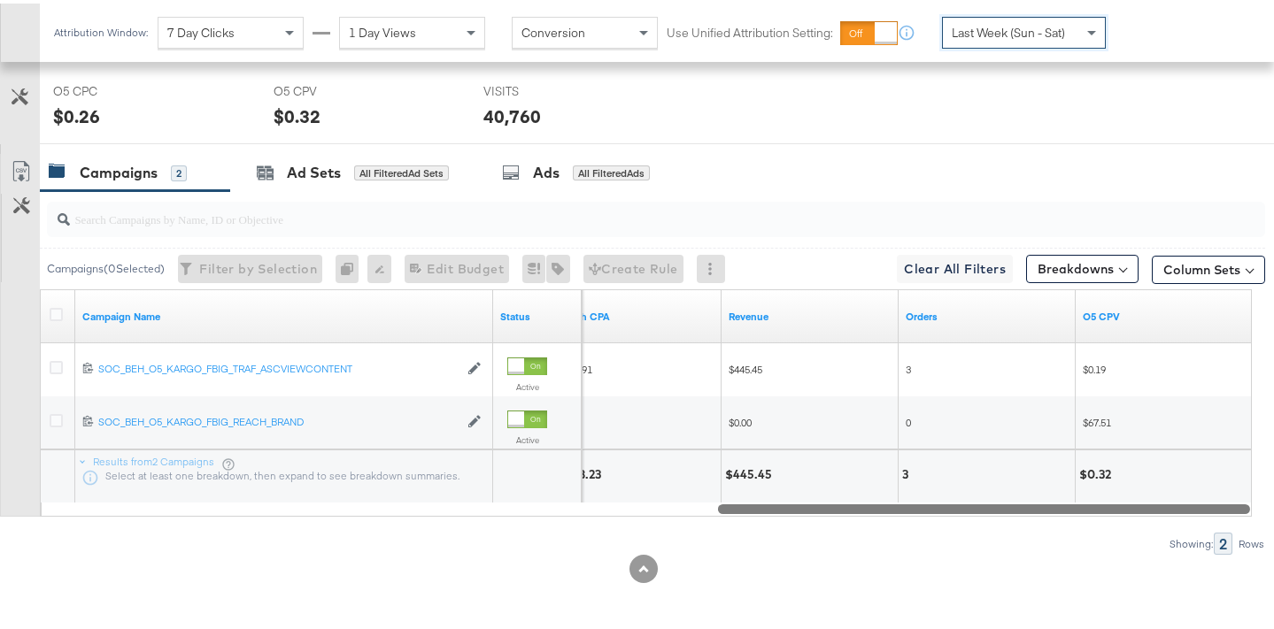
drag, startPoint x: 643, startPoint y: 506, endPoint x: 954, endPoint y: 506, distance: 311.6
click at [954, 506] on div at bounding box center [984, 505] width 532 height 15
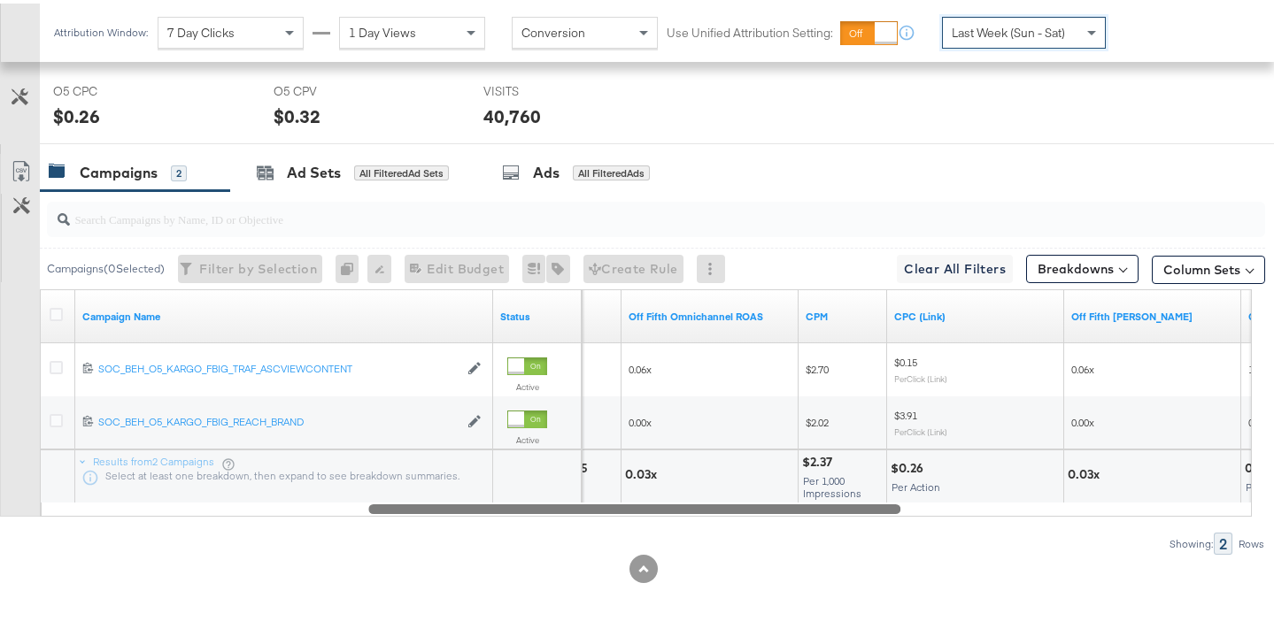
drag, startPoint x: 935, startPoint y: 506, endPoint x: 582, endPoint y: 497, distance: 353.3
click at [582, 497] on div "Campaign Name Status Reach Off Fifth Omnichannel ROAS CPM CPC (Link) Off Fifth …" at bounding box center [646, 400] width 1212 height 228
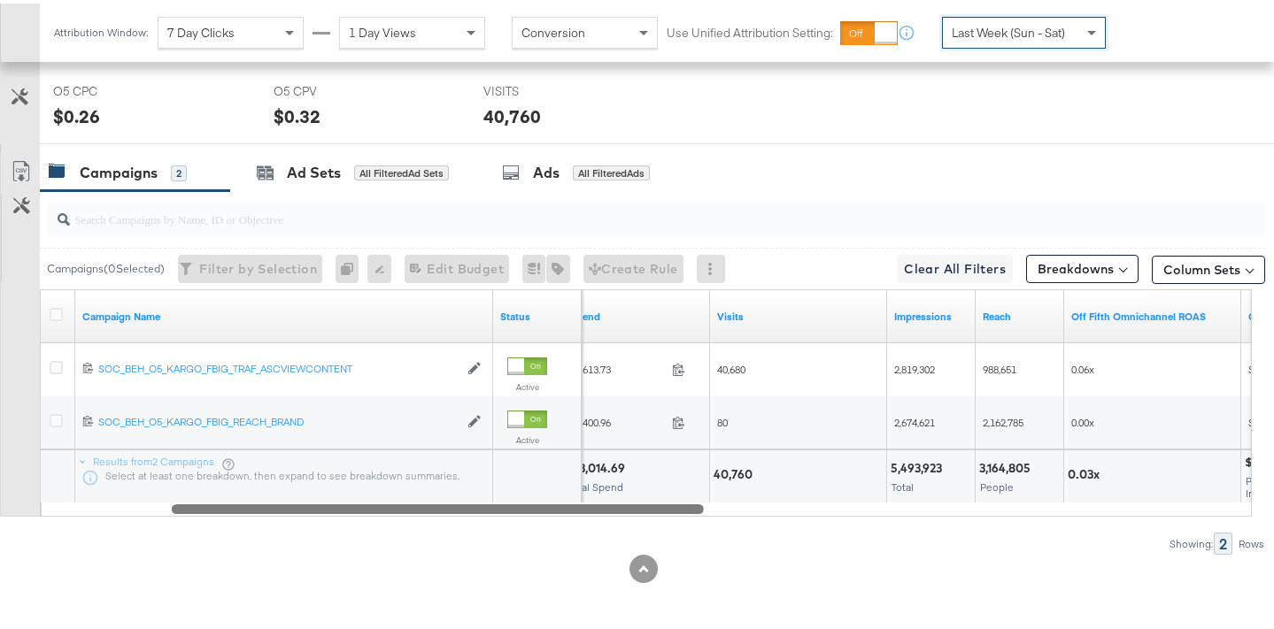
drag, startPoint x: 655, startPoint y: 504, endPoint x: 456, endPoint y: 504, distance: 199.2
click at [456, 504] on div at bounding box center [438, 505] width 532 height 15
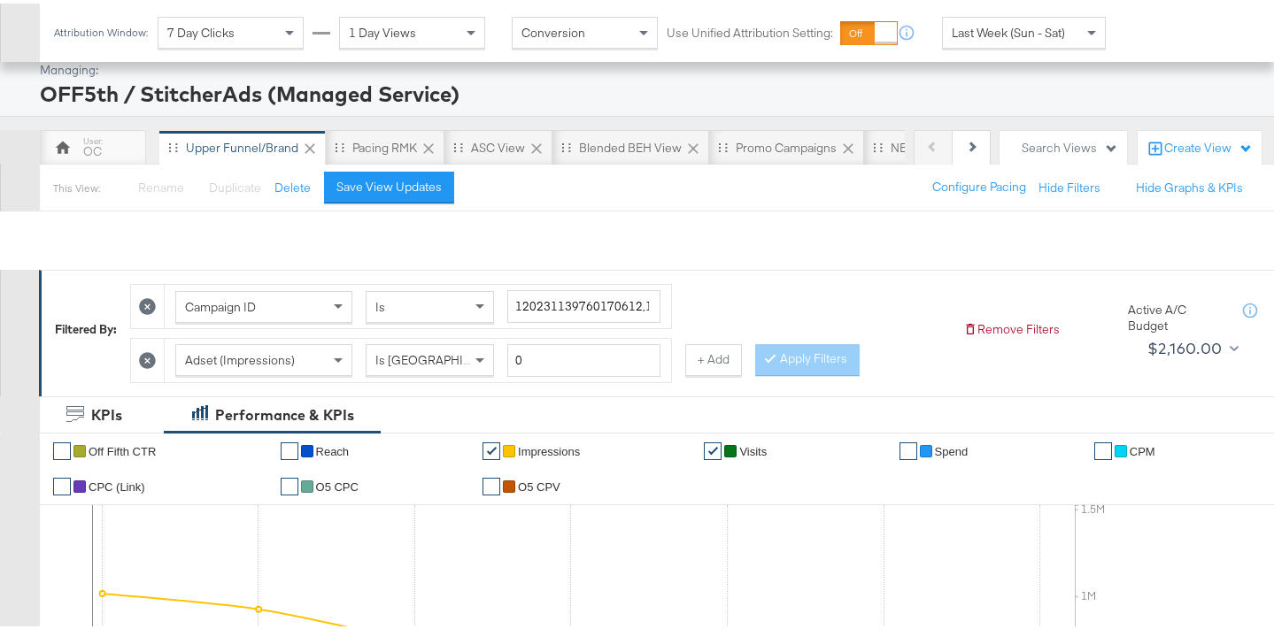
scroll to position [0, 0]
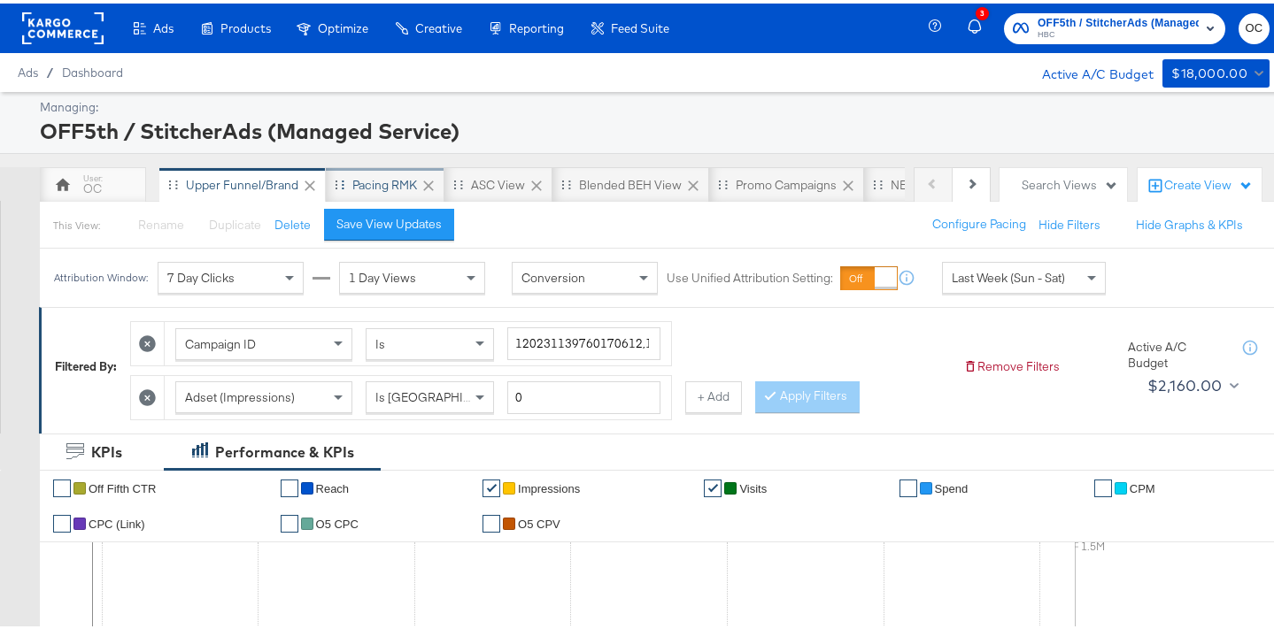
click at [370, 187] on div "Pacing RMK" at bounding box center [384, 182] width 65 height 17
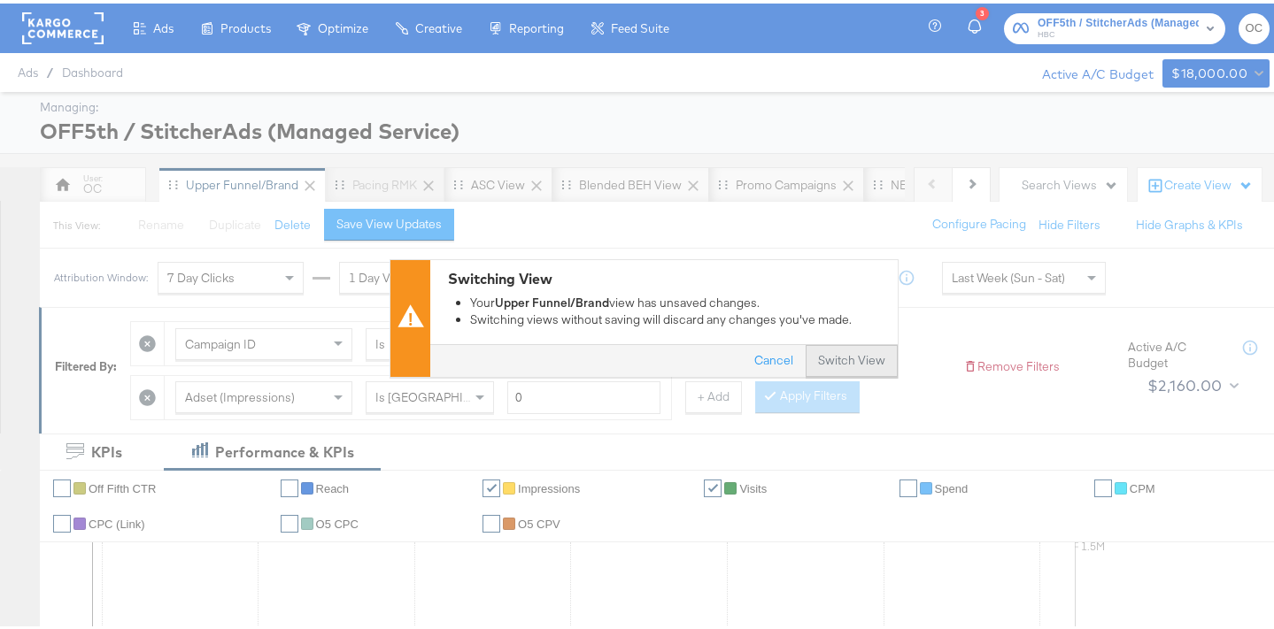
click at [845, 359] on button "Switch View" at bounding box center [852, 358] width 92 height 32
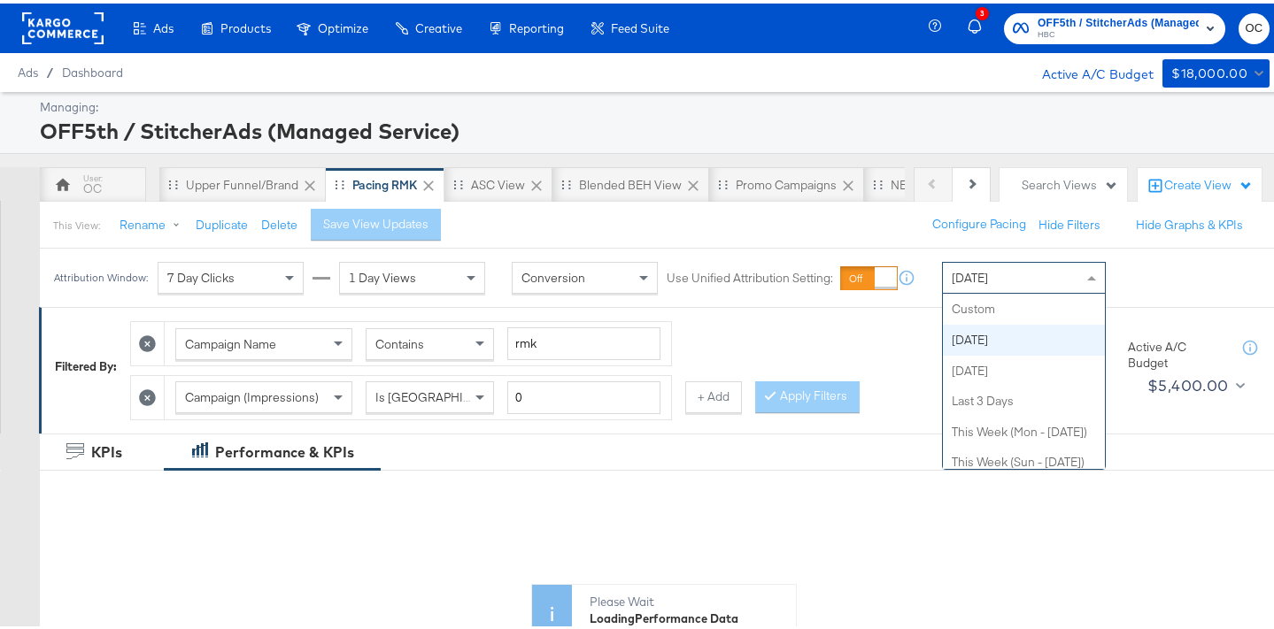
click at [983, 282] on div "[DATE]" at bounding box center [1024, 274] width 162 height 30
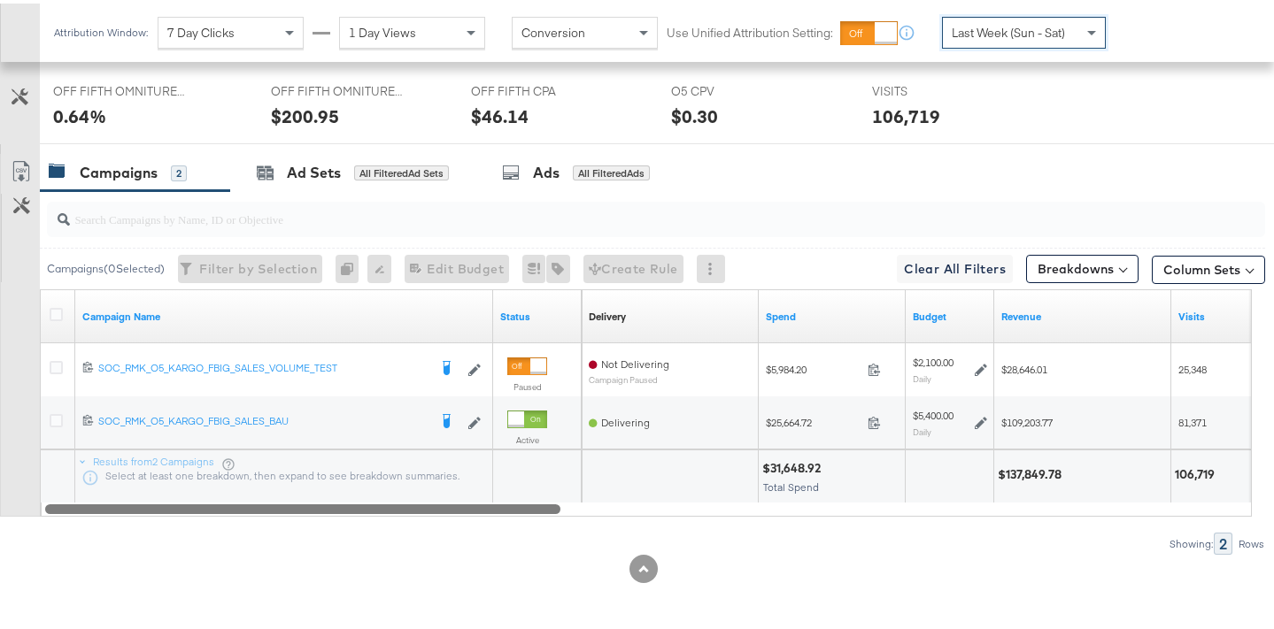
scroll to position [844, 0]
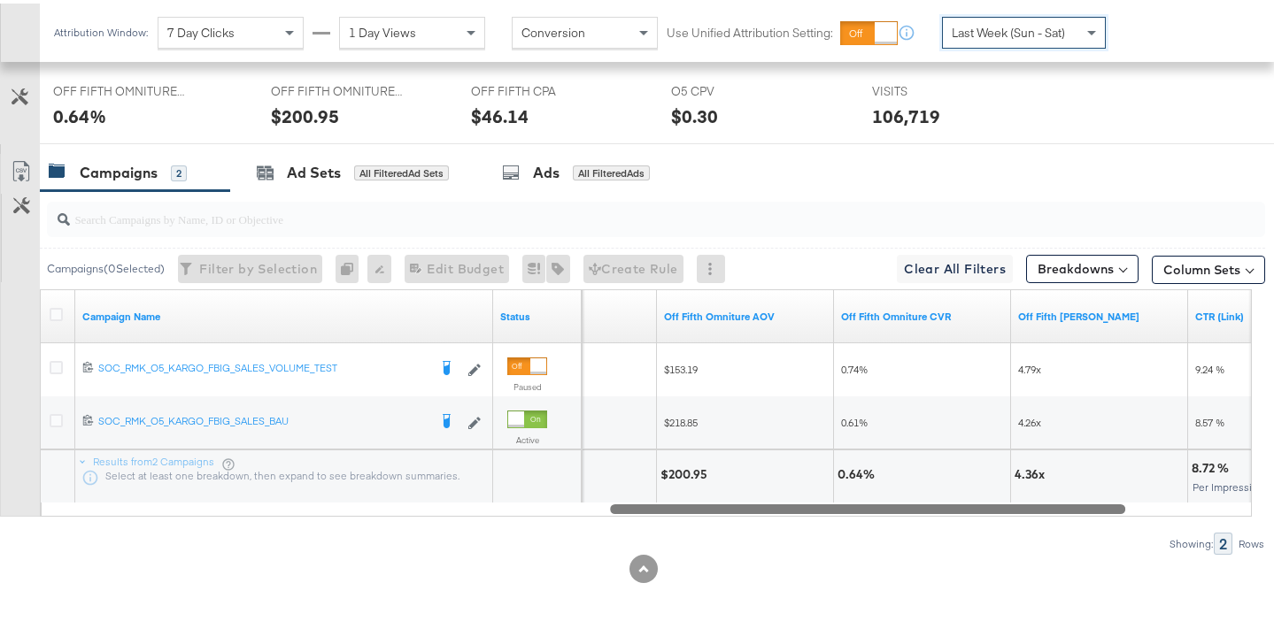
drag, startPoint x: 445, startPoint y: 510, endPoint x: 1009, endPoint y: 519, distance: 564.0
click at [1009, 519] on div "Campaigns ( 0 Selected) Filter by Selection Filter 0 campaigns 0 Rename 0 campa…" at bounding box center [632, 370] width 1265 height 364
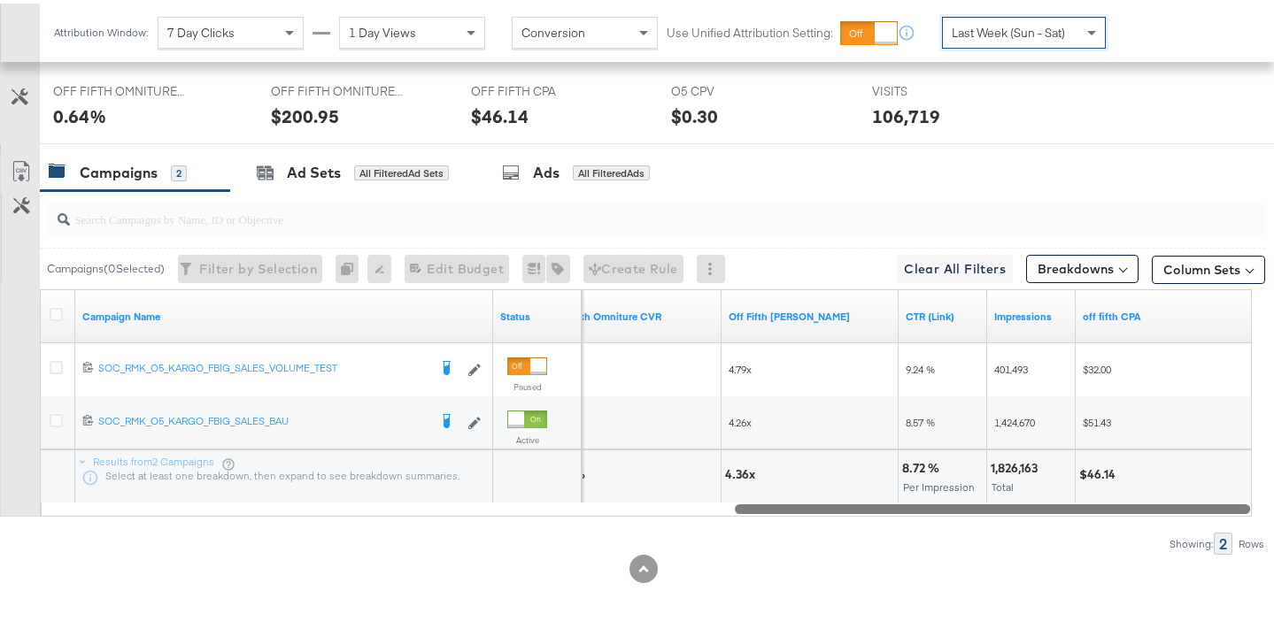
drag, startPoint x: 1017, startPoint y: 506, endPoint x: 1184, endPoint y: 515, distance: 166.7
click at [1184, 515] on div "Campaigns ( 0 Selected) Filter by Selection Filter 0 campaigns 0 Rename 0 campa…" at bounding box center [632, 370] width 1265 height 364
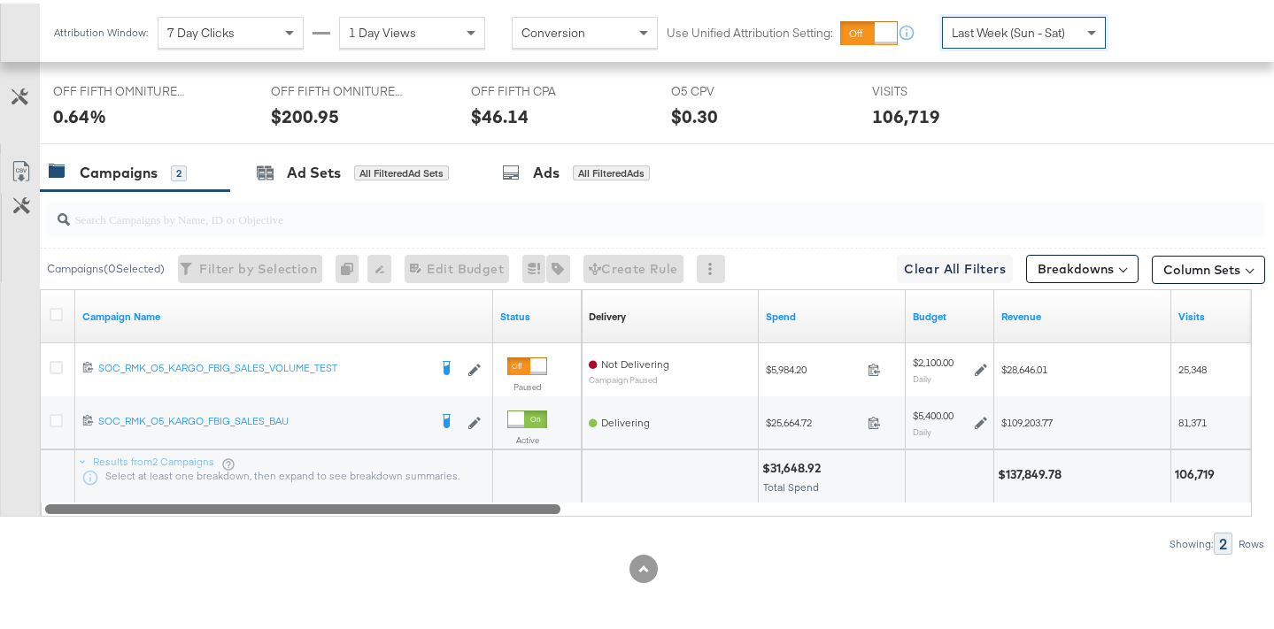
drag, startPoint x: 1063, startPoint y: 511, endPoint x: 252, endPoint y: 451, distance: 813.2
click at [254, 451] on div "Campaign Name Status Delivery Sorting Unavailable Spend Budget Revenue Visits 1…" at bounding box center [646, 400] width 1212 height 228
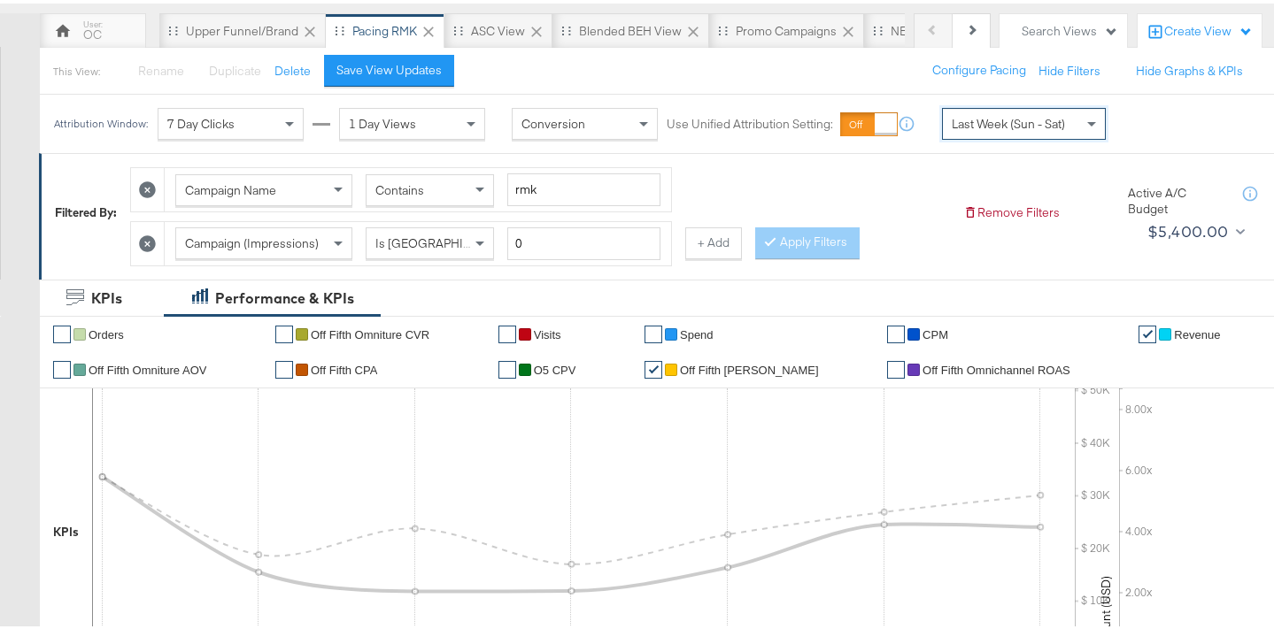
scroll to position [0, 0]
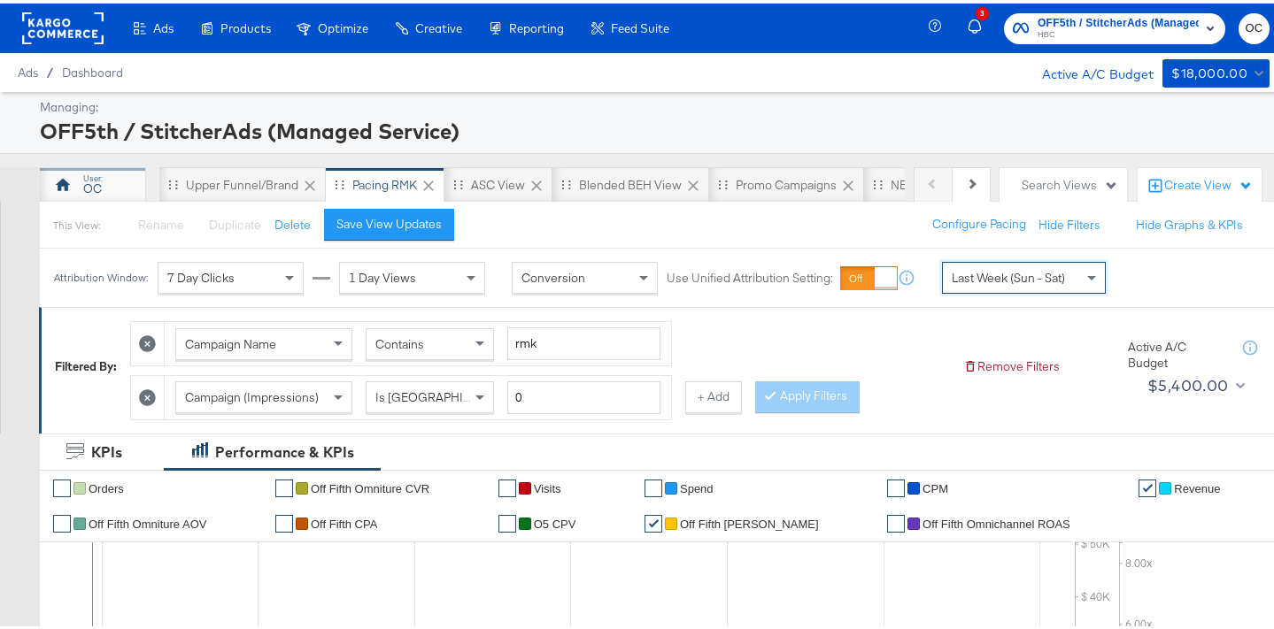
click at [130, 184] on div "OC" at bounding box center [93, 181] width 106 height 35
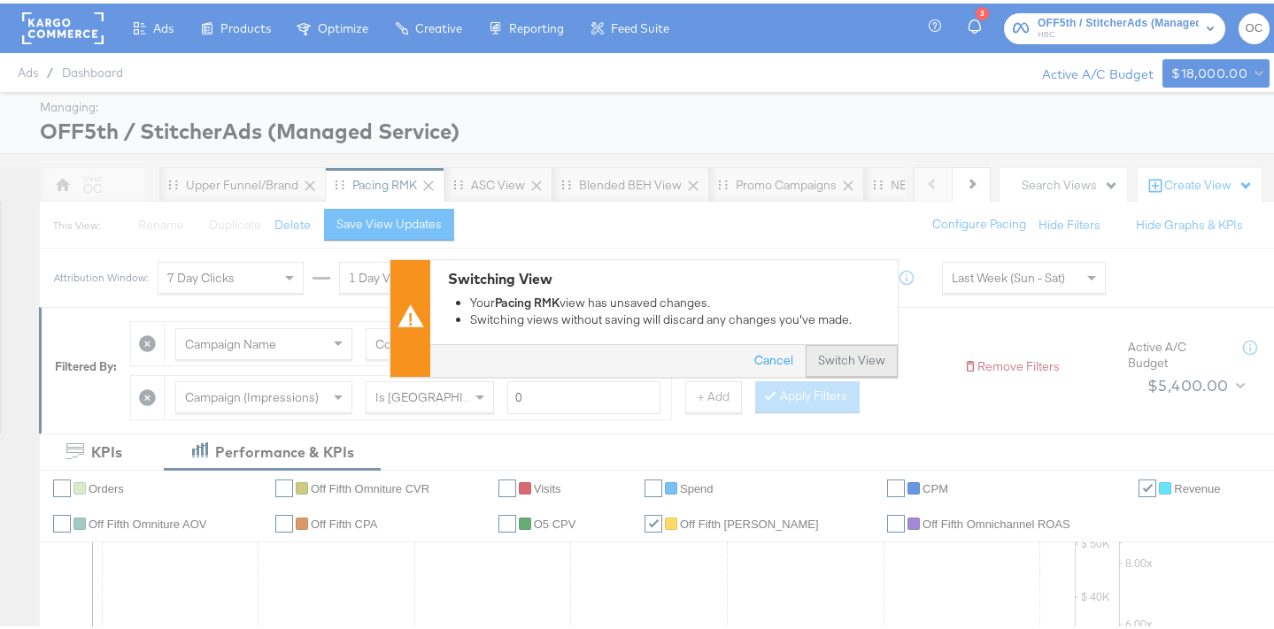
click at [838, 359] on button "Switch View" at bounding box center [852, 358] width 92 height 32
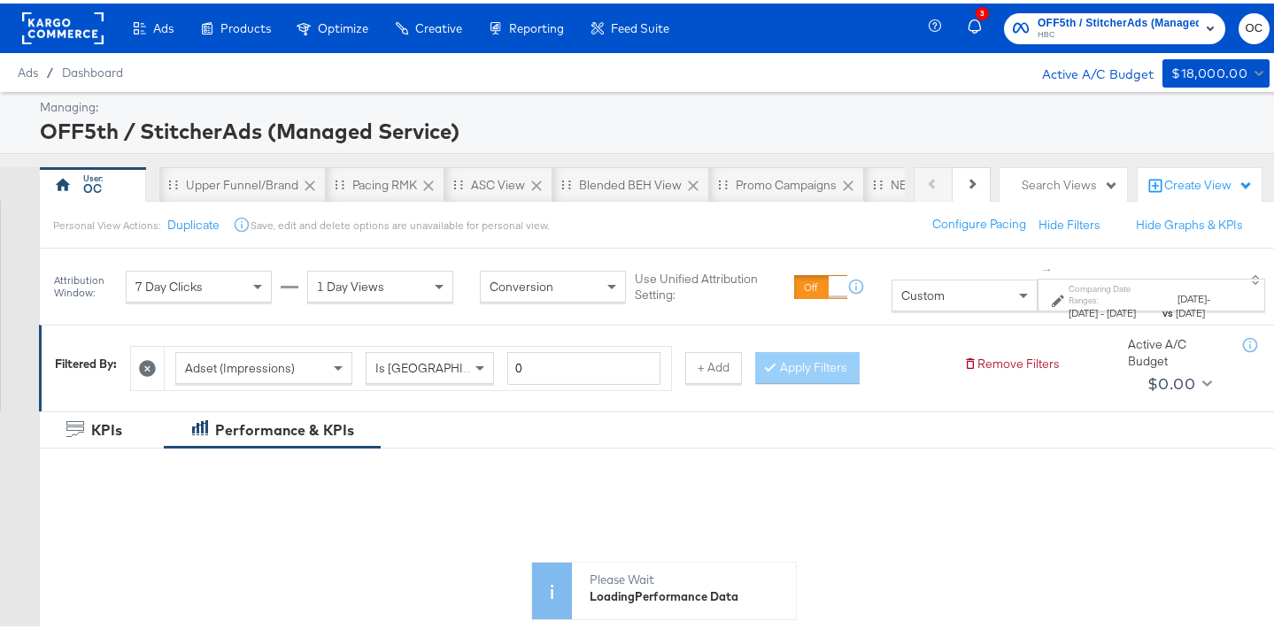
click at [892, 299] on div "Custom" at bounding box center [964, 292] width 144 height 30
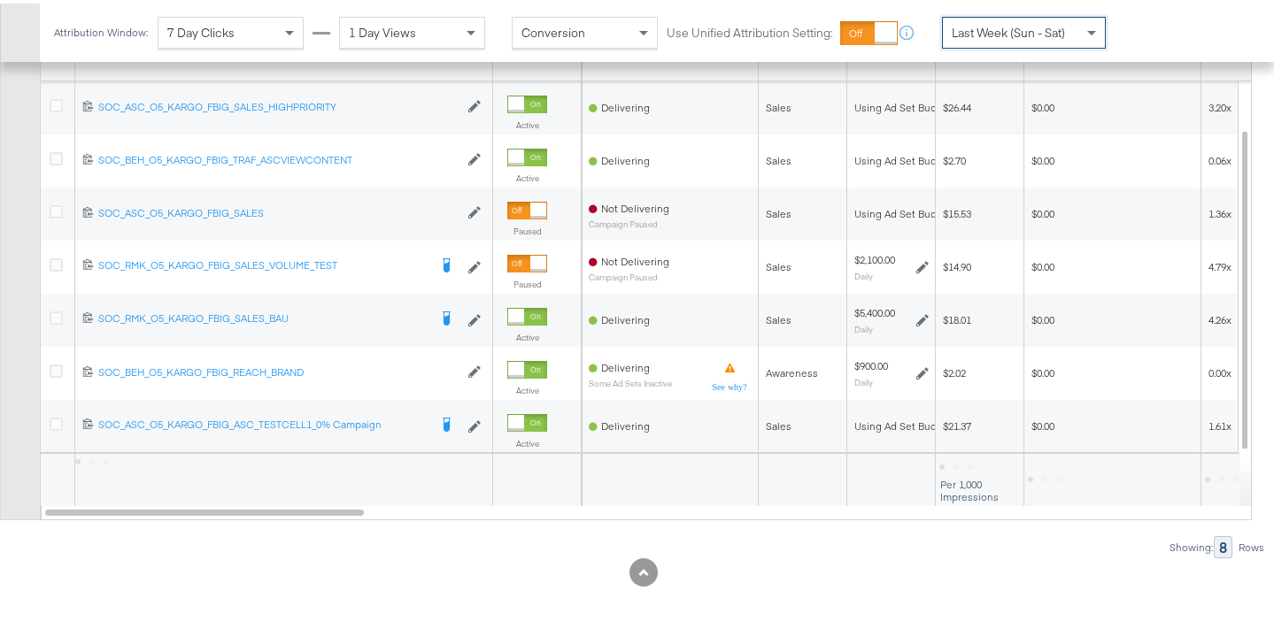
scroll to position [1067, 0]
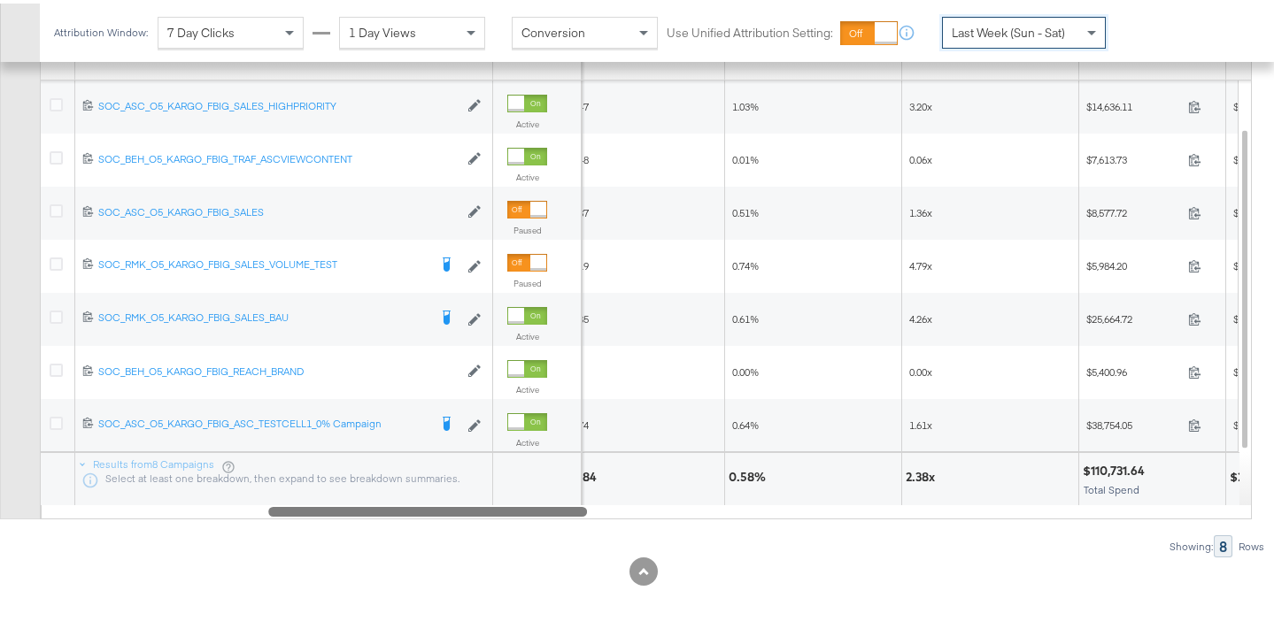
drag, startPoint x: 331, startPoint y: 508, endPoint x: 554, endPoint y: 497, distance: 223.4
click at [554, 497] on div "Campaign Name Status Off Fifth Omniture AOV Off Fifth Omniture CVR Off Fifth [P…" at bounding box center [646, 269] width 1212 height 493
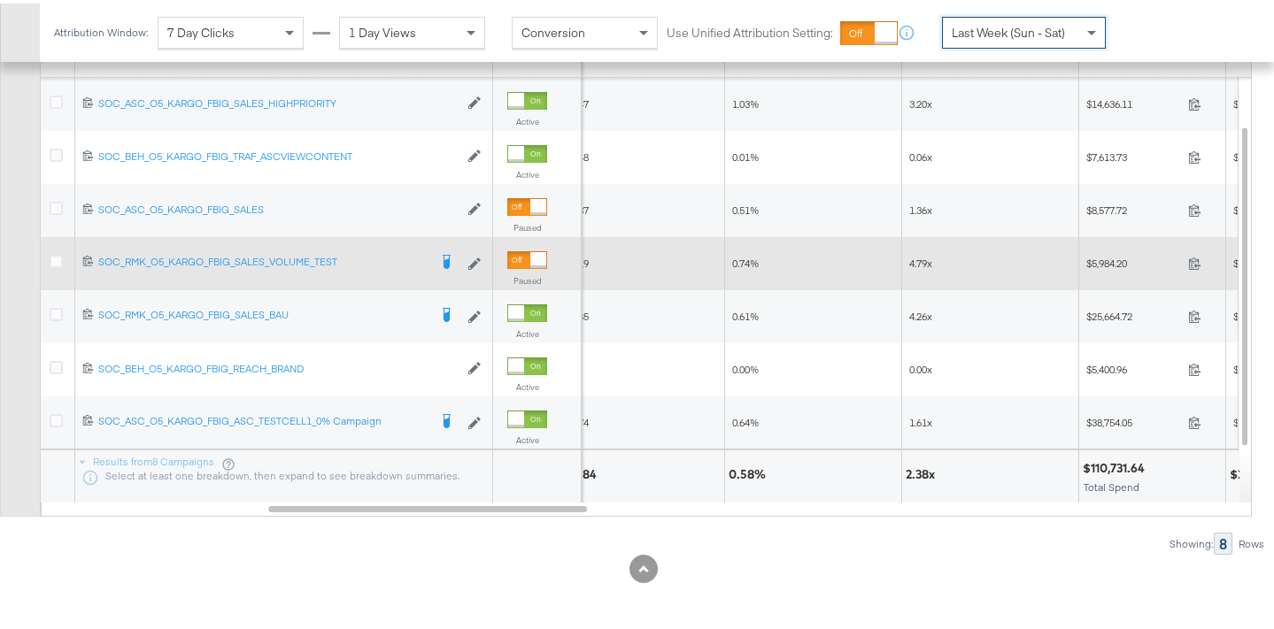
scroll to position [1089, 0]
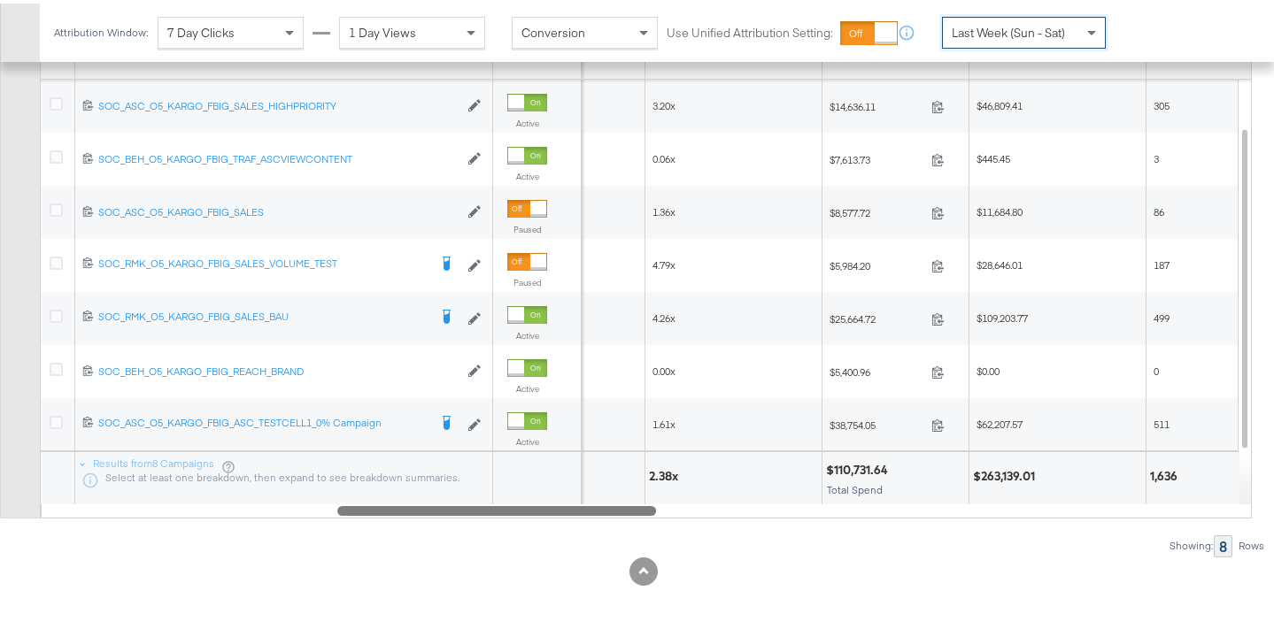
drag, startPoint x: 564, startPoint y: 507, endPoint x: 633, endPoint y: 513, distance: 69.3
click at [633, 513] on div "Campaign Name Status Off Fifth Omniture CVR Off Fifth [PERSON_NAME] Spend Reven…" at bounding box center [646, 268] width 1212 height 493
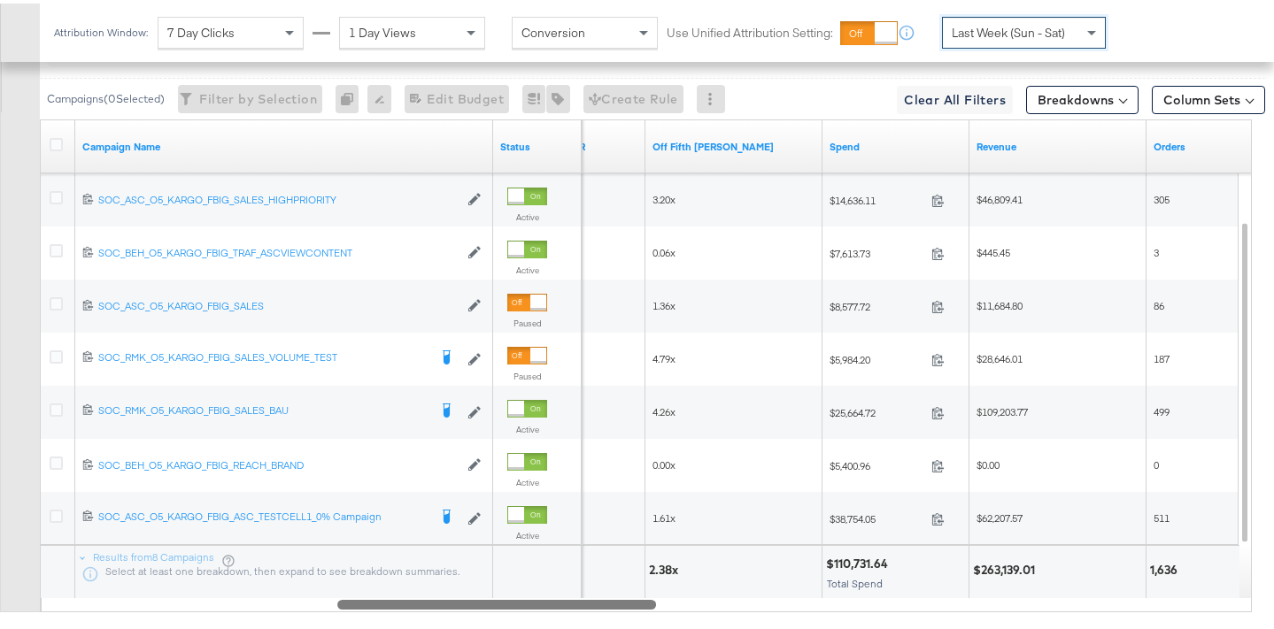
scroll to position [1008, 0]
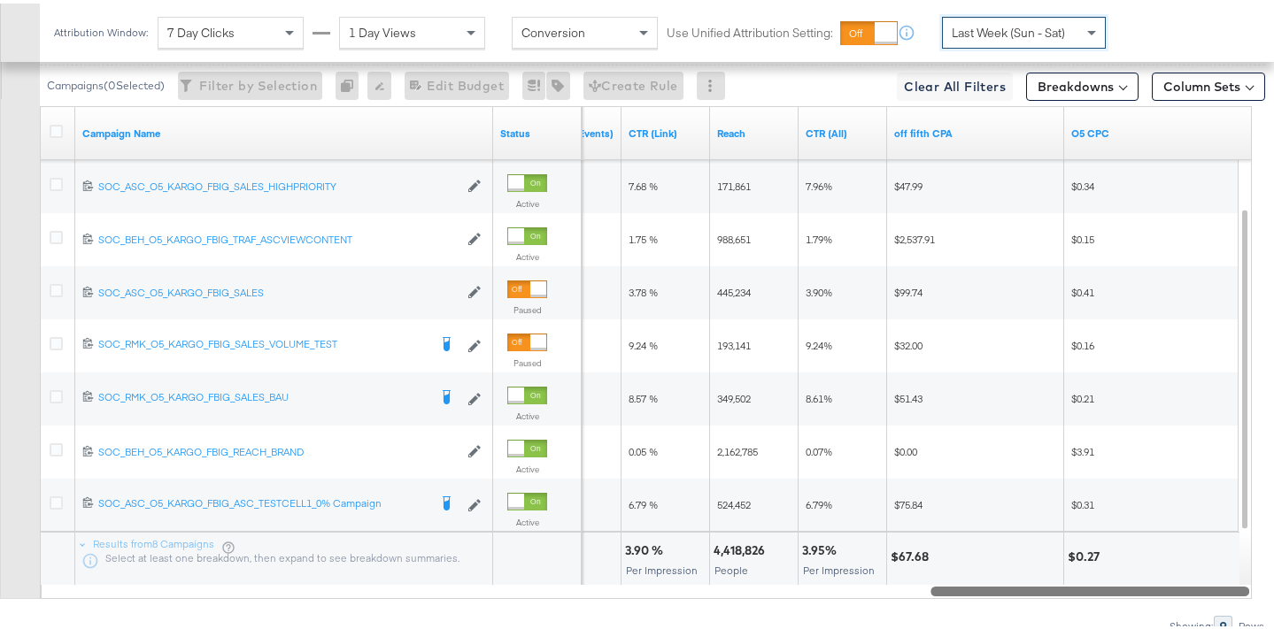
drag, startPoint x: 637, startPoint y: 588, endPoint x: 1228, endPoint y: 560, distance: 592.1
click at [1228, 560] on div "Campaign Name Status Purchases ROAS (Website Events) CTR (Link) Reach CTR (All)…" at bounding box center [646, 349] width 1212 height 493
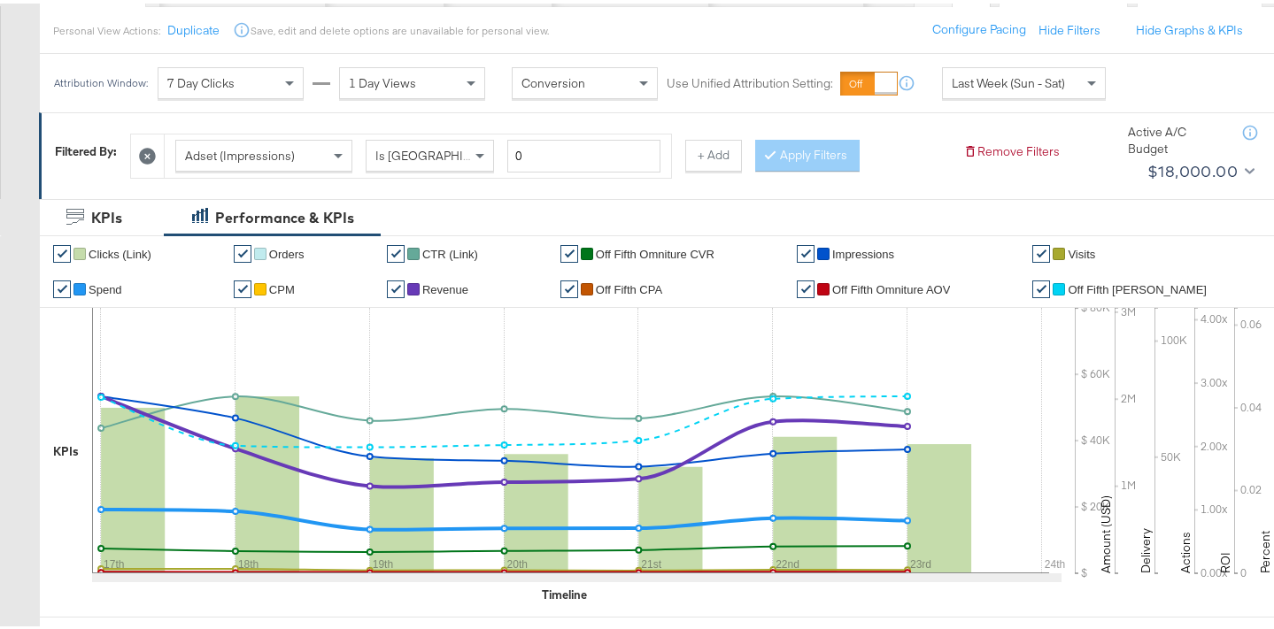
scroll to position [0, 0]
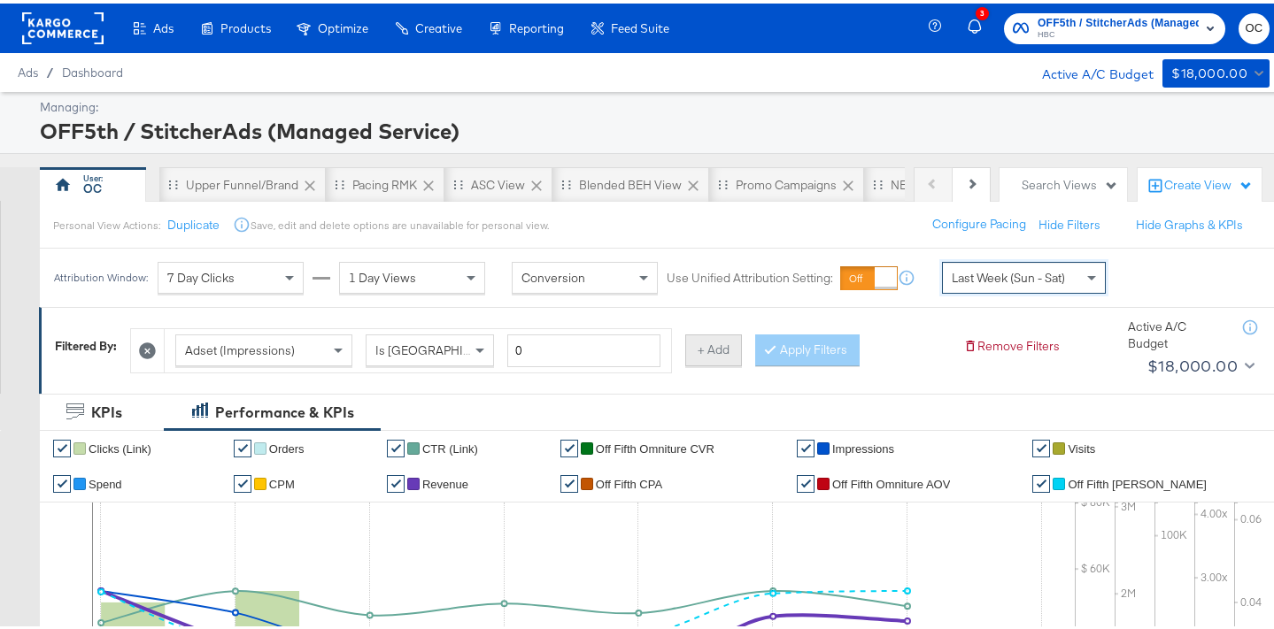
click at [713, 351] on button "+ Add" at bounding box center [713, 347] width 57 height 32
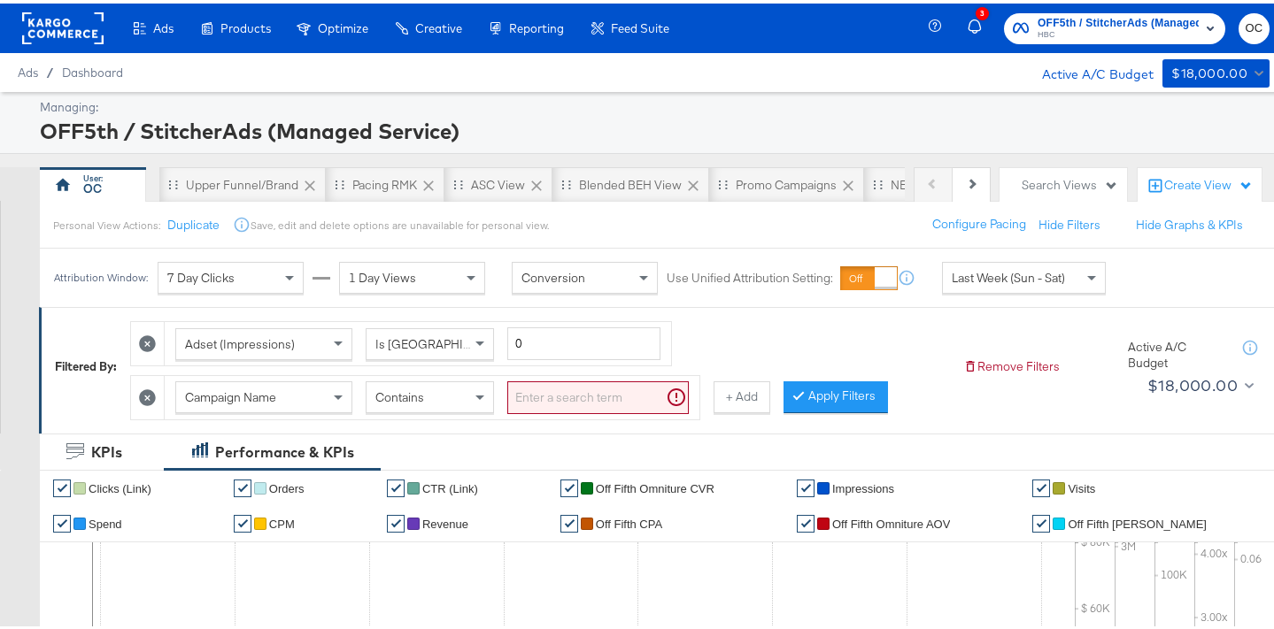
click at [435, 394] on div "Contains" at bounding box center [430, 394] width 127 height 30
click at [576, 406] on input "search" at bounding box center [597, 394] width 181 height 33
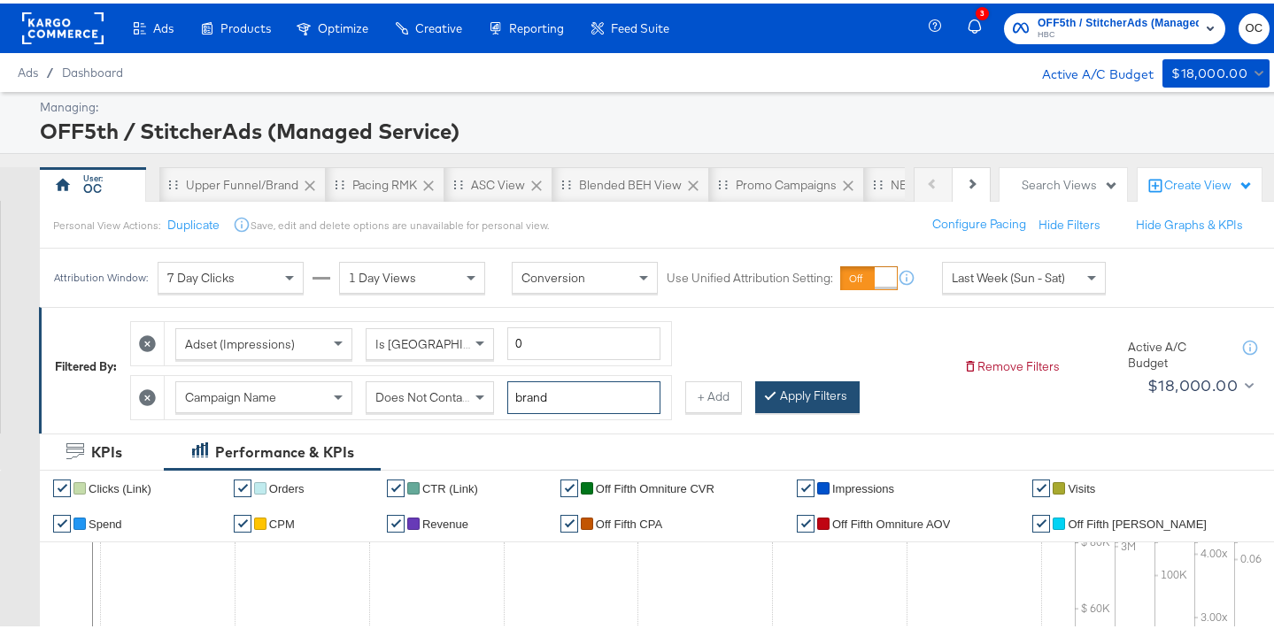
type input "brand"
click at [783, 389] on button "Apply Filters" at bounding box center [807, 394] width 104 height 32
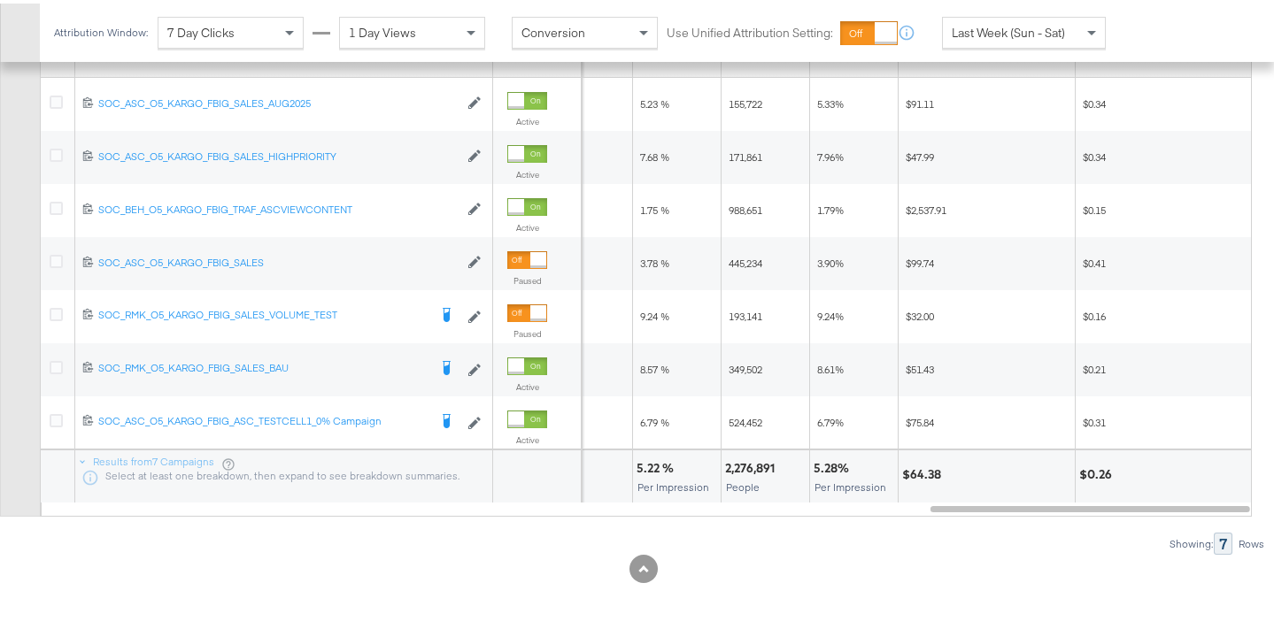
scroll to position [1109, 0]
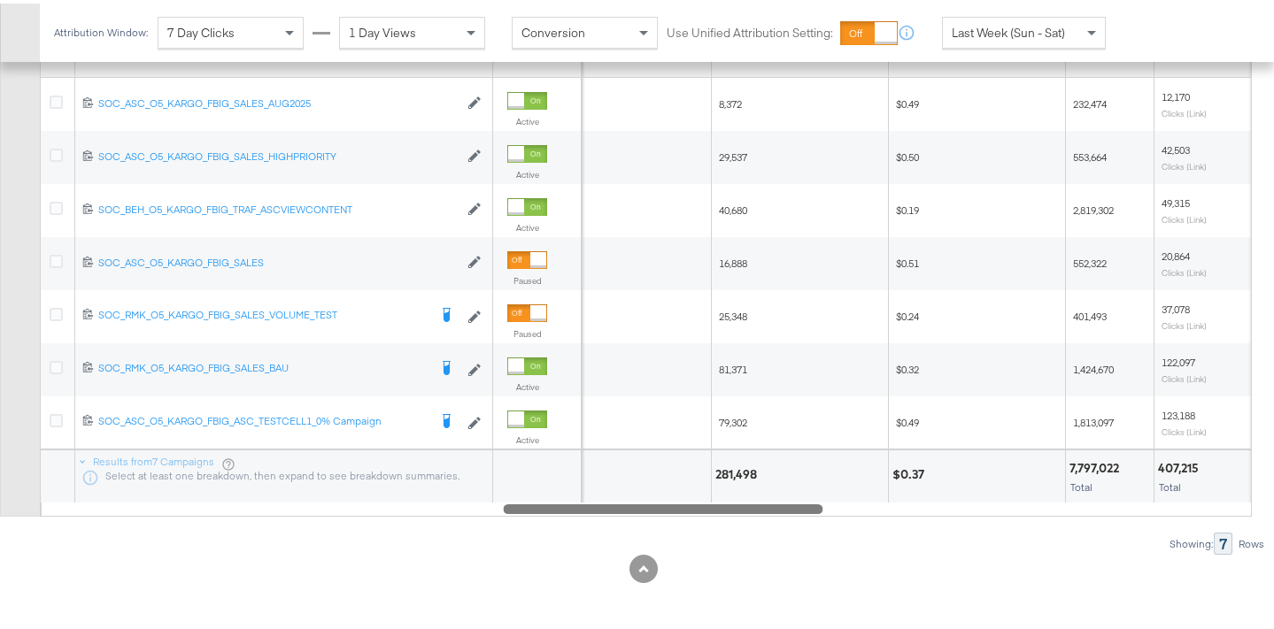
drag, startPoint x: 966, startPoint y: 507, endPoint x: 543, endPoint y: 512, distance: 423.2
click at [543, 512] on div "Campaign Name Status Orders Visits O5 CPV Impressions Clicks (Link) 12023257784…" at bounding box center [646, 266] width 1212 height 493
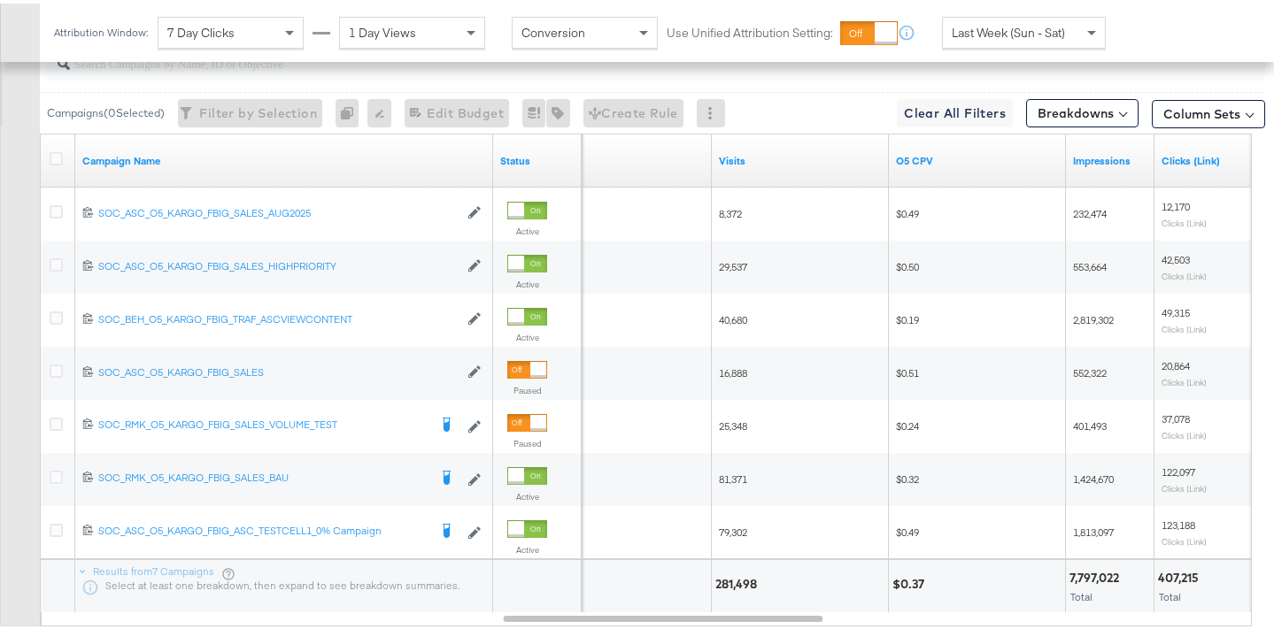
scroll to position [1015, 0]
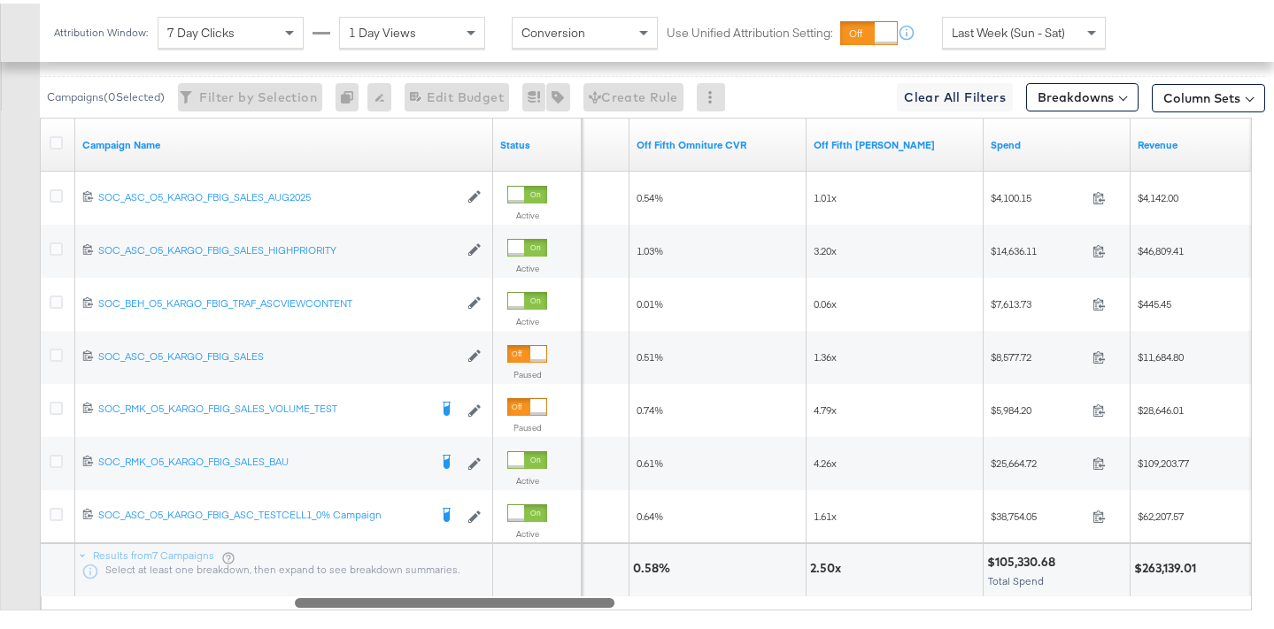
drag, startPoint x: 769, startPoint y: 595, endPoint x: 562, endPoint y: 591, distance: 207.2
click at [562, 591] on div "Campaign Name Status Off Fifth Omniture AOV Off Fifth Omniture CVR Off Fifth [P…" at bounding box center [646, 360] width 1212 height 493
